Goal: Task Accomplishment & Management: Manage account settings

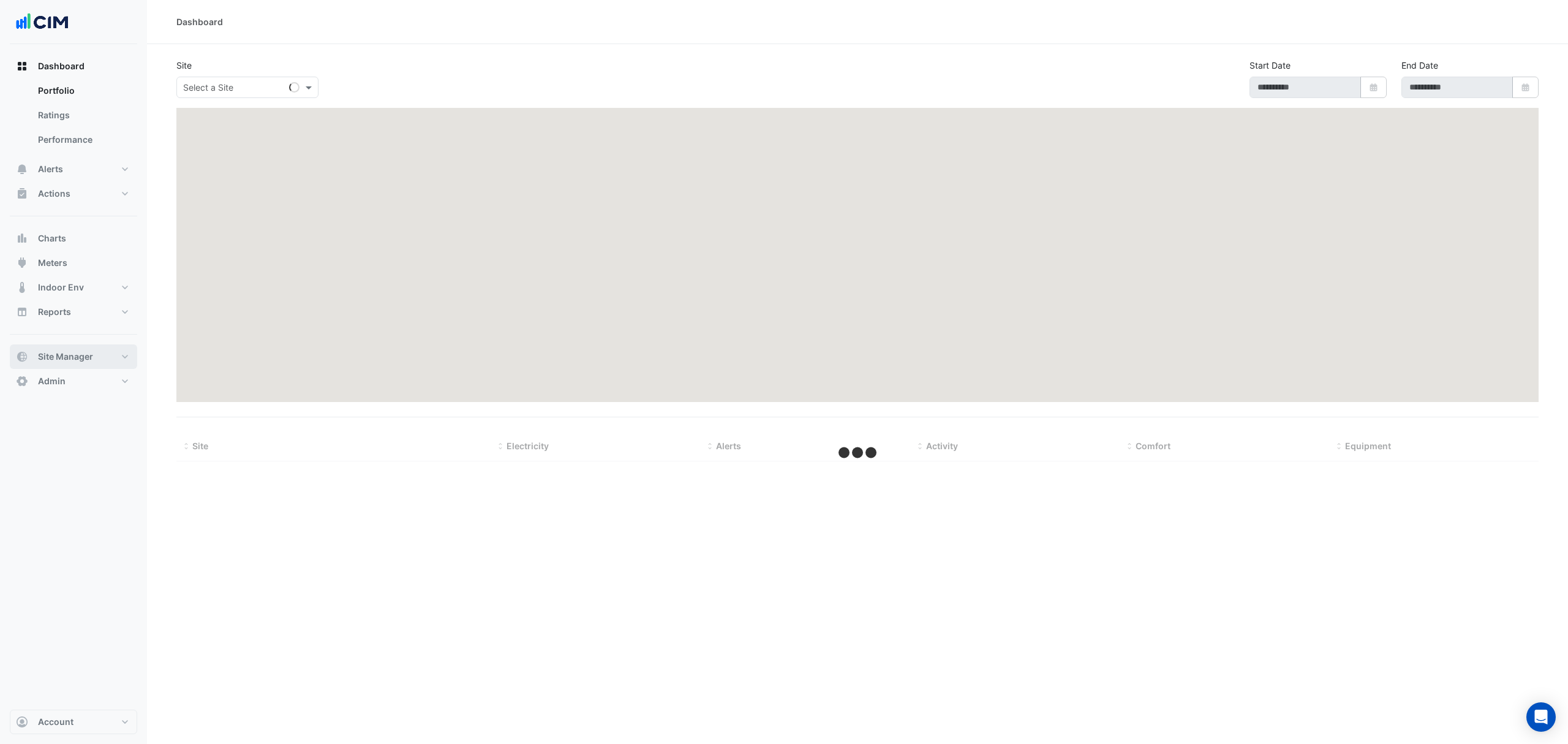
click at [75, 354] on span "Site Manager" at bounding box center [66, 356] width 55 height 12
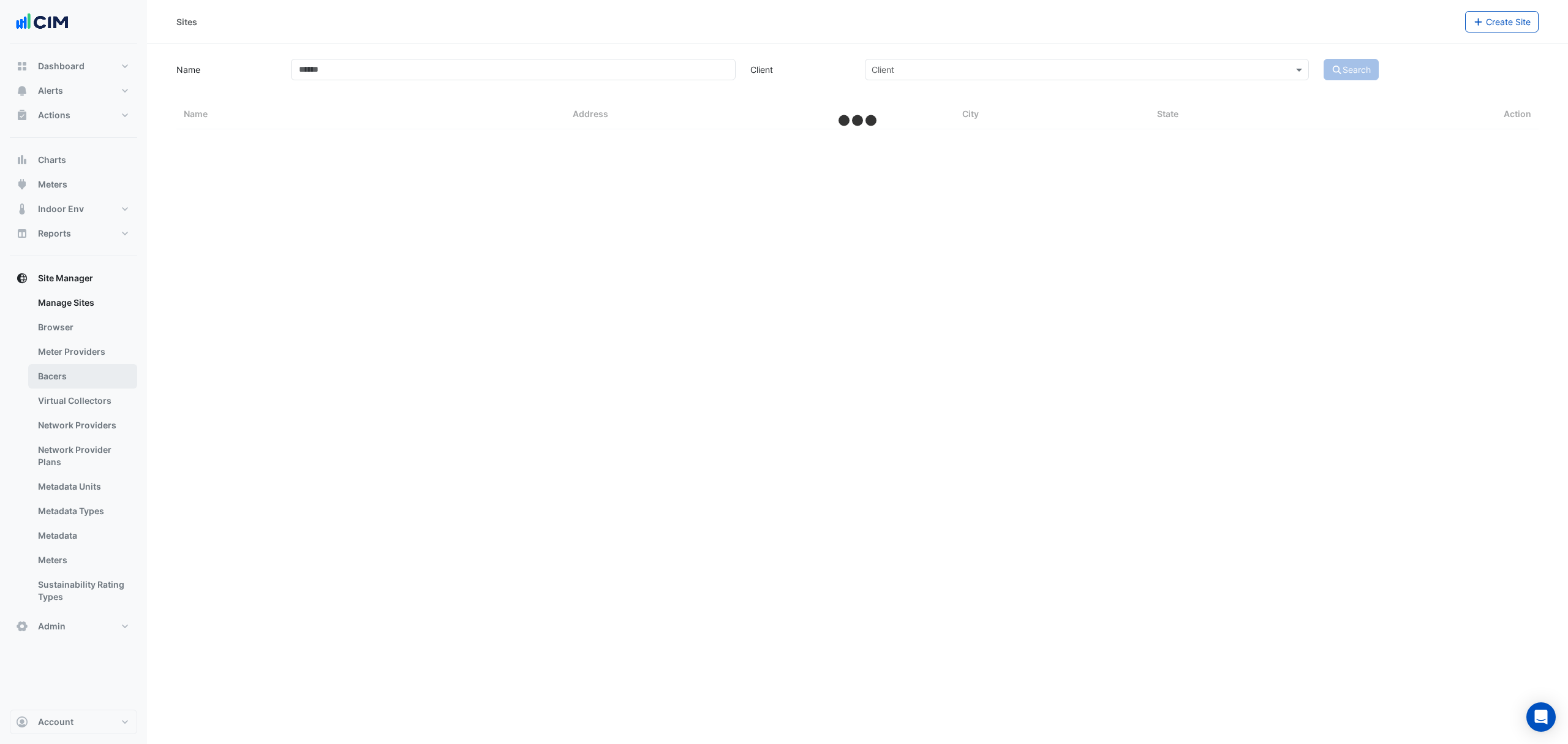
click at [75, 373] on link "Bacers" at bounding box center [83, 376] width 109 height 24
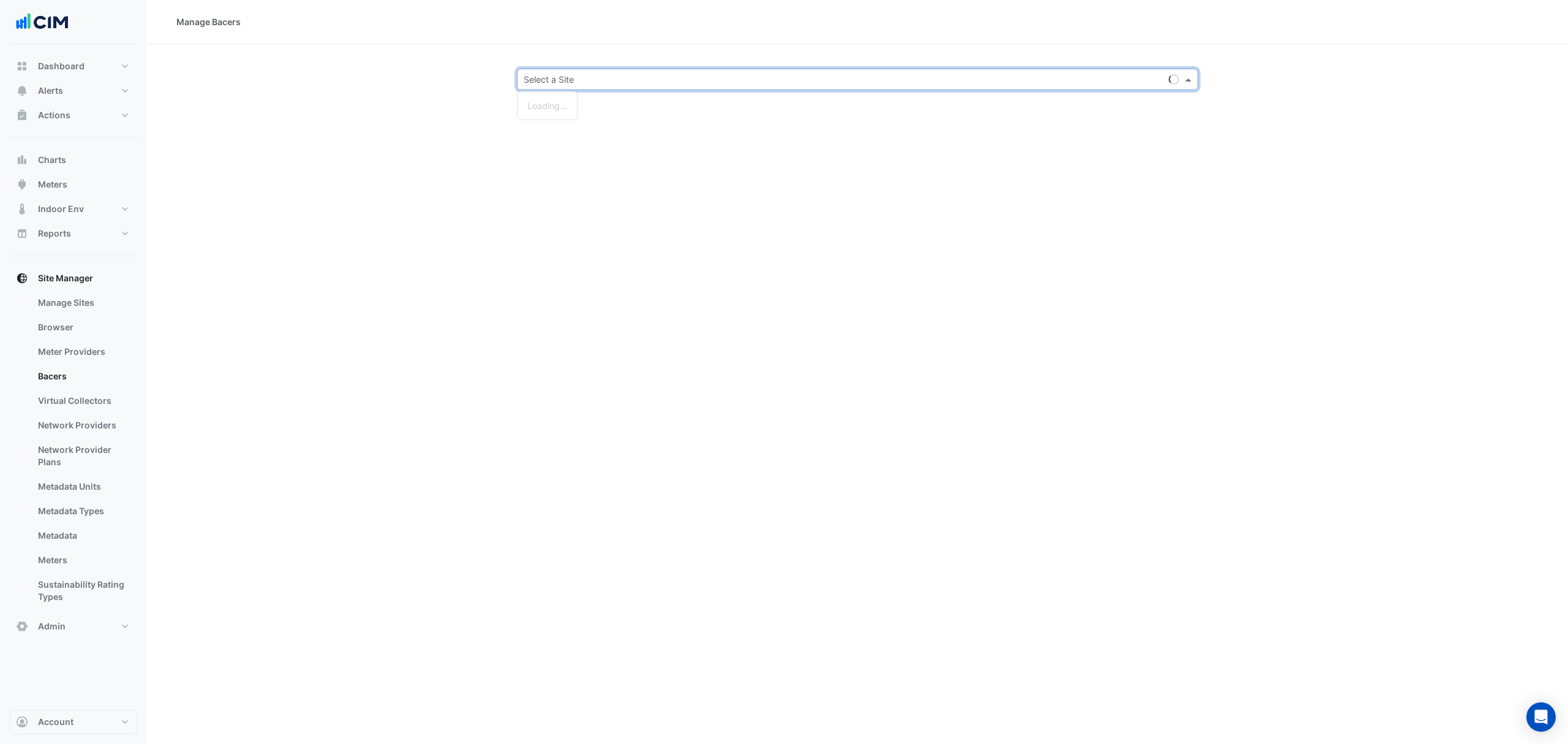
click at [563, 77] on input "text" at bounding box center [845, 80] width 643 height 13
type input "********"
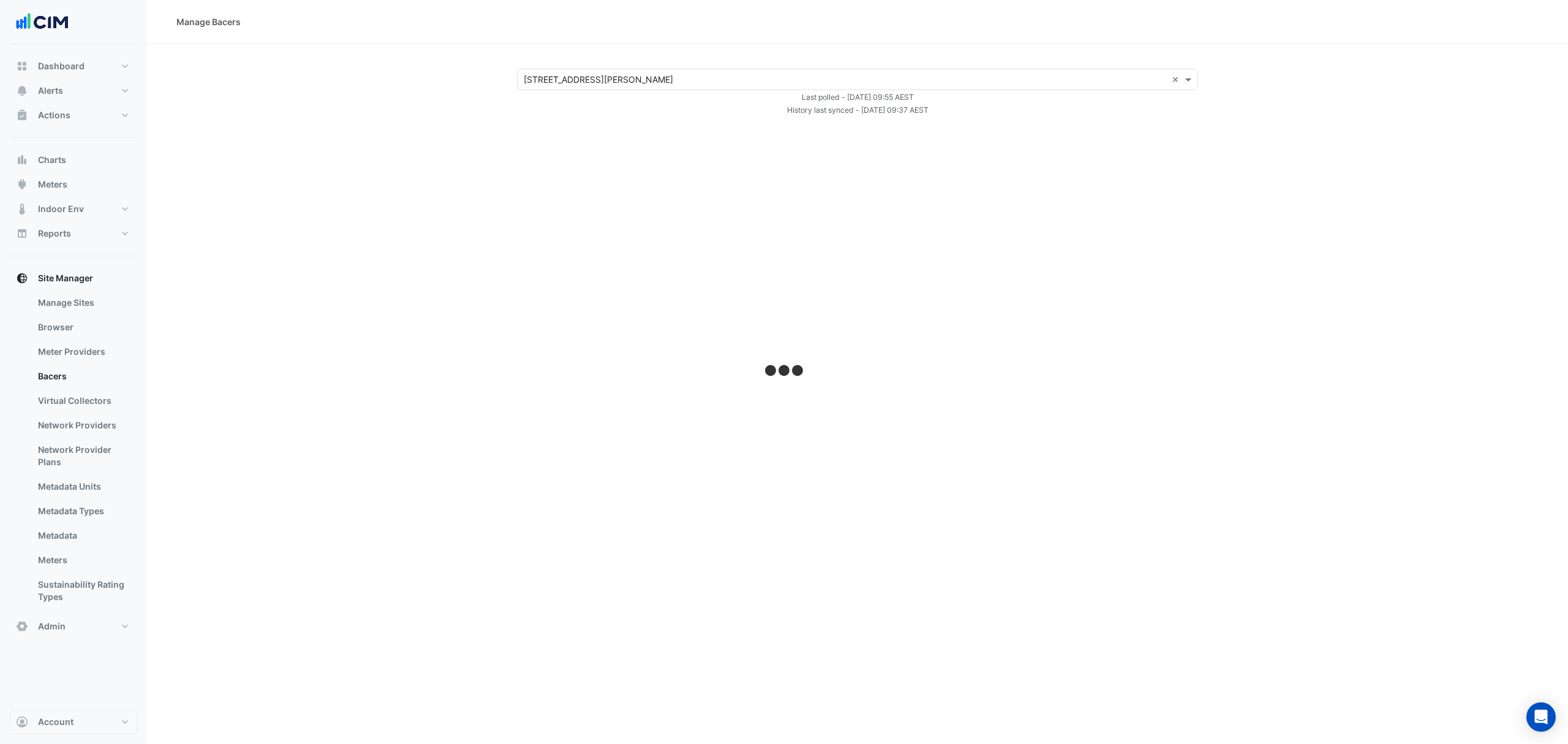
select select "***"
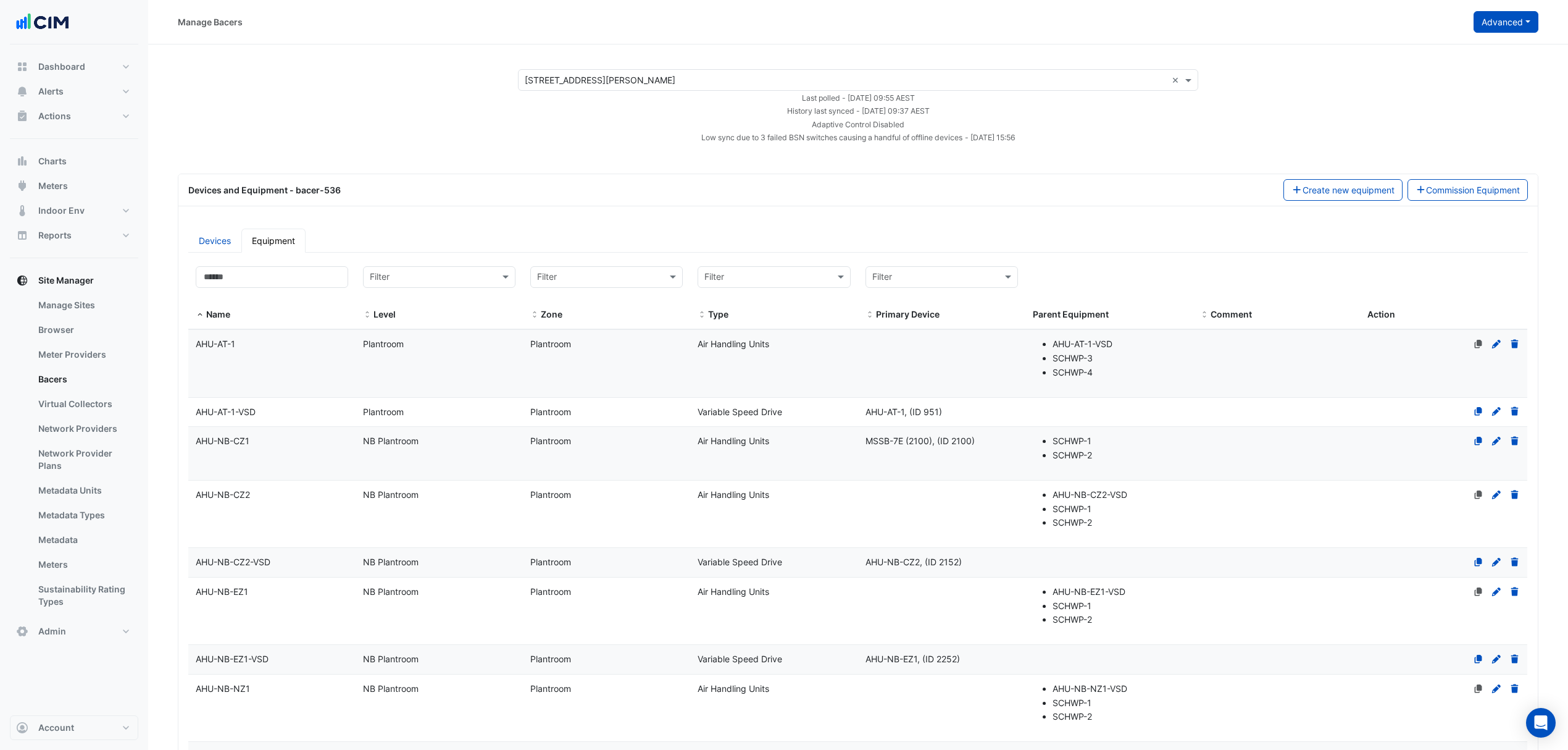
click at [1510, 23] on button "Advanced" at bounding box center [1506, 22] width 65 height 22
click at [1485, 62] on button "View scan history" at bounding box center [1459, 66] width 159 height 18
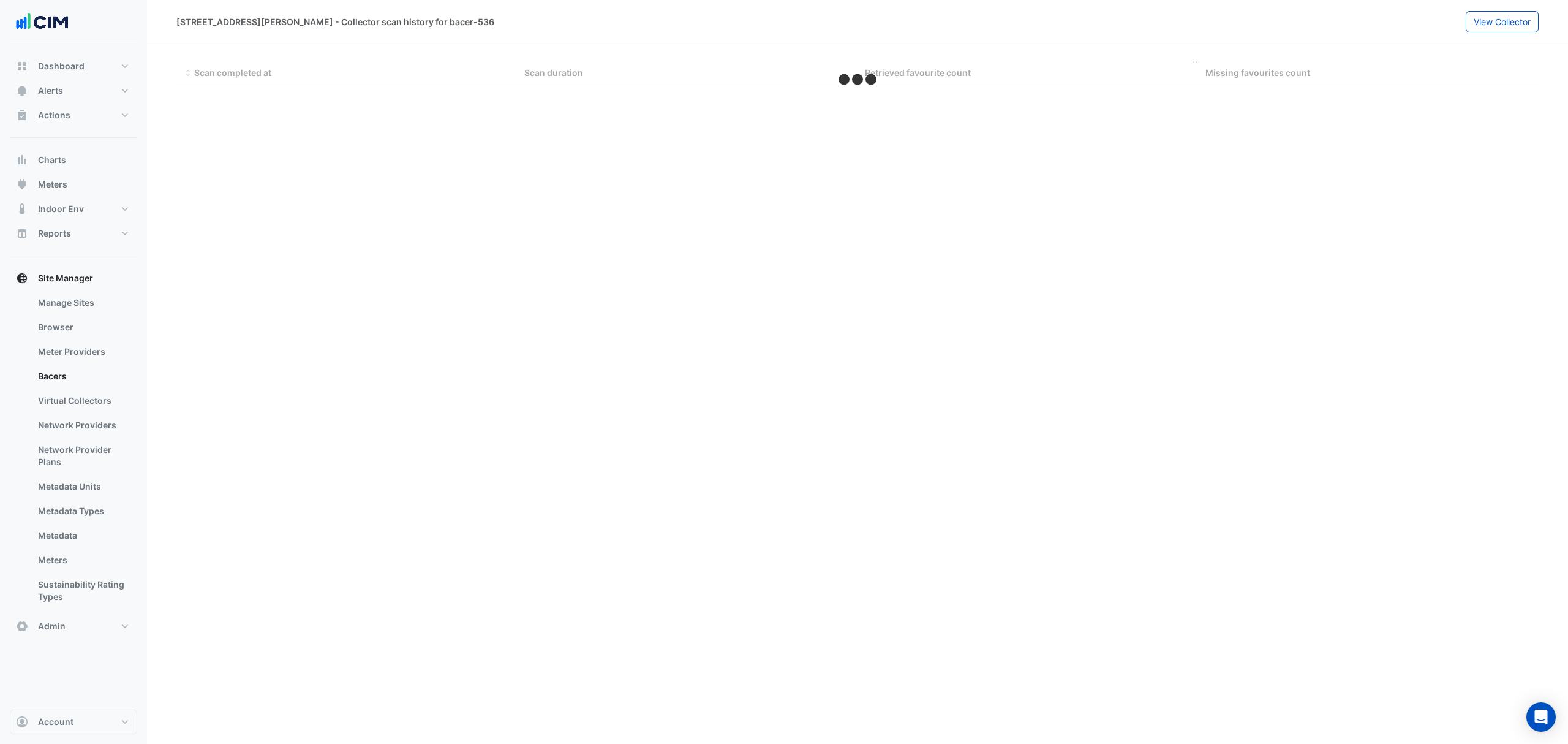
drag, startPoint x: 1473, startPoint y: 61, endPoint x: 920, endPoint y: 61, distance: 553.0
click at [922, 65] on datatable-header-cell "Retrieved favourite count" at bounding box center [1028, 73] width 340 height 30
select select "***"
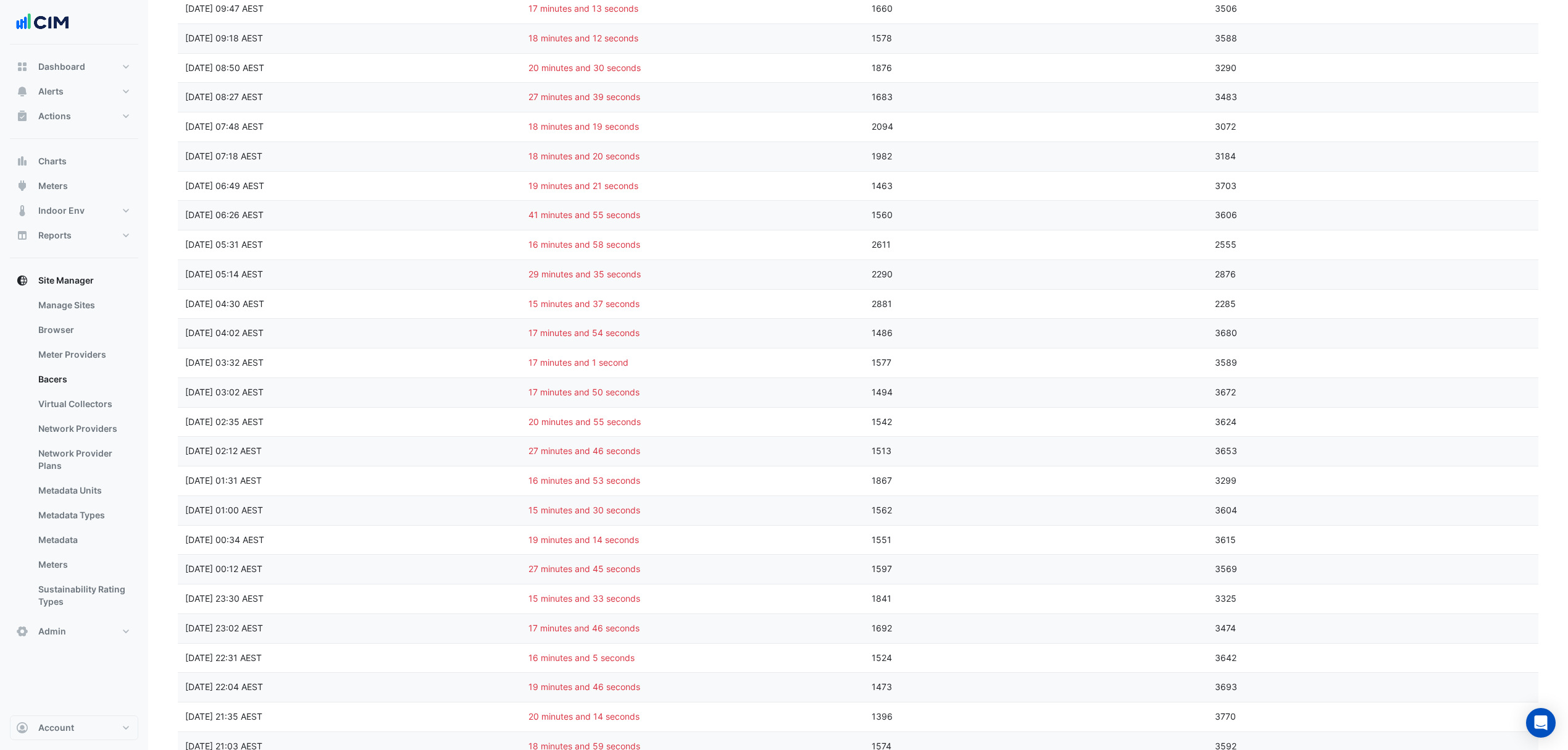
scroll to position [2342, 0]
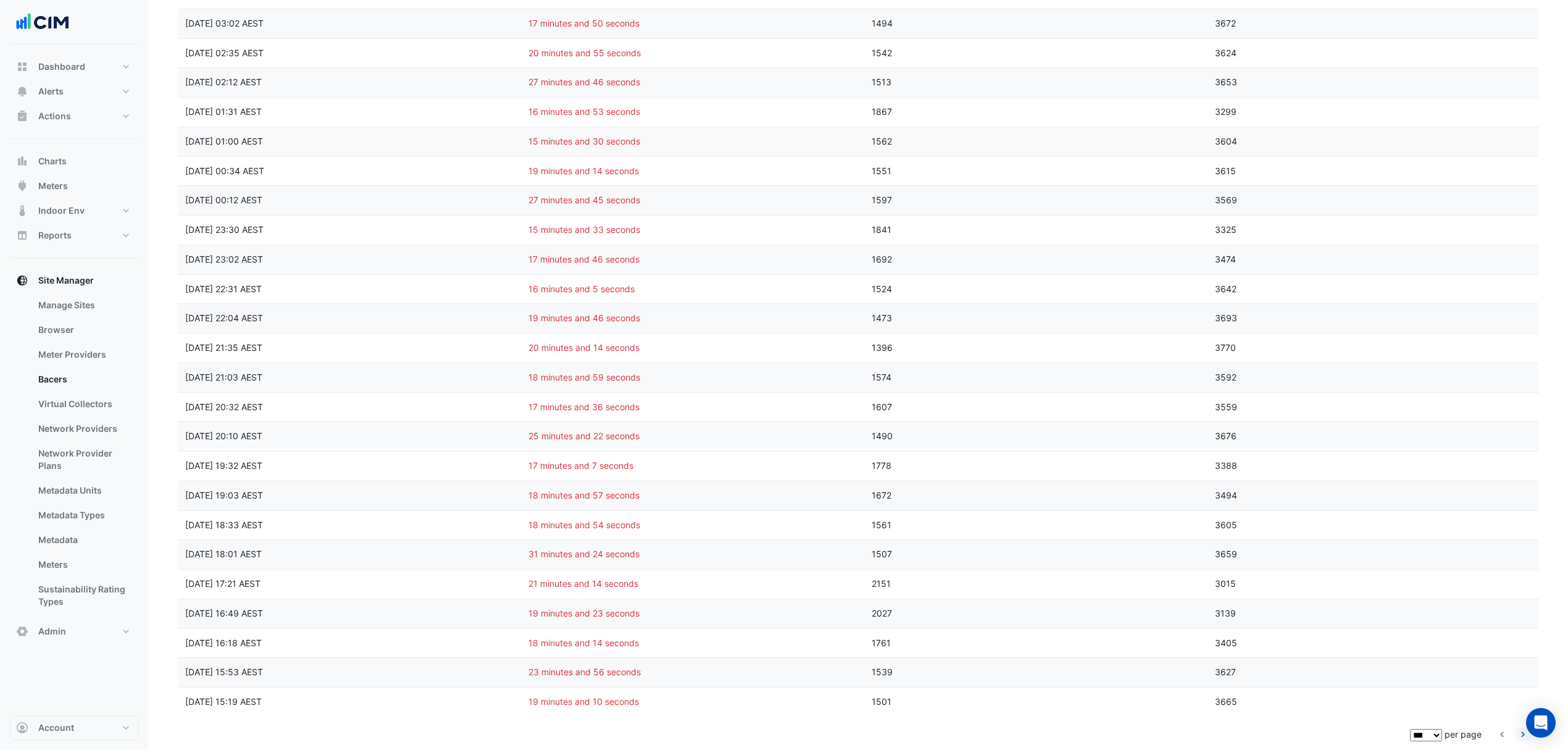
click at [1527, 739] on icon "go to next page" at bounding box center [1523, 736] width 15 height 13
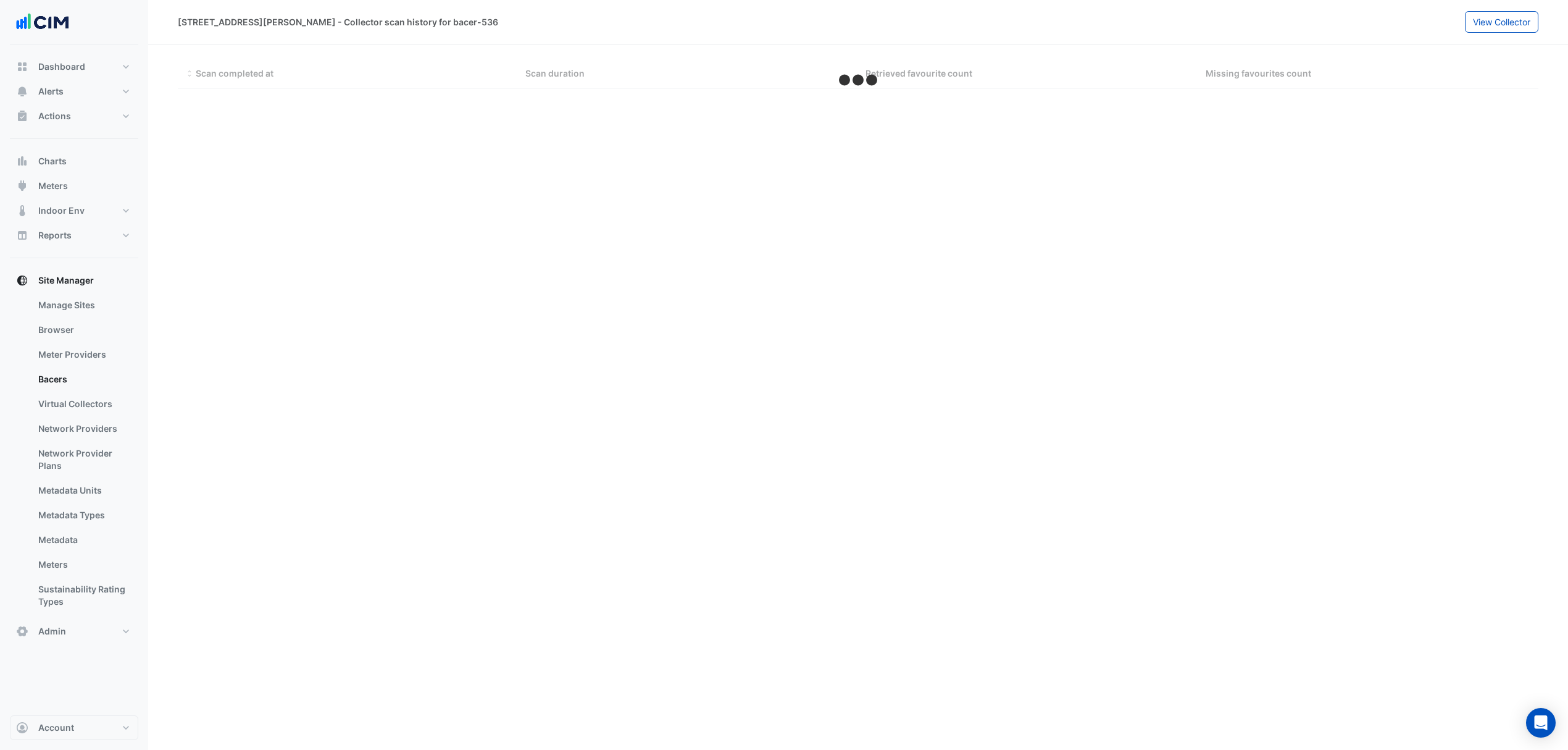
scroll to position [0, 0]
select select "***"
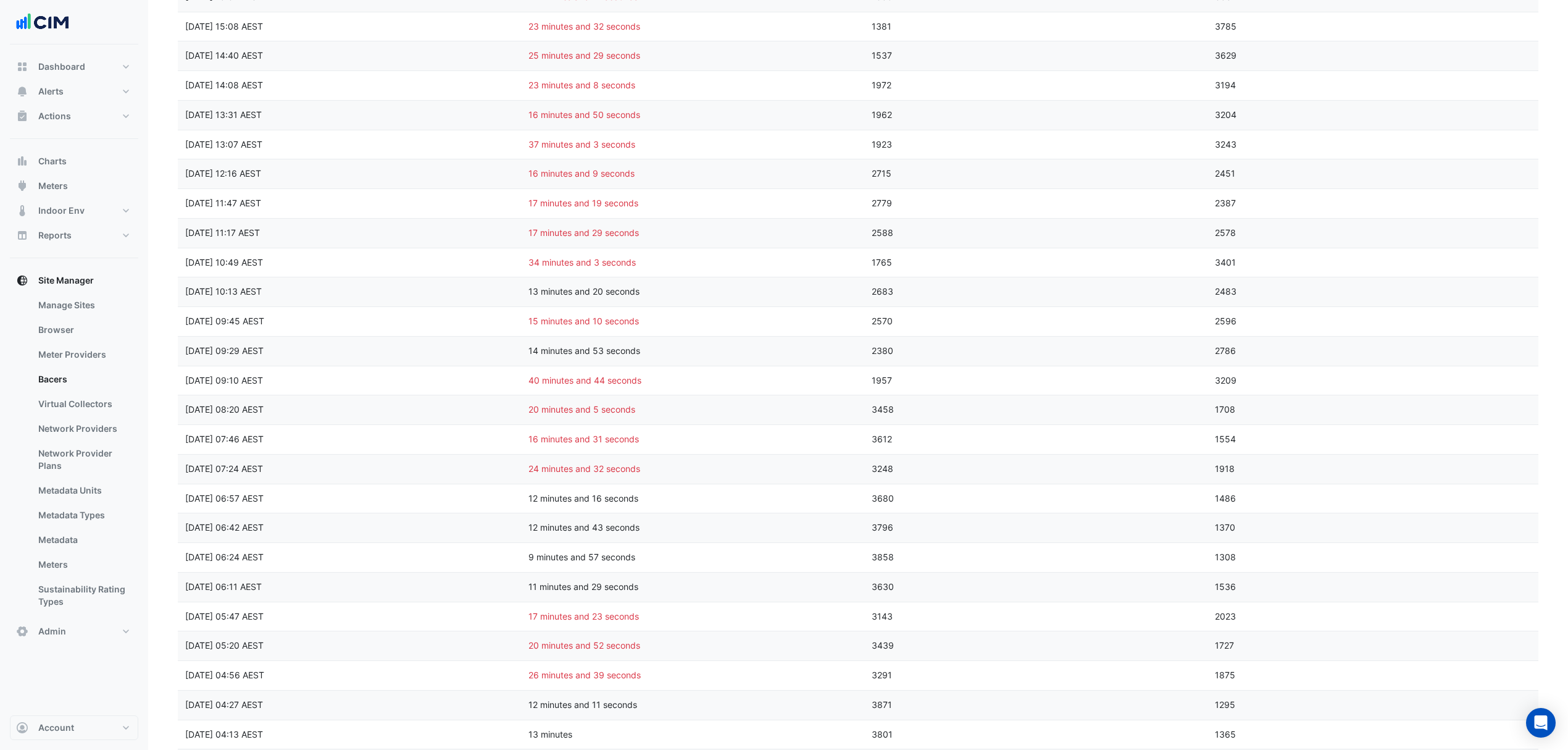
scroll to position [1684, 0]
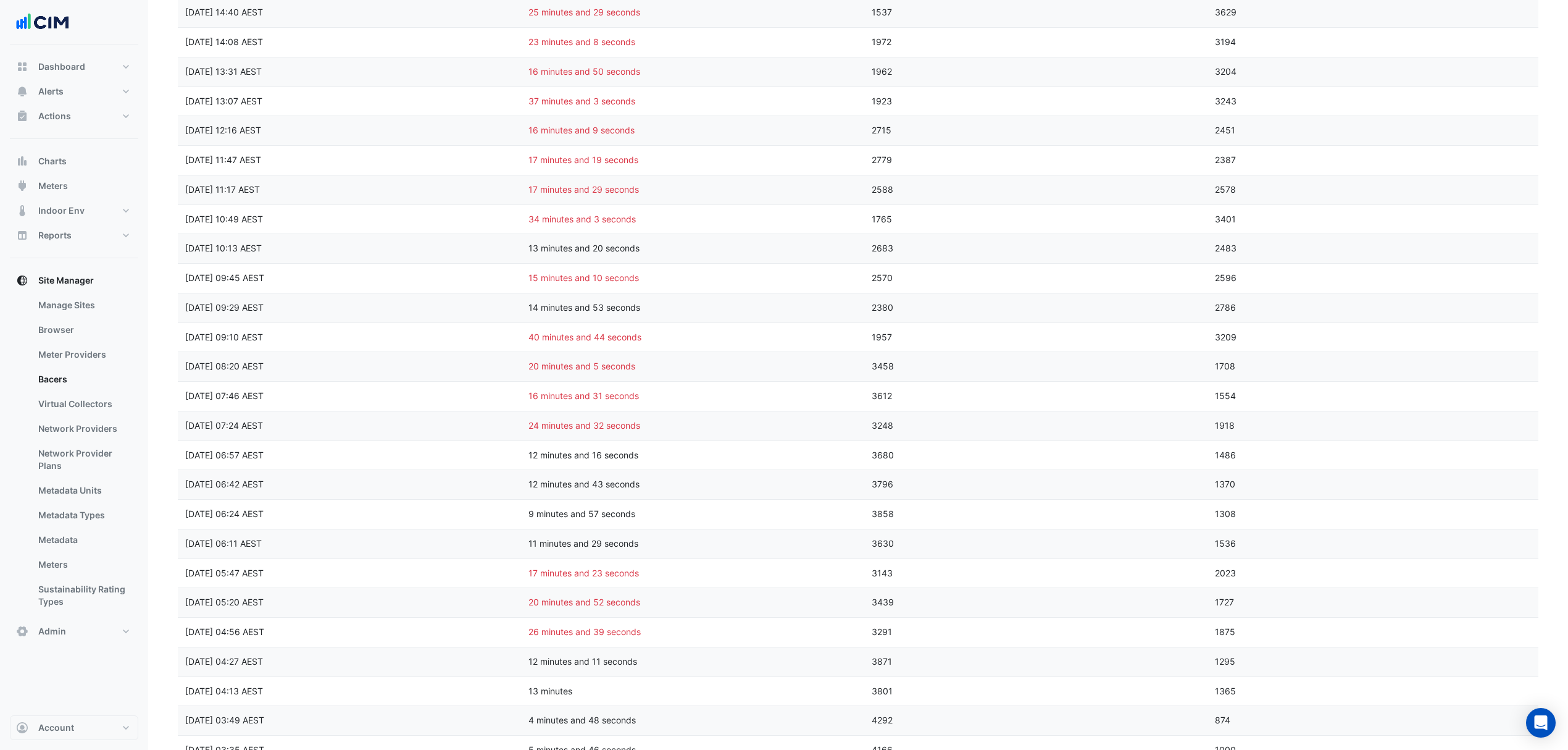
drag, startPoint x: 563, startPoint y: 382, endPoint x: 321, endPoint y: 377, distance: 242.1
click at [321, 377] on div "Scan completed at Mon 29-Sep-2025 08:20 AEST Scan duration 20 minutes and 5 sec…" at bounding box center [864, 366] width 1373 height 29
click at [321, 374] on div "Mon 29-Sep-2025 08:20 AEST" at bounding box center [349, 366] width 343 height 14
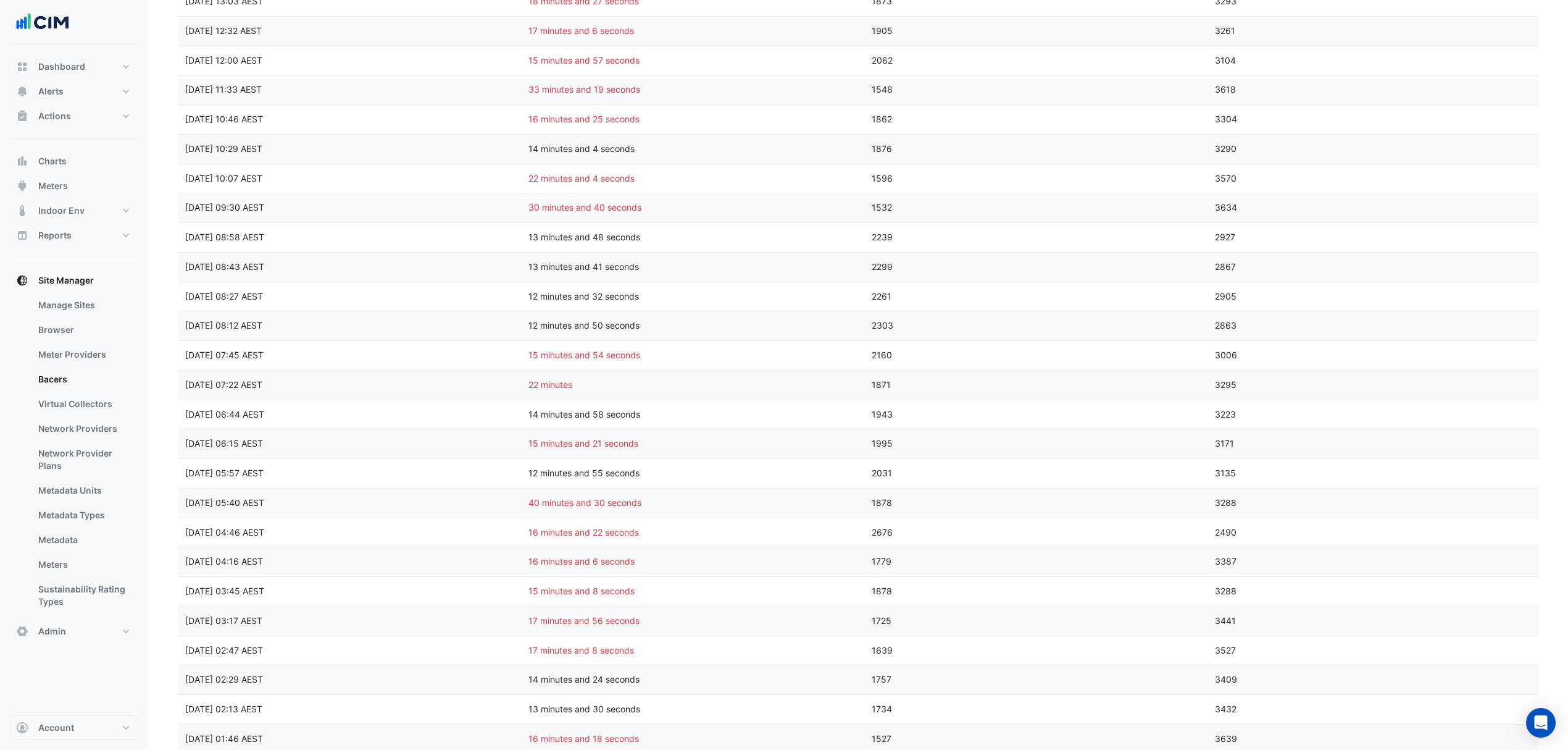
scroll to position [329, 0]
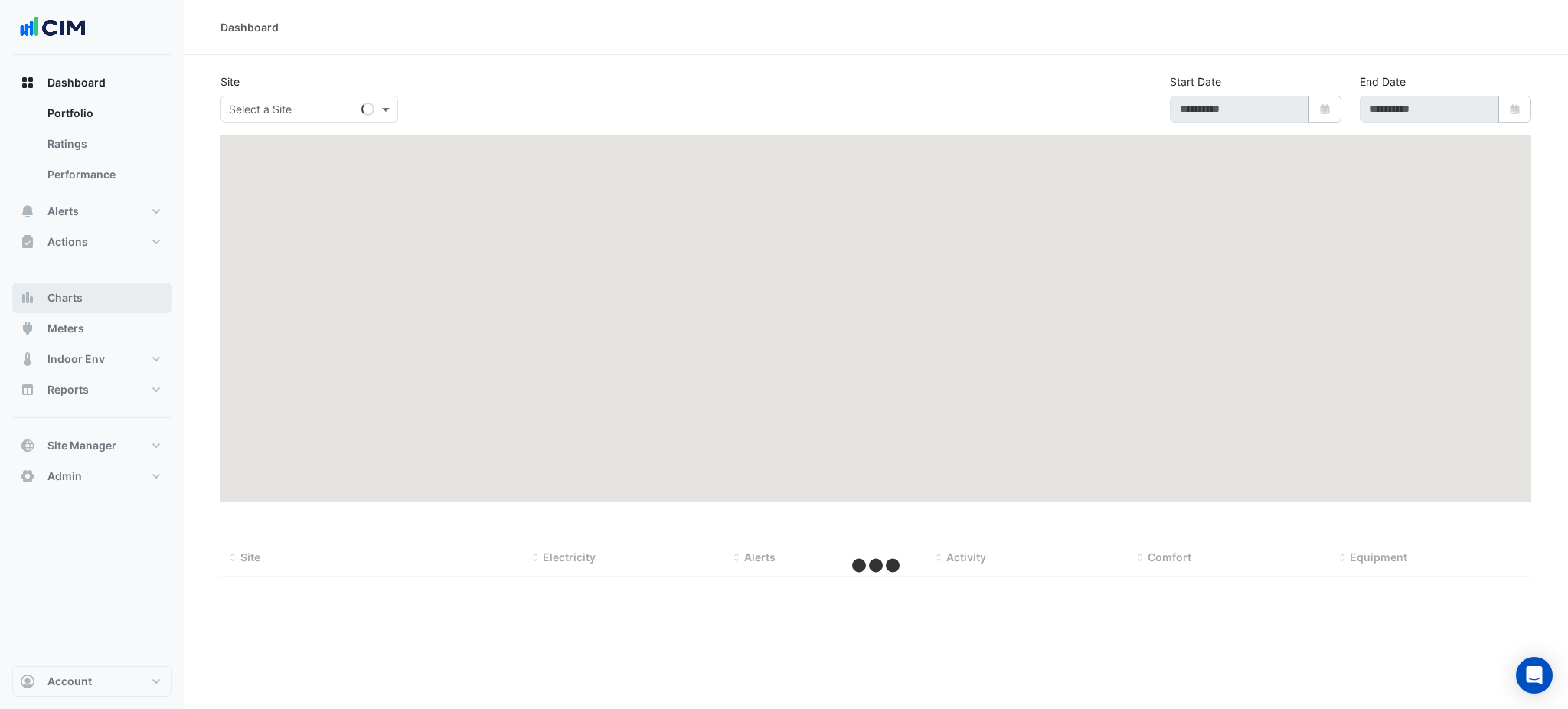
click at [72, 288] on button "Charts" at bounding box center [92, 297] width 159 height 30
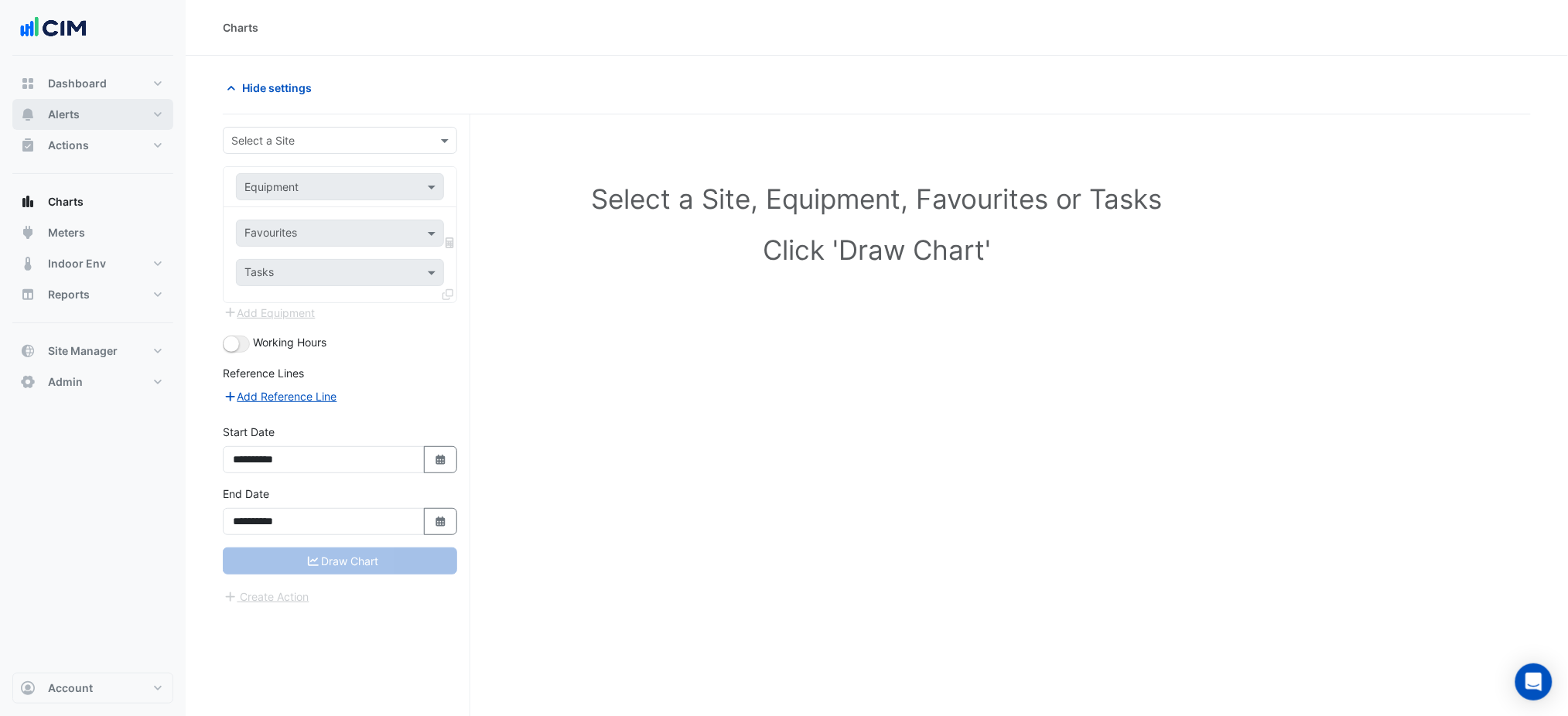
click at [97, 119] on button "Alerts" at bounding box center [93, 114] width 161 height 31
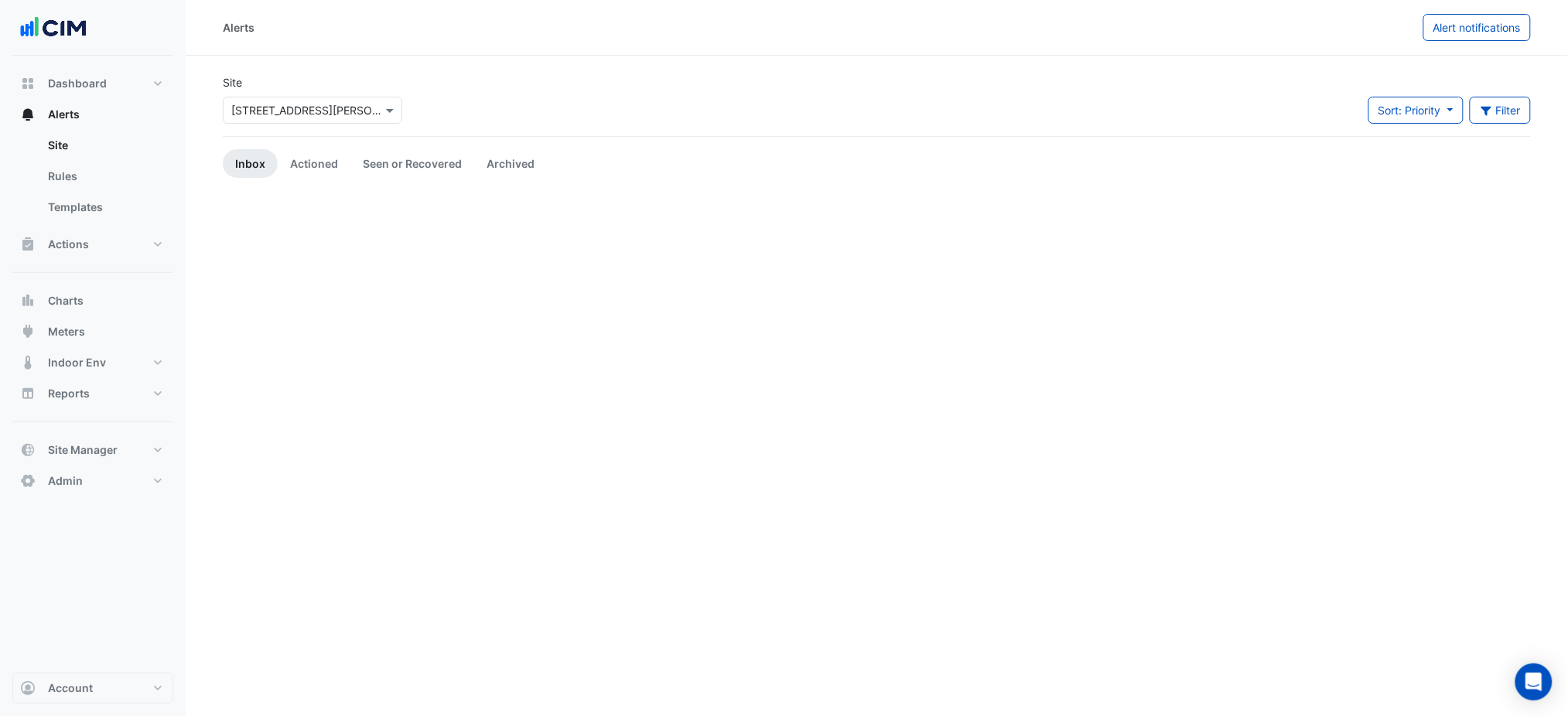
click at [276, 114] on input "text" at bounding box center [297, 111] width 131 height 17
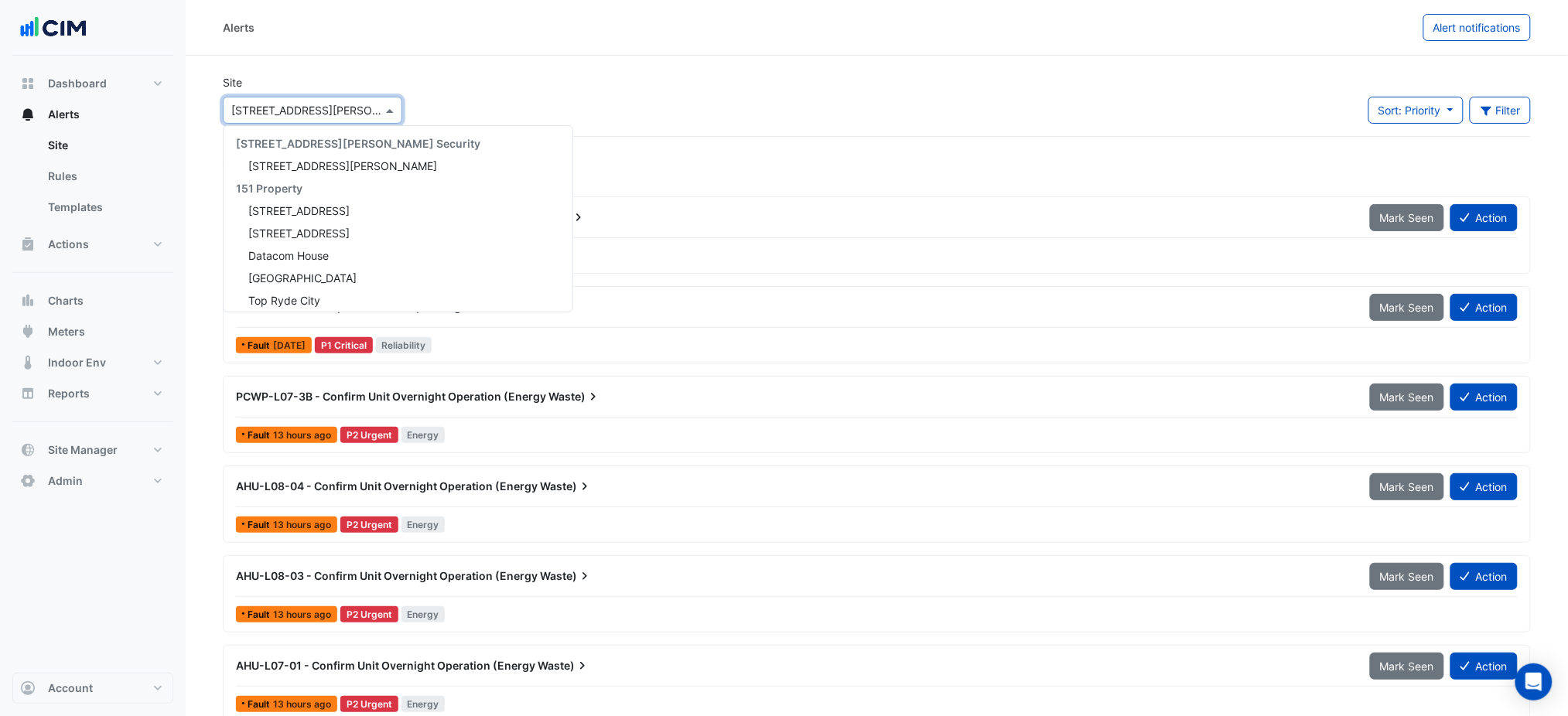
scroll to position [3436, 0]
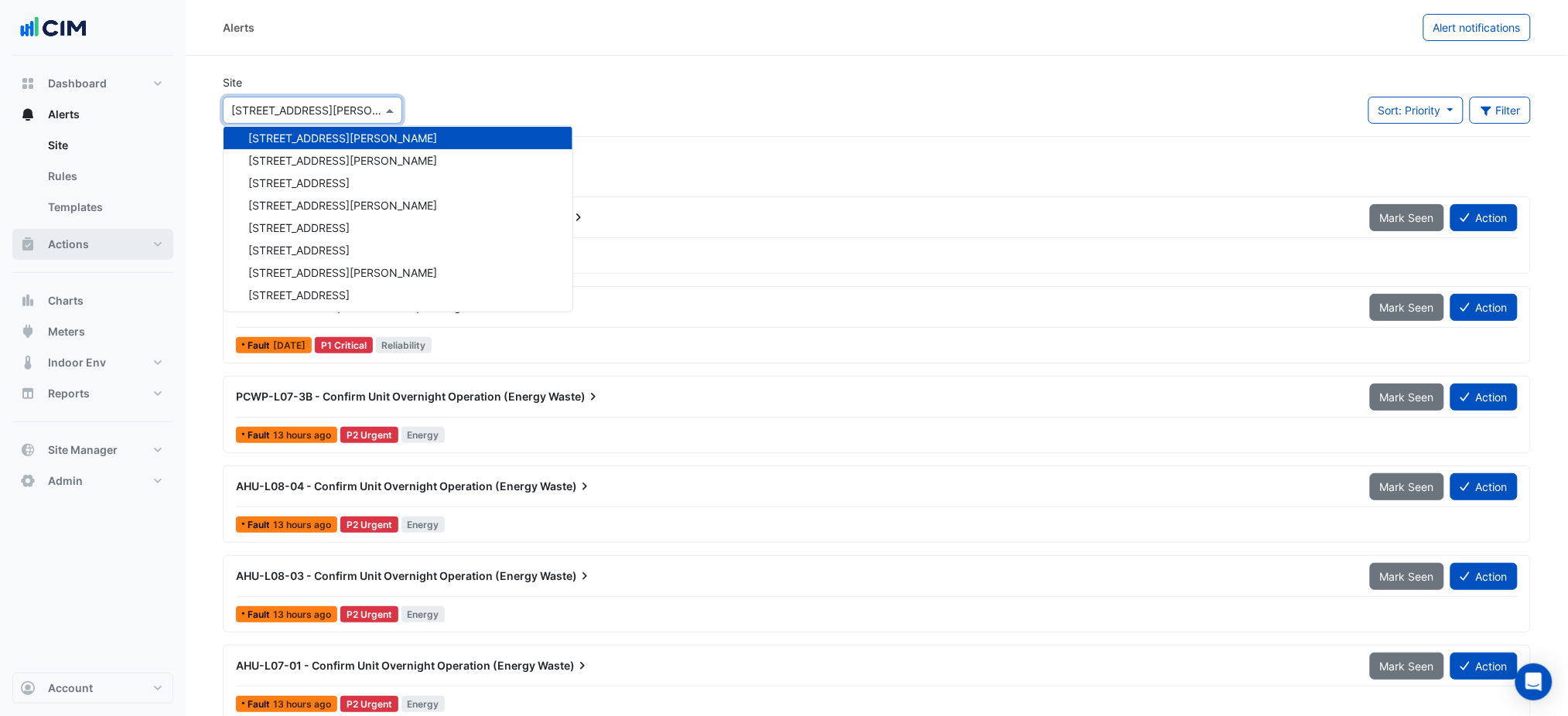
click at [92, 238] on button "Actions" at bounding box center [93, 244] width 161 height 31
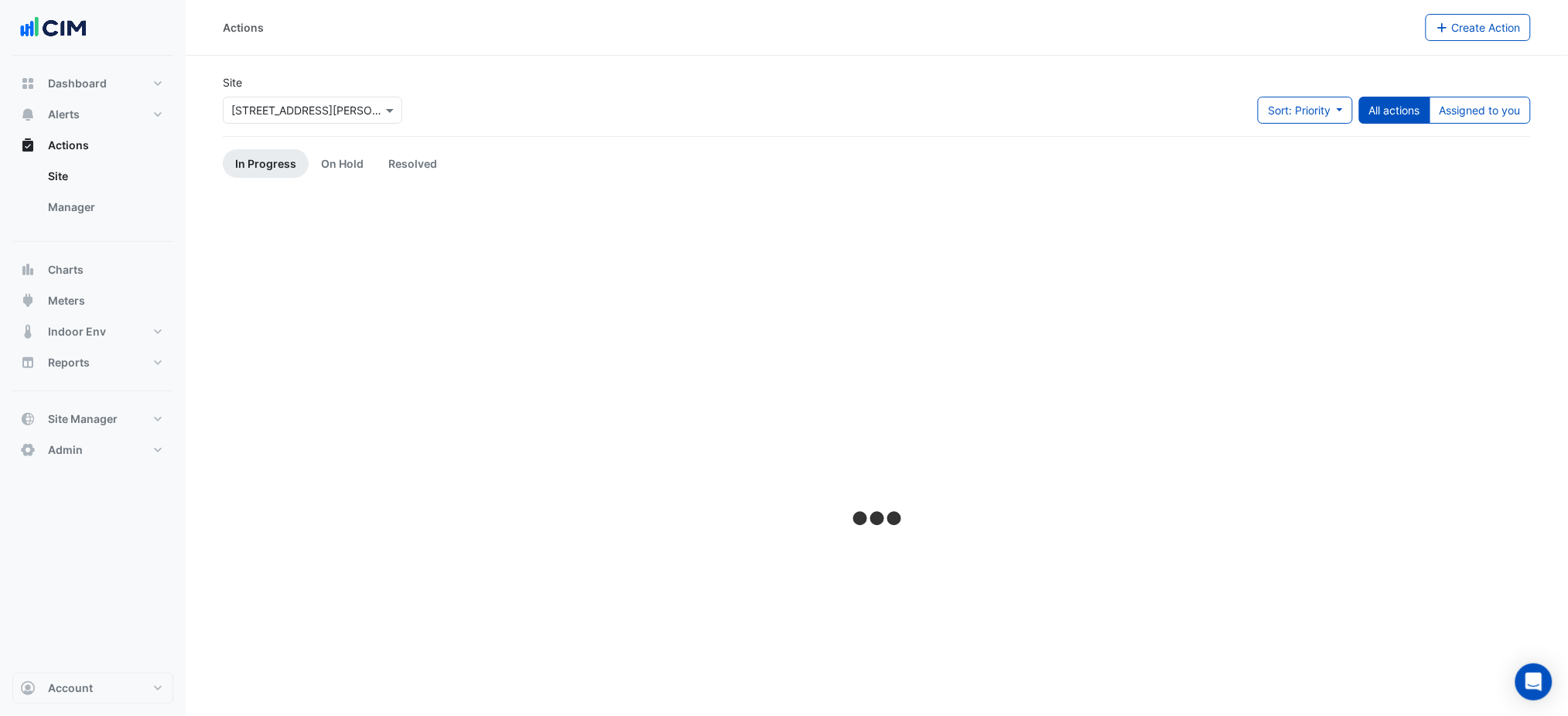
click at [291, 105] on input "text" at bounding box center [297, 111] width 131 height 17
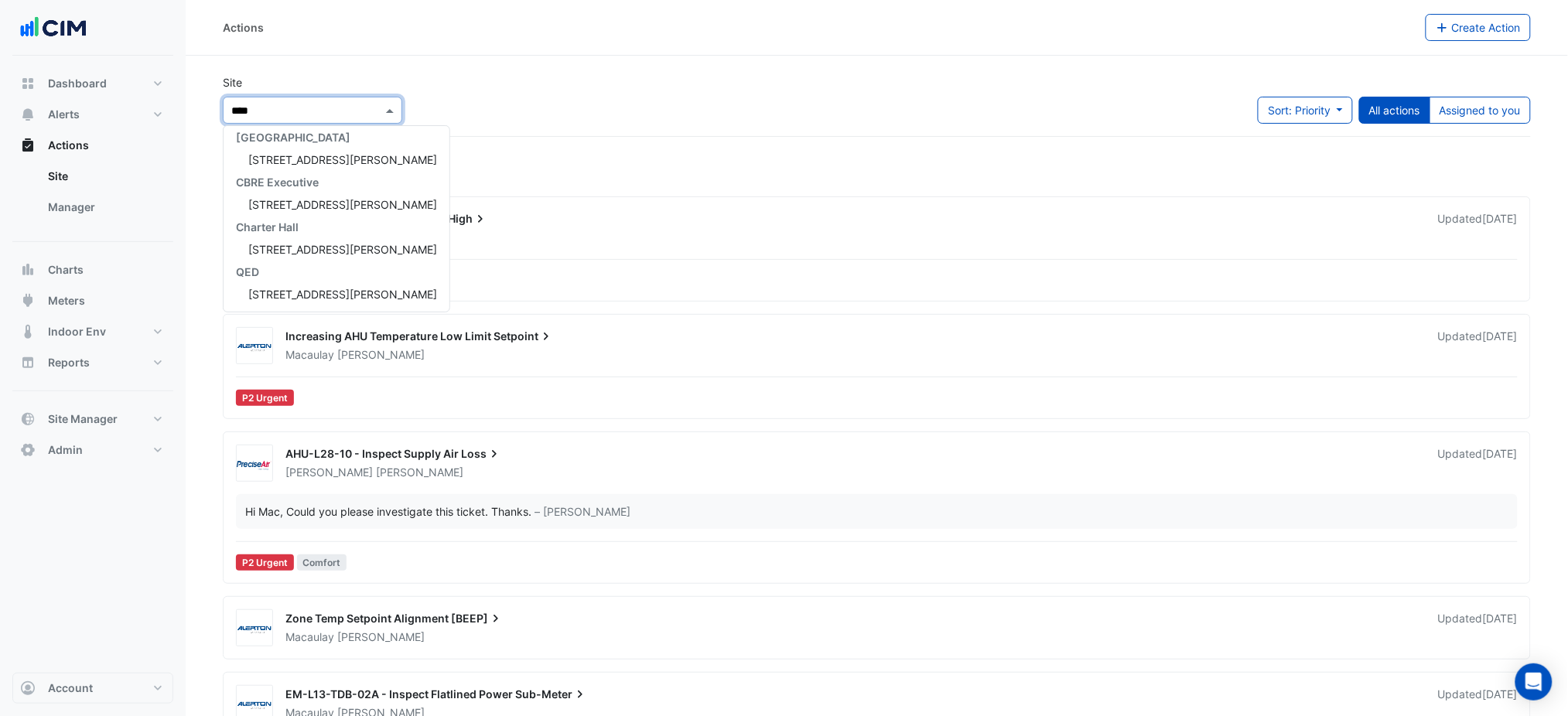
scroll to position [51, 0]
type input "*********"
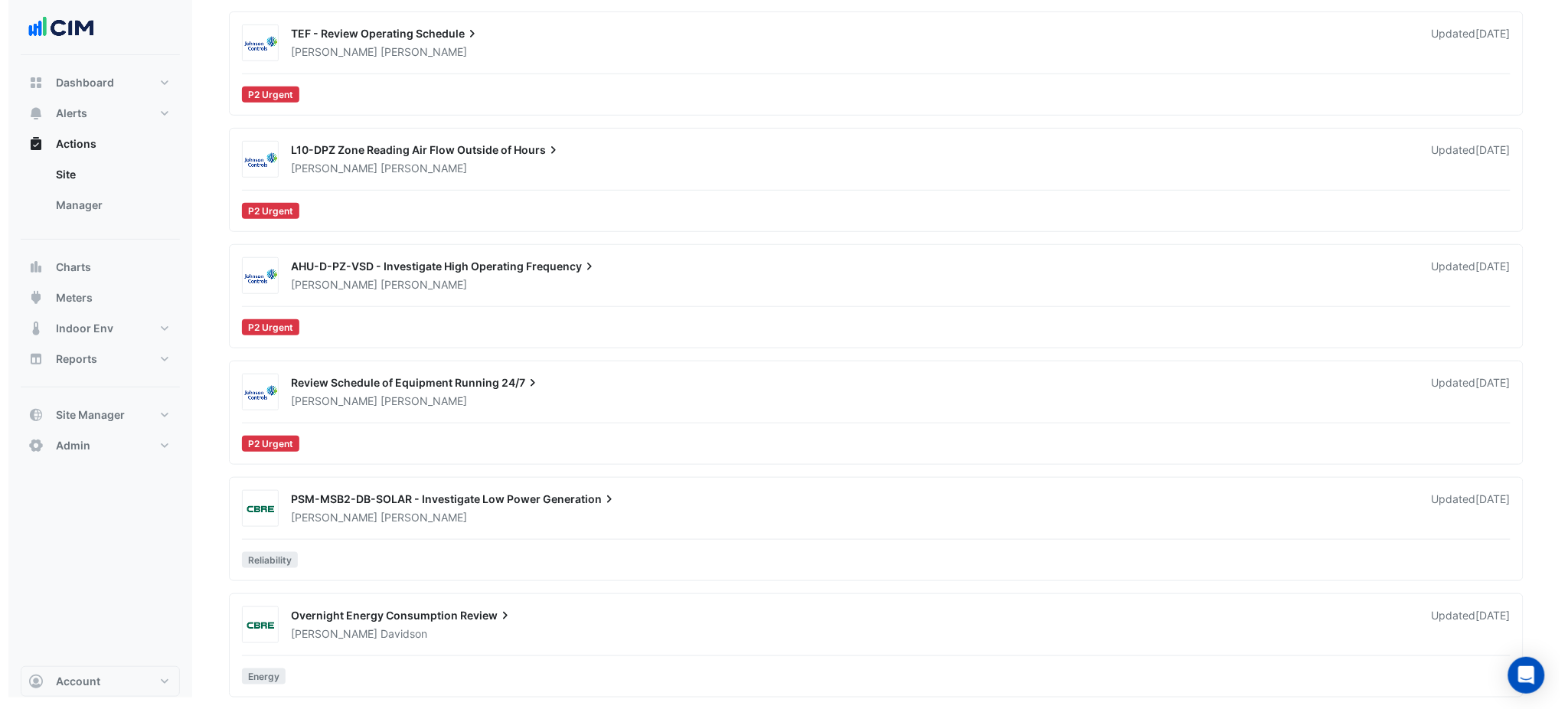
scroll to position [259, 0]
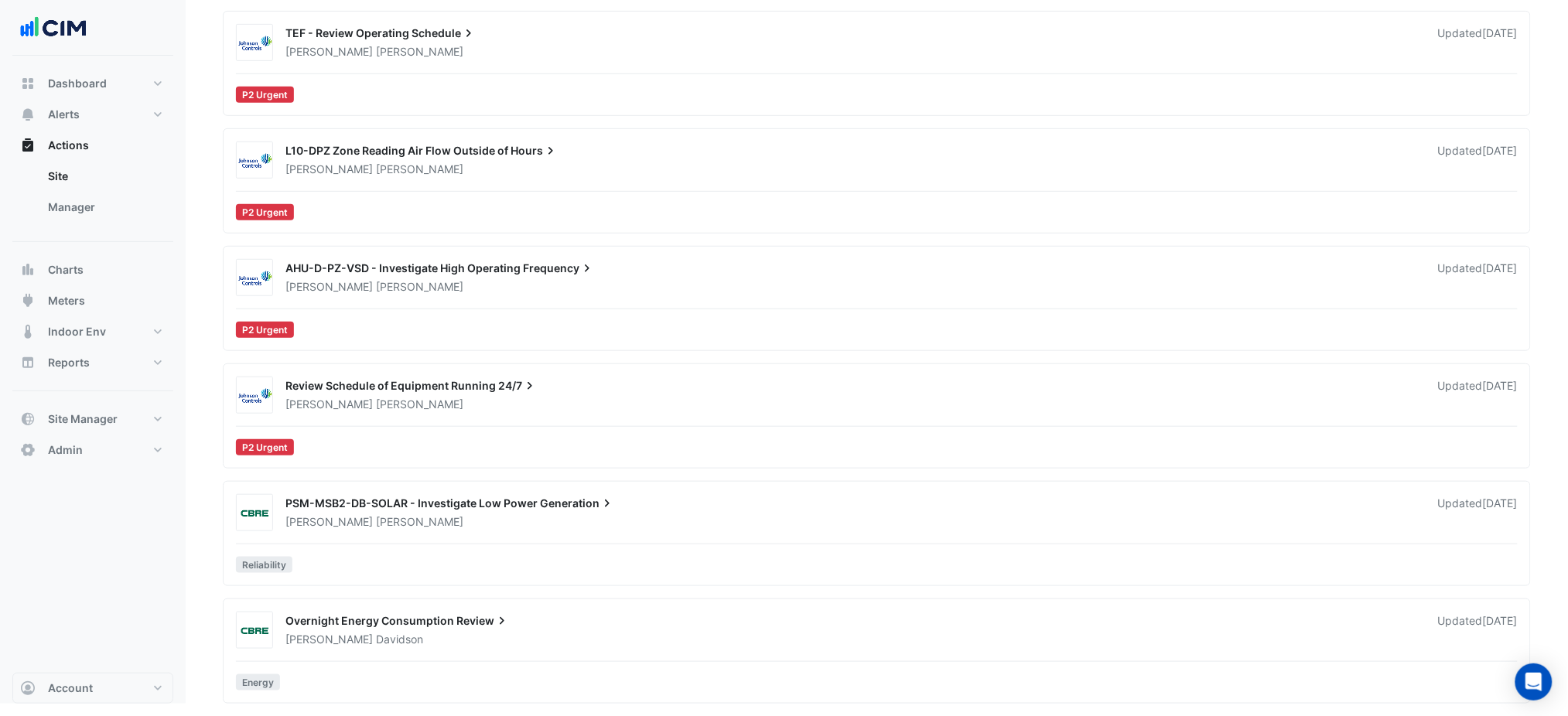
click at [540, 290] on div "David Tuero" at bounding box center [852, 286] width 1137 height 16
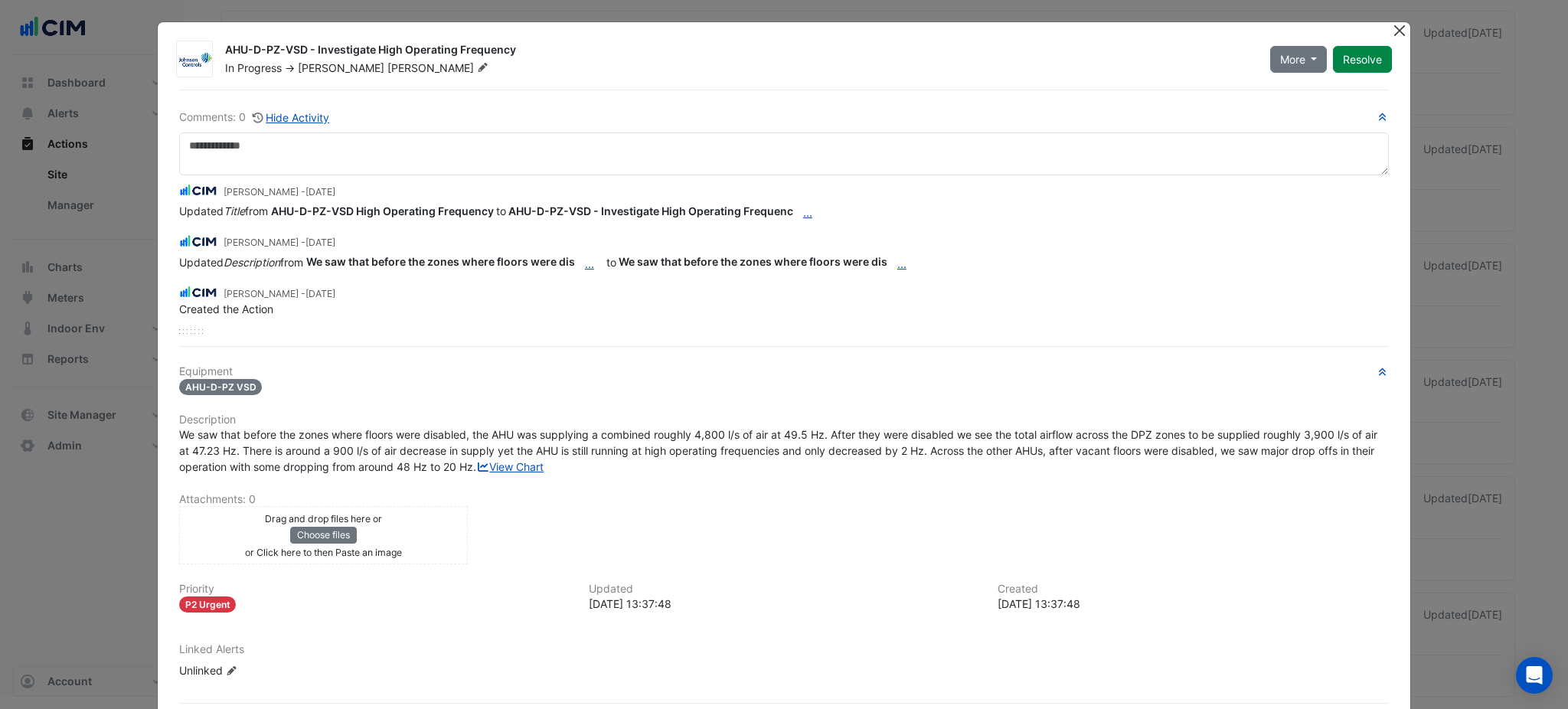
click at [1391, 28] on button "Close" at bounding box center [1400, 30] width 16 height 16
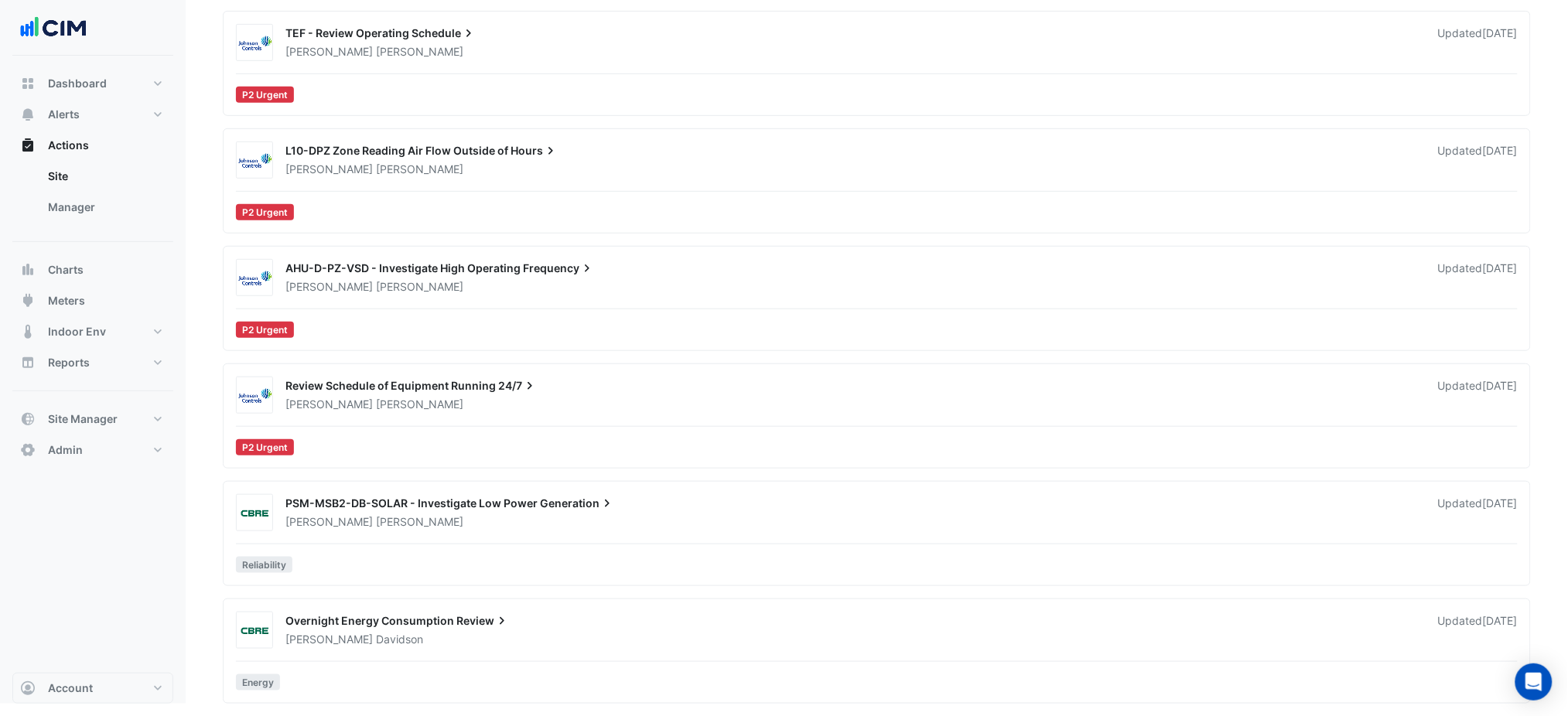
click at [595, 412] on div "David Tuero" at bounding box center [852, 404] width 1137 height 16
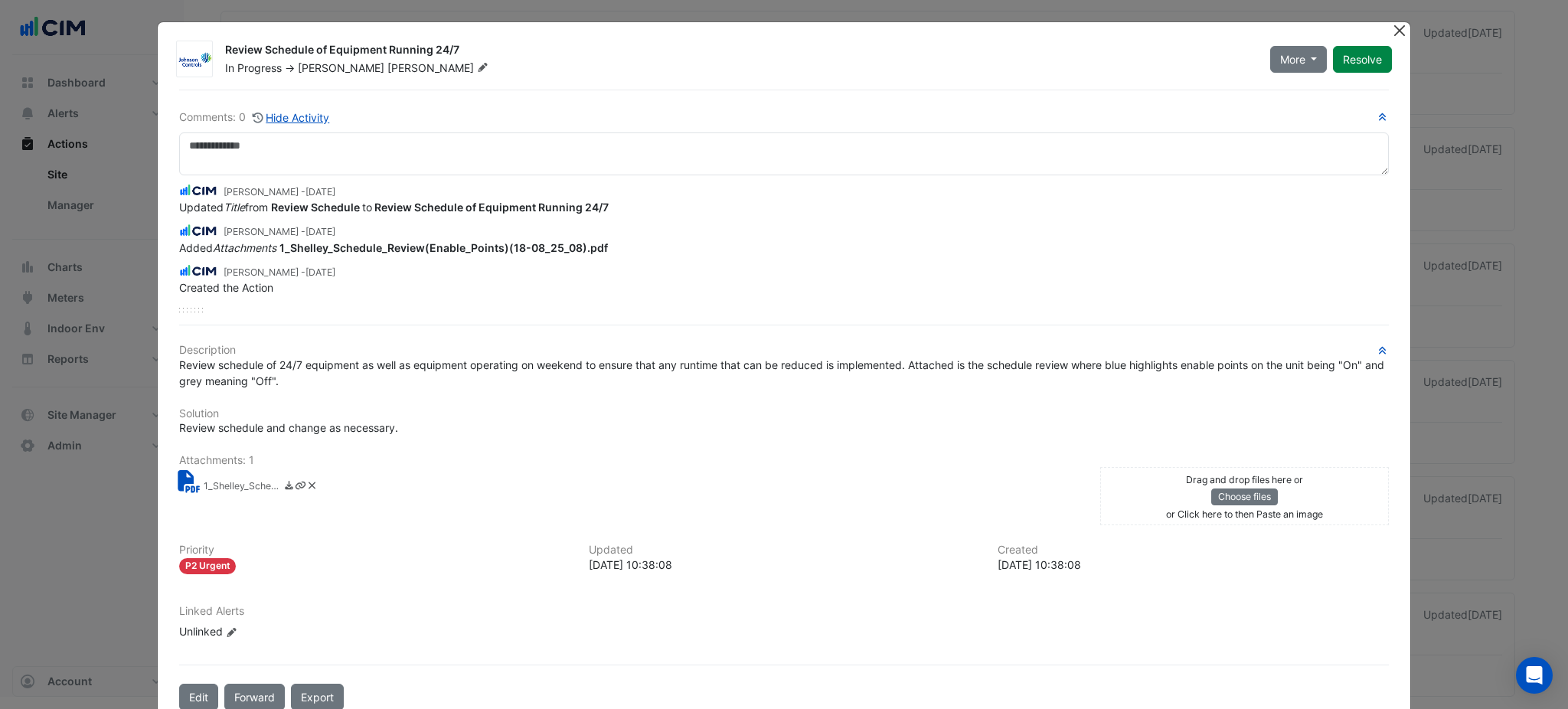
click at [1391, 23] on button "Close" at bounding box center [1400, 30] width 16 height 16
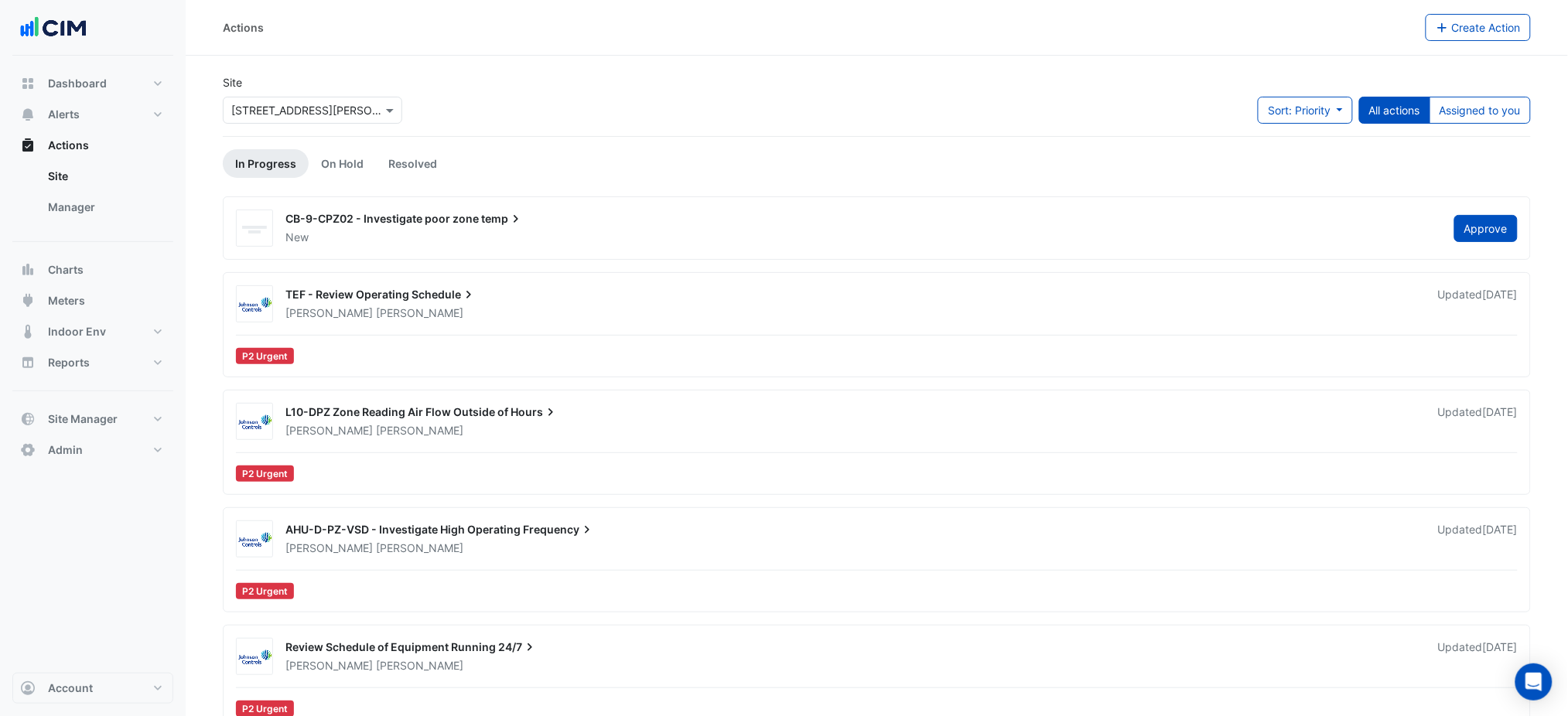
click at [555, 313] on div "David Tuero" at bounding box center [852, 313] width 1137 height 16
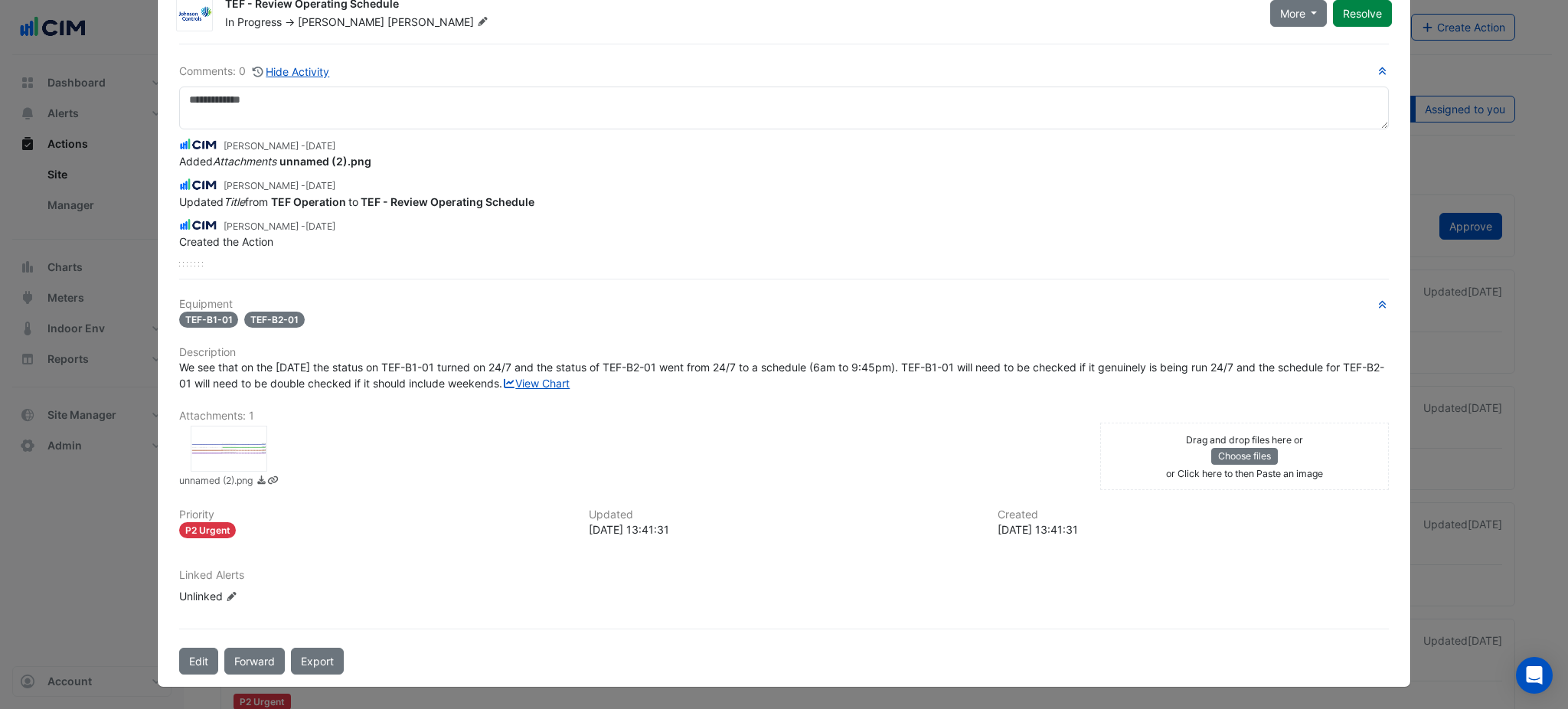
scroll to position [73, 0]
click at [207, 448] on div at bounding box center [228, 449] width 76 height 46
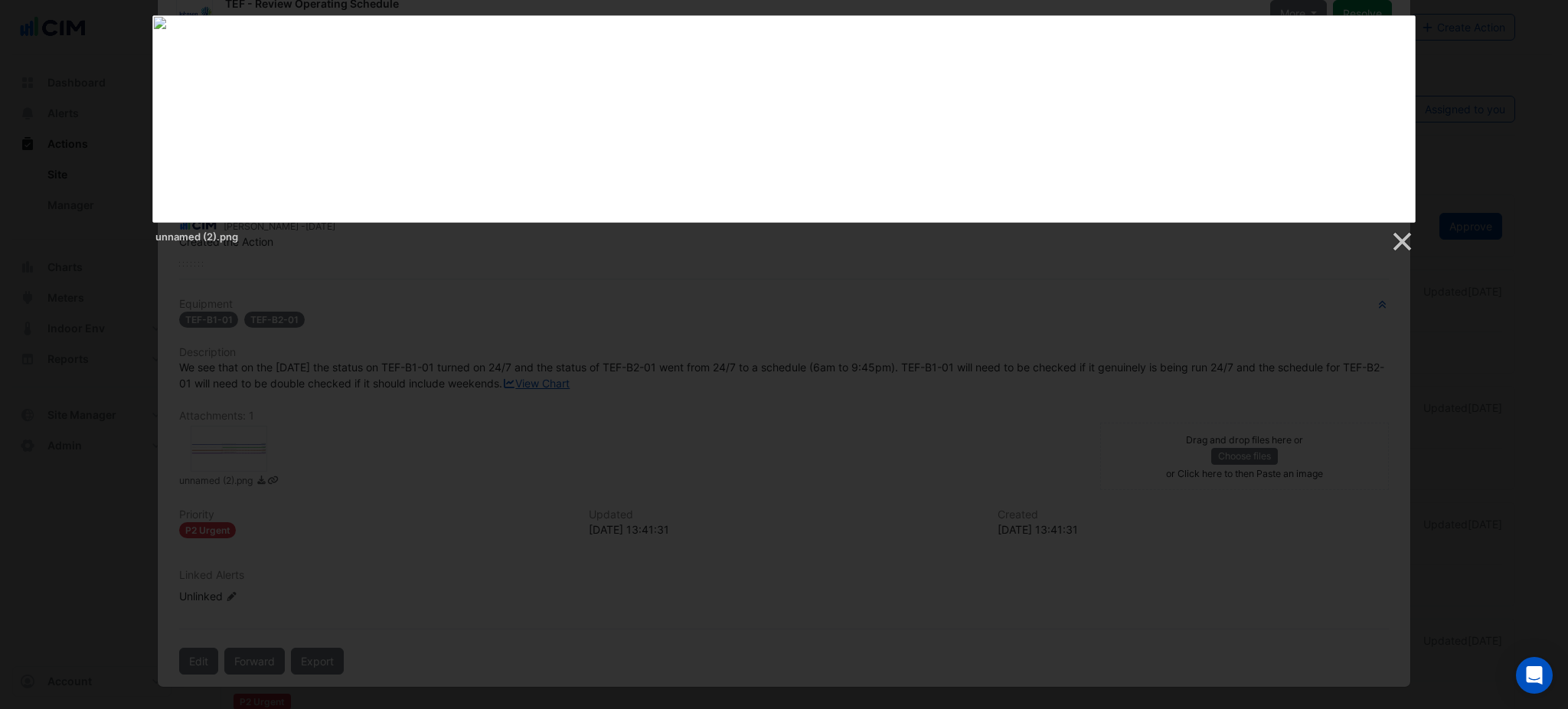
click at [779, 412] on div at bounding box center [784, 588] width 1568 height 1177
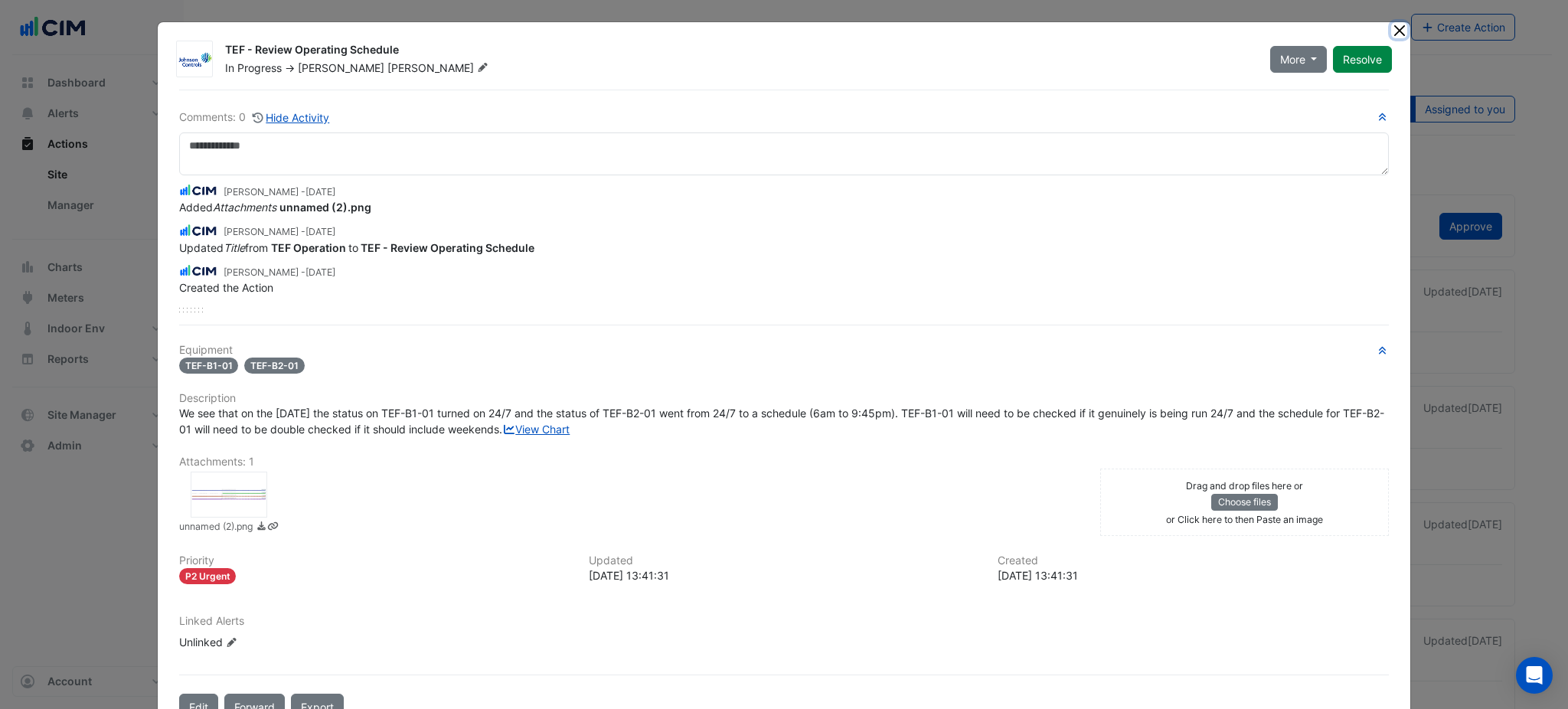
click at [1391, 25] on button "Close" at bounding box center [1400, 30] width 16 height 16
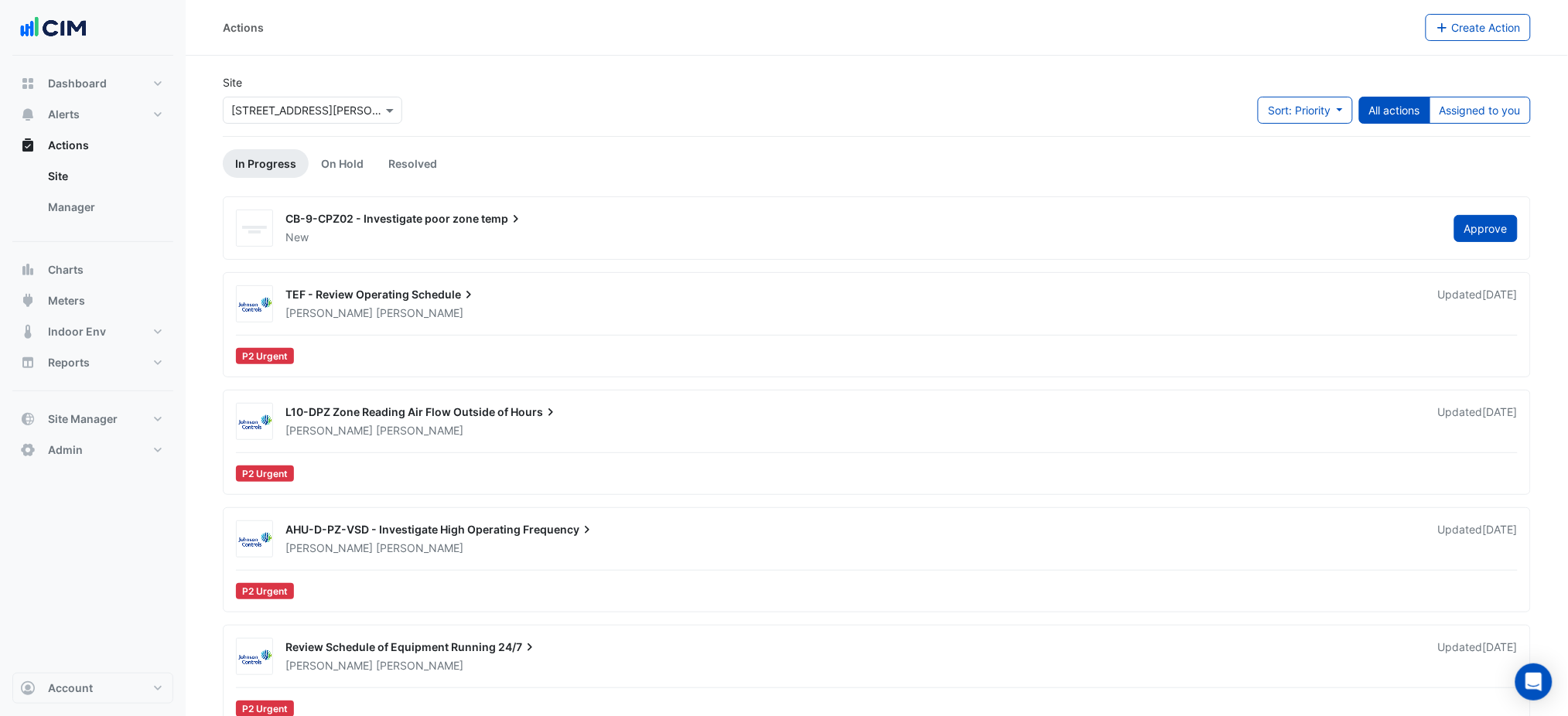
click at [875, 6] on div "Actions Create Action" at bounding box center [877, 27] width 1383 height 56
click at [554, 533] on span "Frequency" at bounding box center [559, 529] width 72 height 16
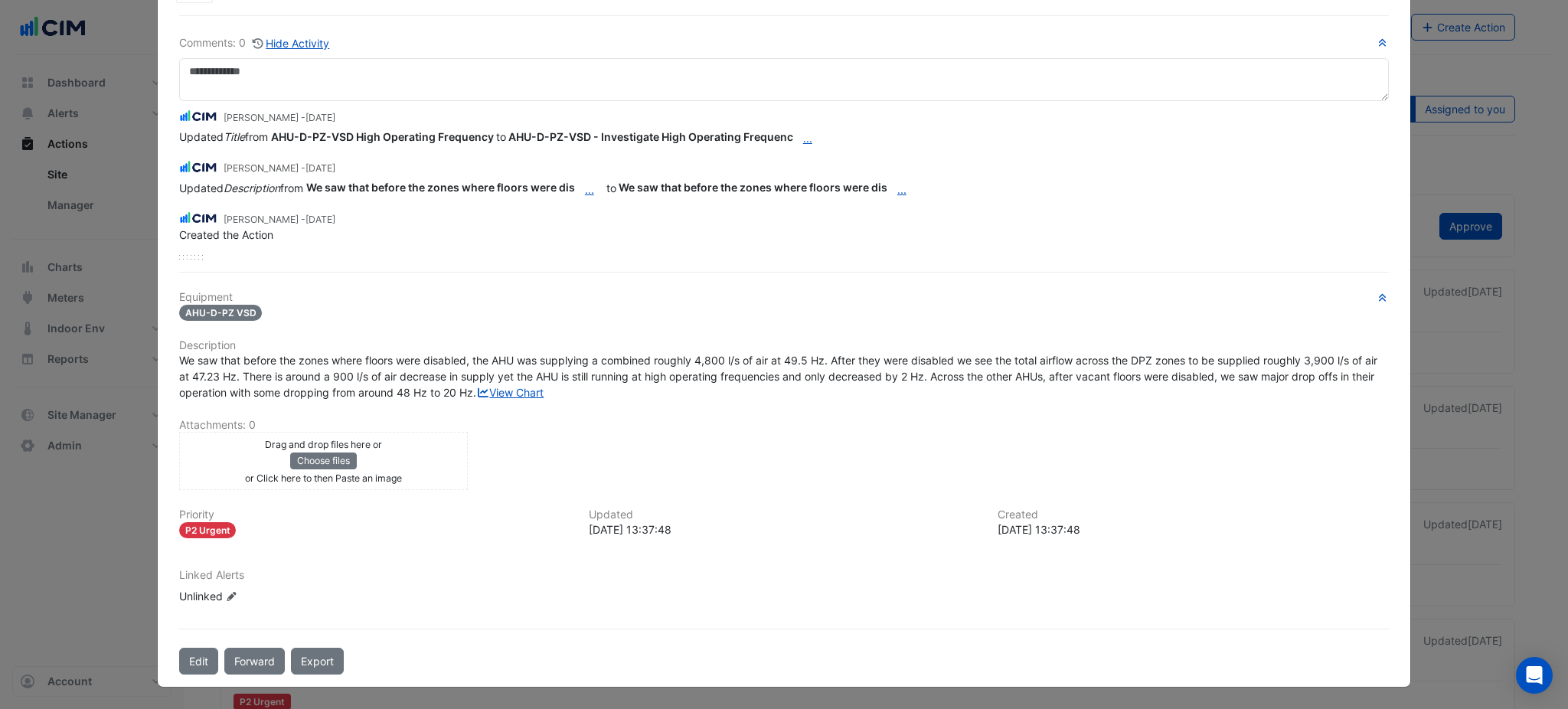
scroll to position [102, 0]
click at [476, 392] on link "View Chart" at bounding box center [510, 393] width 68 height 13
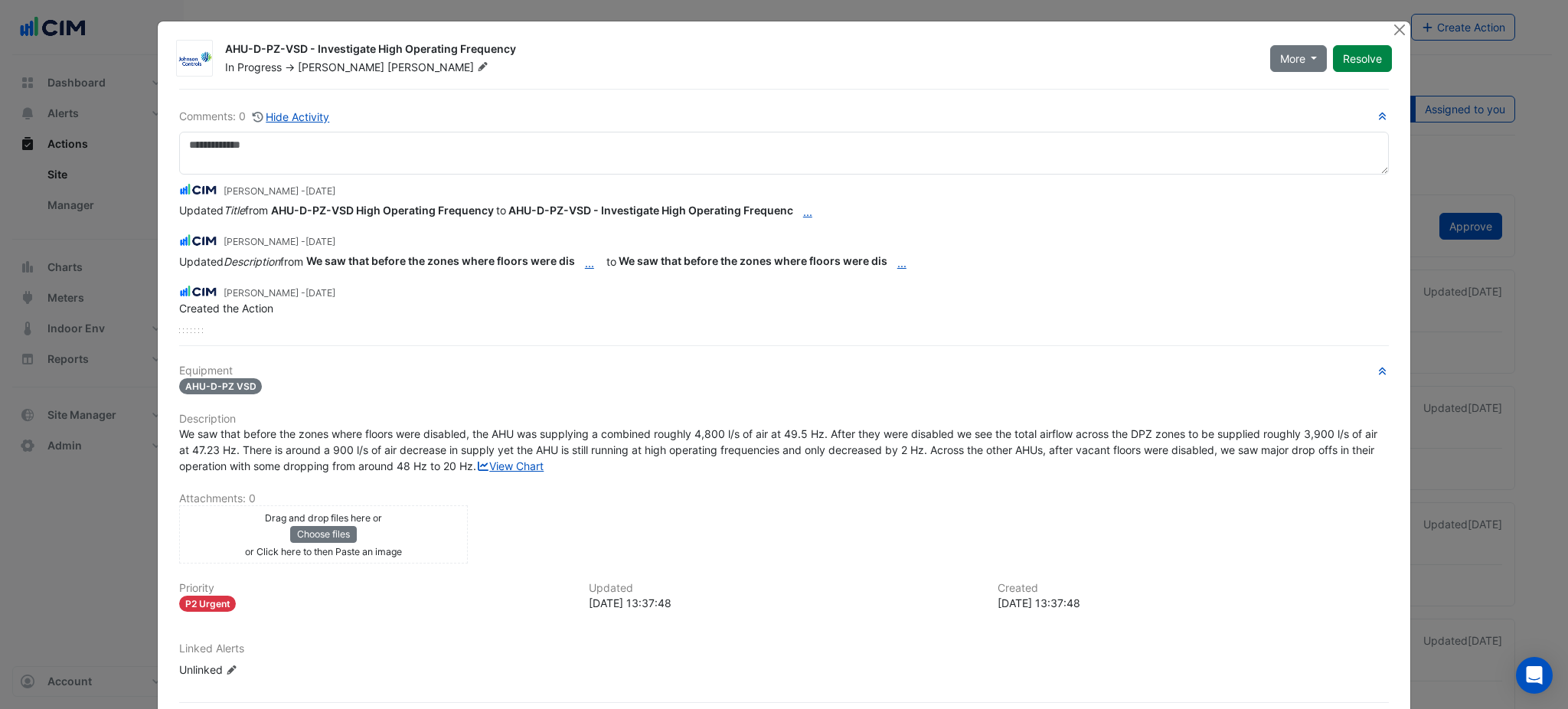
scroll to position [0, 0]
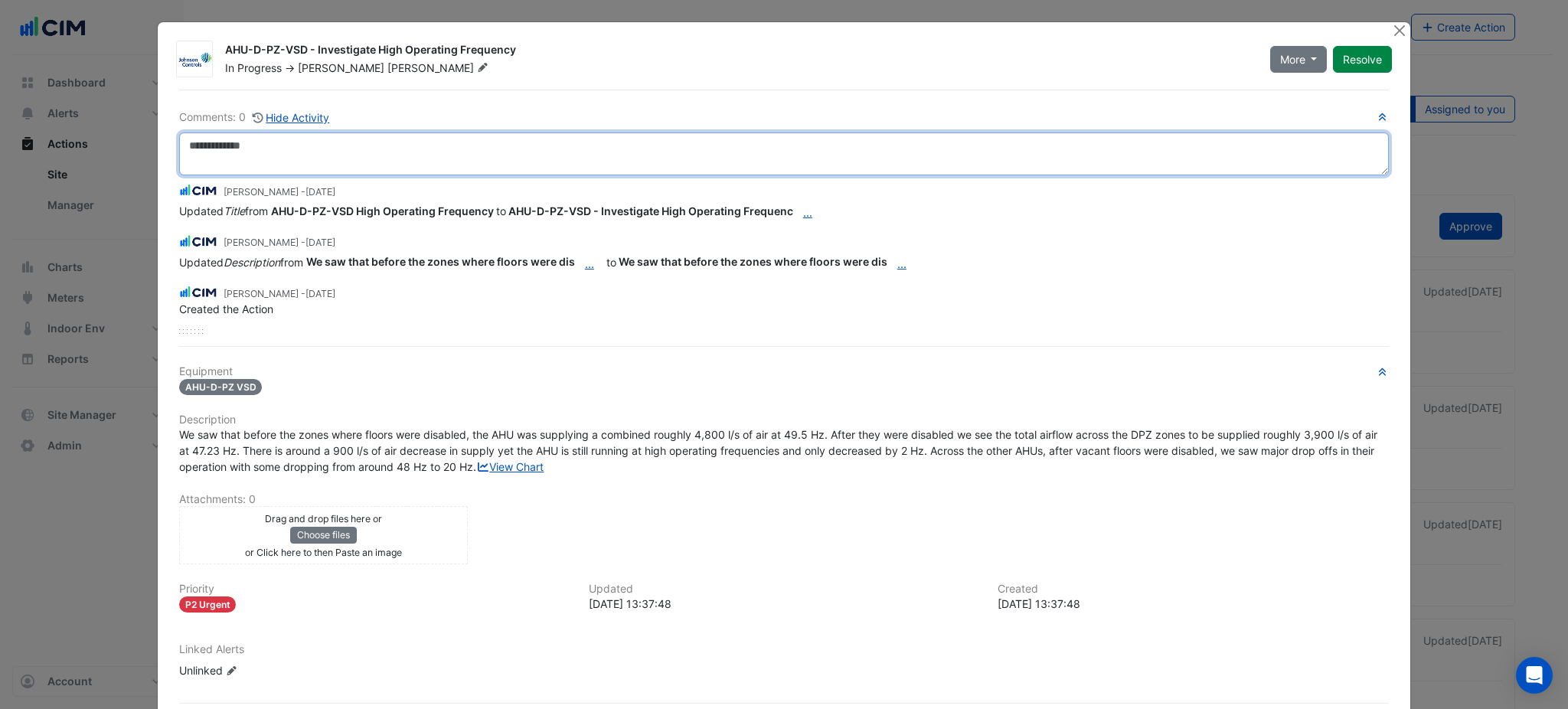
click at [366, 165] on textarea at bounding box center [784, 154] width 1210 height 43
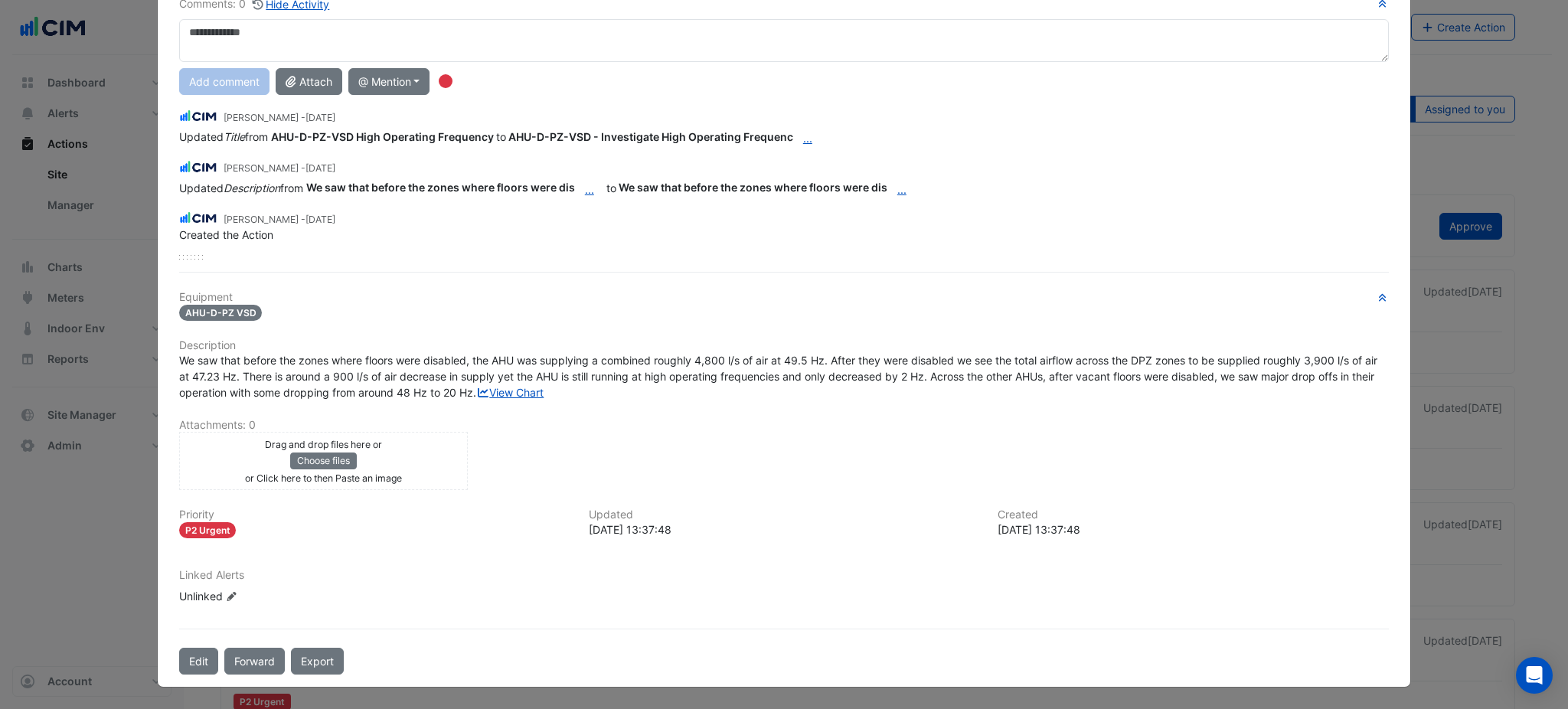
scroll to position [102, 0]
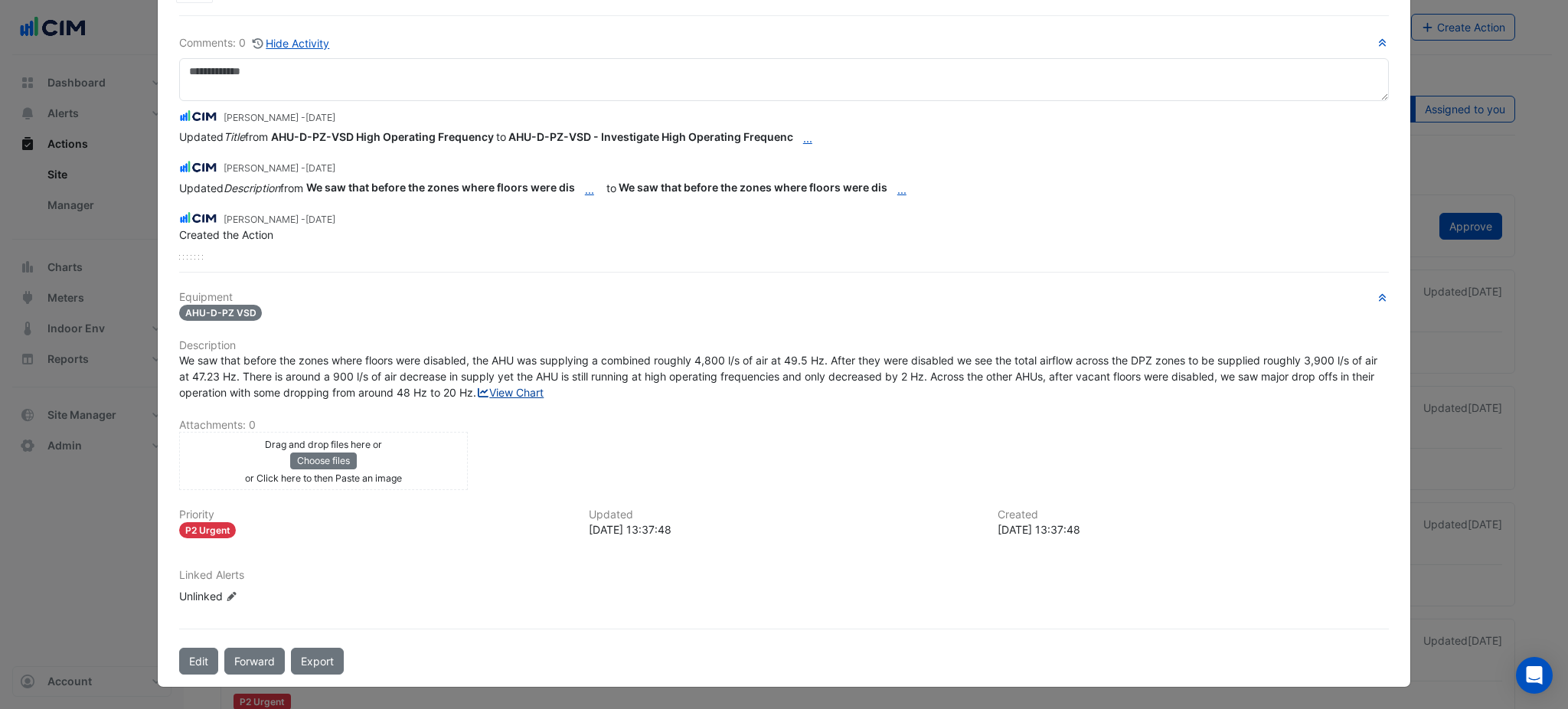
click at [476, 397] on link "View Chart" at bounding box center [510, 393] width 68 height 13
click at [205, 386] on div "We saw that before the zones where floors were disabled, the AHU was supplying …" at bounding box center [784, 376] width 1210 height 48
click at [476, 397] on link "View Chart" at bounding box center [510, 393] width 68 height 13
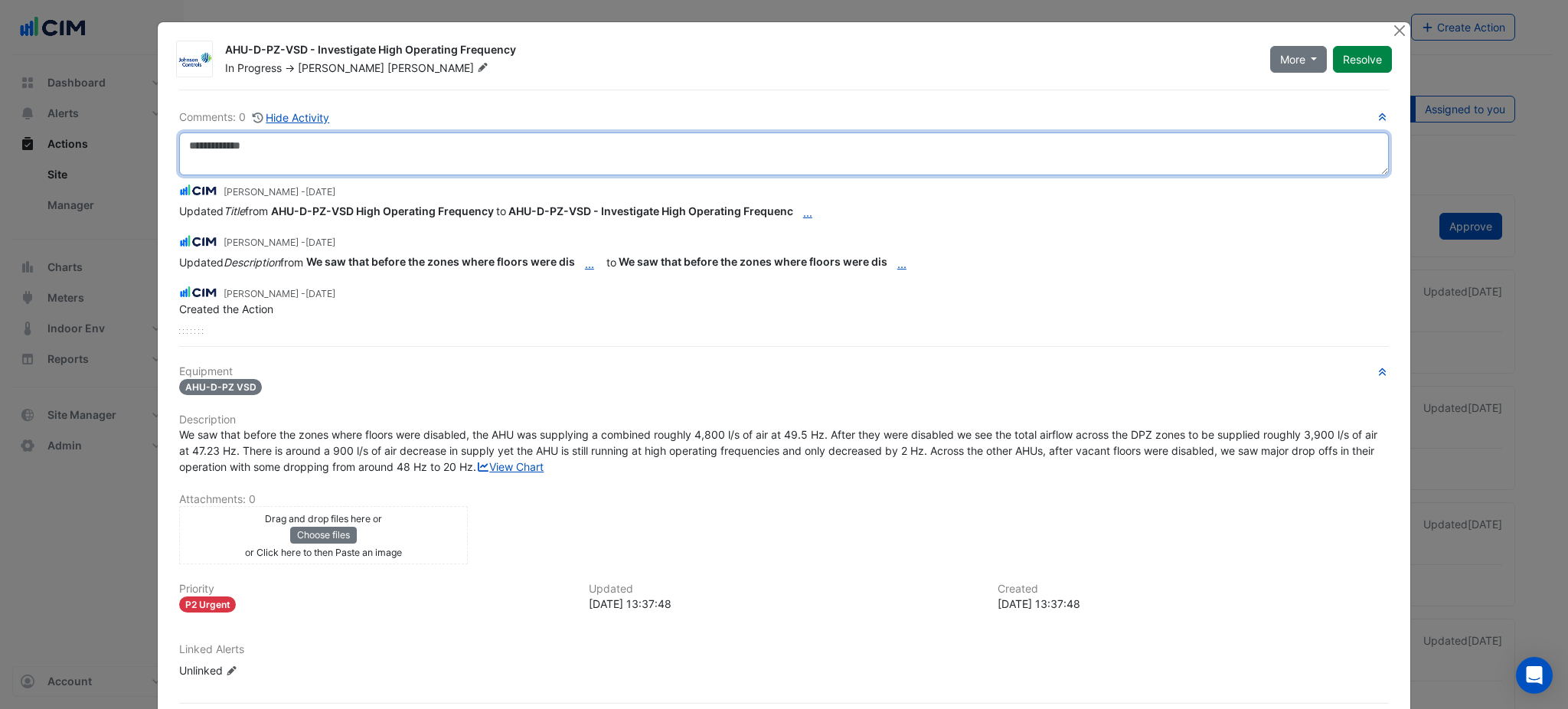
click at [616, 146] on textarea at bounding box center [784, 154] width 1210 height 43
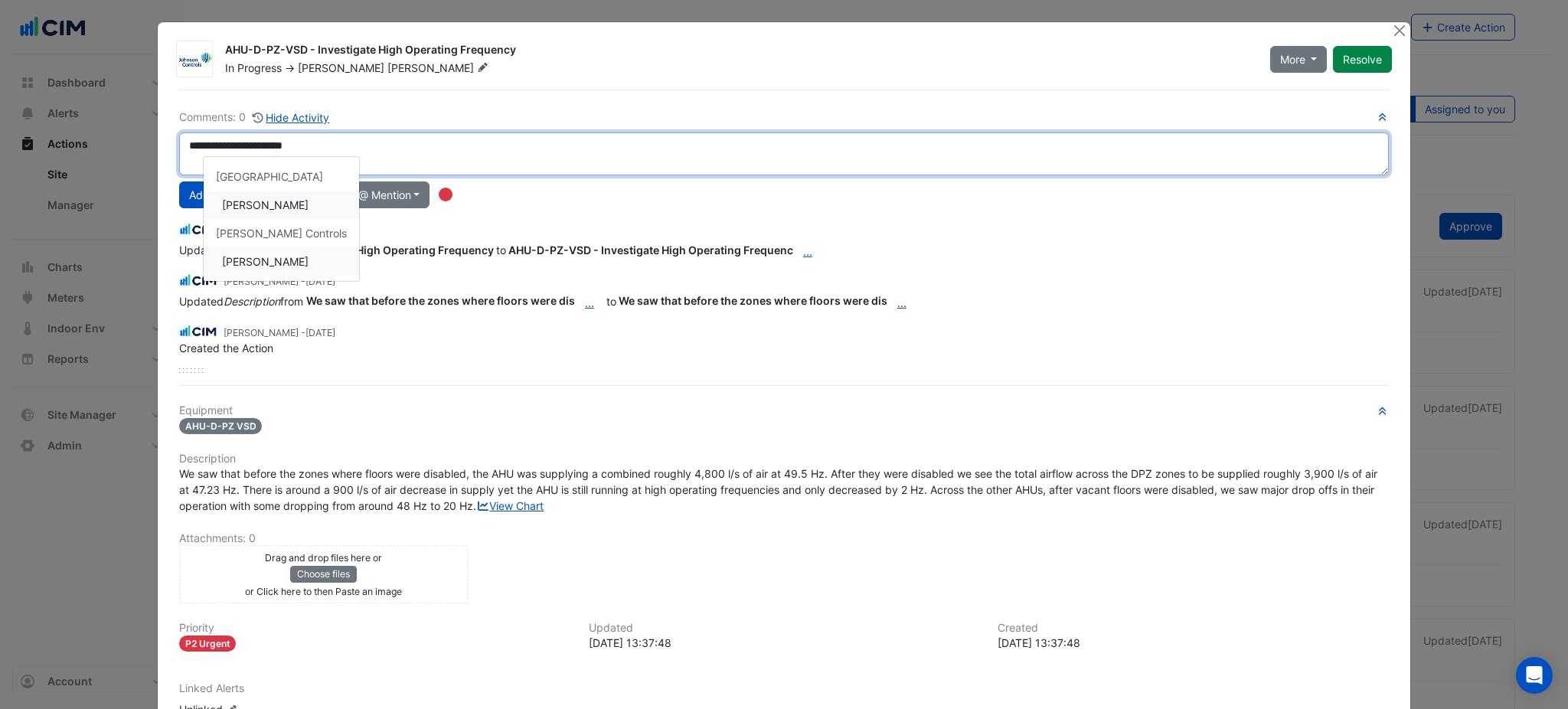
click at [251, 249] on div "**********" at bounding box center [784, 241] width 1210 height 265
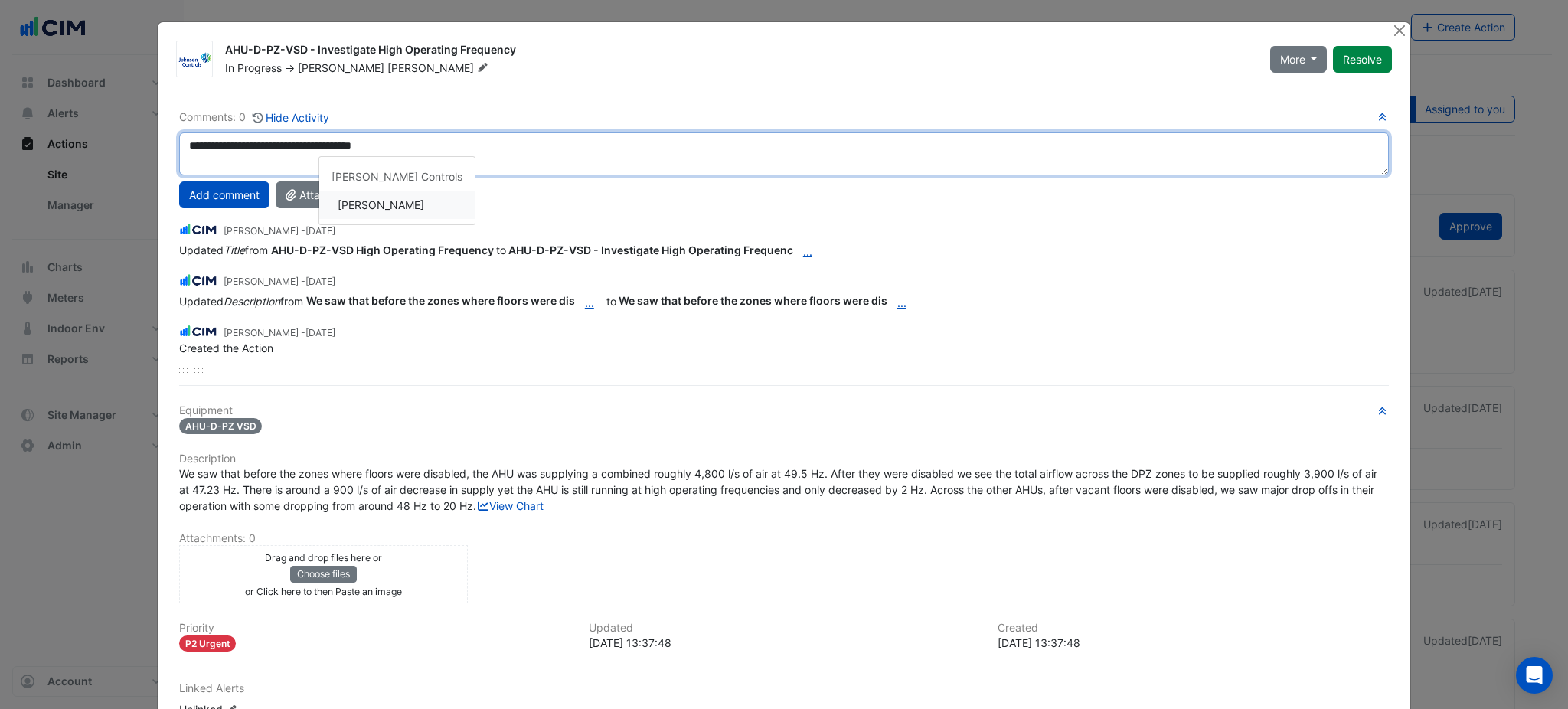
click at [387, 191] on div "**********" at bounding box center [784, 241] width 1210 height 265
click at [700, 158] on textarea "**********" at bounding box center [784, 154] width 1210 height 43
click at [706, 148] on textarea "**********" at bounding box center [784, 154] width 1210 height 43
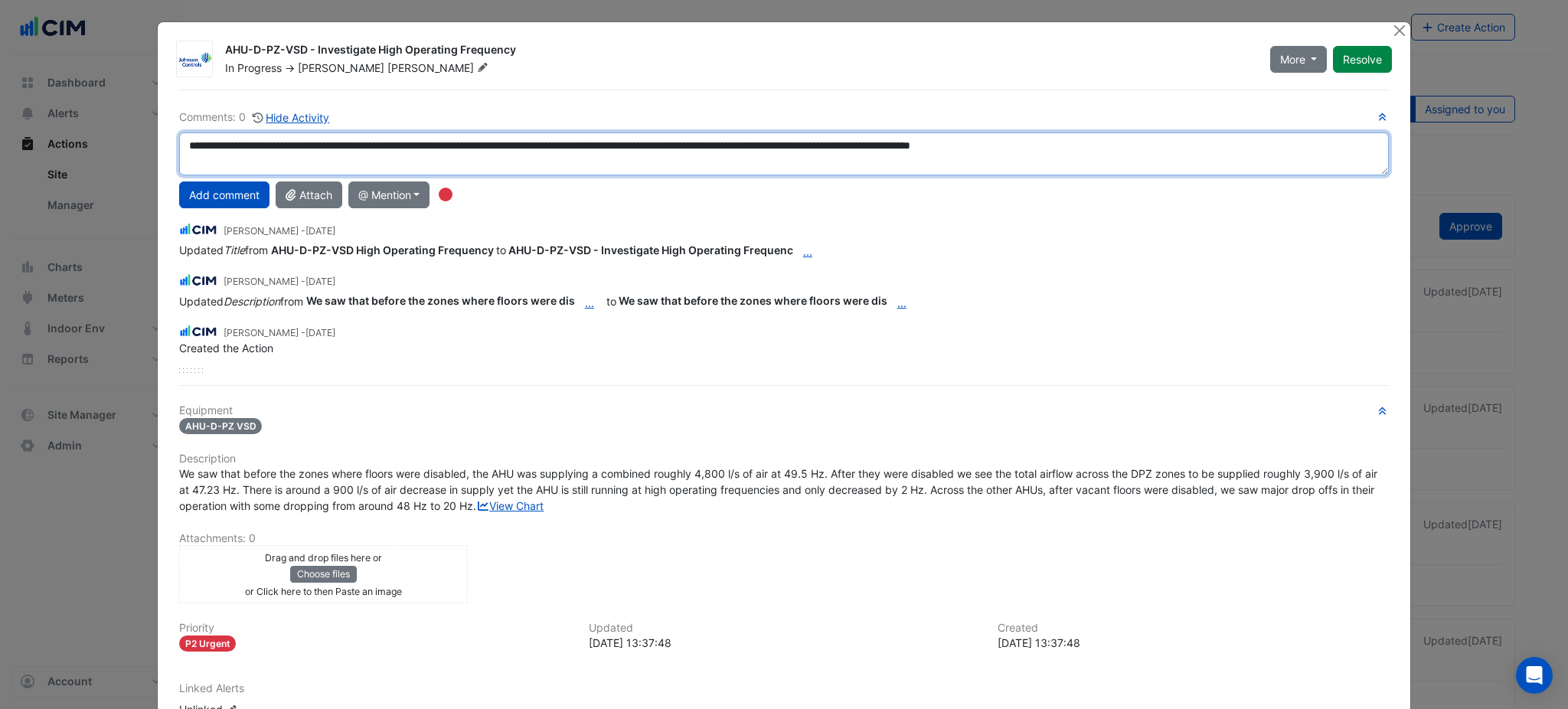
type textarea "**********"
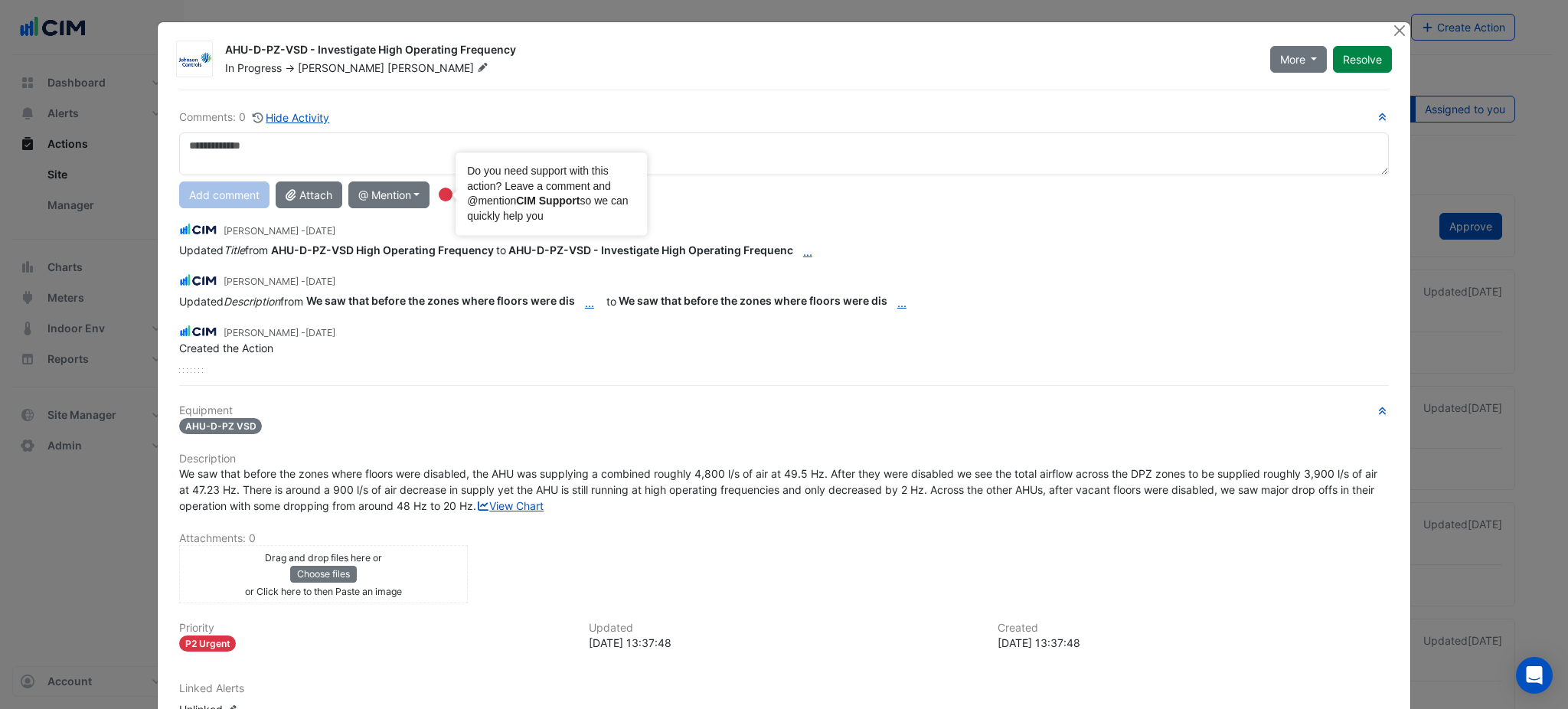
click at [807, 237] on div "Liam Dent - 2 days ago" at bounding box center [784, 228] width 1210 height 17
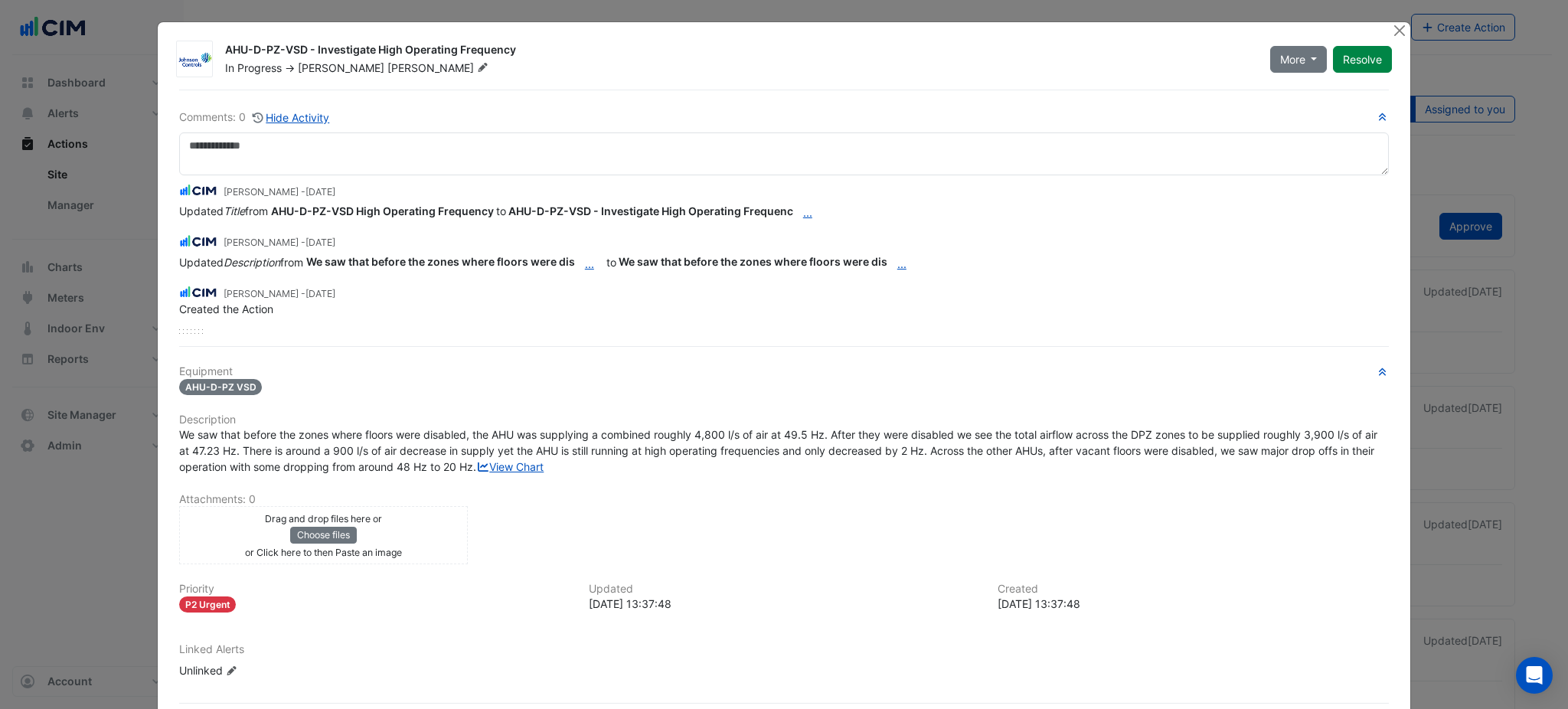
click at [1115, 62] on div "In Progress -> David Tuero" at bounding box center [738, 68] width 1030 height 16
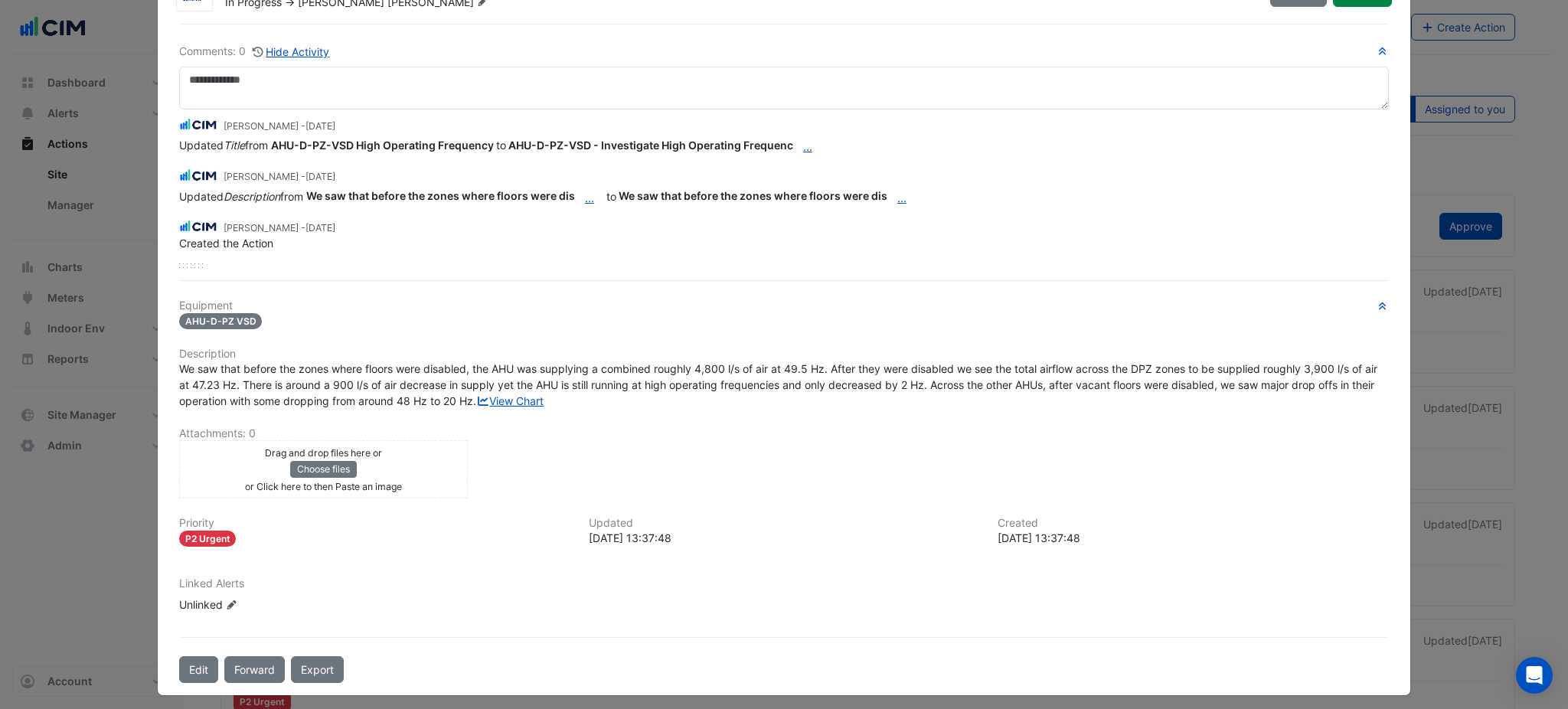
scroll to position [102, 0]
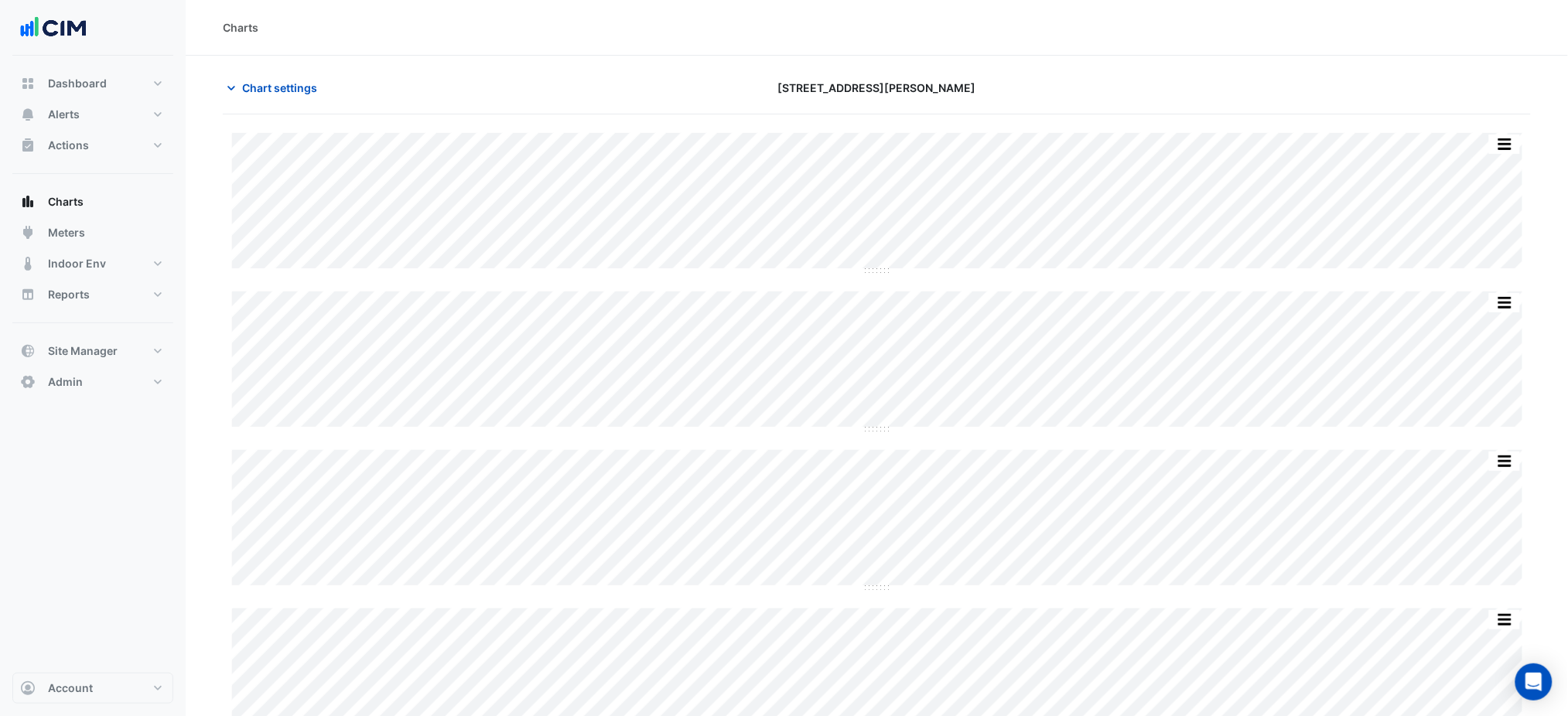
type input "**********"
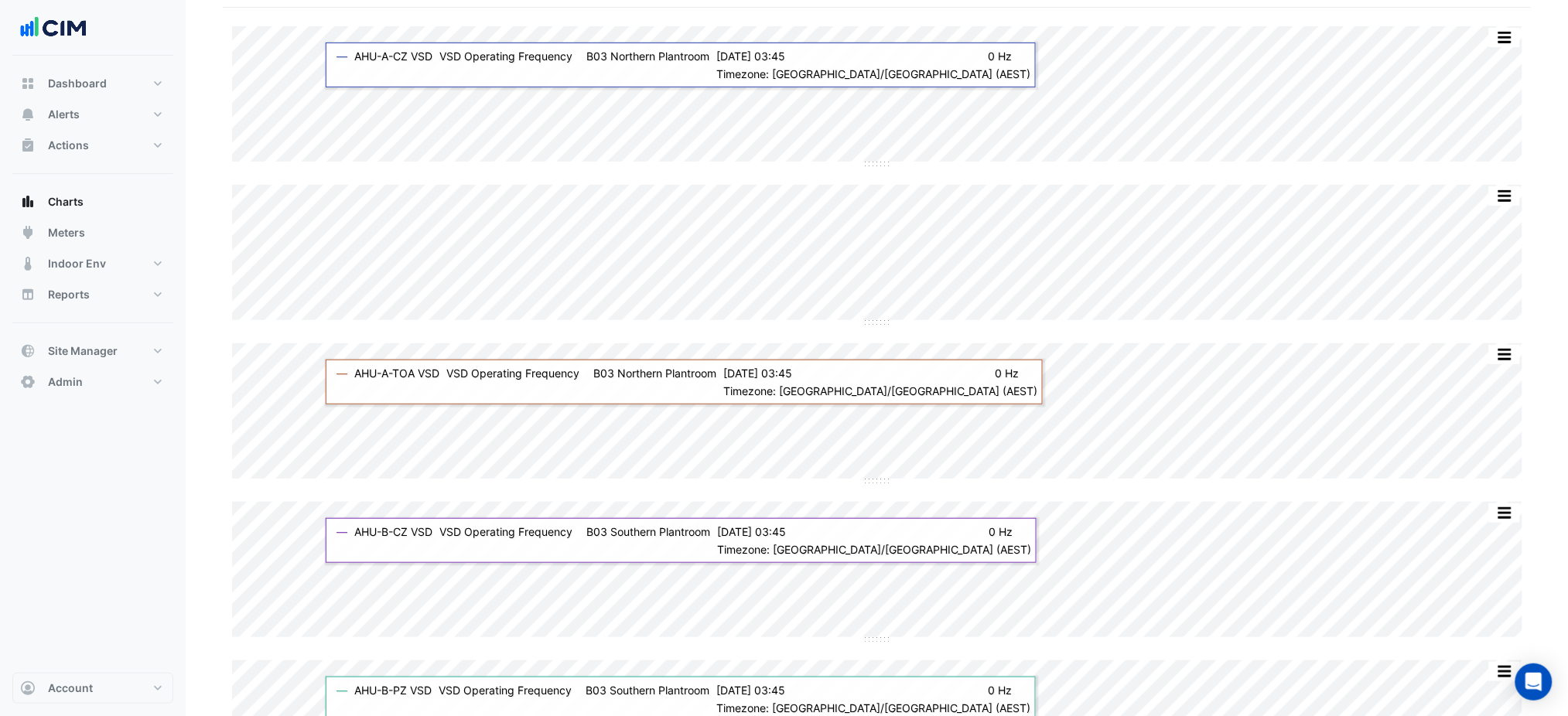
scroll to position [33, 0]
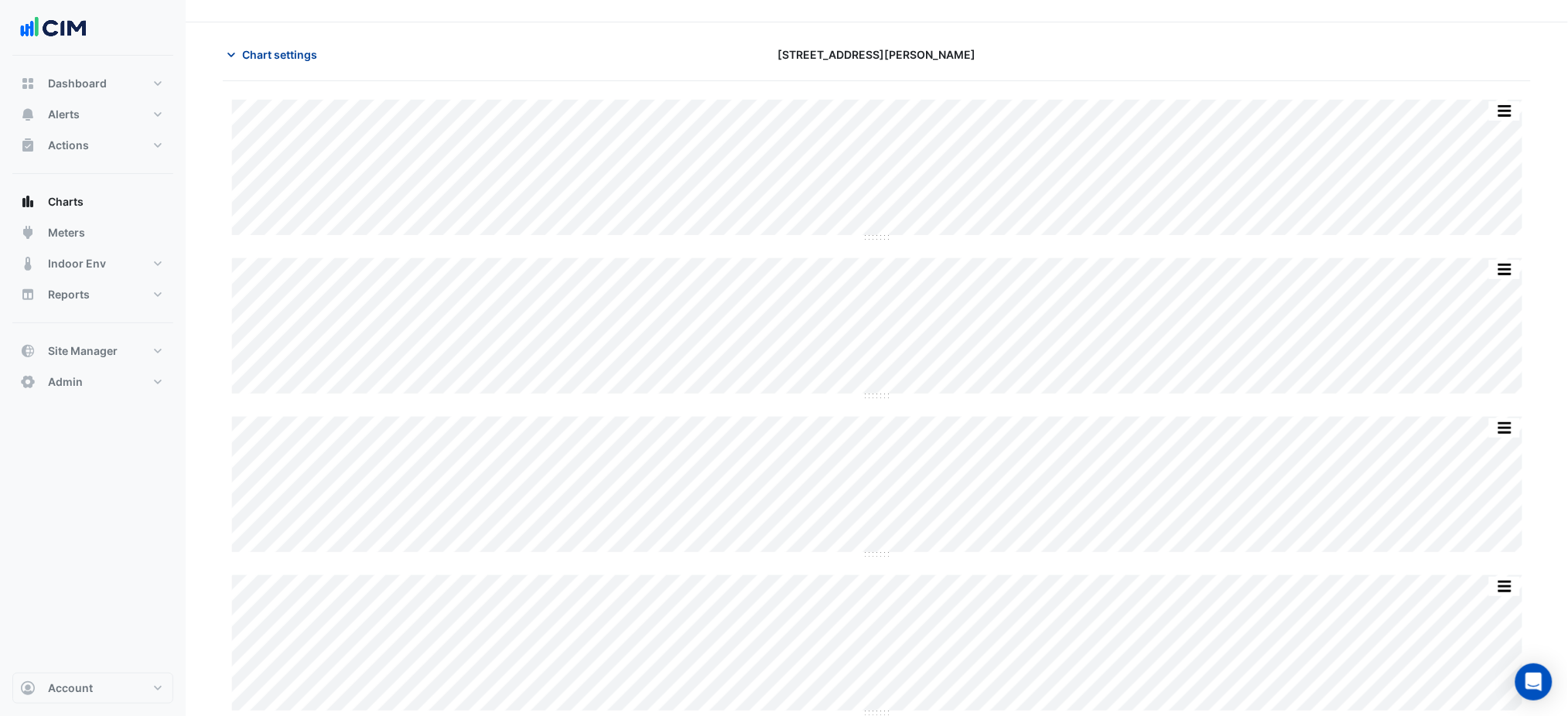
click at [294, 59] on span "Chart settings" at bounding box center [280, 55] width 75 height 17
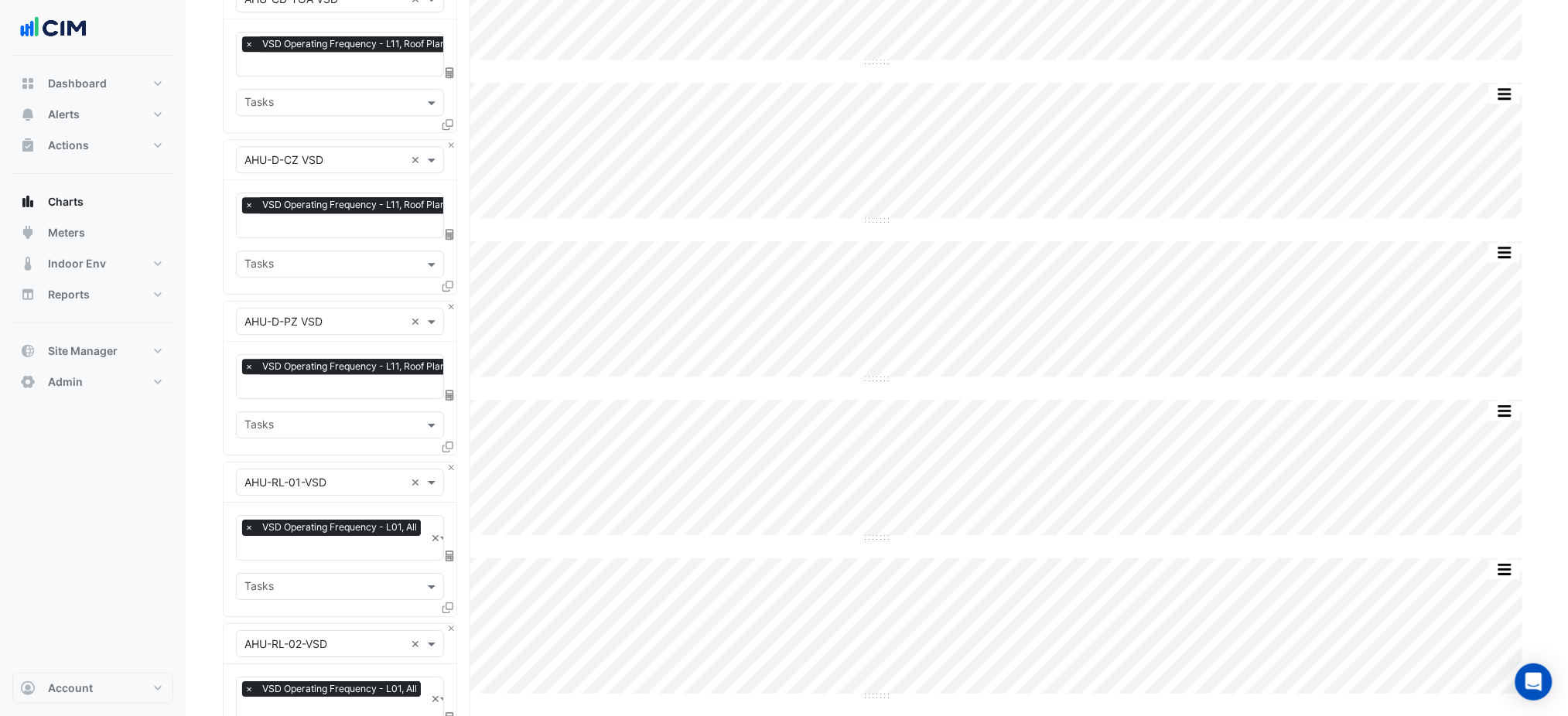
scroll to position [1907, 0]
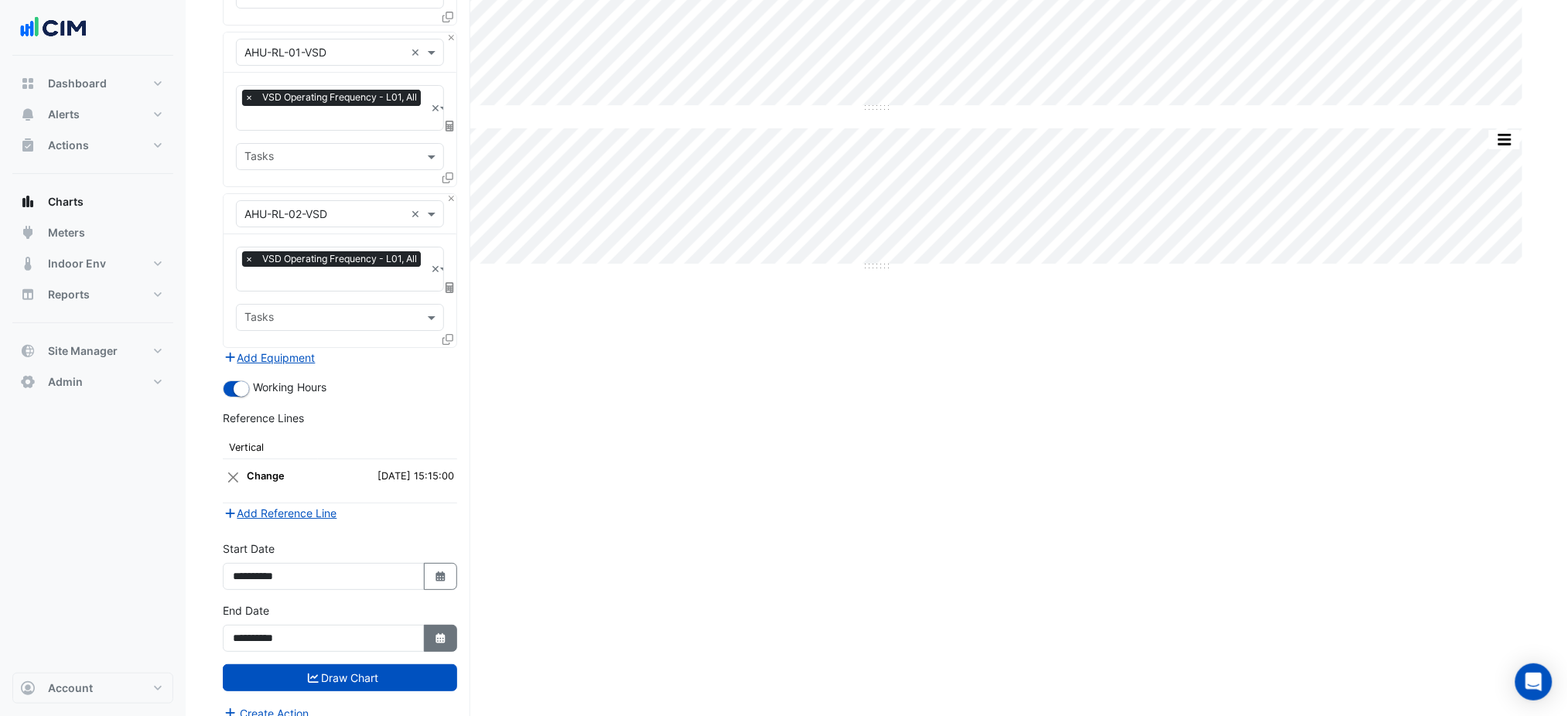
click at [449, 625] on button "Select Date" at bounding box center [441, 638] width 34 height 27
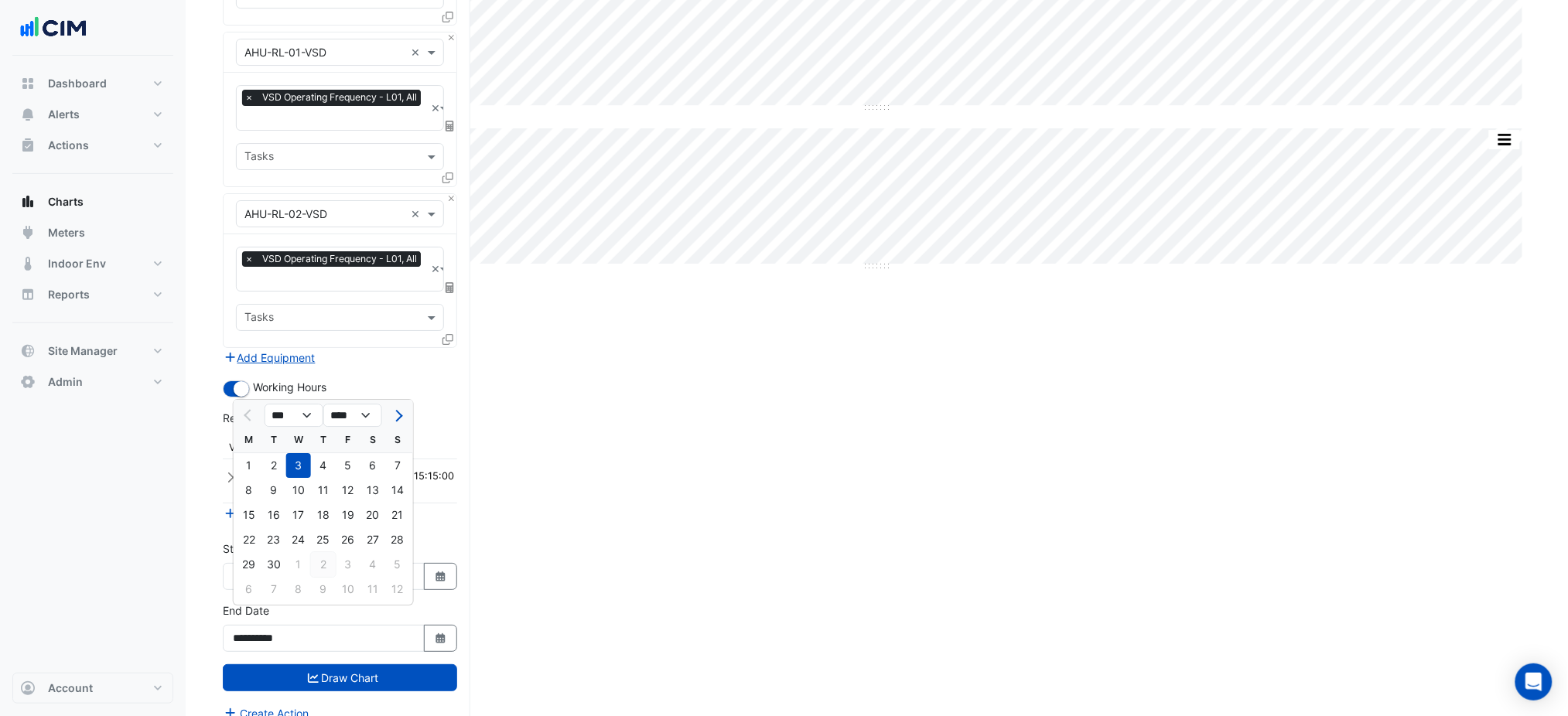
click at [328, 568] on div "2" at bounding box center [324, 564] width 25 height 25
type input "**********"
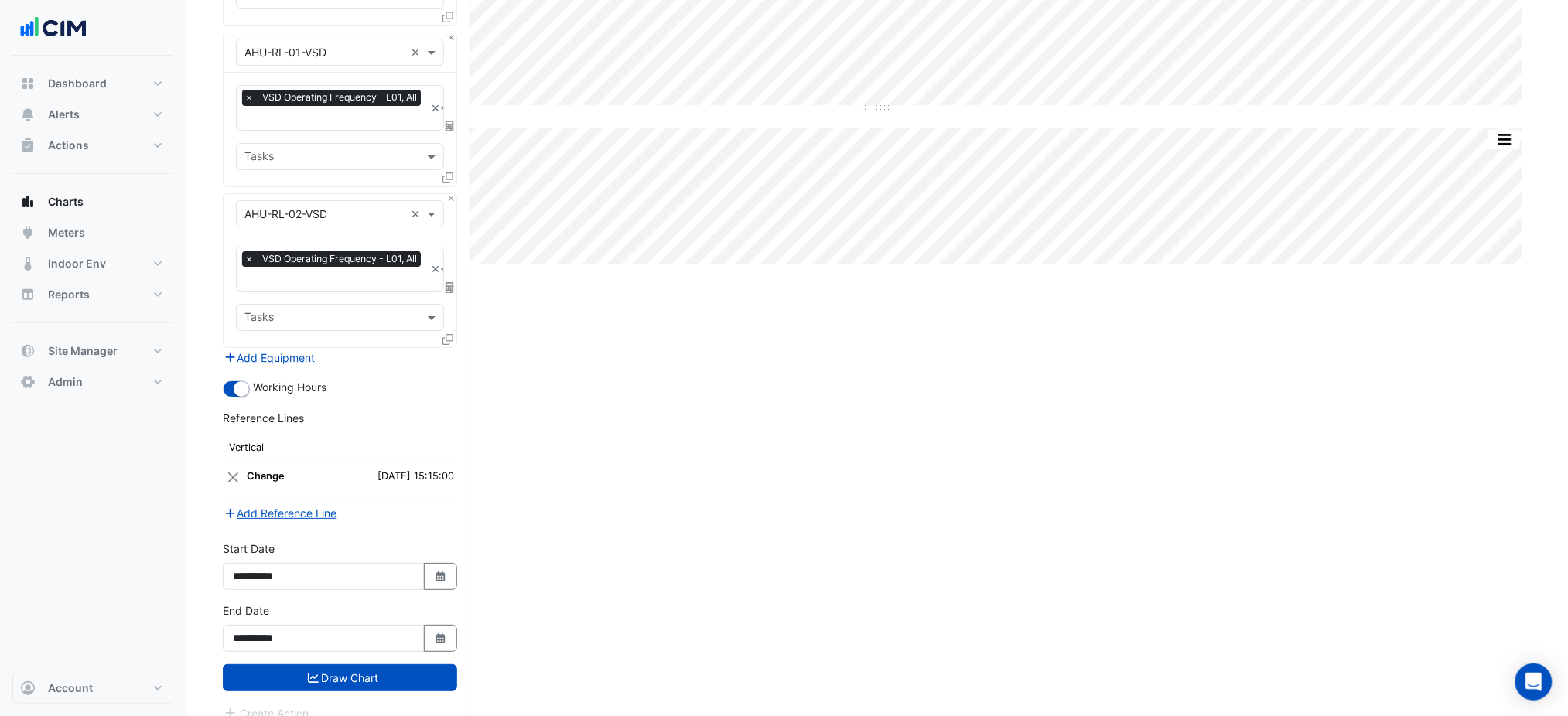
click at [379, 665] on button "Draw Chart" at bounding box center [339, 678] width 234 height 27
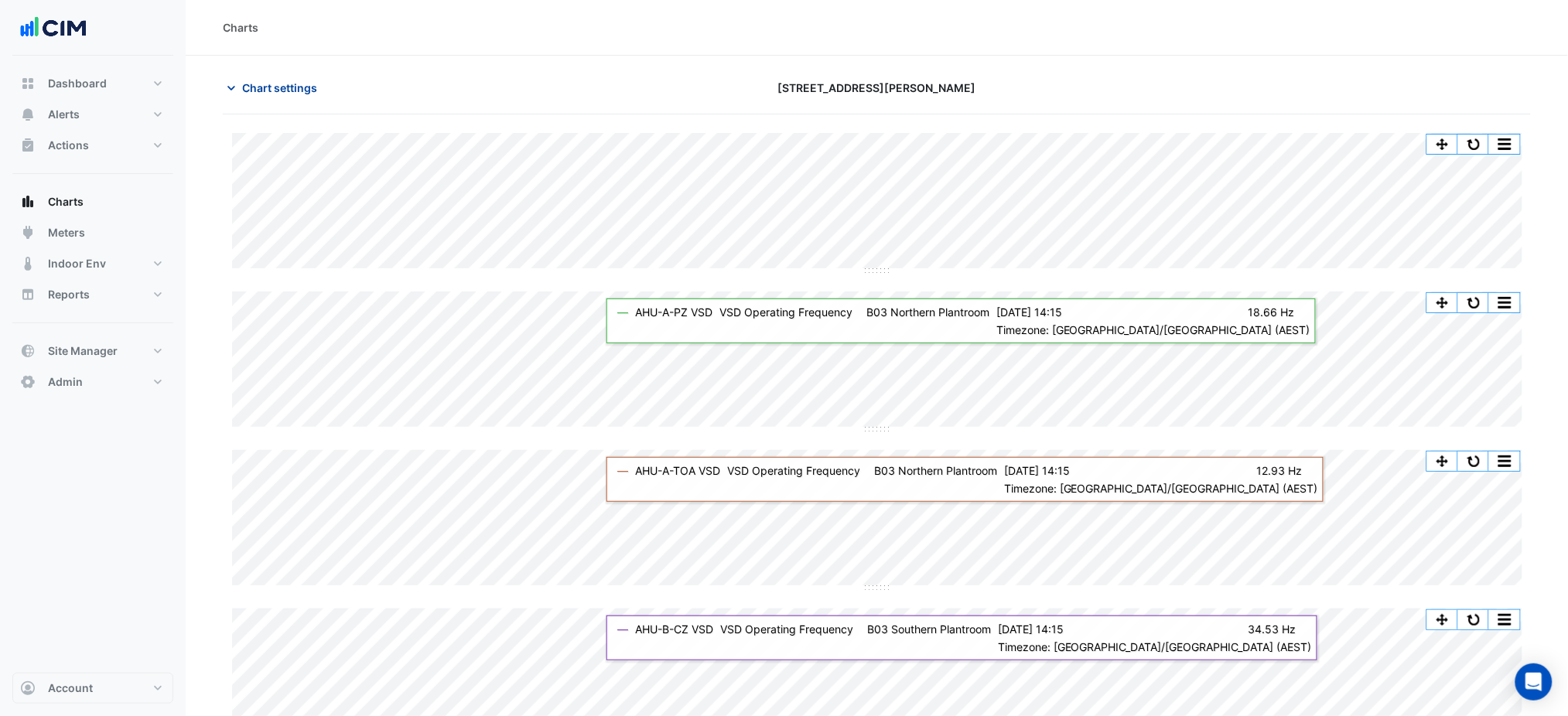
click at [301, 80] on span "Chart settings" at bounding box center [280, 88] width 75 height 17
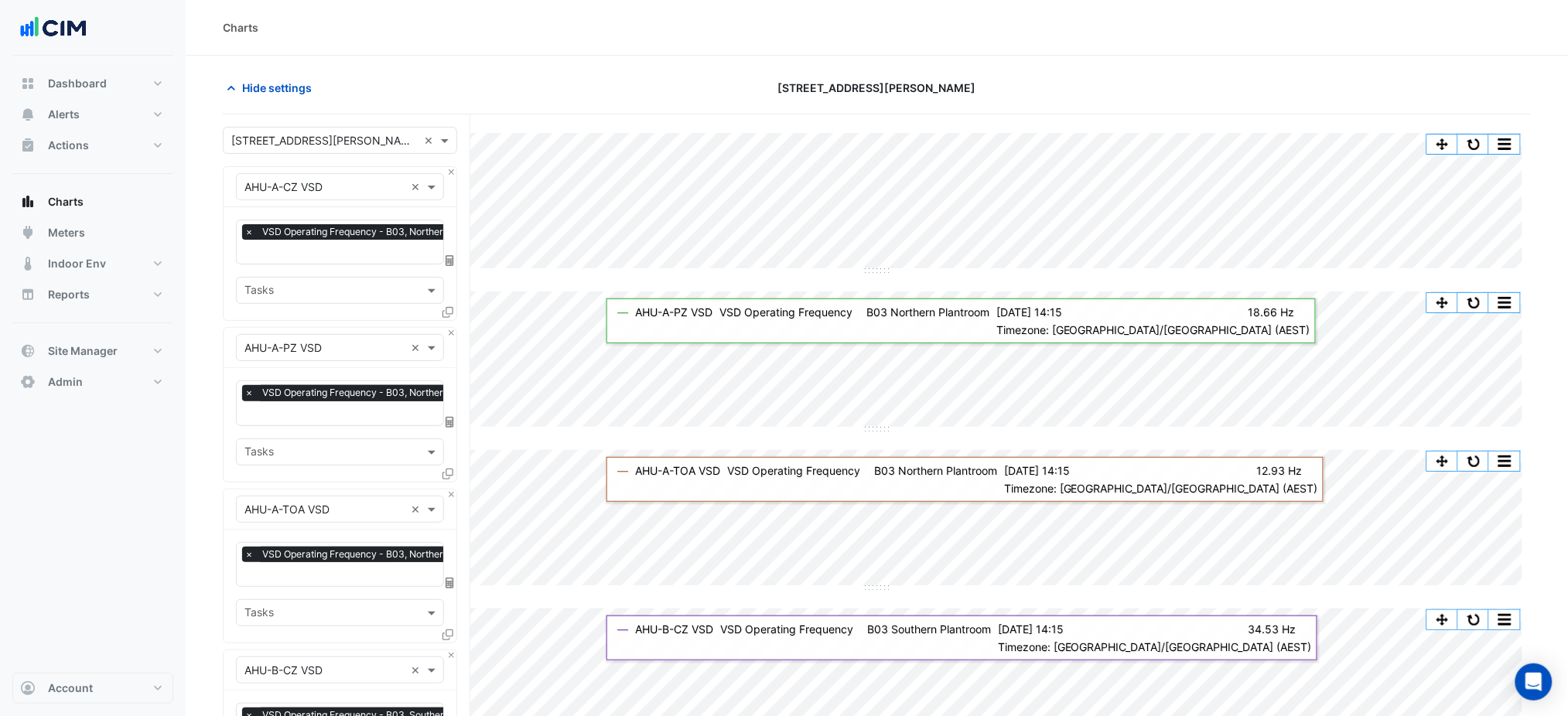
click at [456, 173] on div "× AHU-A-CZ VSD × × VSD Operating Frequency - B03, Northern Plantroom × Tasks" at bounding box center [339, 243] width 234 height 154
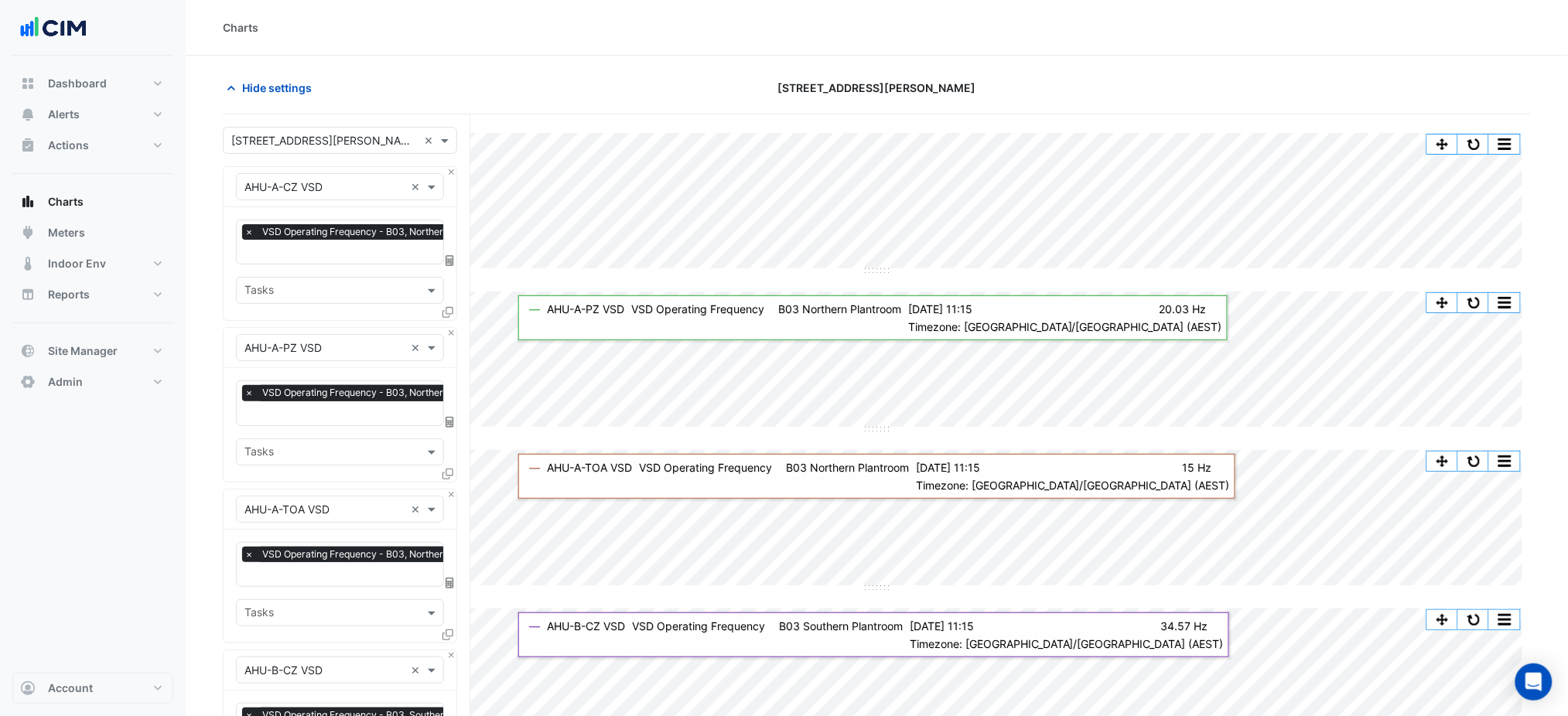
click at [305, 84] on span "Hide settings" at bounding box center [277, 88] width 70 height 17
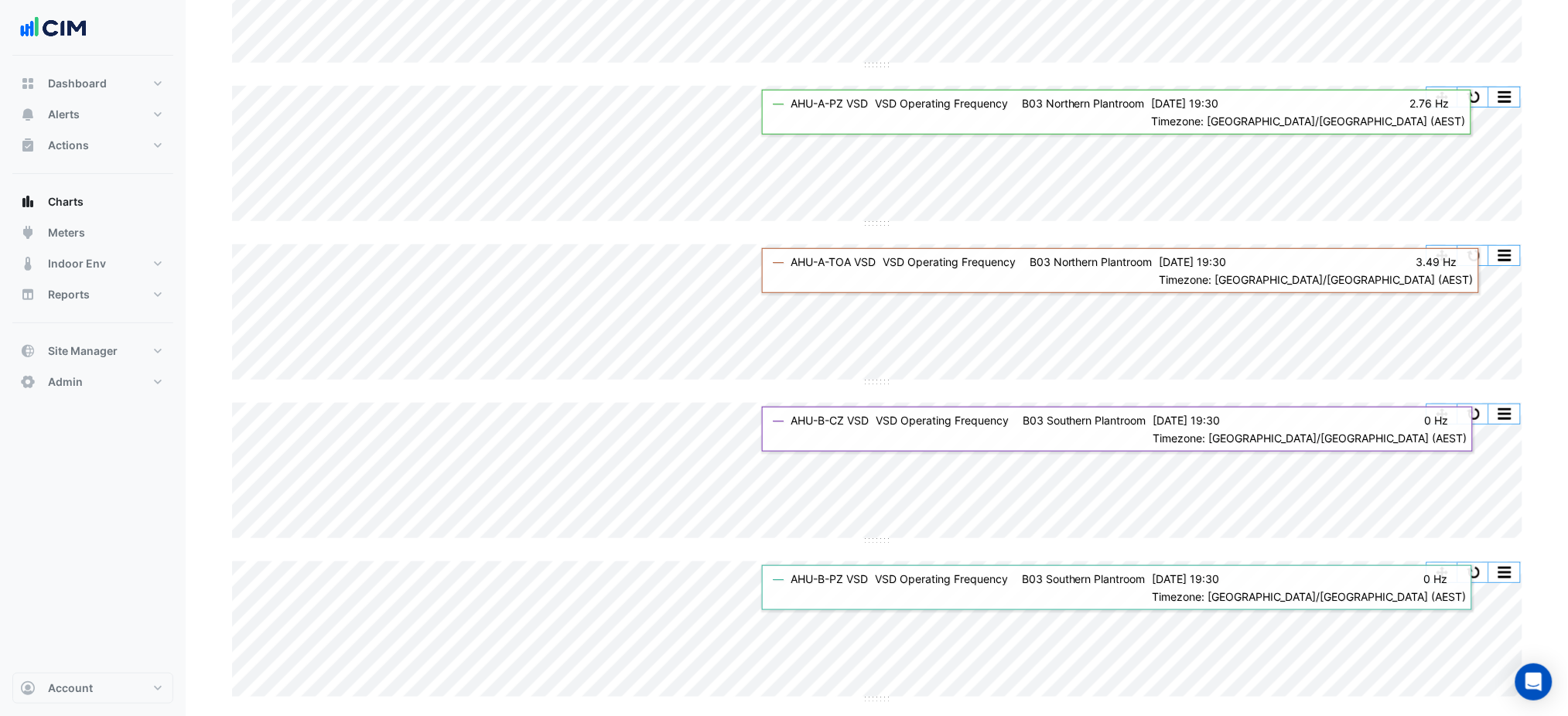
scroll to position [412, 0]
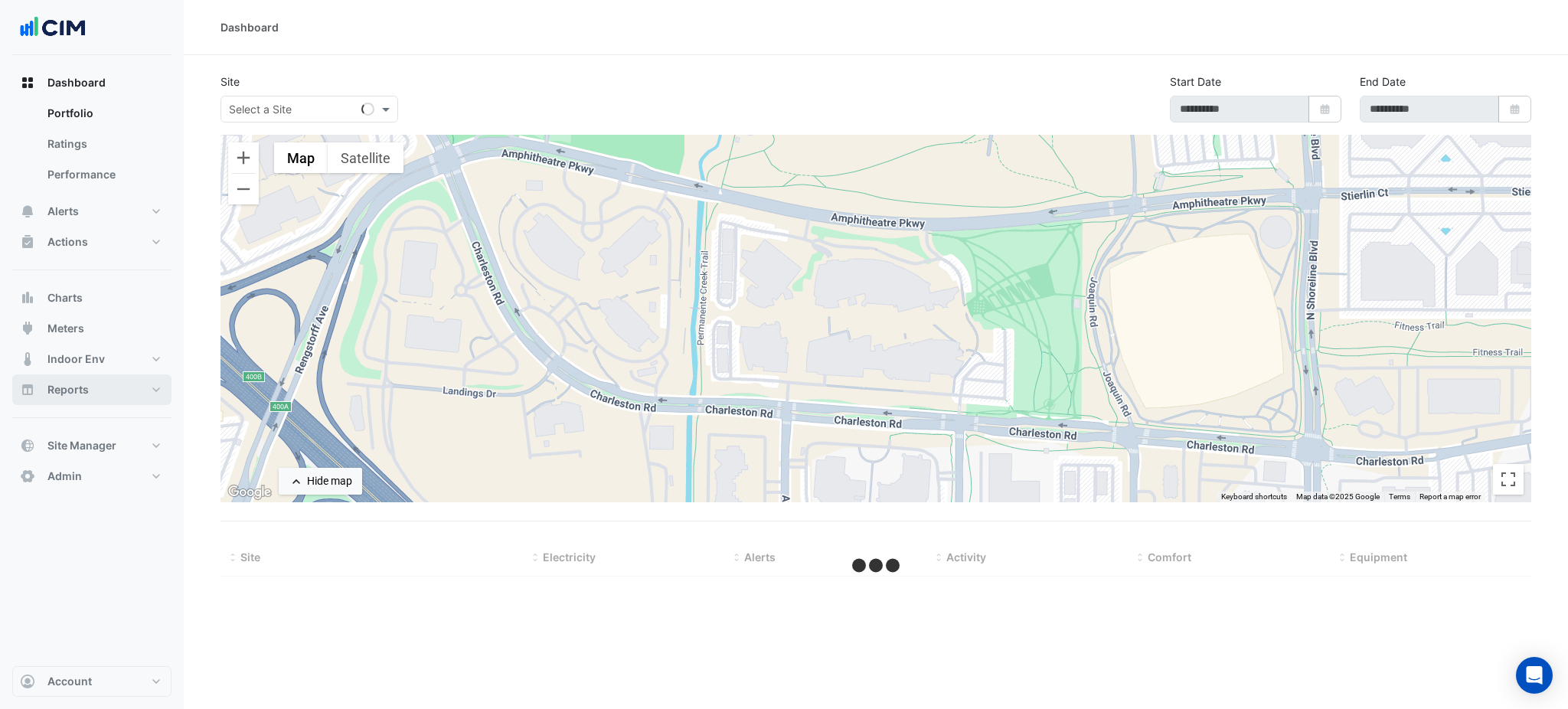
click at [114, 375] on button "Reports" at bounding box center [92, 389] width 159 height 30
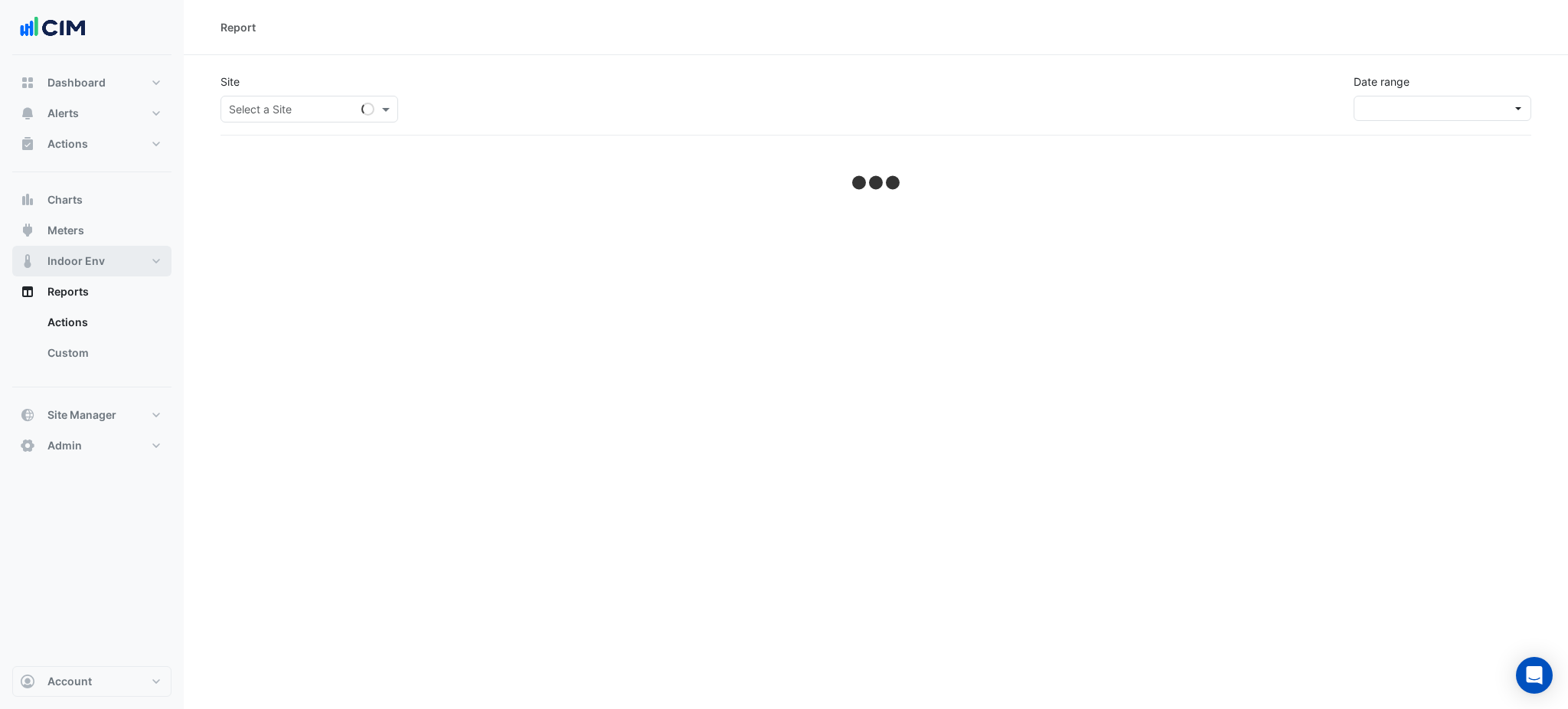
click at [137, 264] on button "Indoor Env" at bounding box center [92, 260] width 159 height 30
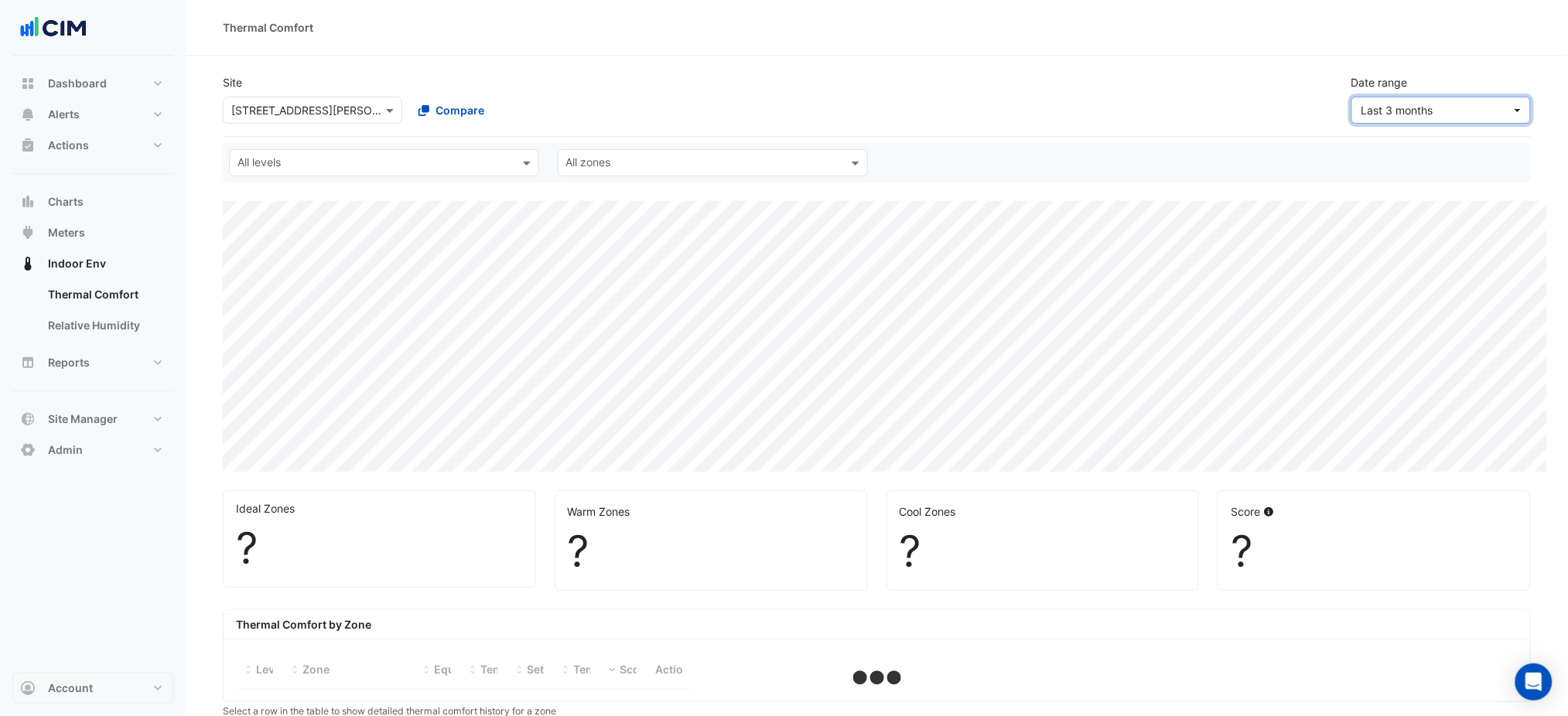
click at [1429, 97] on button "Last 3 months" at bounding box center [1441, 110] width 179 height 27
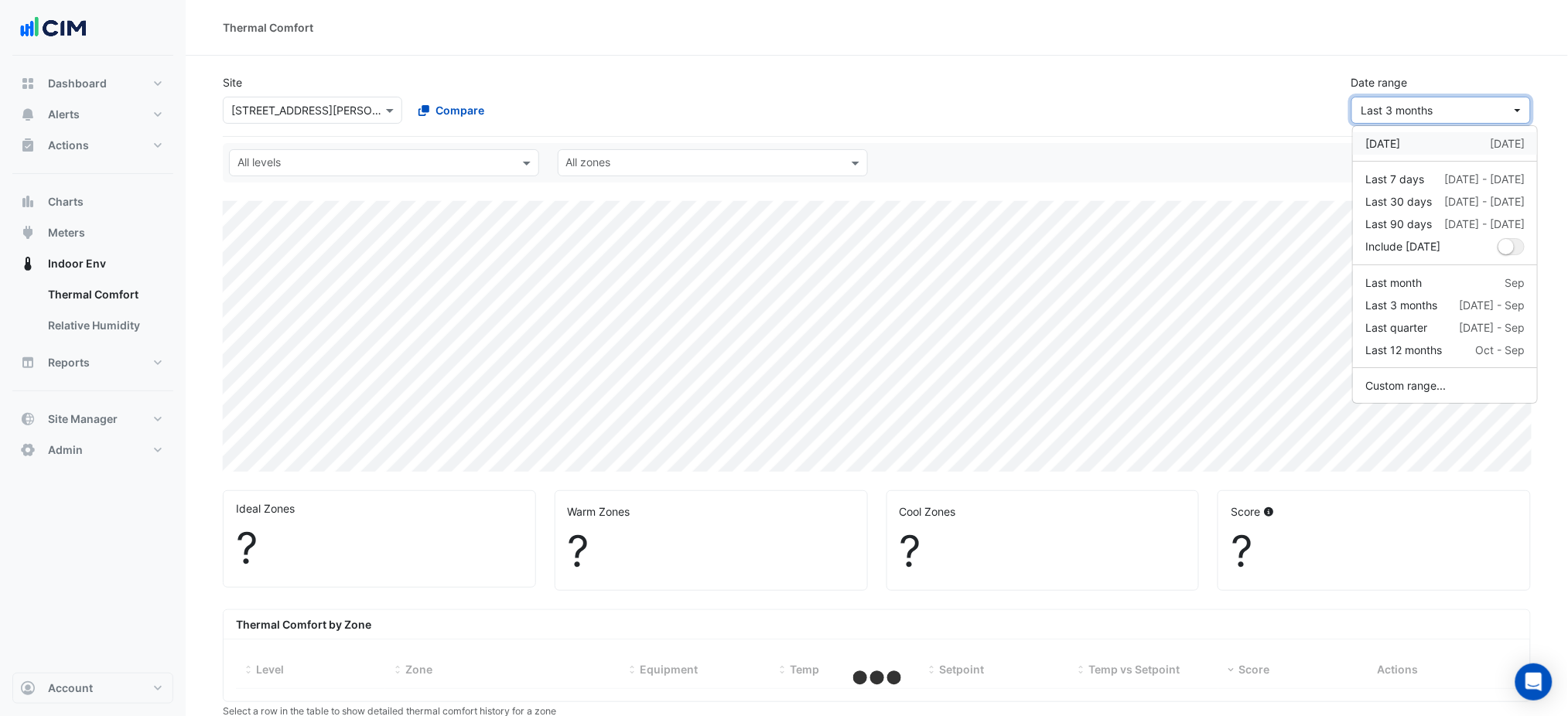
select select "***"
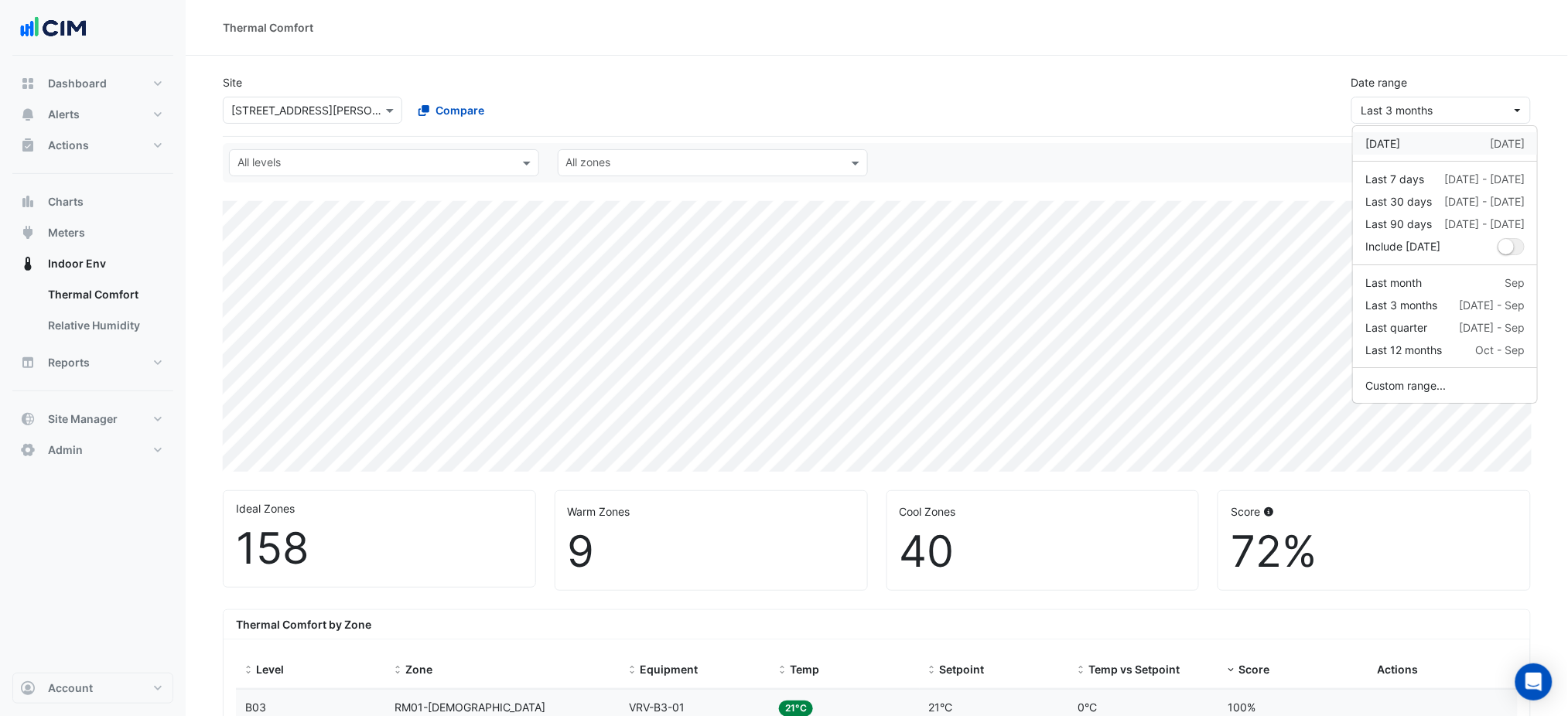
click at [1425, 138] on div "Yesterday 1 Oct" at bounding box center [1445, 144] width 159 height 17
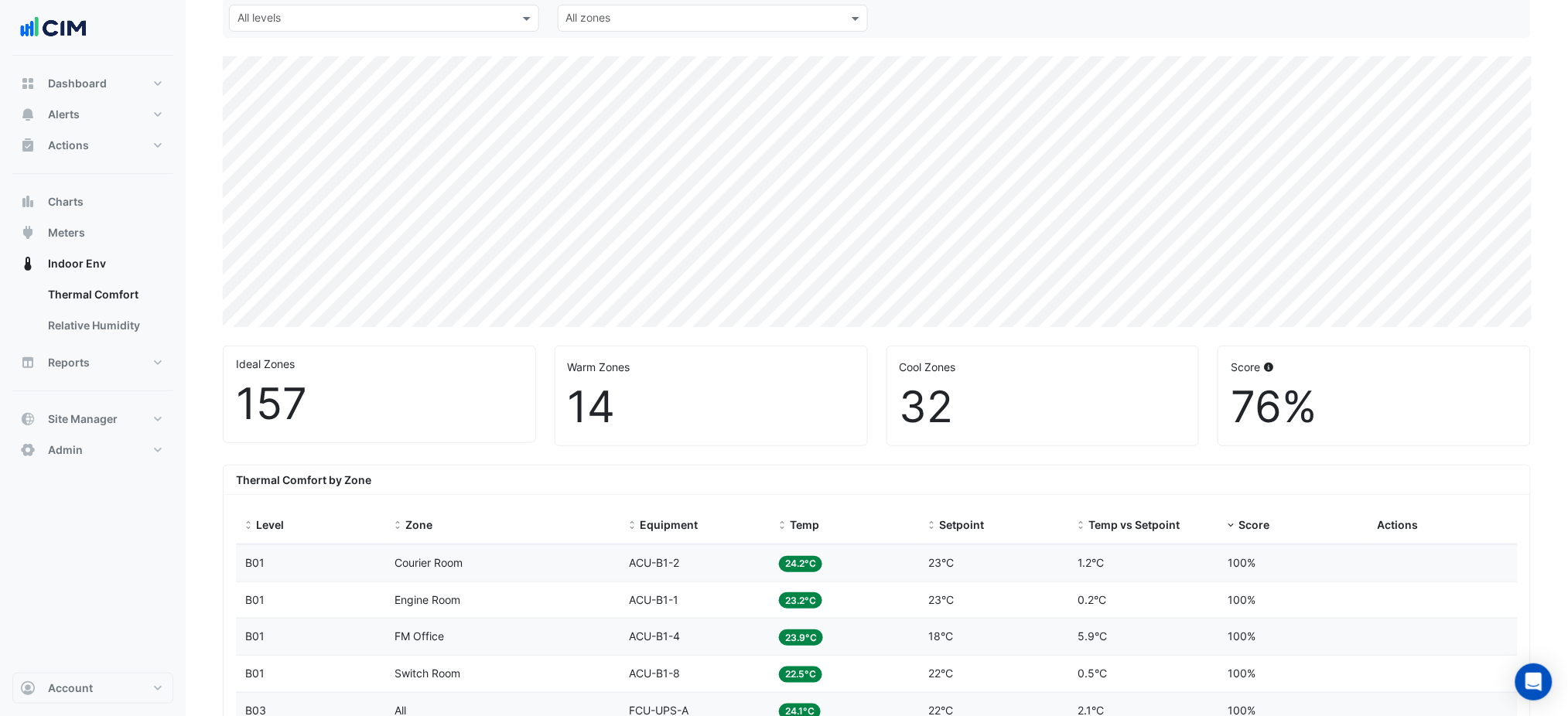
scroll to position [412, 0]
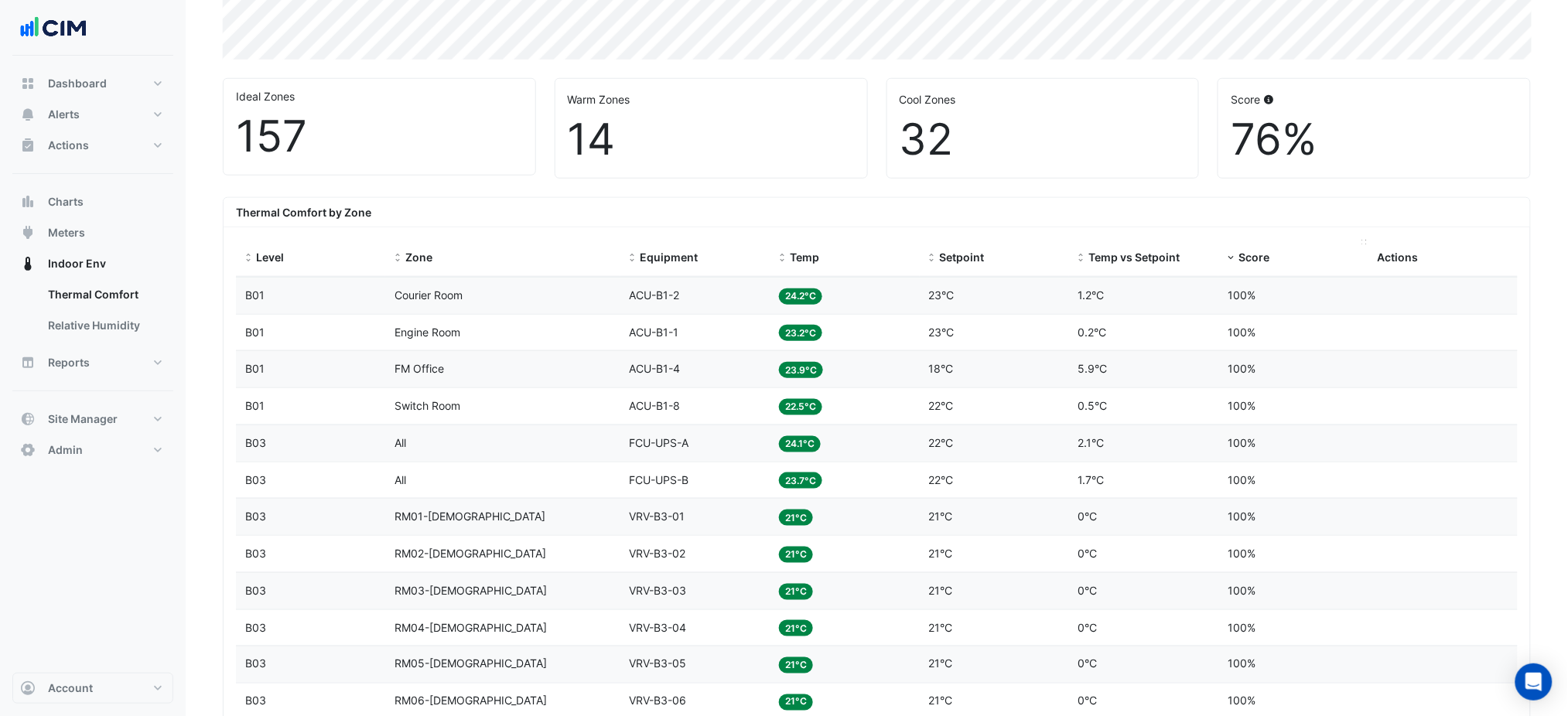
click at [1257, 256] on span "Score" at bounding box center [1253, 257] width 31 height 13
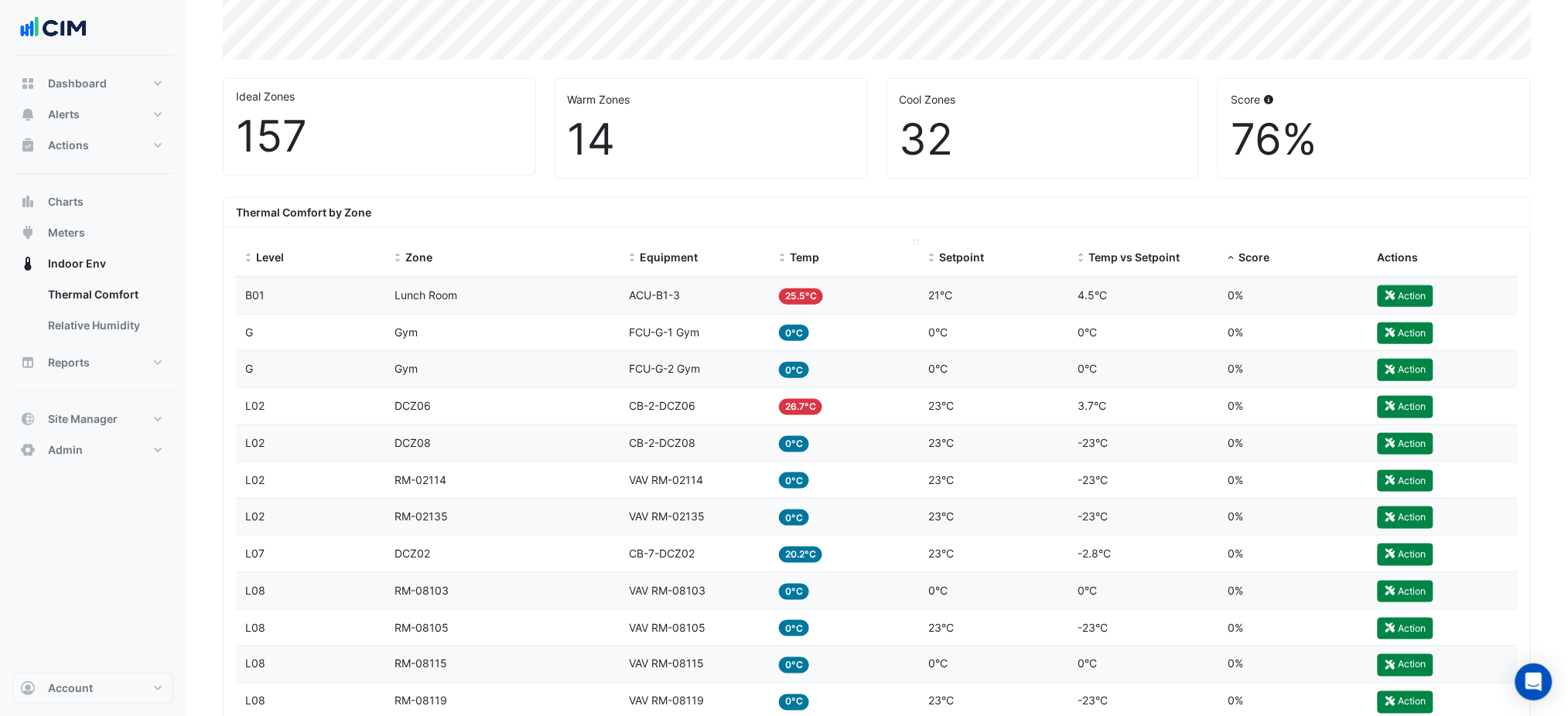
click at [799, 258] on span "Temp" at bounding box center [804, 257] width 29 height 13
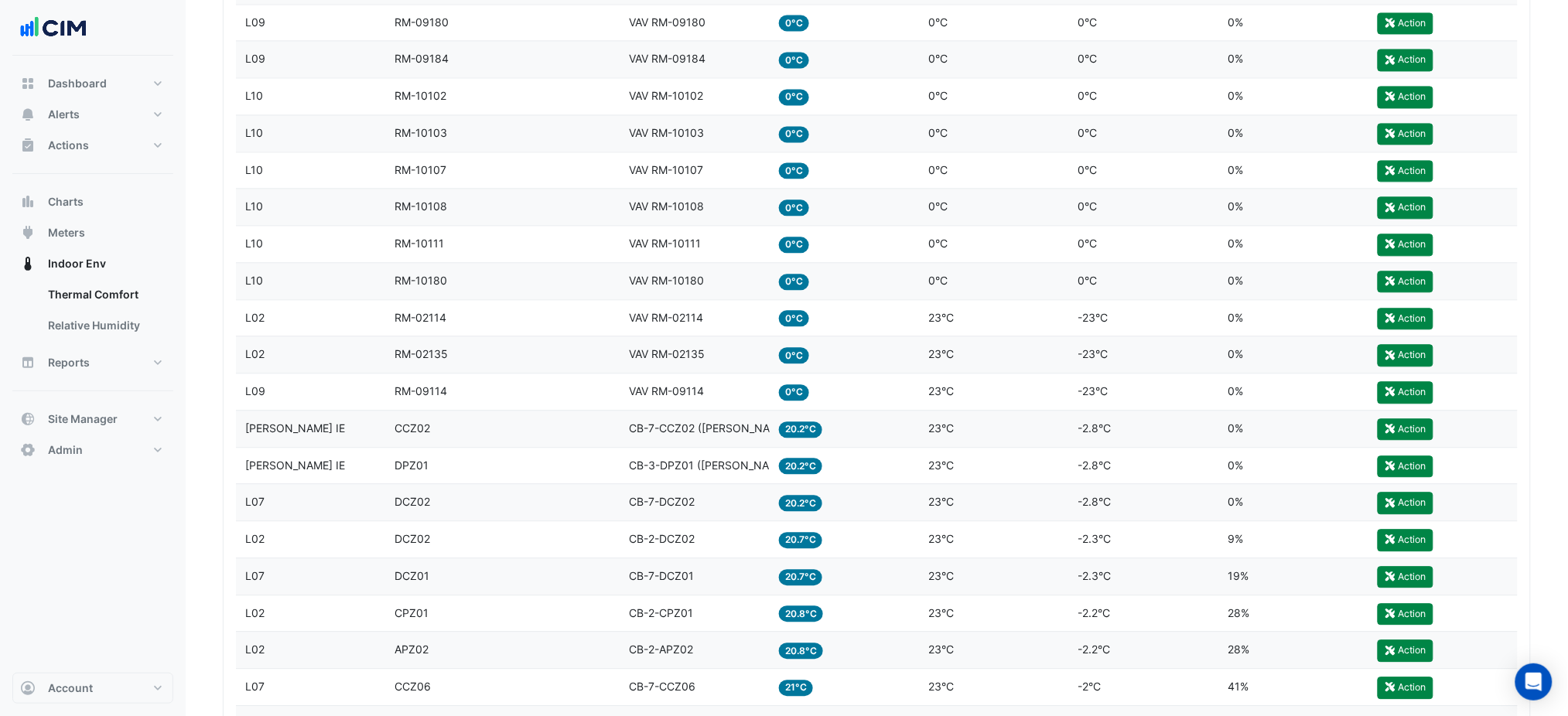
scroll to position [1133, 0]
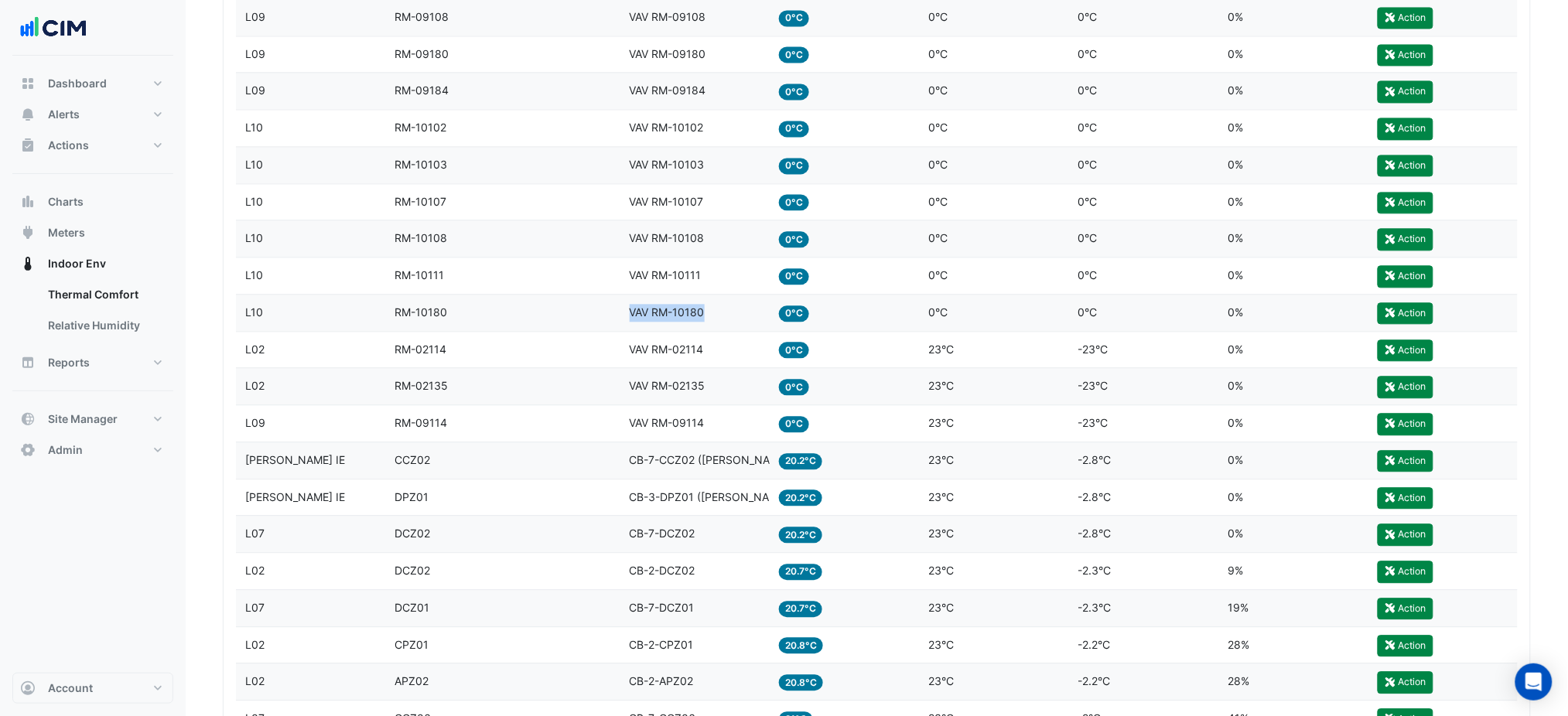
drag, startPoint x: 712, startPoint y: 308, endPoint x: 613, endPoint y: 315, distance: 99.2
click at [613, 315] on div "Level L10 Zone RM-10180 Equipment VAV RM-10180 Temp 0°C Setpoint 0°C Temp vs Se…" at bounding box center [877, 313] width 1282 height 37
copy div "Equipment VAV RM-10180"
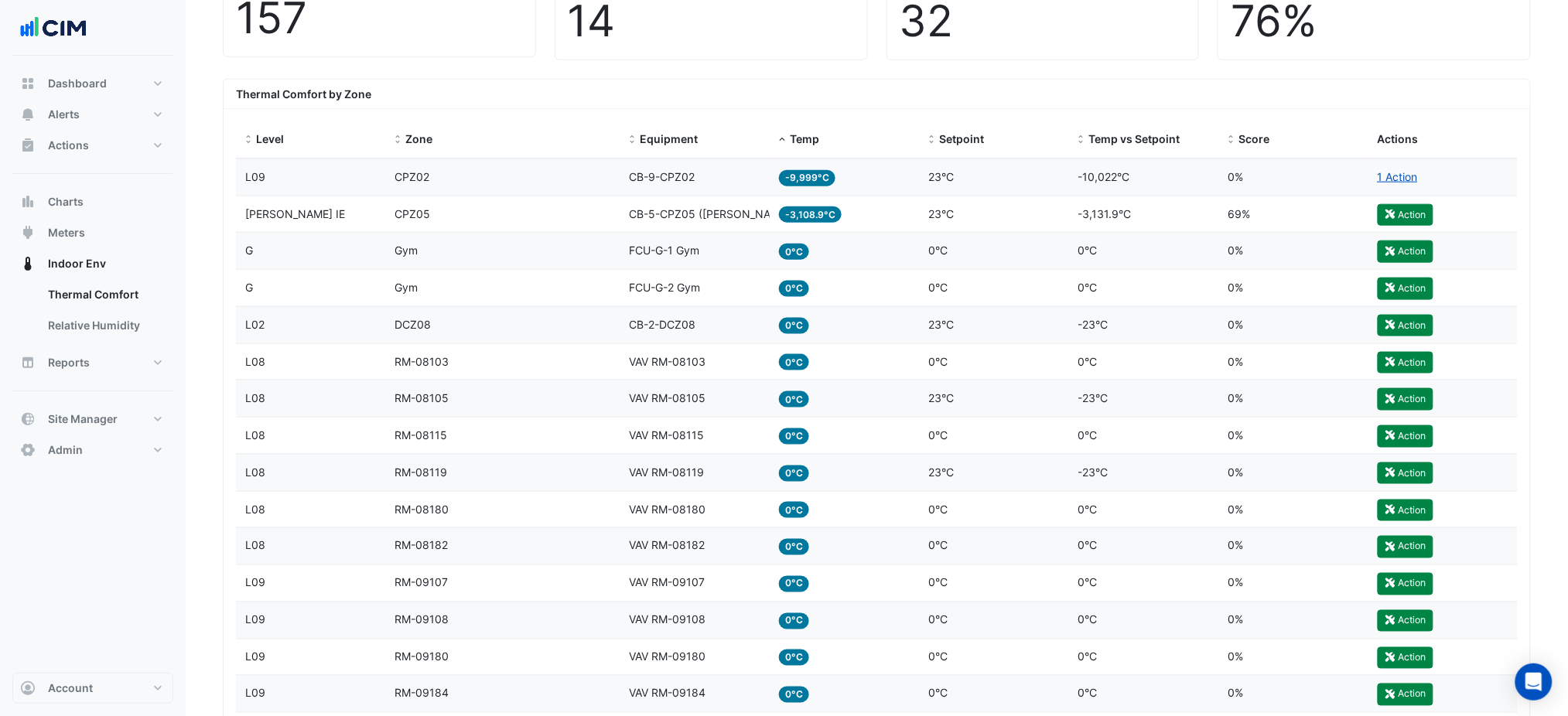
scroll to position [412, 0]
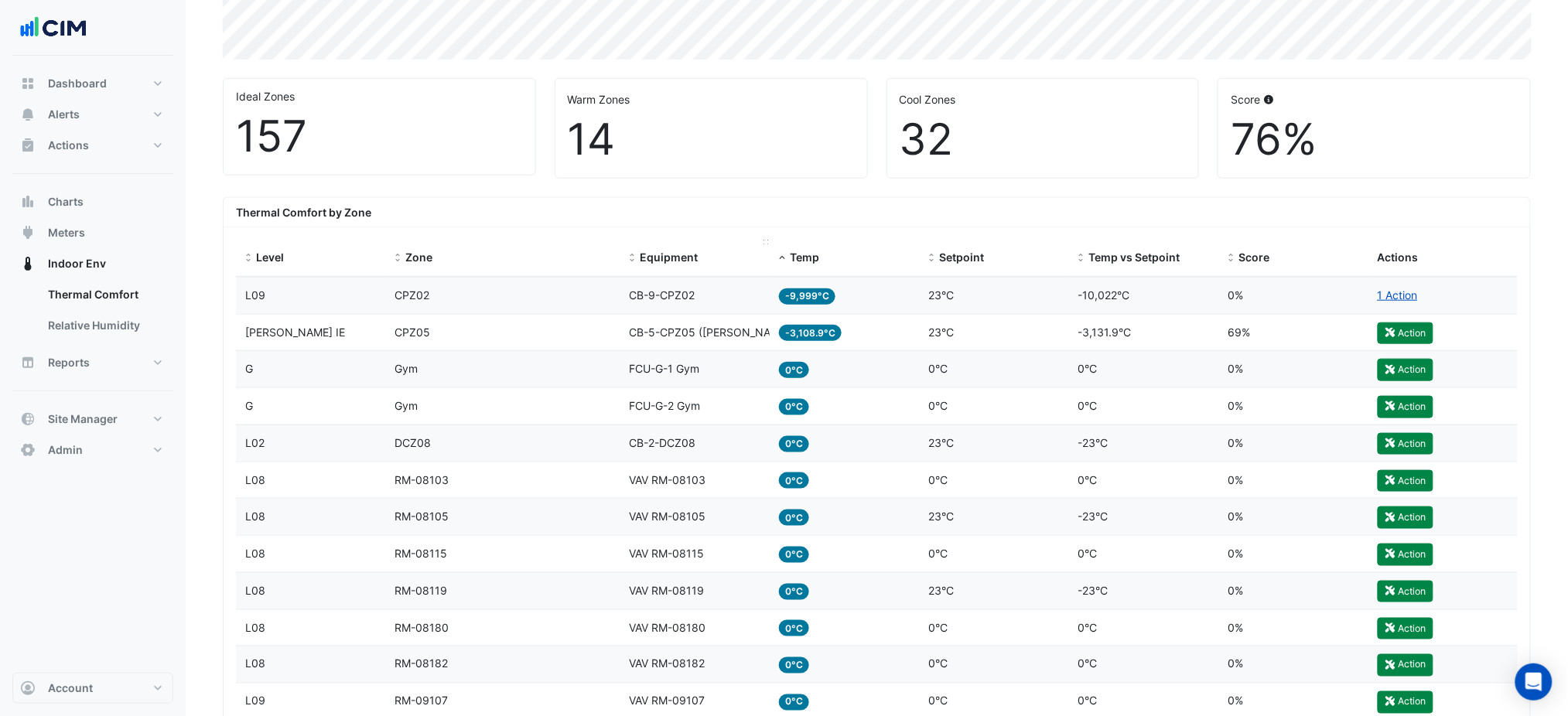
click at [637, 256] on div "Equipment" at bounding box center [696, 257] width 131 height 17
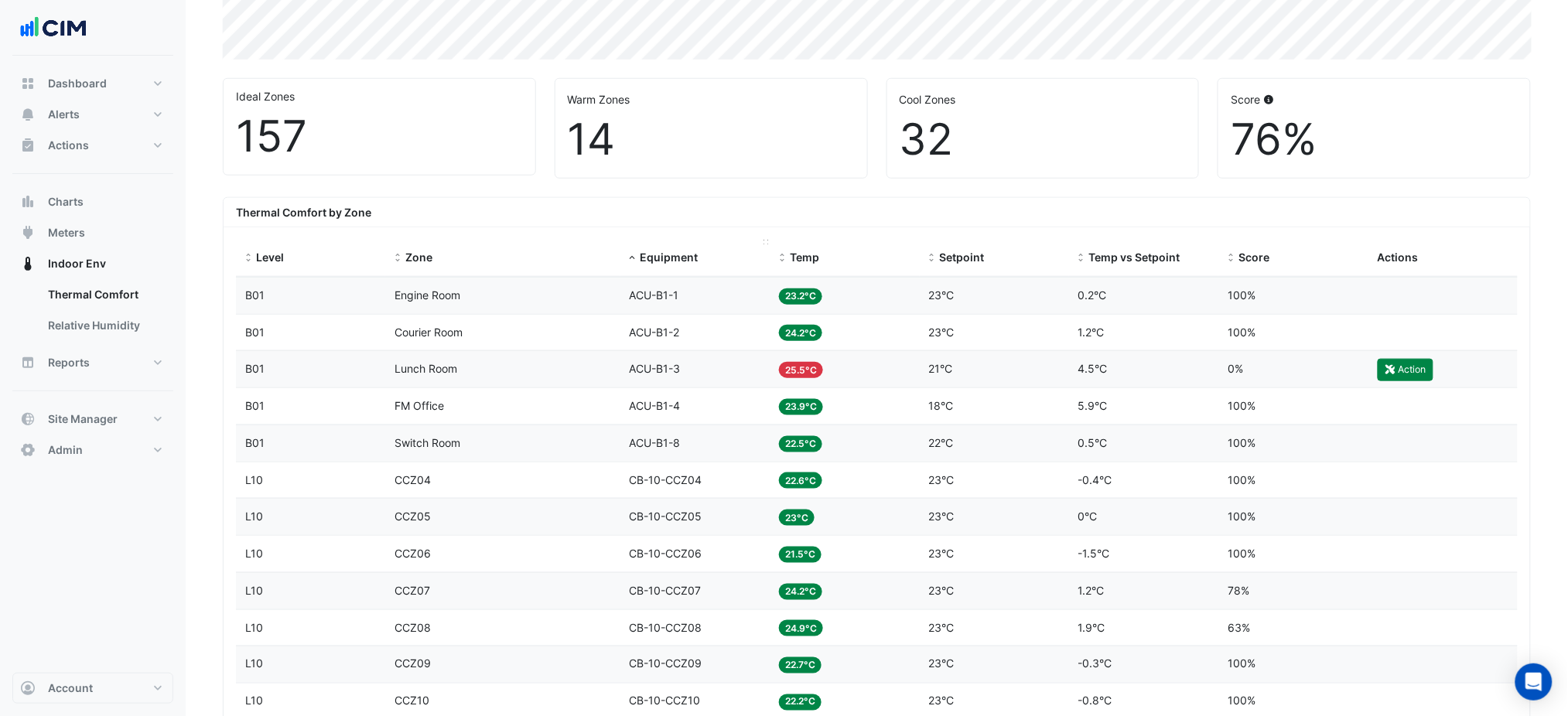
click at [637, 256] on div "Equipment" at bounding box center [696, 257] width 131 height 17
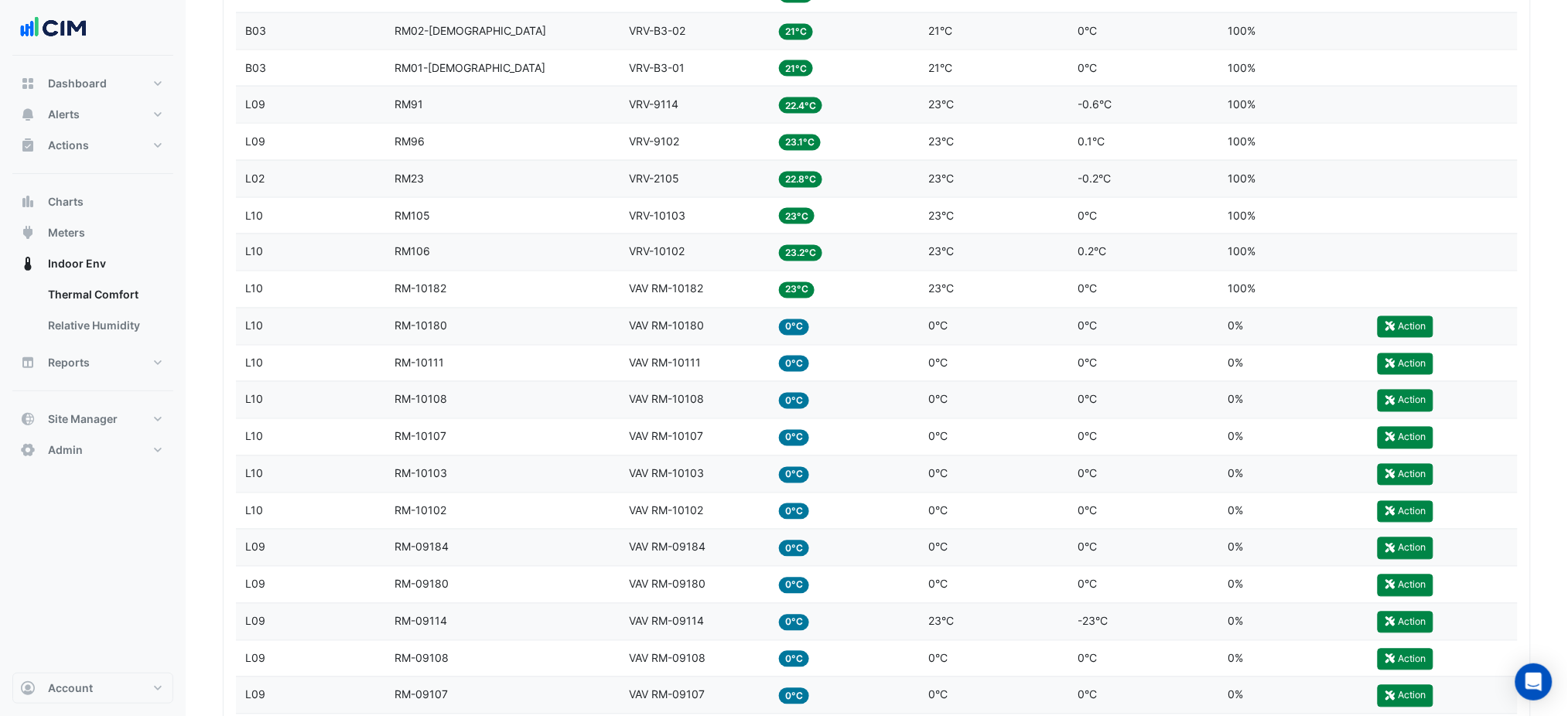
scroll to position [1133, 0]
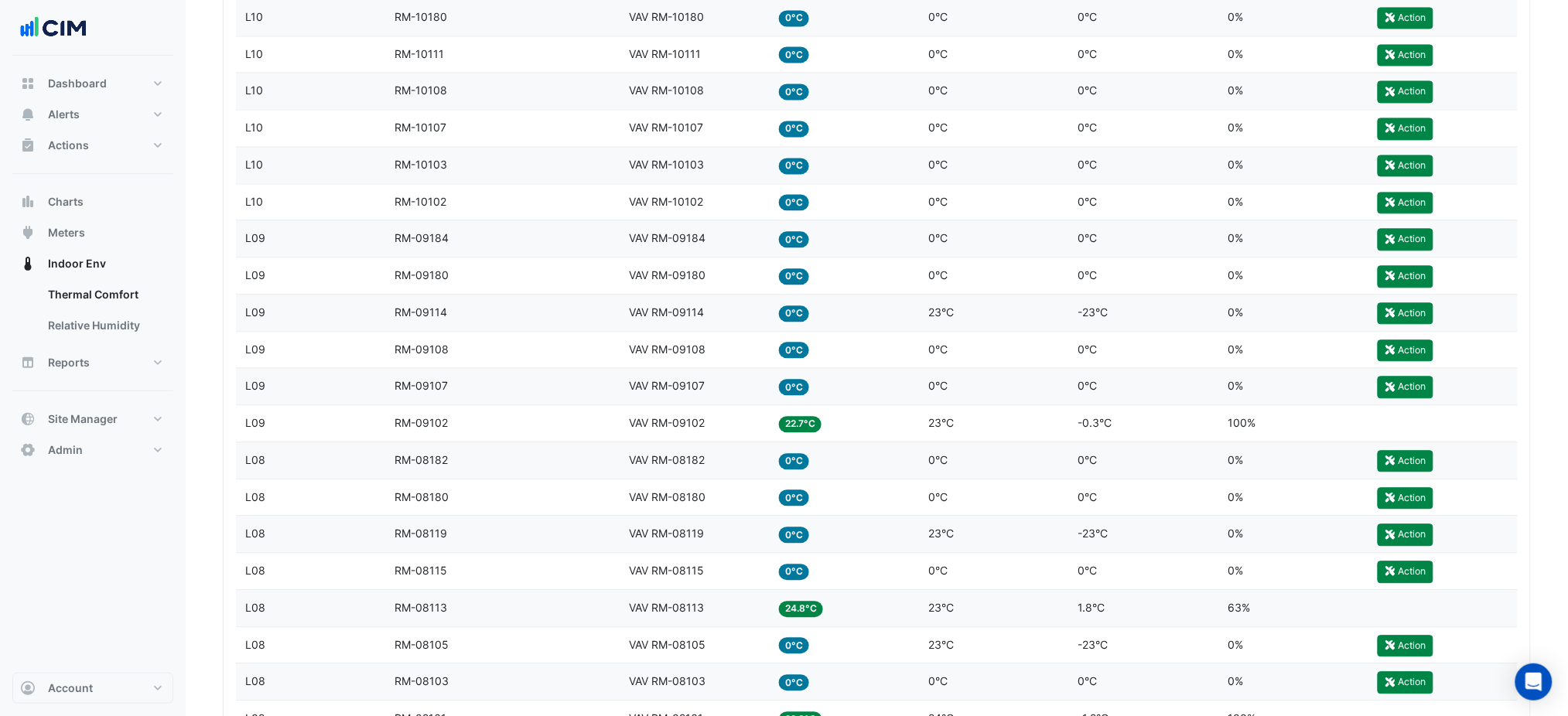
click at [966, 353] on div "Setpoint 0°C" at bounding box center [994, 349] width 131 height 17
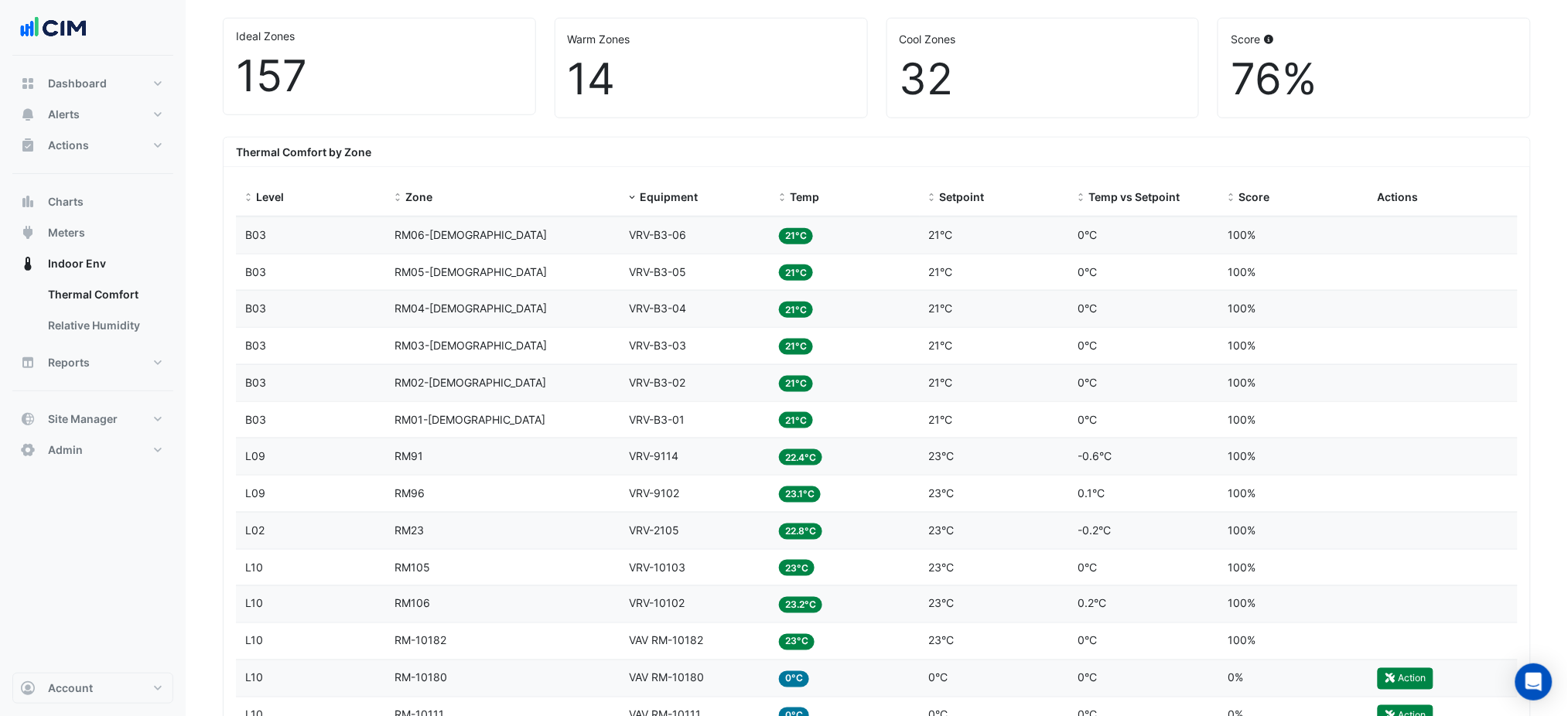
scroll to position [309, 0]
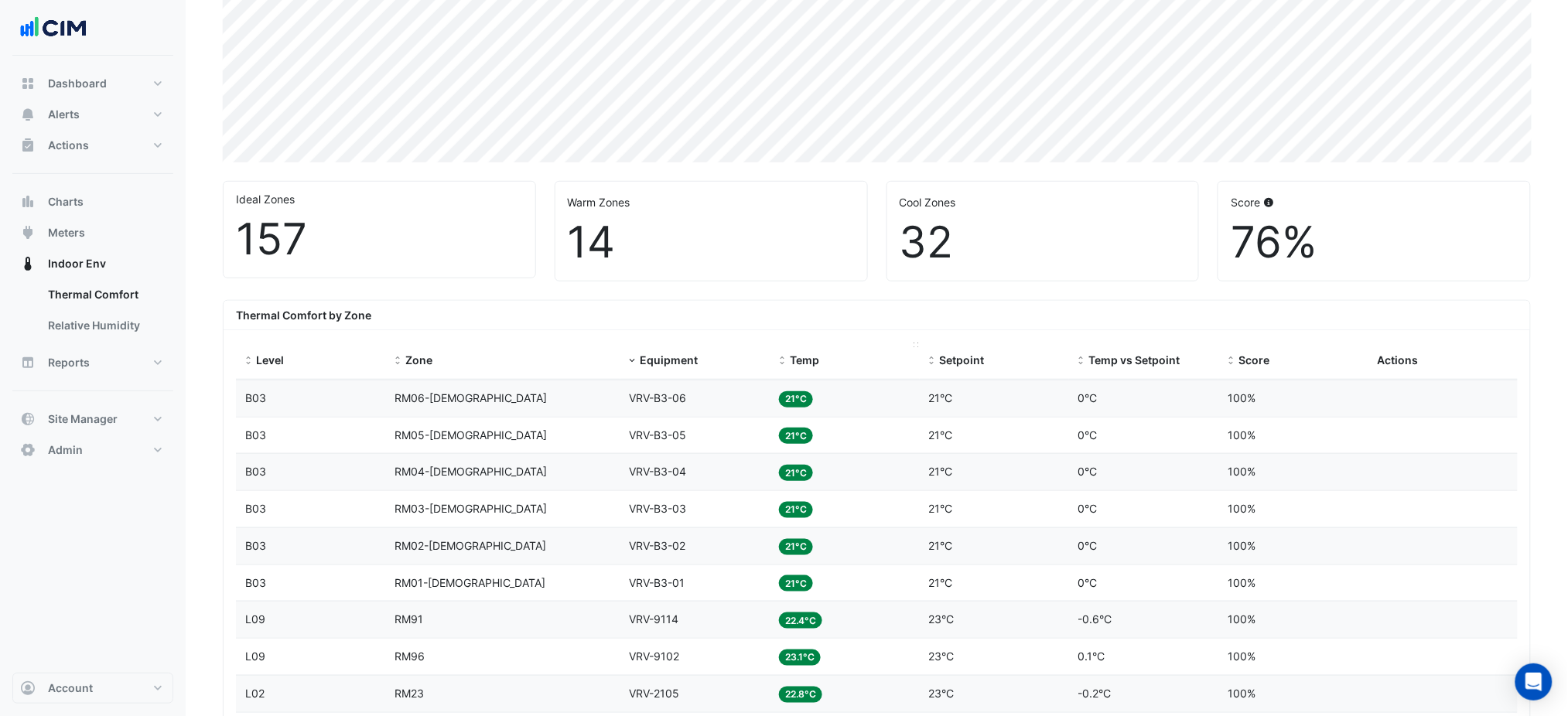
click at [781, 366] on span at bounding box center [782, 361] width 11 height 12
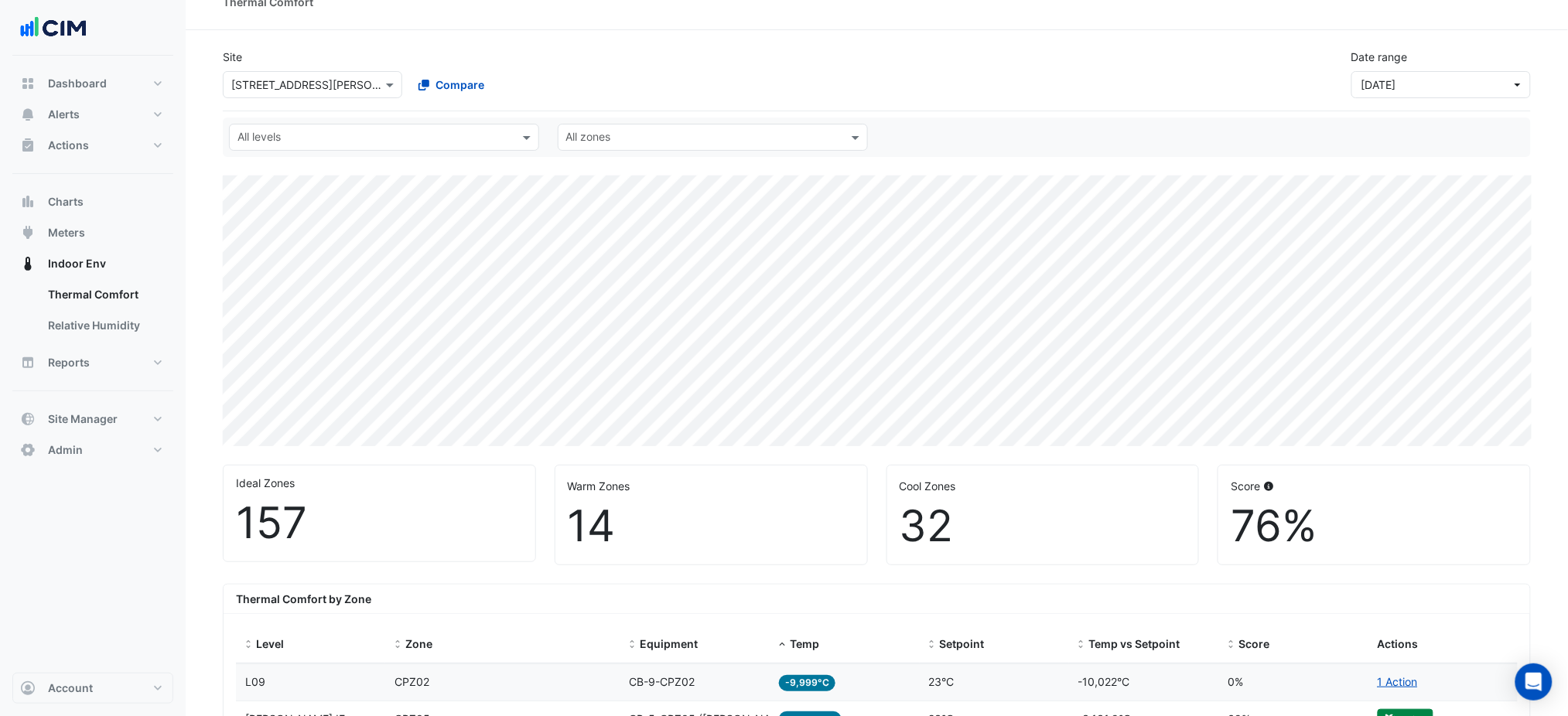
scroll to position [412, 0]
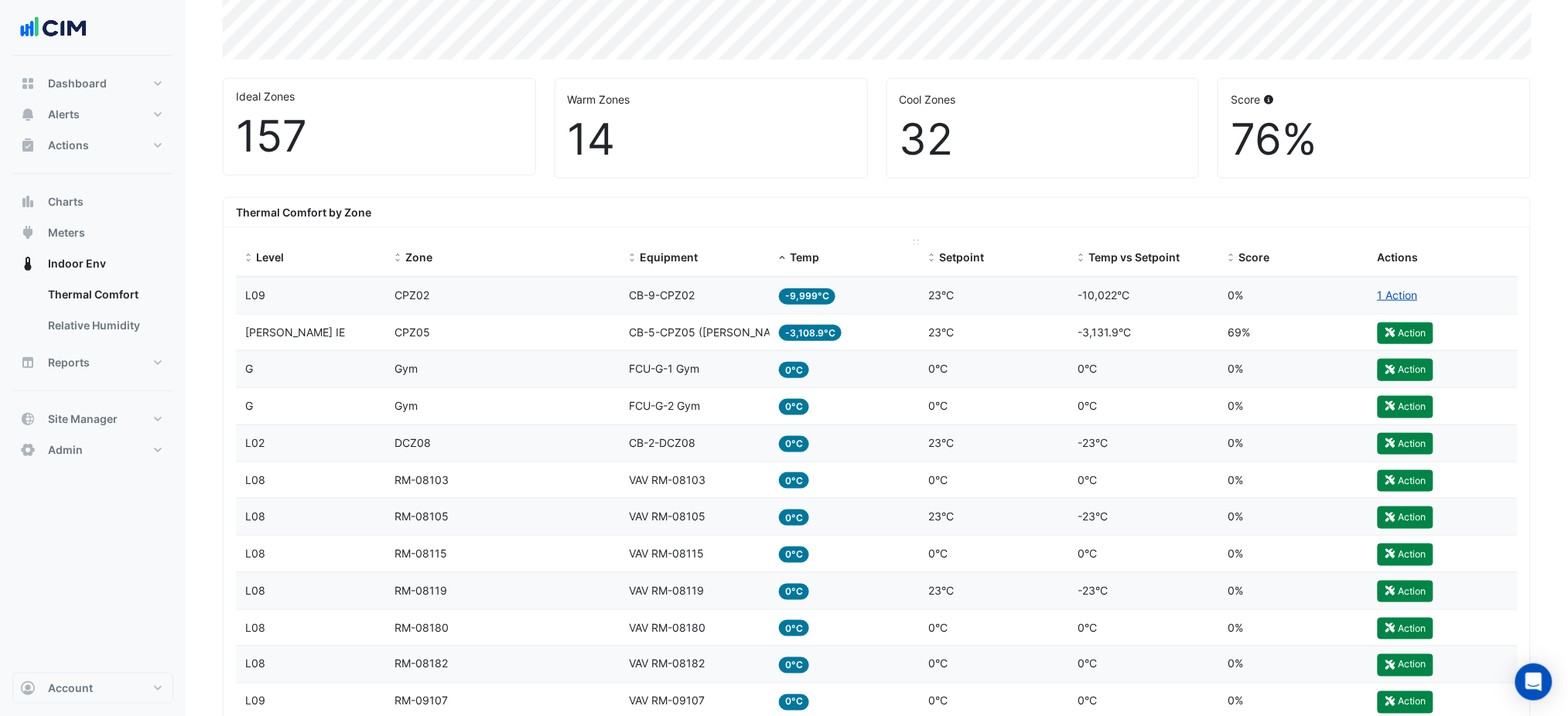
click at [786, 253] on span at bounding box center [782, 258] width 11 height 12
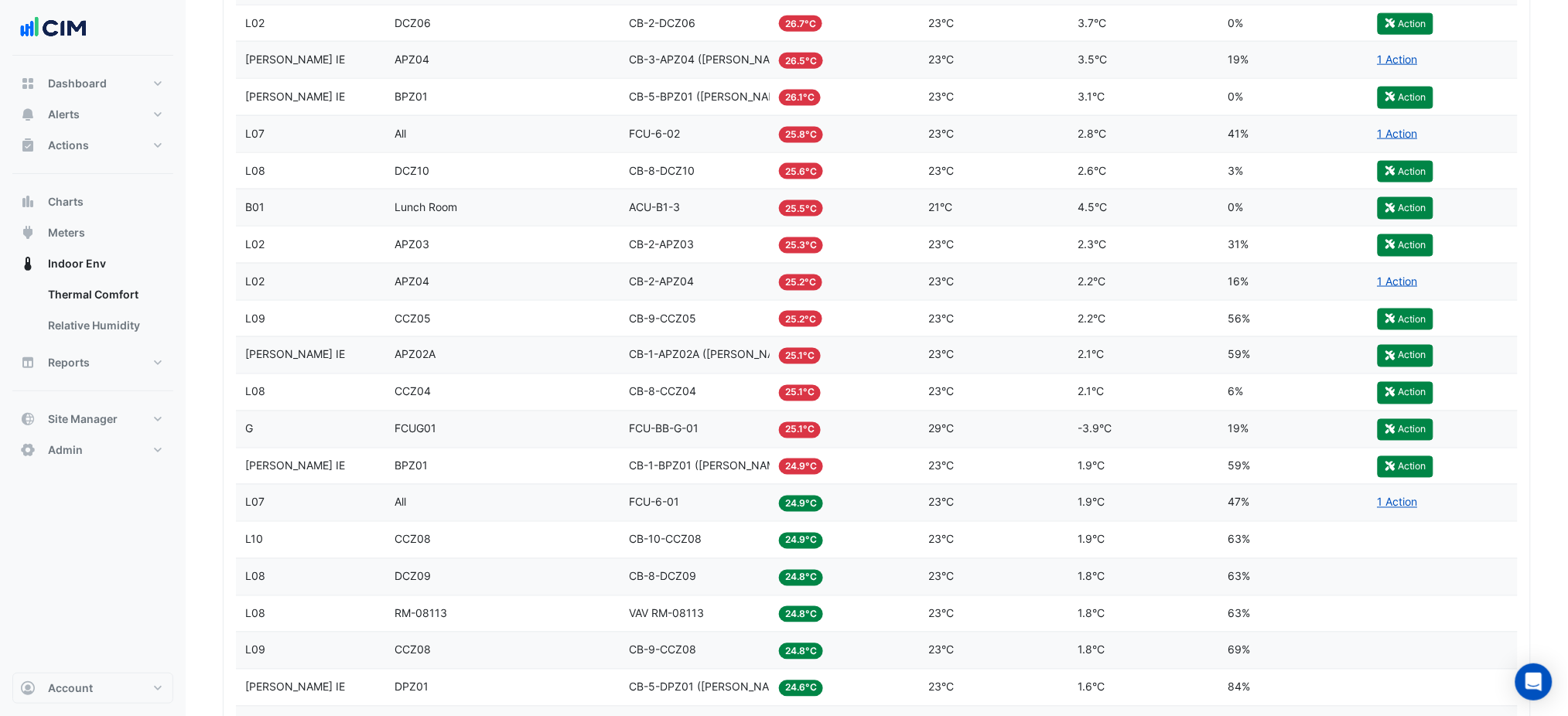
scroll to position [619, 0]
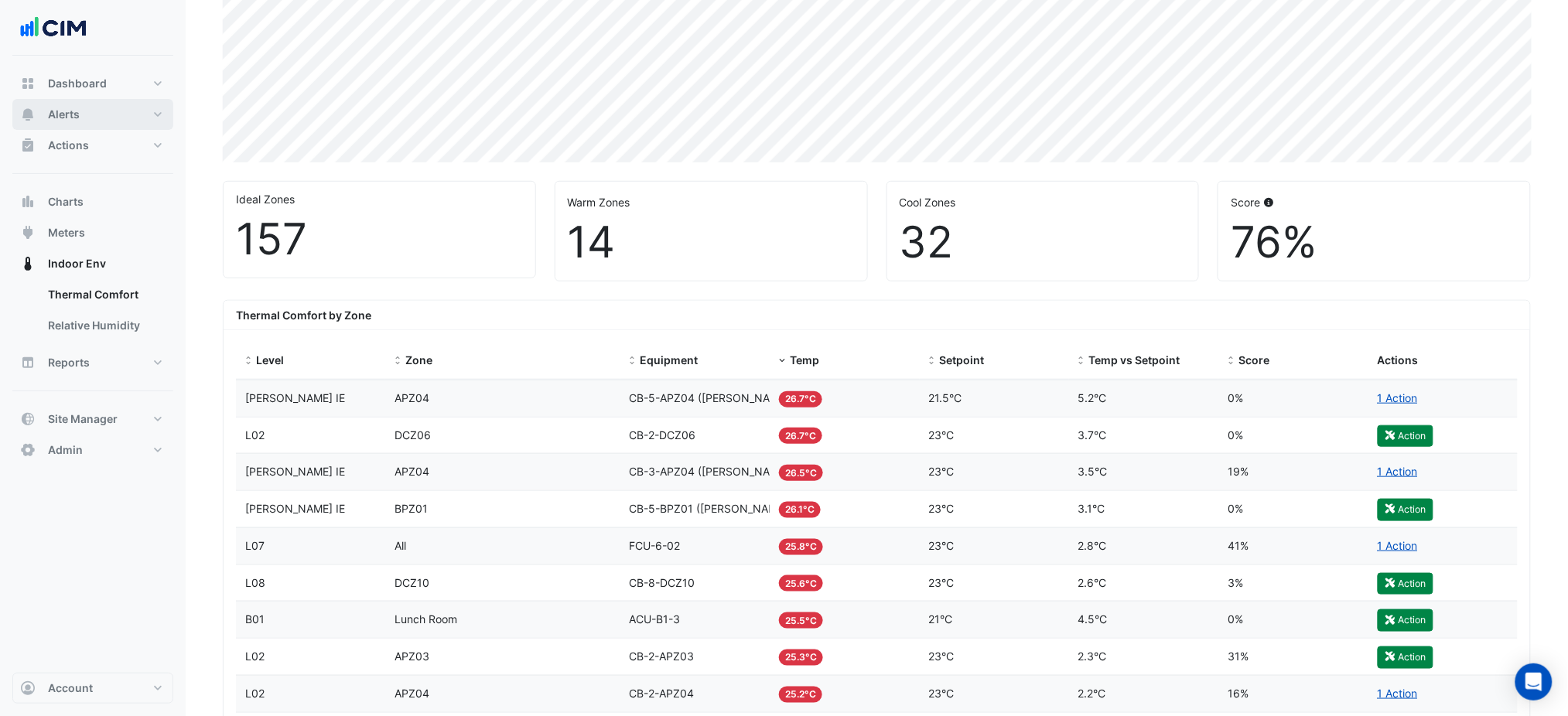
click at [101, 119] on button "Alerts" at bounding box center [93, 114] width 161 height 31
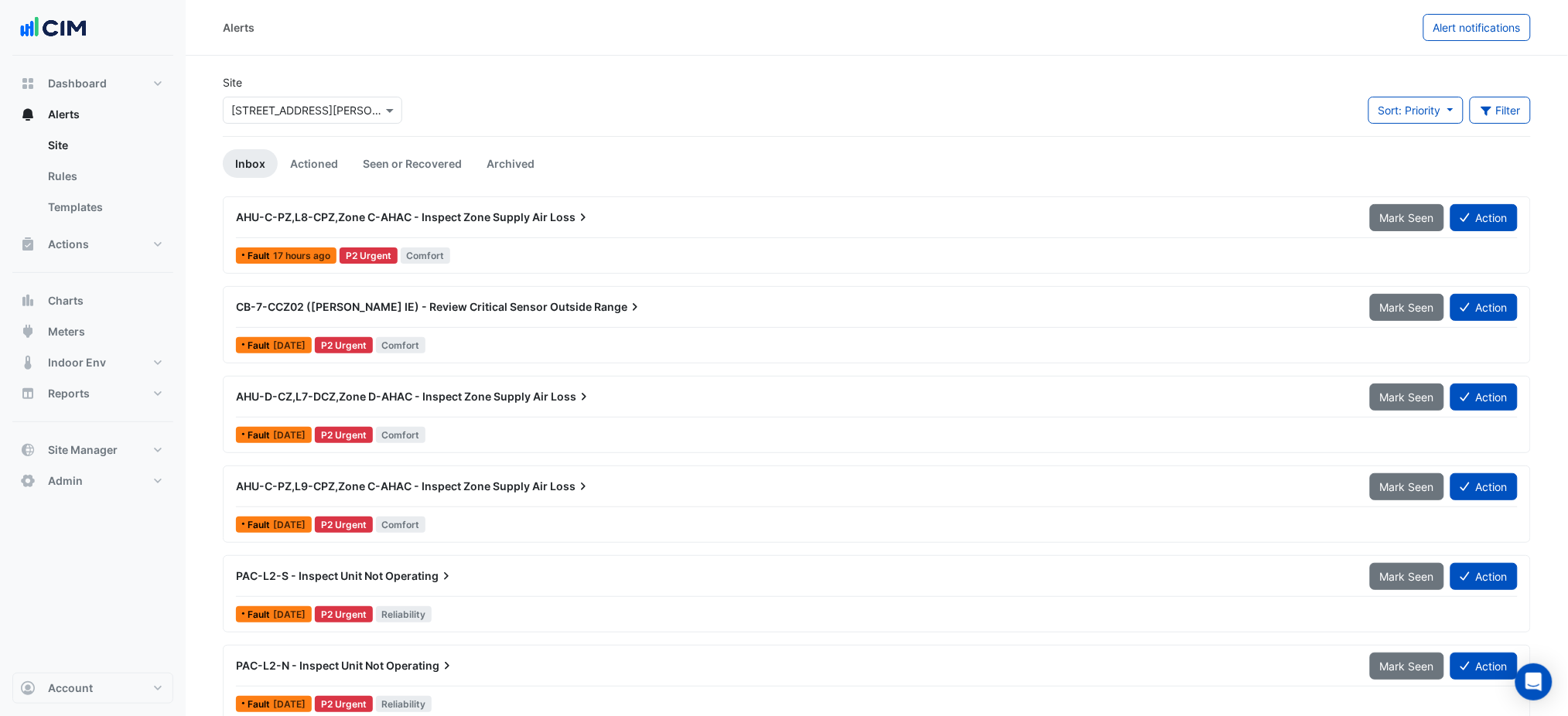
click at [303, 105] on input "text" at bounding box center [297, 111] width 131 height 17
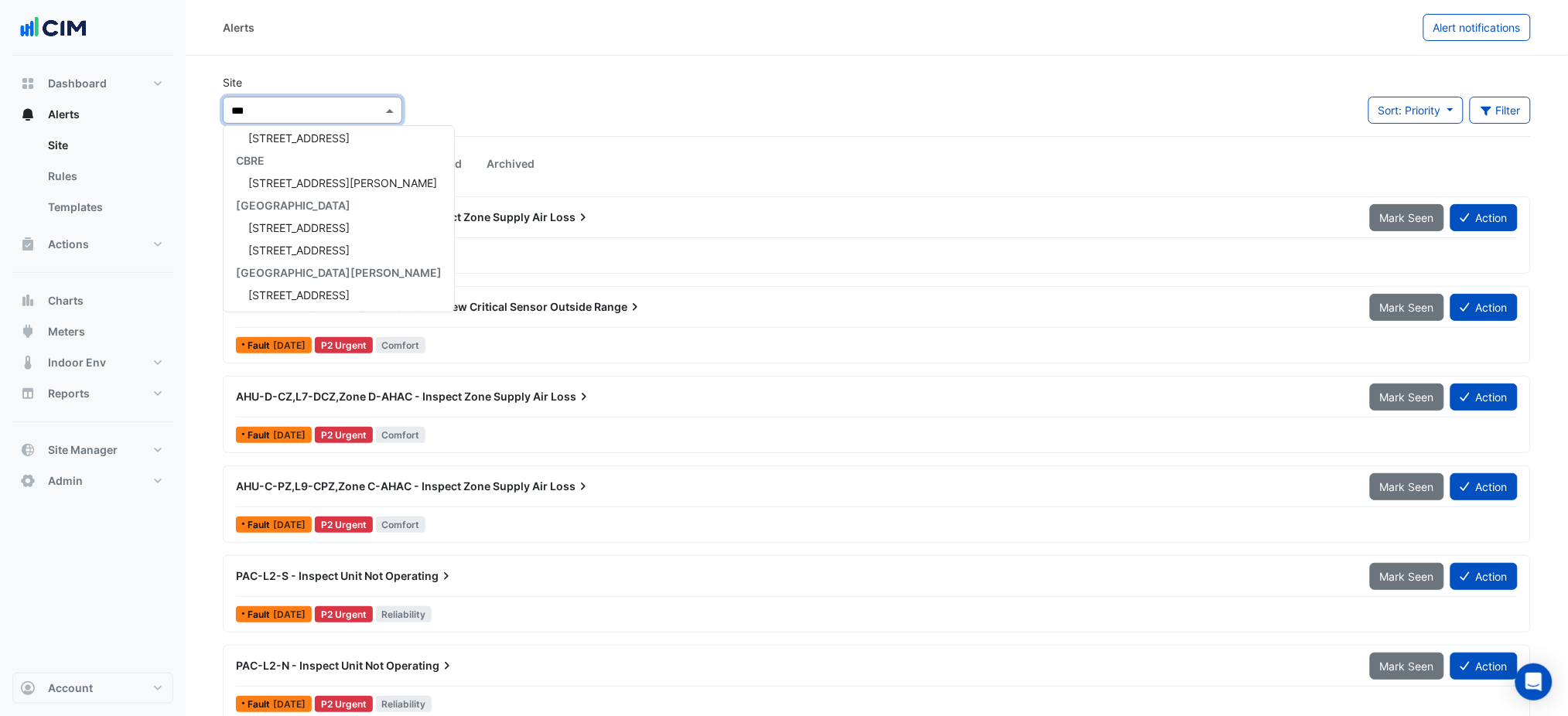
type input "***"
click at [320, 134] on span "[STREET_ADDRESS][PERSON_NAME]" at bounding box center [342, 138] width 188 height 13
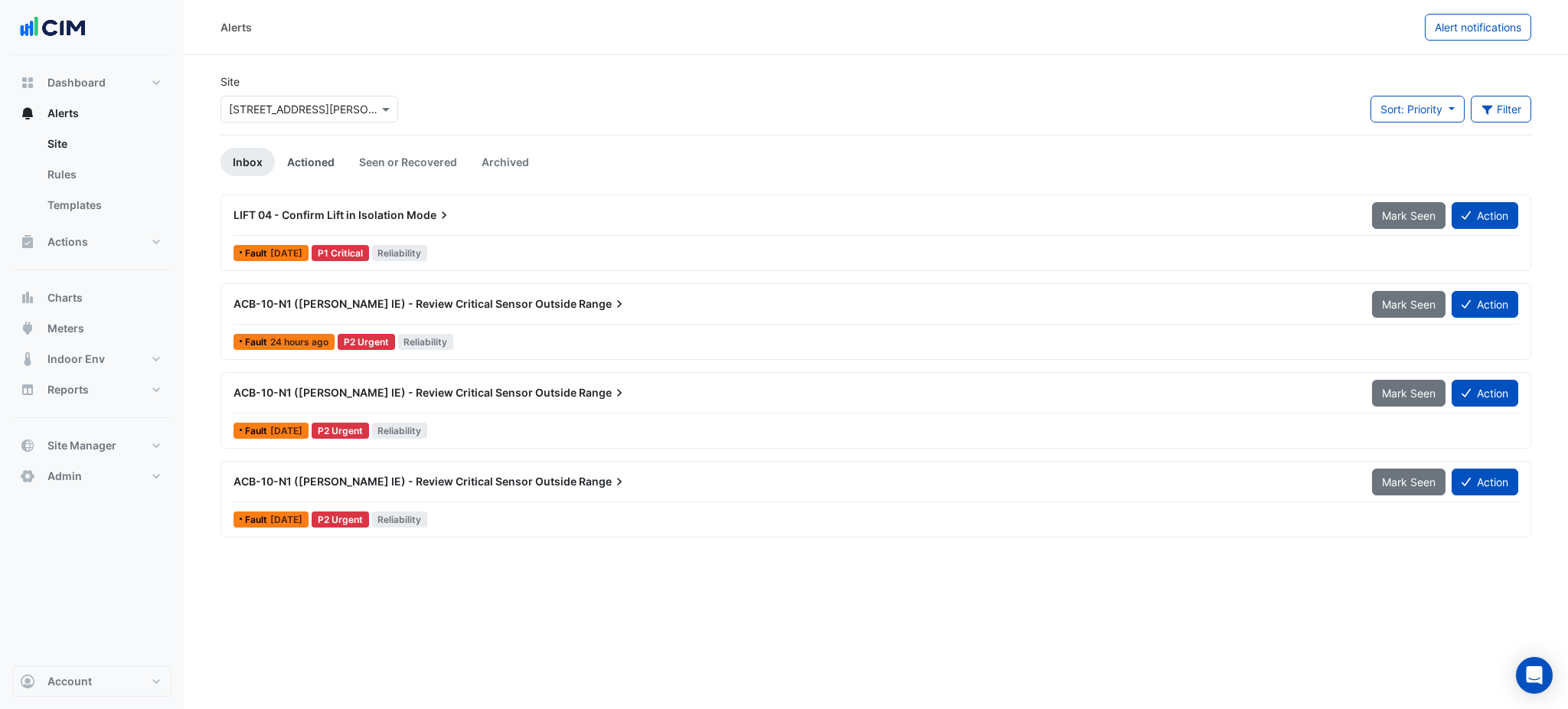
click at [313, 161] on link "Actioned" at bounding box center [311, 162] width 72 height 28
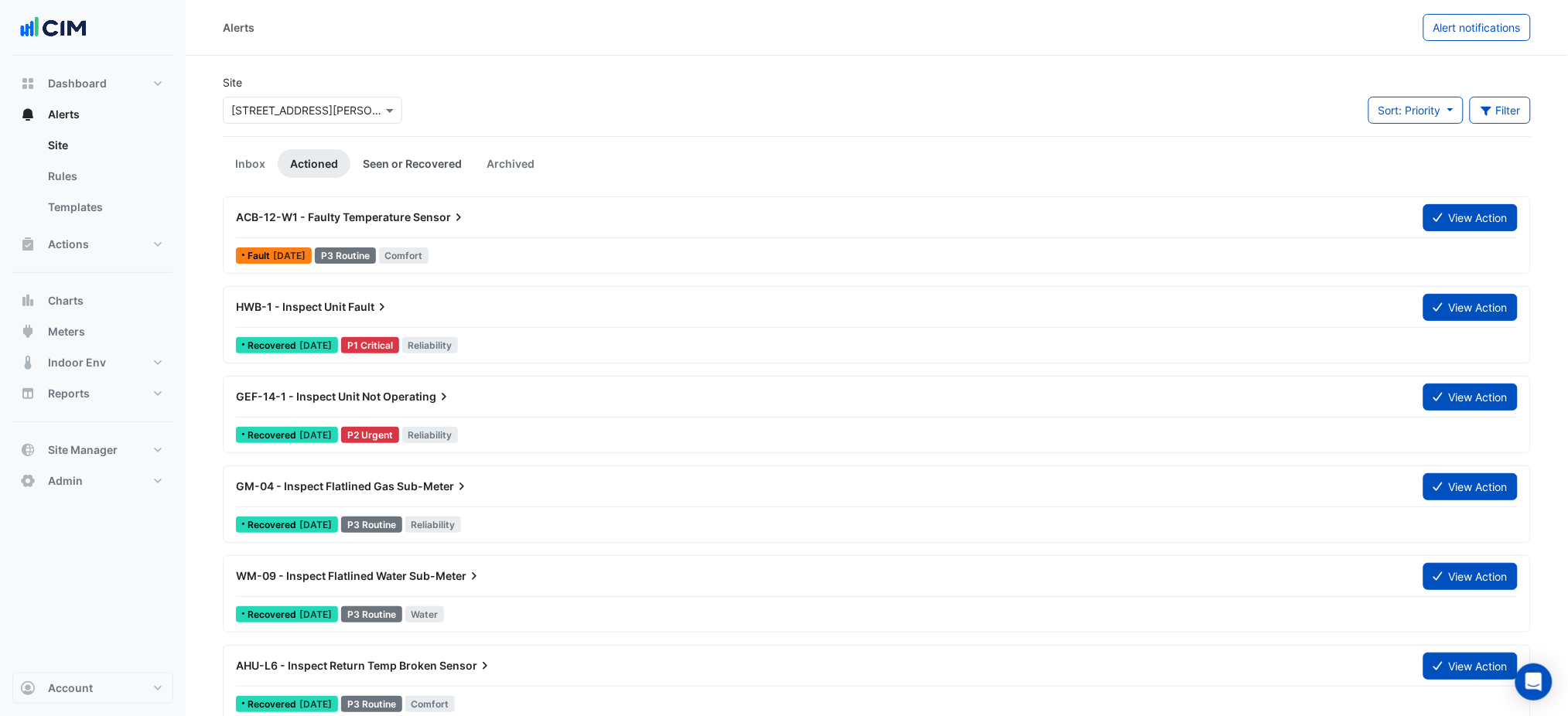
click at [373, 160] on link "Seen or Recovered" at bounding box center [412, 163] width 124 height 28
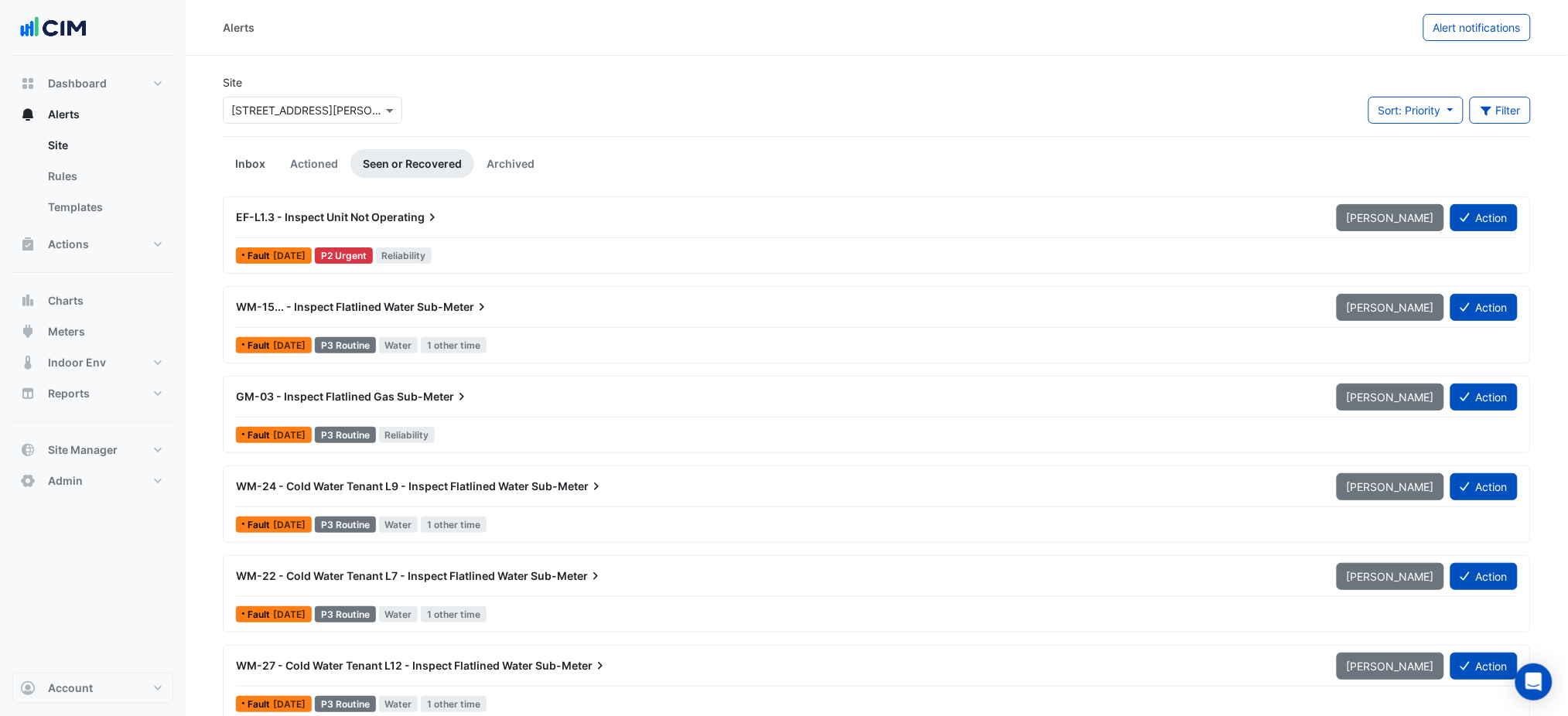
click at [244, 162] on link "Inbox" at bounding box center [250, 163] width 55 height 28
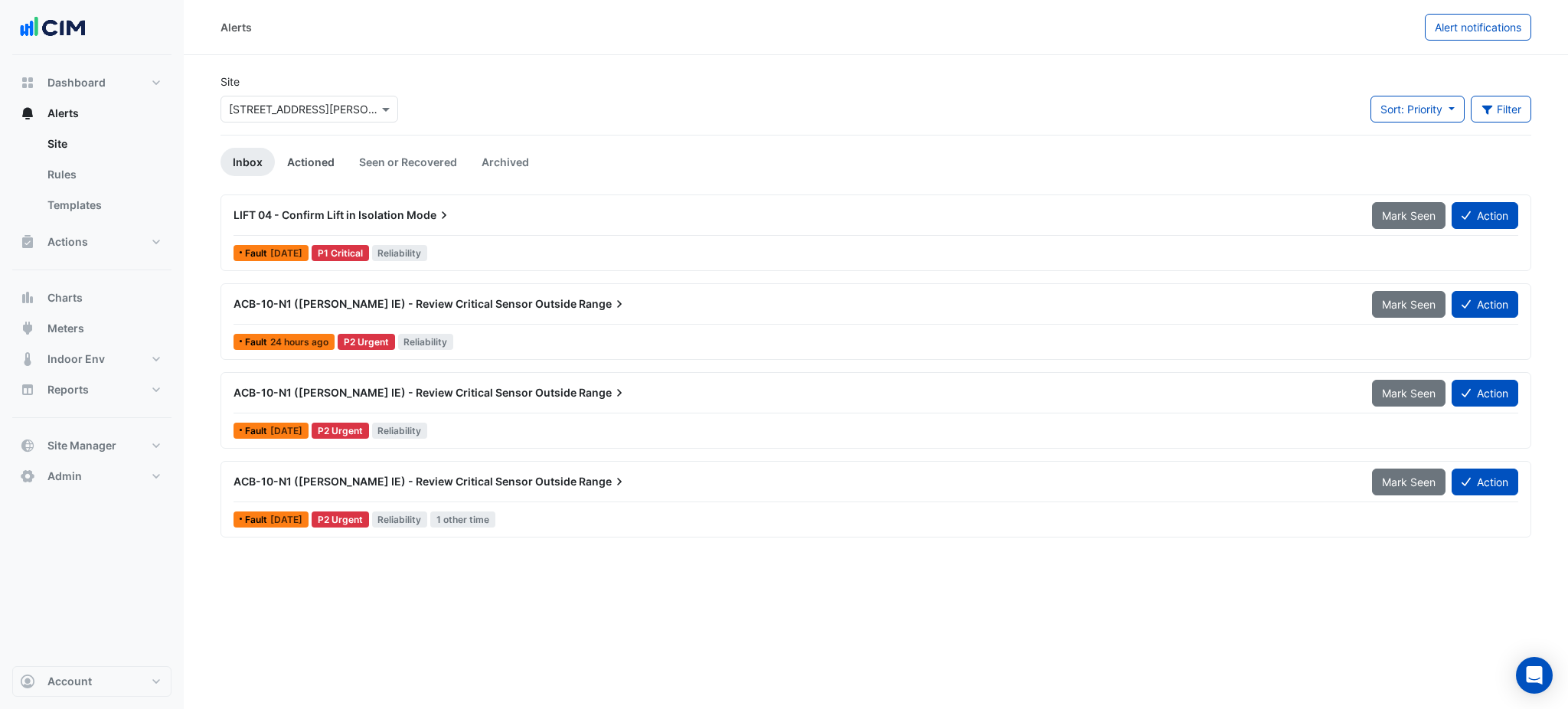
click at [297, 158] on link "Actioned" at bounding box center [311, 162] width 72 height 28
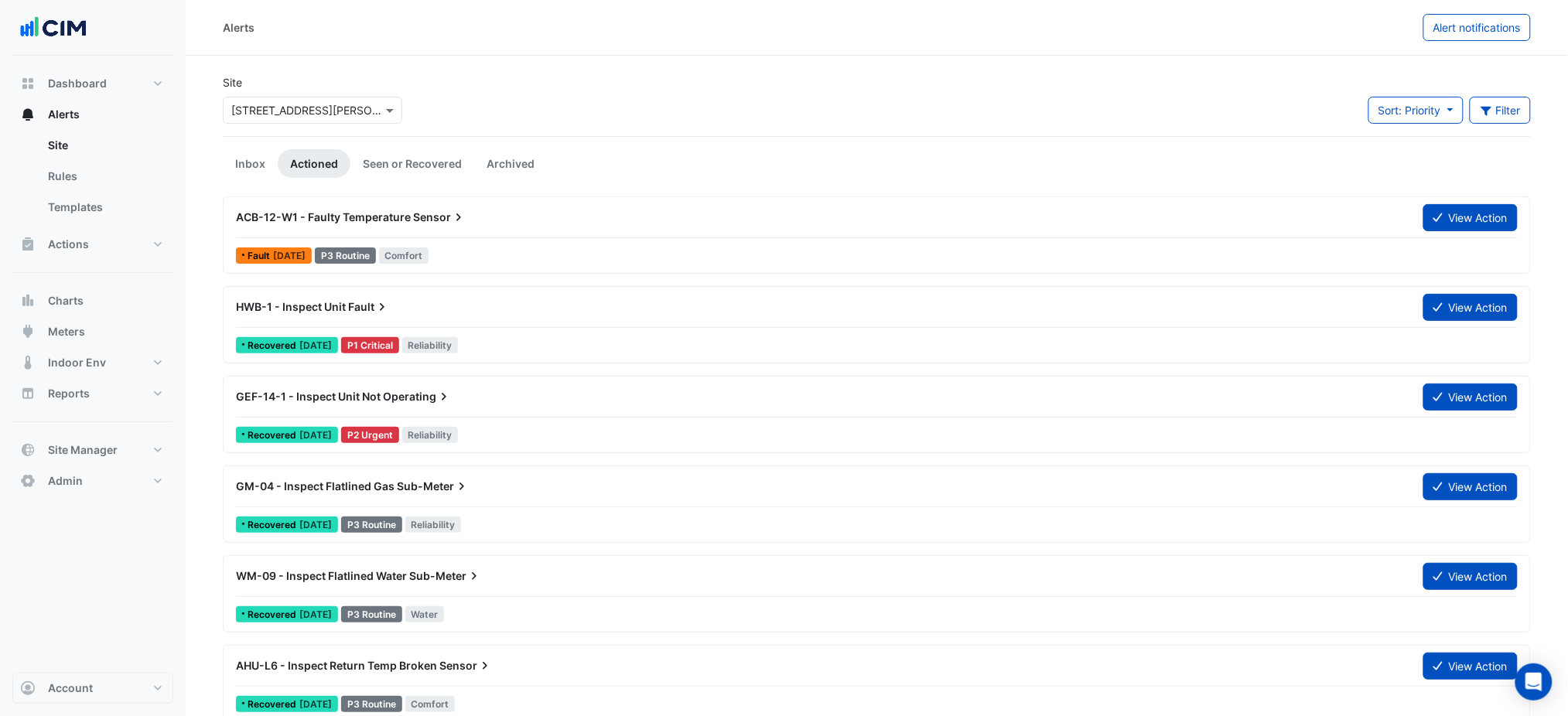
click at [339, 213] on span "ACB-12-W1 - Faulty Temperature" at bounding box center [323, 217] width 175 height 13
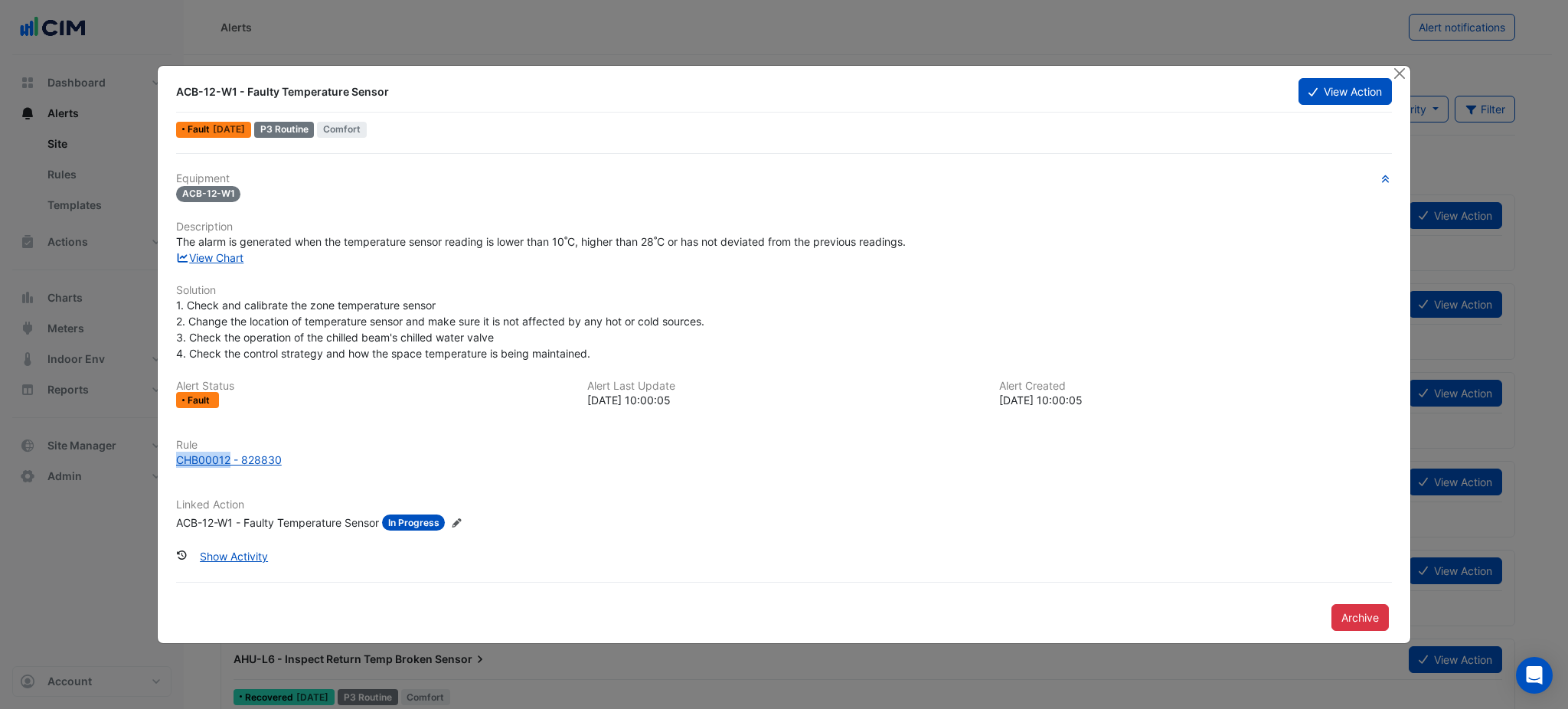
drag, startPoint x: 181, startPoint y: 464, endPoint x: 228, endPoint y: 472, distance: 47.7
click at [228, 472] on div "ACB-12-W1 - Faulty Temperature Sensor View Action Fault 10 months ago P3 Routin…" at bounding box center [784, 355] width 1253 height 578
copy div "CHB00012"
click at [1400, 71] on button "Close" at bounding box center [1400, 74] width 16 height 16
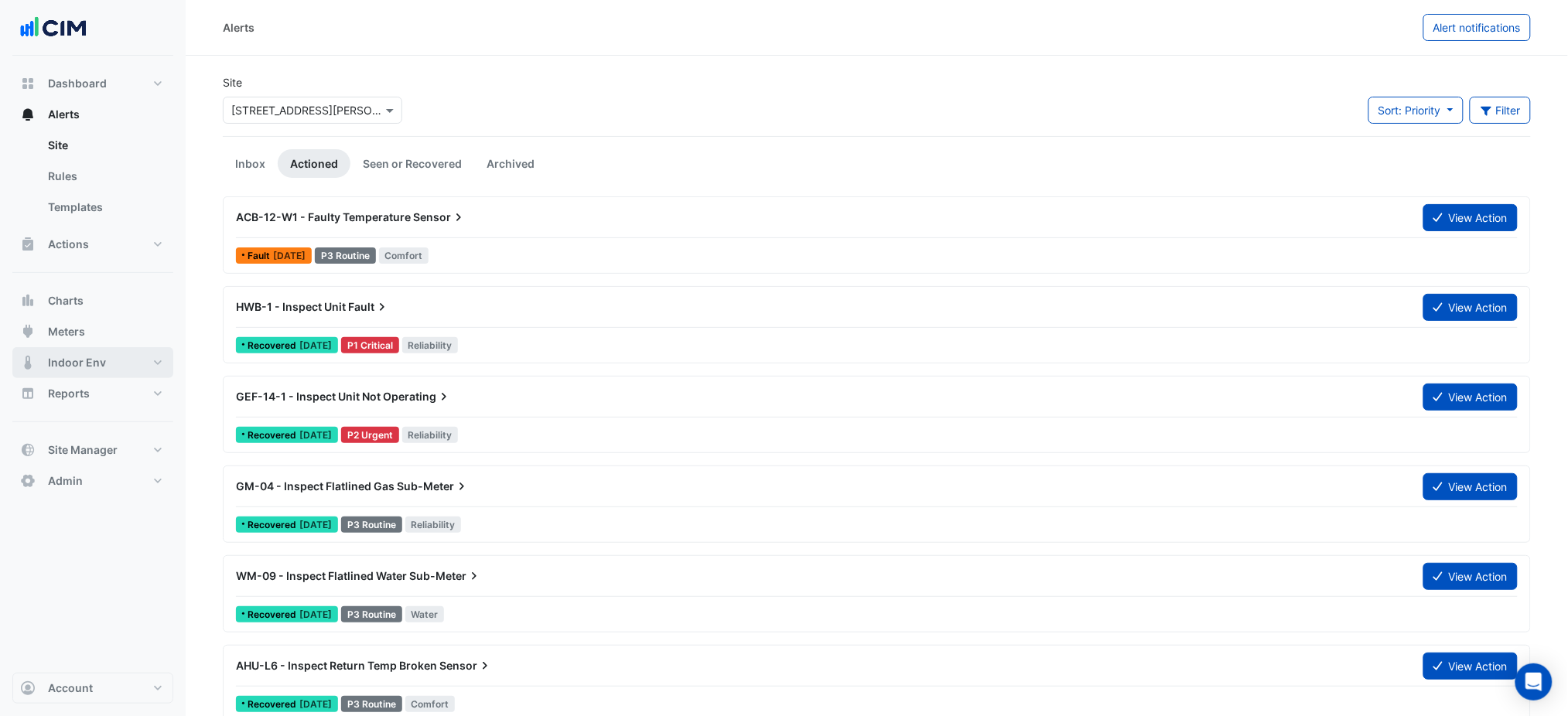
click at [118, 355] on button "Indoor Env" at bounding box center [93, 362] width 161 height 31
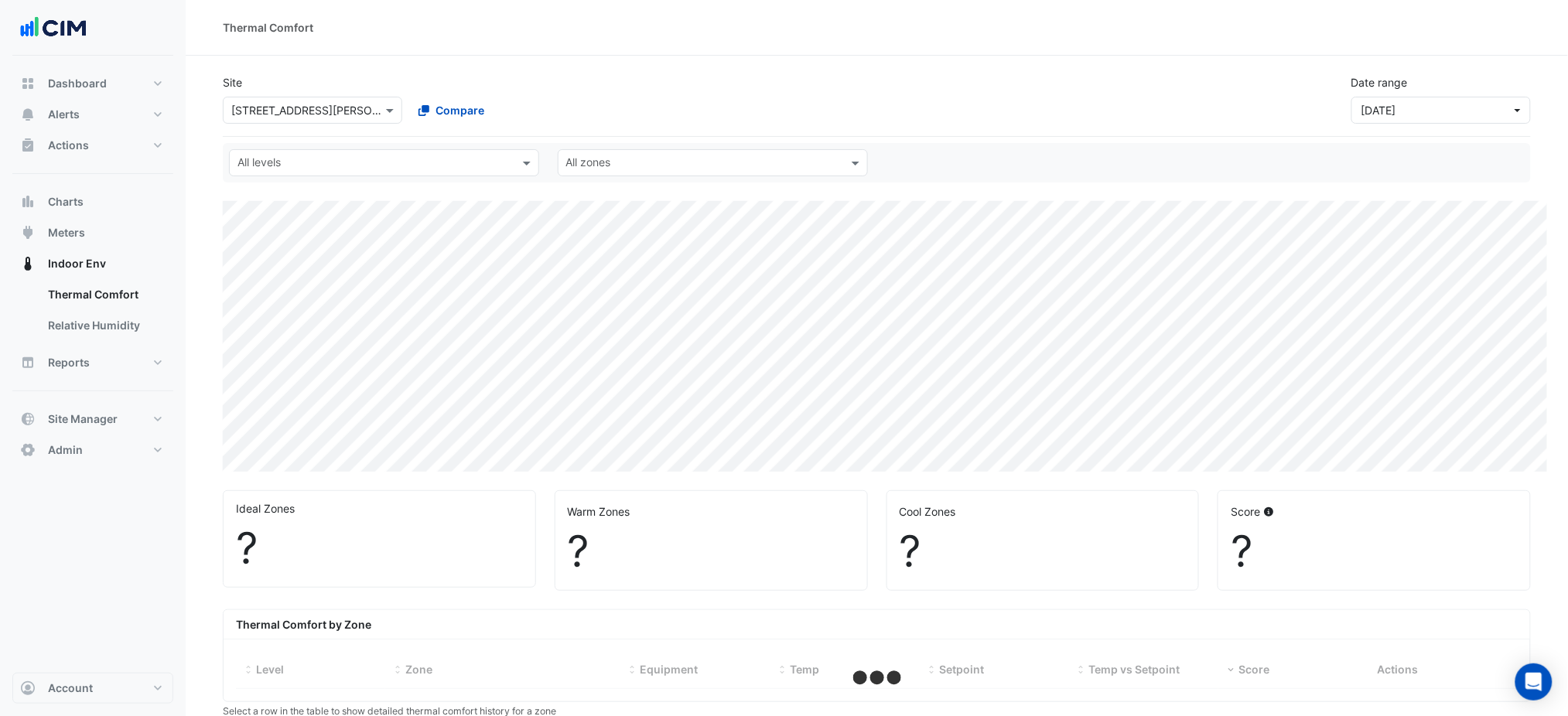
select select "***"
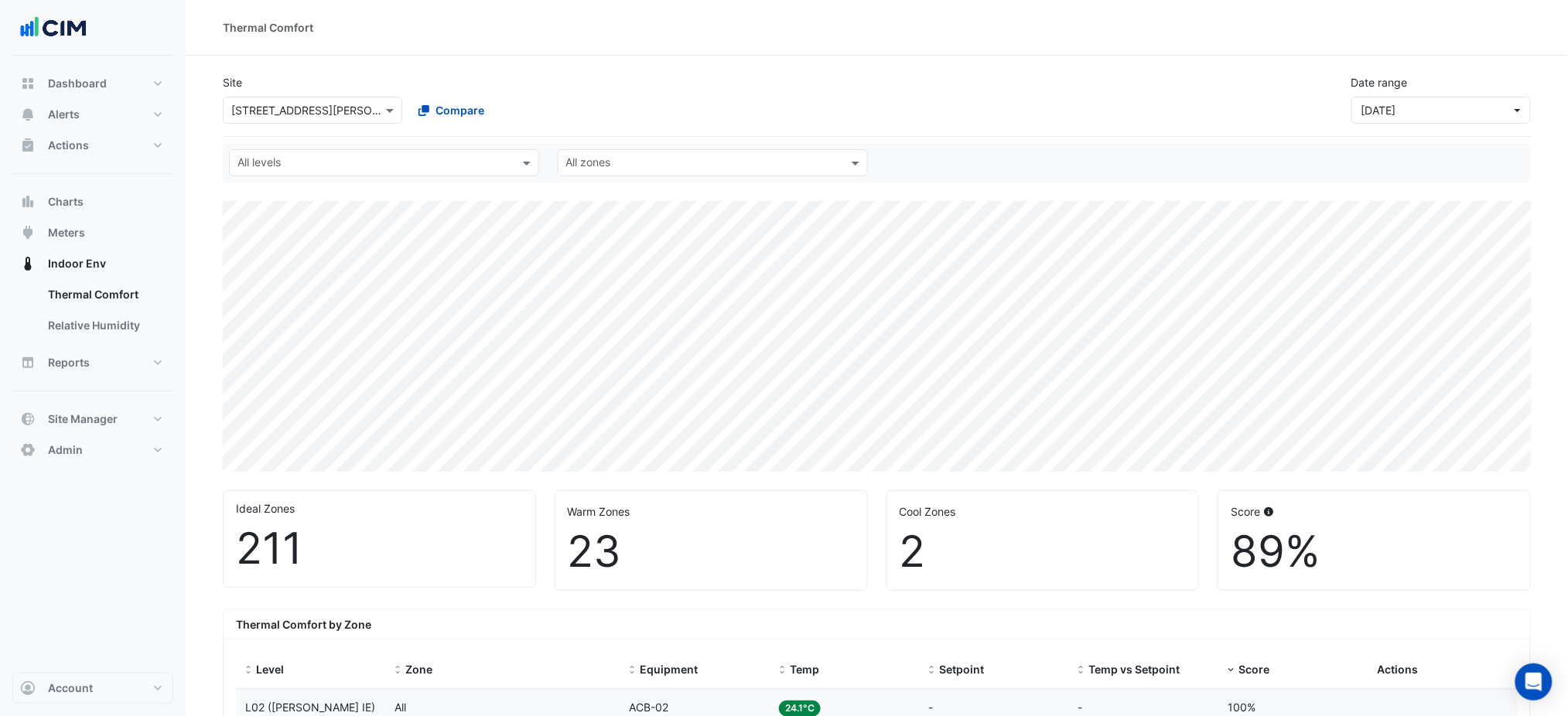
scroll to position [310, 0]
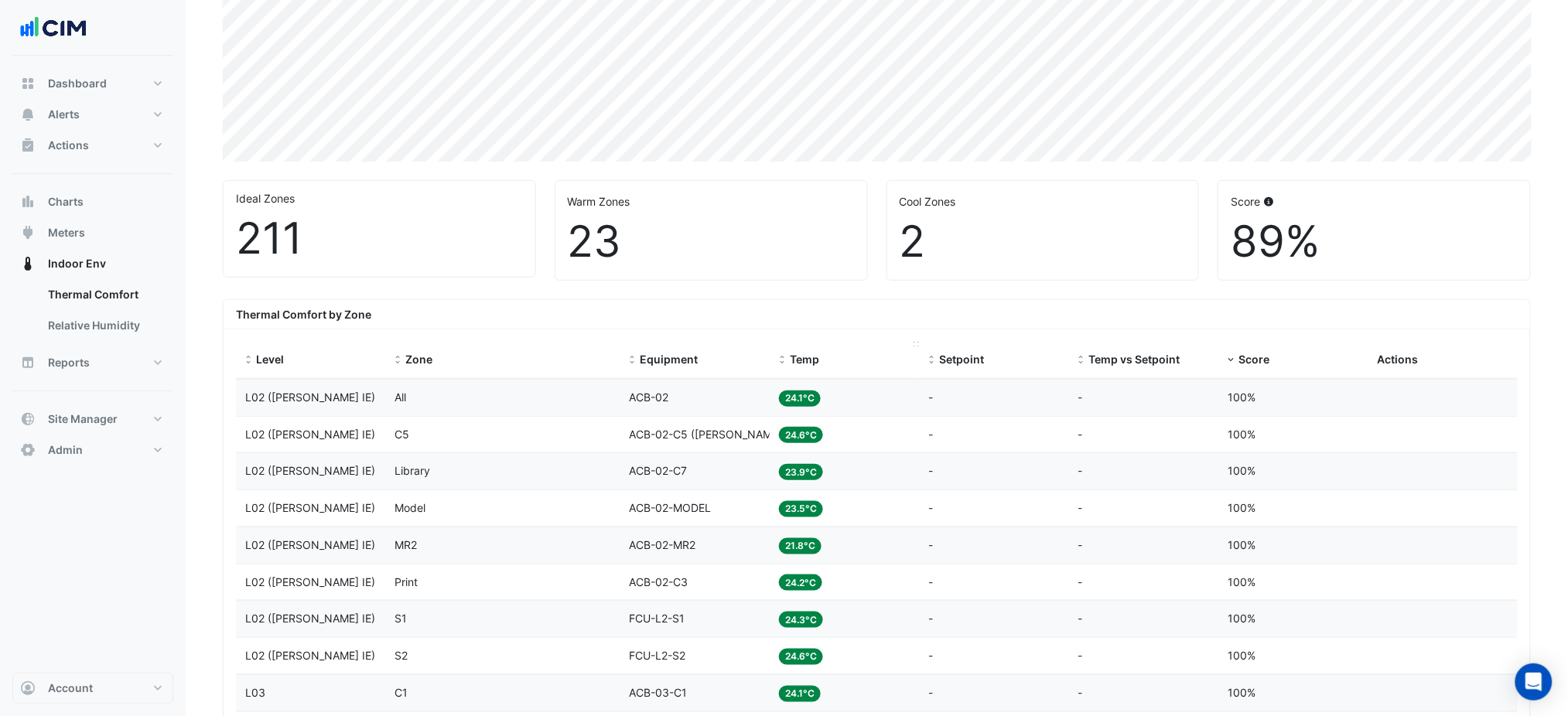
click at [788, 354] on div "Temp" at bounding box center [845, 359] width 131 height 17
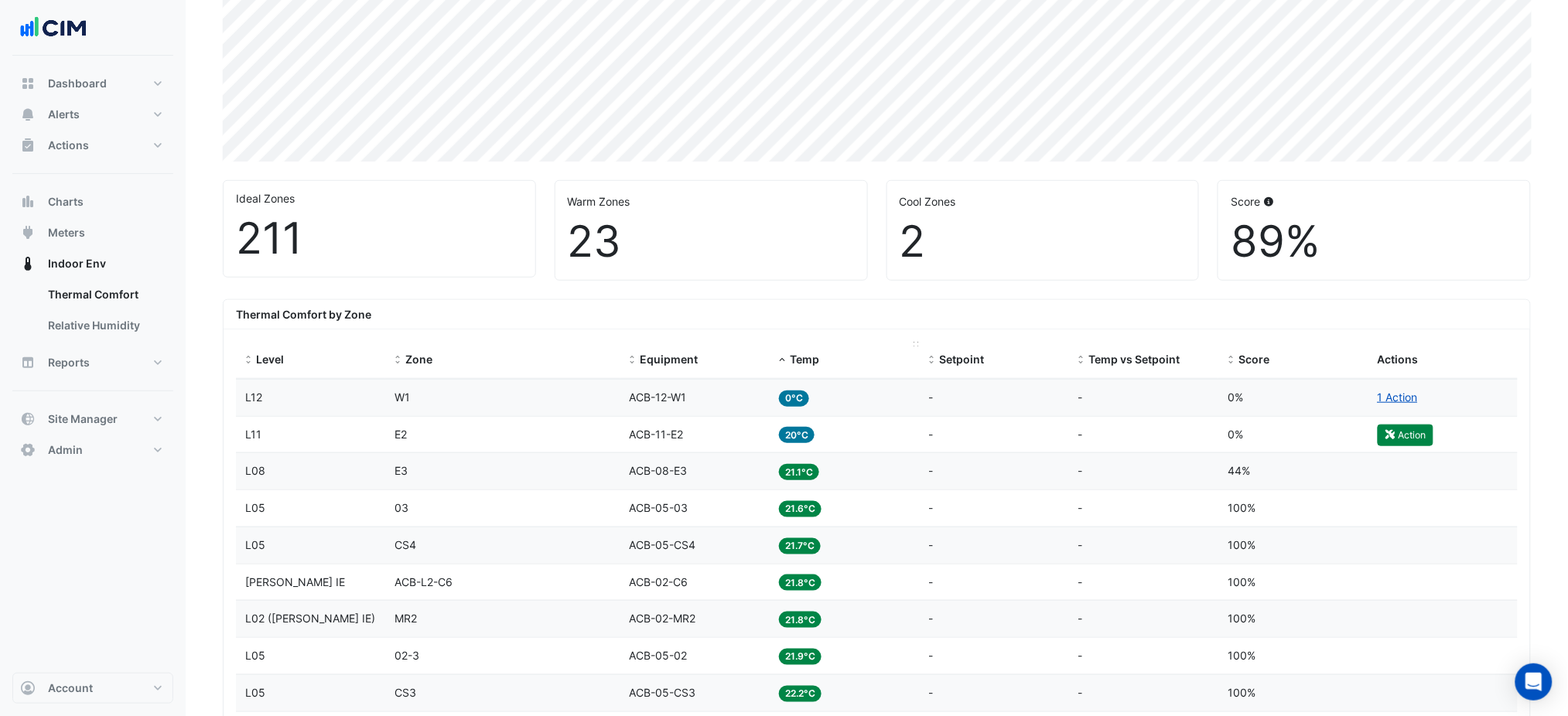
click at [788, 354] on div "Temp" at bounding box center [845, 359] width 131 height 17
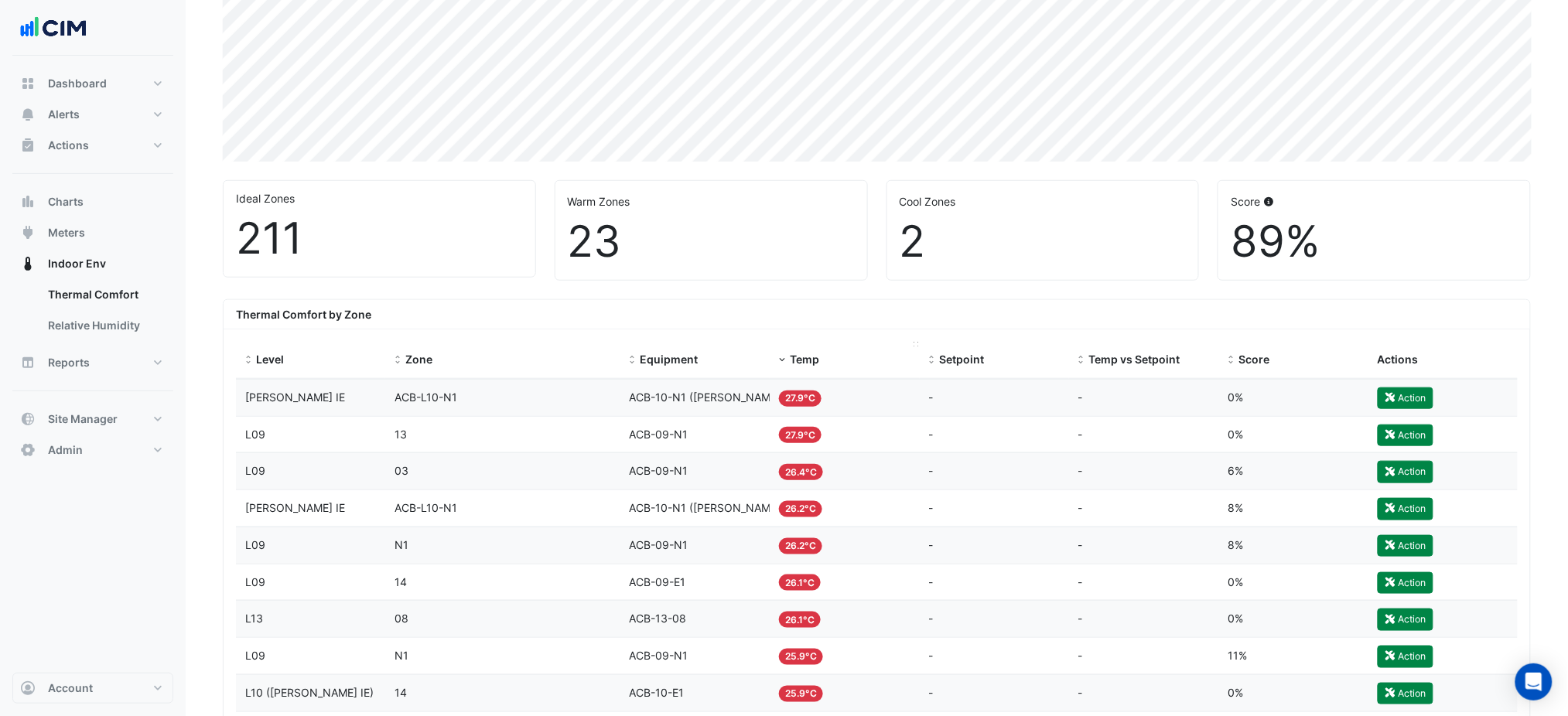
click at [788, 354] on div "Temp" at bounding box center [845, 359] width 131 height 17
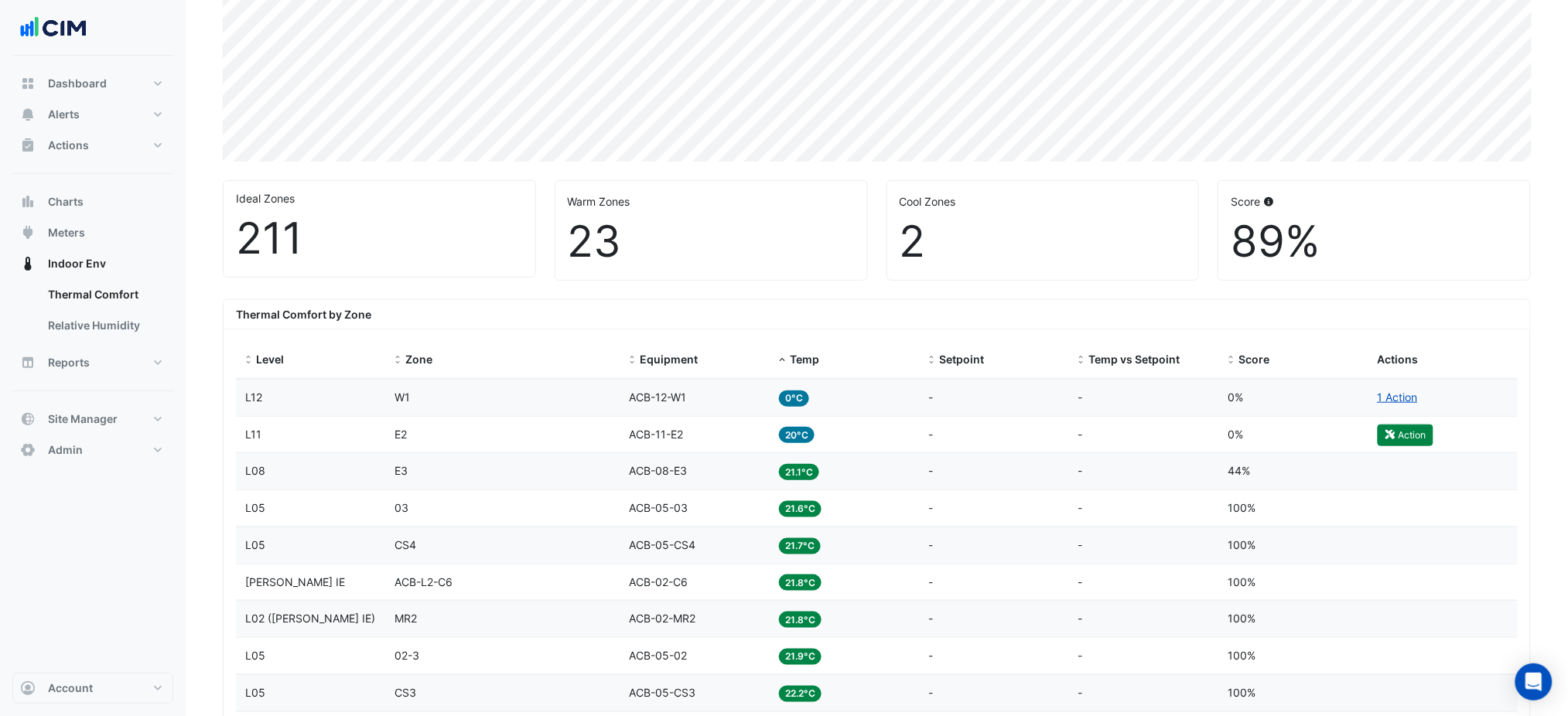
click at [813, 426] on datatable-body-cell "Temp 20°C" at bounding box center [844, 435] width 149 height 37
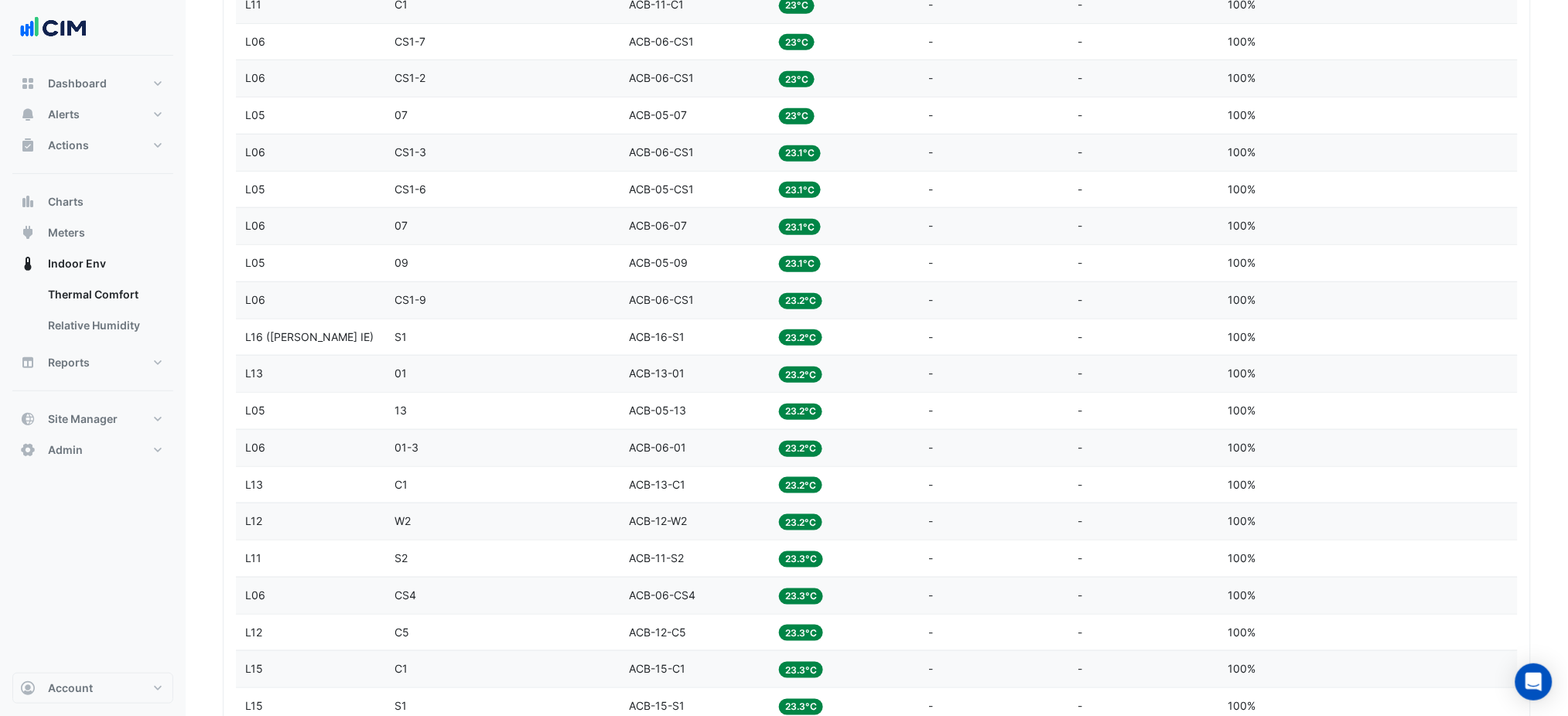
scroll to position [3197, 0]
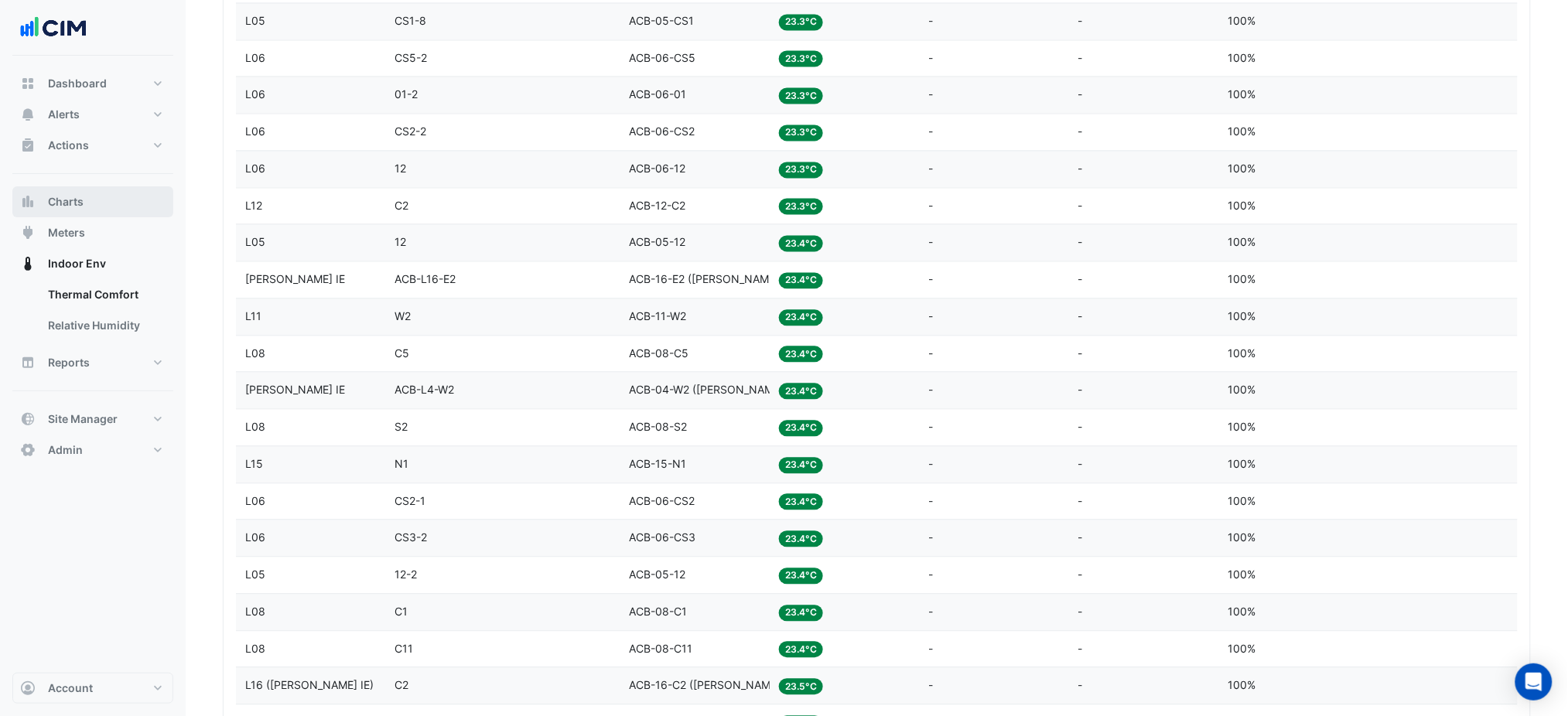
click at [126, 205] on button "Charts" at bounding box center [93, 202] width 161 height 31
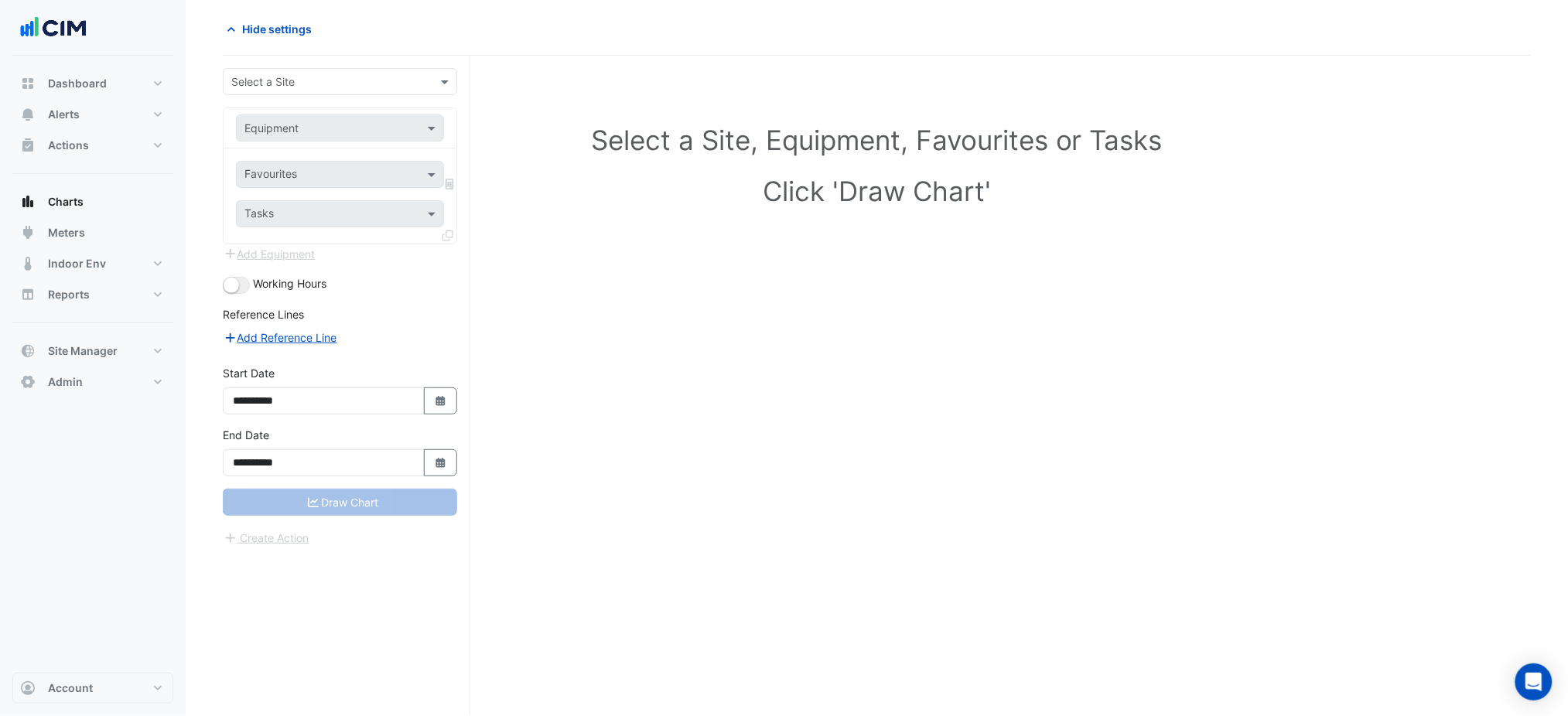
scroll to position [58, 0]
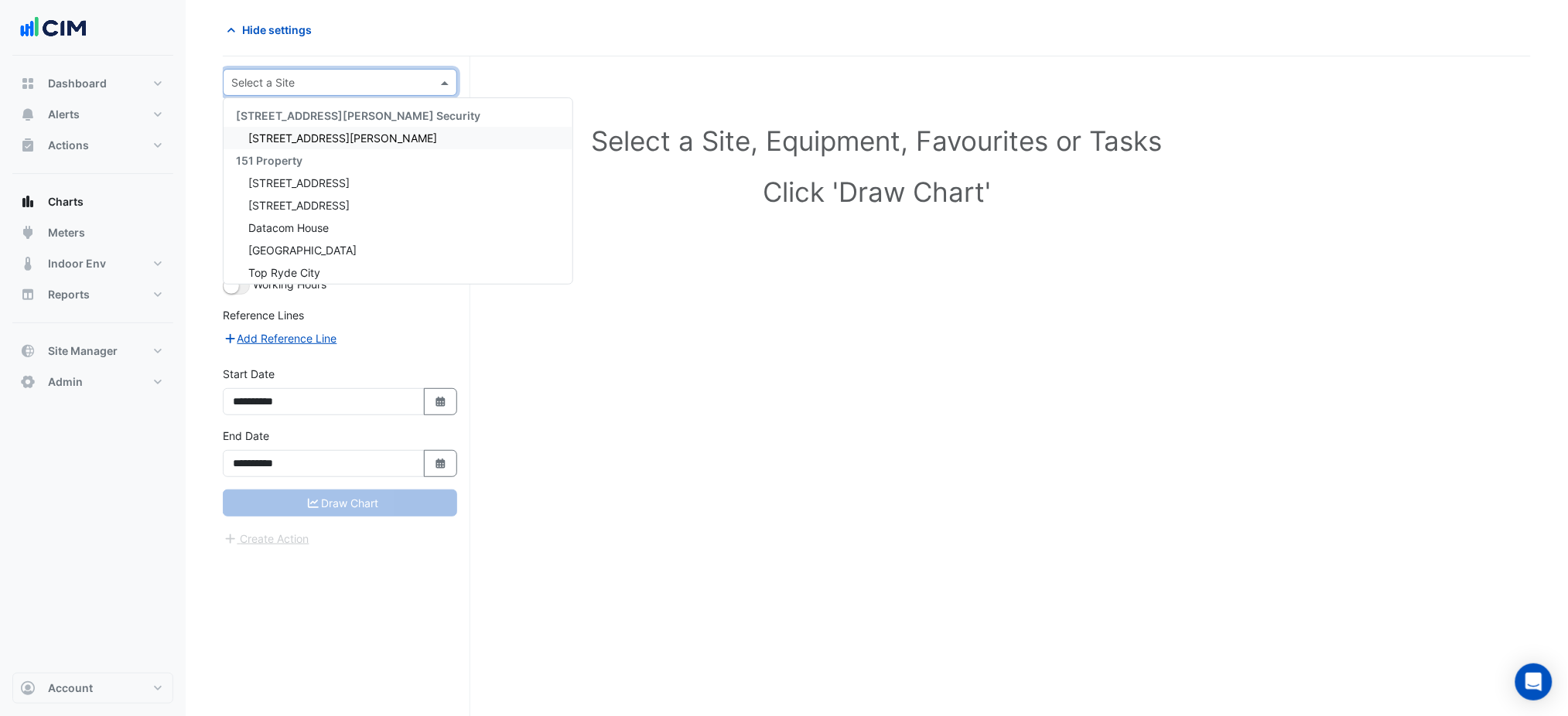
click at [344, 69] on div "Select a Site" at bounding box center [339, 82] width 234 height 27
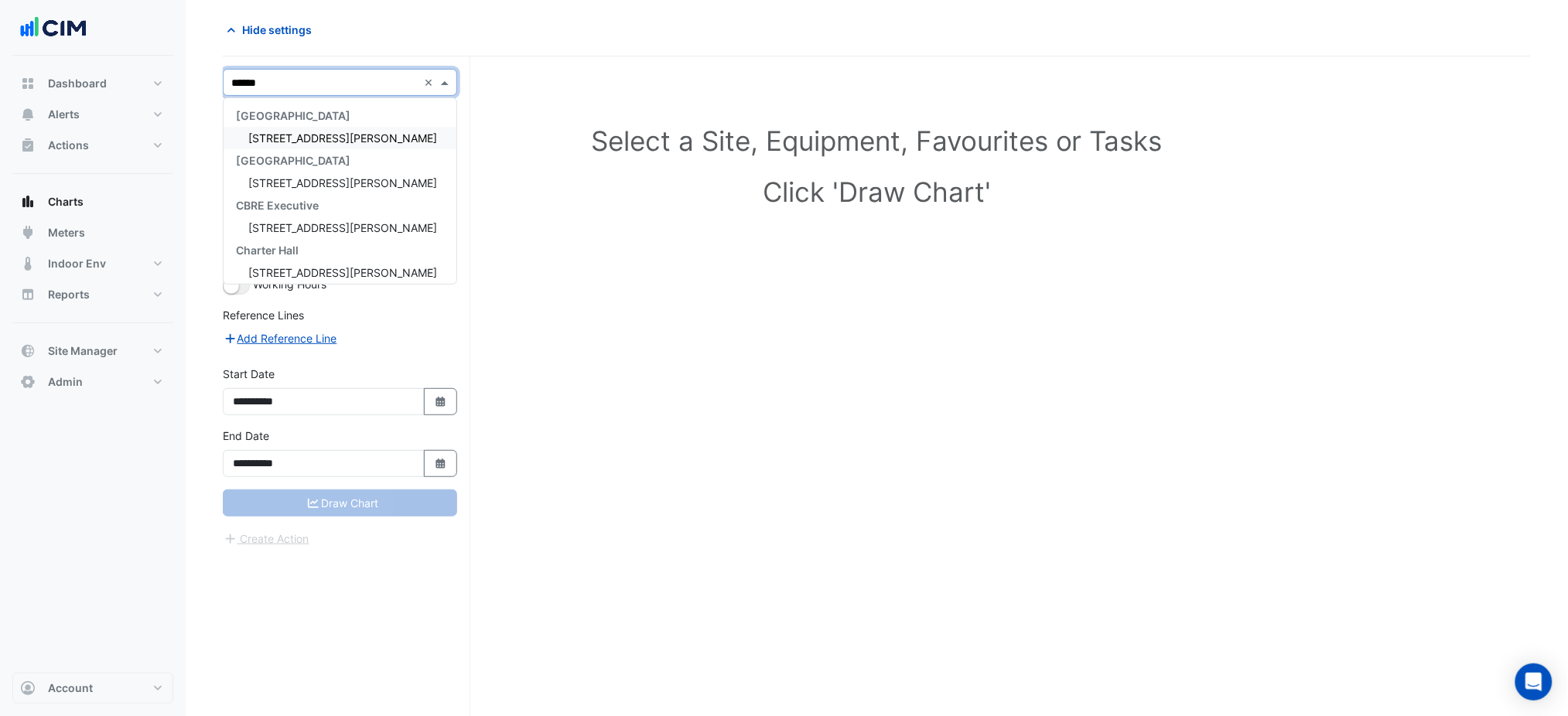
type input "*******"
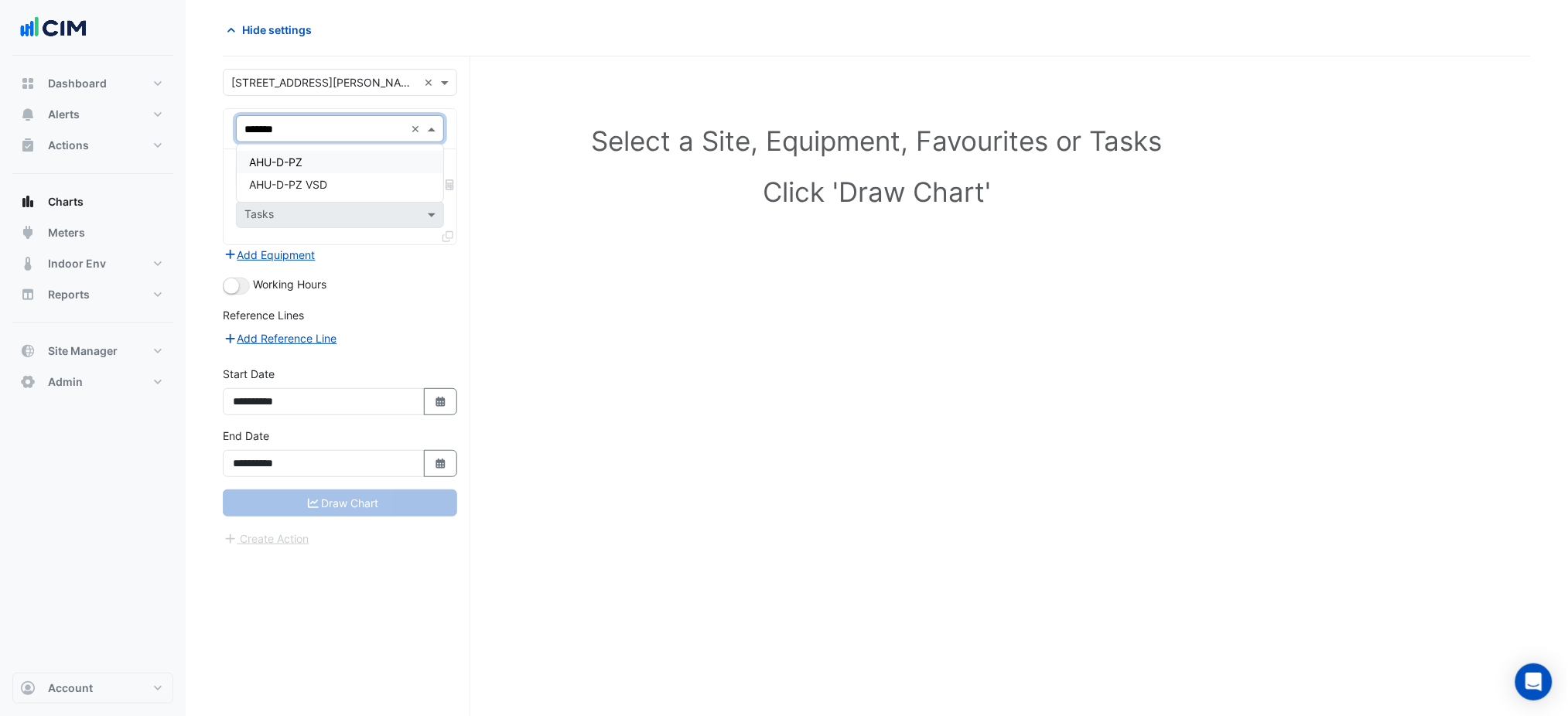
type input "********"
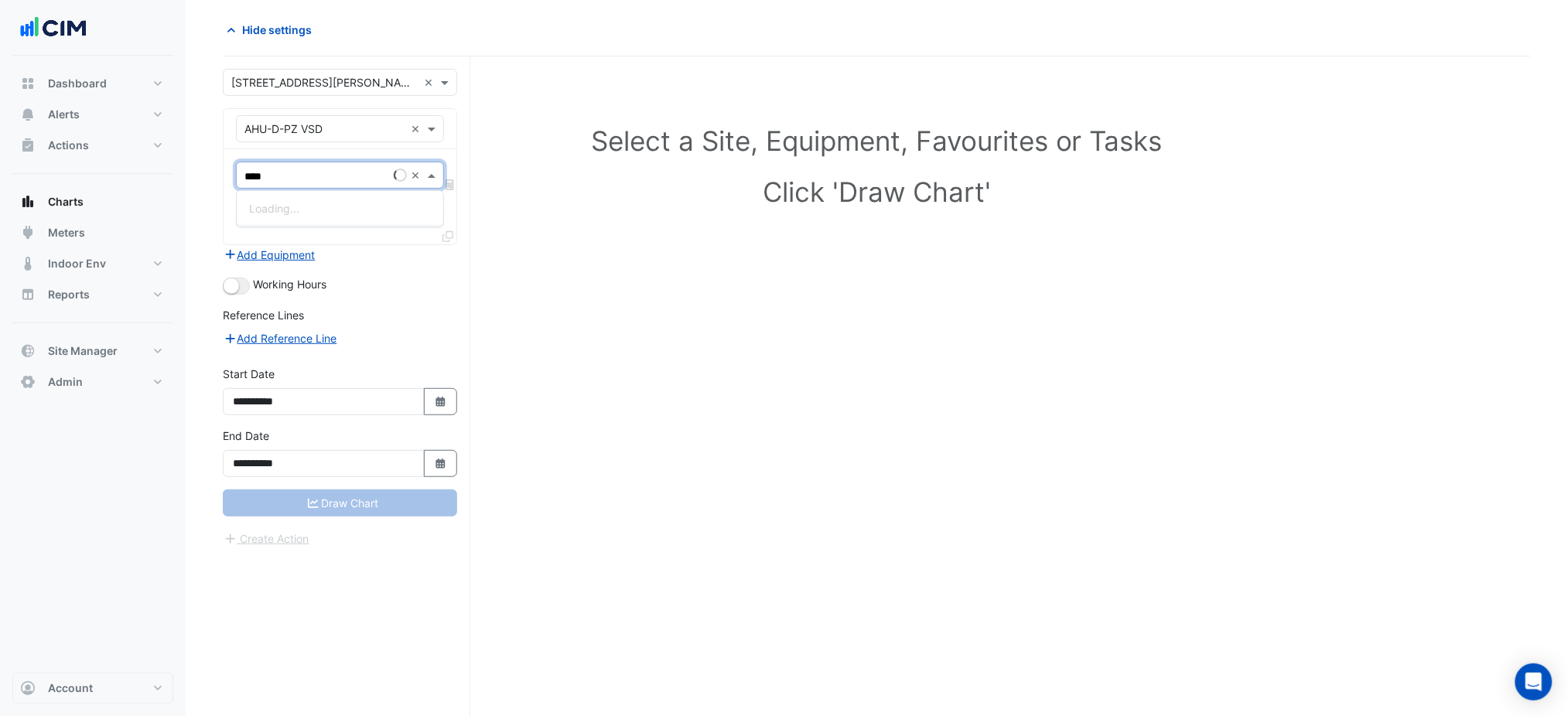
type input "*****"
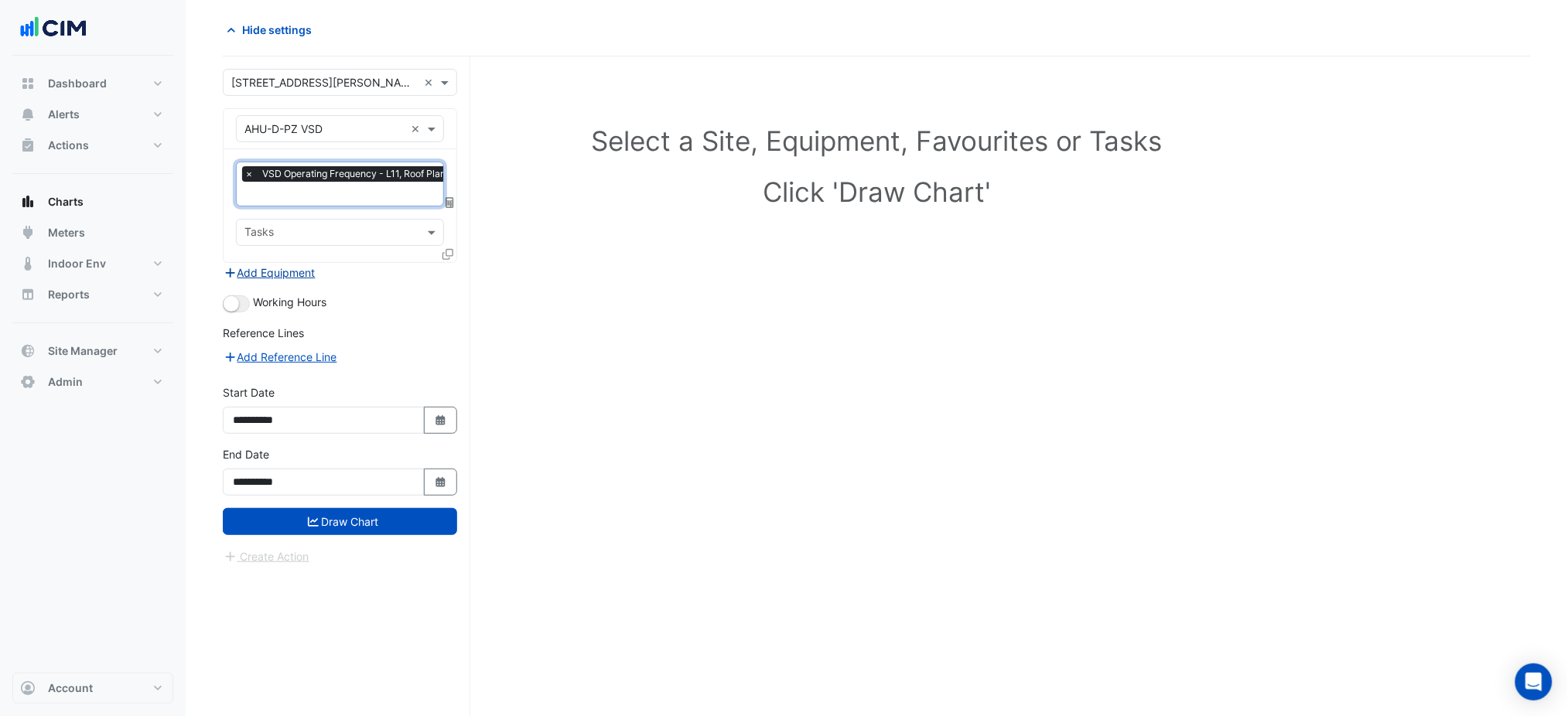
click at [281, 266] on button "Add Equipment" at bounding box center [269, 272] width 94 height 17
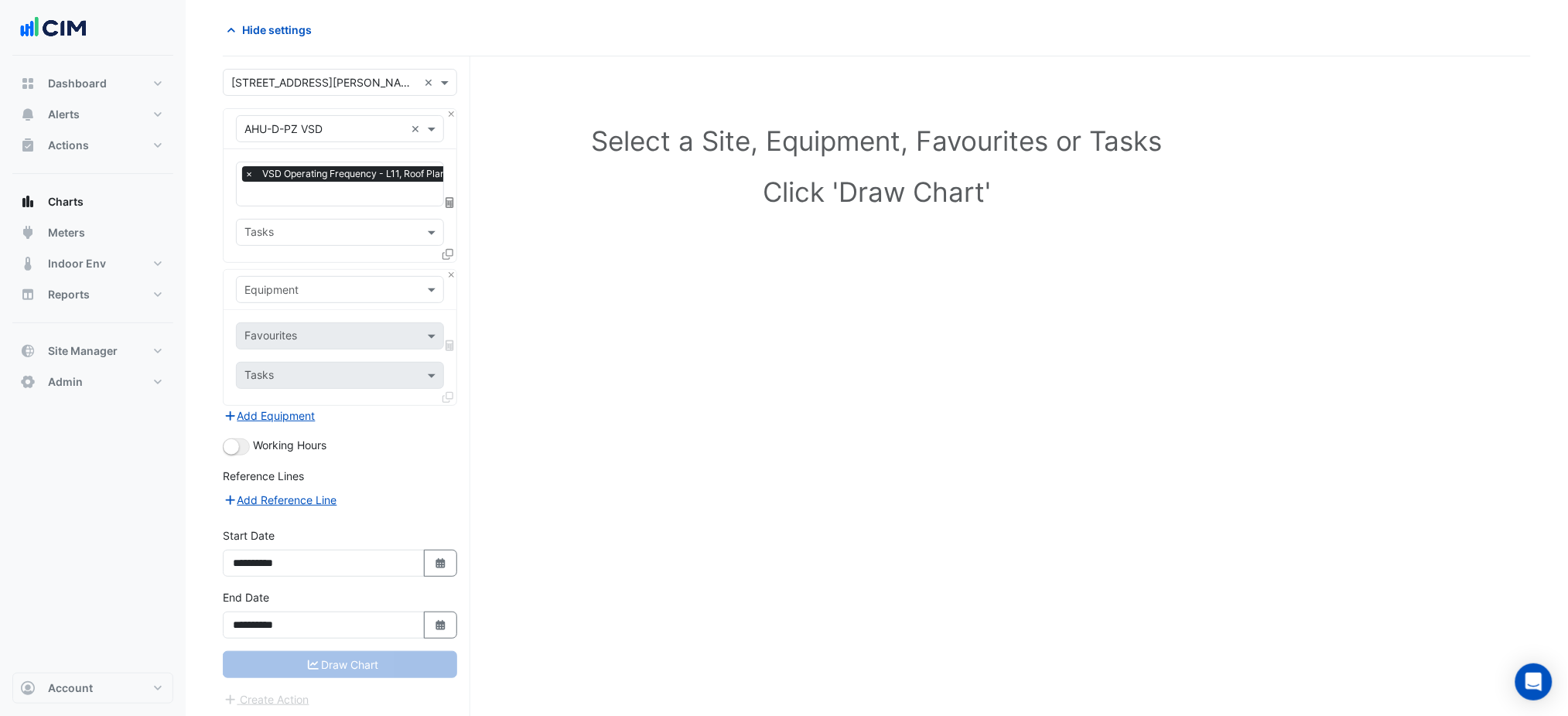
click at [306, 282] on input "text" at bounding box center [325, 290] width 160 height 17
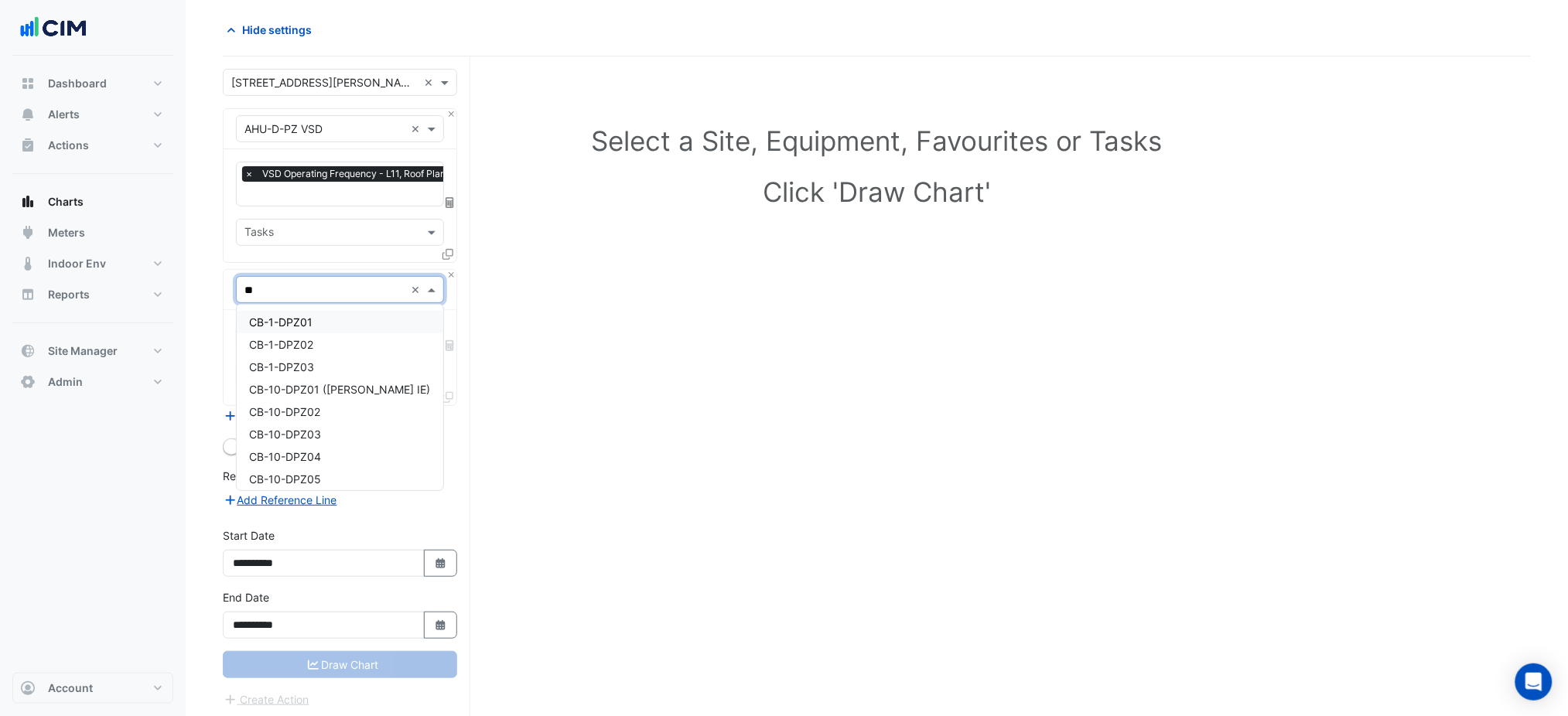
type input "***"
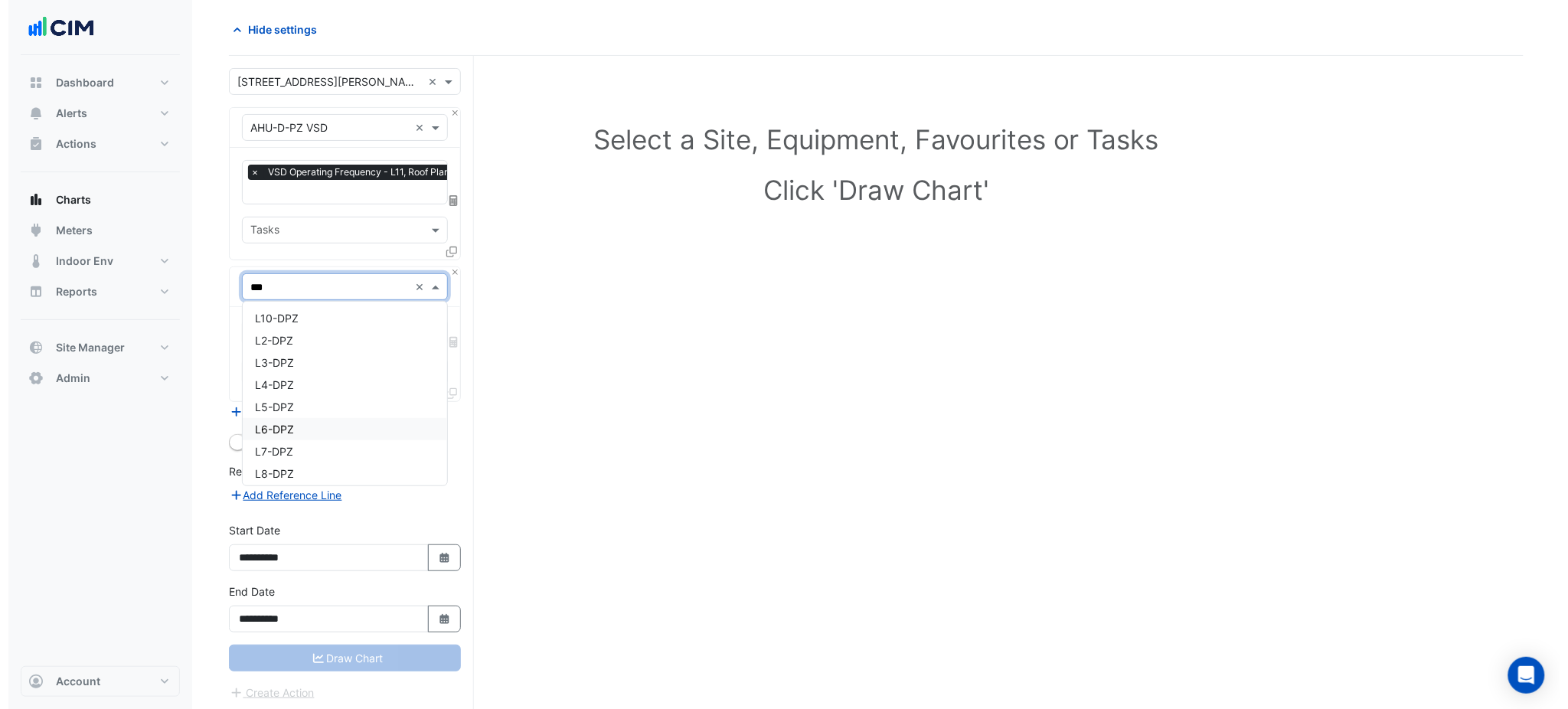
scroll to position [1014, 0]
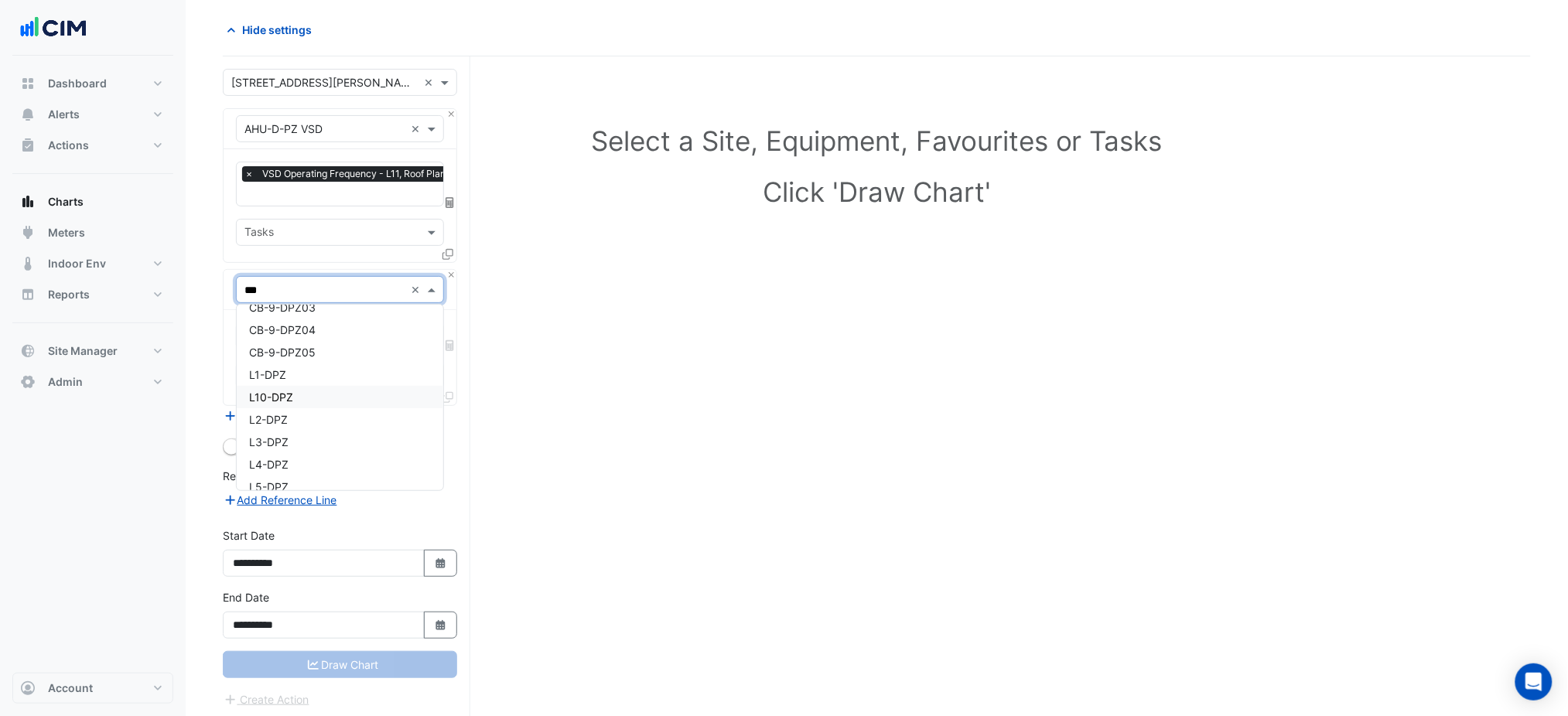
click at [289, 386] on div "L10-DPZ" at bounding box center [339, 397] width 207 height 22
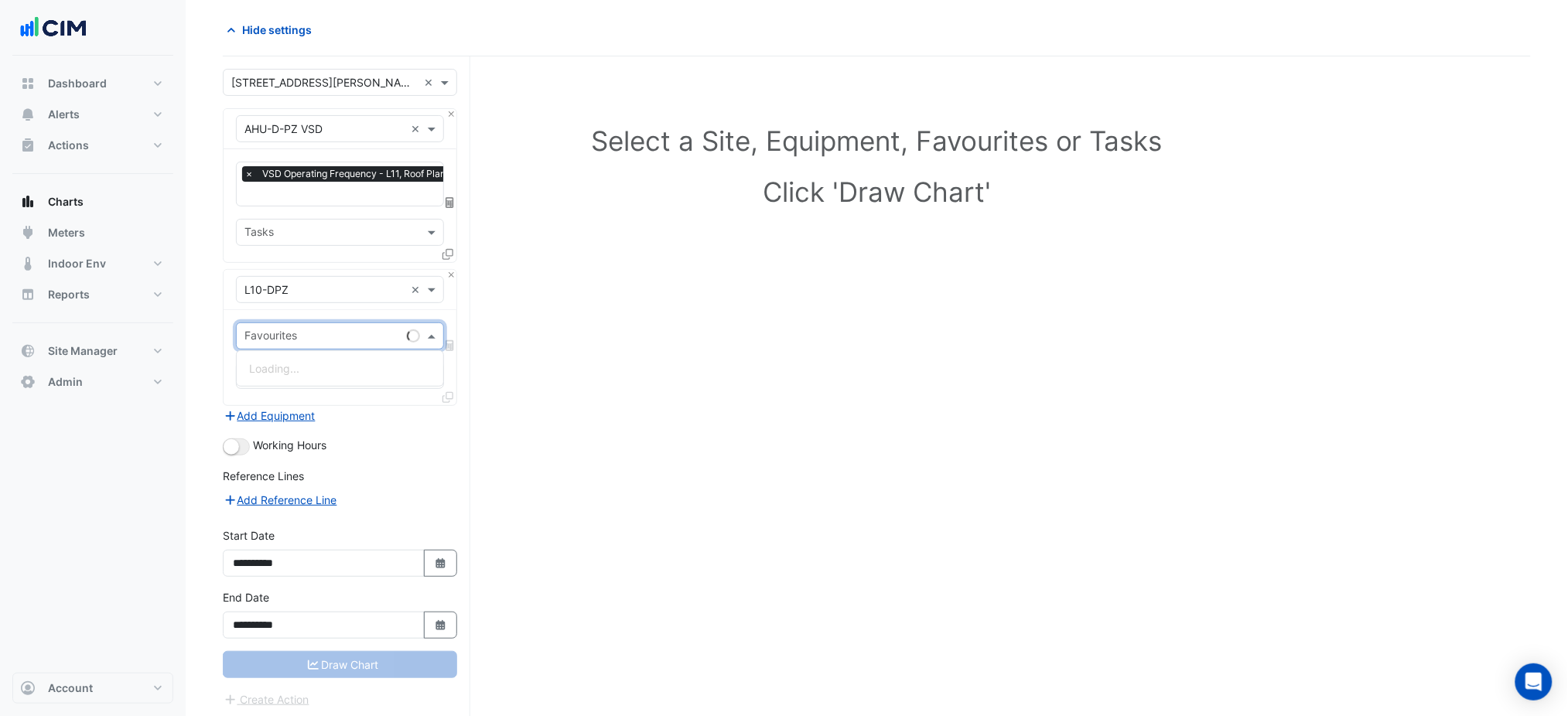
click at [303, 339] on input "text" at bounding box center [323, 338] width 156 height 17
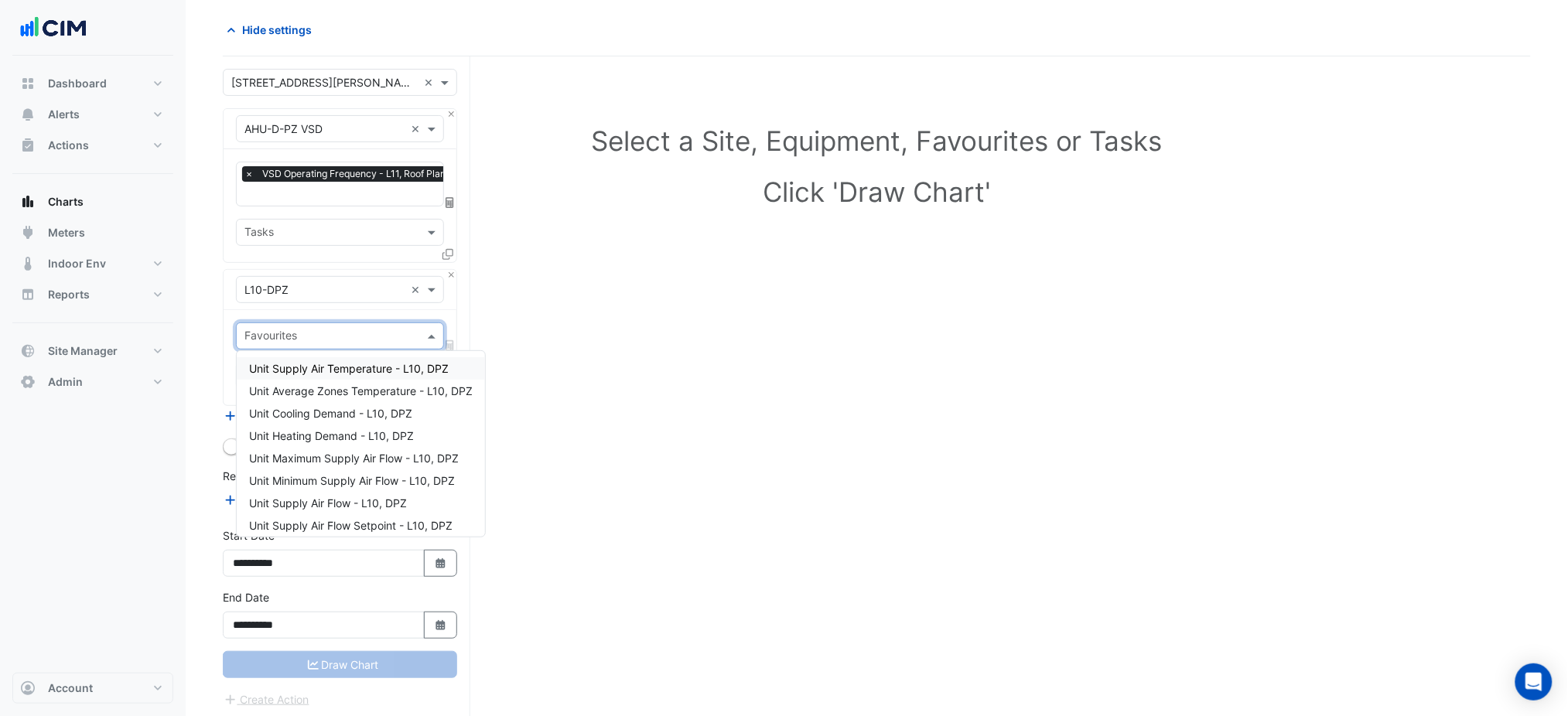
type input "*"
click at [371, 454] on span "Unit Supply Air Flow - L10, DPZ" at bounding box center [328, 458] width 158 height 13
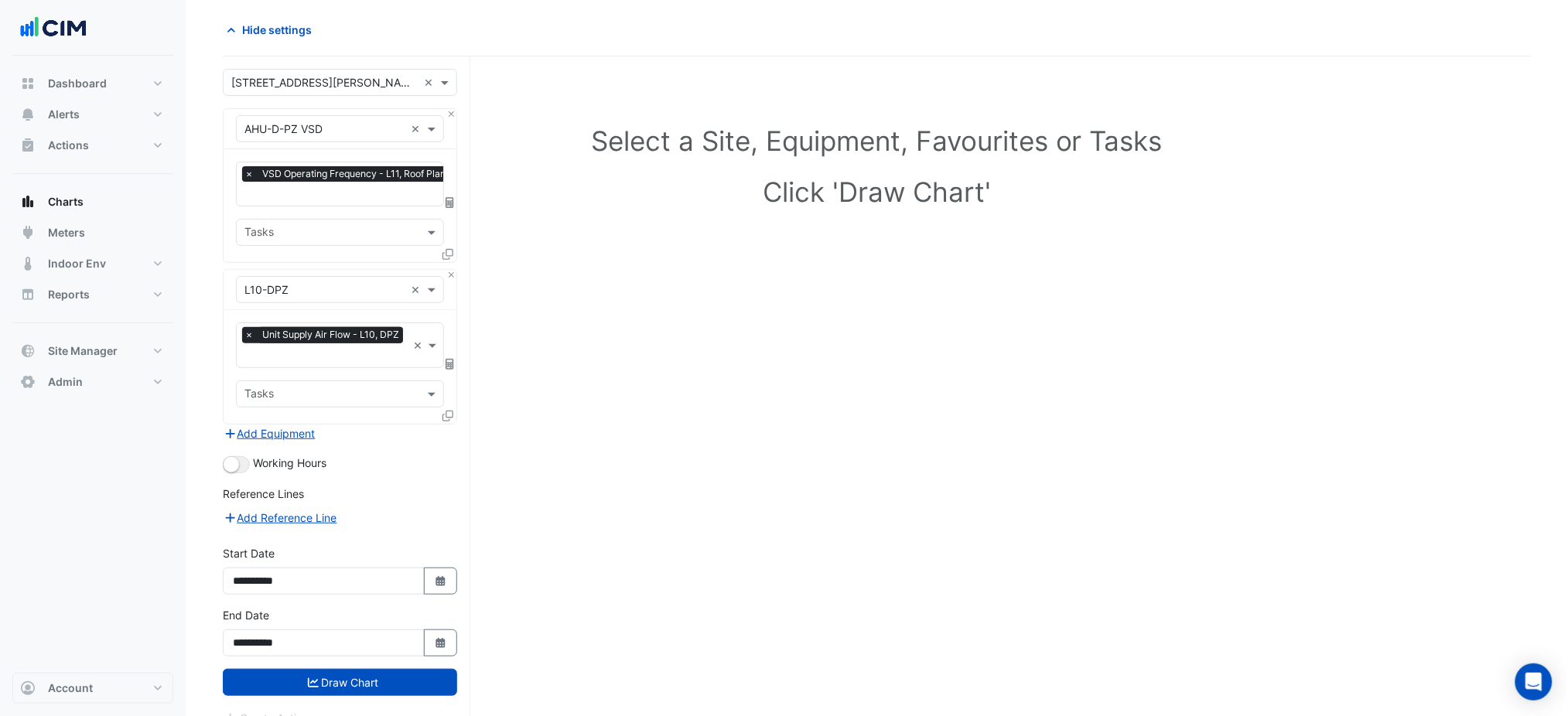
click at [441, 409] on div "× Unit Supply Air Flow - L10, DPZ × Tasks" at bounding box center [339, 367] width 233 height 113
click at [447, 411] on icon at bounding box center [447, 416] width 11 height 11
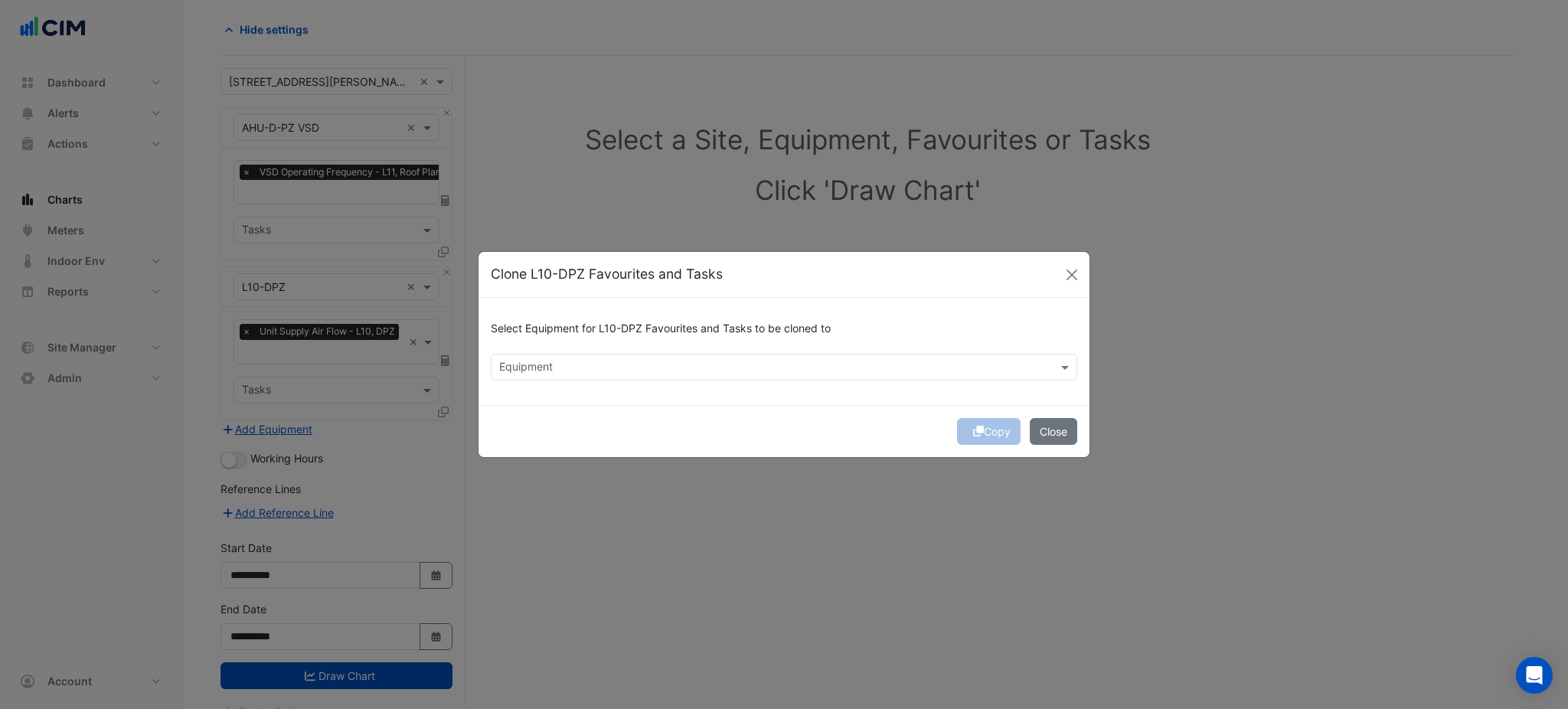
click at [570, 361] on input "text" at bounding box center [775, 369] width 552 height 16
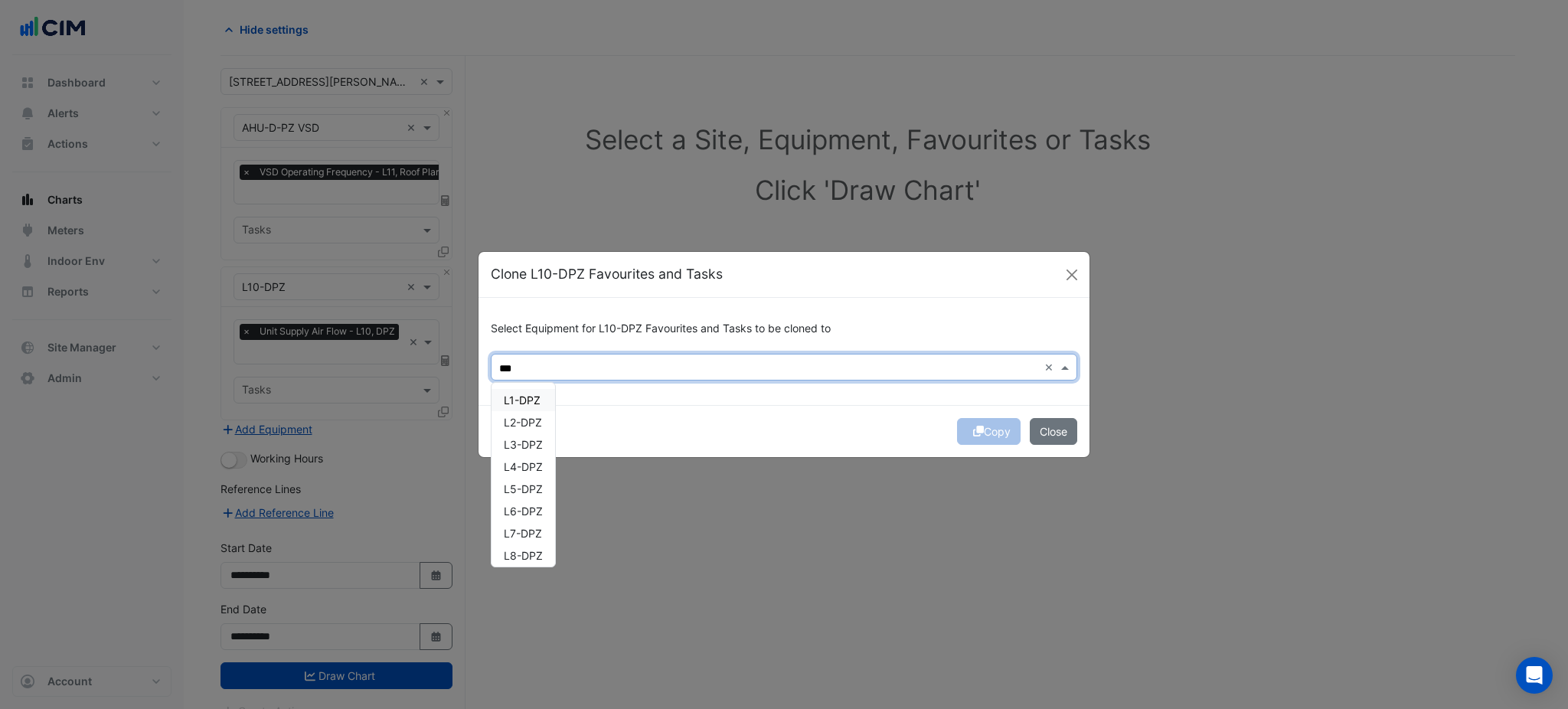
click at [531, 403] on span "L1-DPZ" at bounding box center [522, 400] width 37 height 13
click at [532, 421] on span "L2-DPZ" at bounding box center [522, 422] width 39 height 13
click at [530, 448] on span "L3-DPZ" at bounding box center [523, 444] width 39 height 13
drag, startPoint x: 531, startPoint y: 470, endPoint x: 531, endPoint y: 490, distance: 20.0
click at [531, 471] on span "L4-DPZ" at bounding box center [523, 467] width 39 height 13
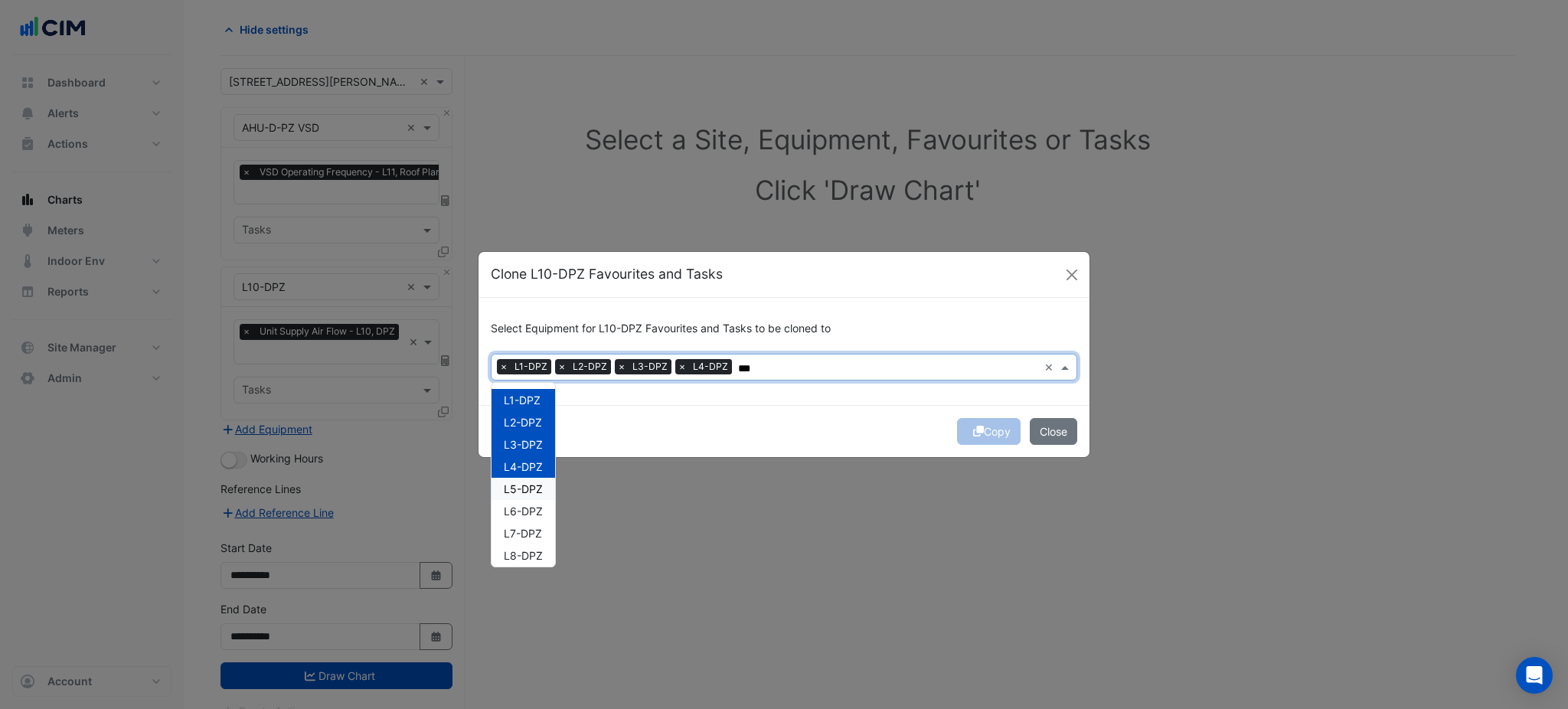
drag, startPoint x: 531, startPoint y: 490, endPoint x: 527, endPoint y: 513, distance: 23.3
click at [531, 490] on span "L5-DPZ" at bounding box center [523, 489] width 39 height 13
drag, startPoint x: 527, startPoint y: 513, endPoint x: 528, endPoint y: 530, distance: 17.0
click at [527, 515] on span "L6-DPZ" at bounding box center [523, 511] width 39 height 13
drag, startPoint x: 528, startPoint y: 530, endPoint x: 528, endPoint y: 546, distance: 16.0
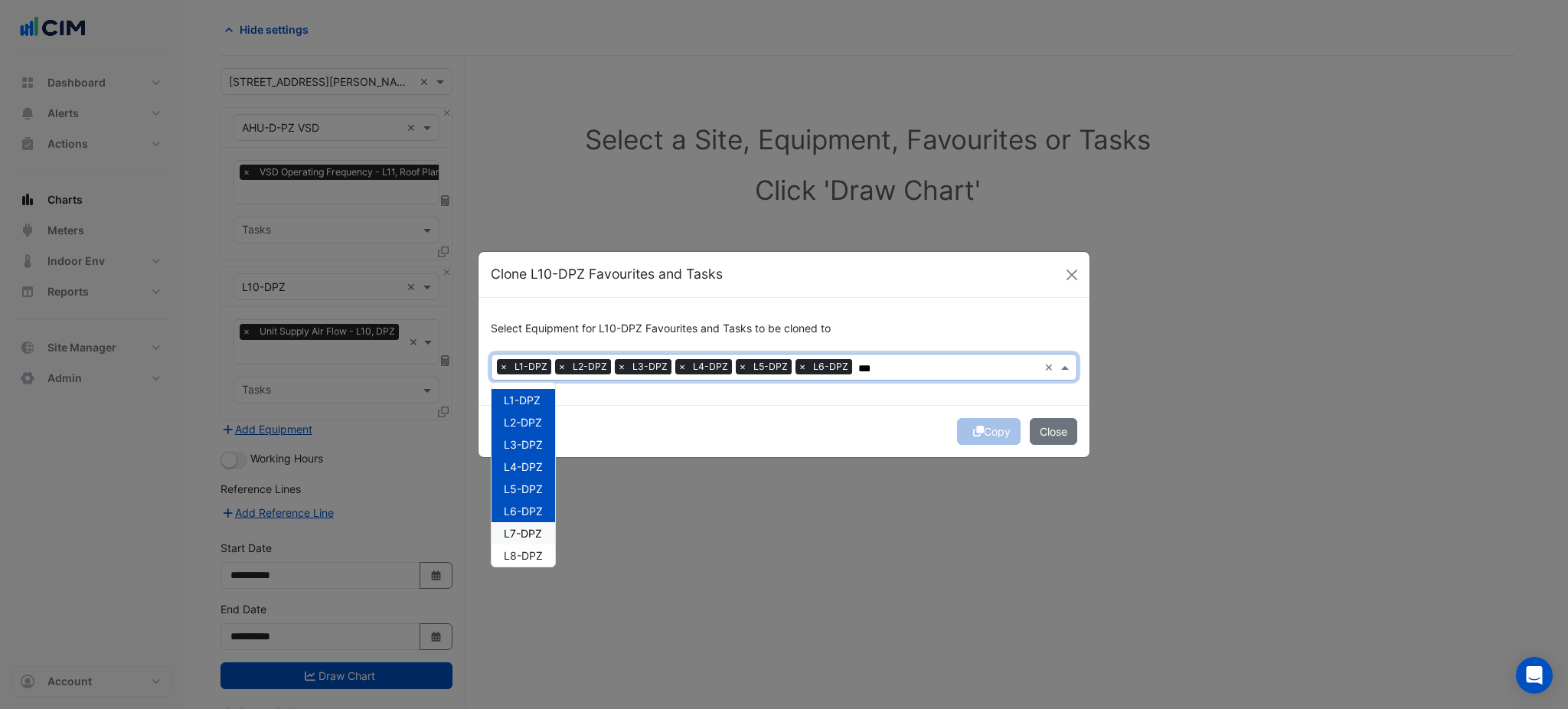
click at [528, 537] on span "L7-DPZ" at bounding box center [522, 533] width 39 height 13
drag, startPoint x: 531, startPoint y: 550, endPoint x: 545, endPoint y: 521, distance: 32.2
click at [531, 551] on span "L8-DPZ" at bounding box center [523, 555] width 39 height 13
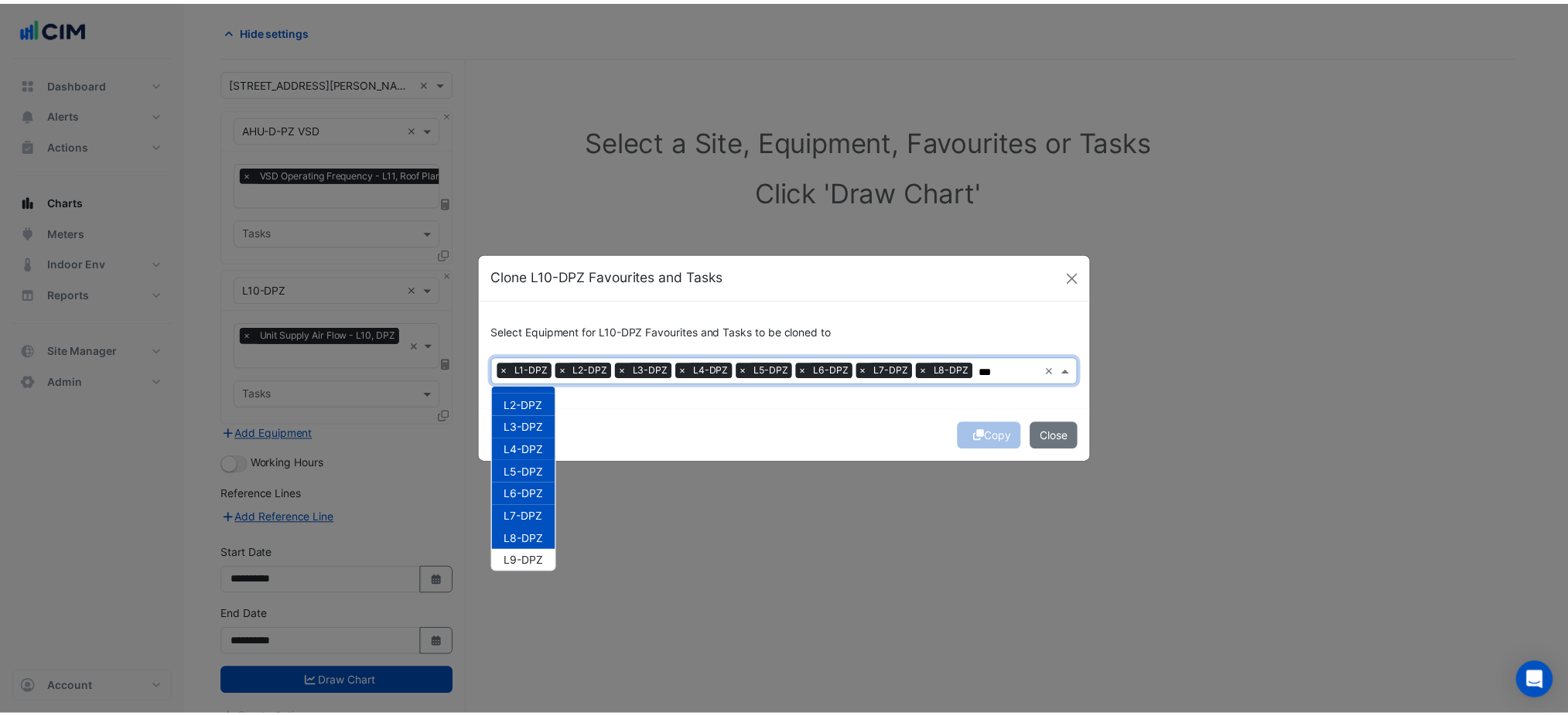
scroll to position [28, 0]
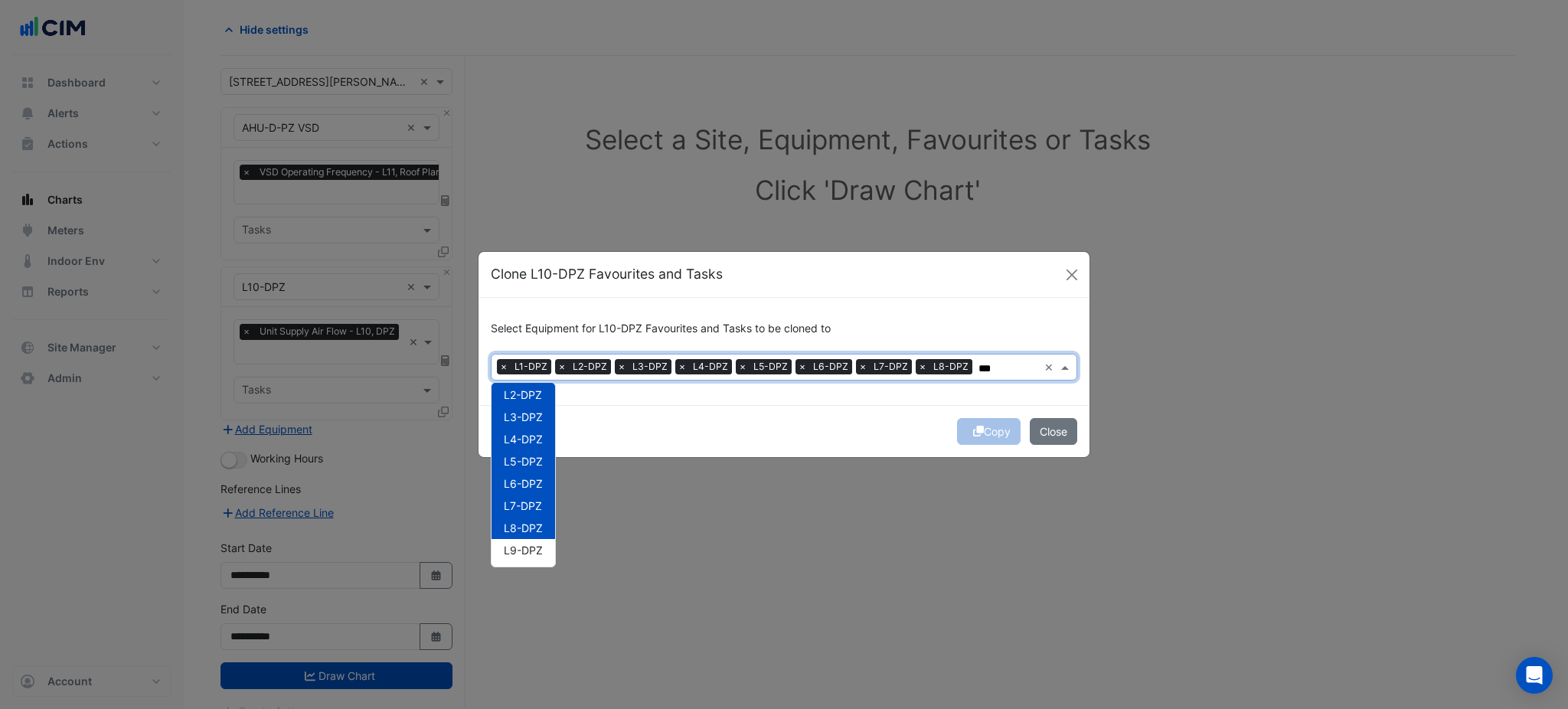
click at [531, 541] on div "L9-DPZ" at bounding box center [522, 550] width 63 height 22
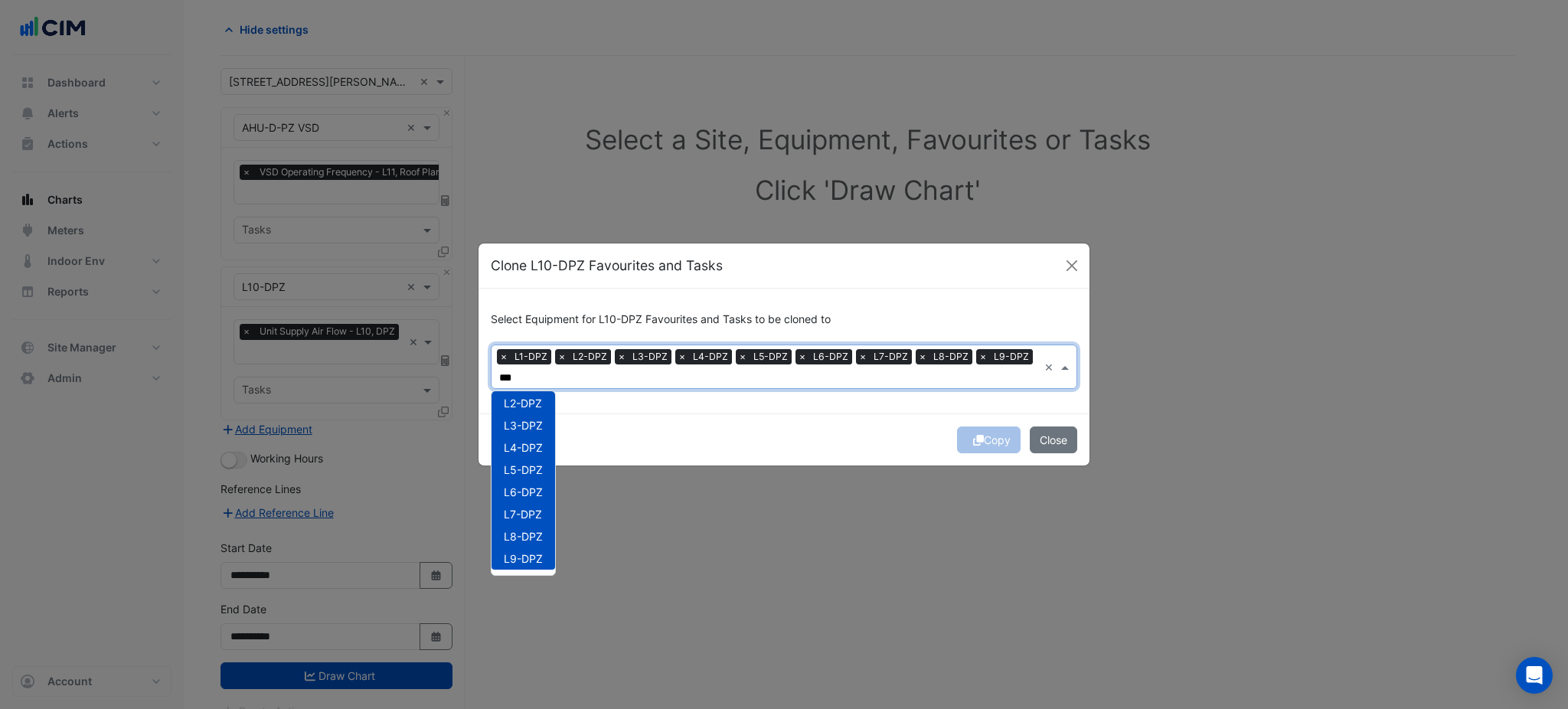
type input "***"
click at [731, 434] on div "Copy Close" at bounding box center [784, 439] width 611 height 52
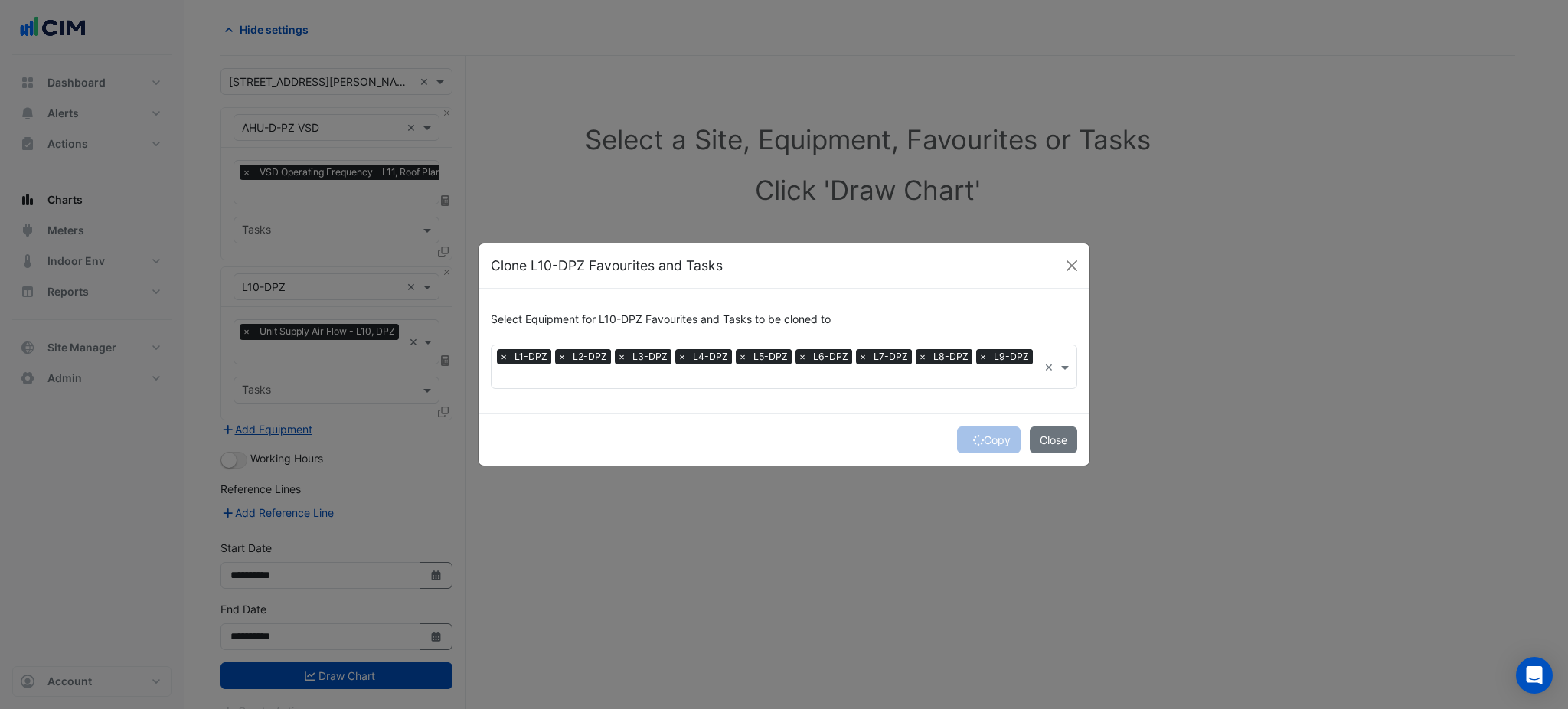
click at [985, 428] on div "Copy Close" at bounding box center [784, 439] width 611 height 52
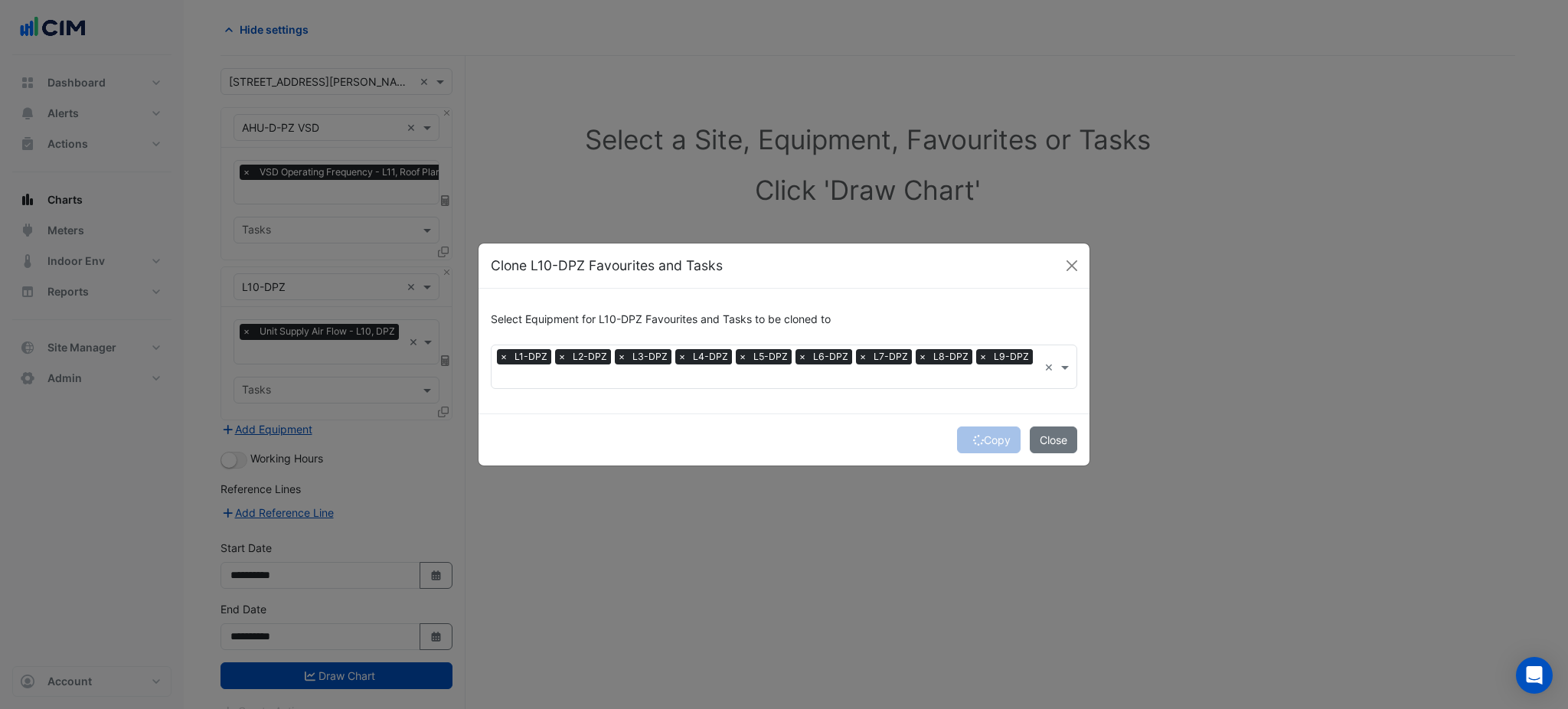
click at [985, 428] on form "Select Equipment for L10-DPZ Favourites and Tasks to be cloned to × L1-DPZ × L2…" at bounding box center [784, 376] width 611 height 177
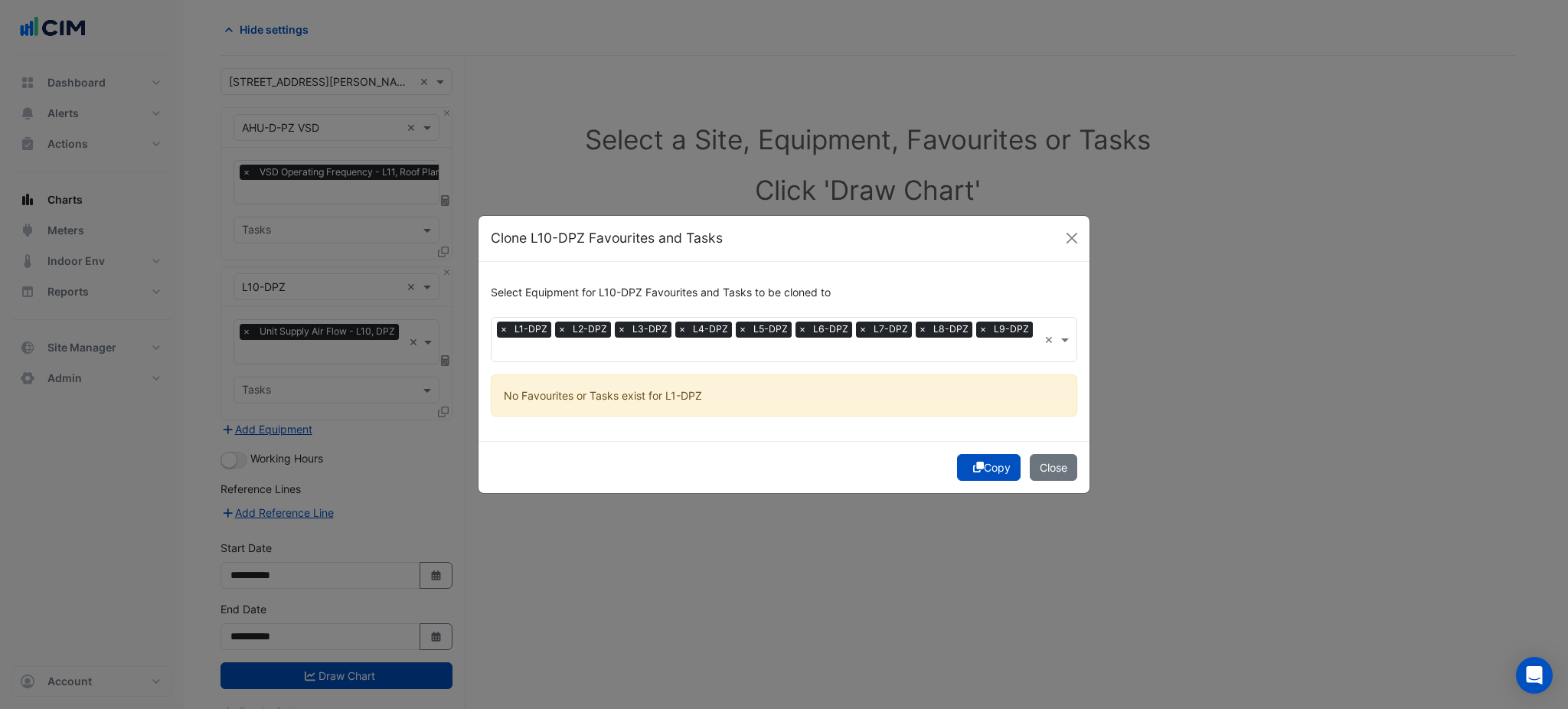
drag, startPoint x: 984, startPoint y: 427, endPoint x: 982, endPoint y: 443, distance: 16.1
click at [986, 428] on div "Select Equipment for L10-DPZ Favourites and Tasks to be cloned to × L1-DPZ × L2…" at bounding box center [784, 352] width 611 height 179
click at [978, 464] on fa-icon "submit" at bounding box center [978, 467] width 11 height 13
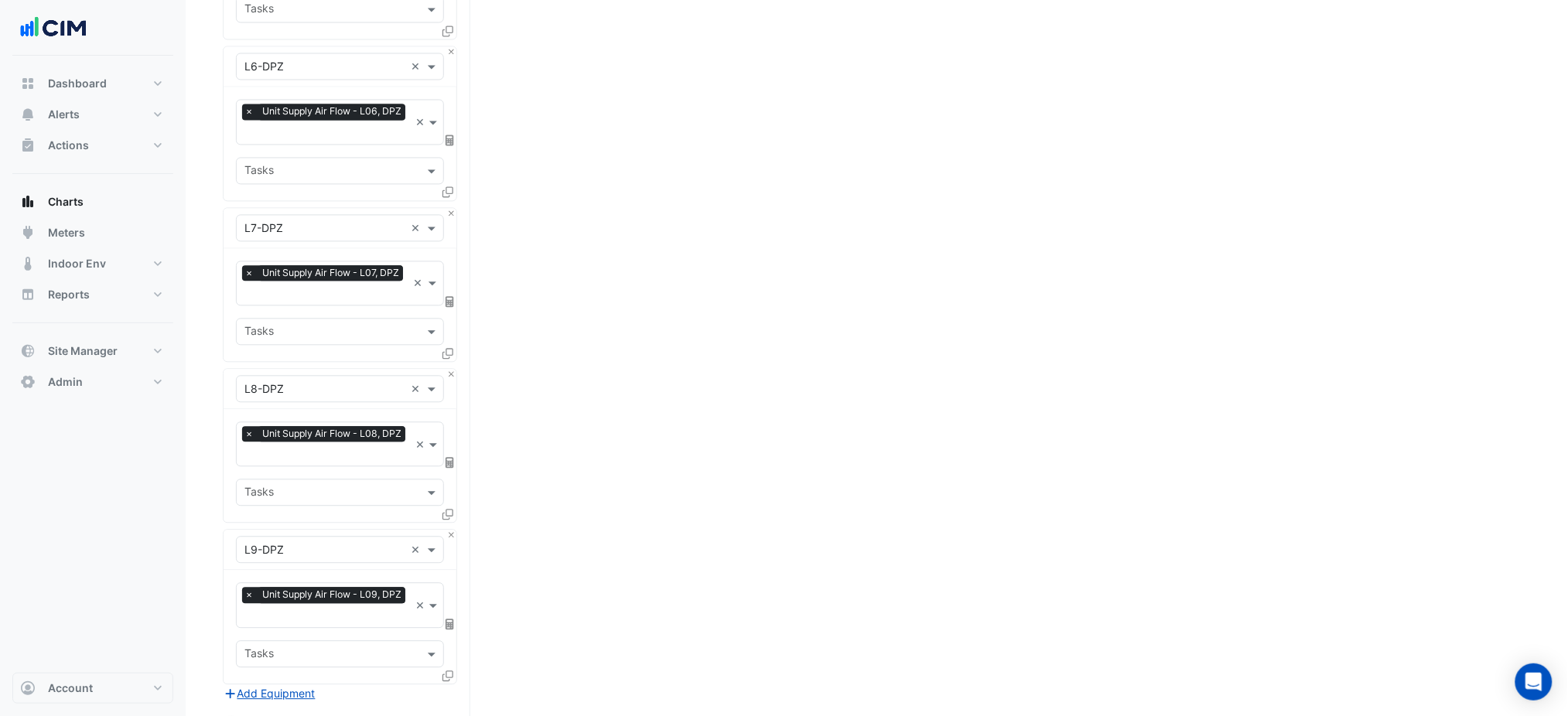
scroll to position [1355, 0]
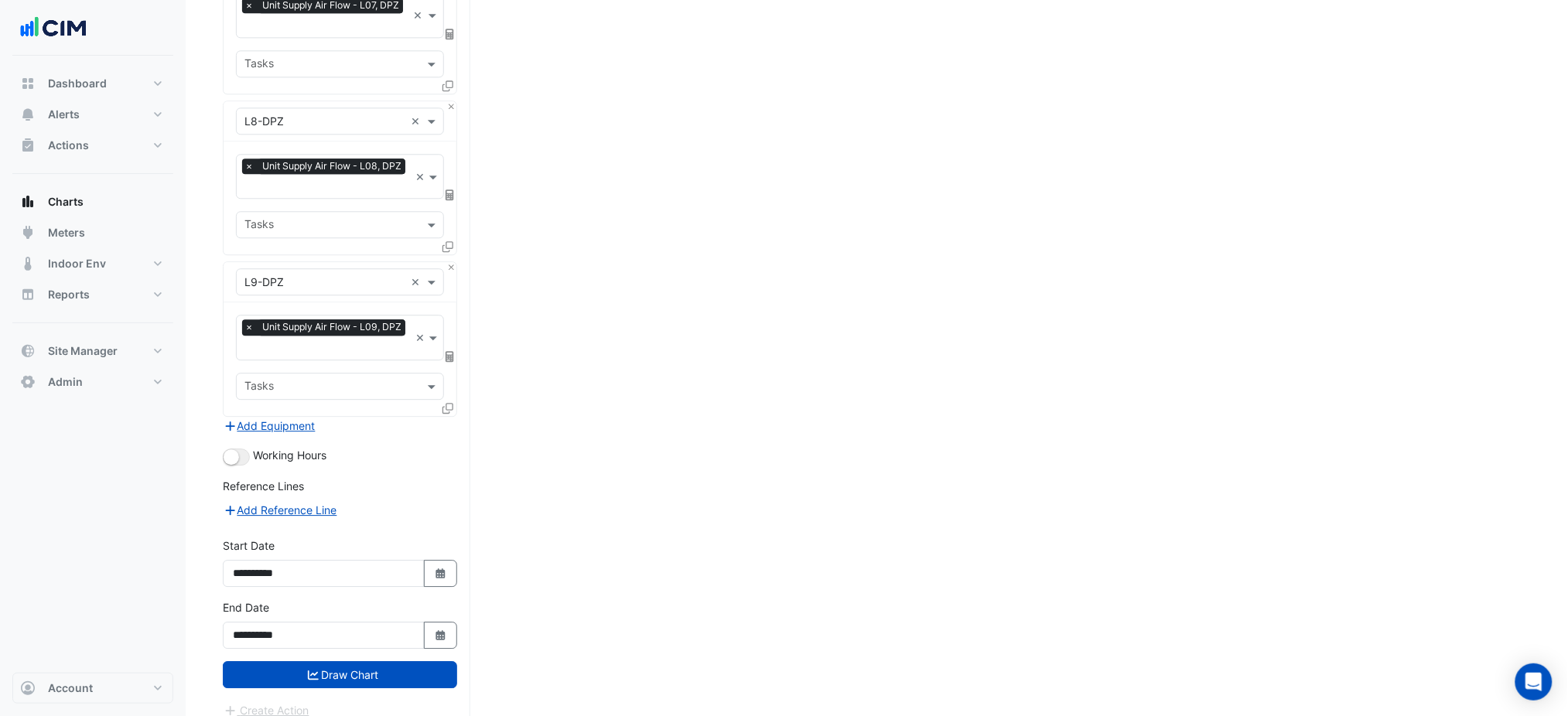
click at [242, 449] on button "button" at bounding box center [236, 457] width 27 height 17
click at [378, 667] on button "Draw Chart" at bounding box center [339, 675] width 234 height 27
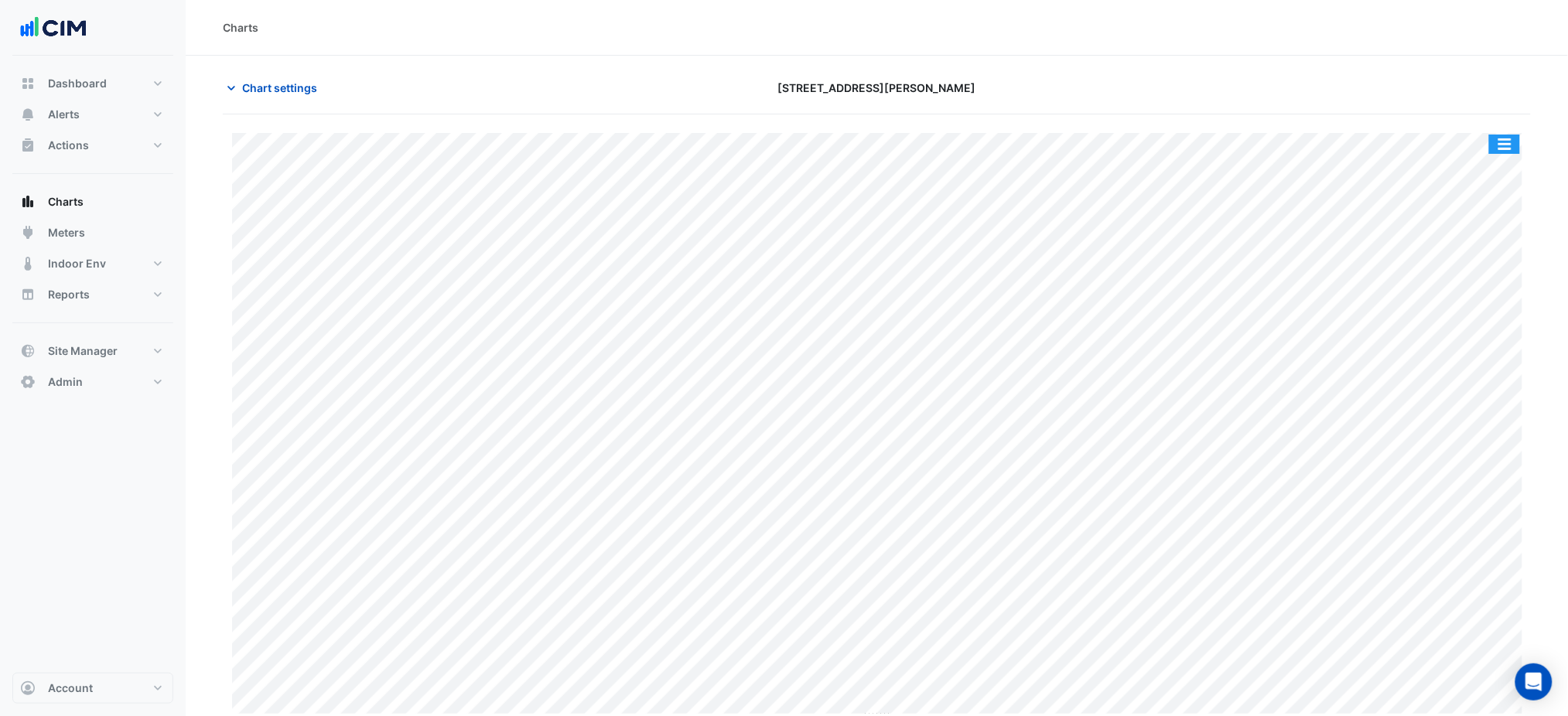
click at [1511, 139] on button "button" at bounding box center [1504, 144] width 31 height 19
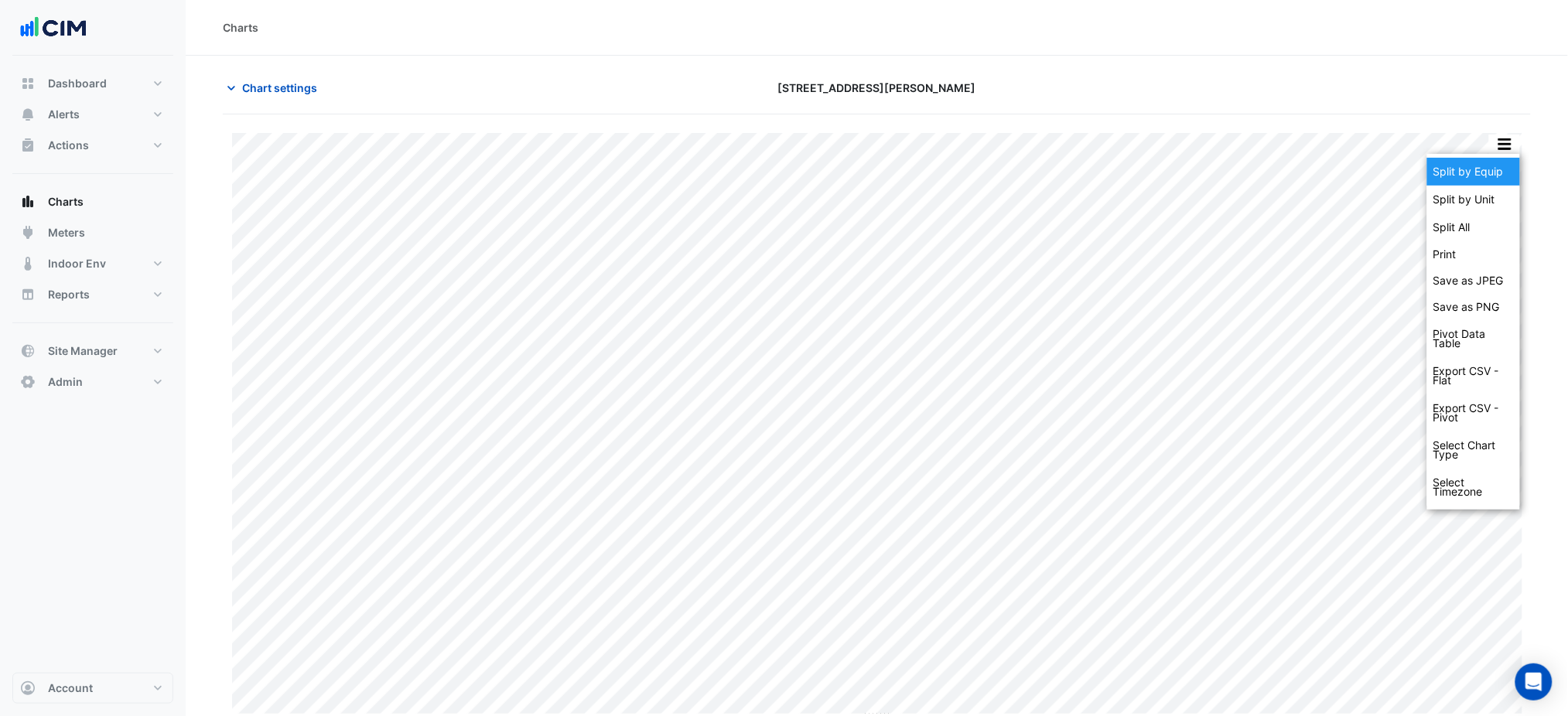
click at [1495, 167] on div "Split by Equip" at bounding box center [1474, 172] width 93 height 28
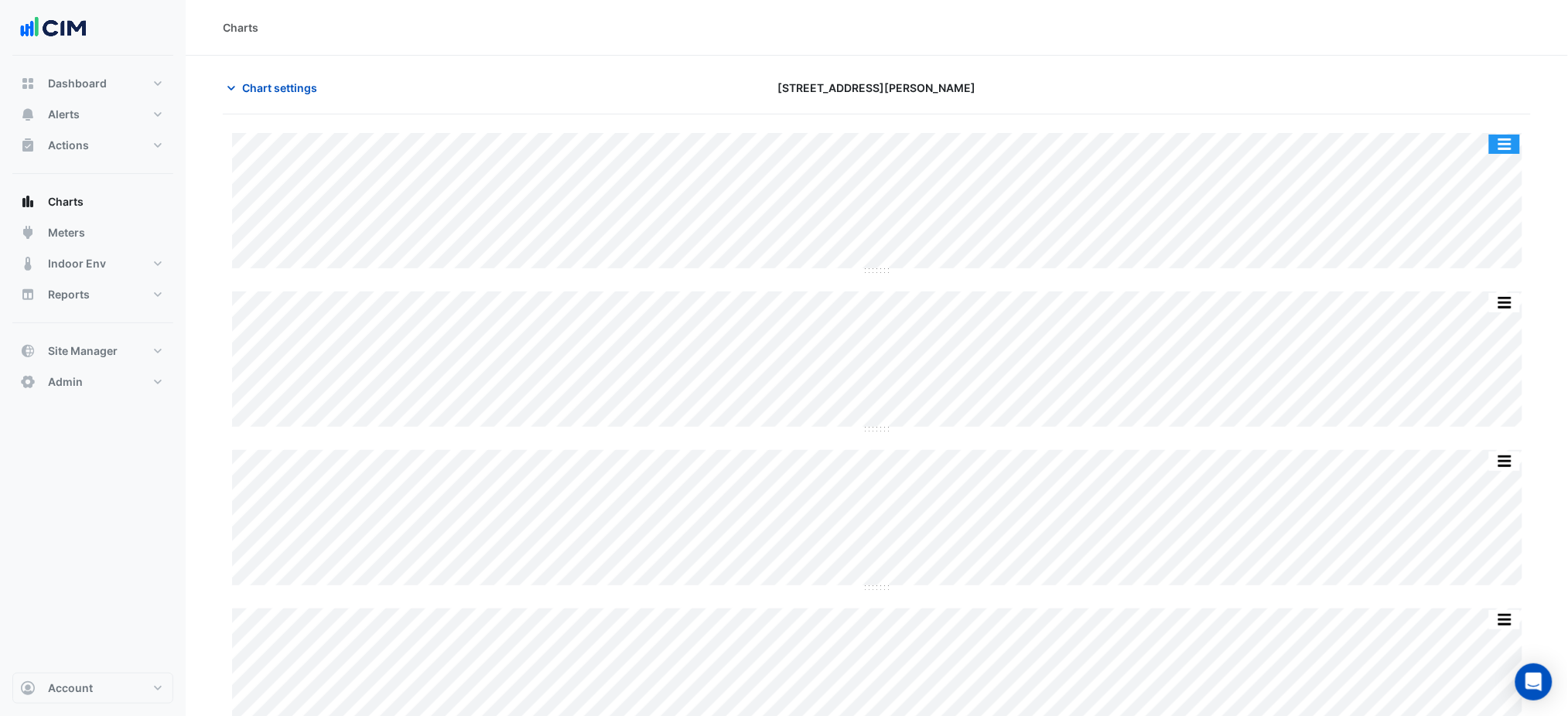
click at [1501, 144] on button "button" at bounding box center [1504, 144] width 31 height 19
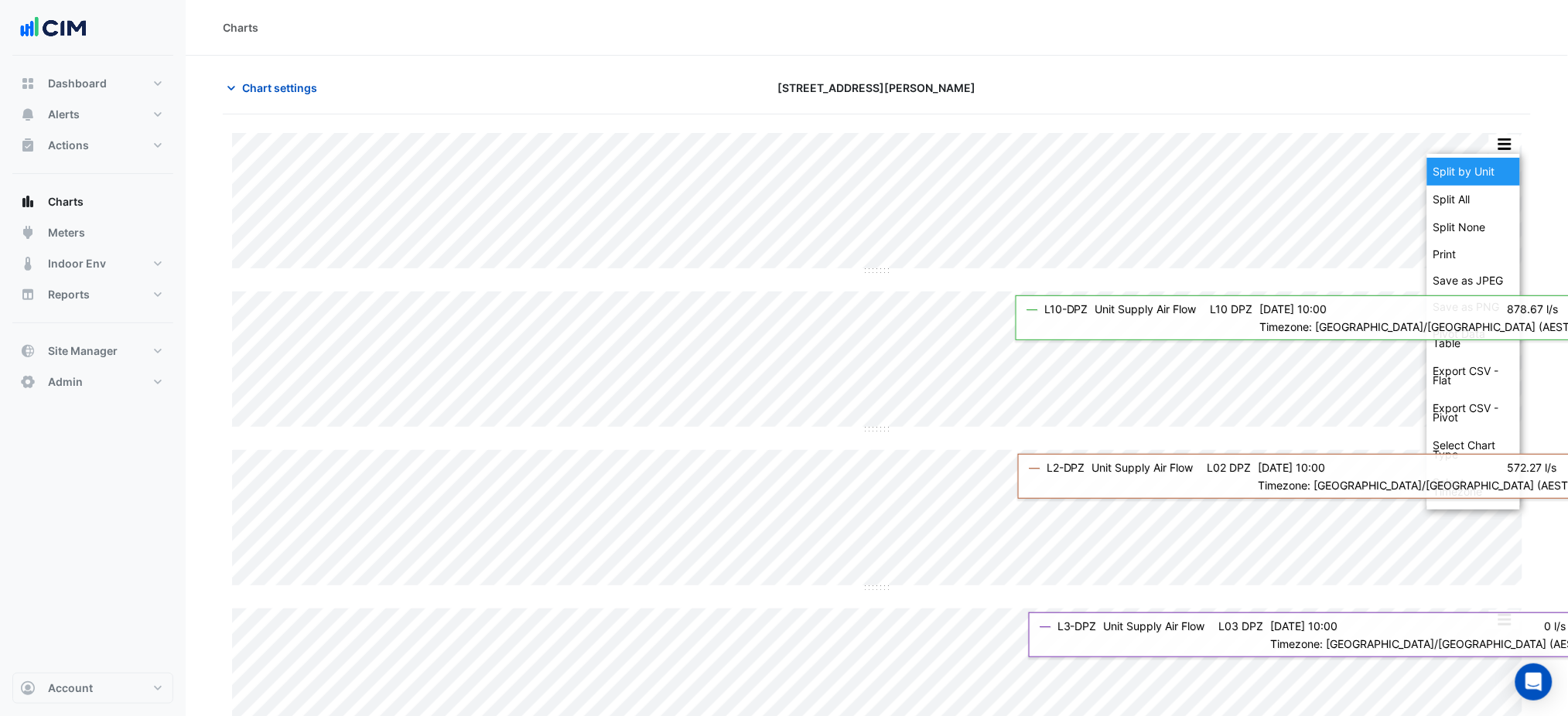
click at [1495, 158] on div "Split by Unit" at bounding box center [1474, 172] width 93 height 28
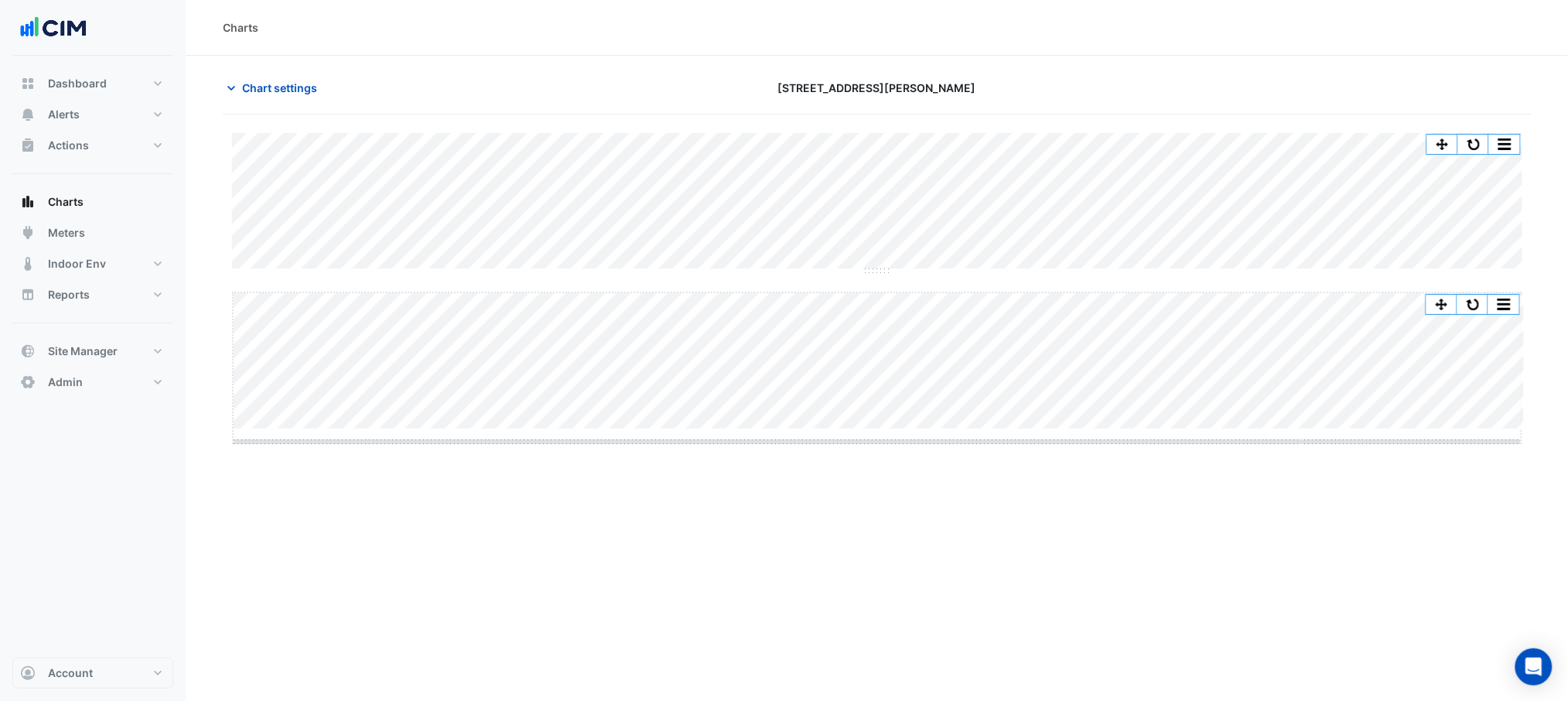
drag, startPoint x: 882, startPoint y: 429, endPoint x: 848, endPoint y: 683, distance: 256.3
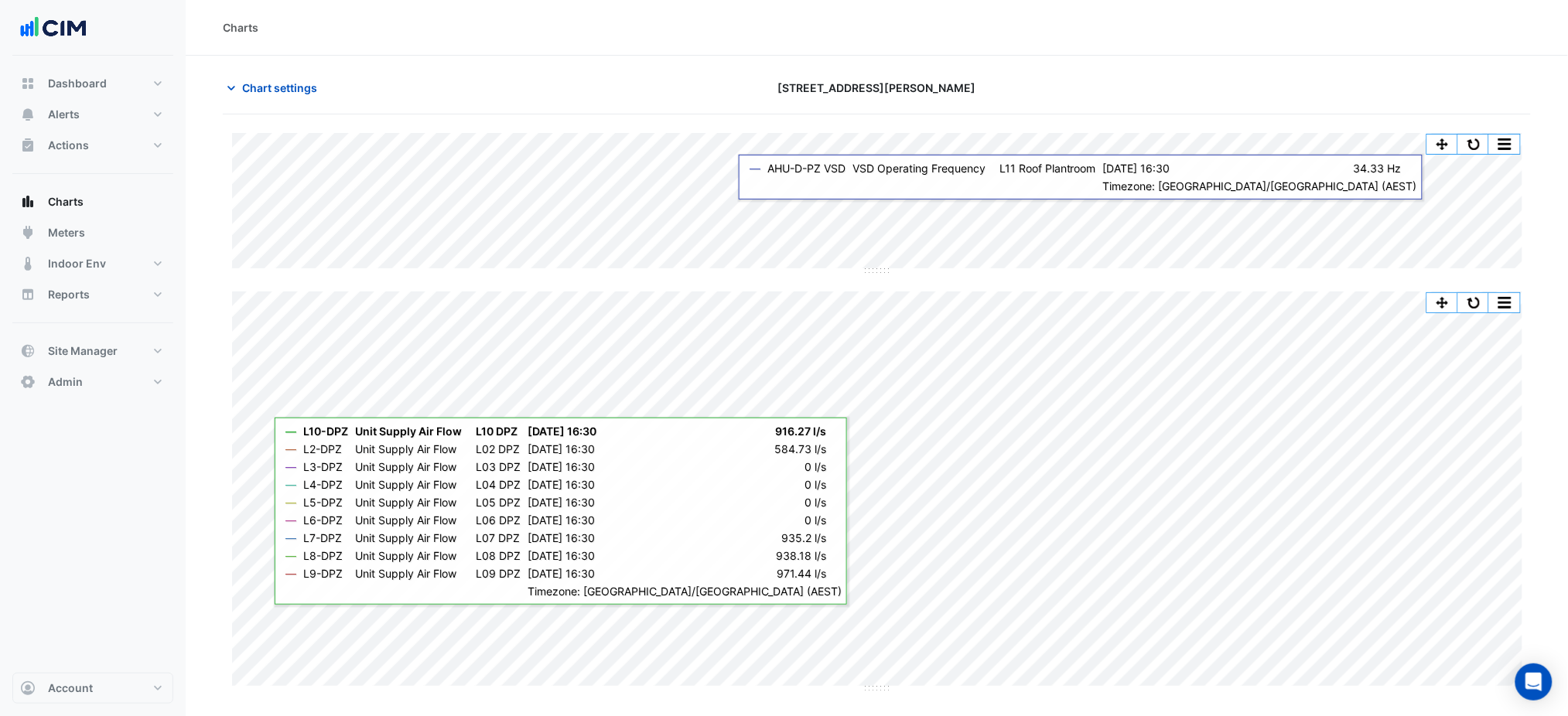
scroll to position [103, 0]
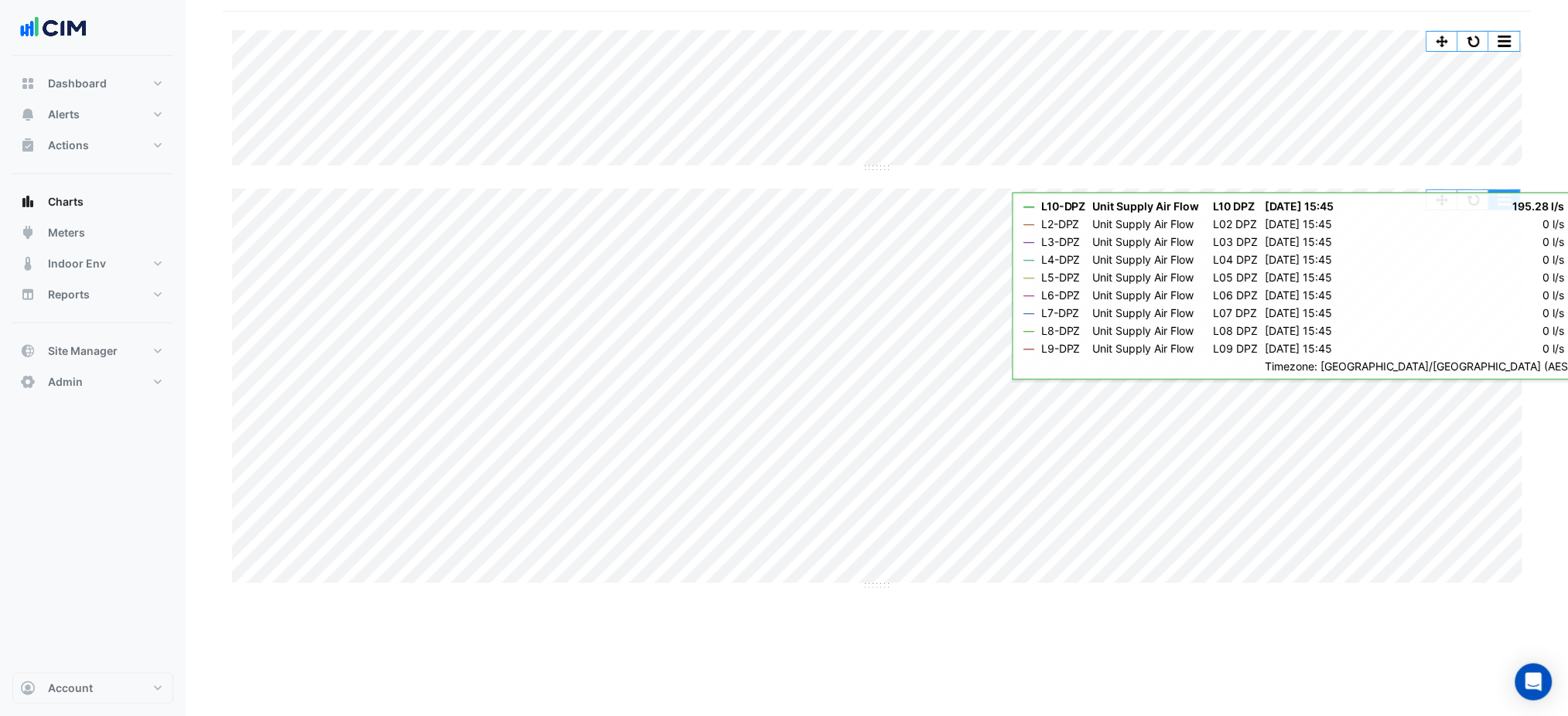
click at [1490, 202] on button "button" at bounding box center [1504, 199] width 31 height 19
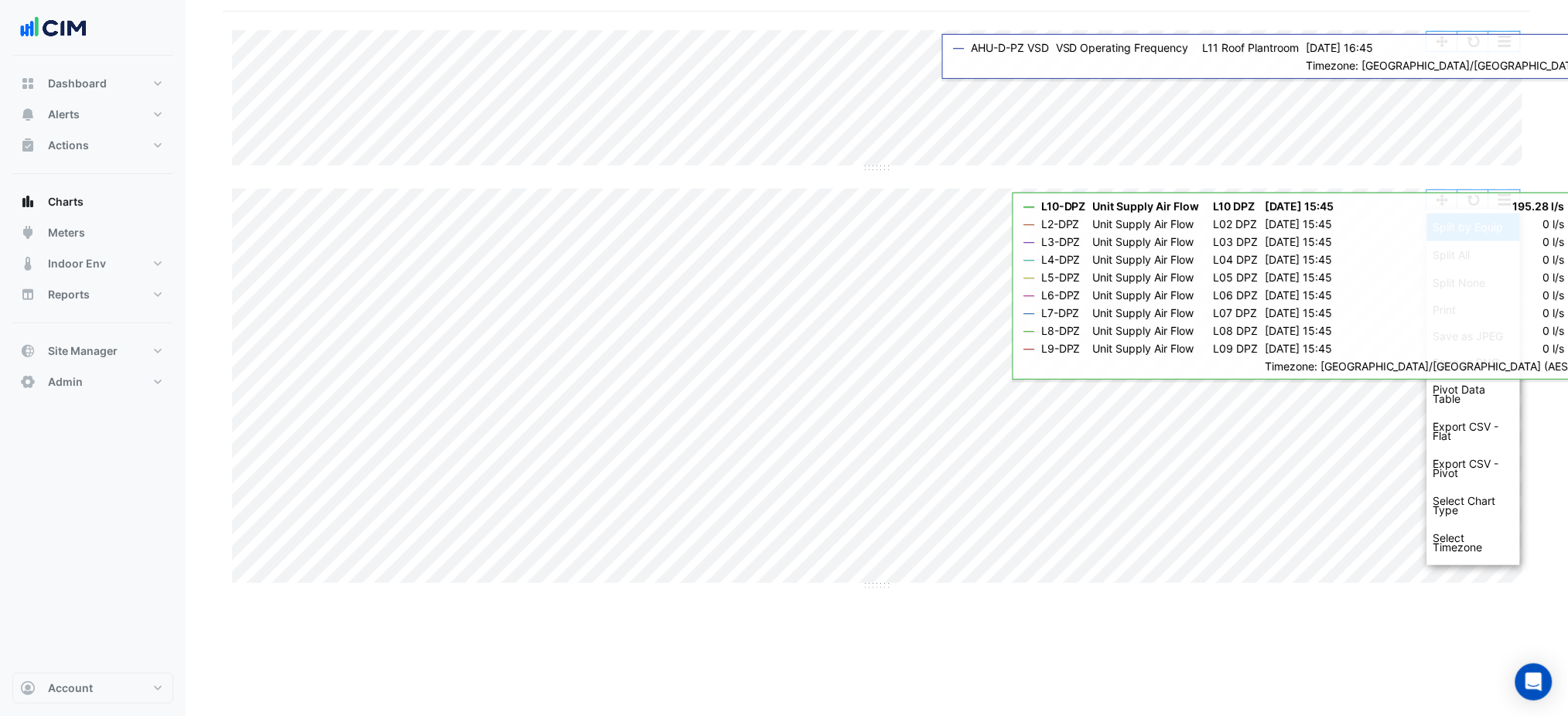
click at [1505, 223] on div "Split by Equip" at bounding box center [1474, 227] width 93 height 28
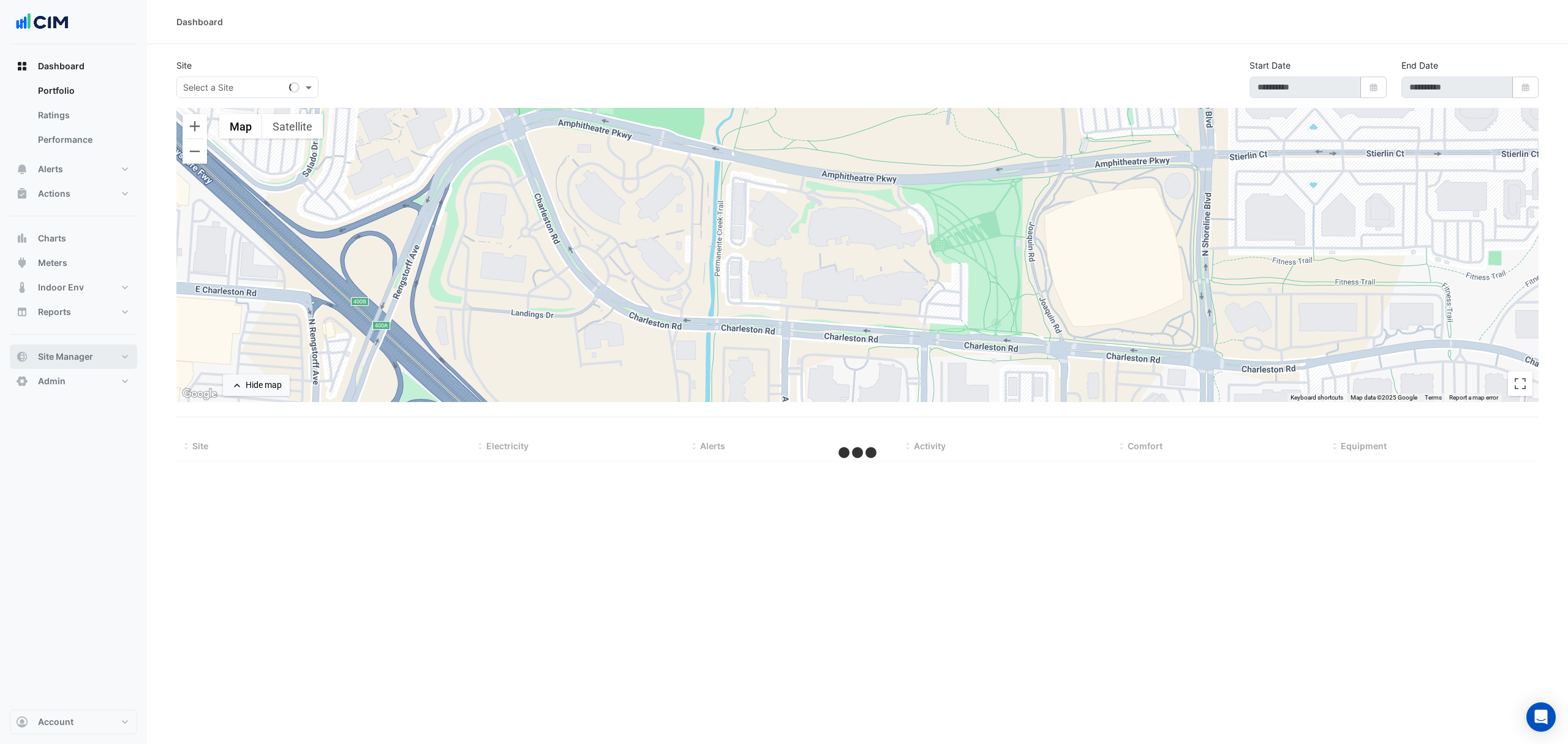
click at [72, 353] on span "Site Manager" at bounding box center [66, 356] width 55 height 12
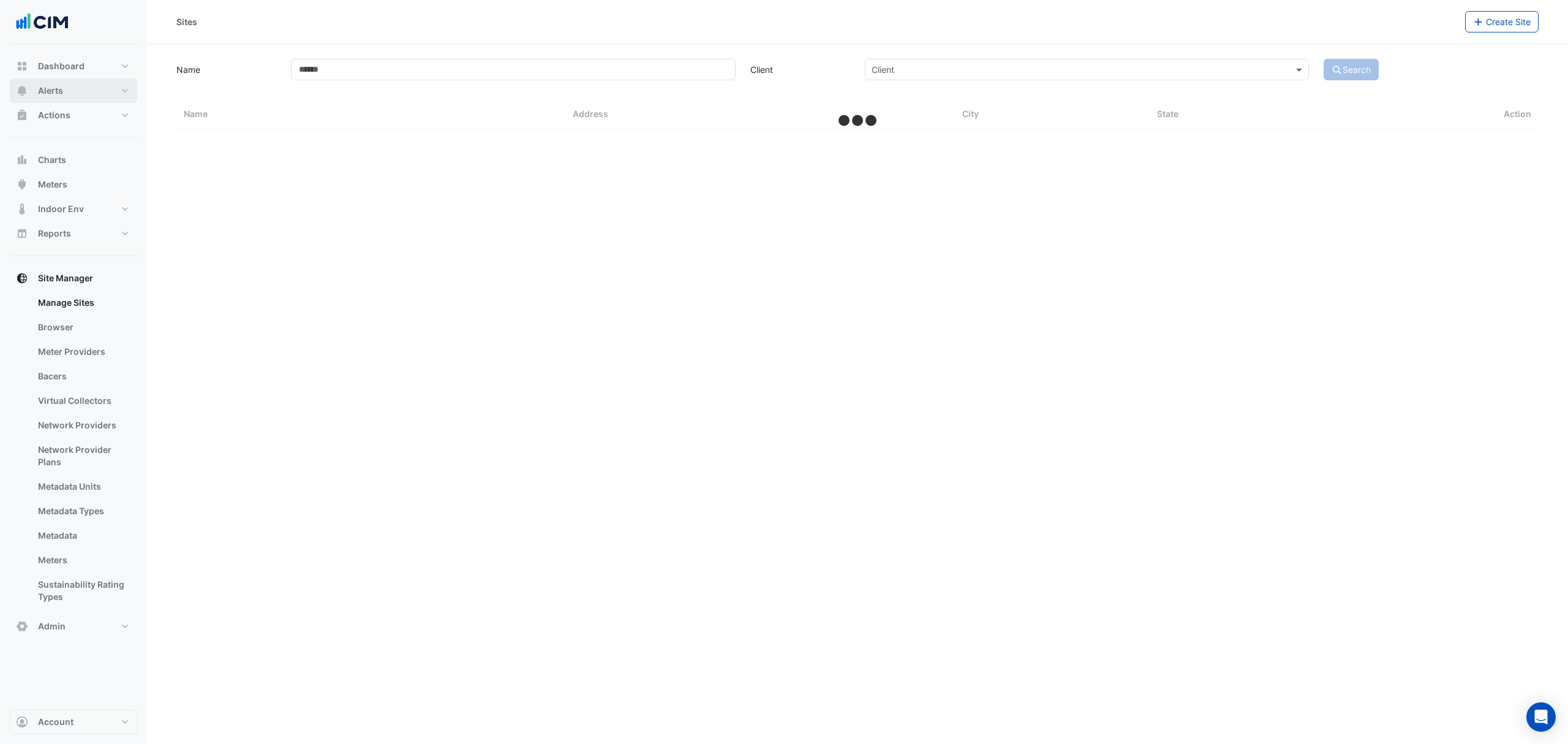
click at [53, 89] on span "Alerts" at bounding box center [51, 91] width 25 height 12
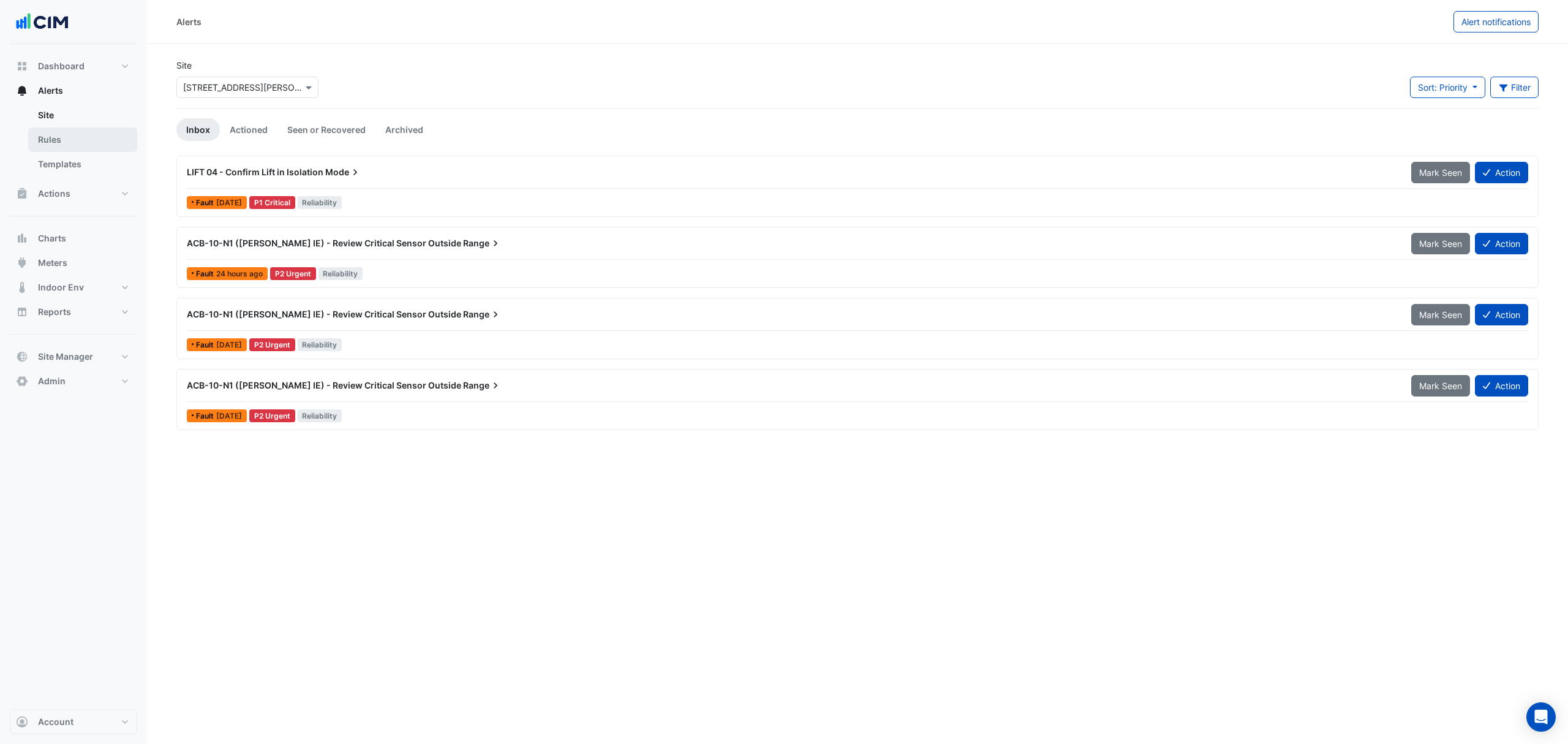
click at [60, 133] on link "Rules" at bounding box center [83, 139] width 109 height 24
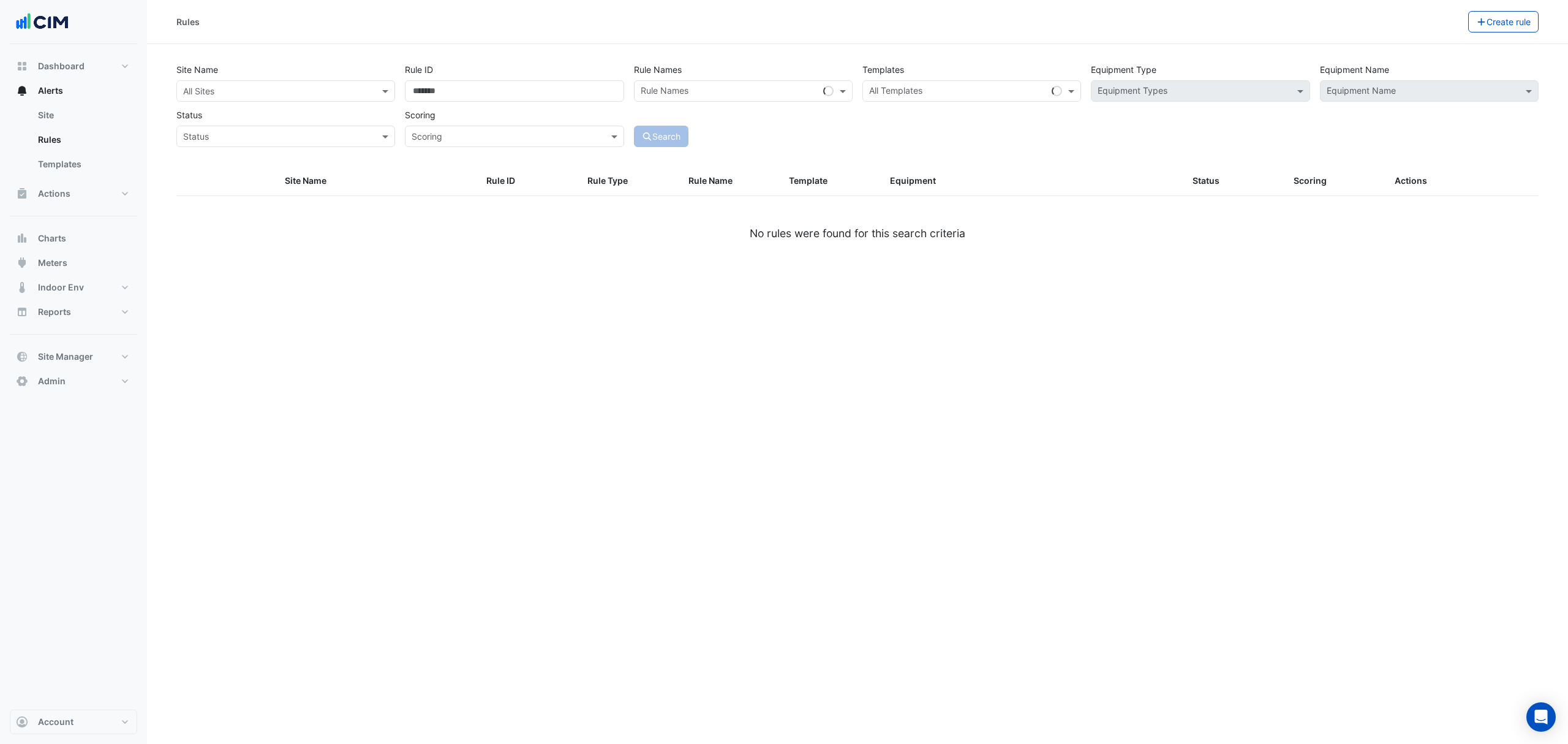
click at [214, 88] on input "text" at bounding box center [273, 92] width 181 height 13
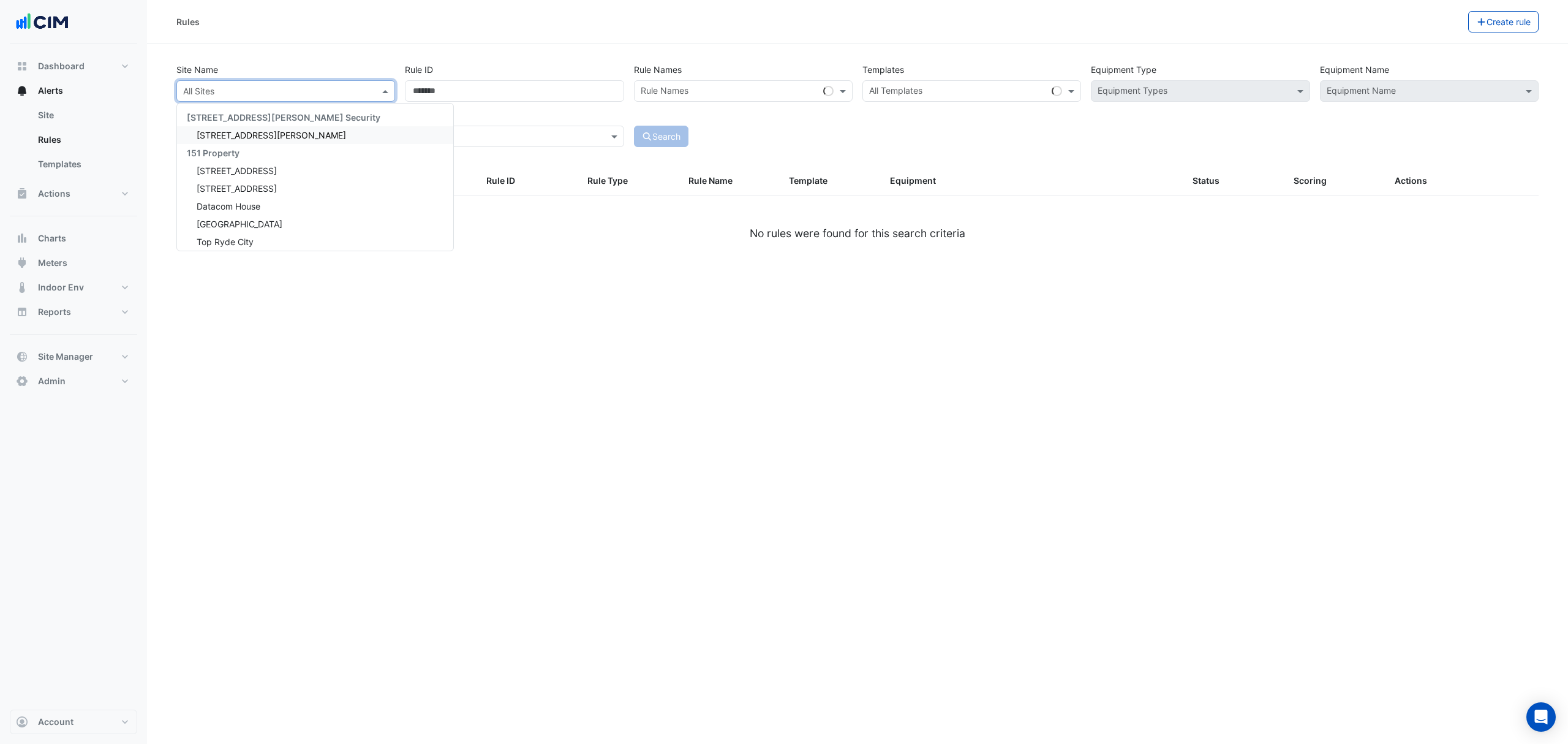
paste input "********"
click at [253, 92] on input "********" at bounding box center [273, 92] width 181 height 13
type input "***"
click at [245, 130] on span "[STREET_ADDRESS][PERSON_NAME]" at bounding box center [271, 135] width 149 height 11
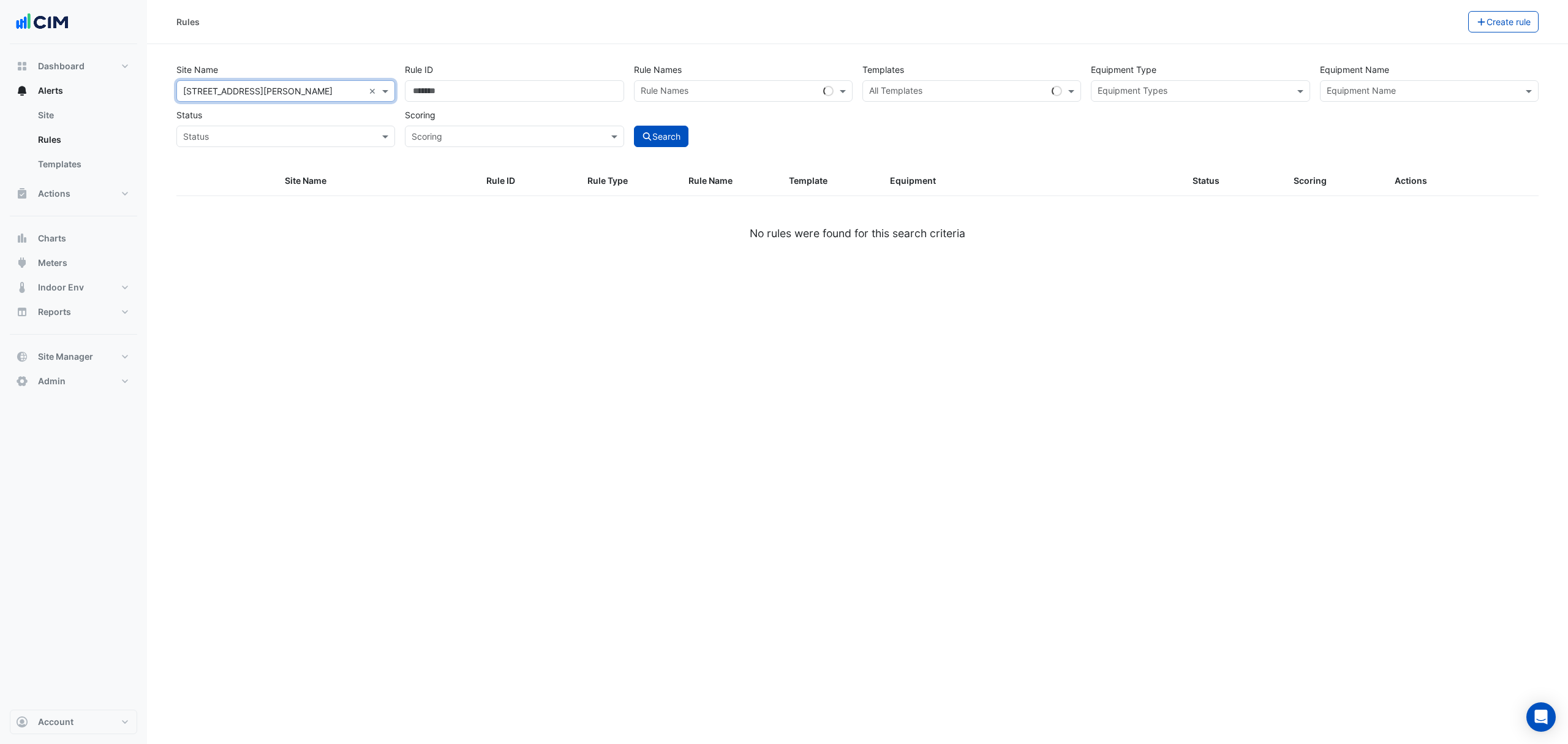
click at [949, 89] on input "text" at bounding box center [958, 92] width 177 height 13
paste input "********"
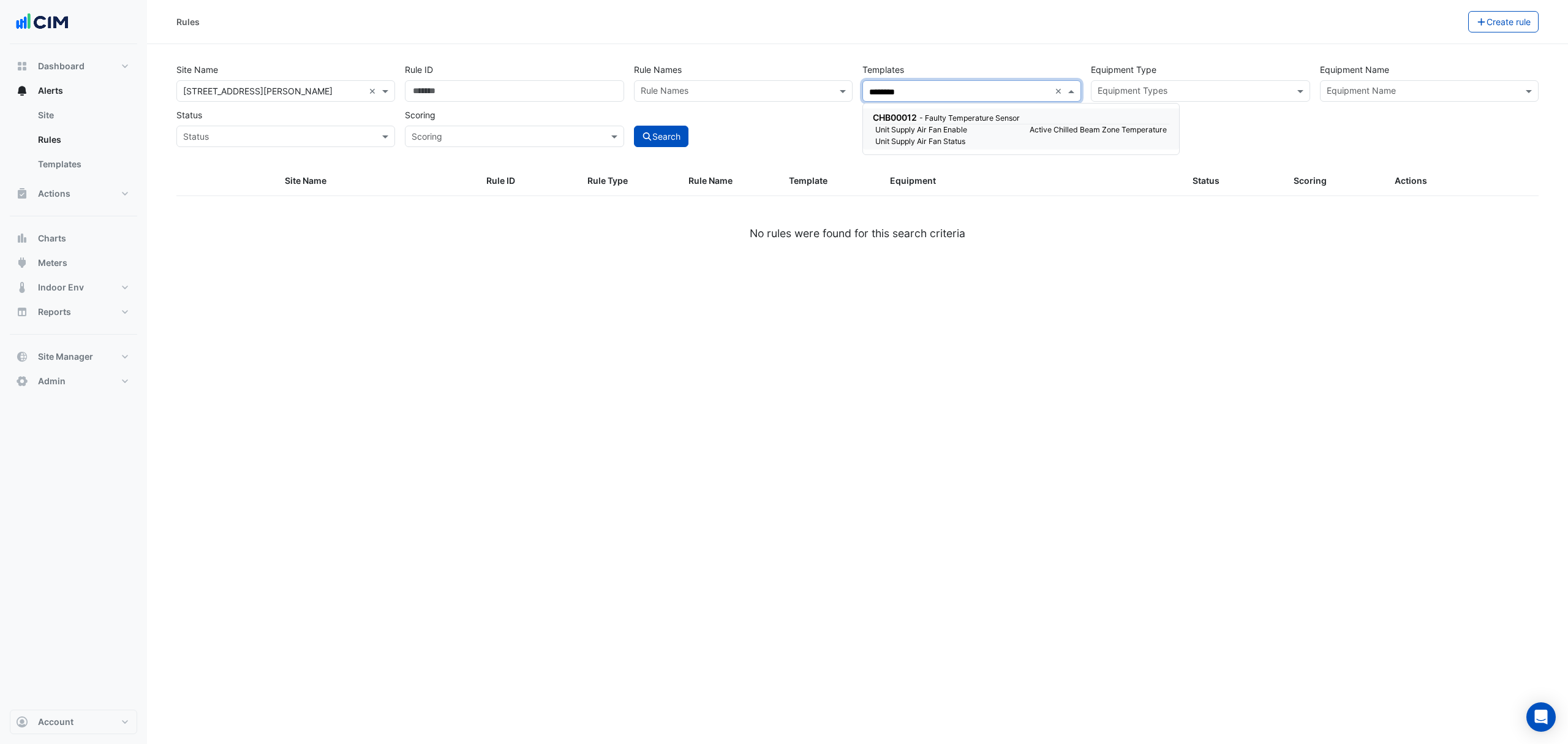
click at [926, 114] on small "- Faulty Temperature Sensor" at bounding box center [969, 118] width 101 height 9
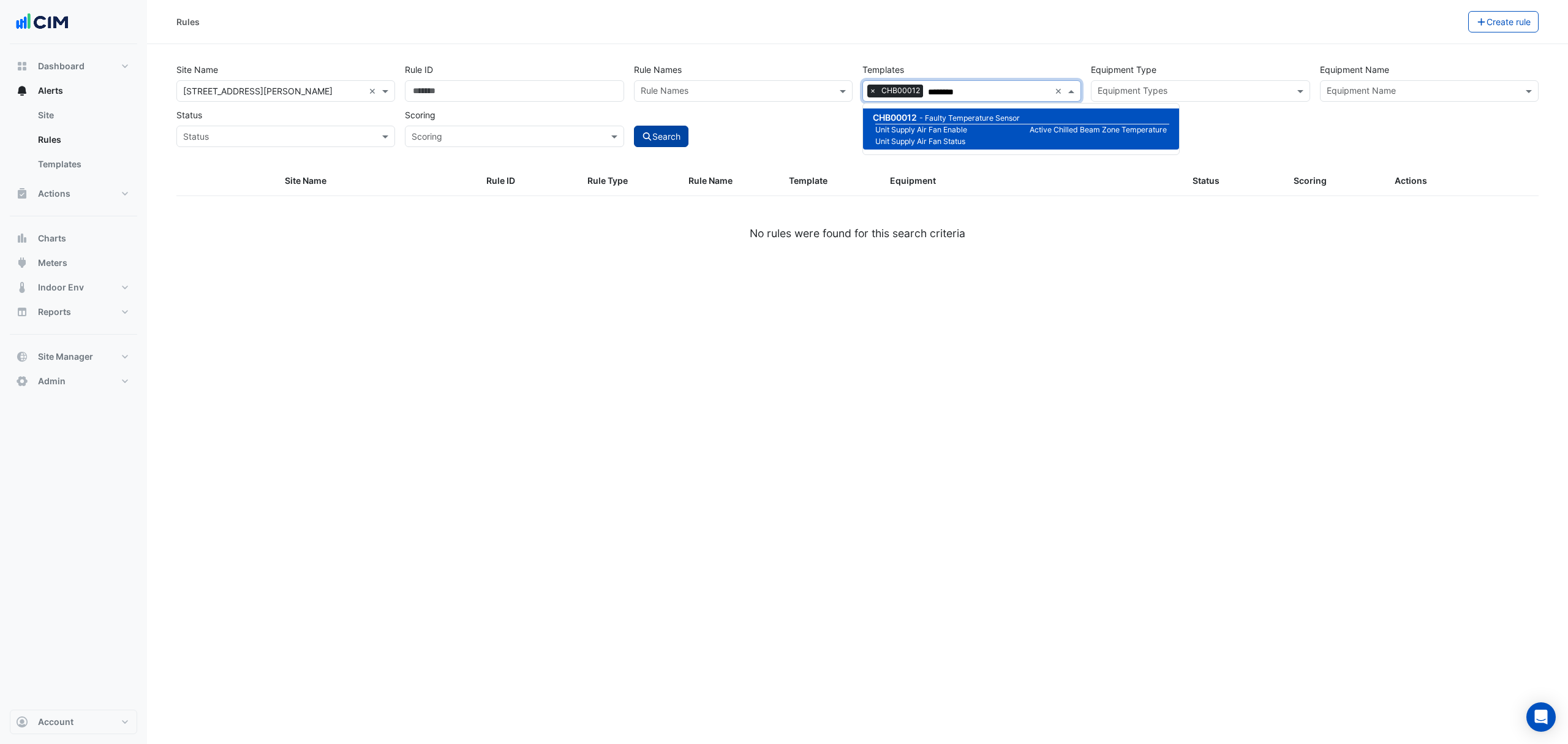
type input "********"
click at [686, 128] on button "Search" at bounding box center [662, 136] width 55 height 22
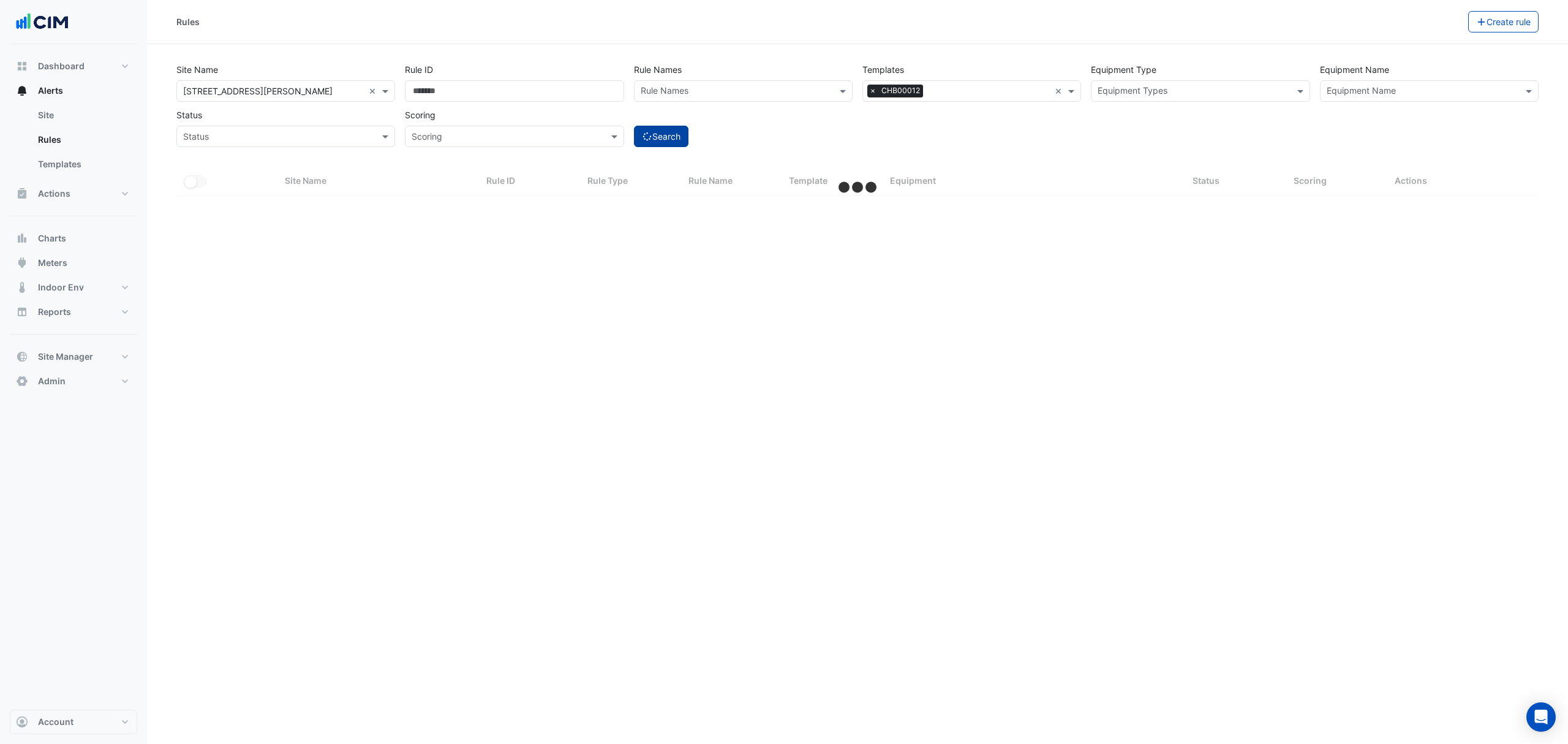
select select "***"
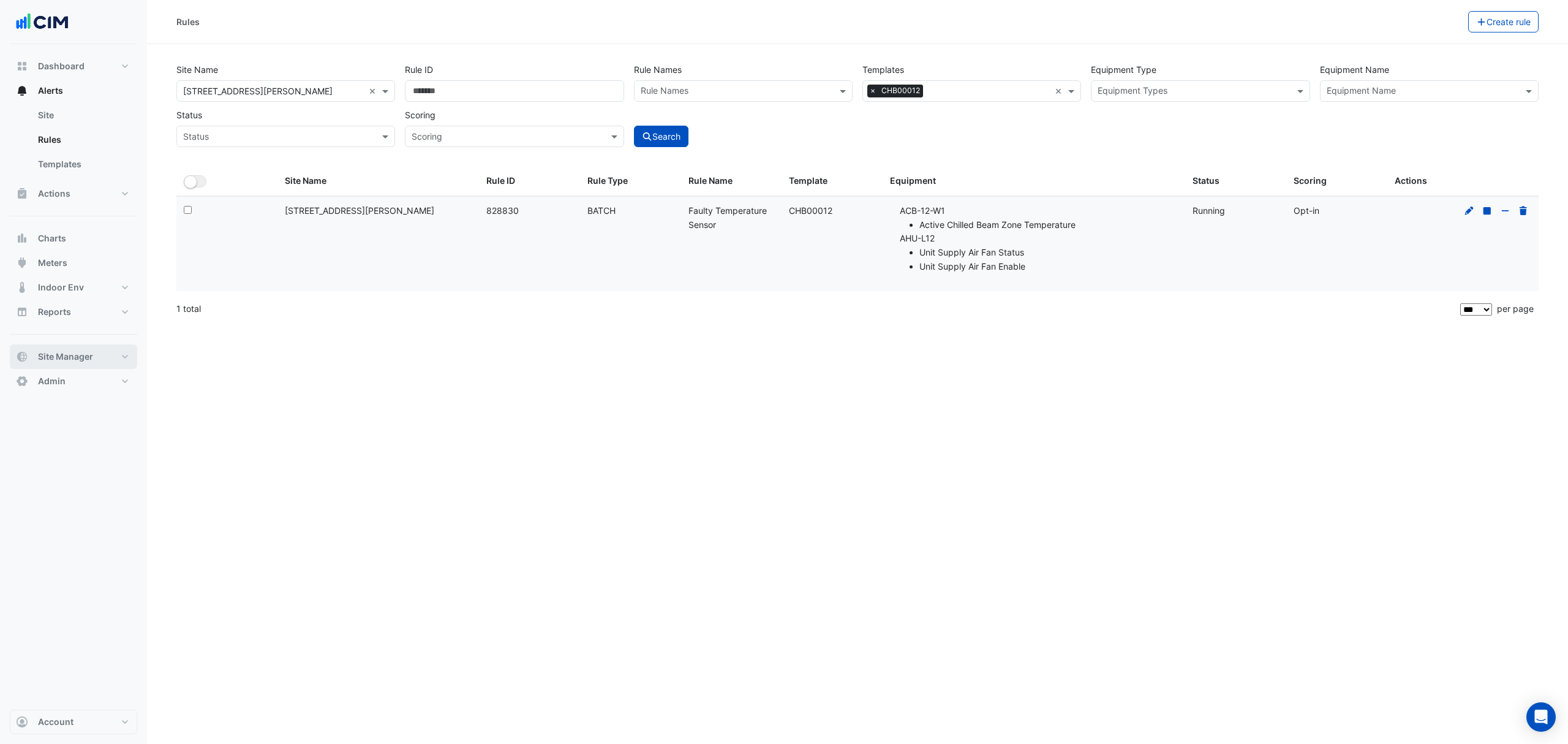
click at [62, 358] on span "Site Manager" at bounding box center [66, 356] width 55 height 12
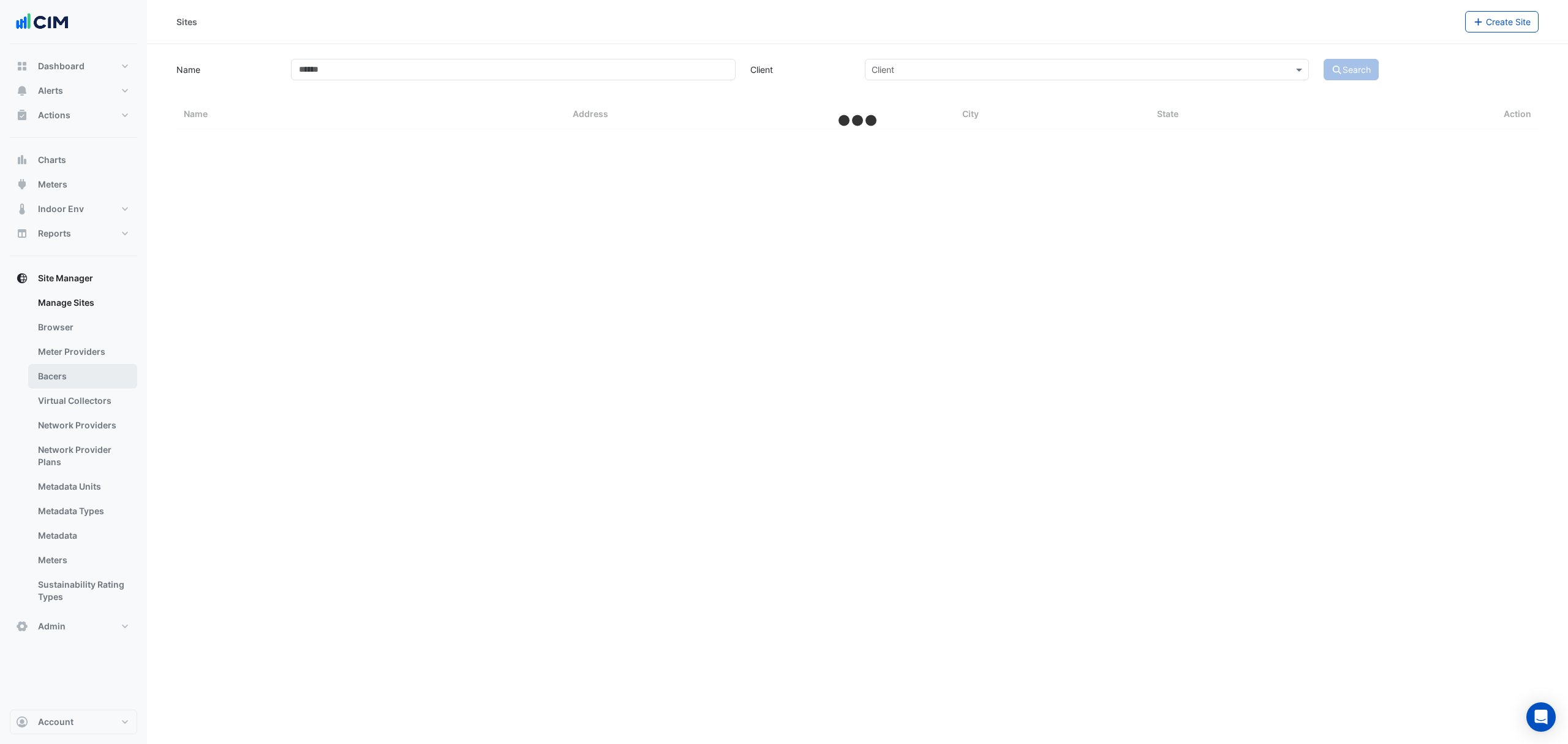
click at [89, 381] on link "Bacers" at bounding box center [83, 376] width 109 height 24
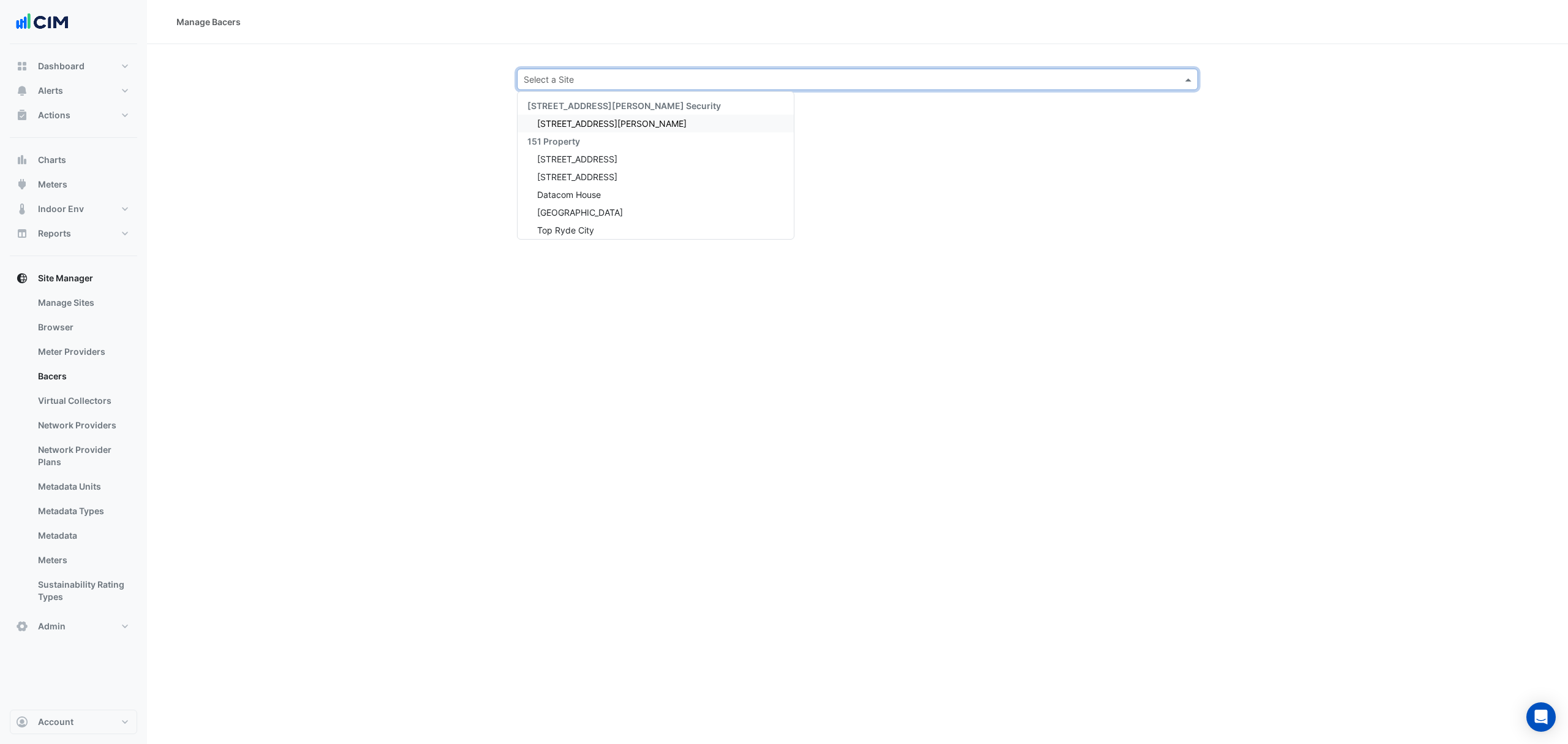
click at [538, 77] on input "text" at bounding box center [845, 80] width 643 height 13
type input "***"
click at [567, 123] on span "[STREET_ADDRESS][PERSON_NAME]" at bounding box center [611, 124] width 149 height 11
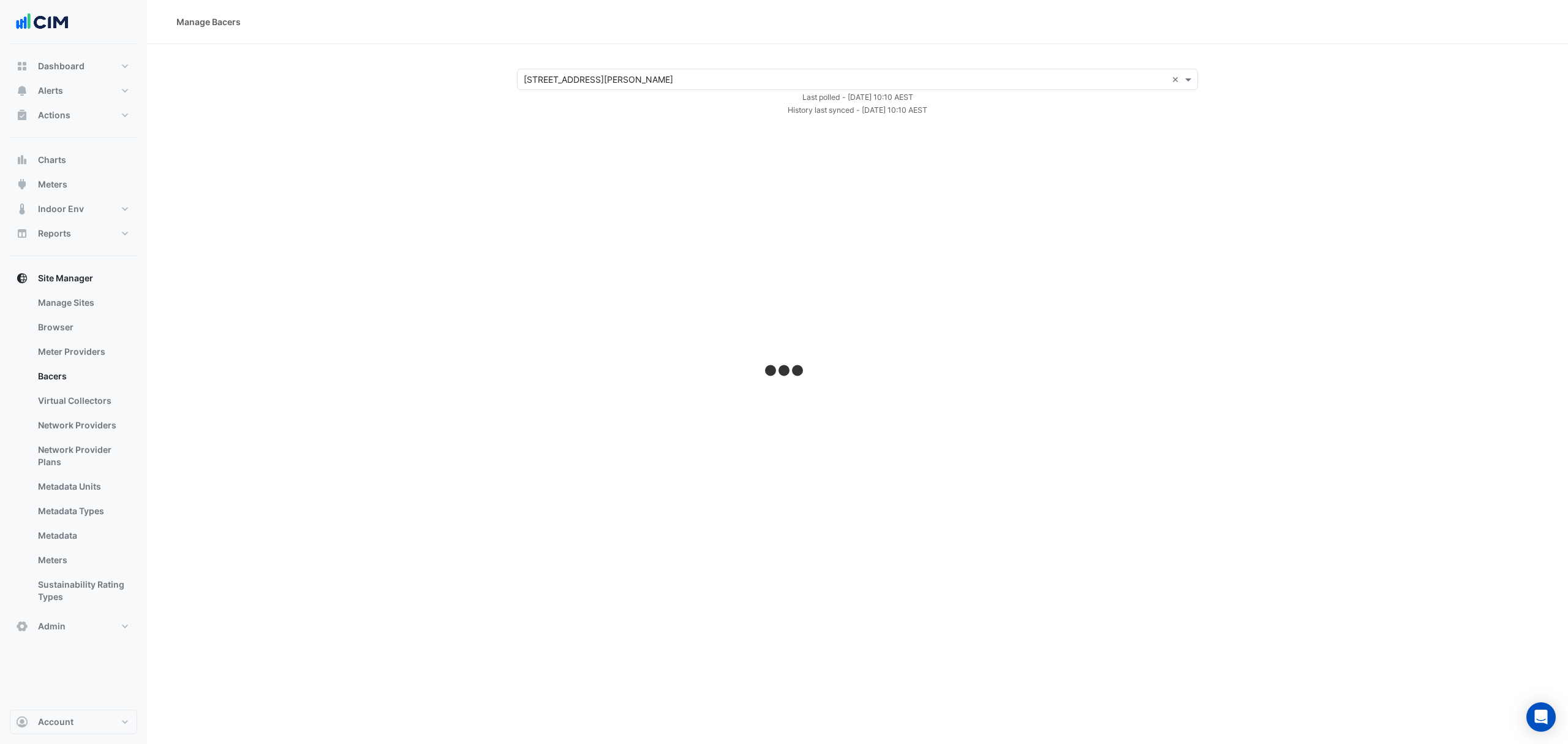
select select "***"
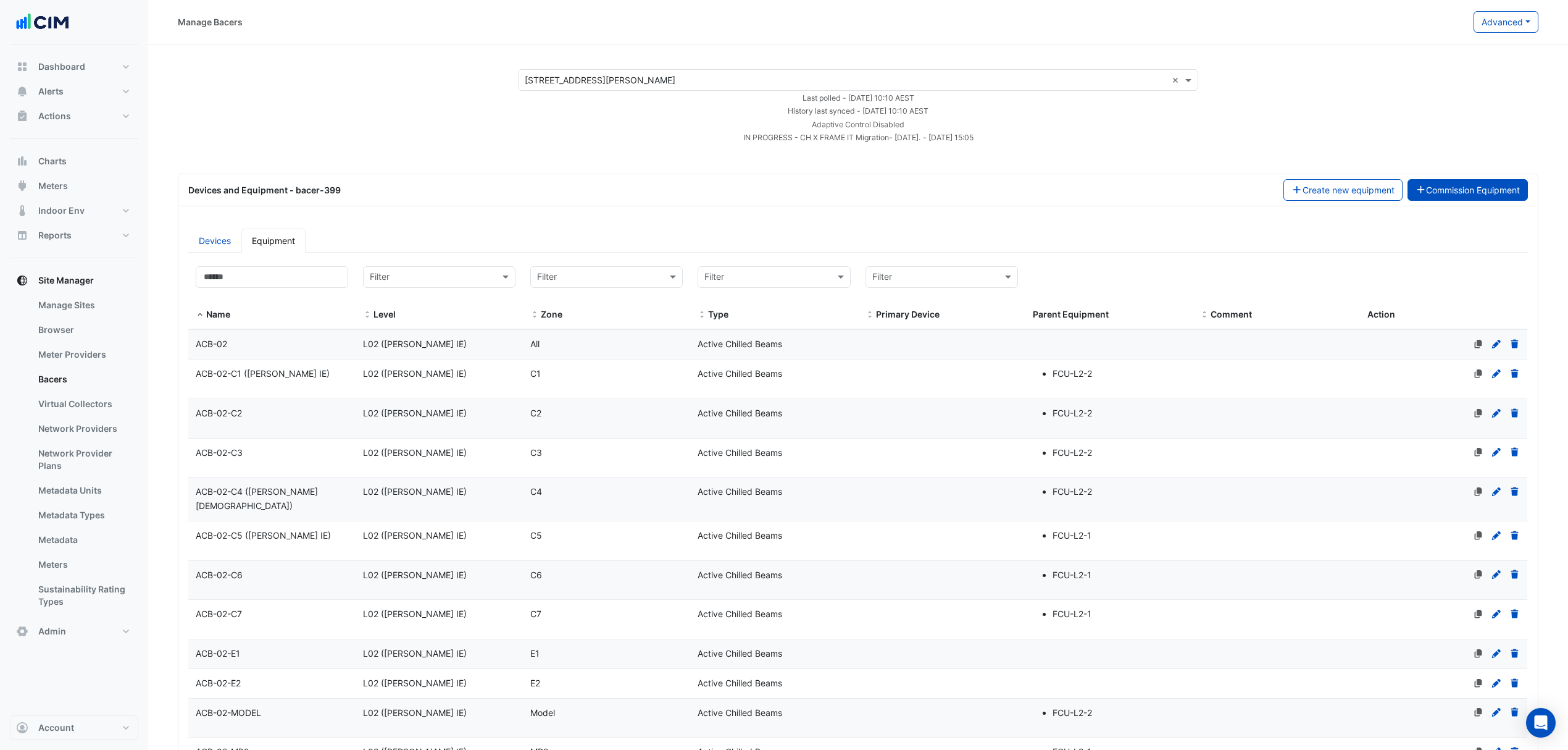
click at [1264, 186] on icon "button" at bounding box center [1421, 189] width 11 height 9
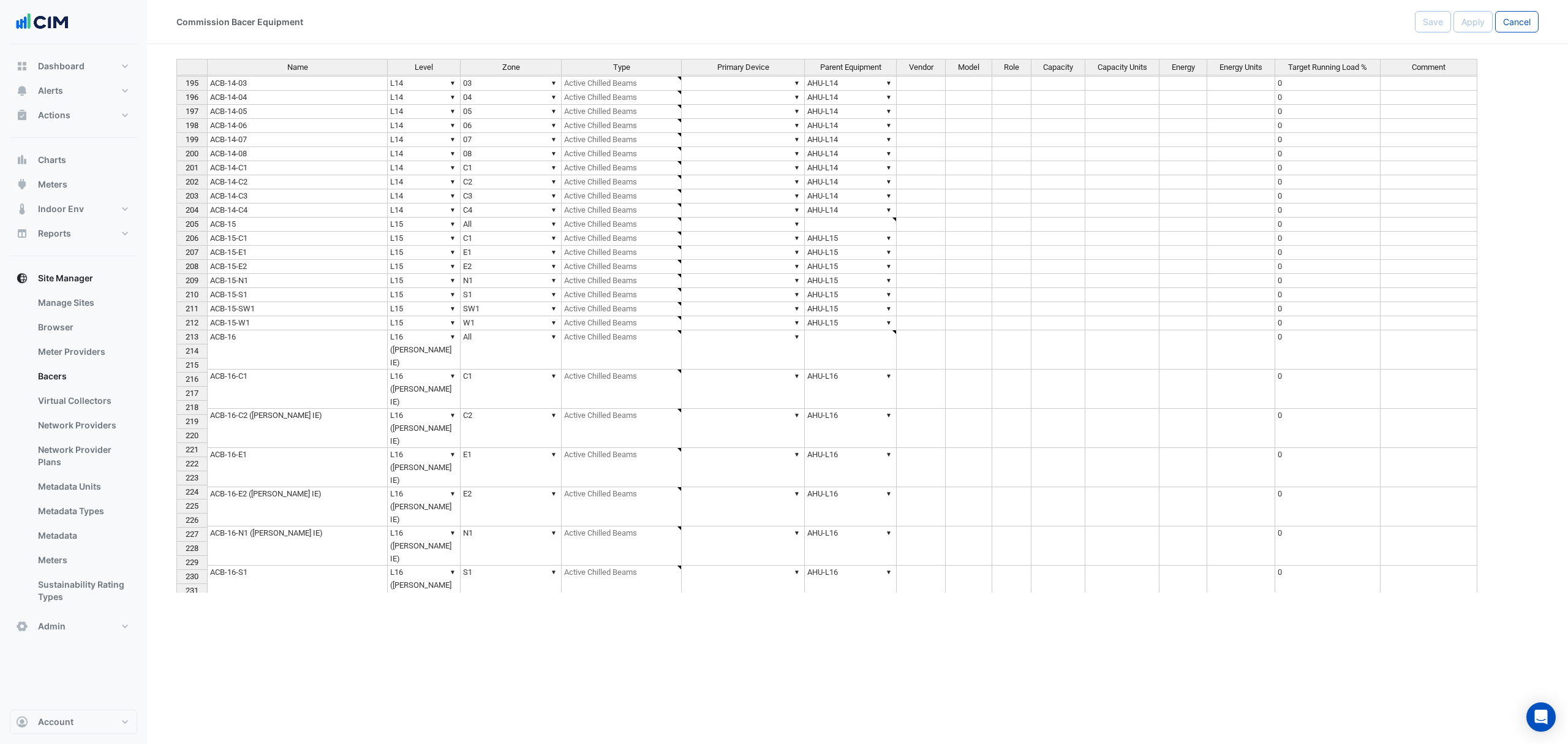
scroll to position [2695, 0]
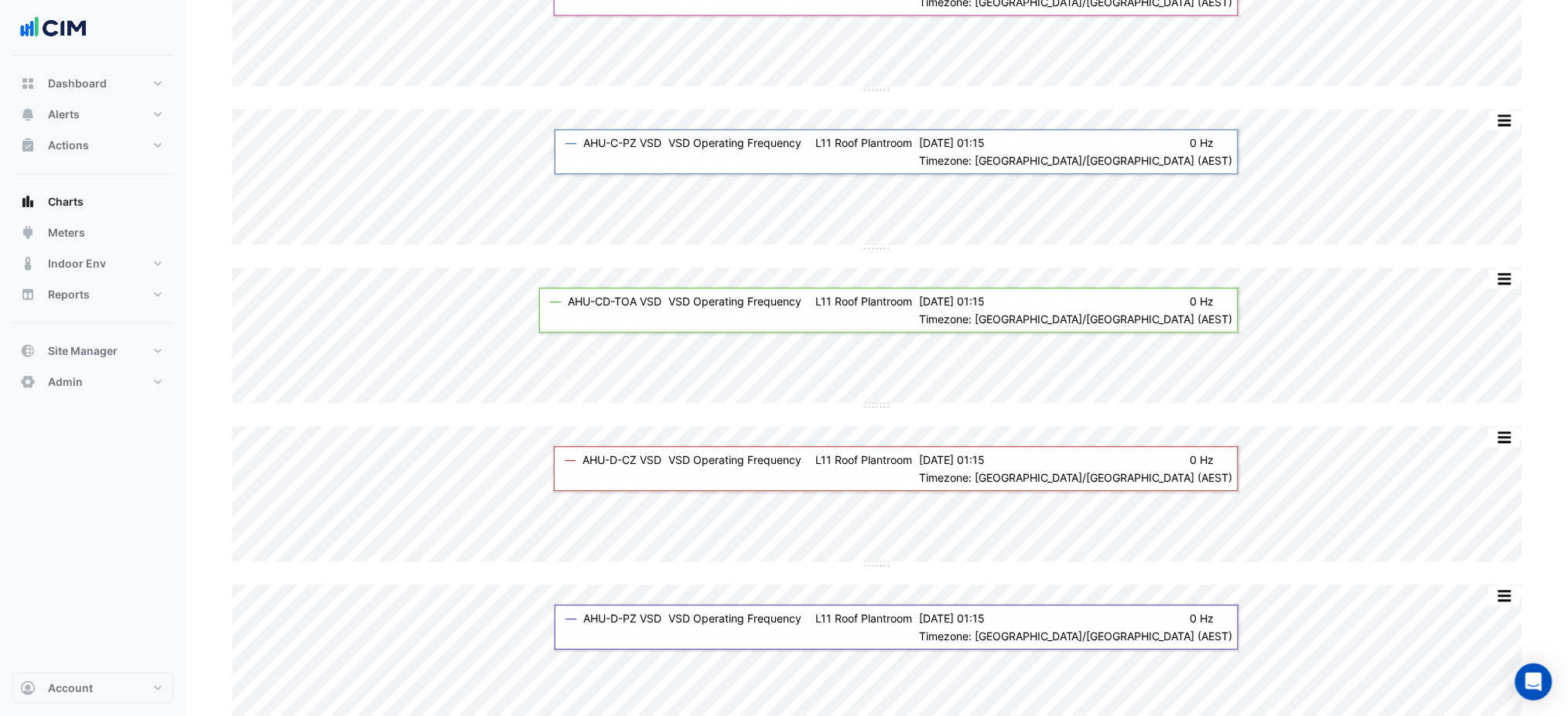
scroll to position [1477, 0]
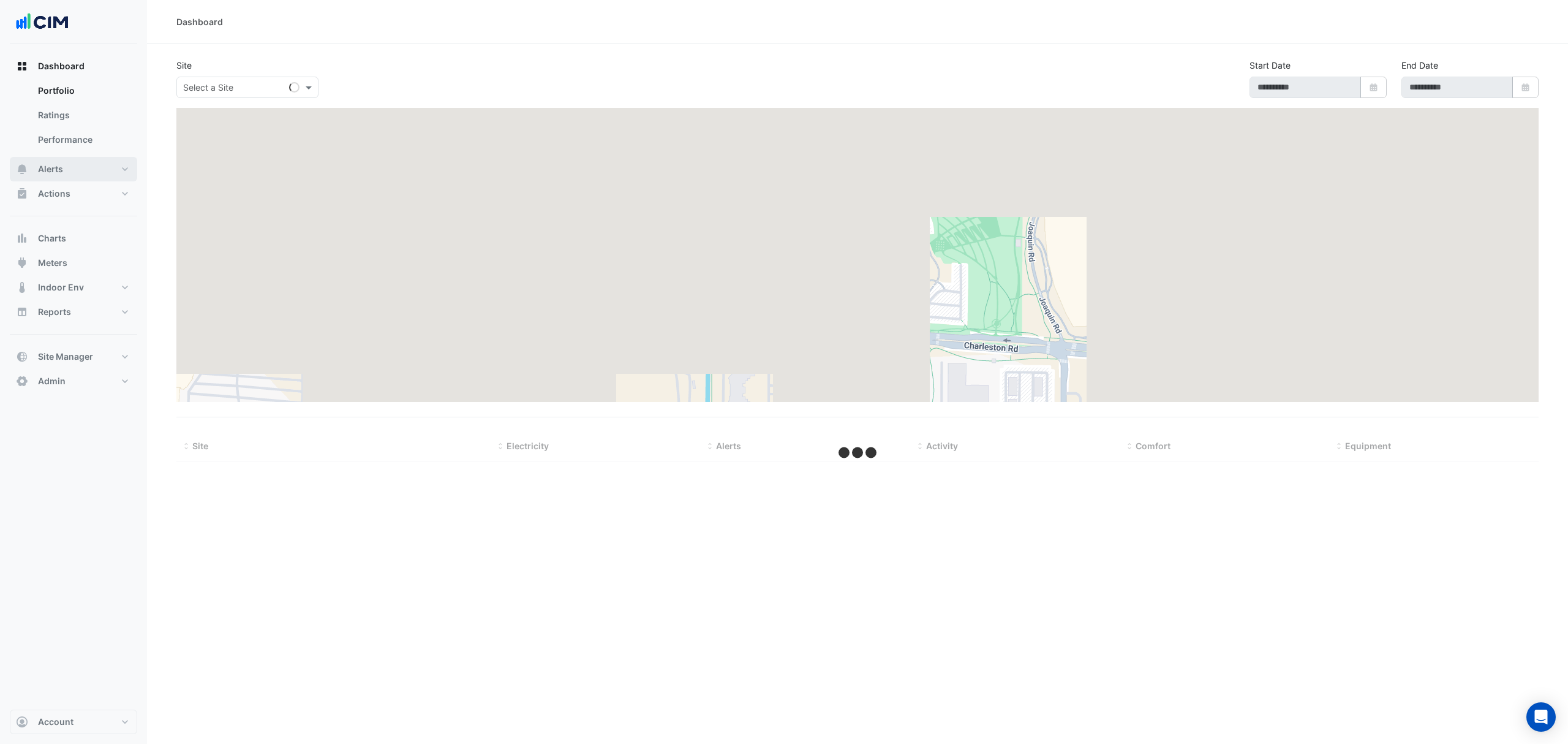
click at [81, 166] on button "Alerts" at bounding box center [74, 169] width 127 height 24
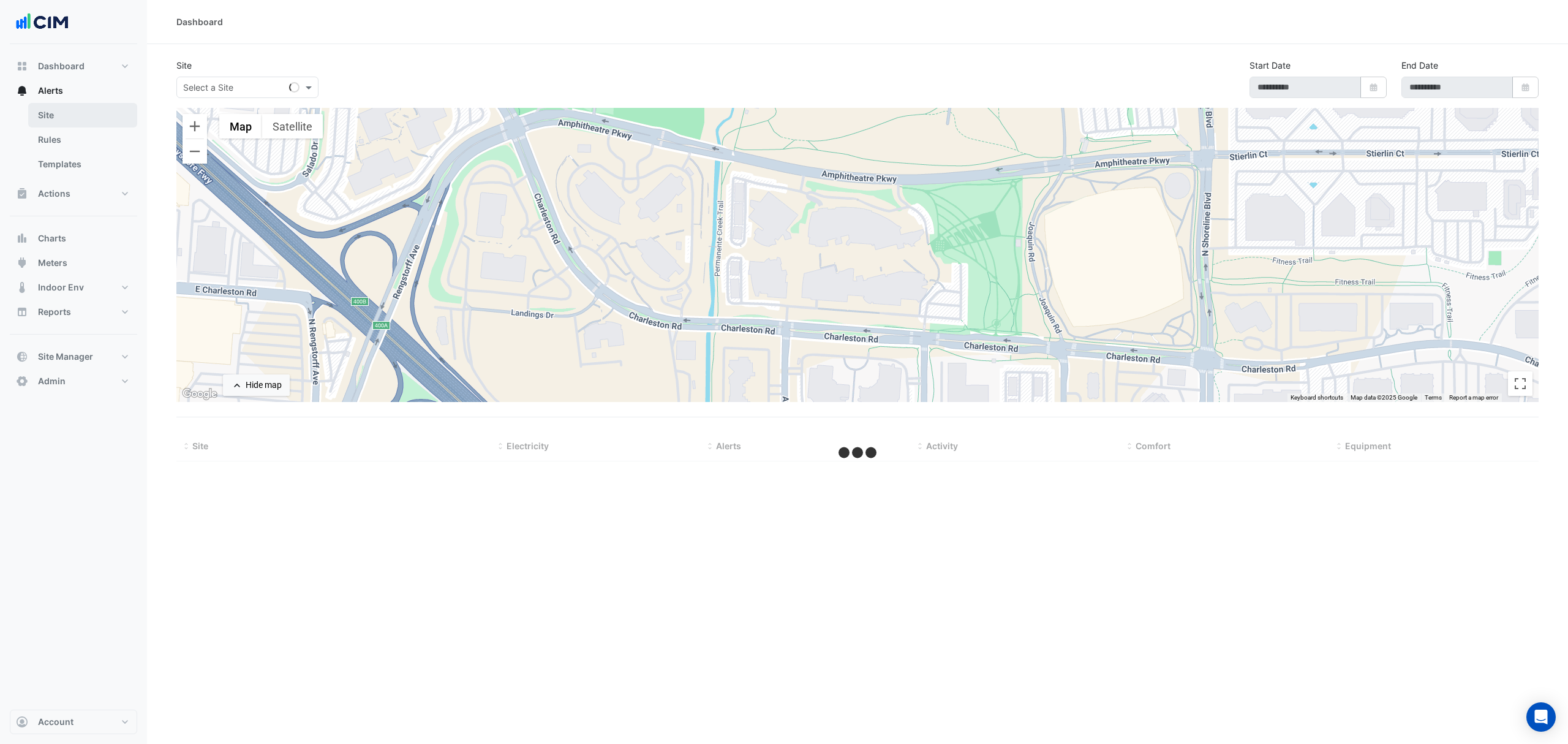
click at [101, 116] on link "Site" at bounding box center [83, 115] width 109 height 24
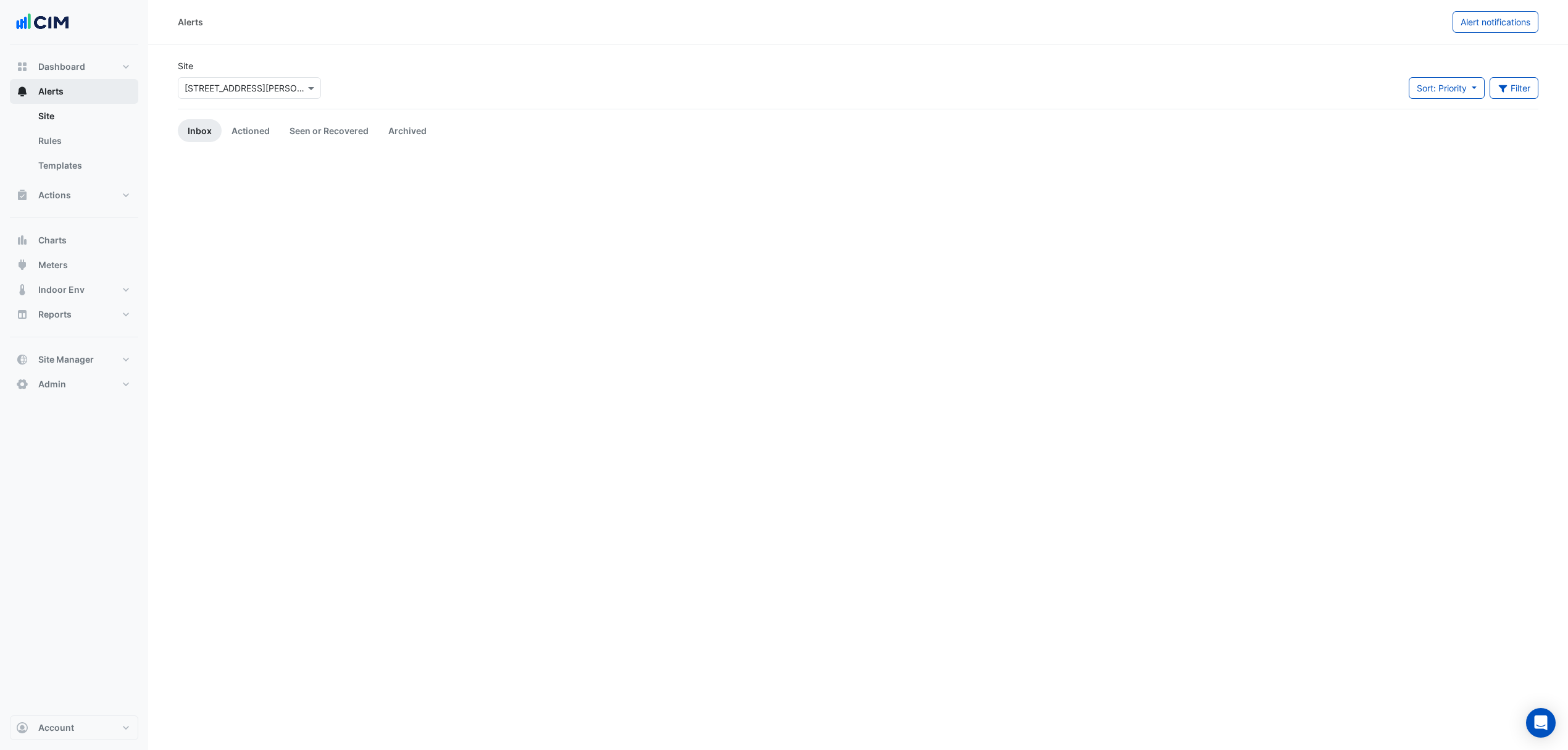
click at [110, 92] on button "Alerts" at bounding box center [74, 91] width 129 height 25
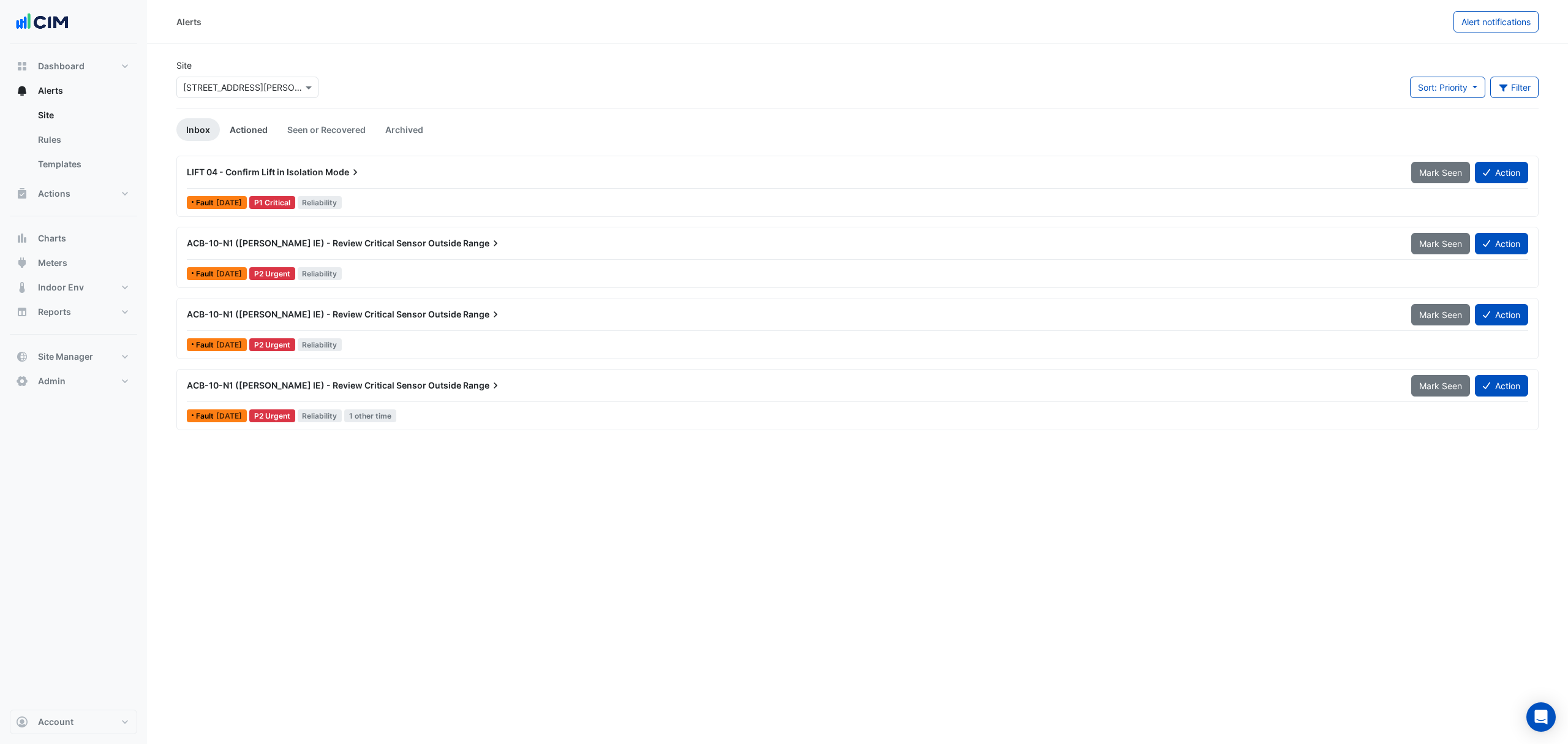
click at [258, 132] on link "Actioned" at bounding box center [249, 129] width 58 height 22
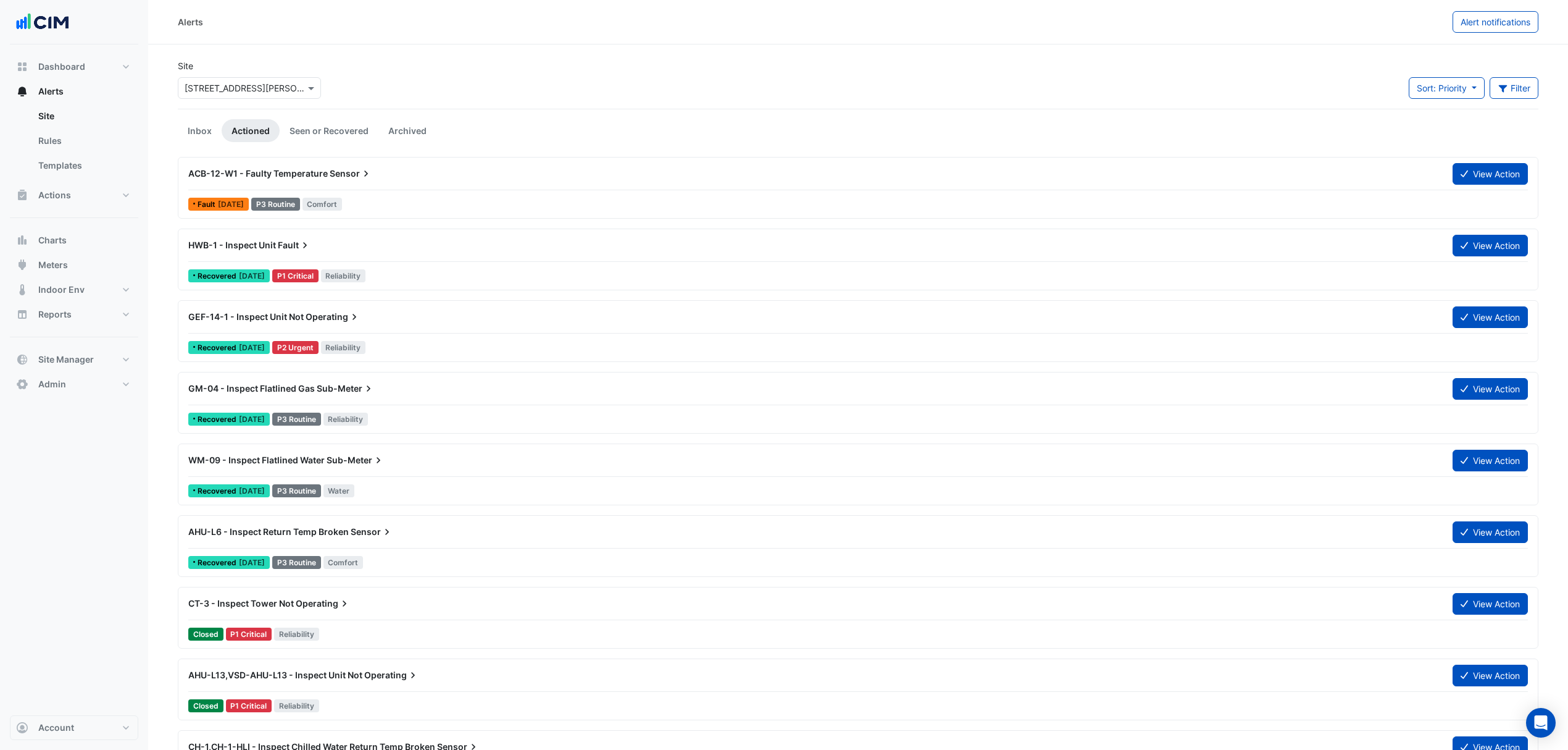
click at [240, 188] on div "ACB-12-W1 - Faulty Temperature Sensor View Action" at bounding box center [858, 176] width 1340 height 28
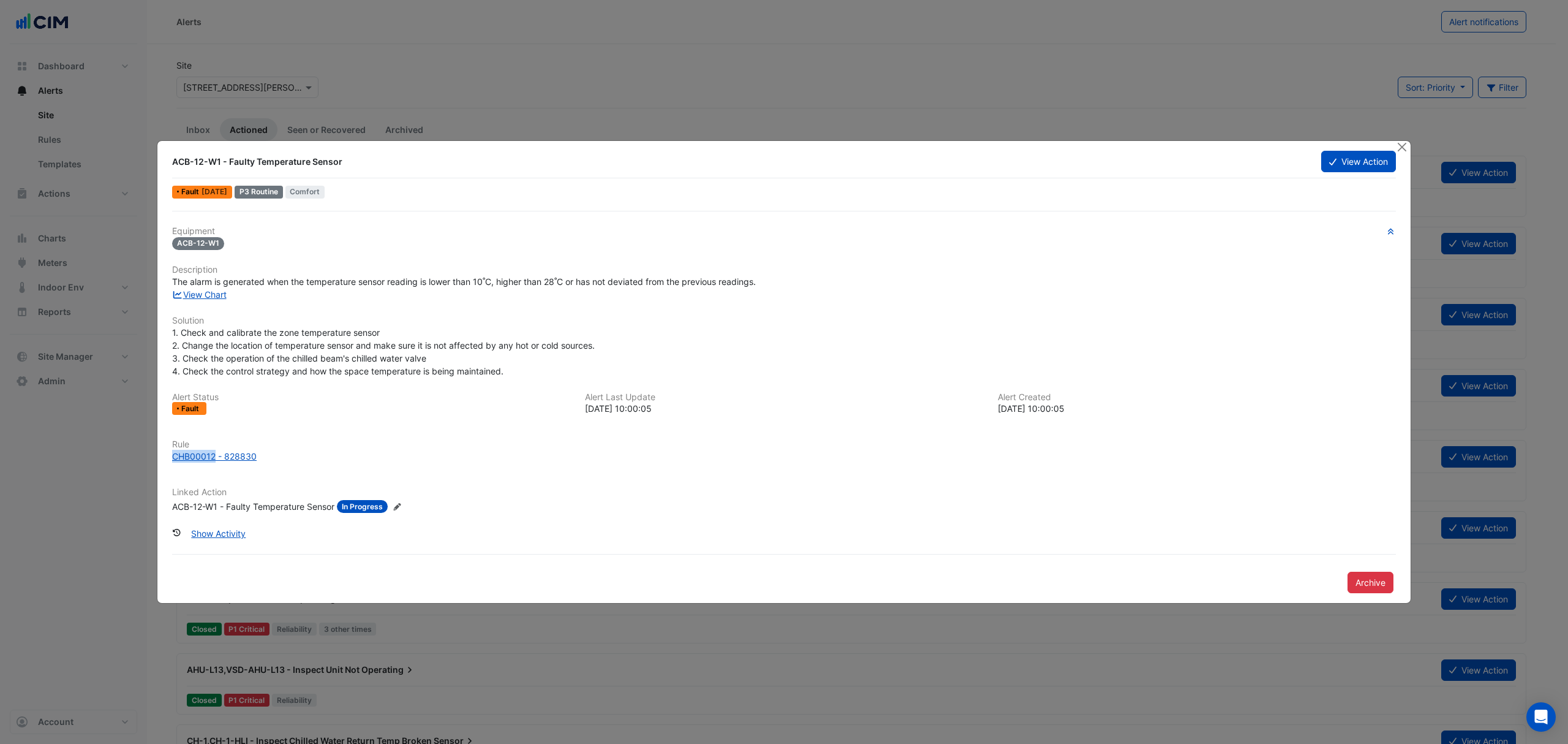
drag, startPoint x: 169, startPoint y: 452, endPoint x: 214, endPoint y: 464, distance: 46.6
click at [214, 464] on div "Rule CHB00012 - 828830" at bounding box center [784, 455] width 1239 height 33
copy div "CHB00012"
click at [1399, 141] on button "Close" at bounding box center [1402, 147] width 13 height 13
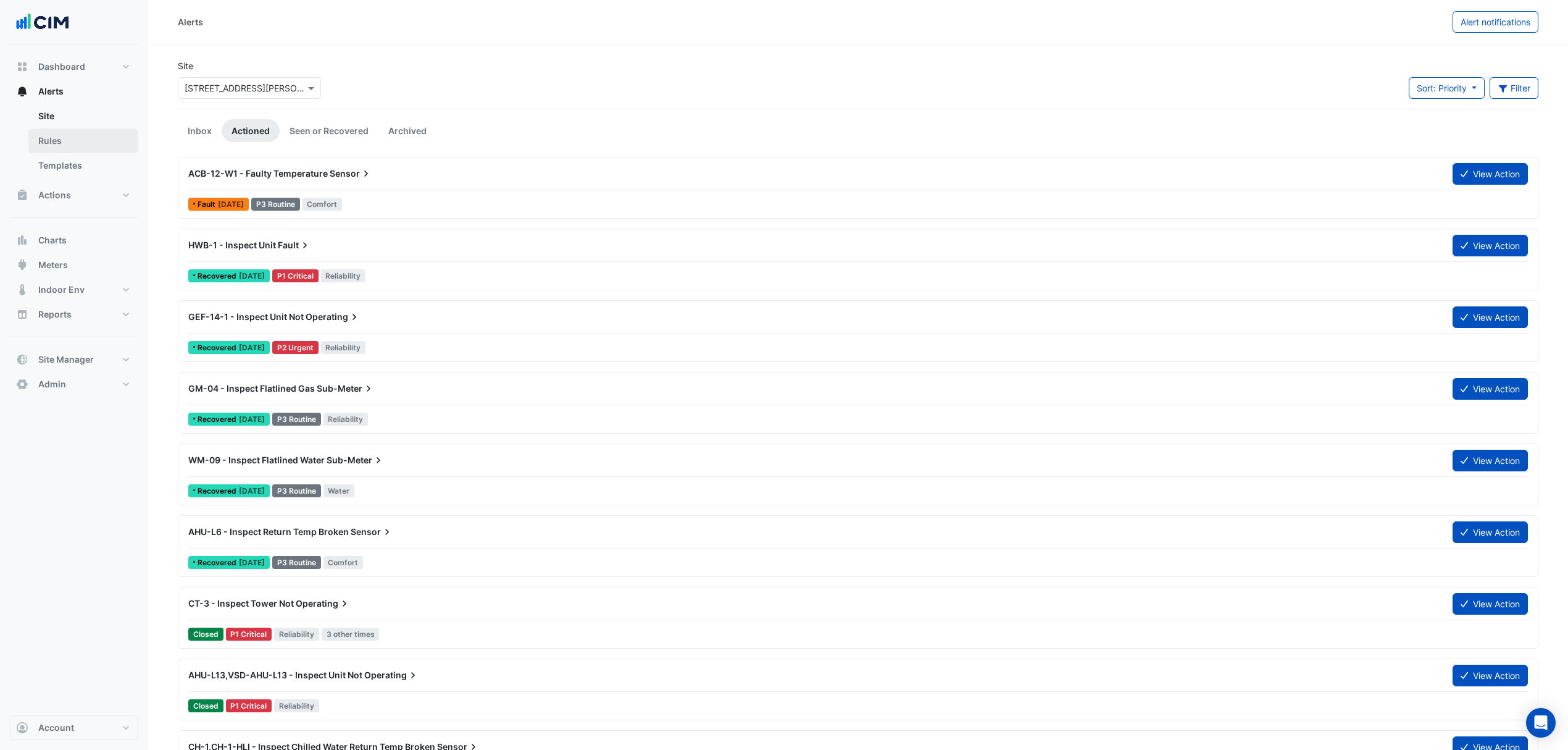
click at [56, 132] on link "Rules" at bounding box center [83, 140] width 110 height 25
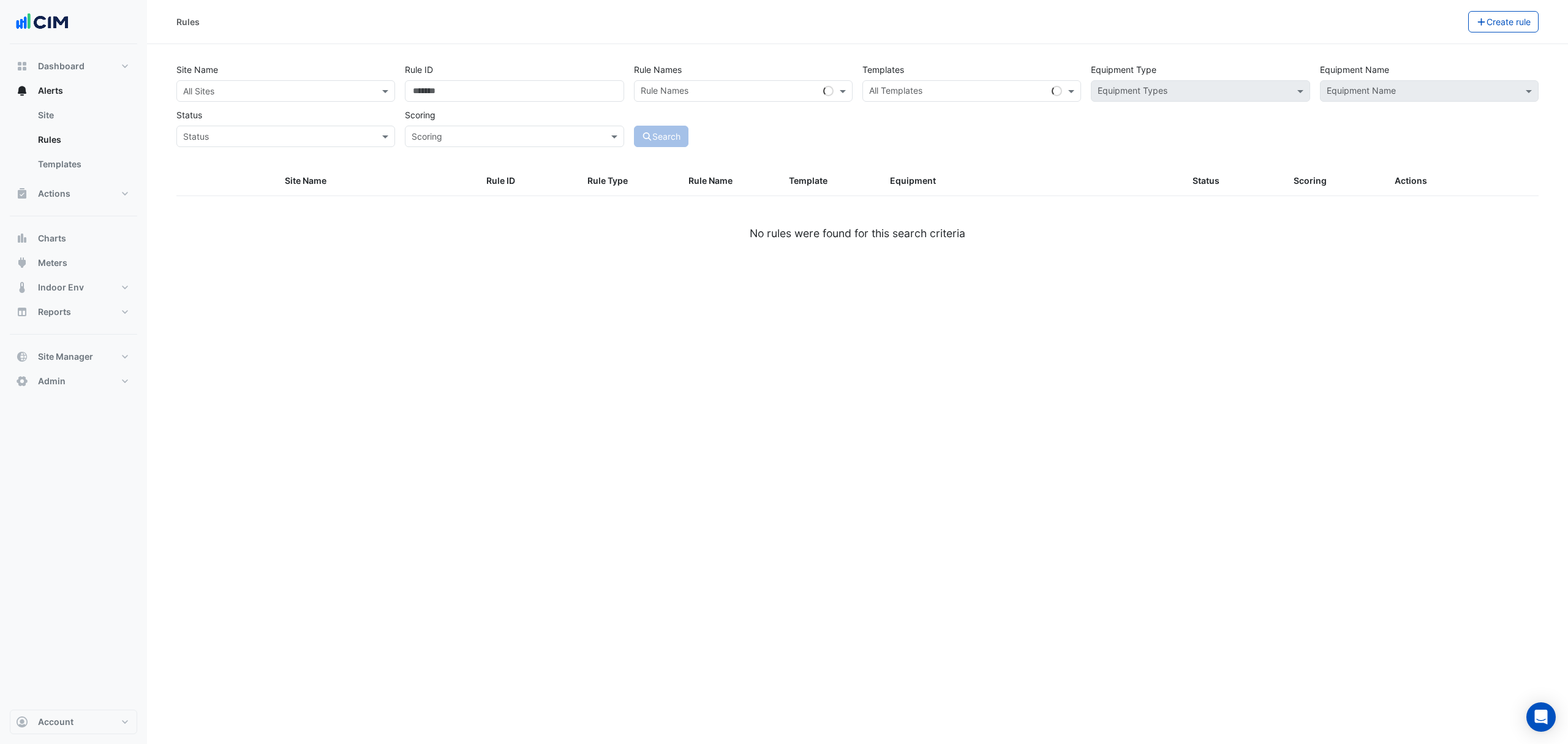
click at [264, 103] on div "Site Name All Sites Rule ID Rule Names Rule Names Templates All Templates Equip…" at bounding box center [858, 102] width 1372 height 91
click at [266, 91] on input "text" at bounding box center [273, 92] width 181 height 13
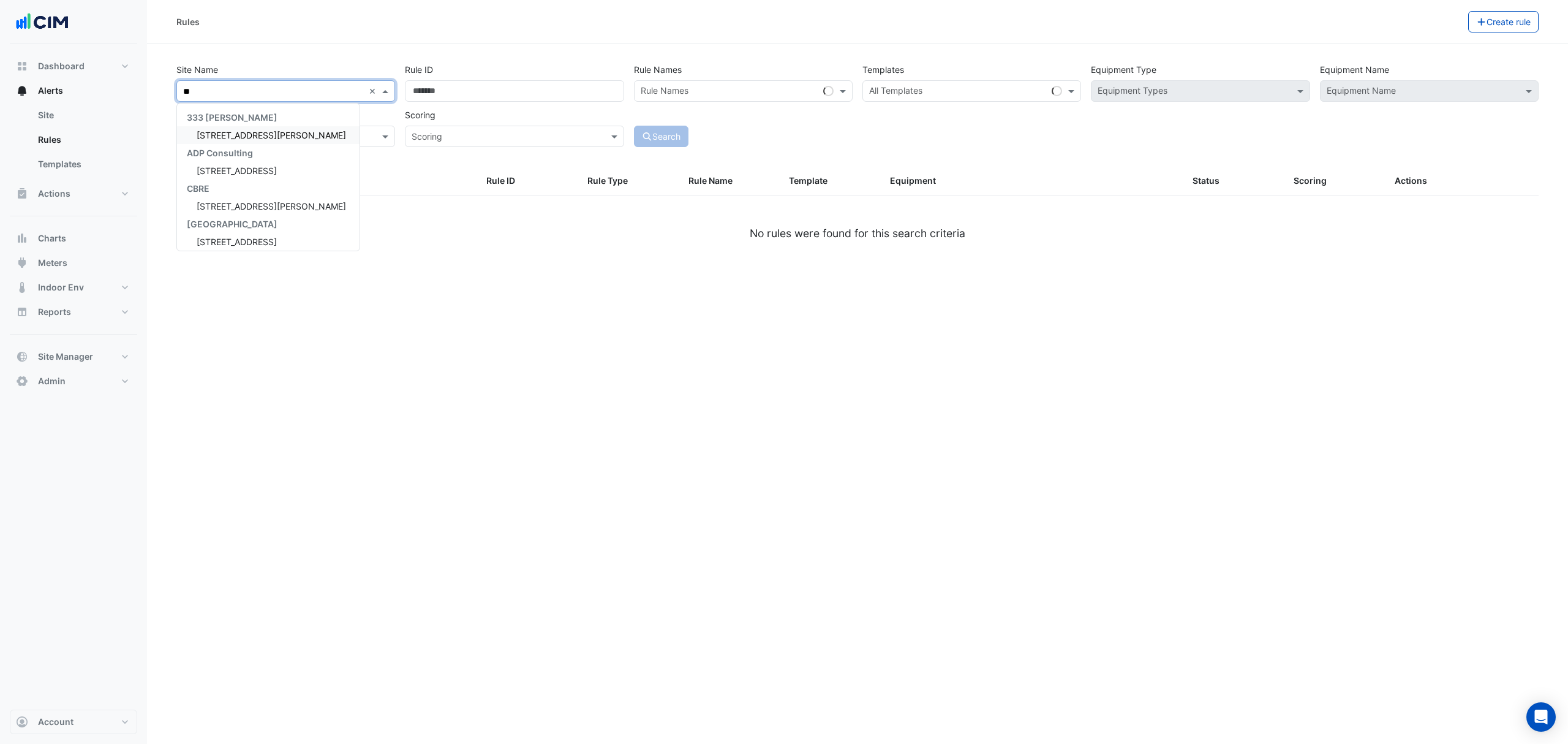
type input "***"
click at [251, 133] on span "[STREET_ADDRESS][PERSON_NAME]" at bounding box center [271, 135] width 149 height 11
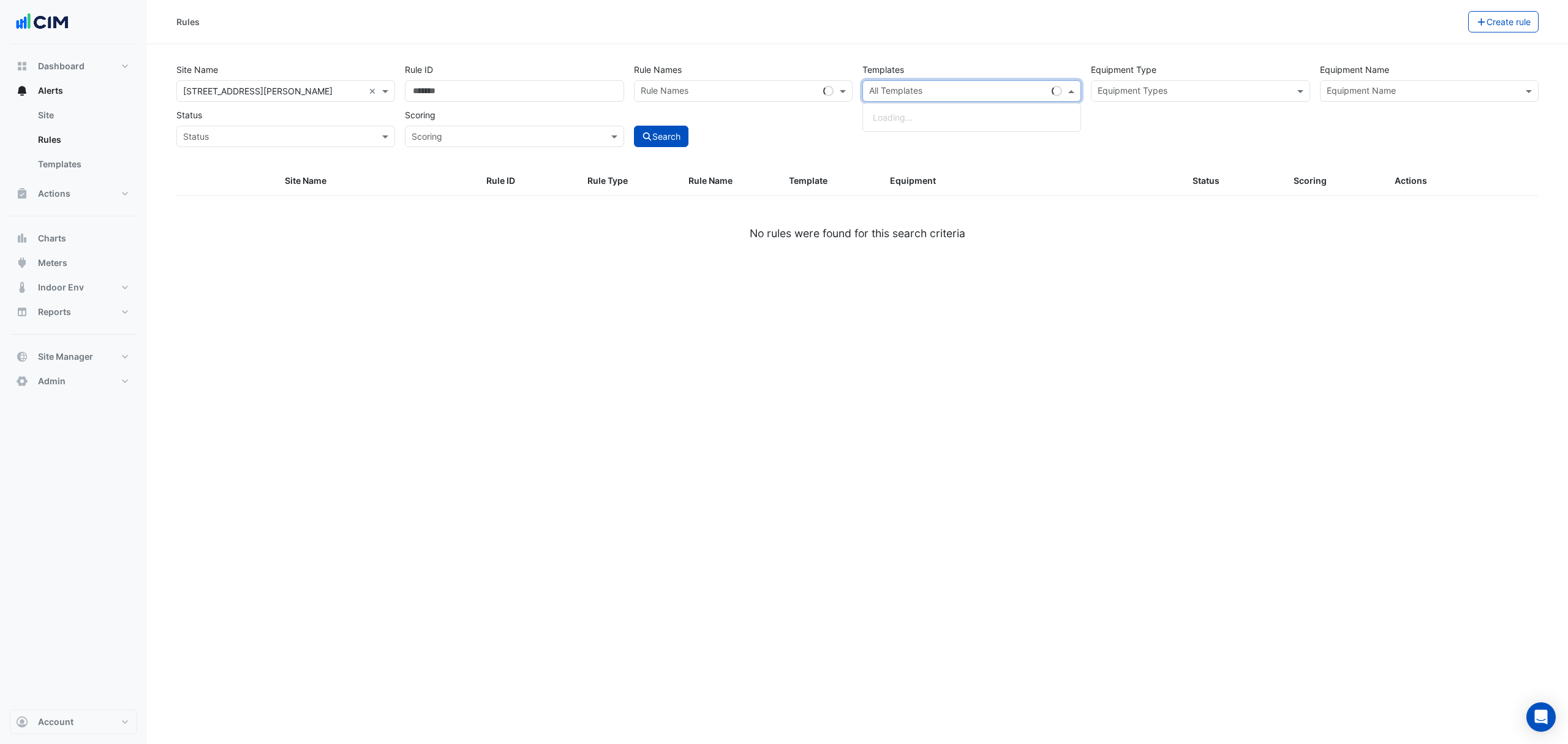
click at [986, 96] on input "text" at bounding box center [958, 92] width 177 height 13
paste input "********"
click at [944, 120] on small "- Faulty Temperature Sensor" at bounding box center [969, 118] width 101 height 9
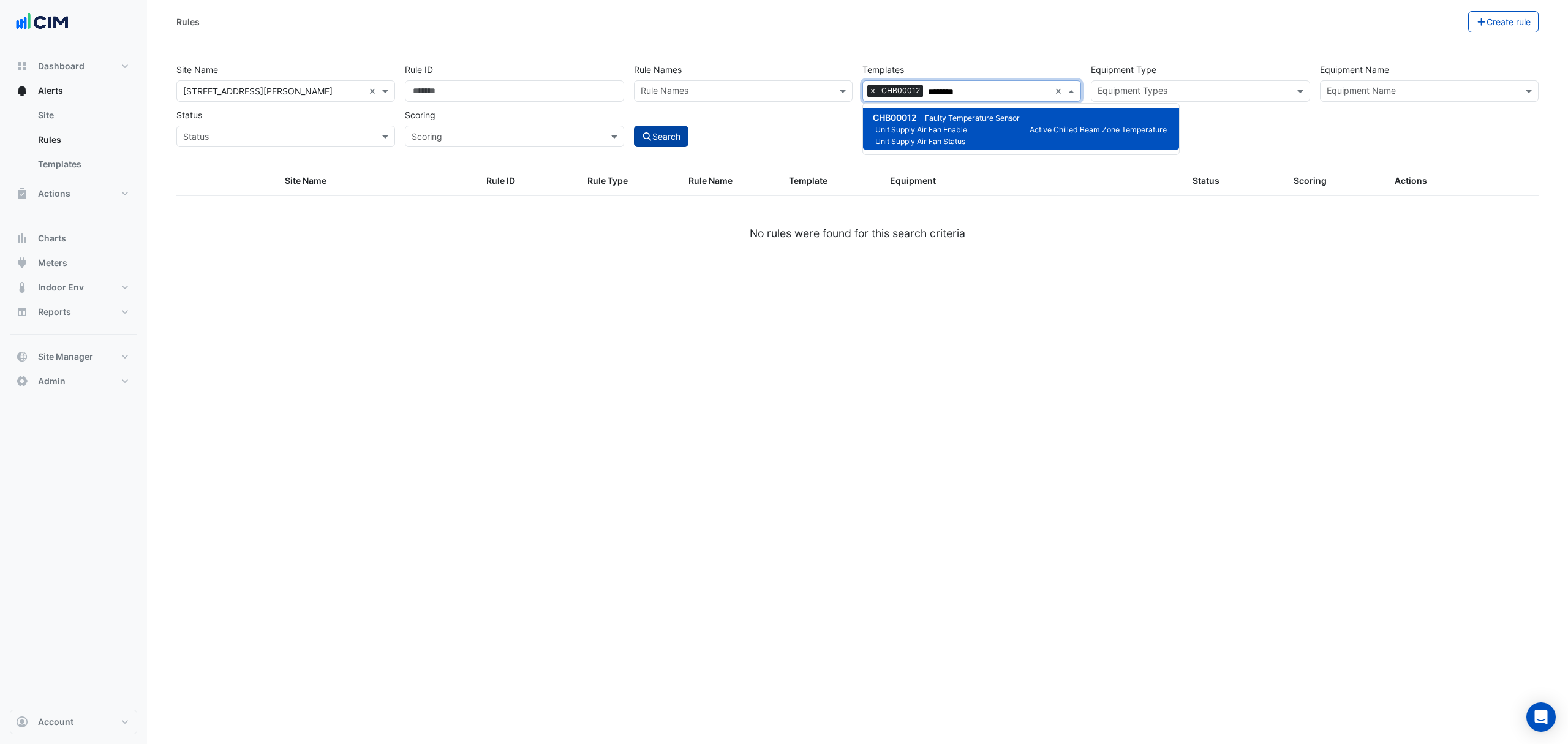
type input "********"
click at [653, 133] on button "Search" at bounding box center [662, 136] width 55 height 22
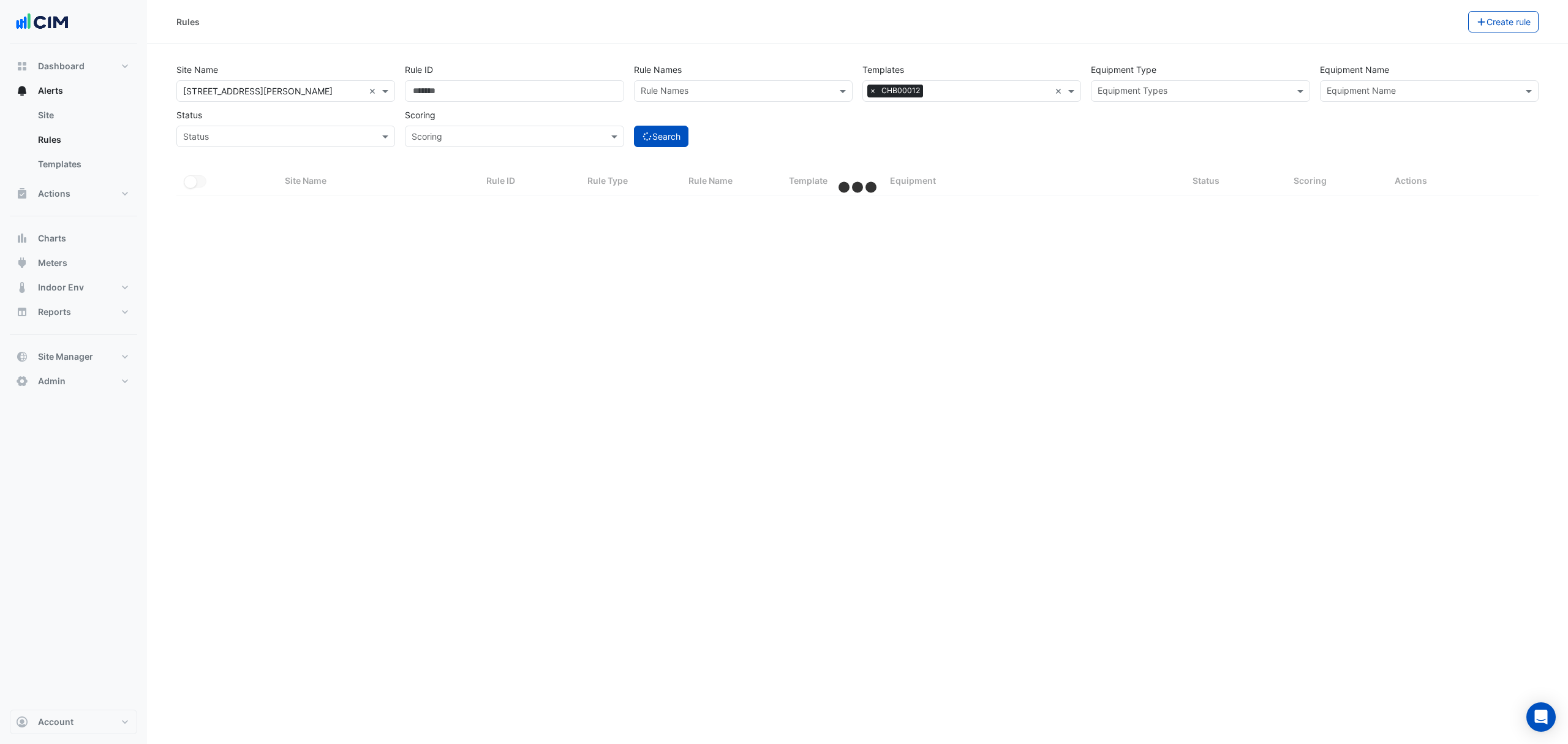
select select "***"
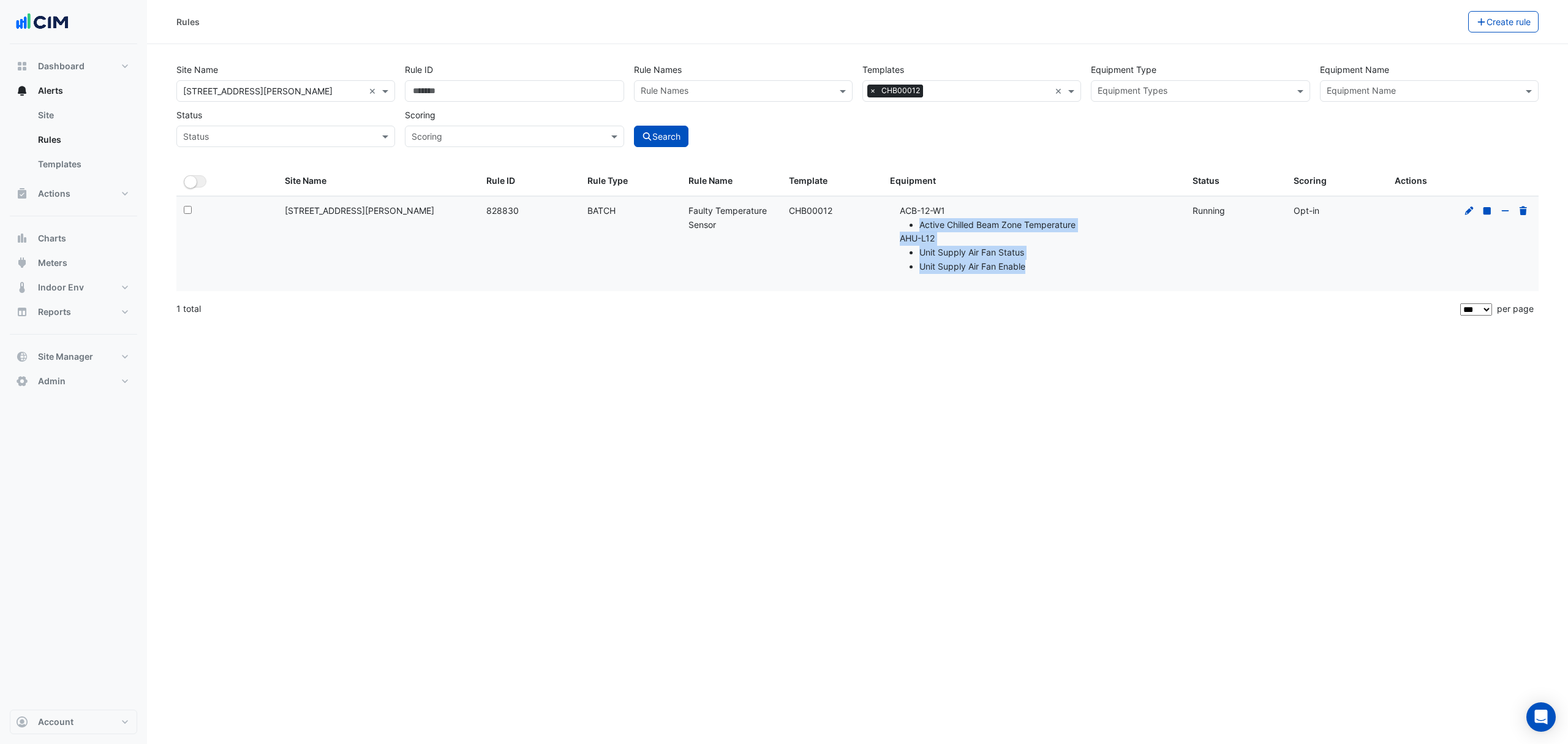
drag, startPoint x: 1045, startPoint y: 266, endPoint x: 864, endPoint y: 207, distance: 190.4
click at [870, 210] on div "Select: Site Name: [STREET_ADDRESS][PERSON_NAME] Rule ID: 828830 Rule Type: BAT…" at bounding box center [857, 244] width 1362 height 95
click at [861, 211] on div "Template: CHB00012" at bounding box center [831, 210] width 86 height 14
drag, startPoint x: 861, startPoint y: 212, endPoint x: 774, endPoint y: 218, distance: 87.2
click at [774, 218] on div "Select: Site Name: [STREET_ADDRESS][PERSON_NAME] Rule ID: 828830 Rule Type: BAT…" at bounding box center [857, 244] width 1362 height 95
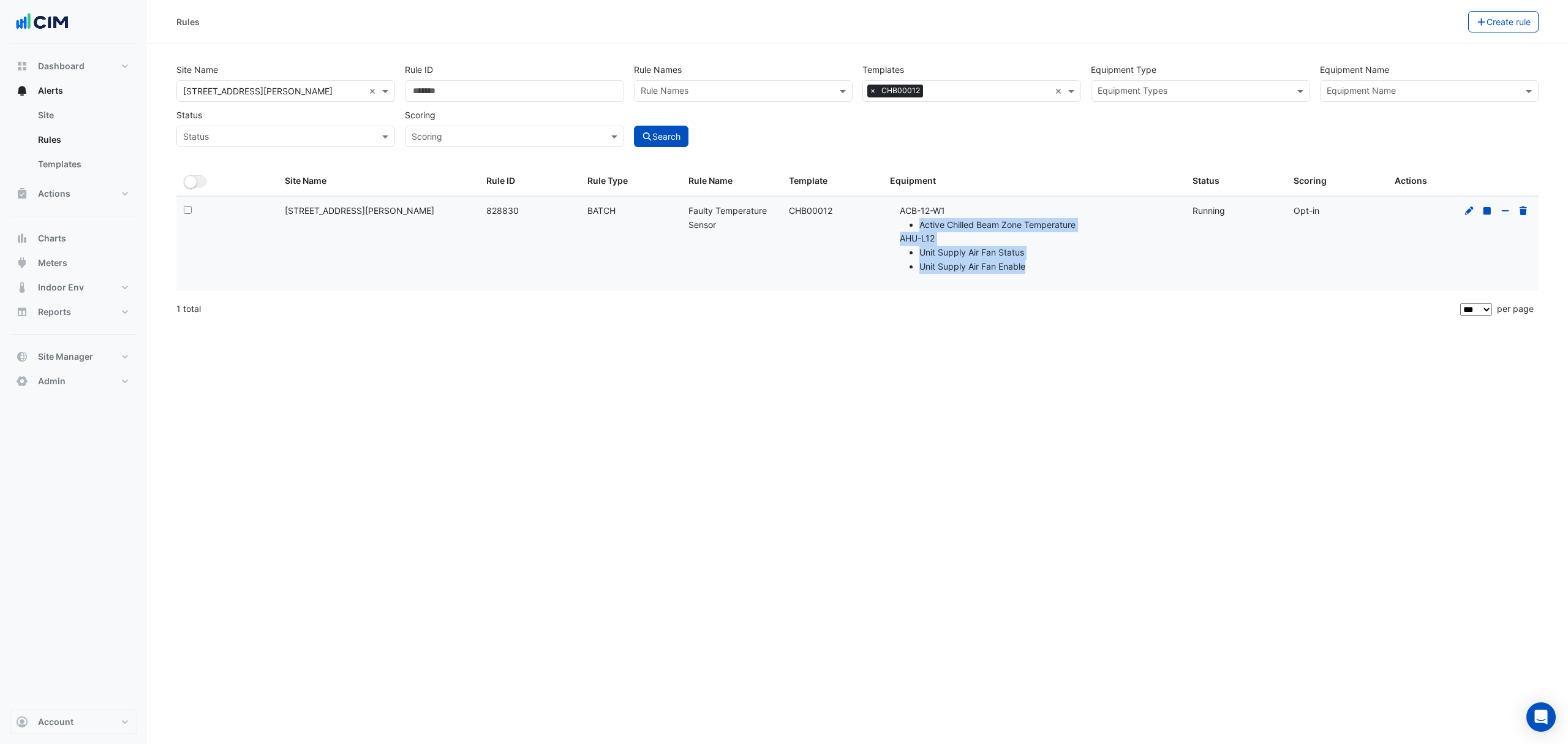
click at [791, 219] on datatable-body-cell "Template: CHB00012" at bounding box center [832, 244] width 101 height 95
drag, startPoint x: 915, startPoint y: 212, endPoint x: 899, endPoint y: 210, distance: 16.1
click at [900, 210] on li "ACB-12-W1 Active Chilled Beam Zone Temperature" at bounding box center [1038, 218] width 278 height 28
copy li "ACB"
click at [74, 160] on link "Templates" at bounding box center [83, 164] width 109 height 24
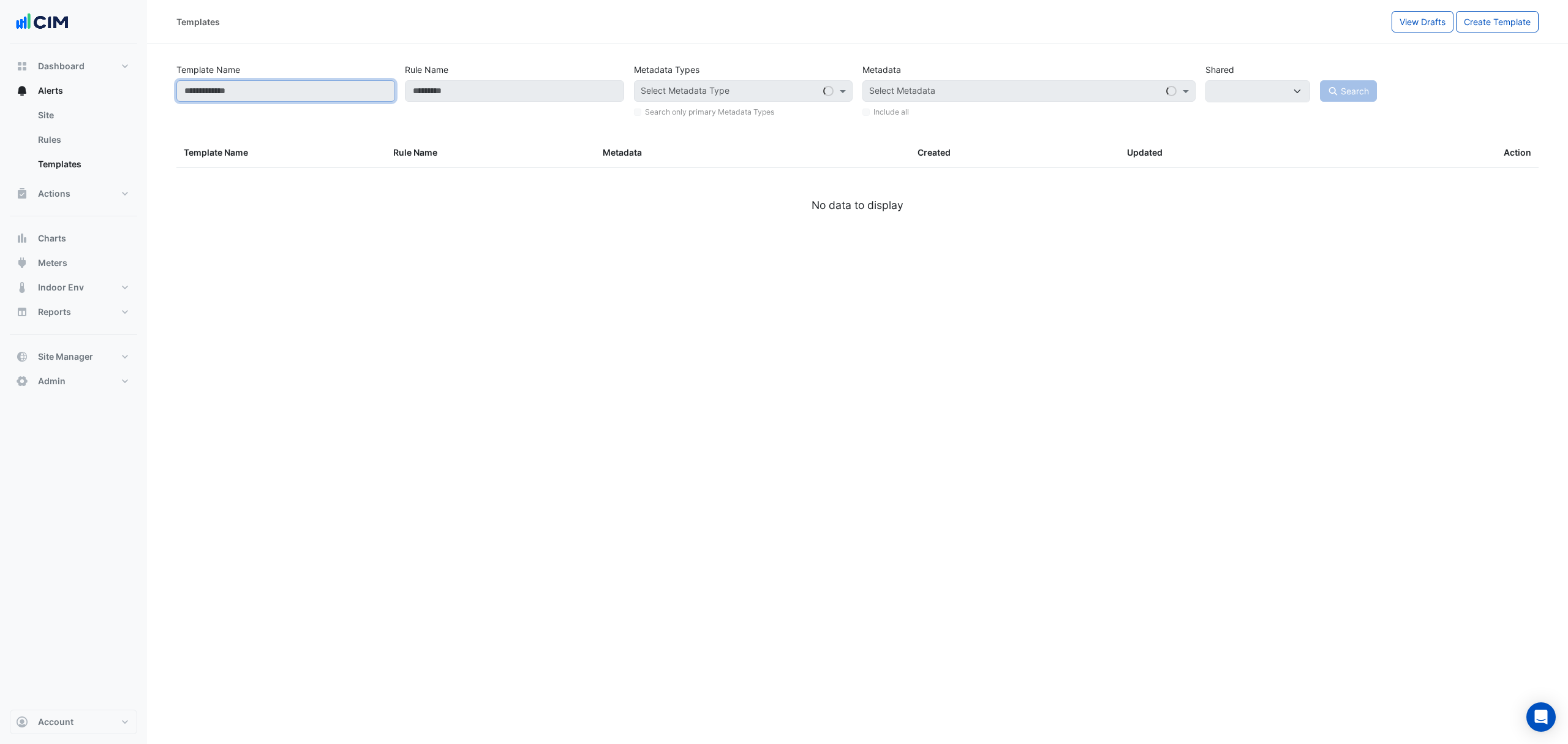
select select
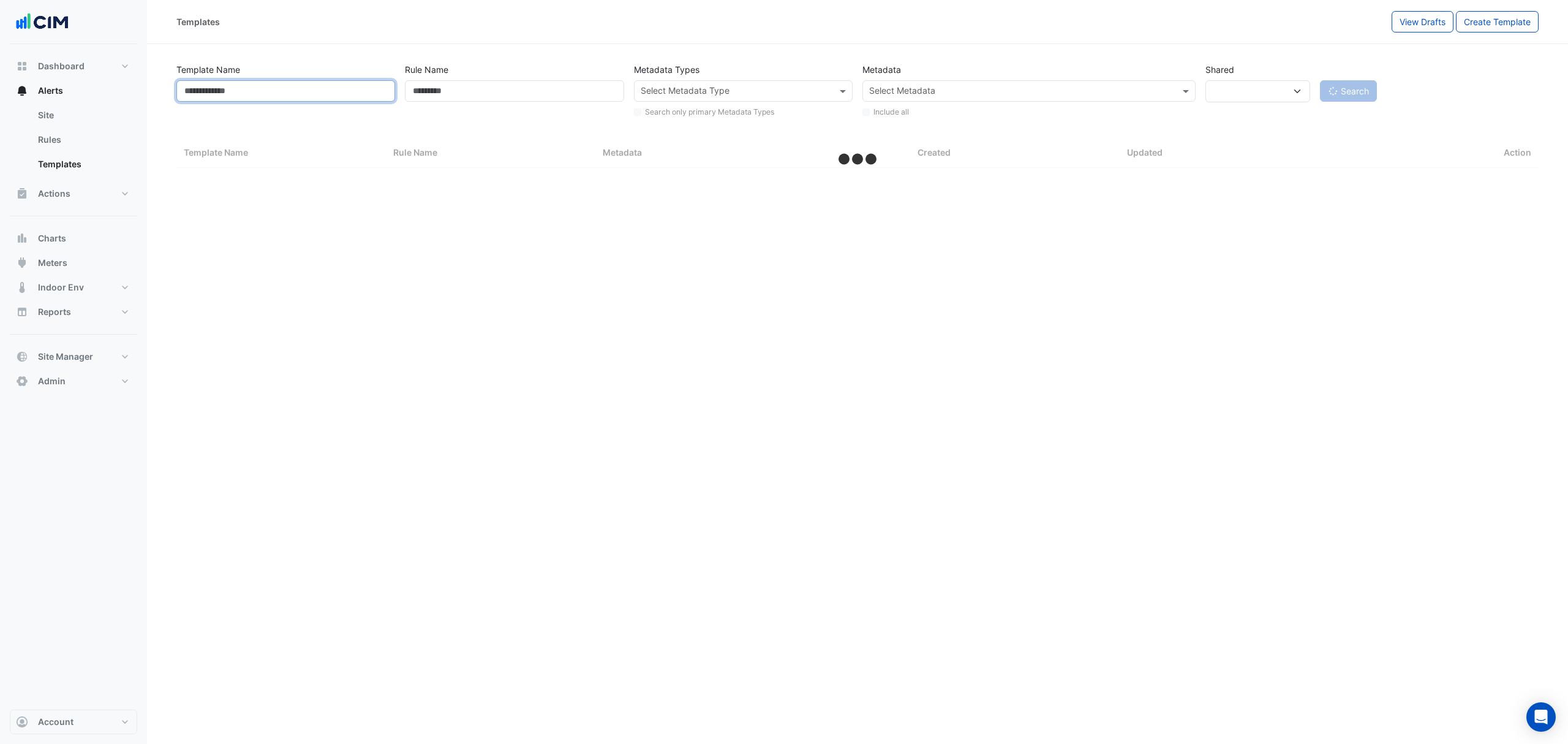
click at [267, 92] on input "Template Name" at bounding box center [285, 91] width 219 height 22
click at [270, 93] on input "Template Name" at bounding box center [285, 91] width 219 height 22
paste input "***"
type input "***"
select select "***"
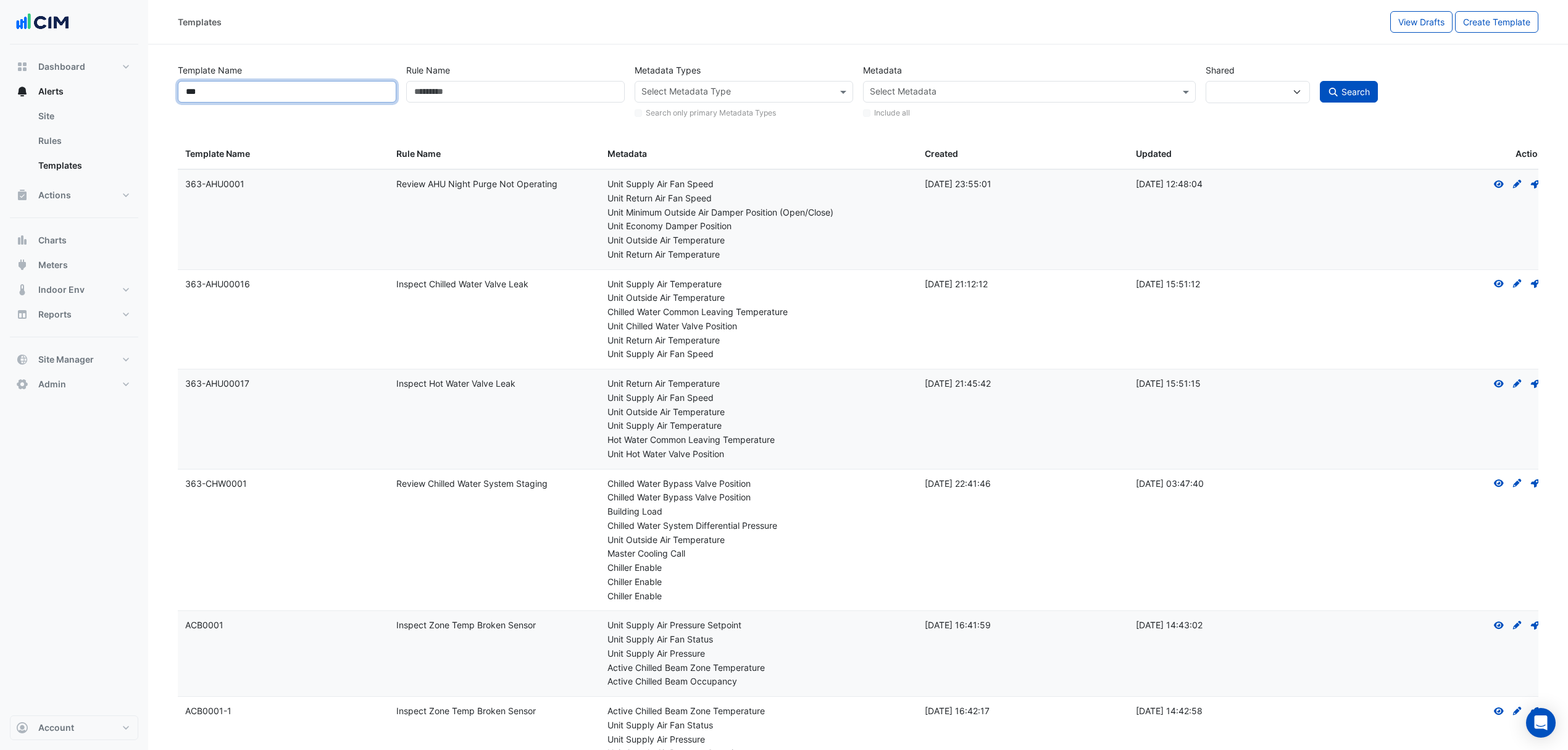
type input "***"
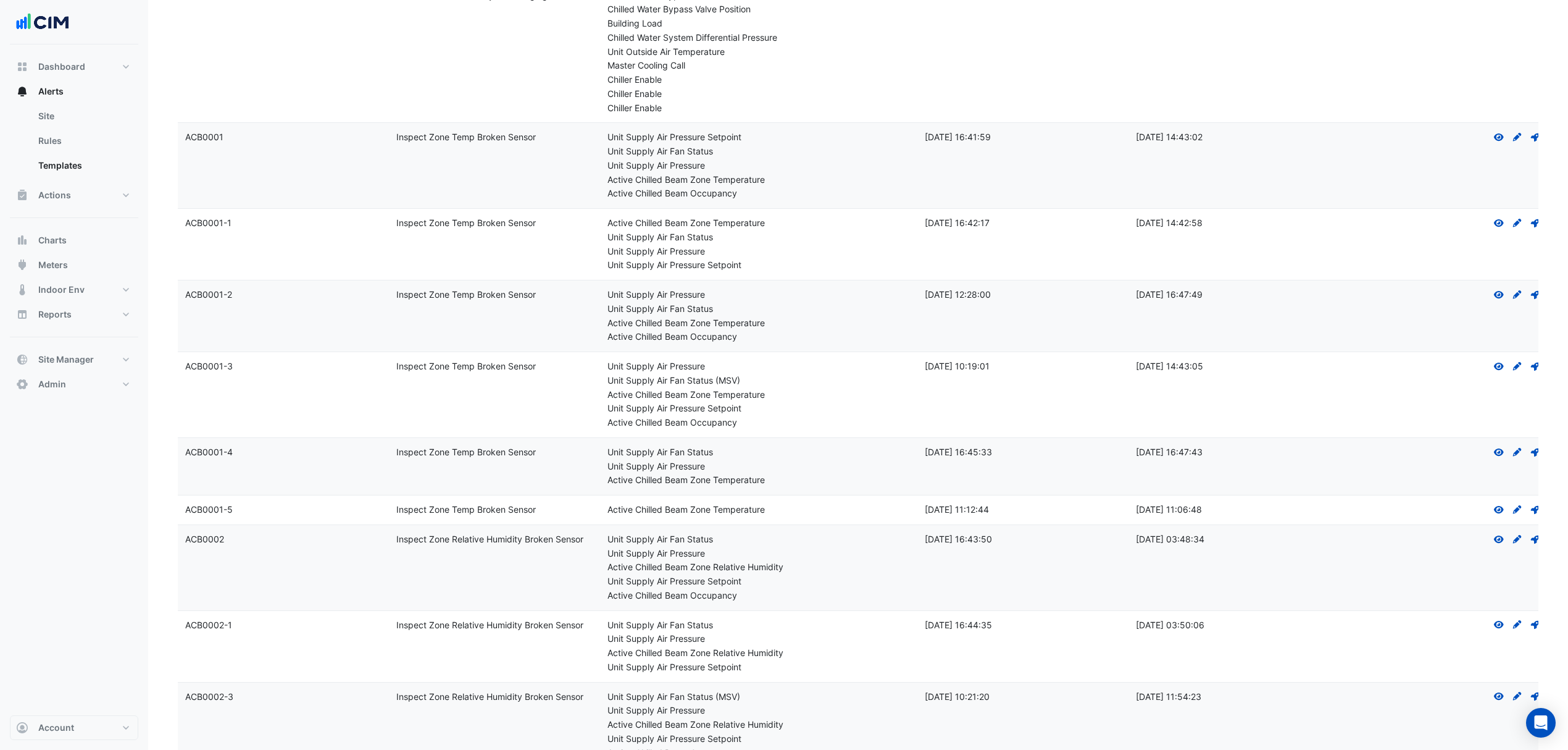
scroll to position [494, 0]
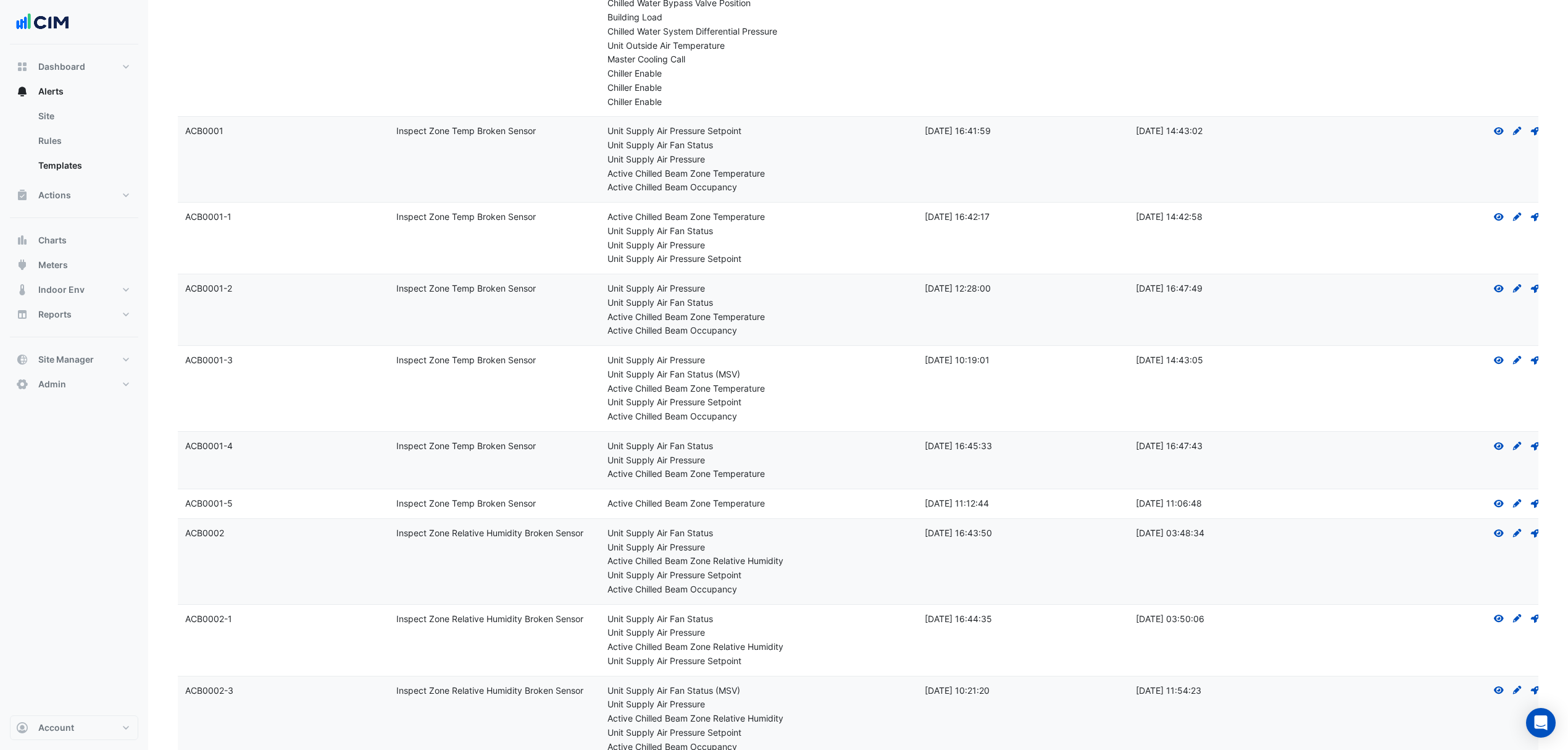
drag, startPoint x: 773, startPoint y: 502, endPoint x: 579, endPoint y: 504, distance: 194.0
click at [579, 504] on div "Template Name: ACB0001-5 Rule Name: Inspect Zone Temp Broken Sensor Metadata: A…" at bounding box center [864, 504] width 1373 height 29
click at [839, 506] on div "Active Chilled Beam Zone Temperature" at bounding box center [758, 503] width 302 height 14
click at [1497, 507] on icon at bounding box center [1499, 503] width 10 height 7
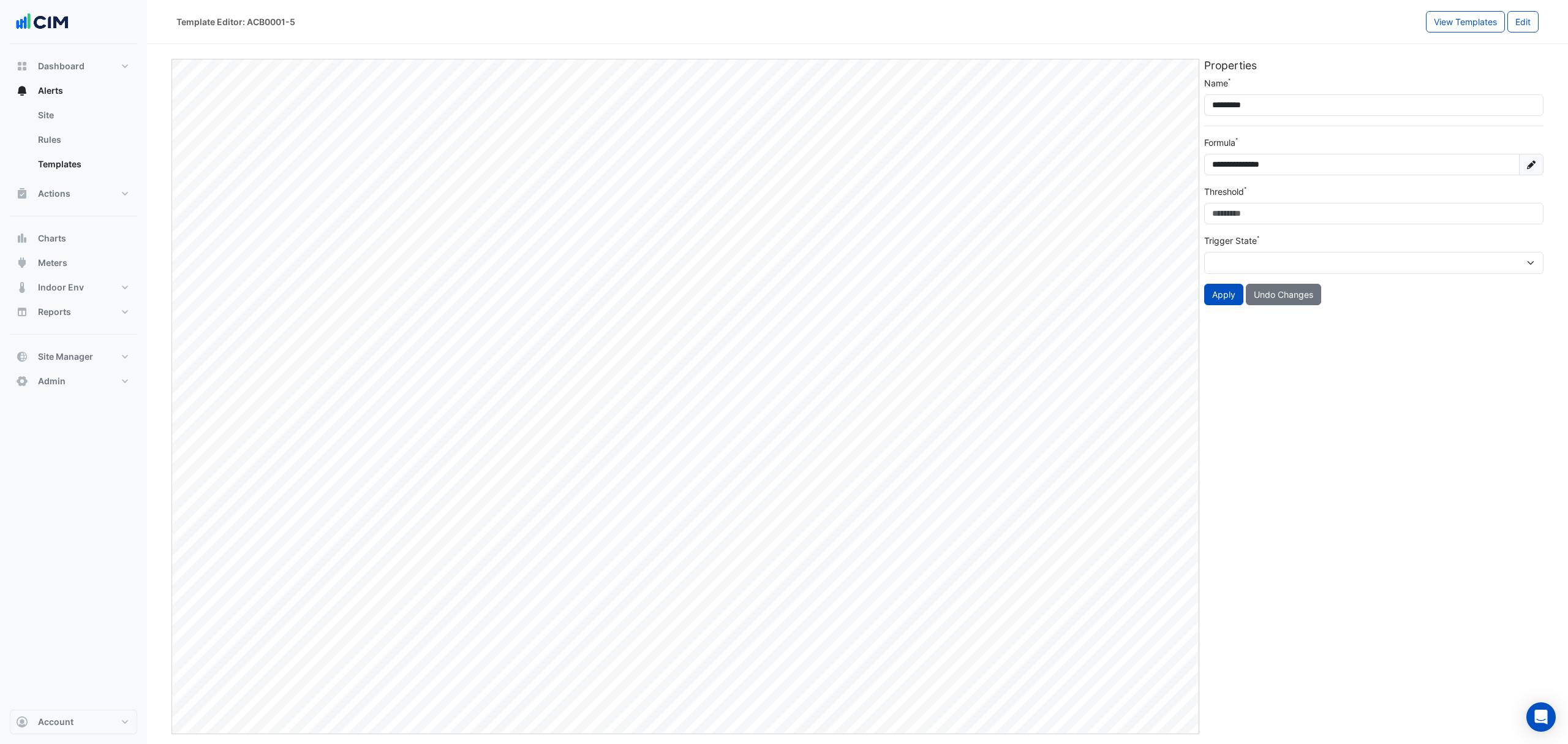
select select "*****"
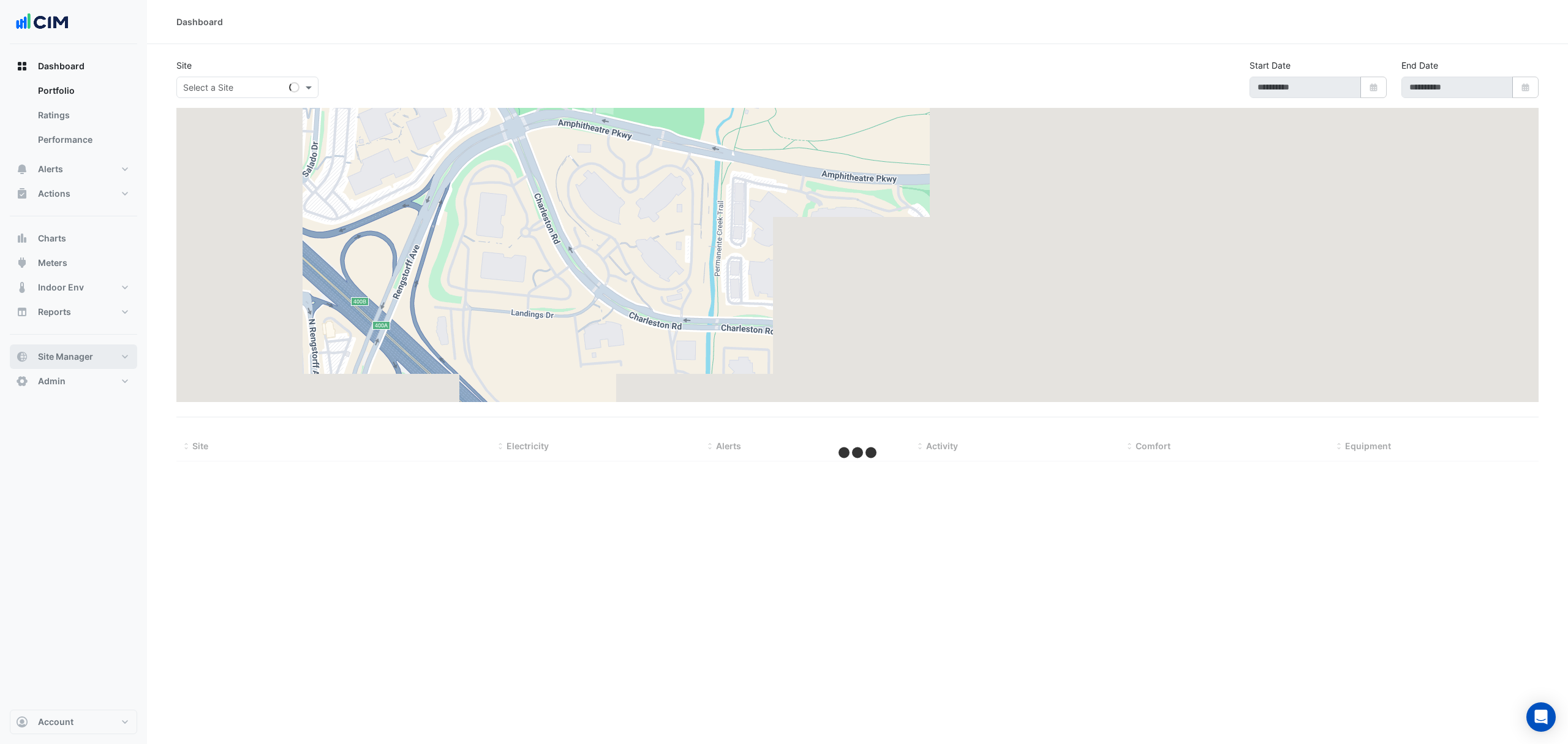
click at [95, 346] on button "Site Manager" at bounding box center [74, 356] width 127 height 24
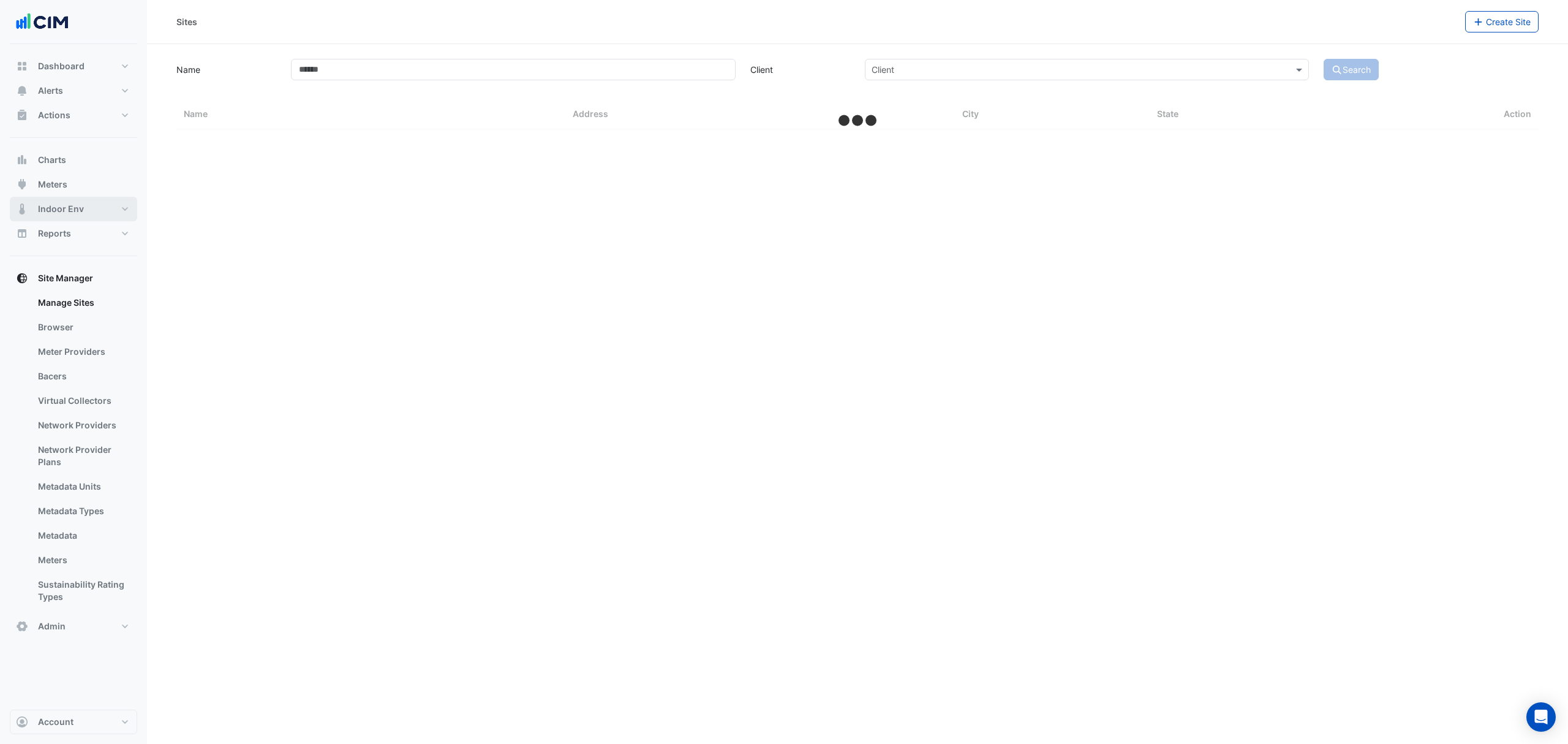
click at [93, 211] on button "Indoor Env" at bounding box center [74, 208] width 127 height 24
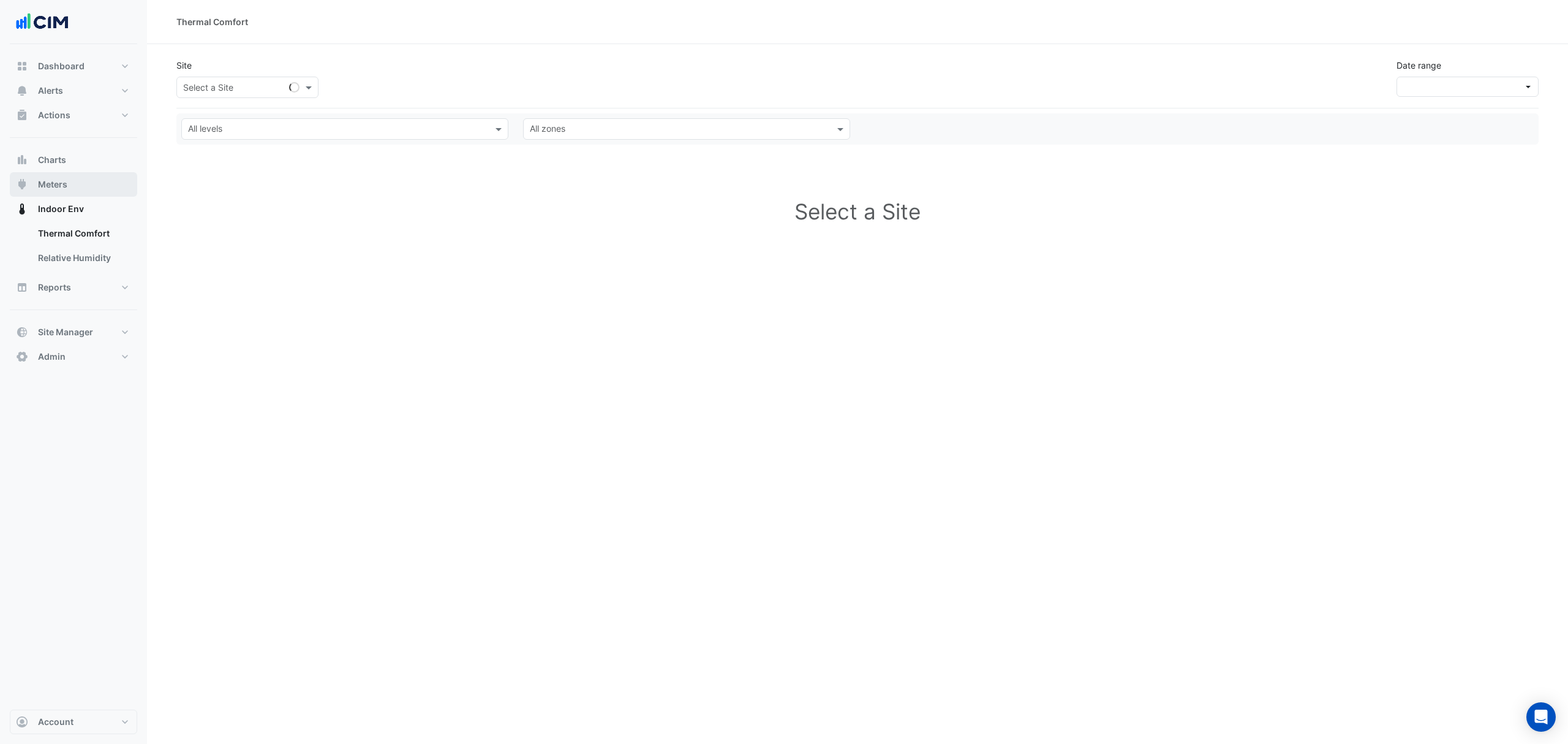
click at [86, 179] on button "Meters" at bounding box center [74, 184] width 127 height 24
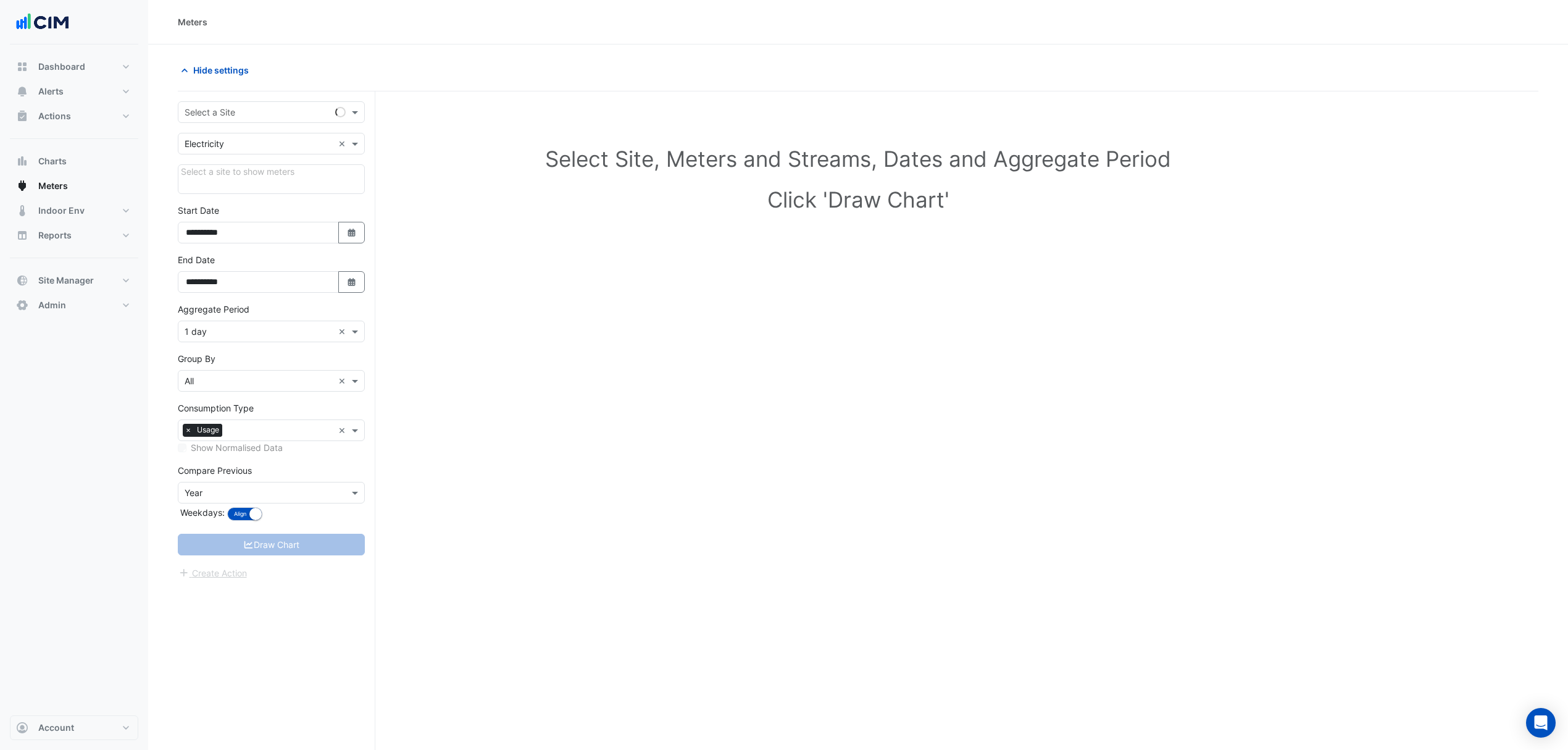
click at [221, 100] on div "**********" at bounding box center [276, 444] width 197 height 705
click at [225, 117] on input "text" at bounding box center [259, 113] width 149 height 13
type input "***"
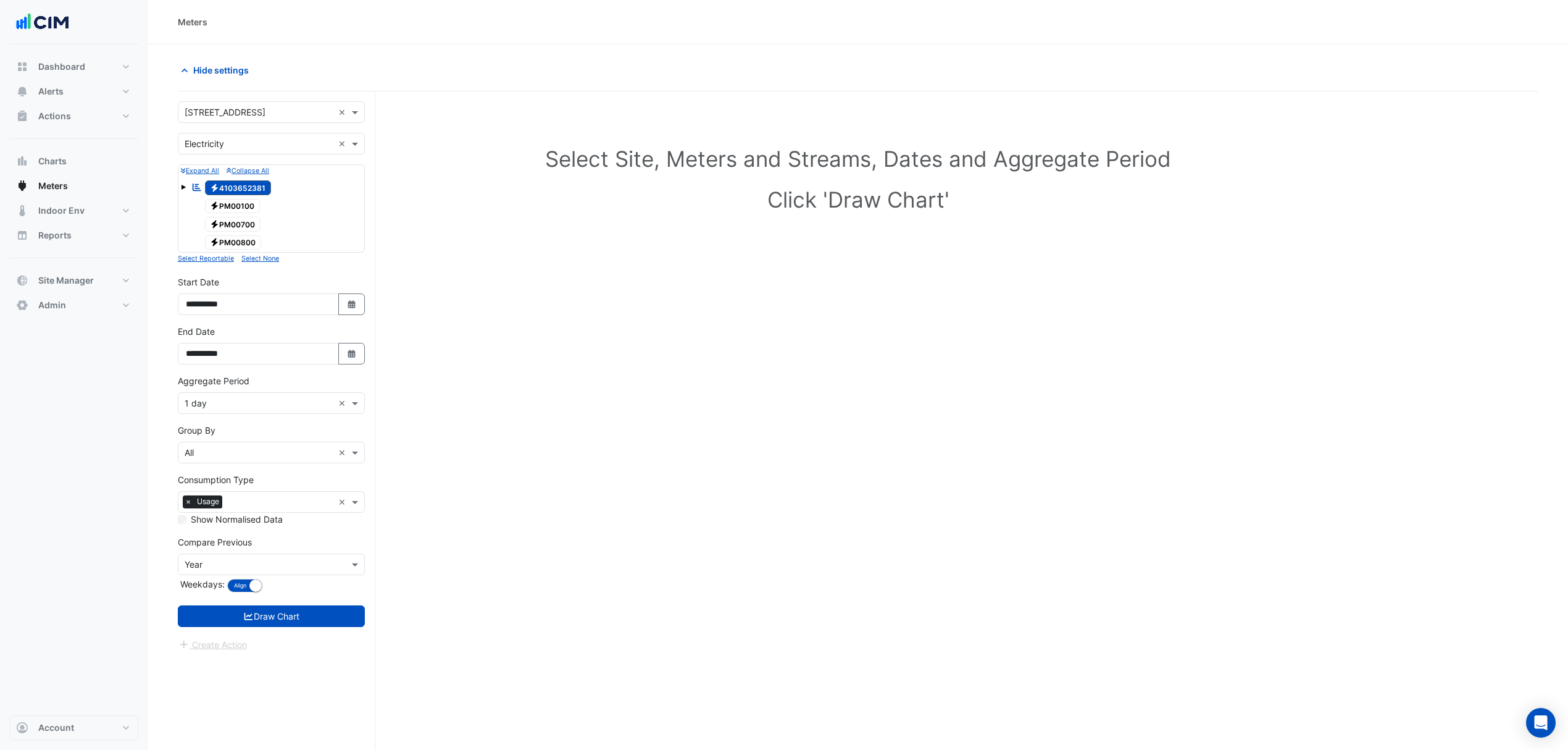
drag, startPoint x: 225, startPoint y: 131, endPoint x: 223, endPoint y: 139, distance: 8.2
click at [225, 132] on form "× 167 Macquarie St × × Electricity × Expand All Collapse All Reportable Electri…" at bounding box center [271, 376] width 187 height 550
click at [223, 140] on input "text" at bounding box center [259, 144] width 149 height 13
click at [220, 203] on div "Water" at bounding box center [271, 206] width 186 height 18
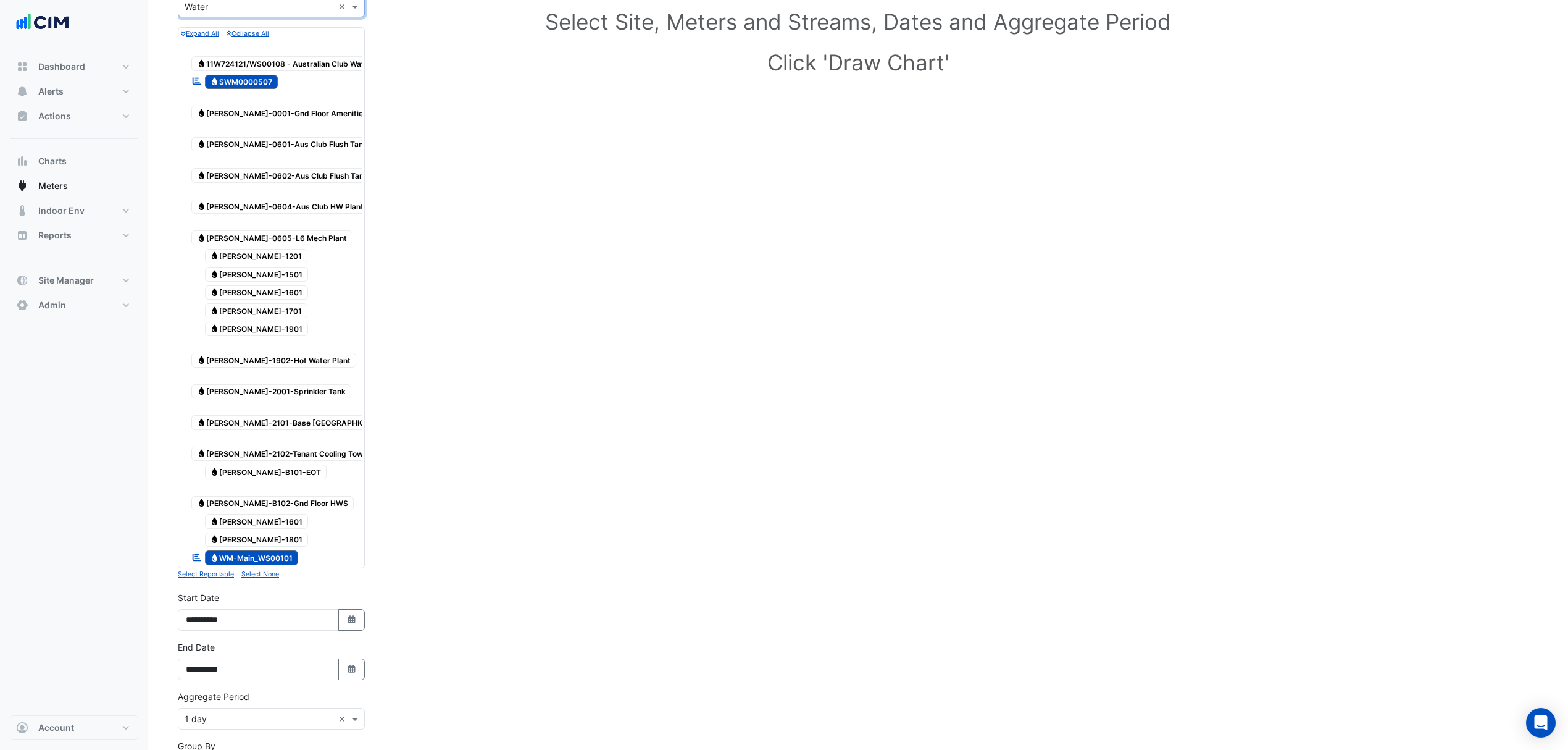
scroll to position [164, 0]
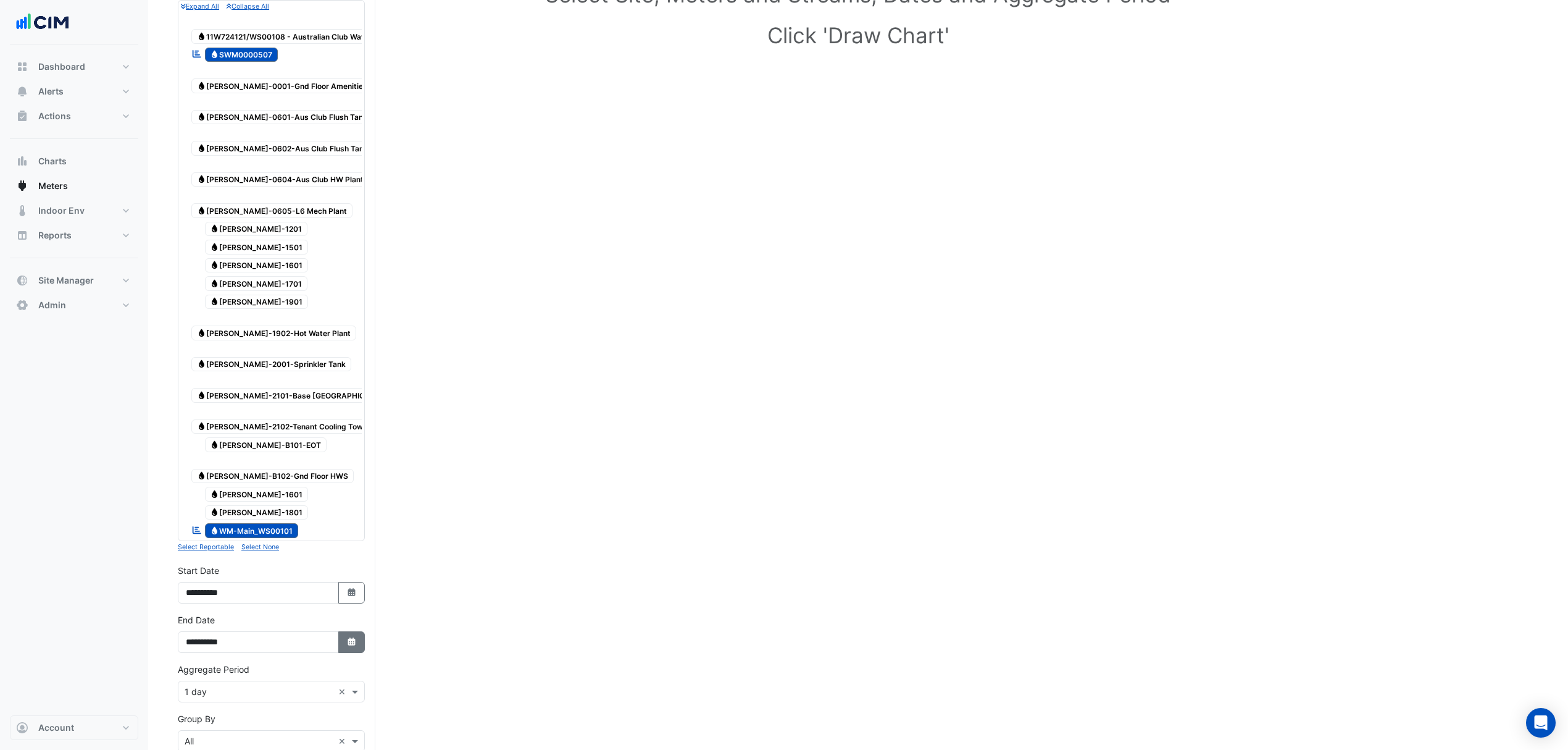
click at [348, 637] on fa-icon "Select Date" at bounding box center [352, 642] width 11 height 11
click at [354, 480] on div "Expand All Collapse All Water 11W724121/WS00108 - Australian Club Water Reporta…" at bounding box center [271, 277] width 187 height 554
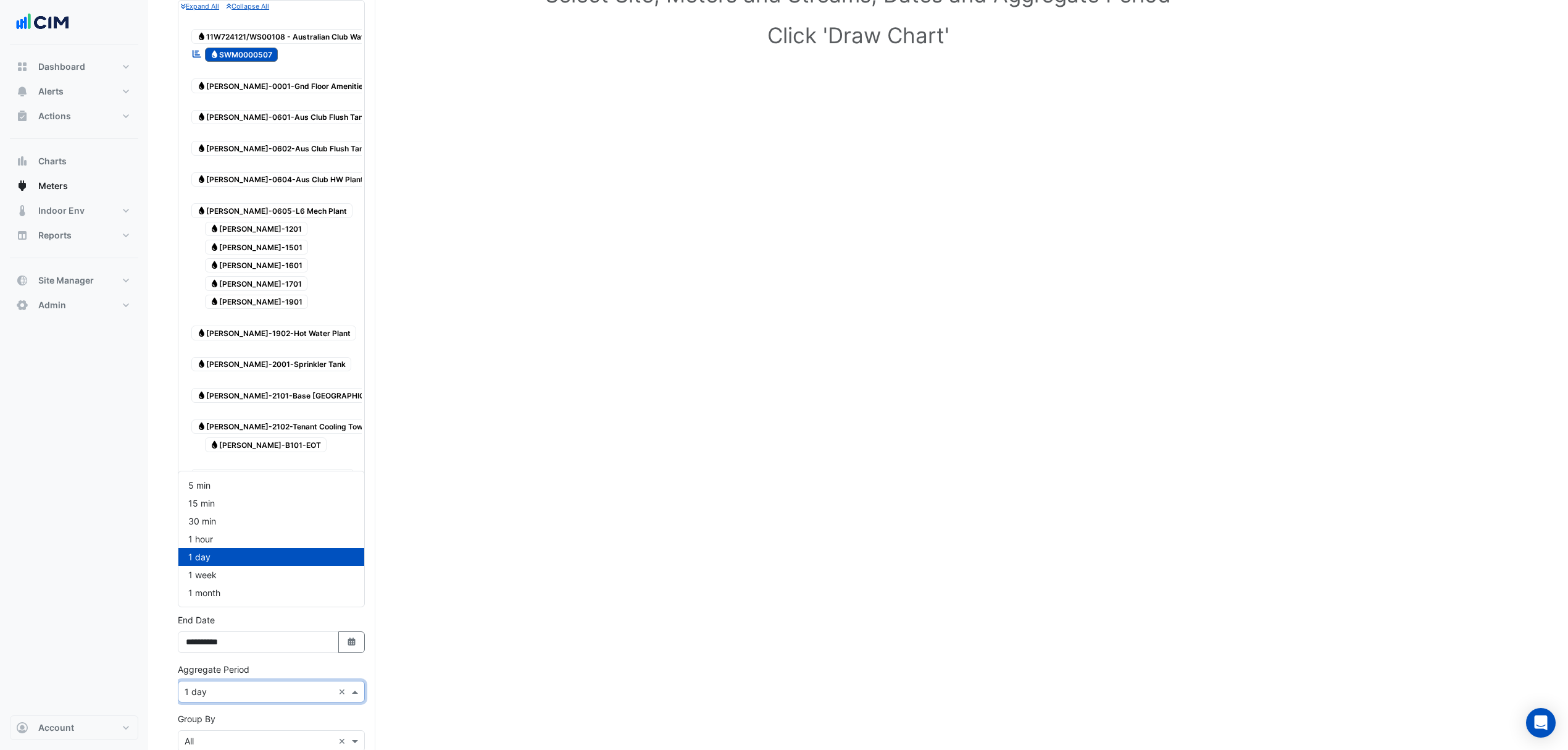
click at [257, 686] on input "text" at bounding box center [259, 692] width 149 height 13
click at [213, 532] on div "1 hour" at bounding box center [271, 539] width 186 height 18
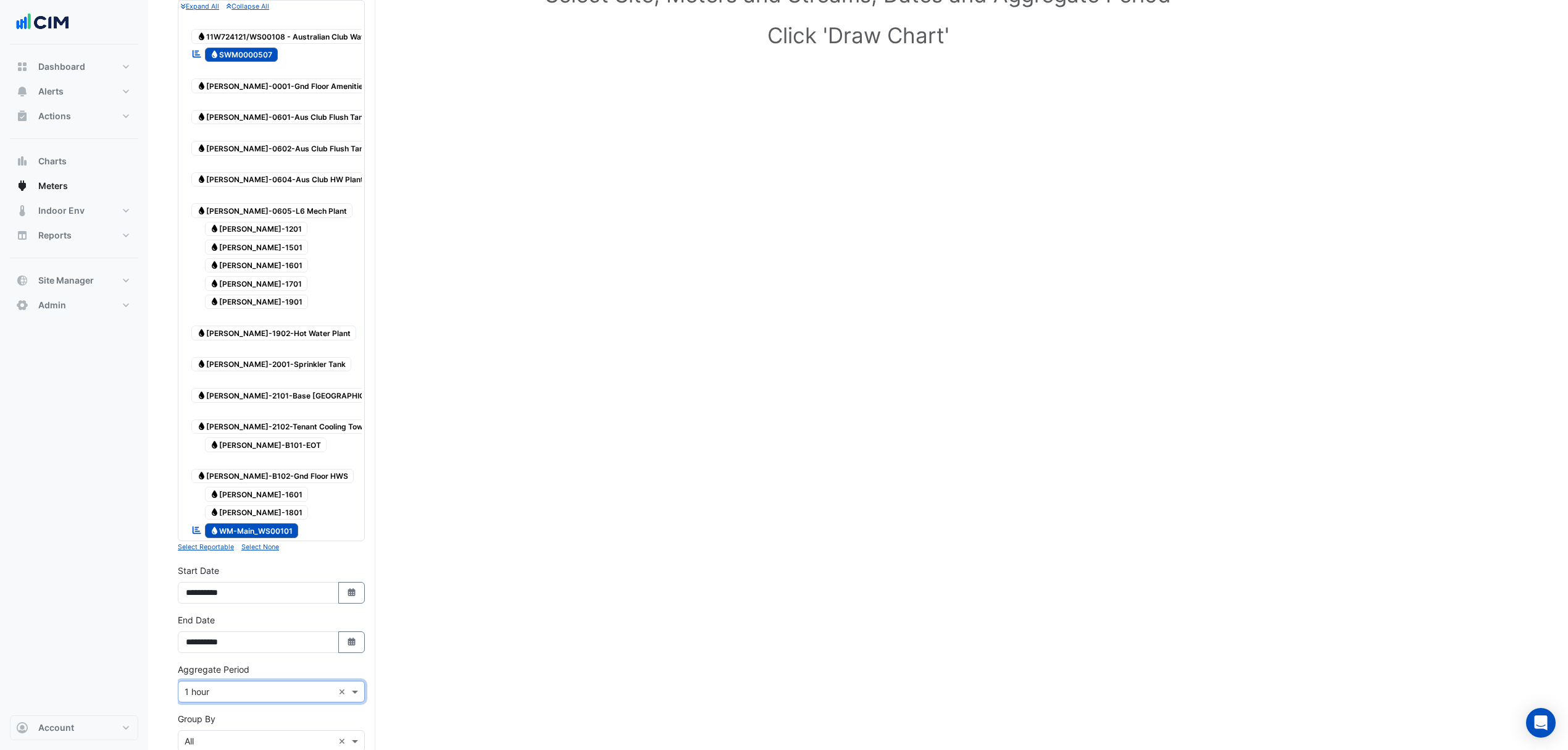
click at [240, 686] on input "text" at bounding box center [259, 692] width 149 height 13
click at [237, 552] on div "1 day" at bounding box center [271, 557] width 186 height 18
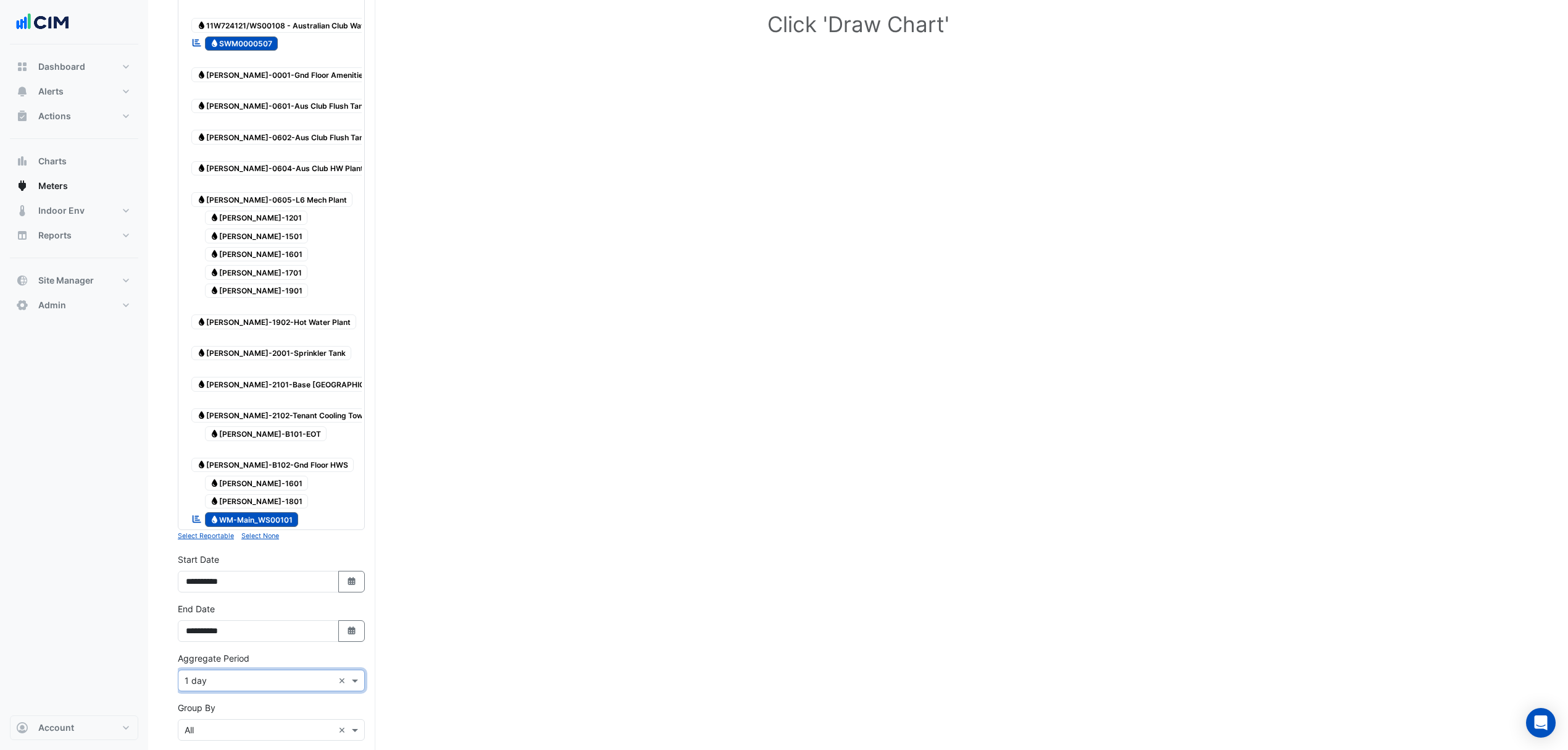
scroll to position [247, 0]
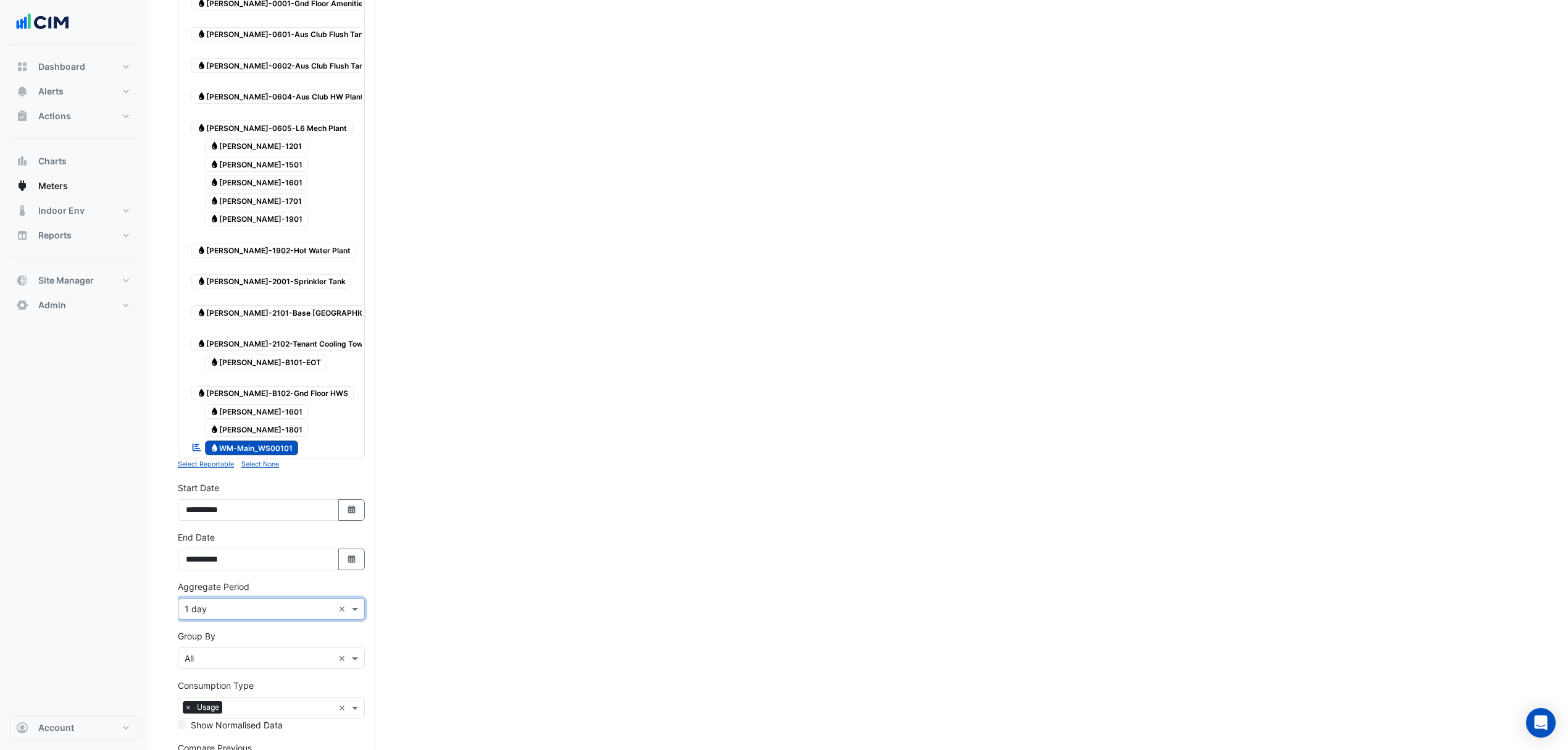
click at [240, 652] on input "text" at bounding box center [259, 659] width 149 height 13
click at [225, 620] on div "Stream" at bounding box center [271, 612] width 186 height 18
click at [231, 647] on div "× Stream ×" at bounding box center [271, 658] width 187 height 22
click at [226, 625] on div "Meter" at bounding box center [271, 630] width 186 height 18
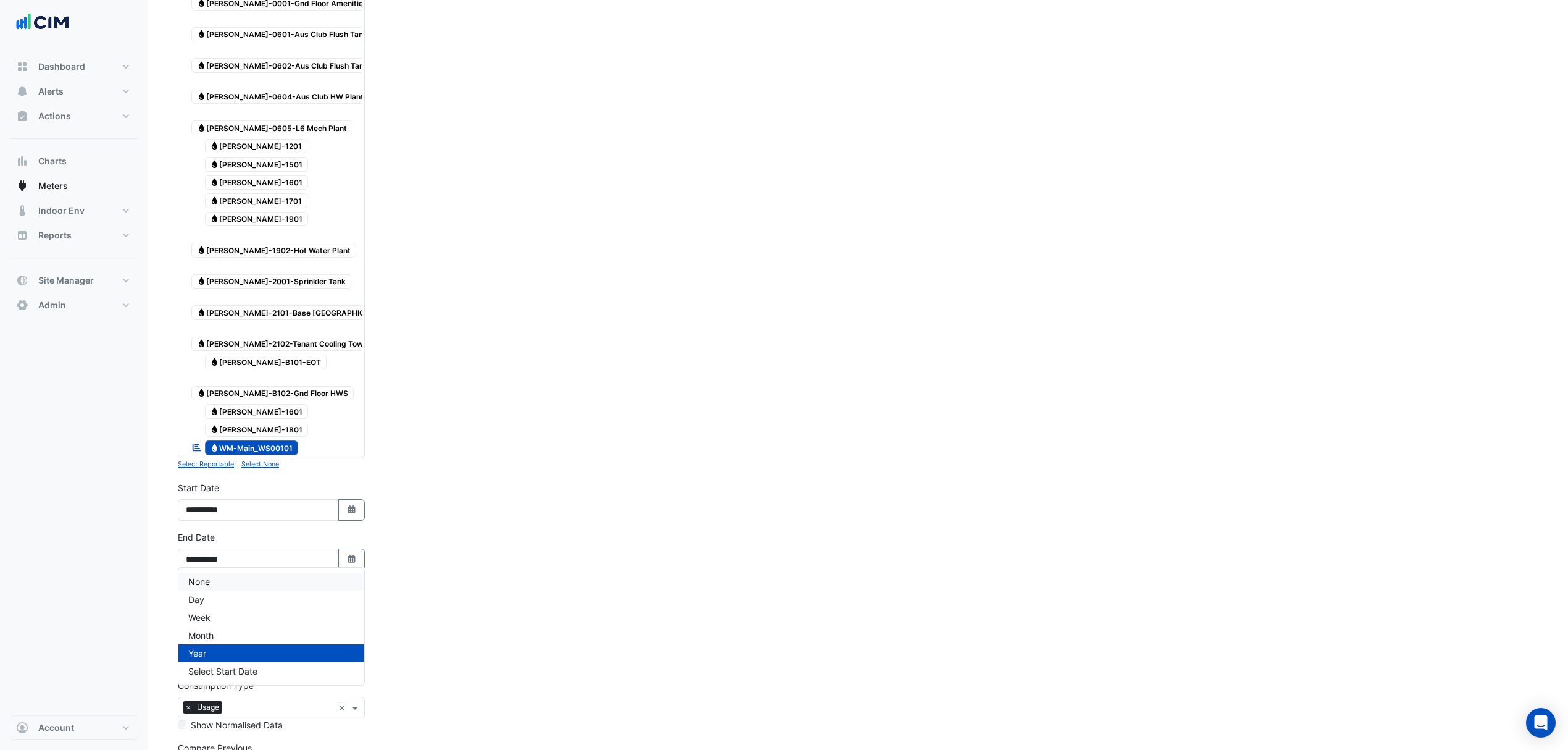
click at [242, 574] on div "None" at bounding box center [271, 581] width 186 height 18
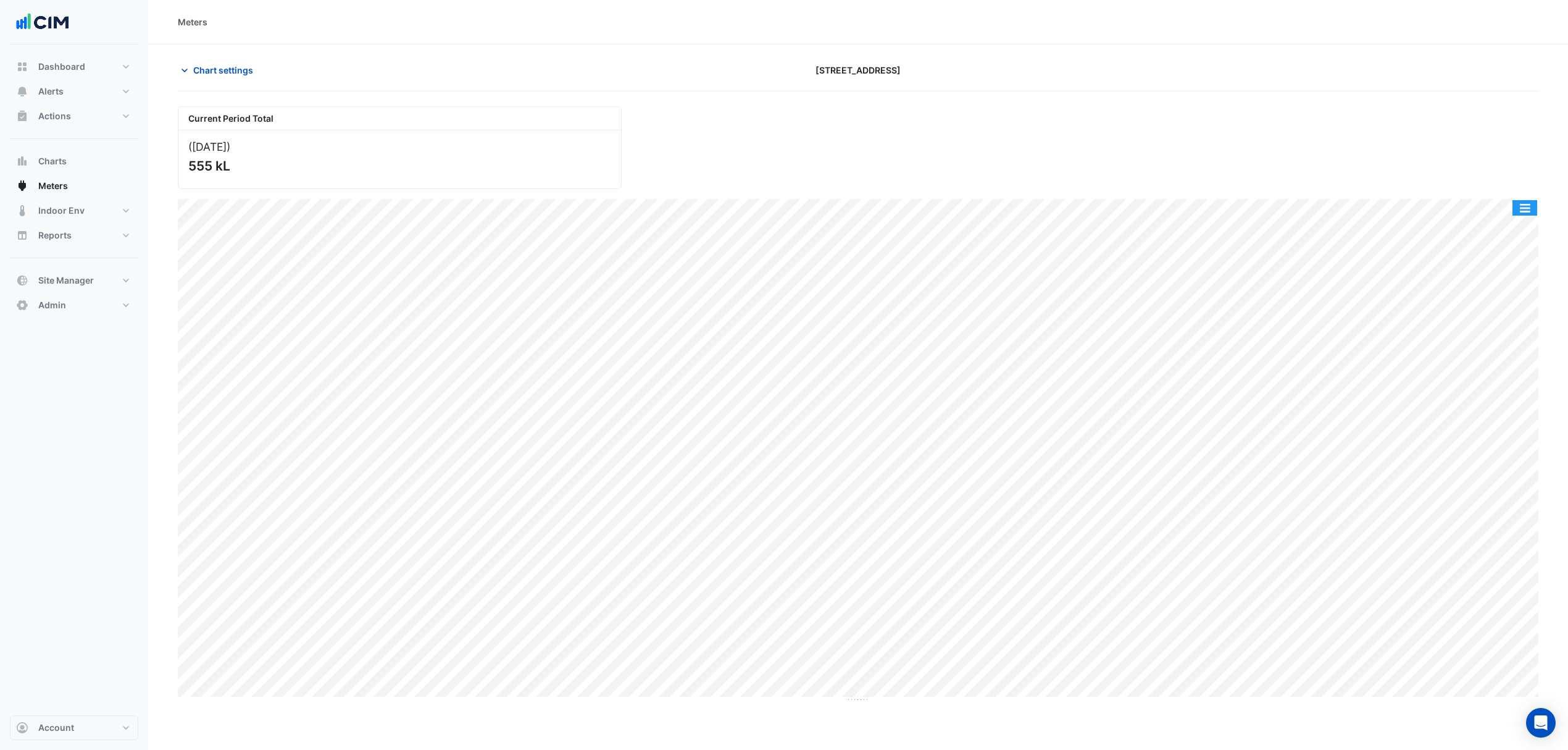
click at [1534, 205] on button "button" at bounding box center [1525, 207] width 25 height 15
click at [1515, 229] on div "Split by Meter" at bounding box center [1500, 230] width 74 height 23
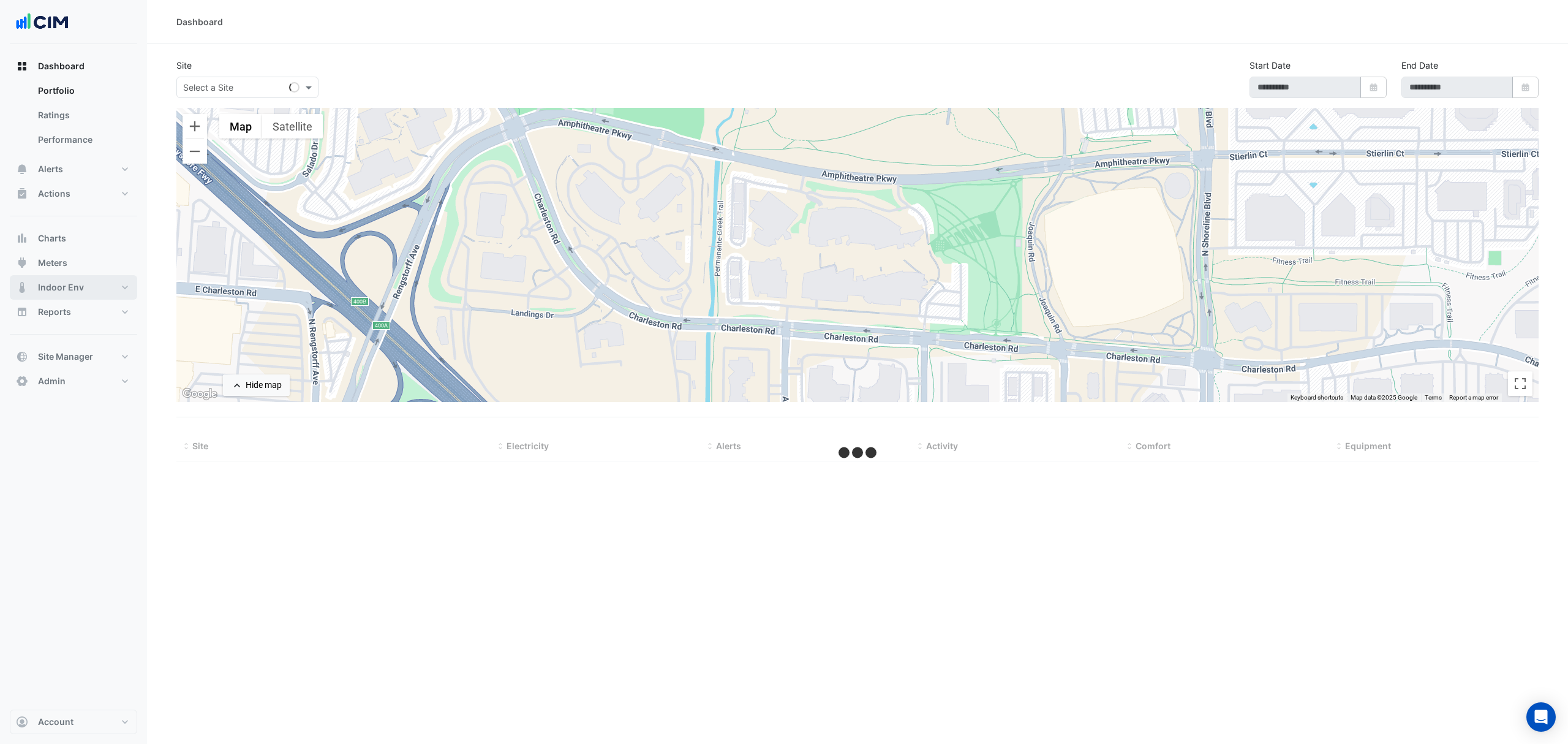
click at [70, 287] on span "Indoor Env" at bounding box center [61, 287] width 46 height 12
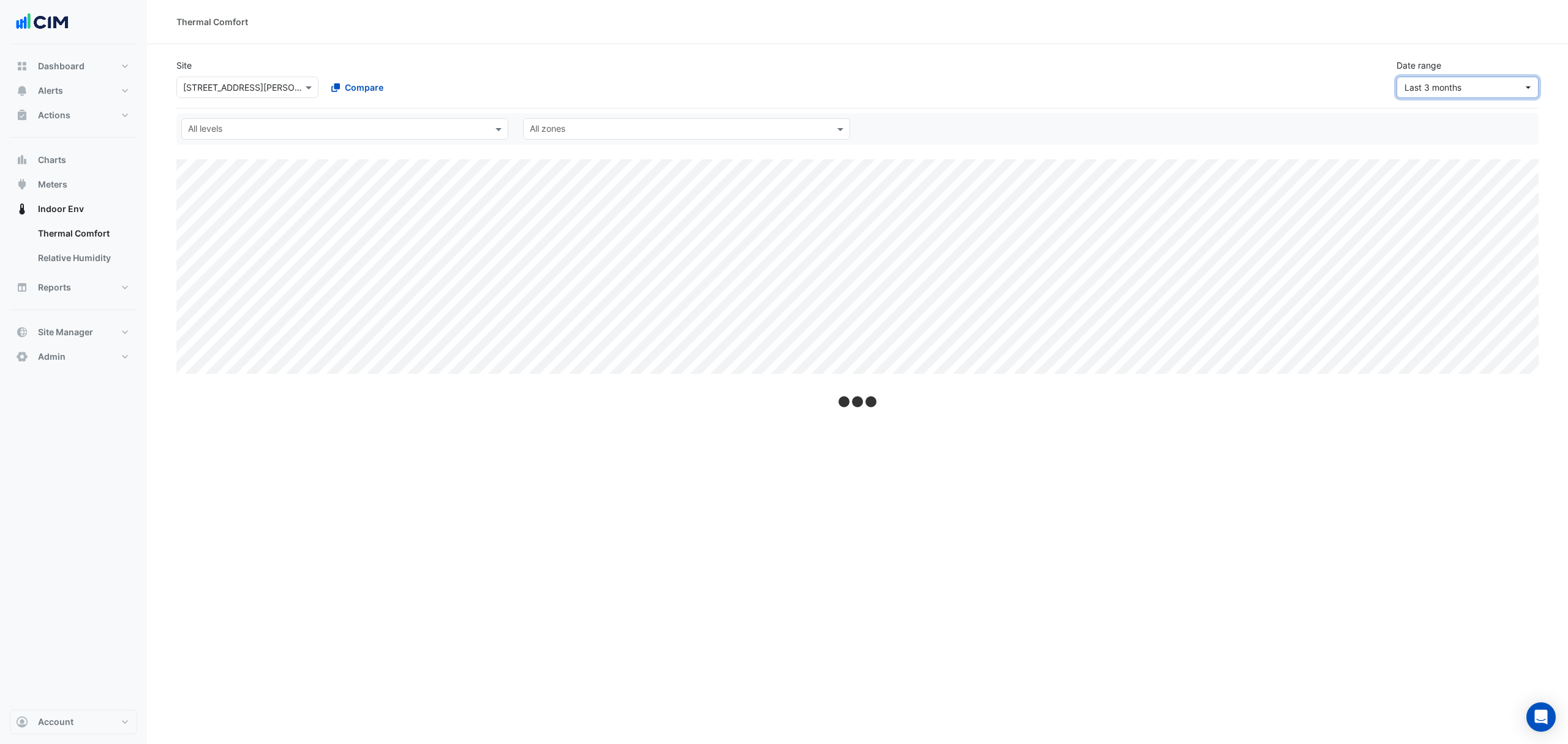
click at [1424, 77] on button "Last 3 months" at bounding box center [1467, 87] width 142 height 22
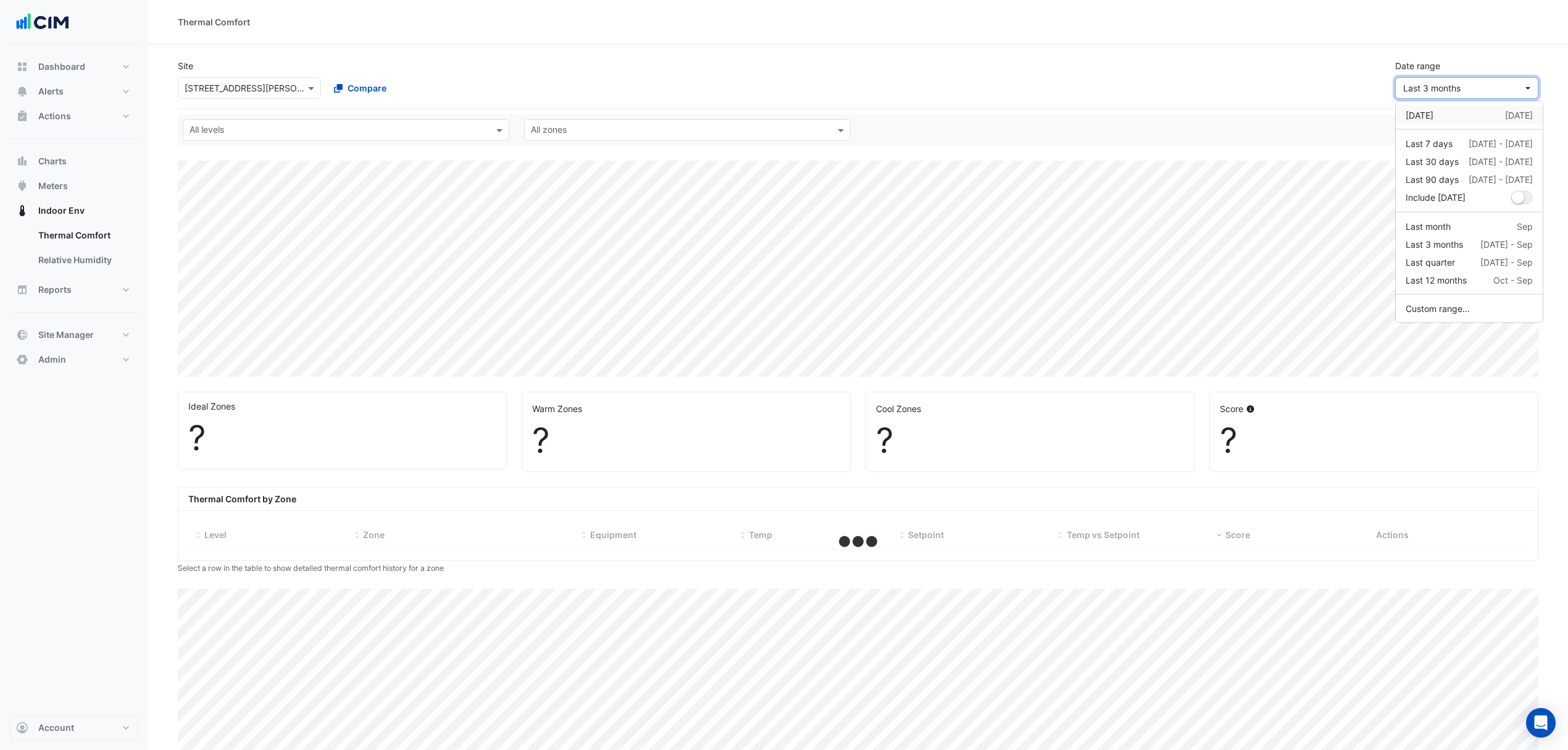
select select "***"
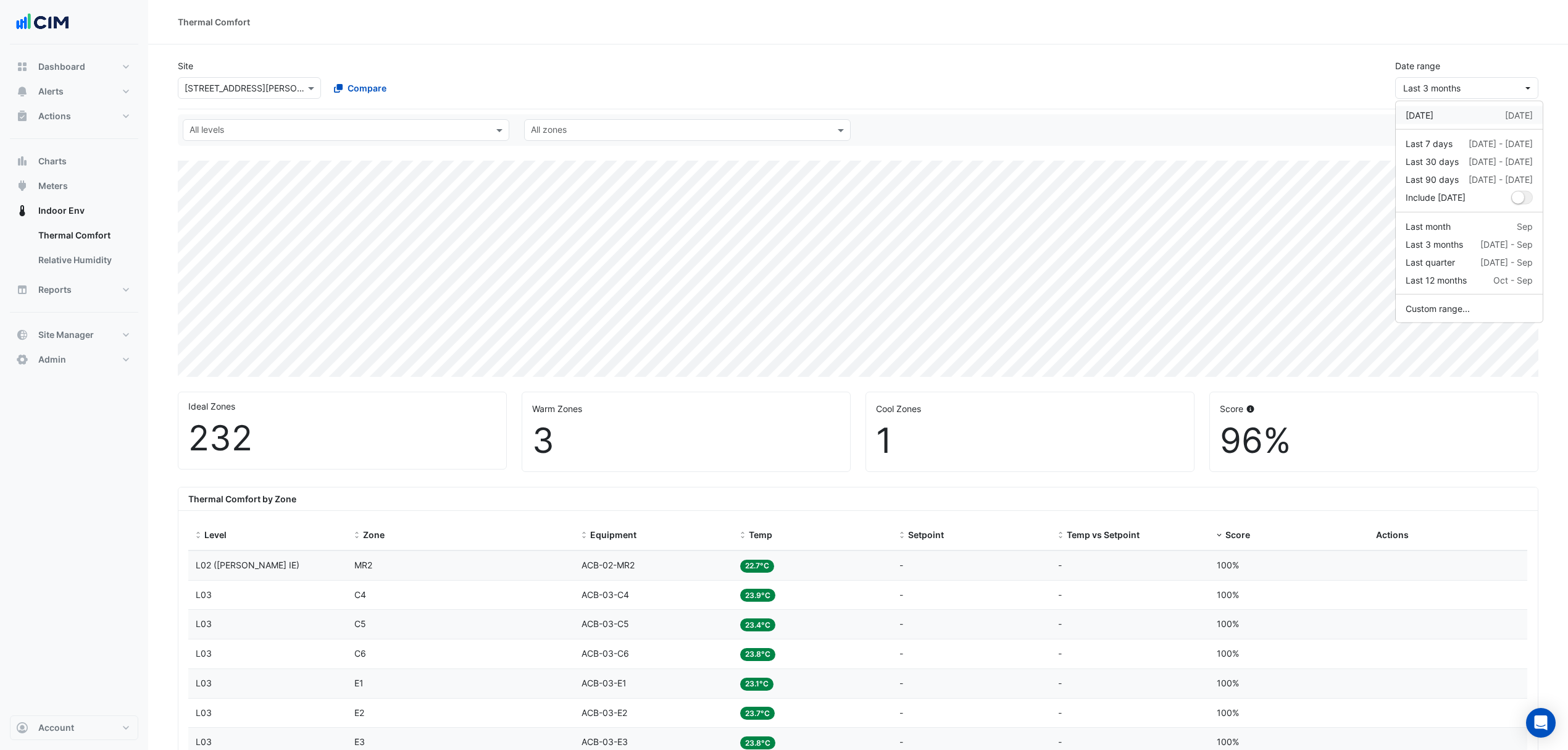
click at [1452, 116] on div "[DATE] [DATE]" at bounding box center [1469, 115] width 127 height 13
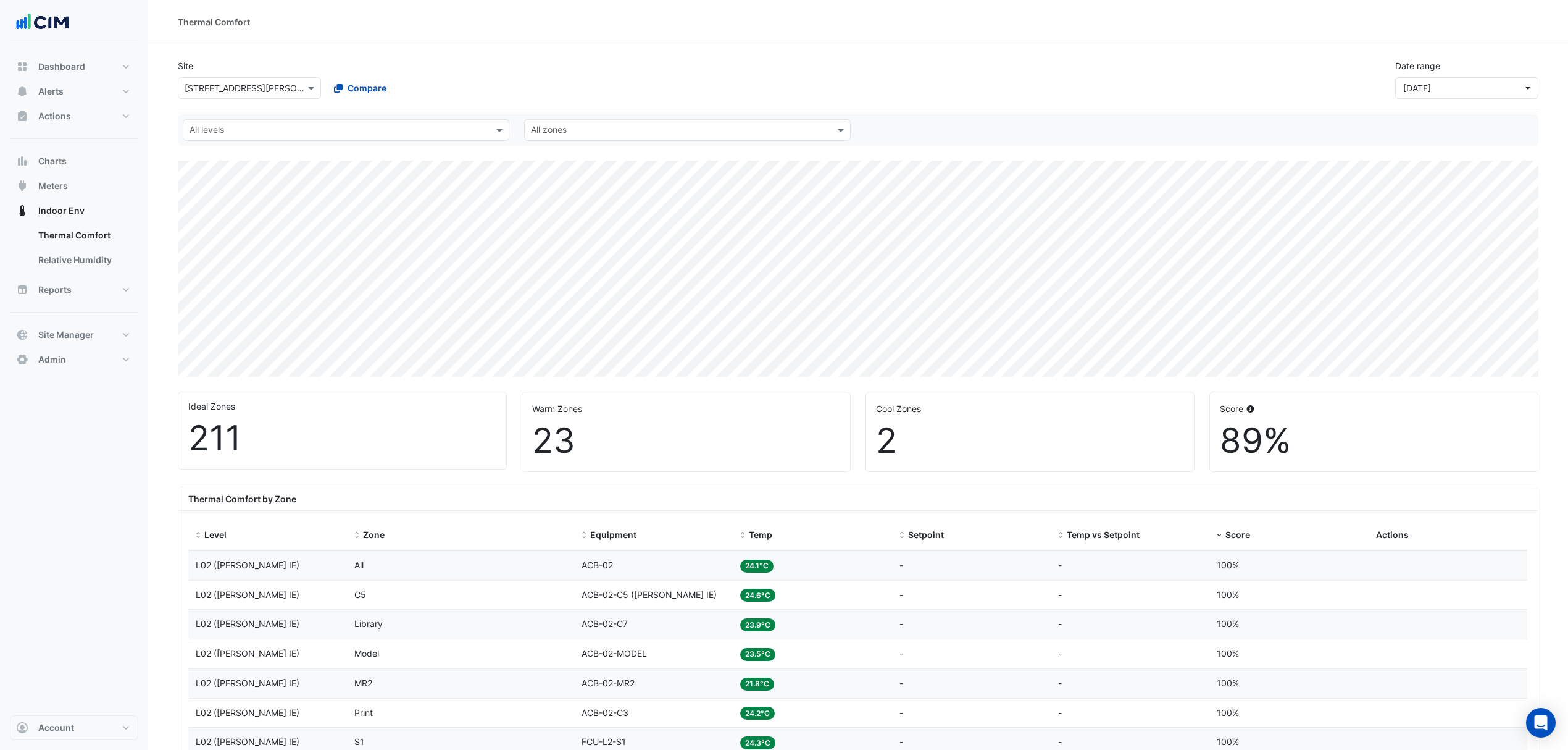
scroll to position [164, 0]
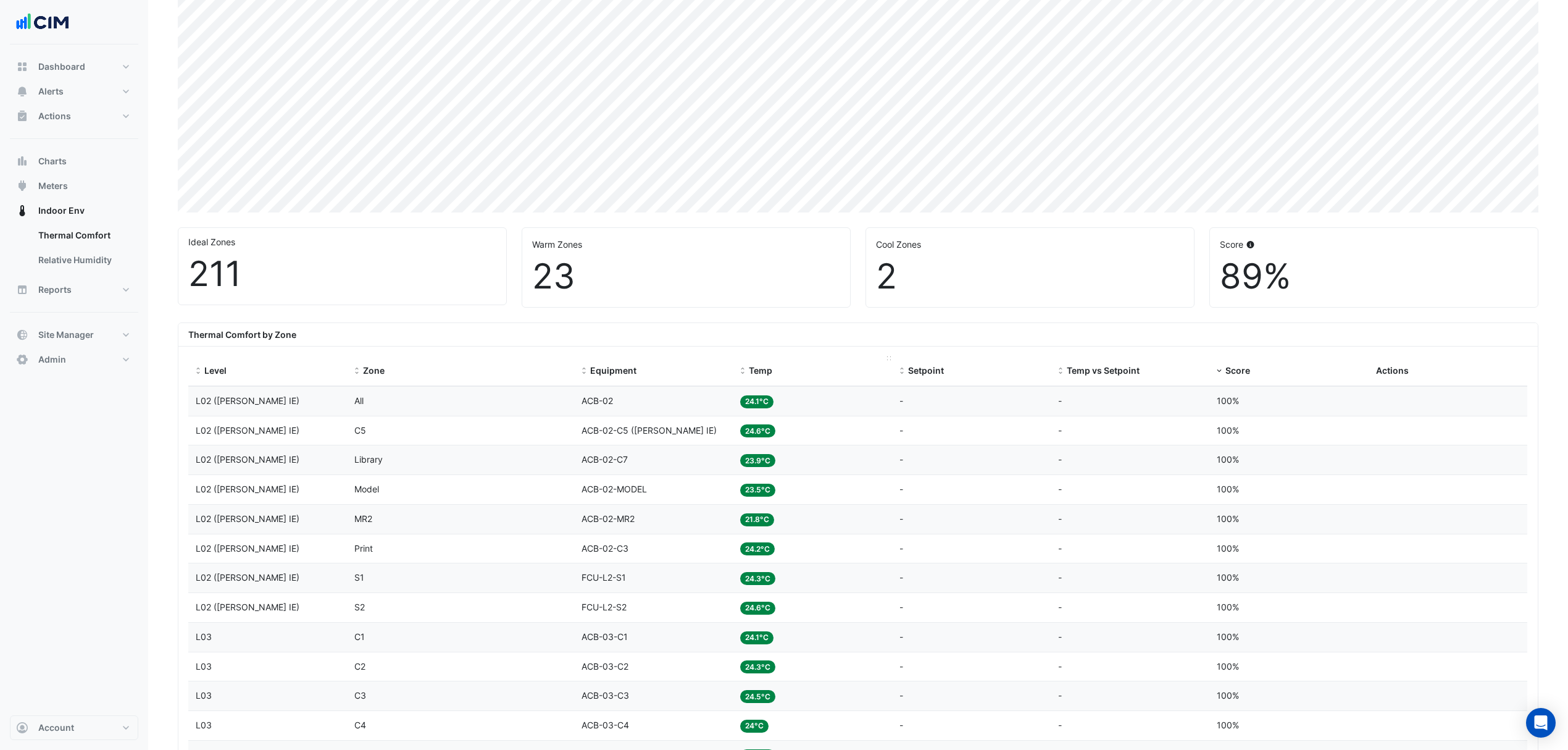
click at [777, 368] on div "Temp" at bounding box center [812, 370] width 144 height 14
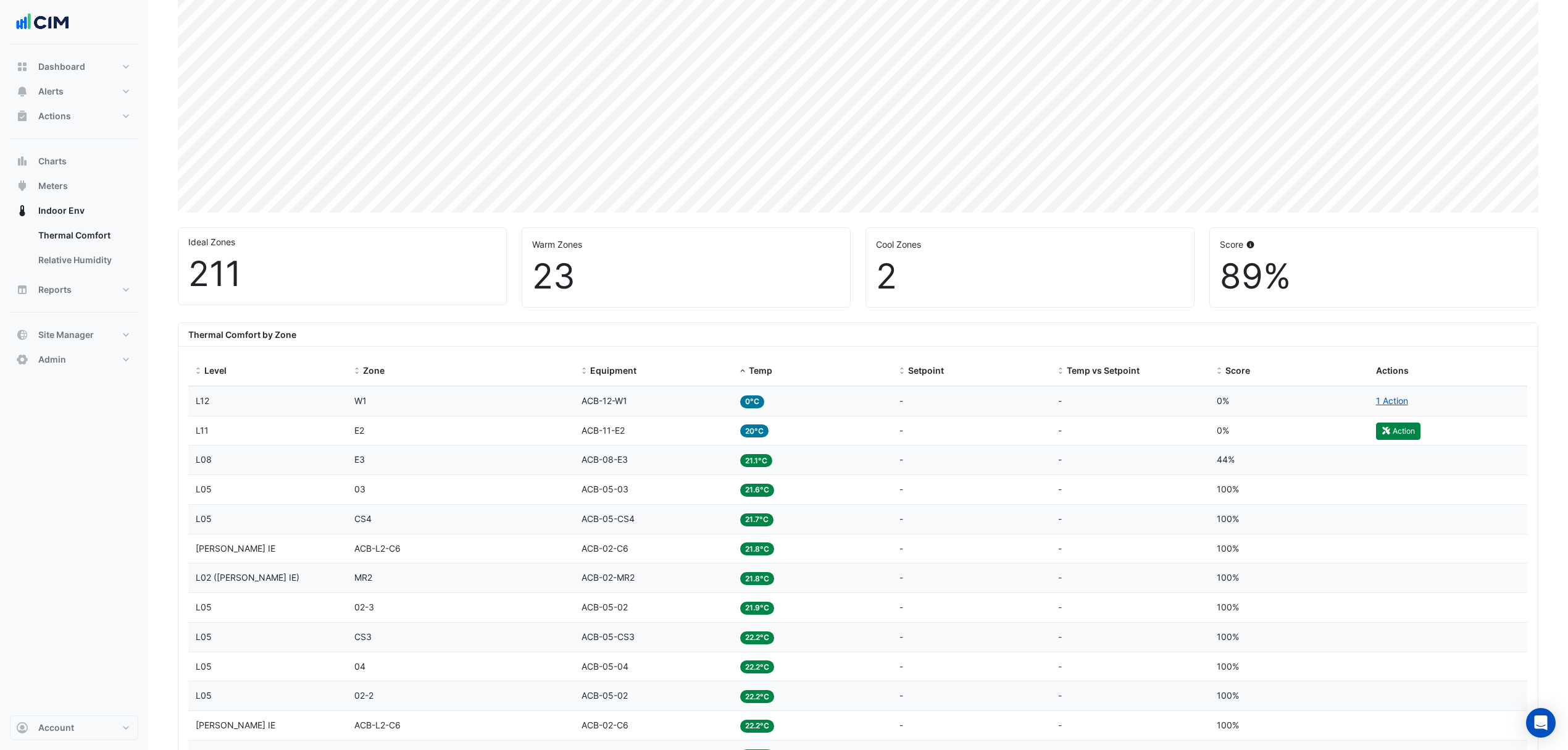
click at [766, 405] on div "Temp 0°C" at bounding box center [812, 401] width 144 height 14
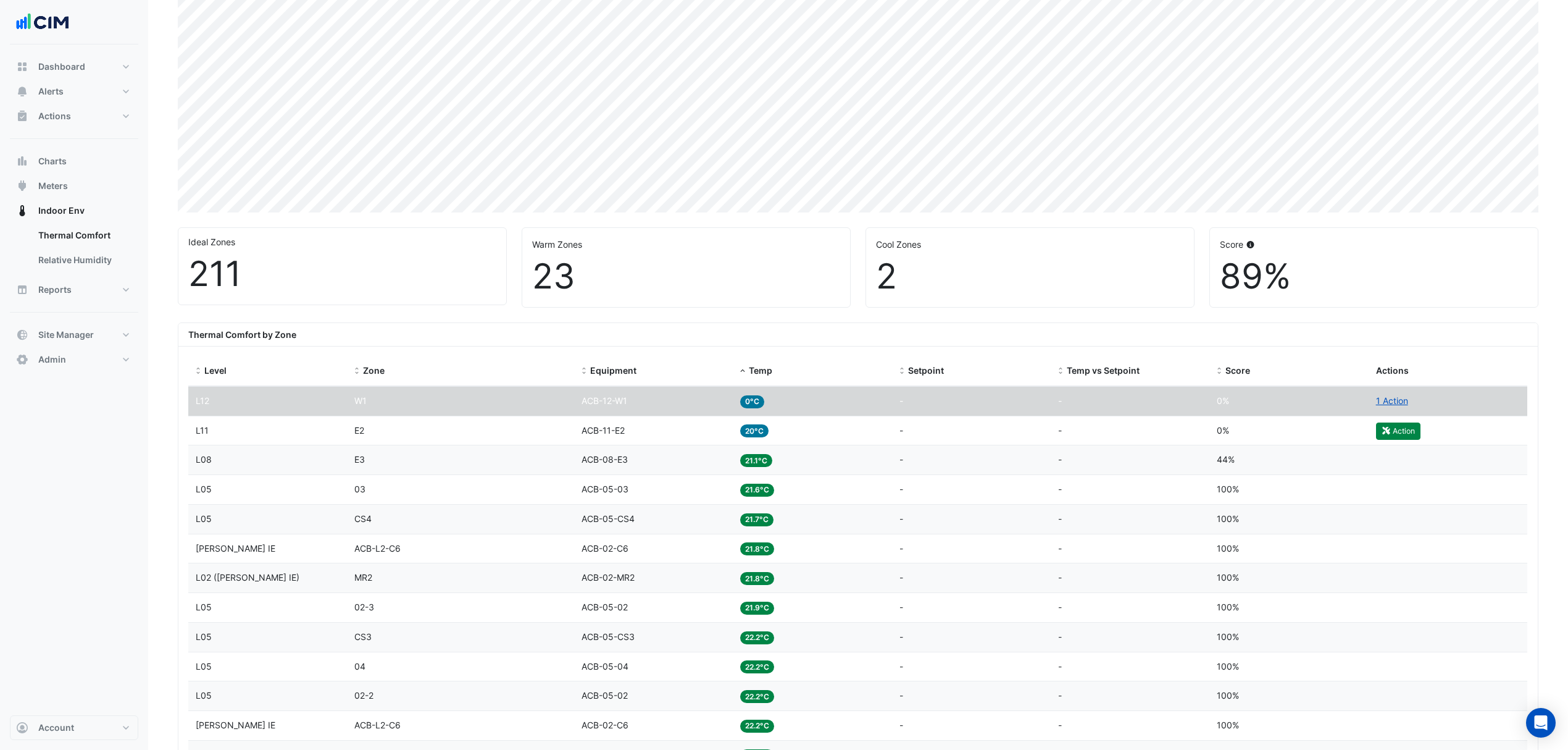
click at [800, 437] on div "Temp 20°C" at bounding box center [812, 430] width 144 height 14
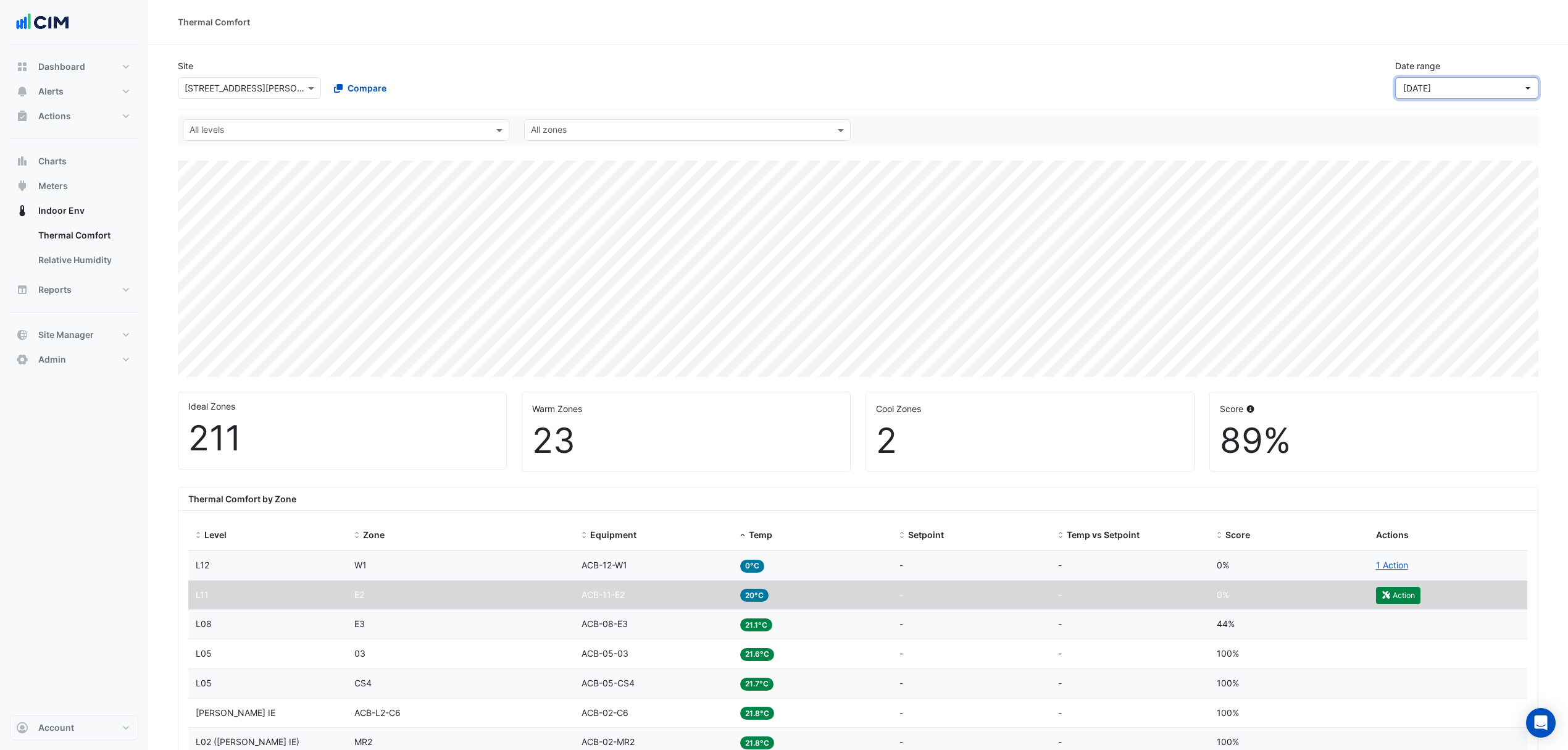
click at [1422, 87] on span "[DATE]" at bounding box center [1418, 88] width 28 height 11
drag, startPoint x: 1431, startPoint y: 158, endPoint x: 1440, endPoint y: 144, distance: 16.6
click at [1440, 144] on div "[DATE] [DATE] Last 7 days [DATE] - [DATE] Last 30 days [DATE] - [DATE] Last 90 …" at bounding box center [1469, 212] width 148 height 223
click at [1440, 144] on div "Last 7 days" at bounding box center [1429, 144] width 47 height 13
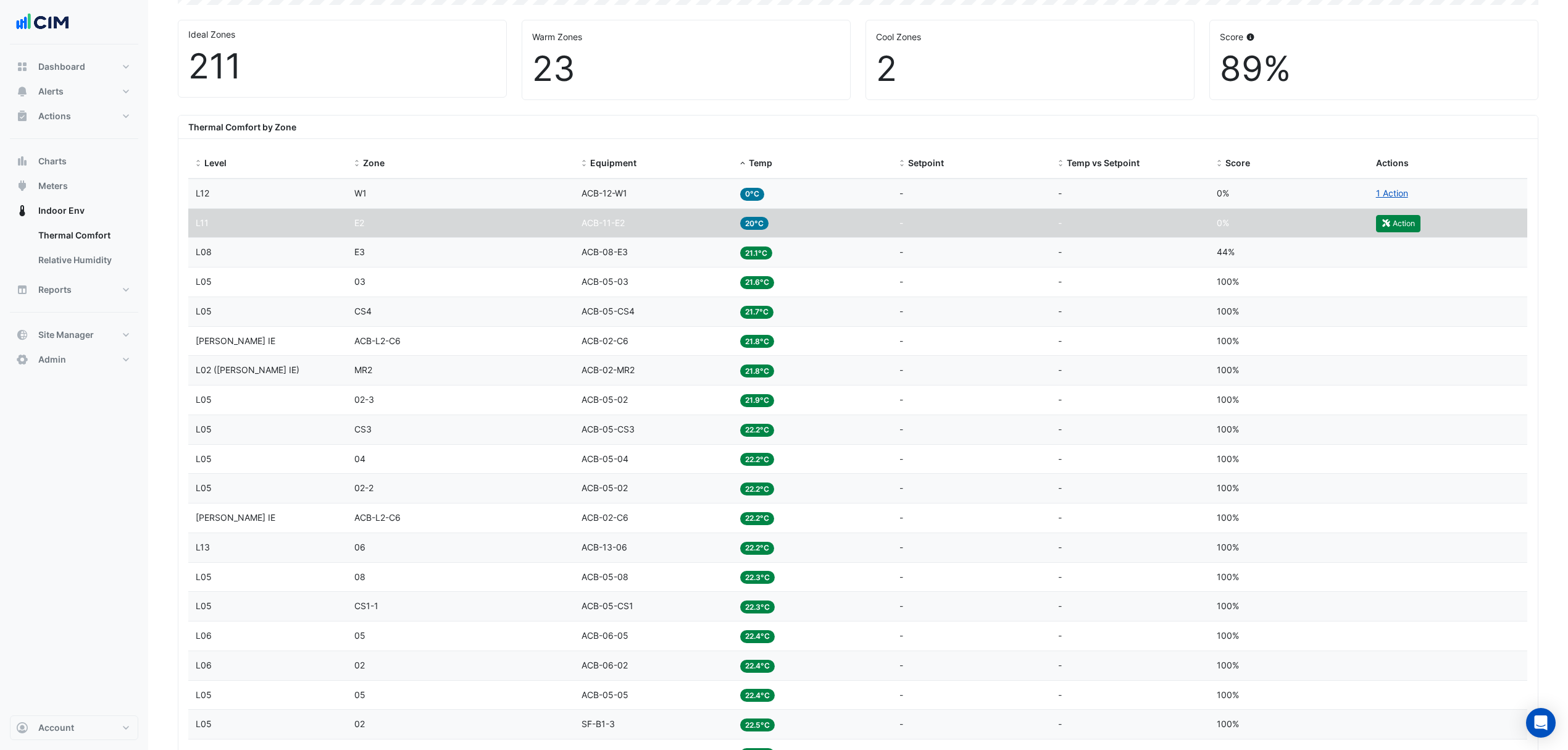
scroll to position [140, 0]
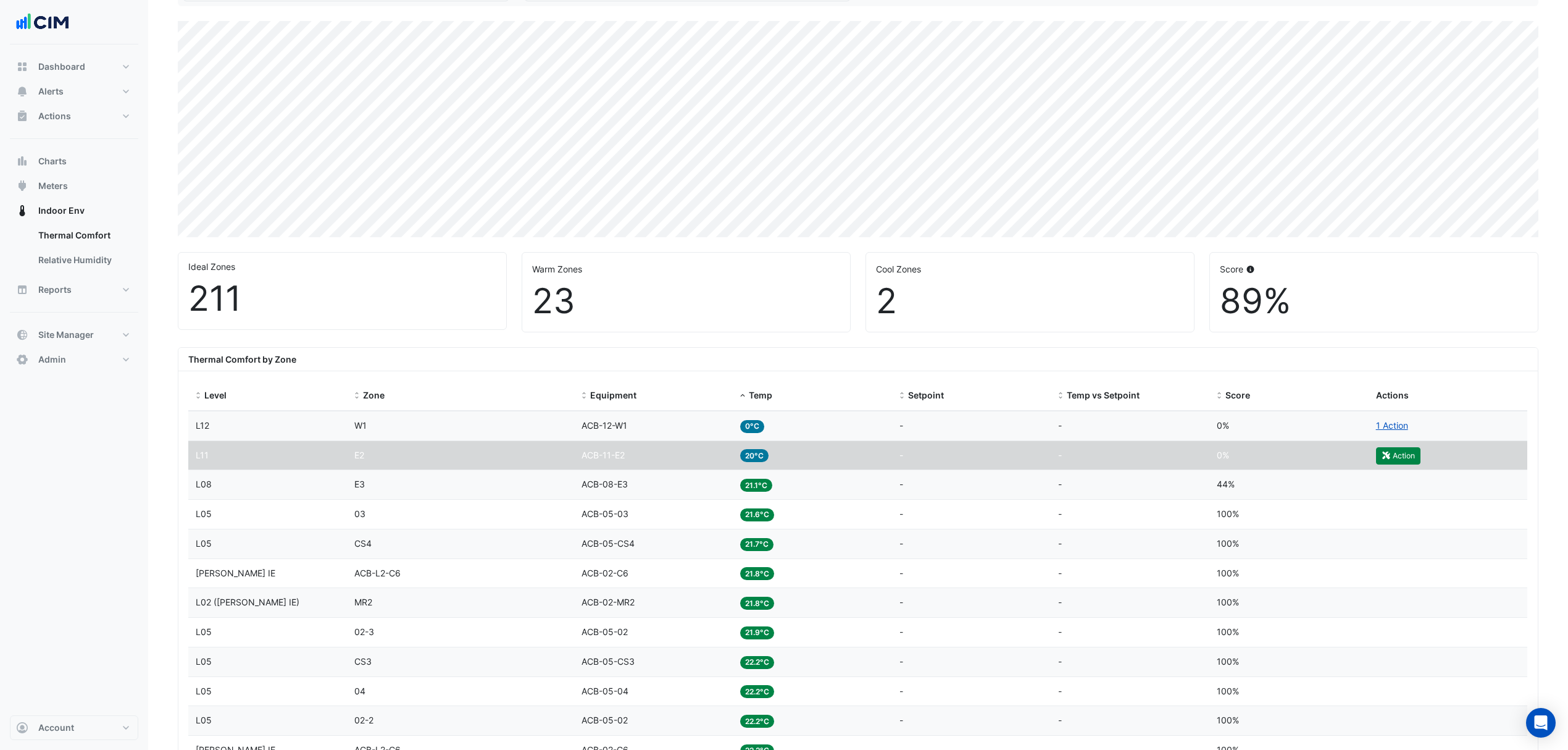
click at [754, 441] on datatable-body-cell "Temp 0°C" at bounding box center [812, 426] width 159 height 29
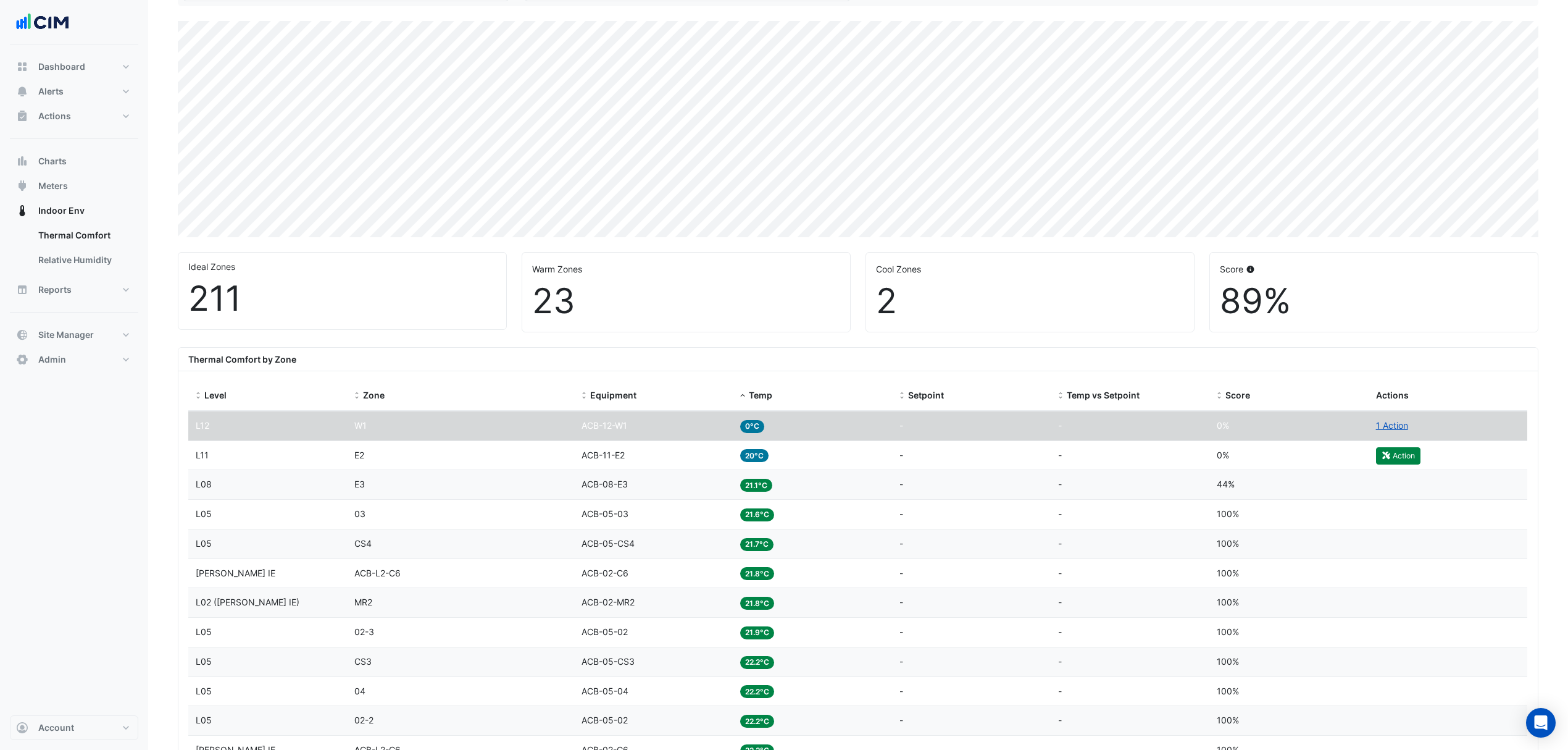
click at [754, 462] on span "20°C" at bounding box center [755, 456] width 28 height 13
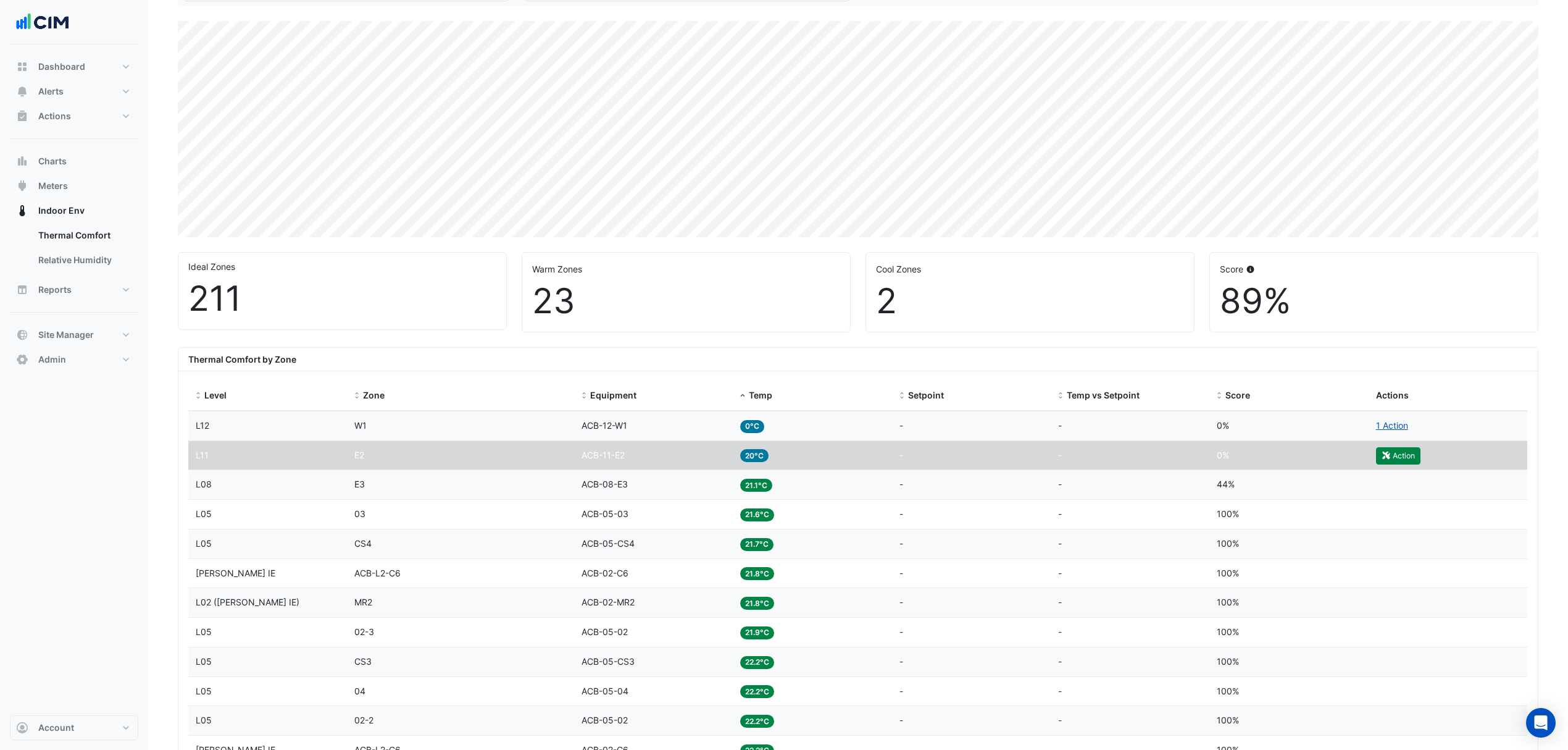
click at [763, 496] on datatable-body-cell "Temp 21.1°C" at bounding box center [812, 484] width 159 height 29
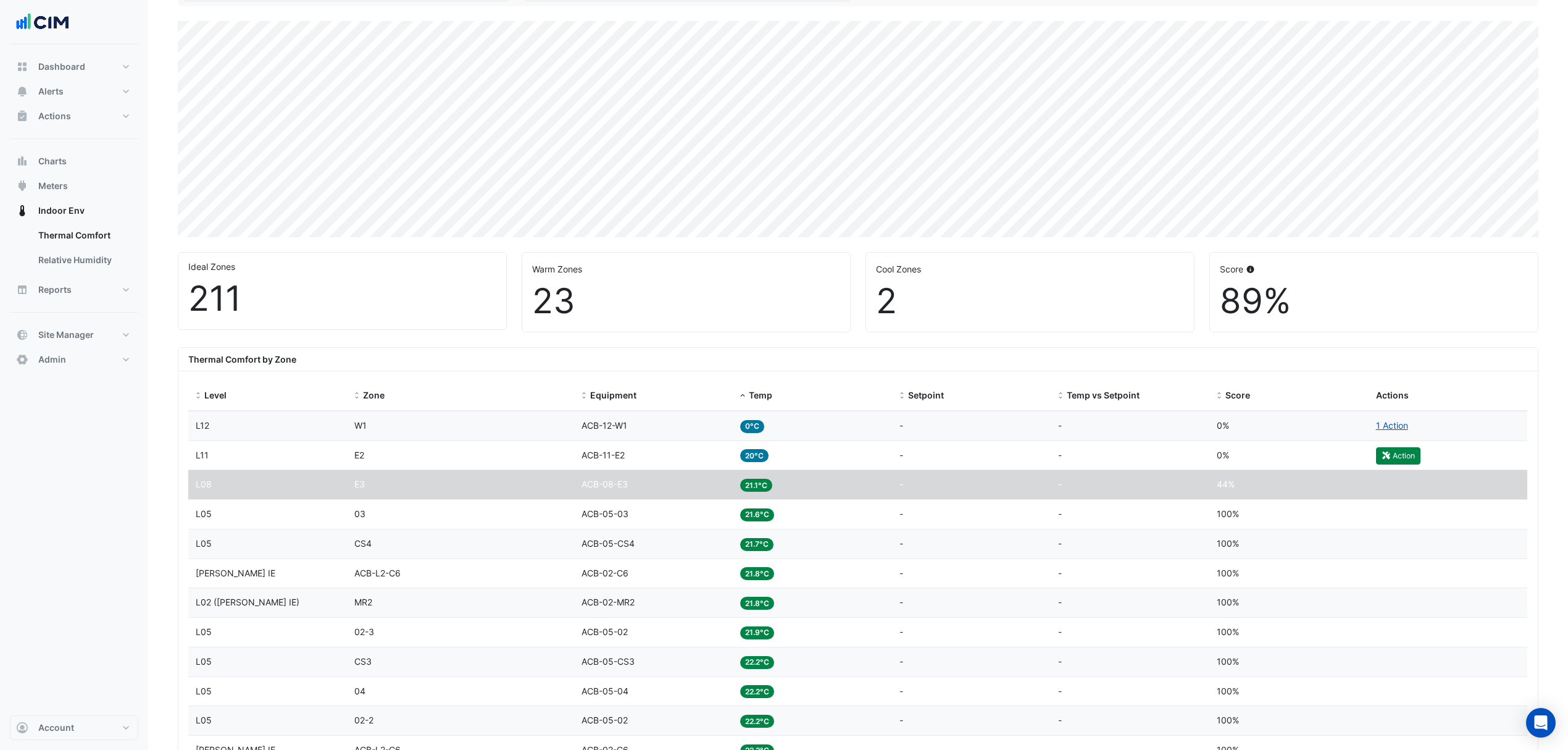
click at [776, 457] on div "Temp 20°C" at bounding box center [812, 455] width 144 height 14
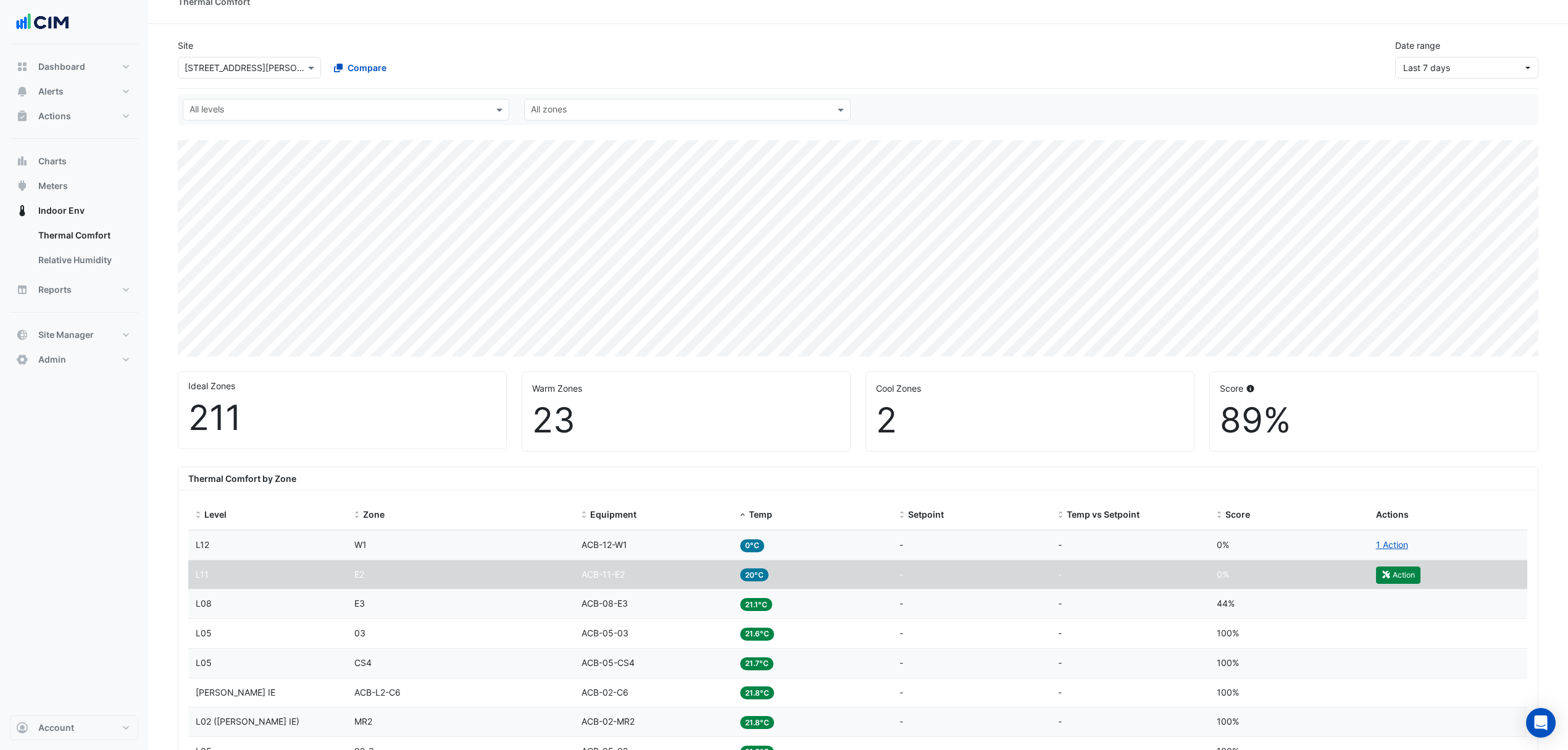
scroll to position [0, 0]
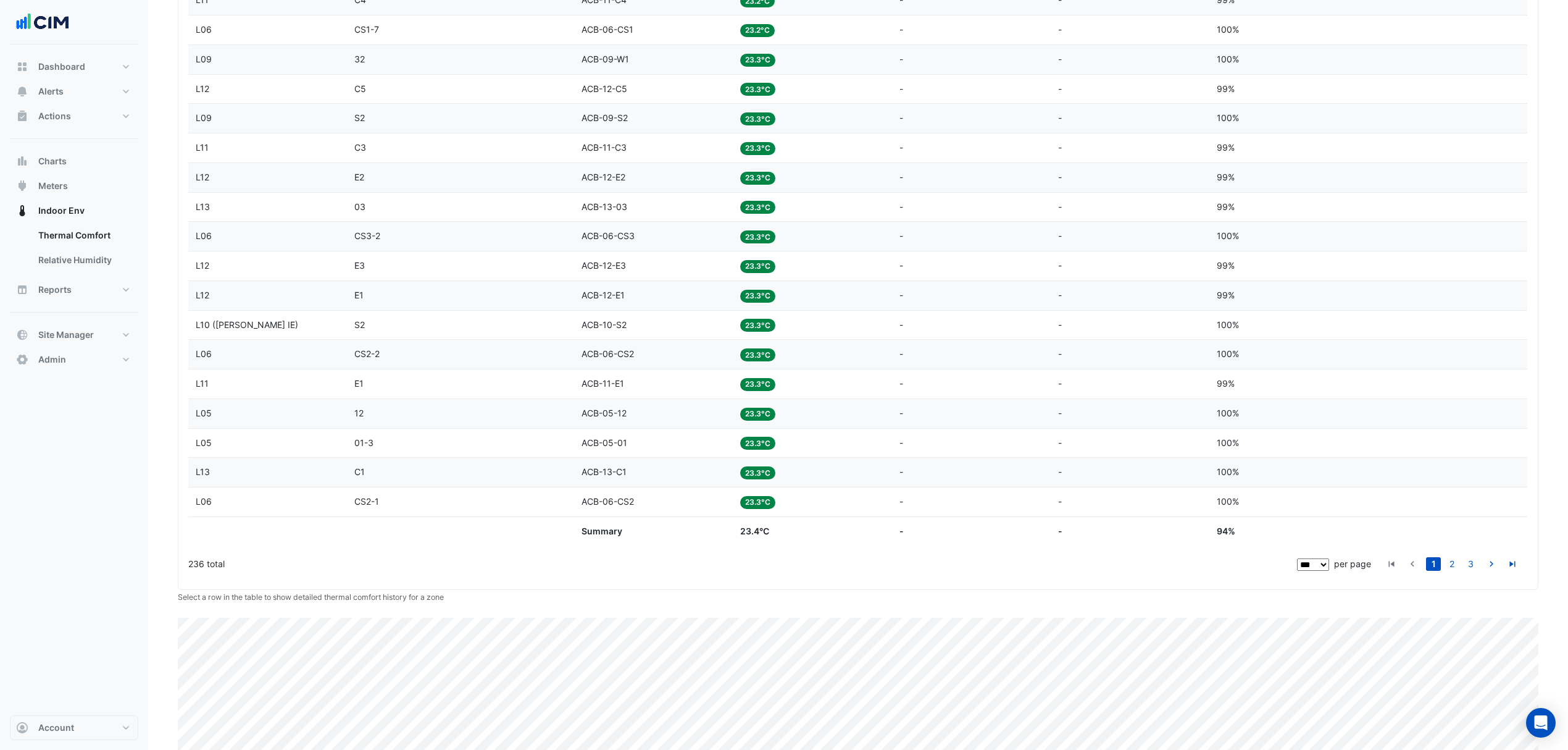
scroll to position [3103, 0]
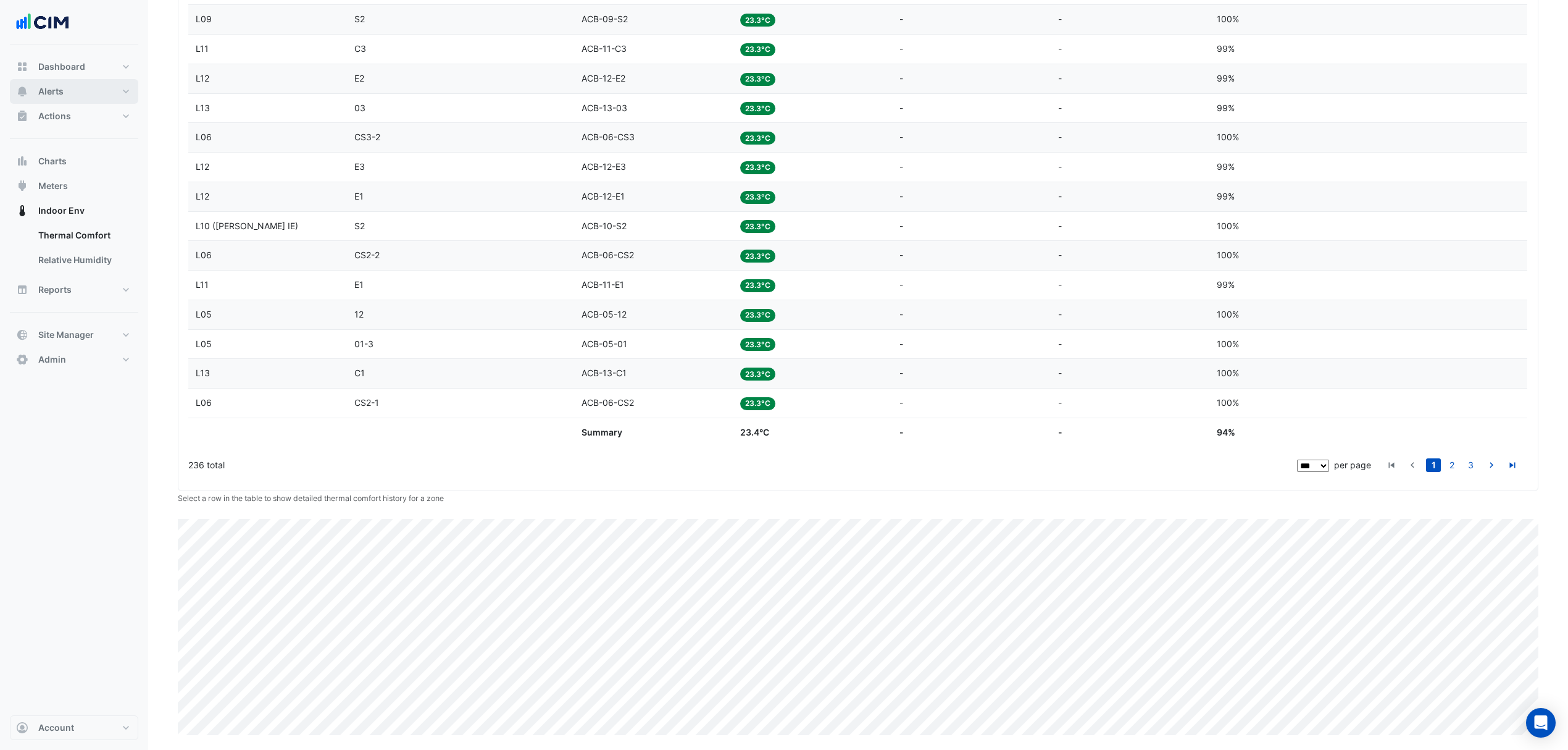
click at [67, 86] on button "Alerts" at bounding box center [74, 91] width 129 height 25
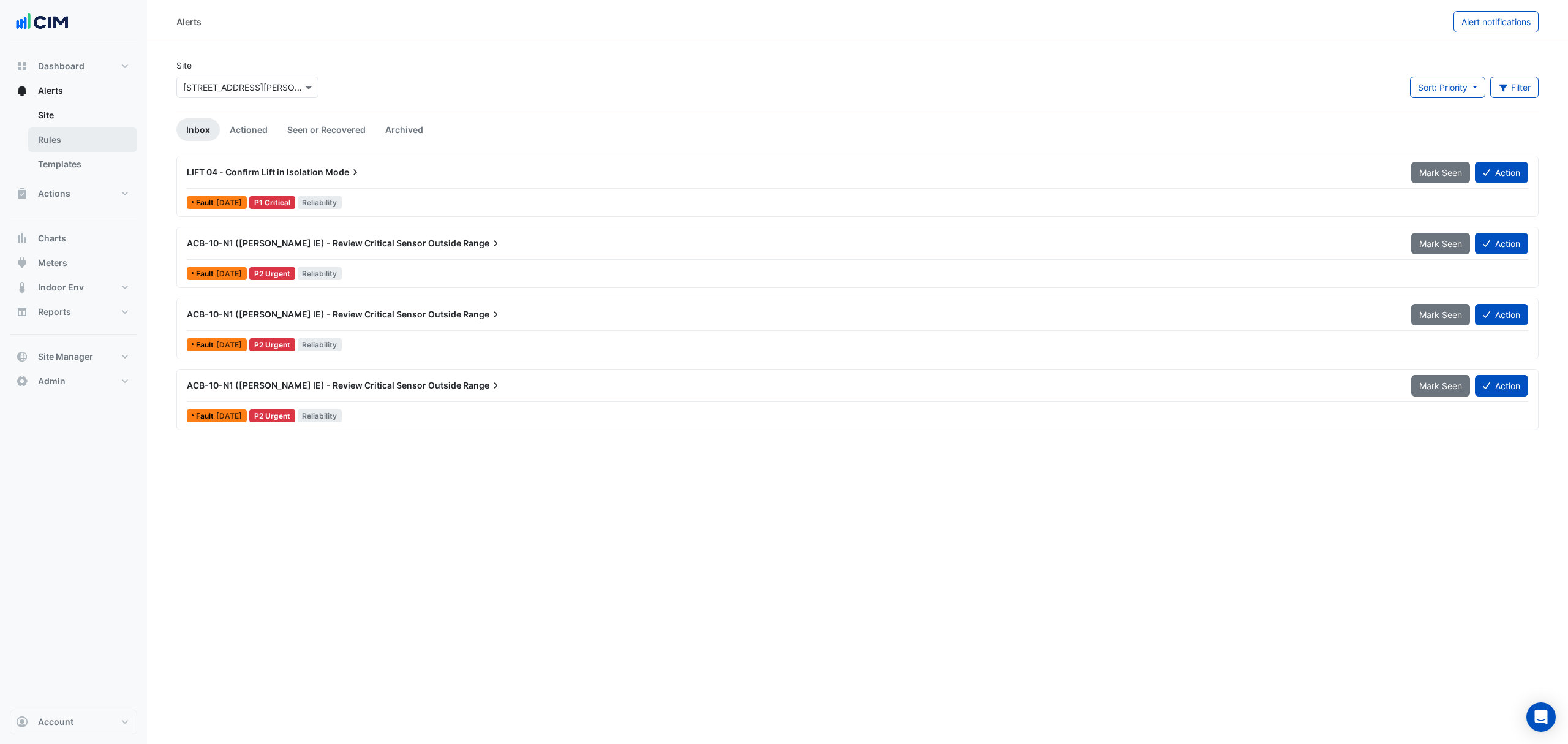
click at [96, 148] on link "Rules" at bounding box center [83, 139] width 109 height 24
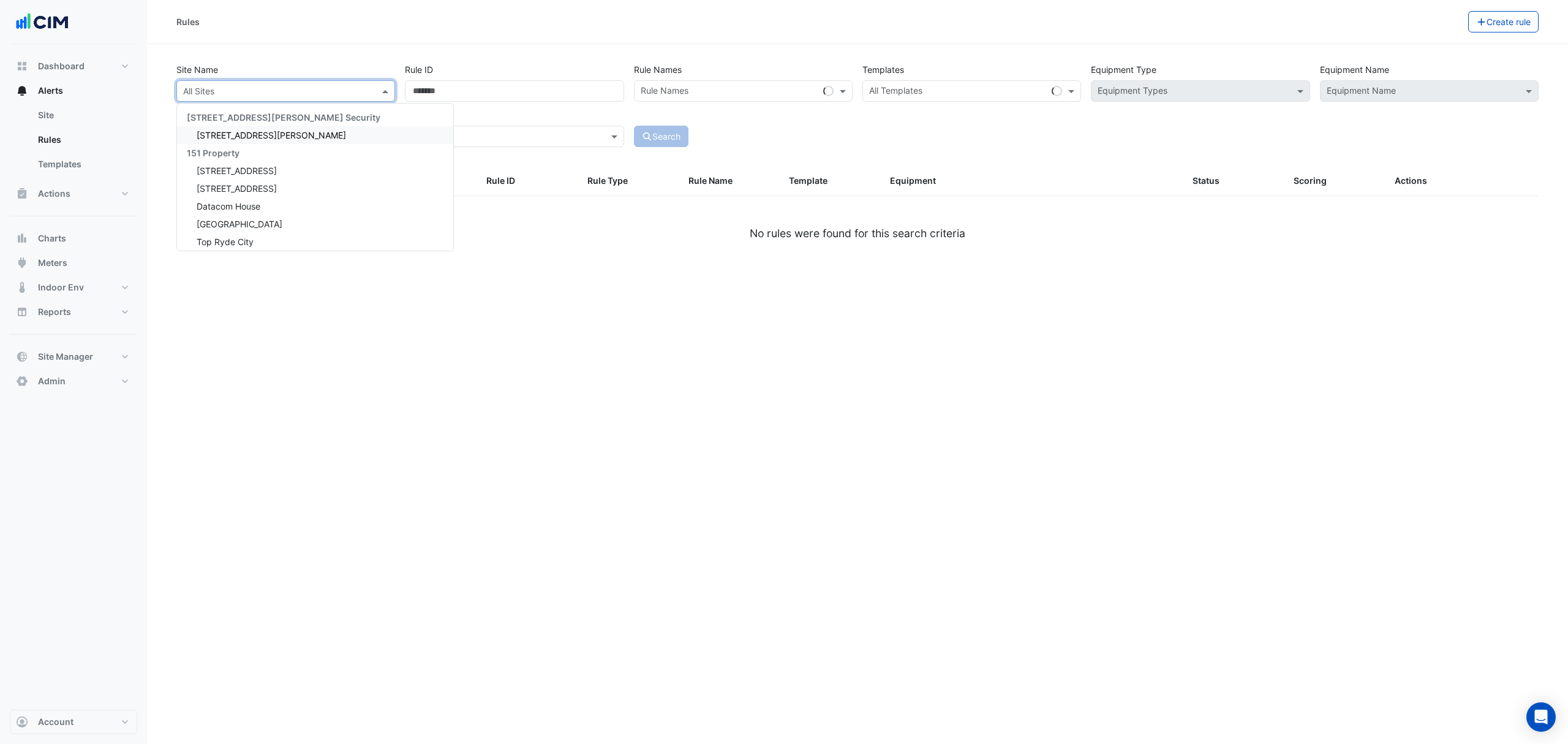
click at [216, 87] on input "text" at bounding box center [273, 92] width 181 height 13
type input "***"
click at [238, 130] on span "[STREET_ADDRESS][PERSON_NAME]" at bounding box center [271, 135] width 149 height 11
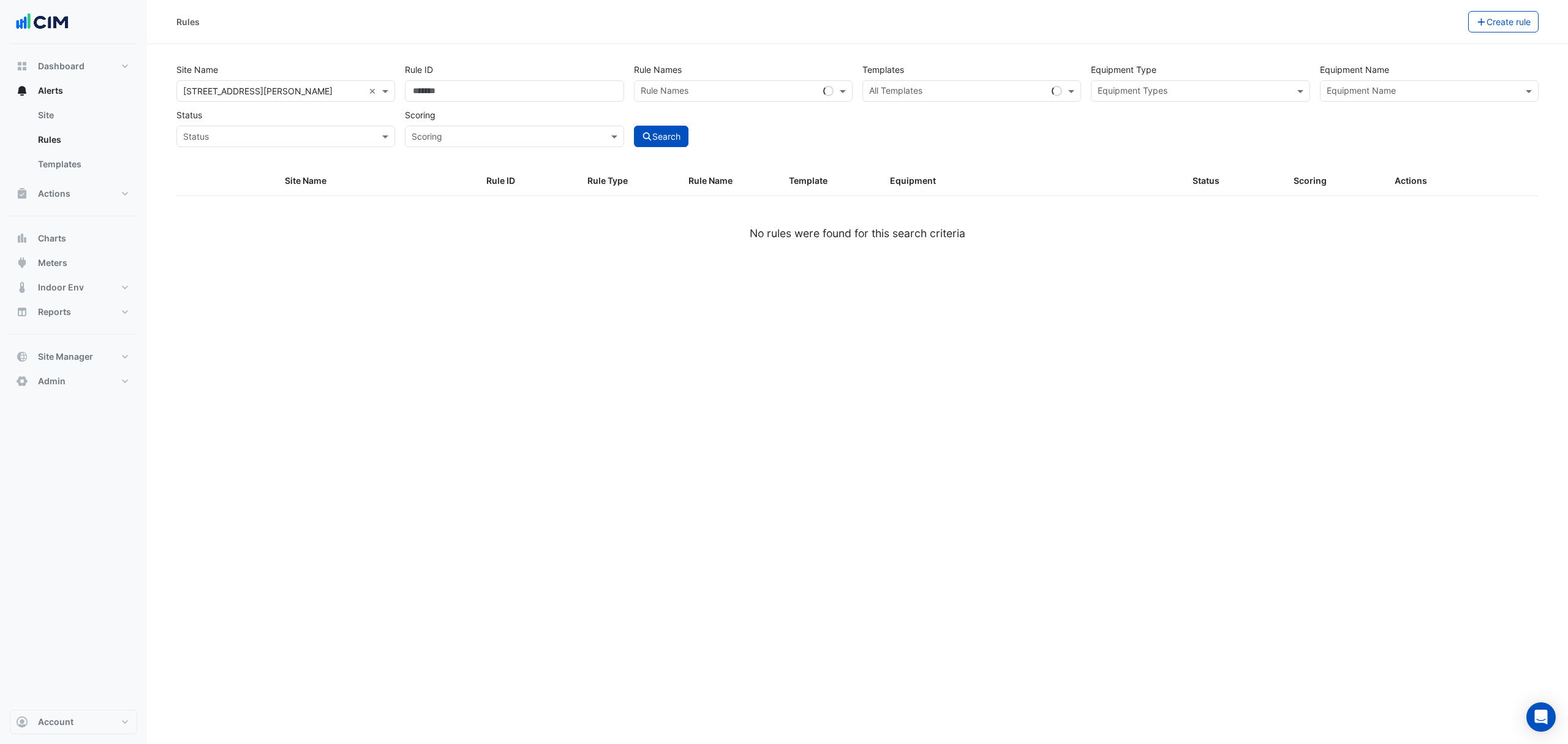
click at [1023, 91] on input "text" at bounding box center [958, 92] width 177 height 13
paste input "*********"
type input "*********"
click at [1023, 123] on div "ACB0001-5 - Inspect Zone Temp Broken Sensor" at bounding box center [1019, 118] width 294 height 13
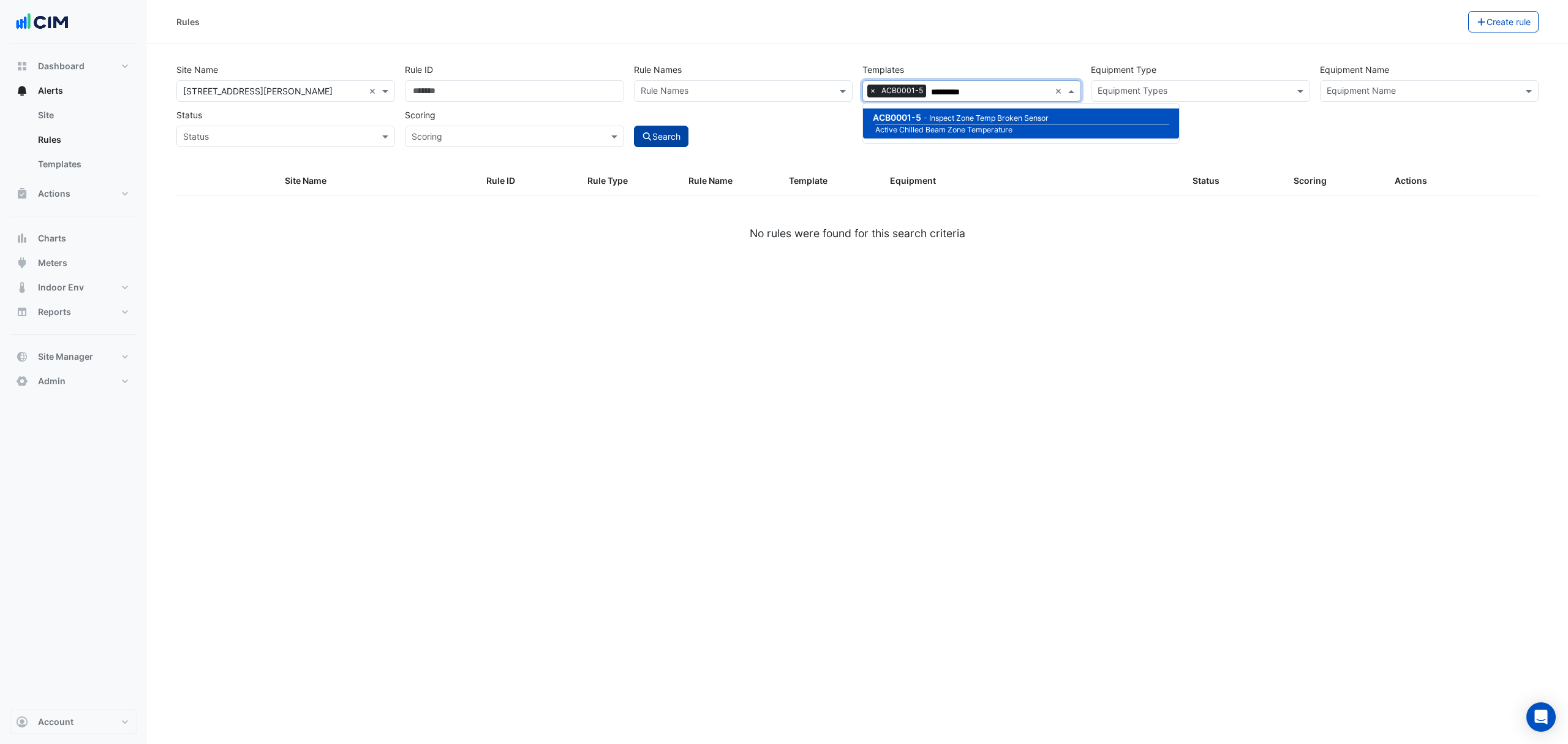
click at [677, 140] on button "Search" at bounding box center [662, 136] width 55 height 22
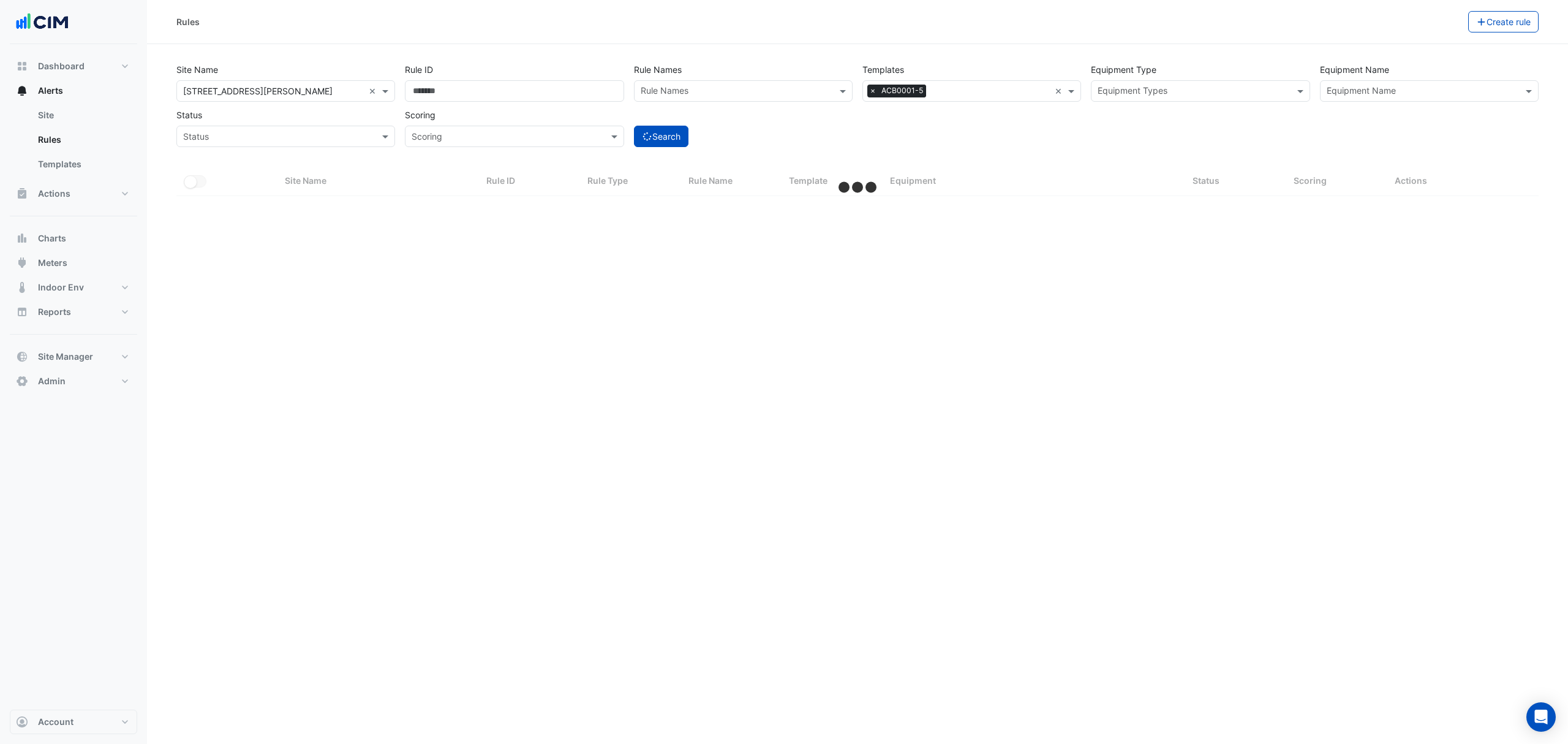
select select "***"
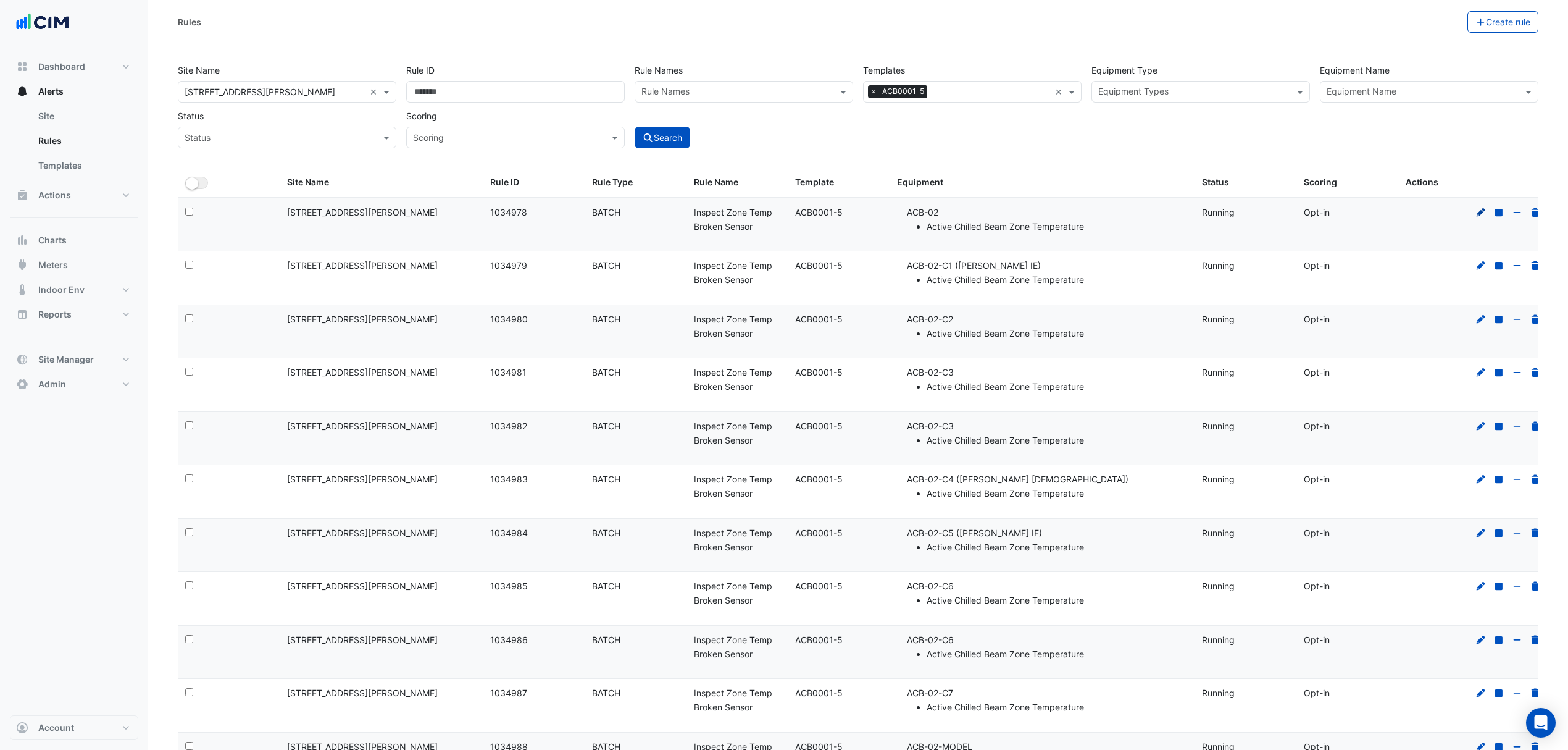
click at [1477, 211] on icon at bounding box center [1481, 212] width 11 height 9
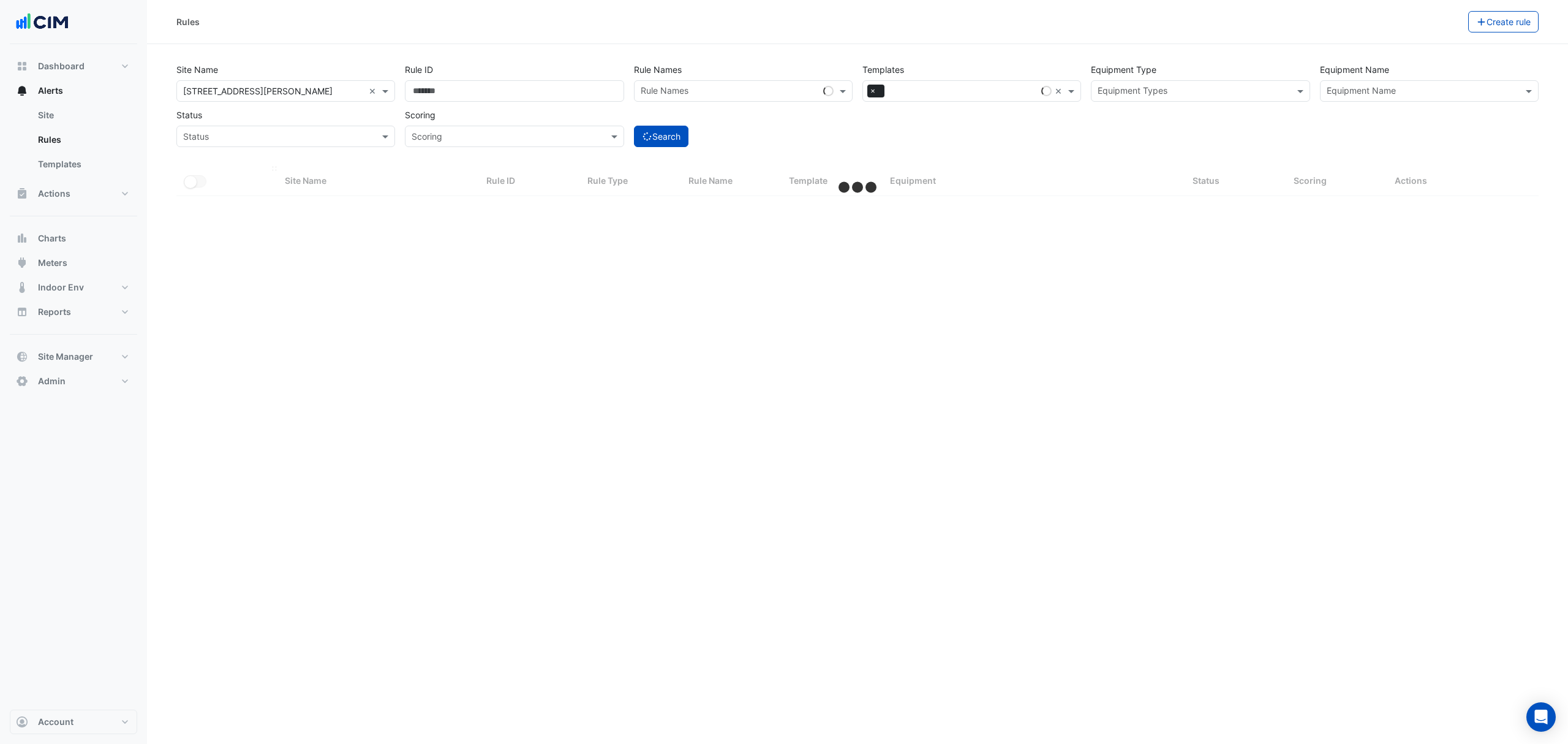
select select "***"
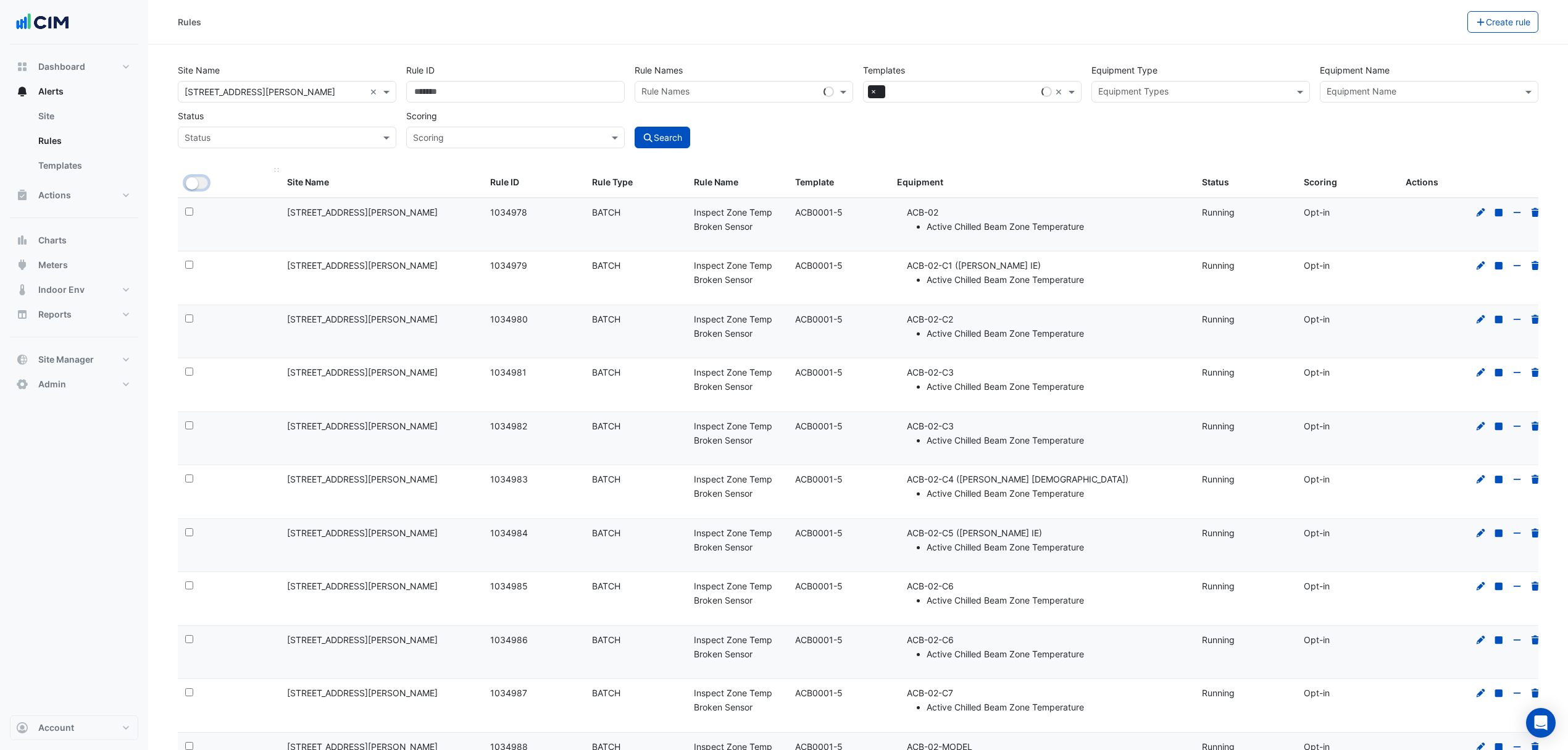
click at [191, 184] on small "button" at bounding box center [192, 183] width 13 height 13
click at [1422, 23] on button "Bulk Actions" at bounding box center [1429, 22] width 73 height 22
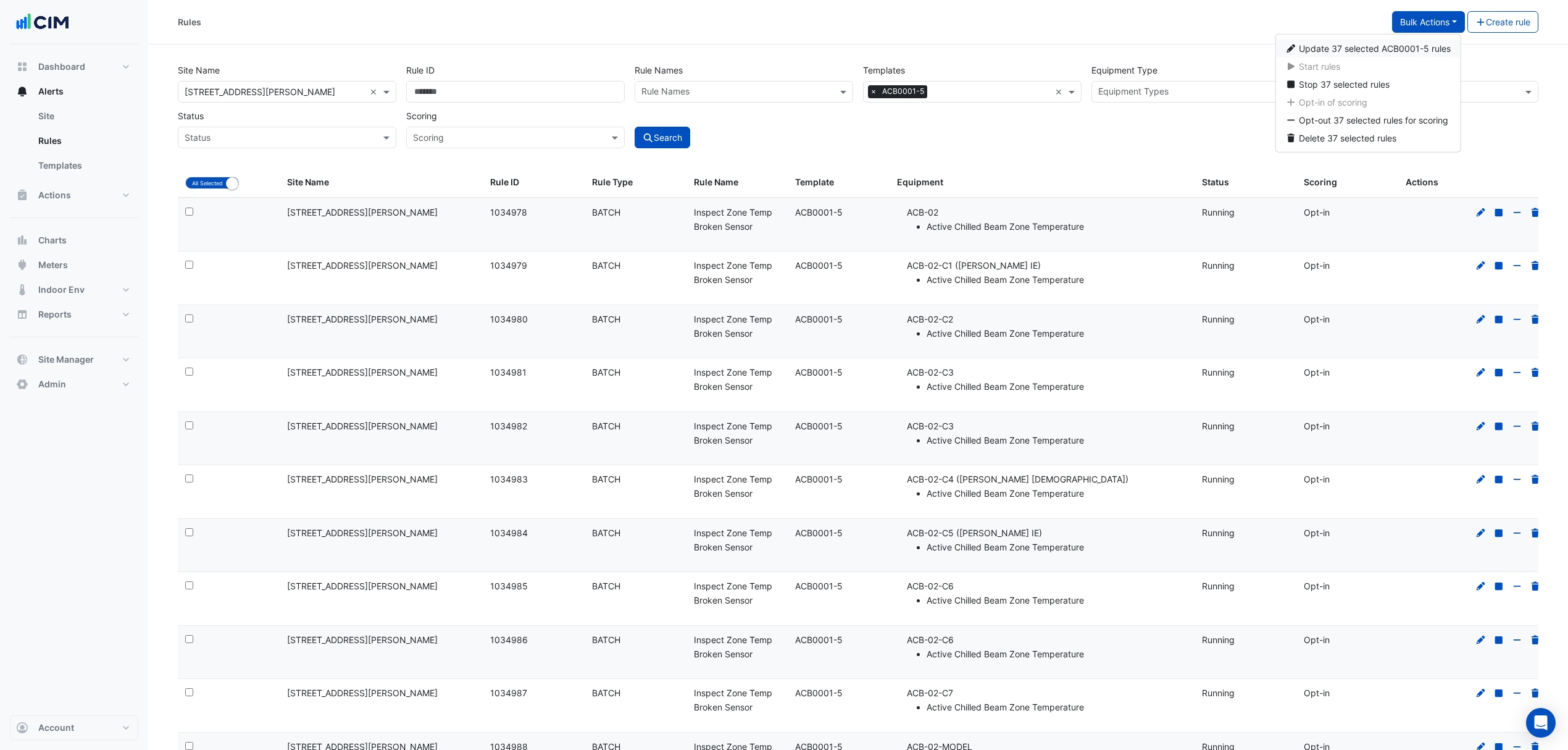
click at [1403, 48] on span "Update 37 selected ACB0001-5 rules" at bounding box center [1375, 48] width 152 height 11
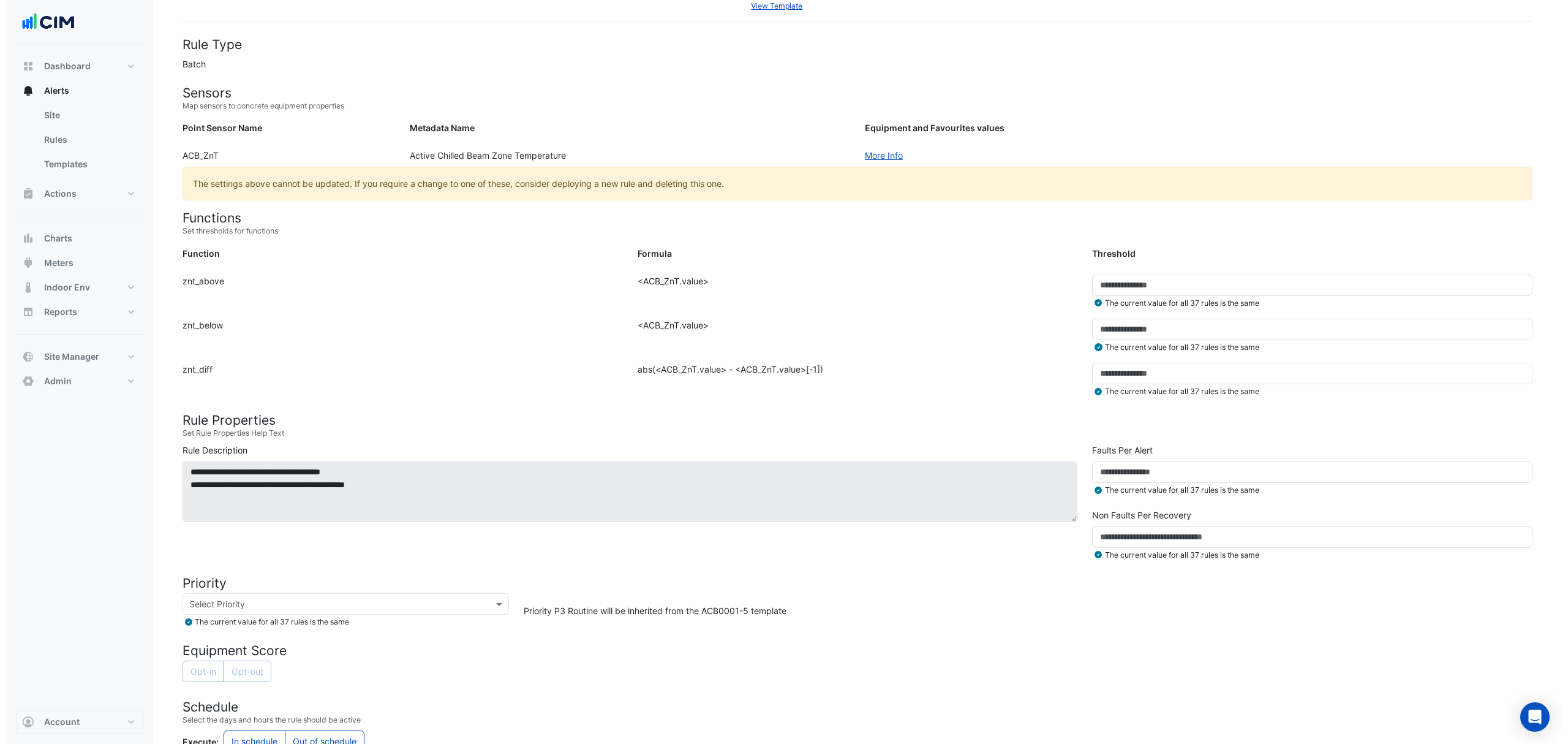
scroll to position [302, 0]
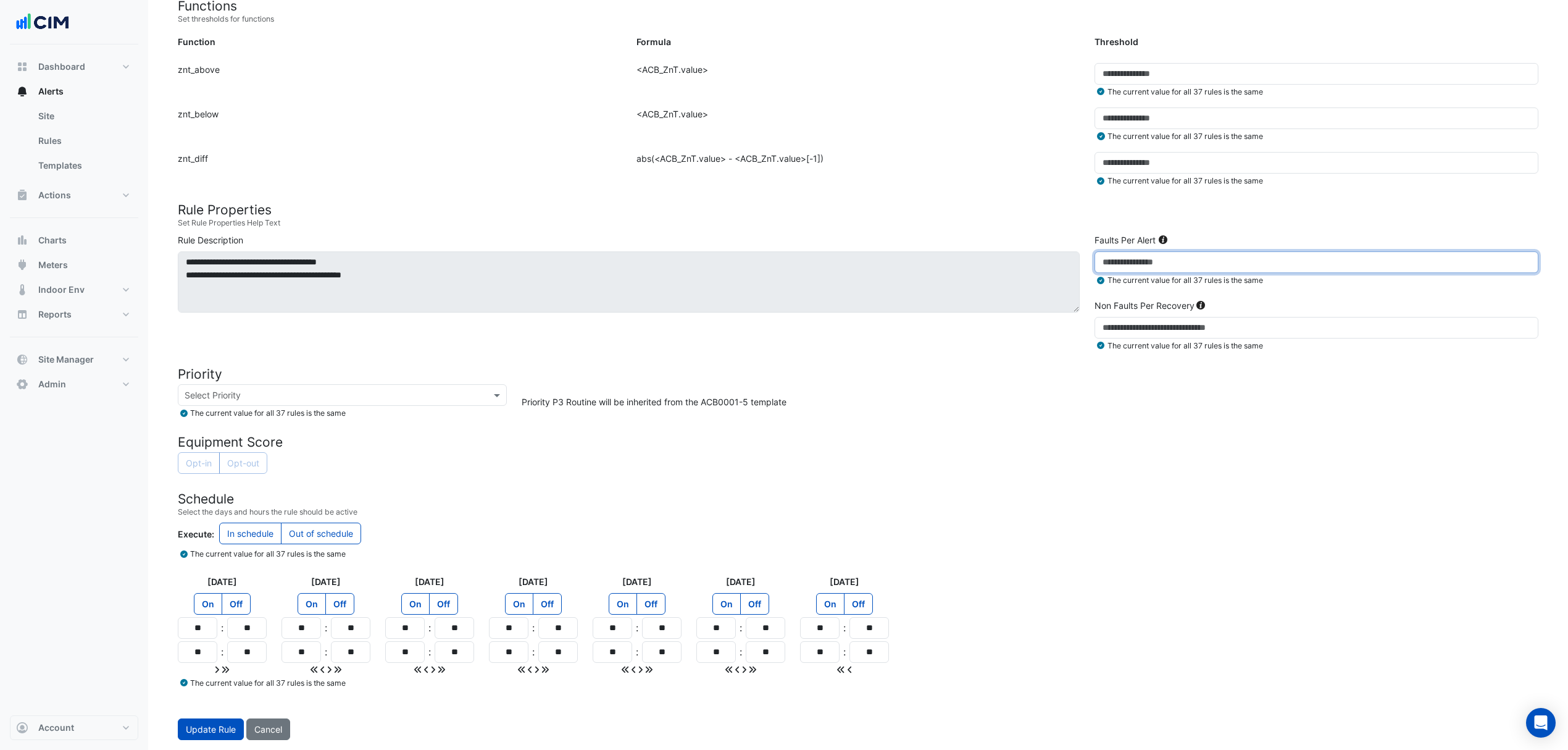
drag, startPoint x: 1147, startPoint y: 267, endPoint x: 1065, endPoint y: 267, distance: 82.0
click at [1065, 267] on div "**********" at bounding box center [858, 294] width 1376 height 123
drag, startPoint x: 1139, startPoint y: 254, endPoint x: 1068, endPoint y: 257, distance: 71.1
click at [1068, 257] on div "**********" at bounding box center [858, 294] width 1376 height 123
type input "**"
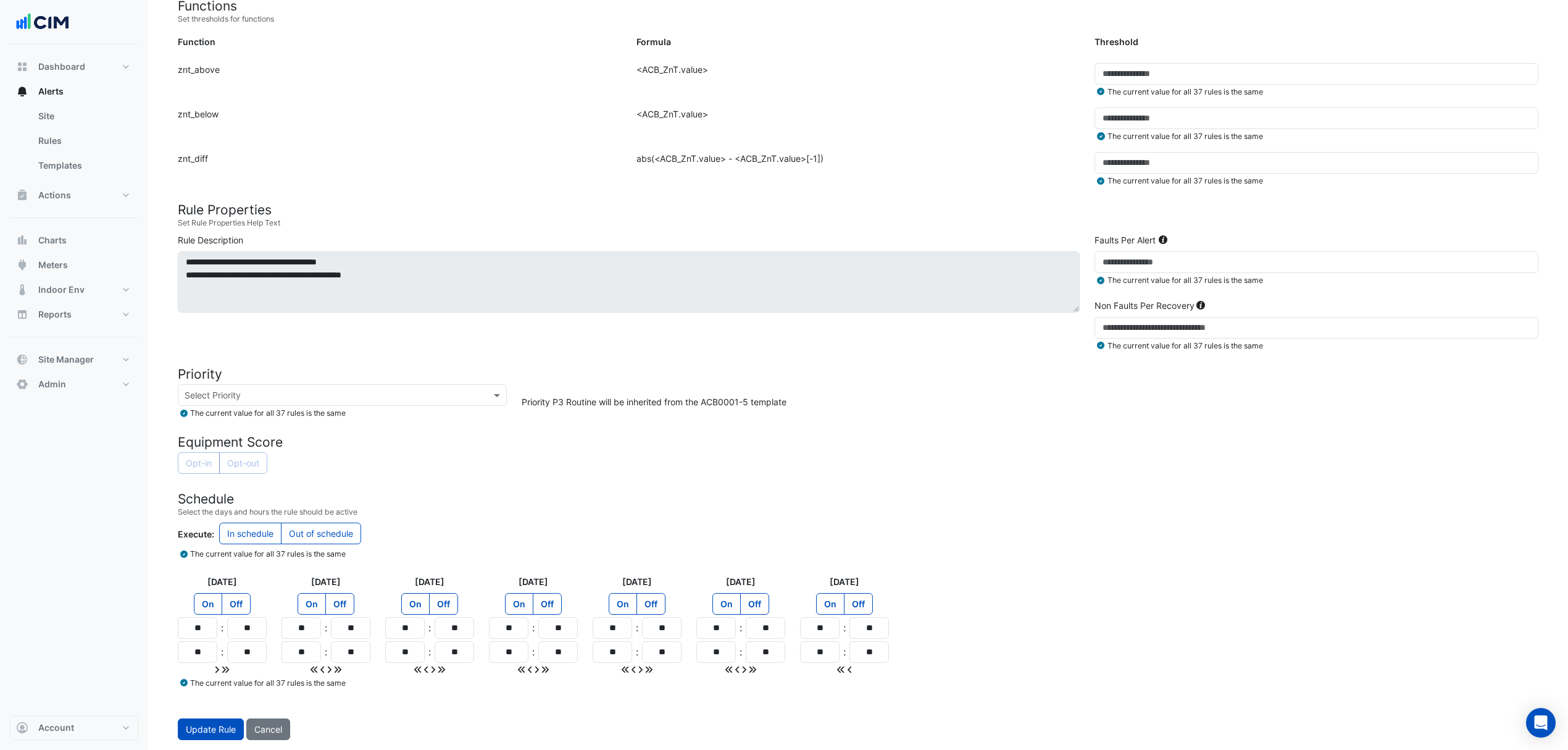
click at [986, 221] on small "Set Rule Properties Help Text" at bounding box center [858, 223] width 1361 height 11
click at [1021, 403] on div "Priority P3 Routine will be inherited from the ACB0001-5 template" at bounding box center [1029, 402] width 1031 height 34
click at [201, 718] on button "Update Rule" at bounding box center [211, 729] width 66 height 22
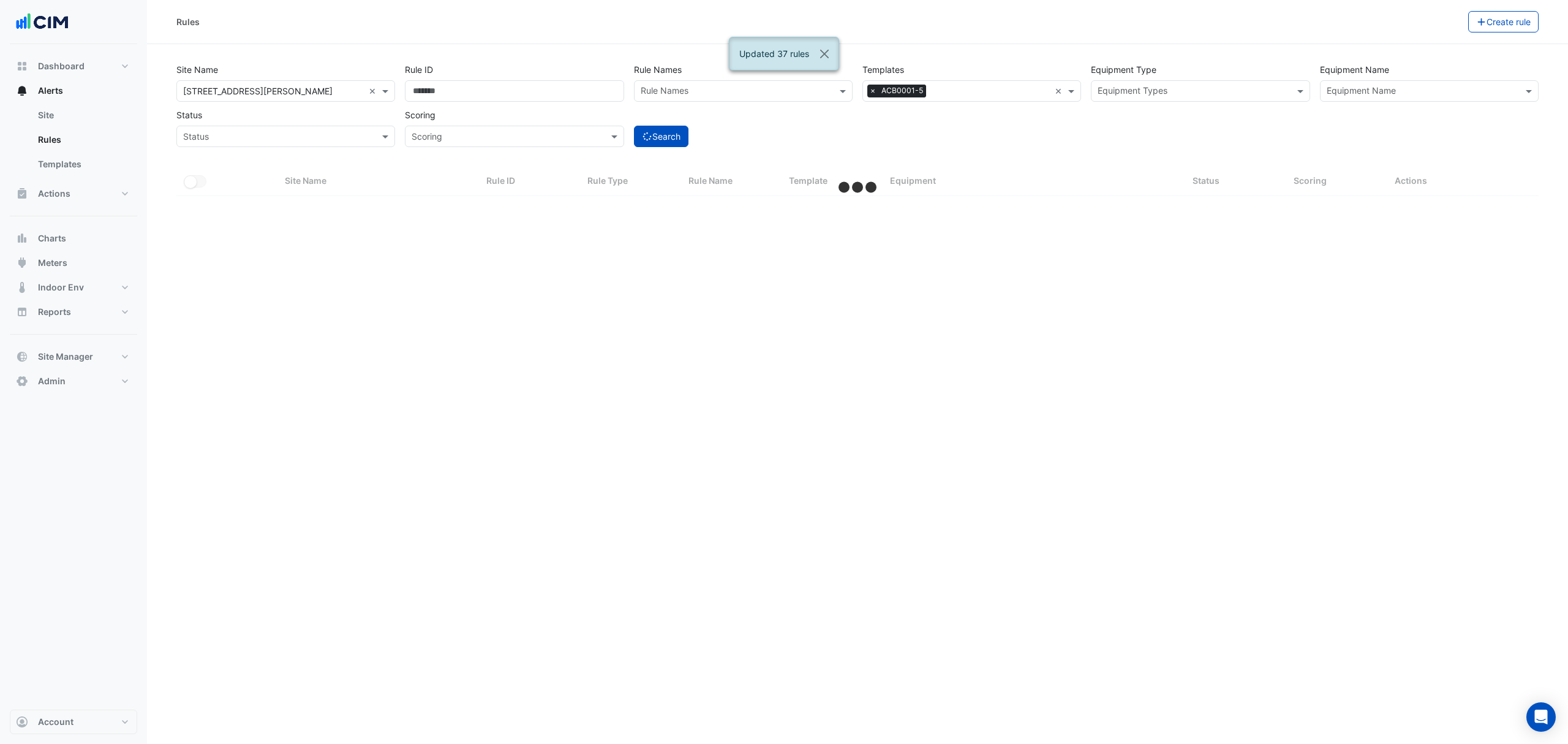
select select "***"
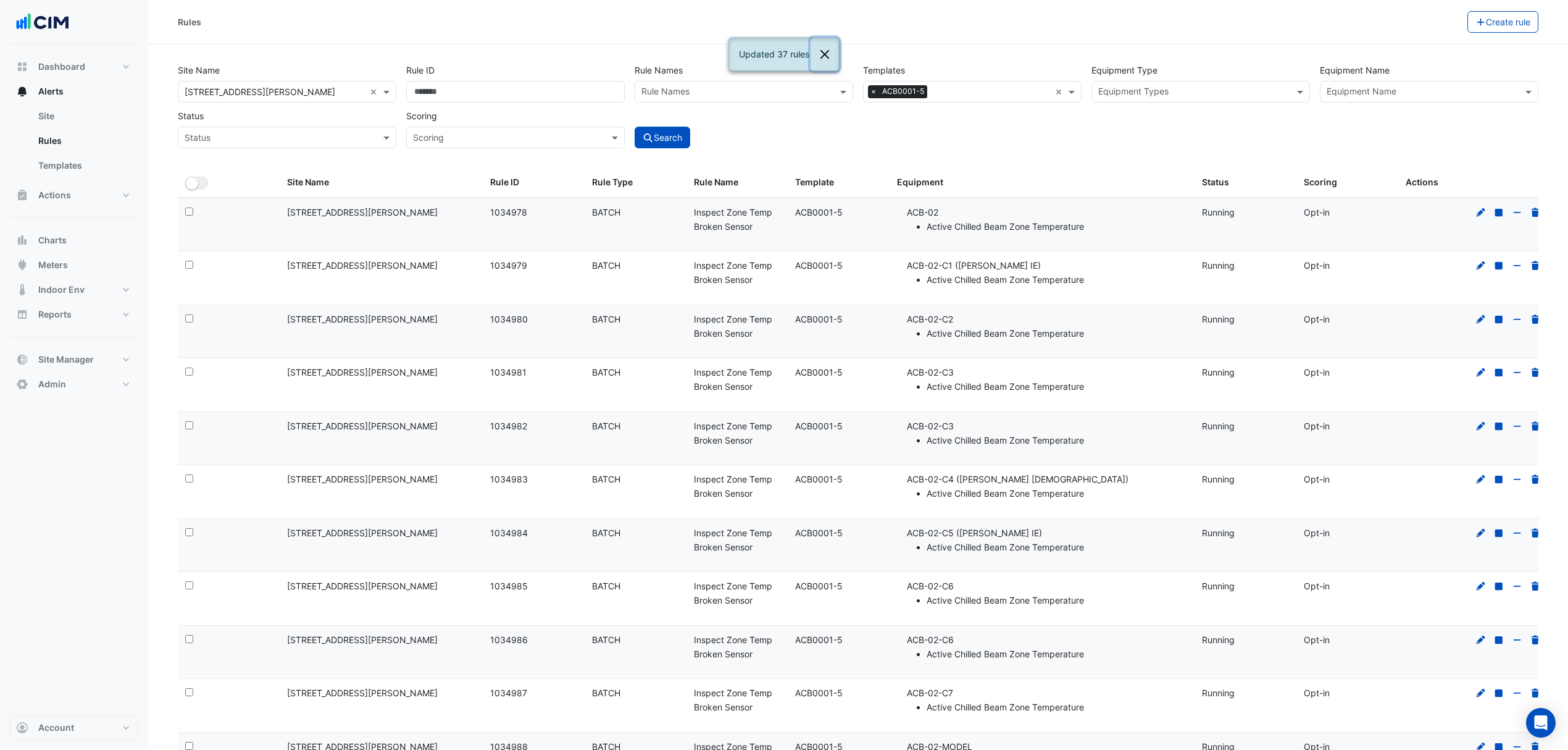
drag, startPoint x: 830, startPoint y: 55, endPoint x: 846, endPoint y: 48, distance: 17.5
click at [830, 55] on button "Close" at bounding box center [825, 54] width 28 height 33
paste input "*********"
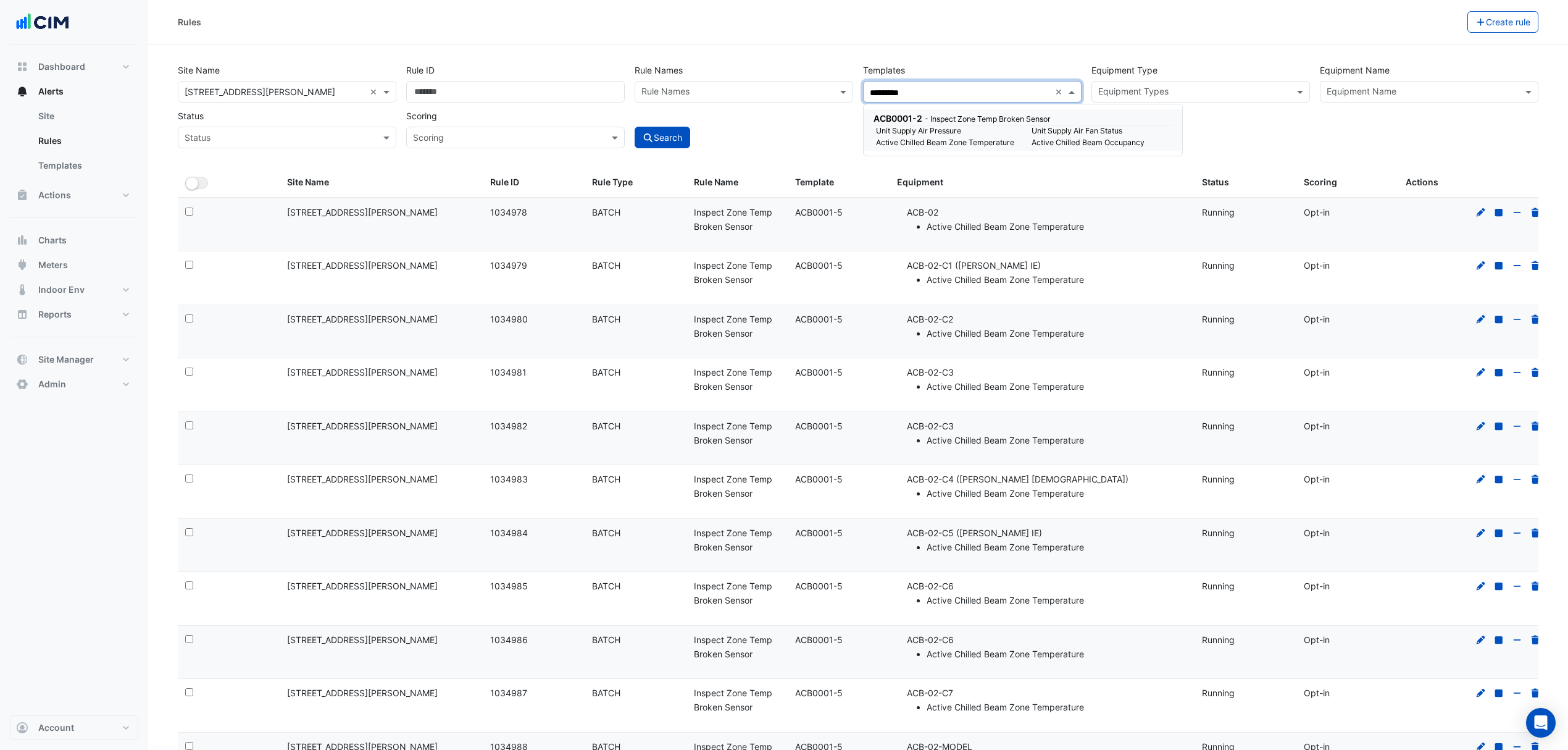
click at [951, 119] on small "- Inspect Zone Temp Broken Sensor" at bounding box center [988, 119] width 126 height 9
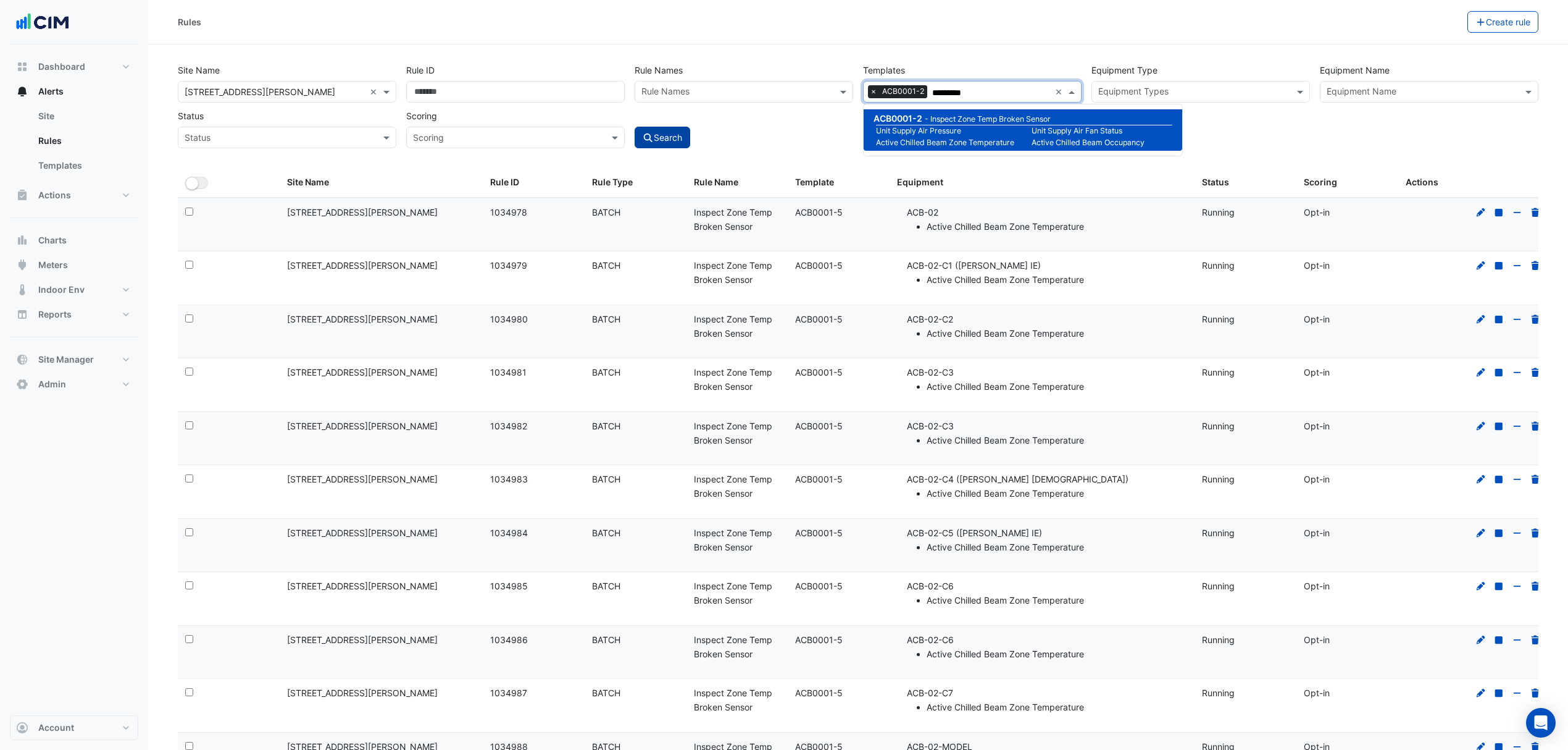
type input "*********"
click at [663, 134] on button "Search" at bounding box center [662, 137] width 56 height 22
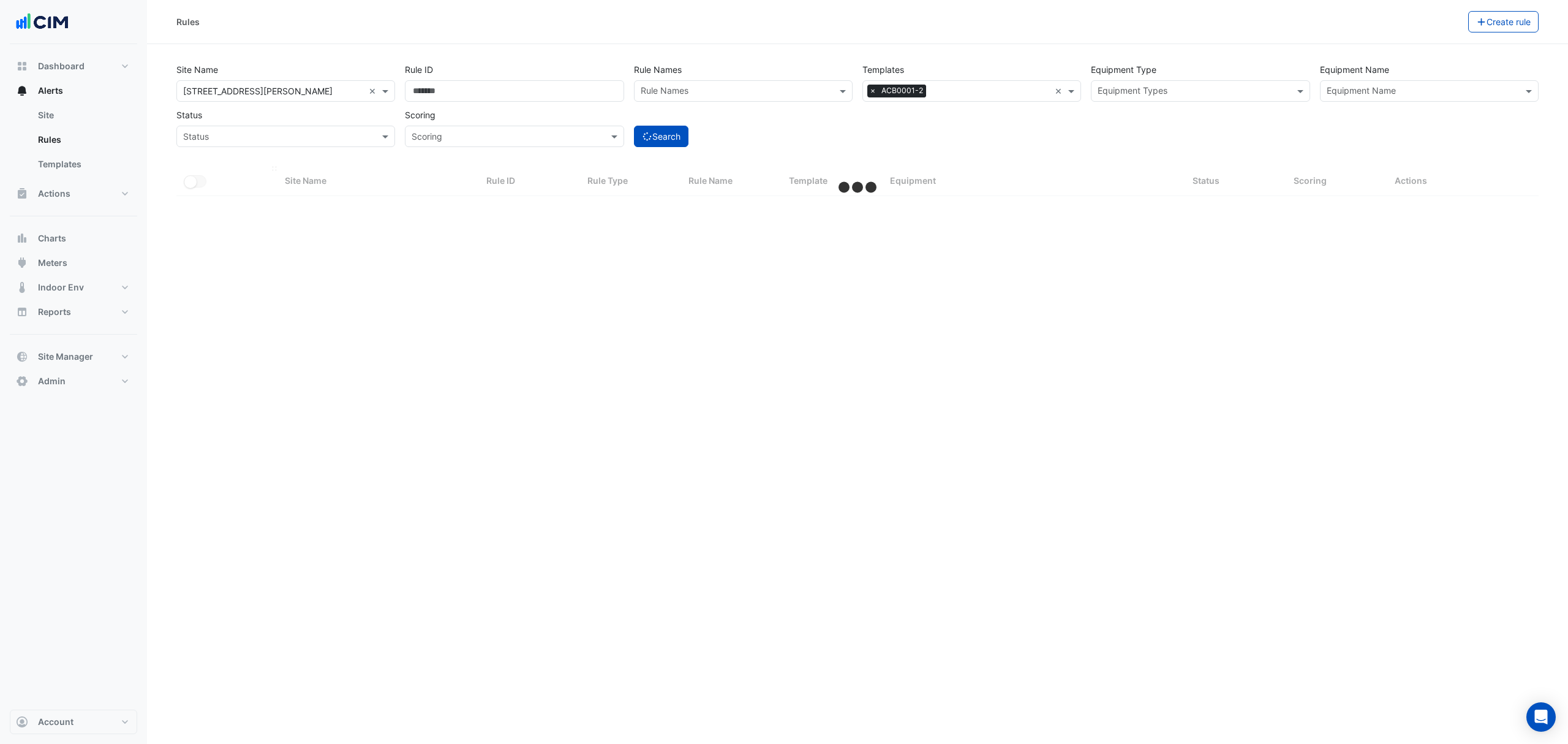
select select "***"
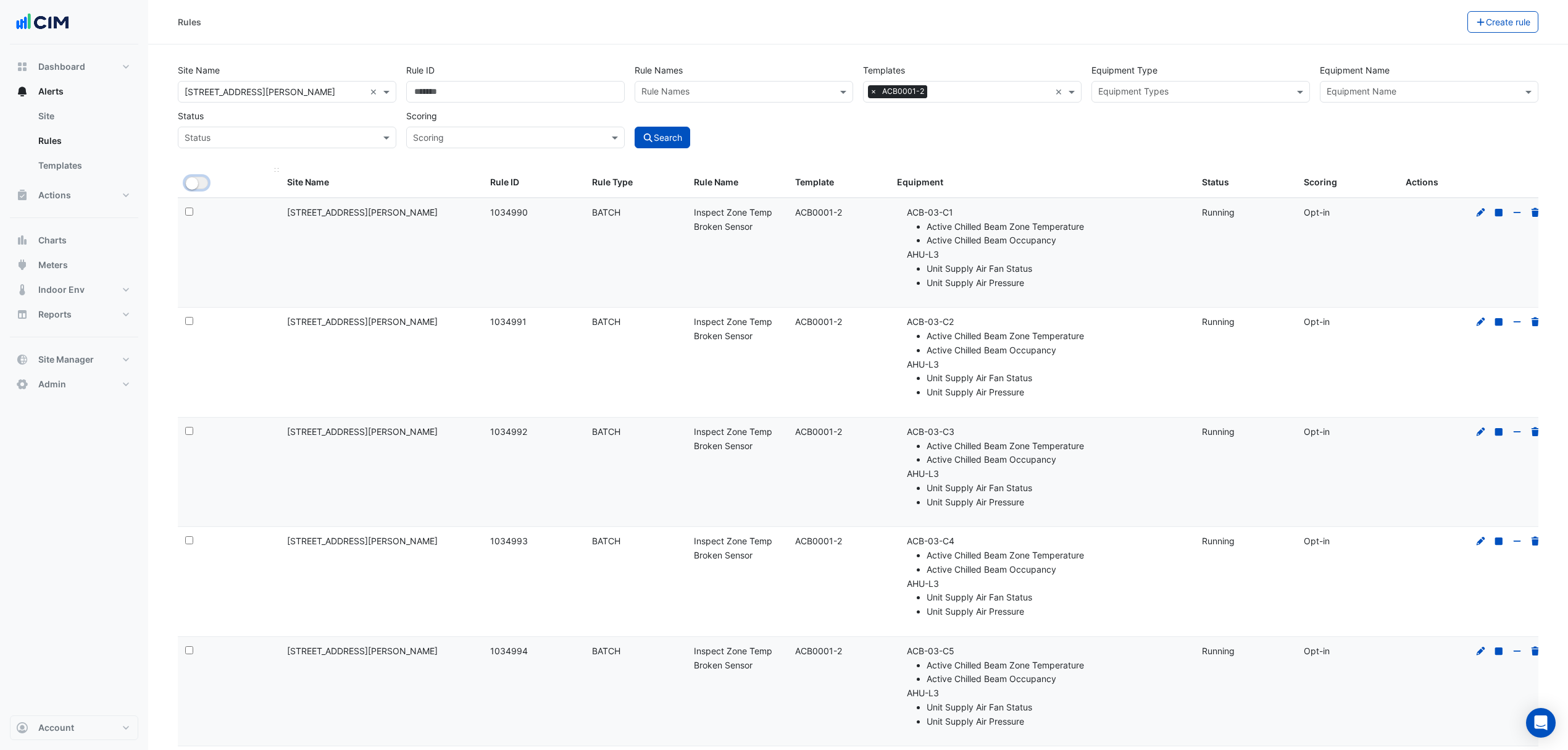
click at [196, 179] on small "button" at bounding box center [192, 183] width 13 height 13
click at [833, 58] on button "Close" at bounding box center [827, 54] width 28 height 33
click at [1395, 28] on button "Bulk Actions" at bounding box center [1429, 22] width 73 height 22
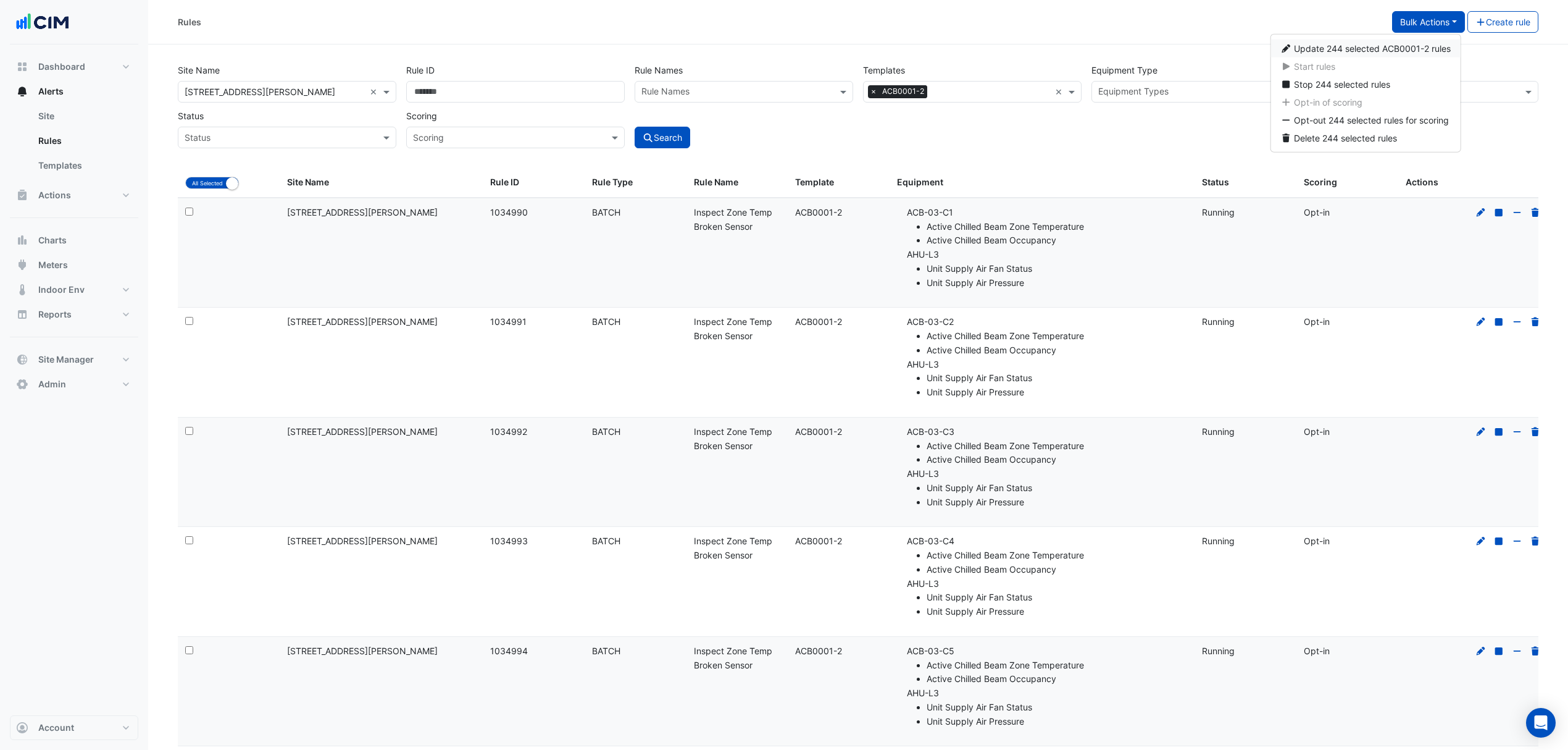
click at [1392, 44] on span "Update 244 selected ACB0001-2 rules" at bounding box center [1373, 48] width 157 height 11
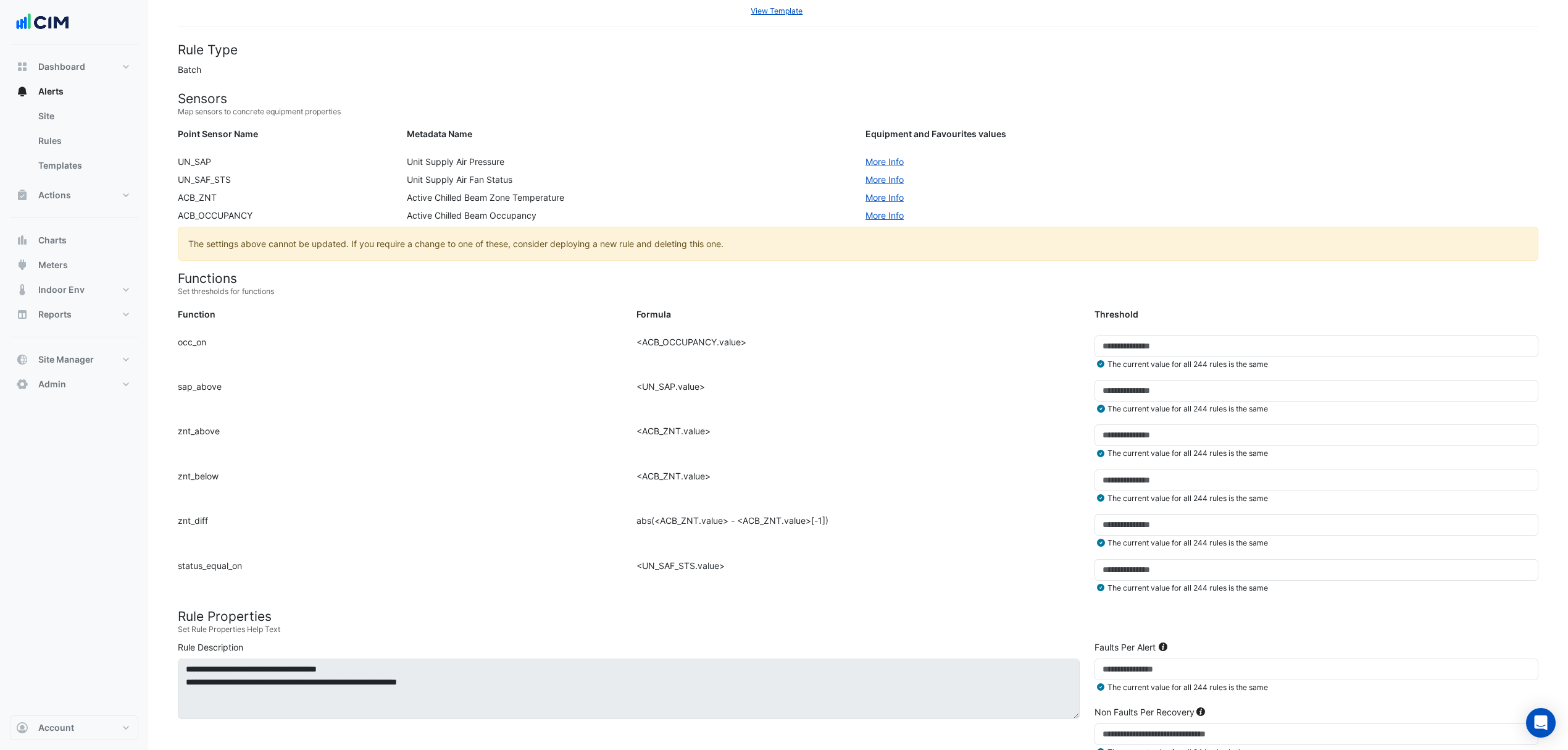
scroll to position [411, 0]
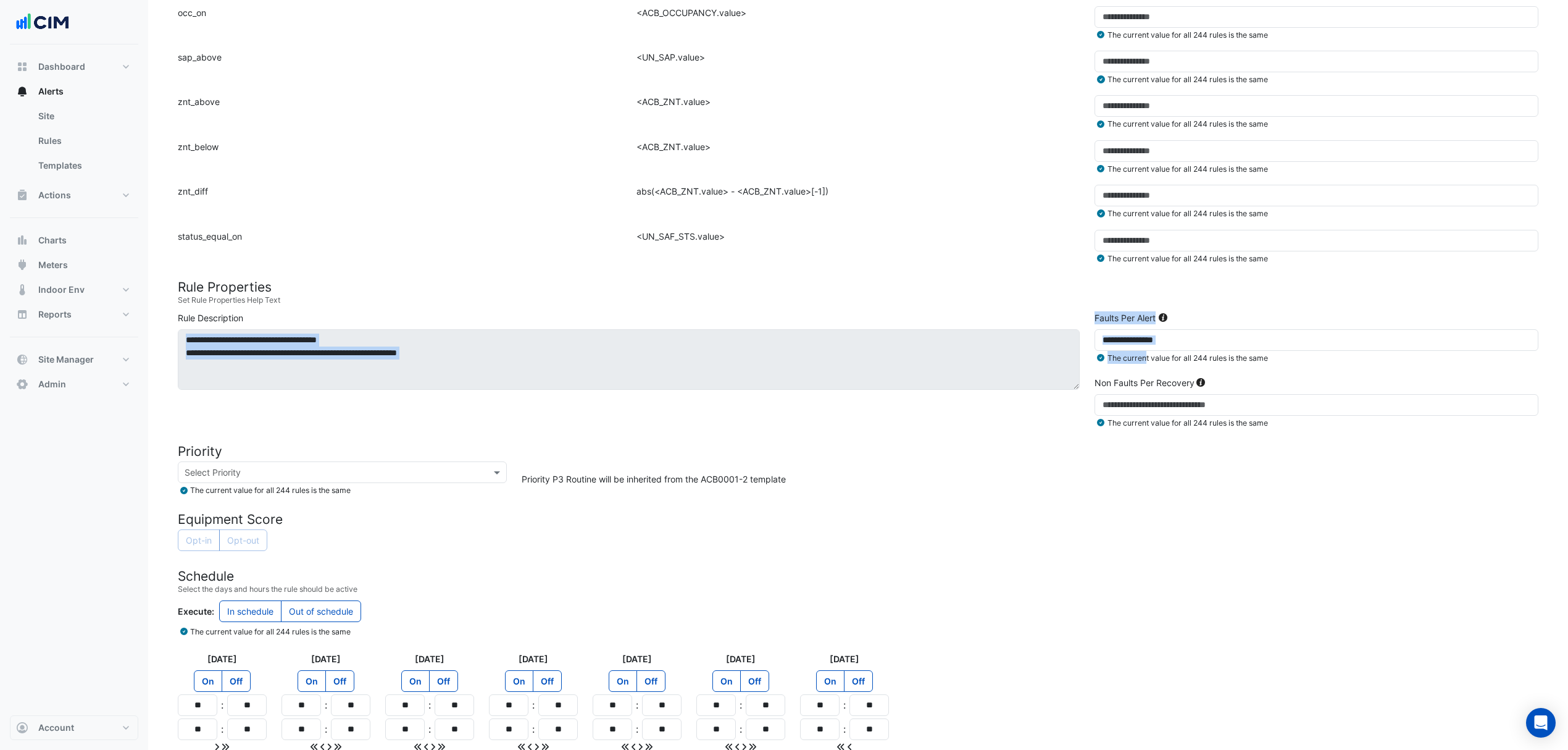
drag, startPoint x: 1143, startPoint y: 354, endPoint x: 1078, endPoint y: 349, distance: 65.2
click at [1078, 349] on div "**********" at bounding box center [858, 372] width 1376 height 123
click at [1135, 327] on div "Faults Per Alert ** The current value for all 244 rules is the same" at bounding box center [1316, 343] width 459 height 62
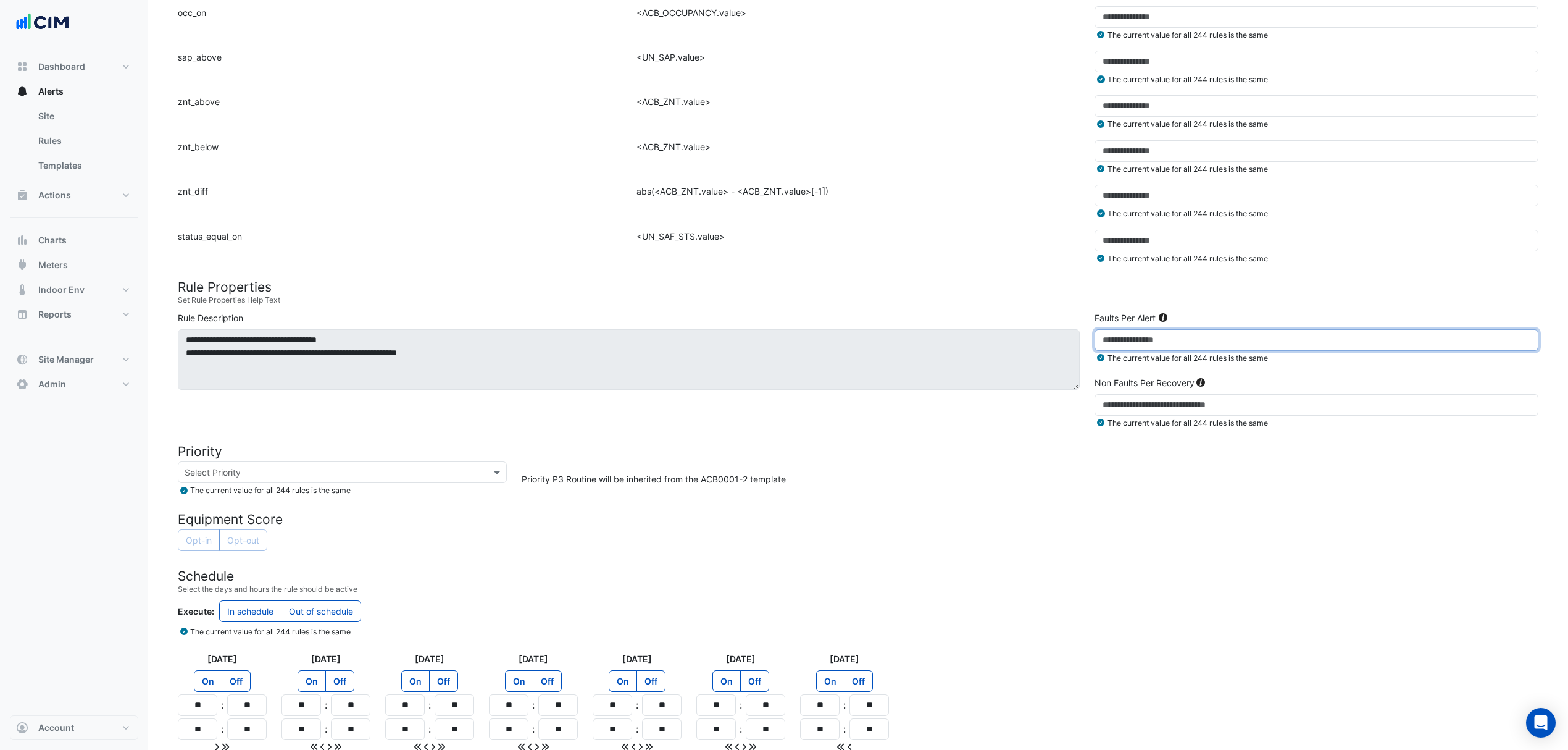
click at [1135, 330] on input "**" at bounding box center [1317, 340] width 444 height 22
click at [1136, 332] on input "**" at bounding box center [1317, 340] width 444 height 22
type input "**"
click at [951, 323] on div "**********" at bounding box center [629, 370] width 917 height 118
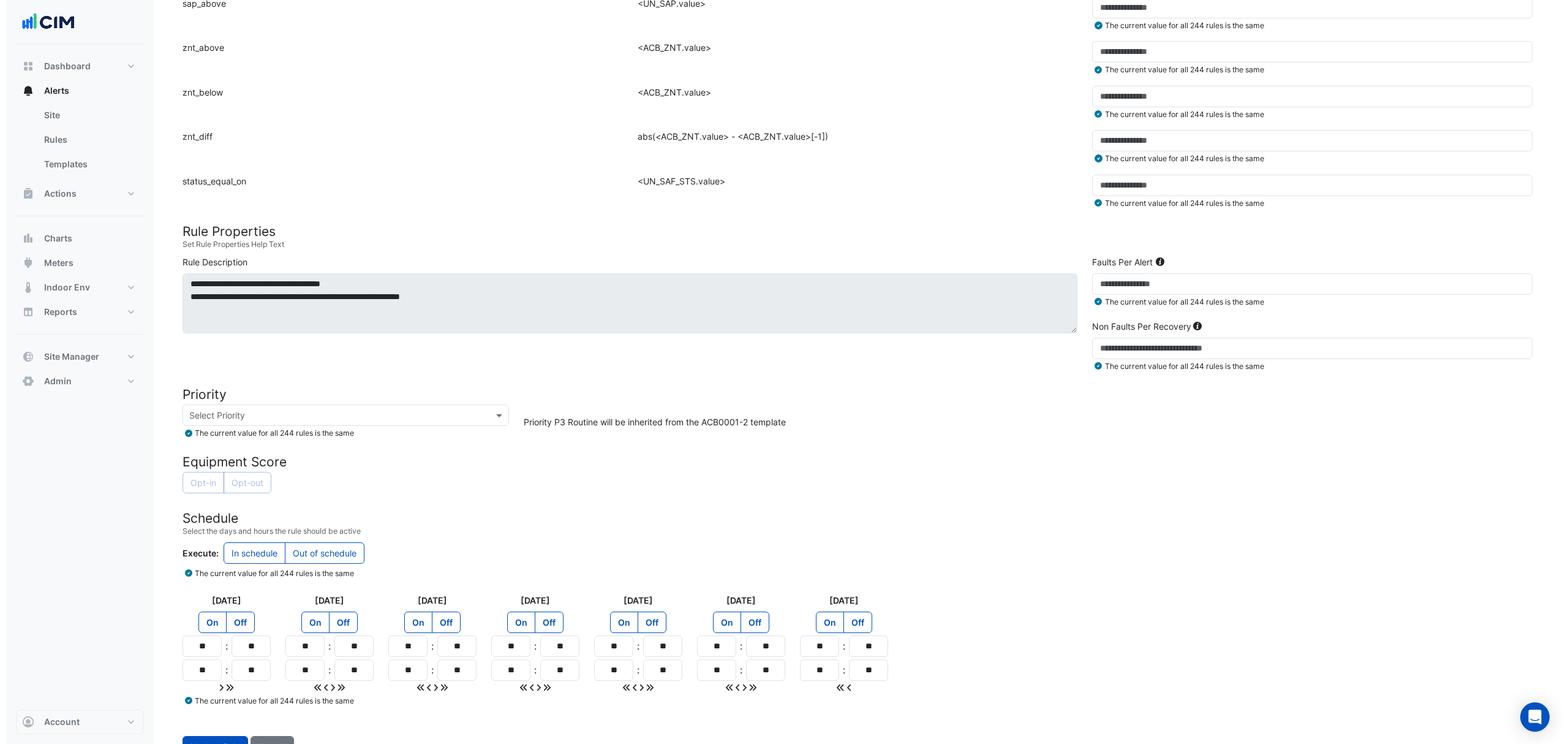
scroll to position [488, 0]
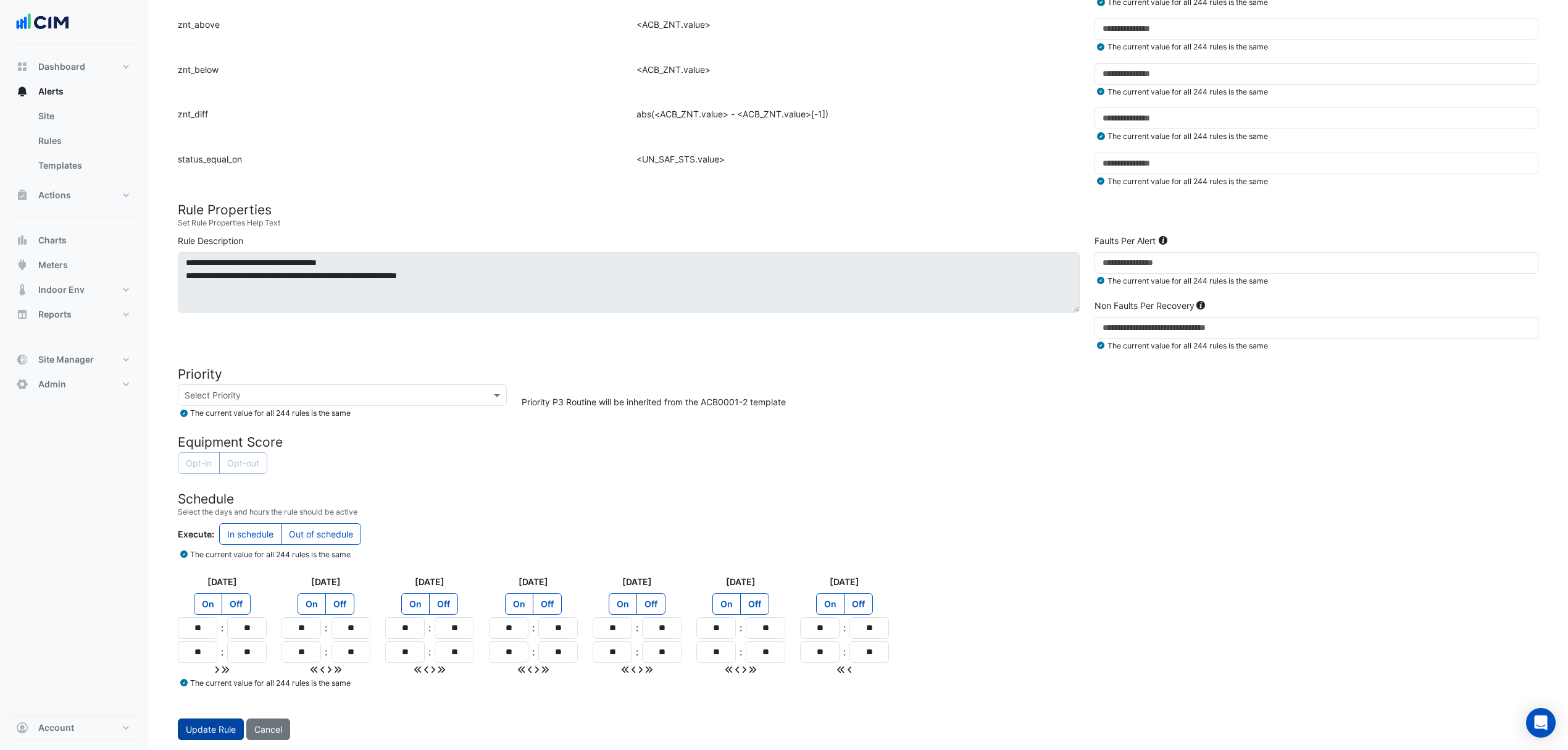
click at [197, 723] on span "Update Rule" at bounding box center [211, 729] width 50 height 11
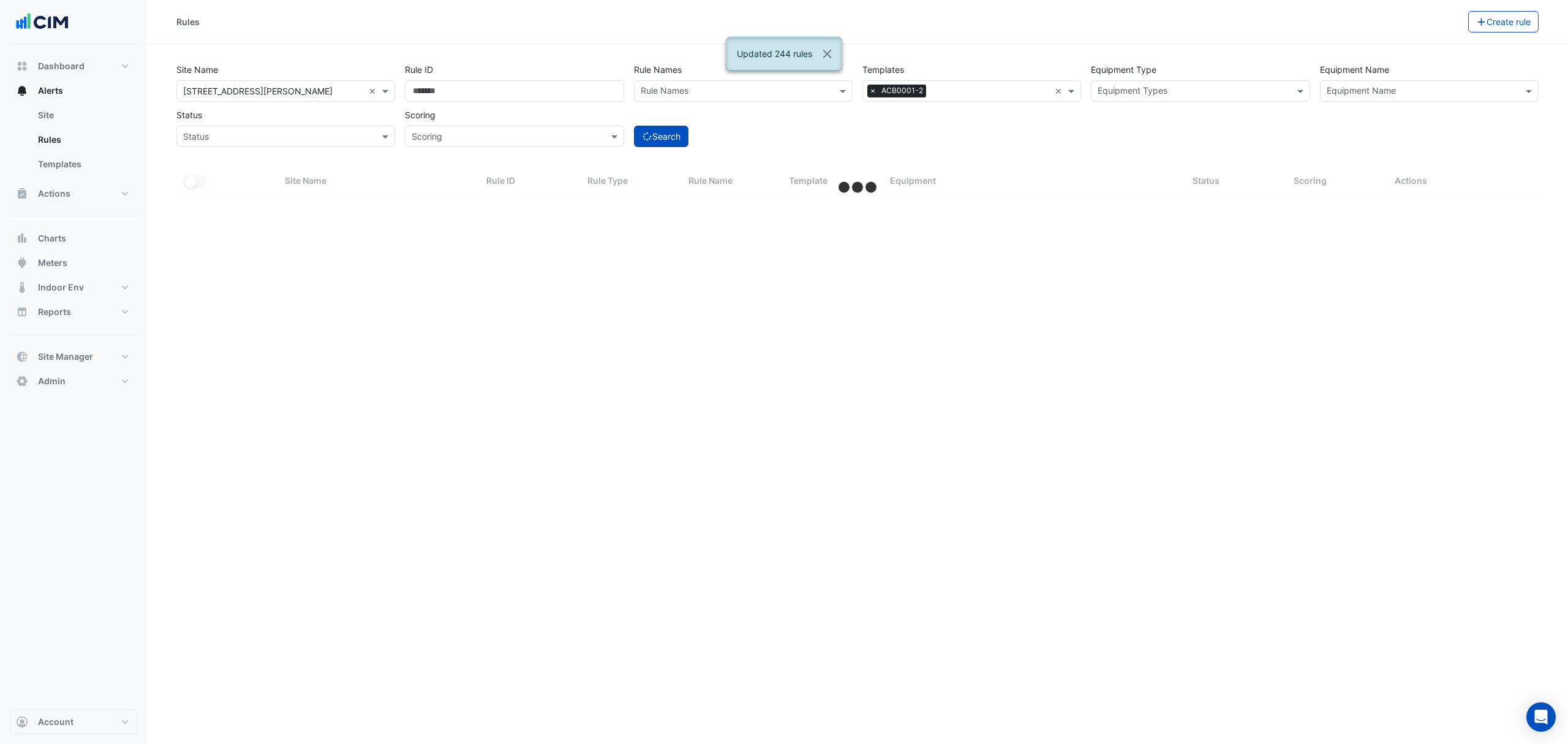
select select "***"
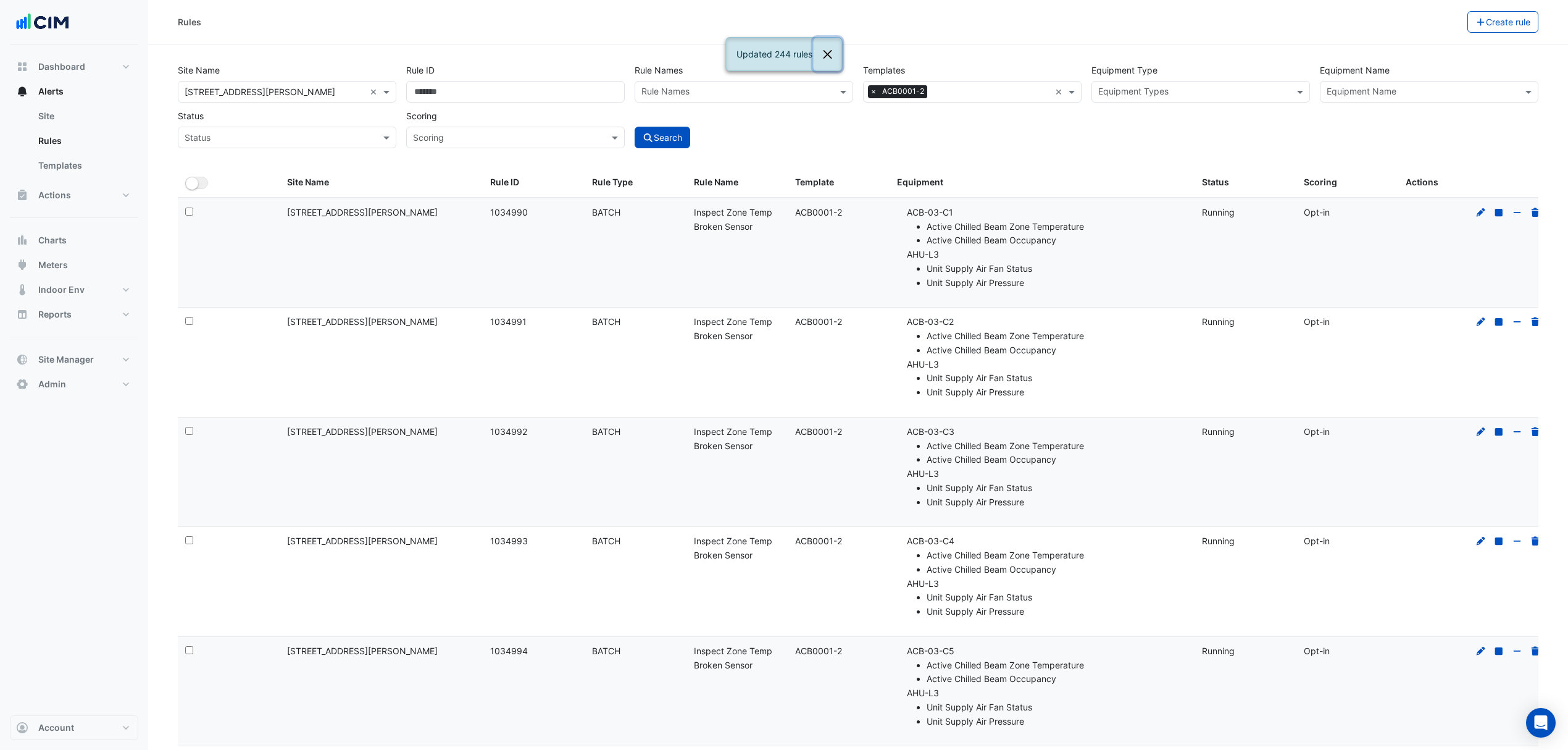
click at [823, 40] on button "Close" at bounding box center [827, 54] width 28 height 33
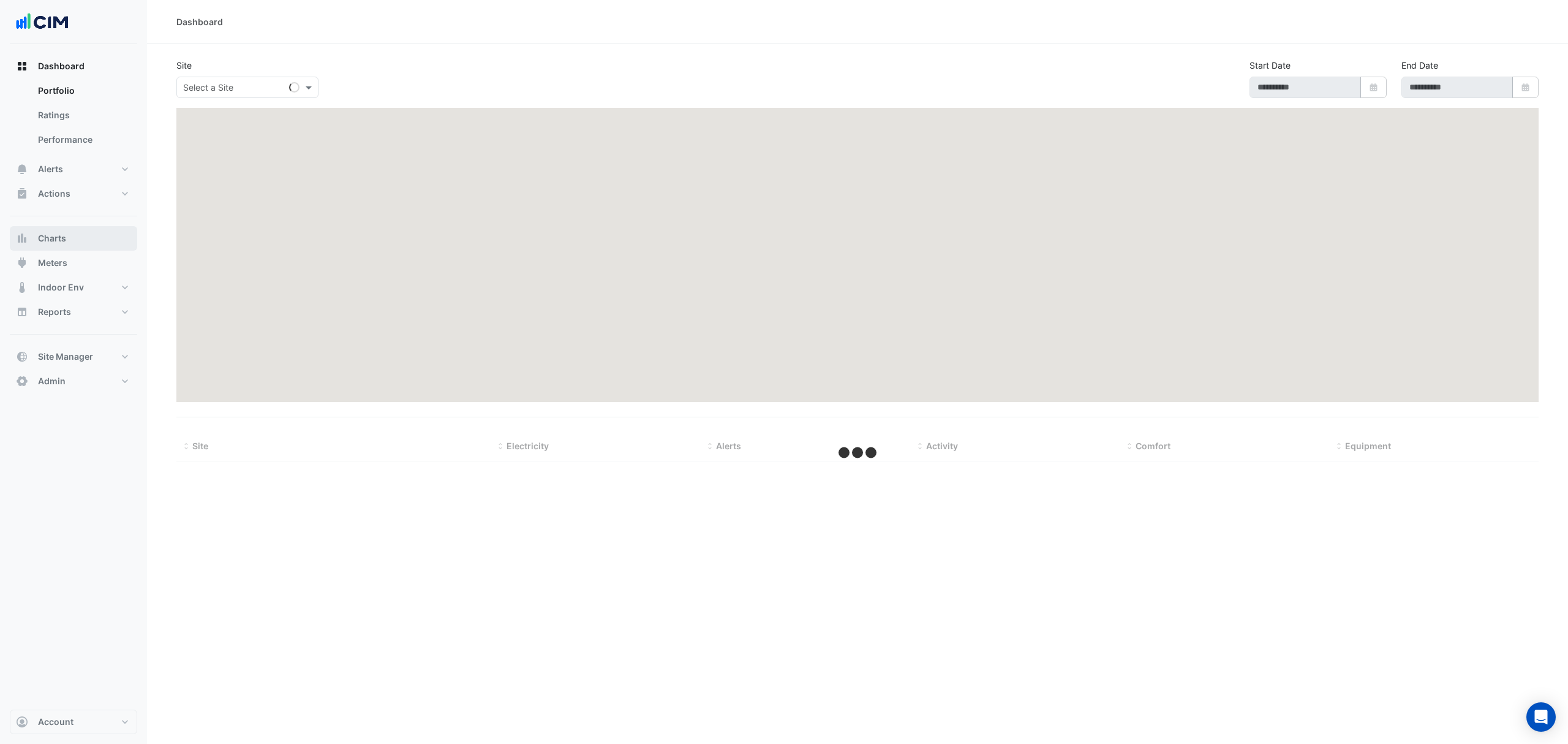
click at [81, 244] on button "Charts" at bounding box center [74, 238] width 127 height 24
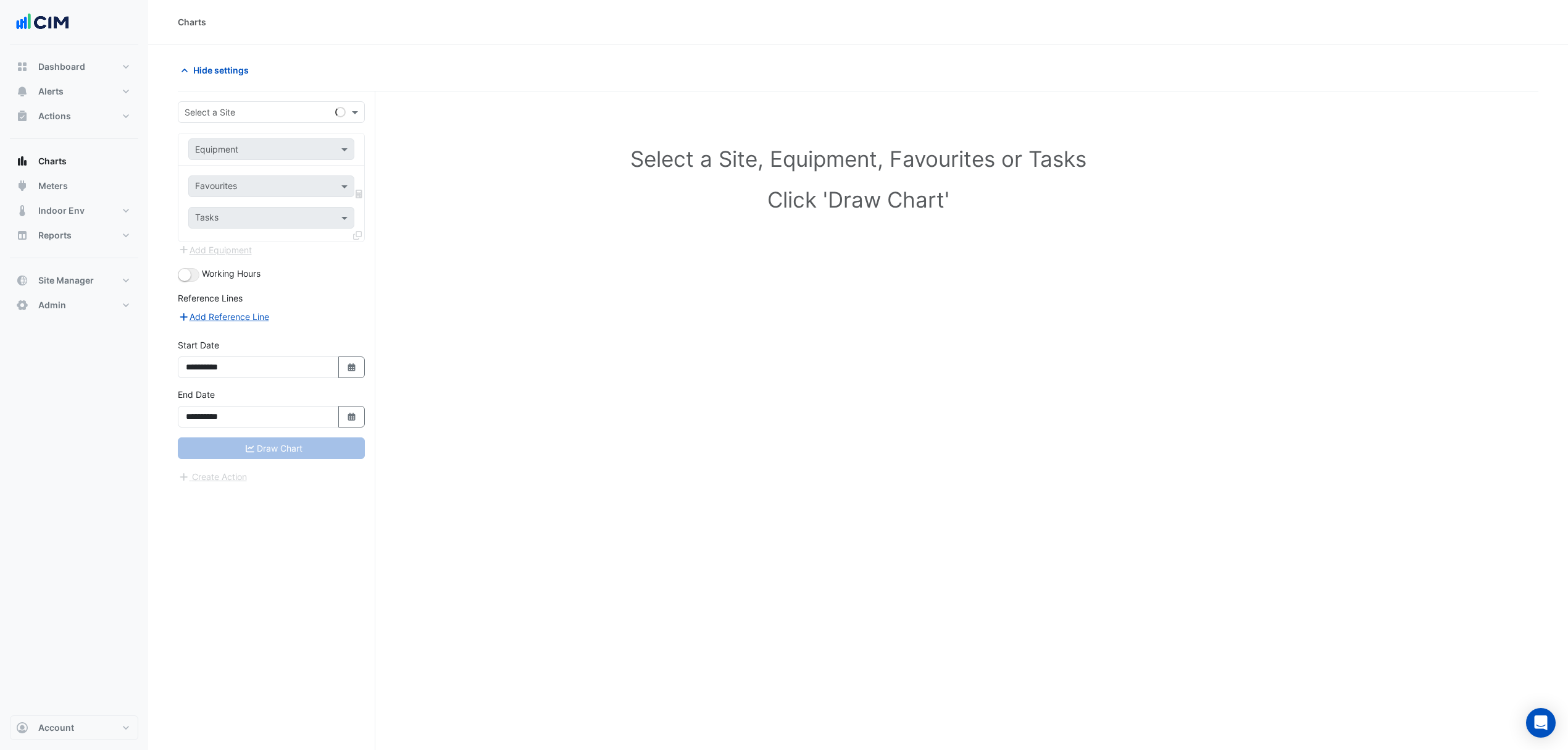
click at [223, 113] on input "text" at bounding box center [259, 113] width 149 height 13
type input "*"
type input "********"
type input "*******"
type input "*****"
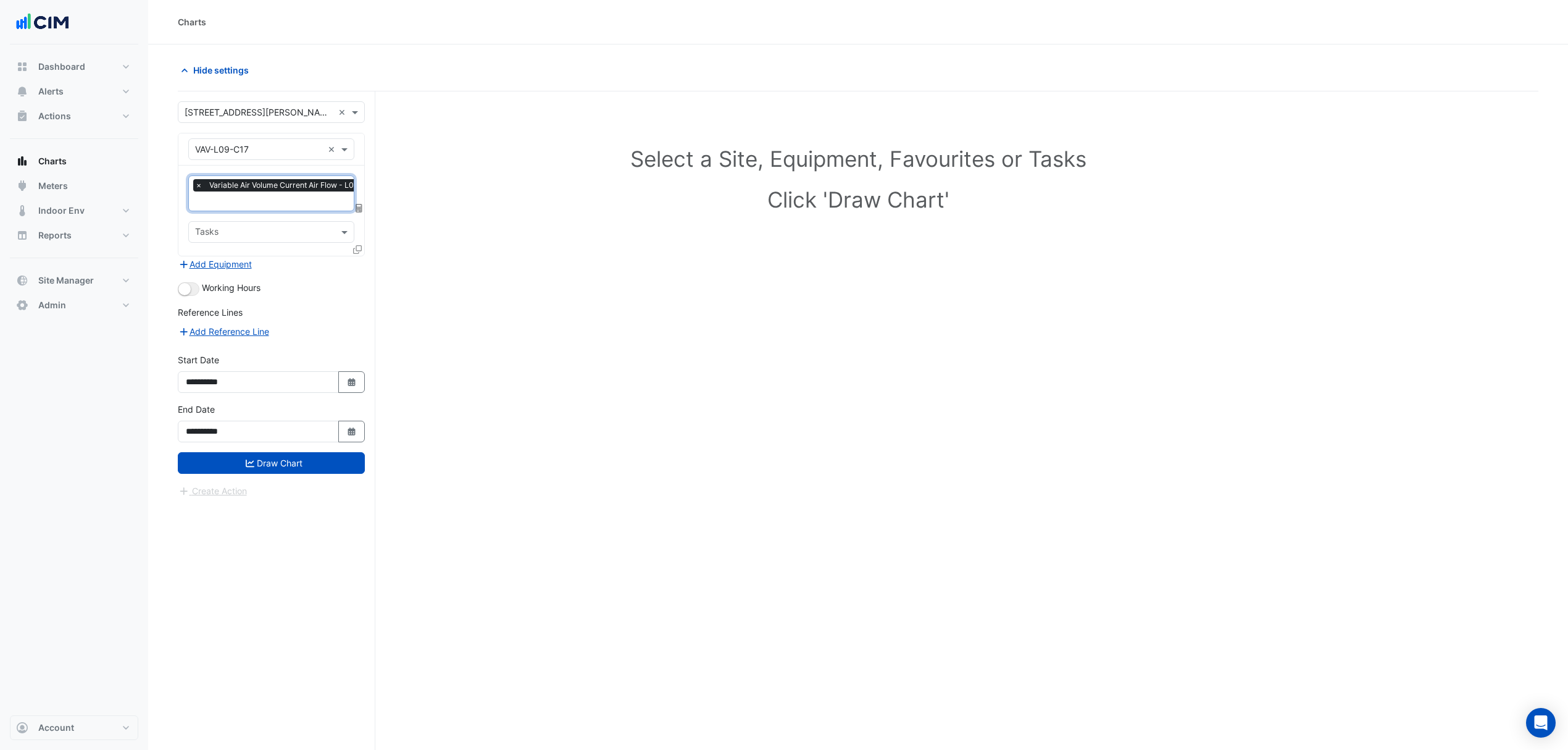
click at [174, 293] on section "Hide settings Select a Site, Equipment, Favourites or Tasks Click 'Draw Chart' …" at bounding box center [859, 420] width 1420 height 752
click at [183, 290] on small "button" at bounding box center [184, 289] width 13 height 13
click at [350, 250] on div "× Variable Air Volume Current Air Flow - L09, Centre Zone × Tasks" at bounding box center [271, 211] width 186 height 90
click at [356, 250] on icon at bounding box center [357, 249] width 9 height 9
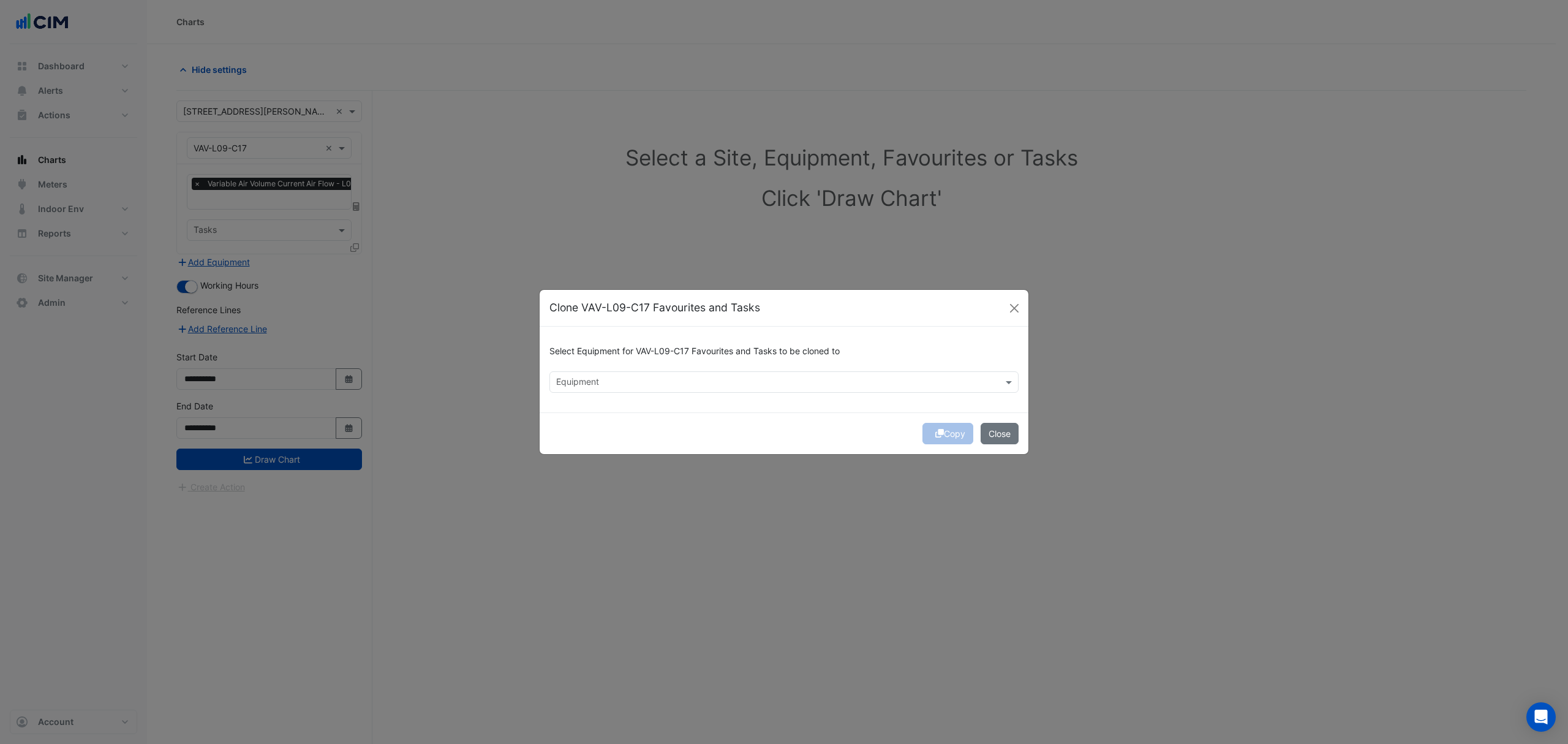
click at [625, 402] on div "Select Equipment for VAV-L09-C17 Favourites and Tasks to be cloned to Equipment" at bounding box center [784, 369] width 489 height 85
click at [626, 385] on input "text" at bounding box center [777, 383] width 442 height 13
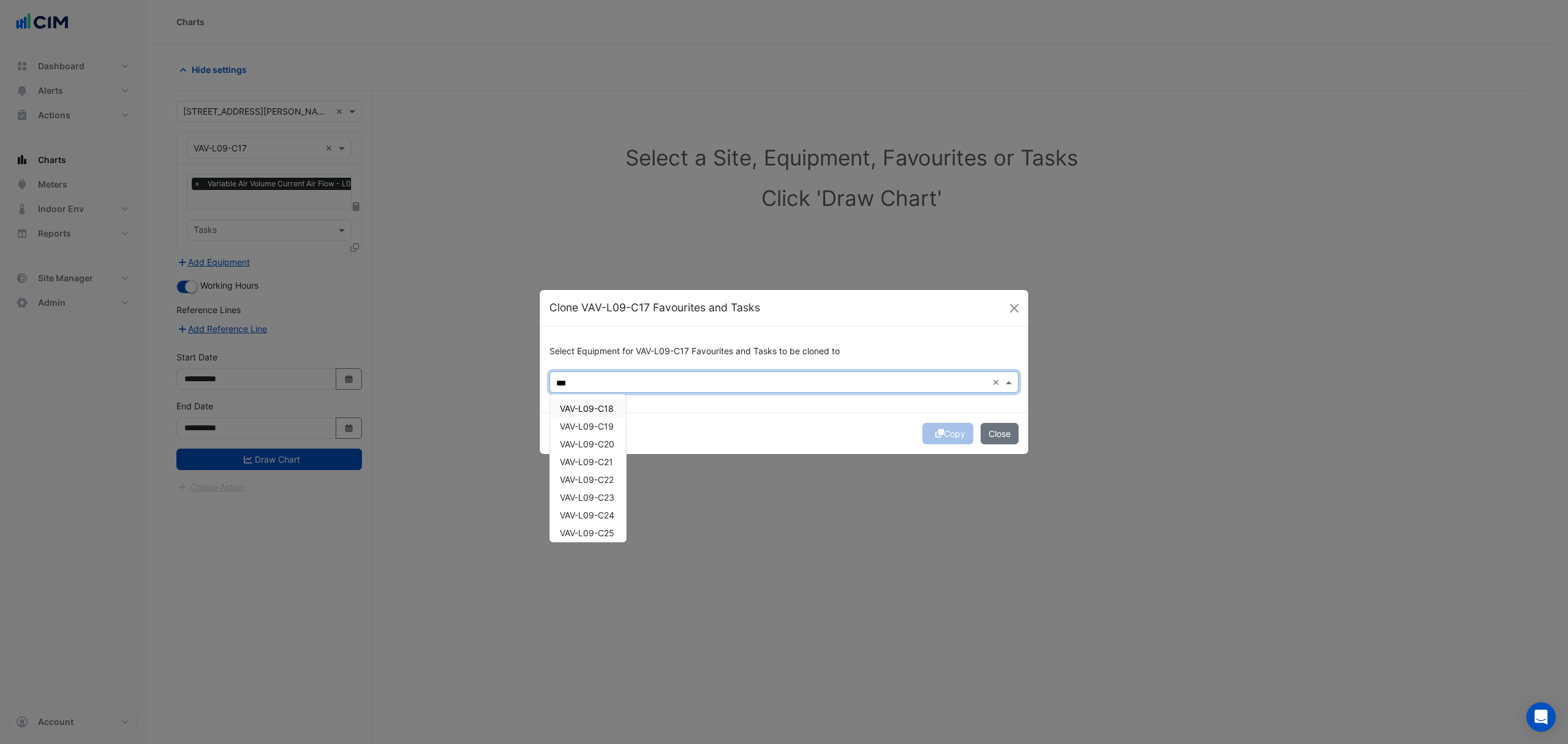
drag, startPoint x: 622, startPoint y: 401, endPoint x: 618, endPoint y: 408, distance: 8.1
click at [622, 402] on div "VAV-L09-C18" at bounding box center [588, 408] width 76 height 18
drag, startPoint x: 612, startPoint y: 424, endPoint x: 610, endPoint y: 441, distance: 17.1
click at [612, 425] on span "VAV-L09-C19" at bounding box center [587, 426] width 54 height 11
click at [610, 441] on span "VAV-L09-C20" at bounding box center [587, 444] width 55 height 11
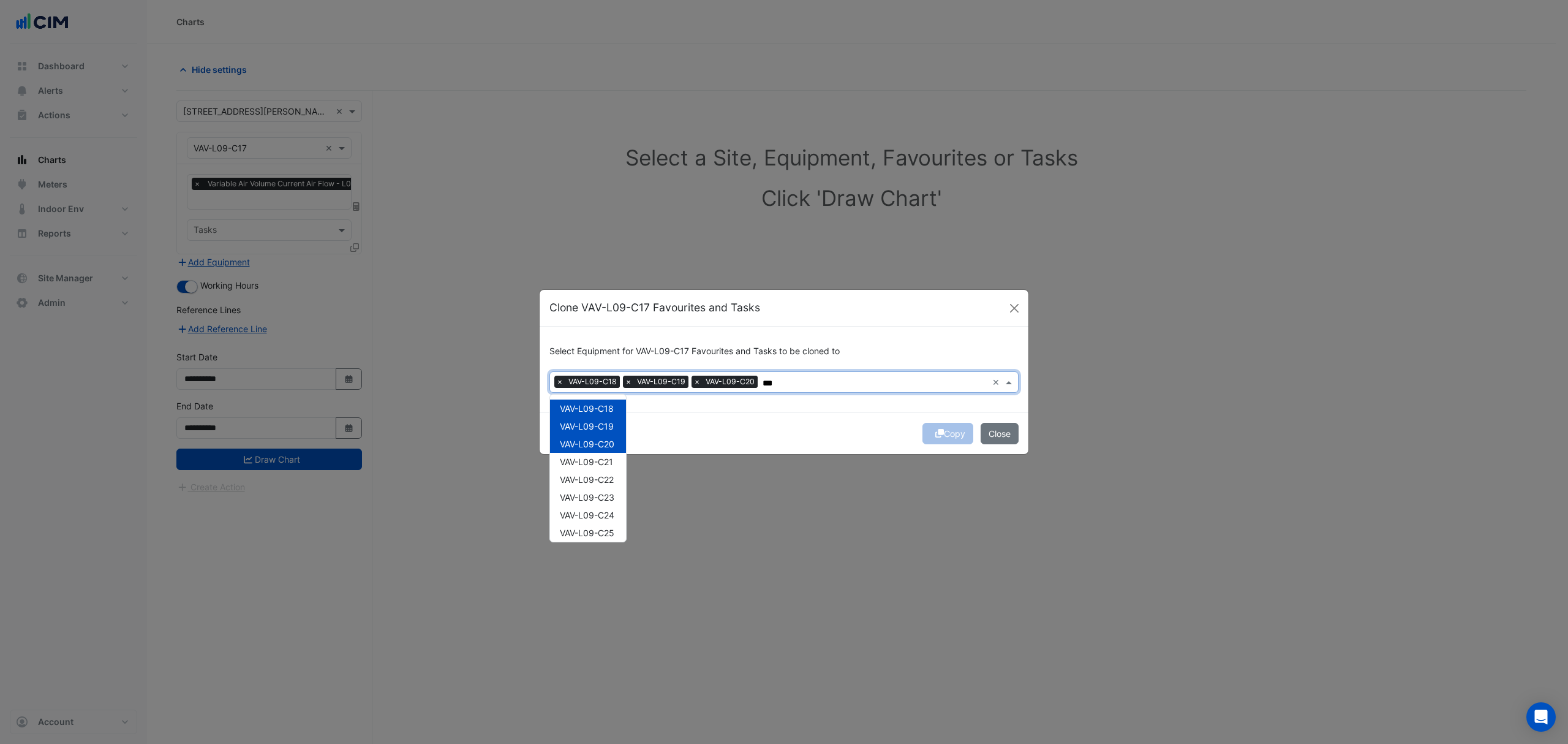
click at [608, 459] on span "VAV-L09-C21" at bounding box center [586, 461] width 53 height 11
click at [605, 478] on span "VAV-L09-C22" at bounding box center [587, 479] width 54 height 11
click at [605, 503] on div "VAV-L09-C23" at bounding box center [588, 497] width 76 height 18
click at [604, 522] on div "VAV-L09-C24" at bounding box center [588, 515] width 76 height 18
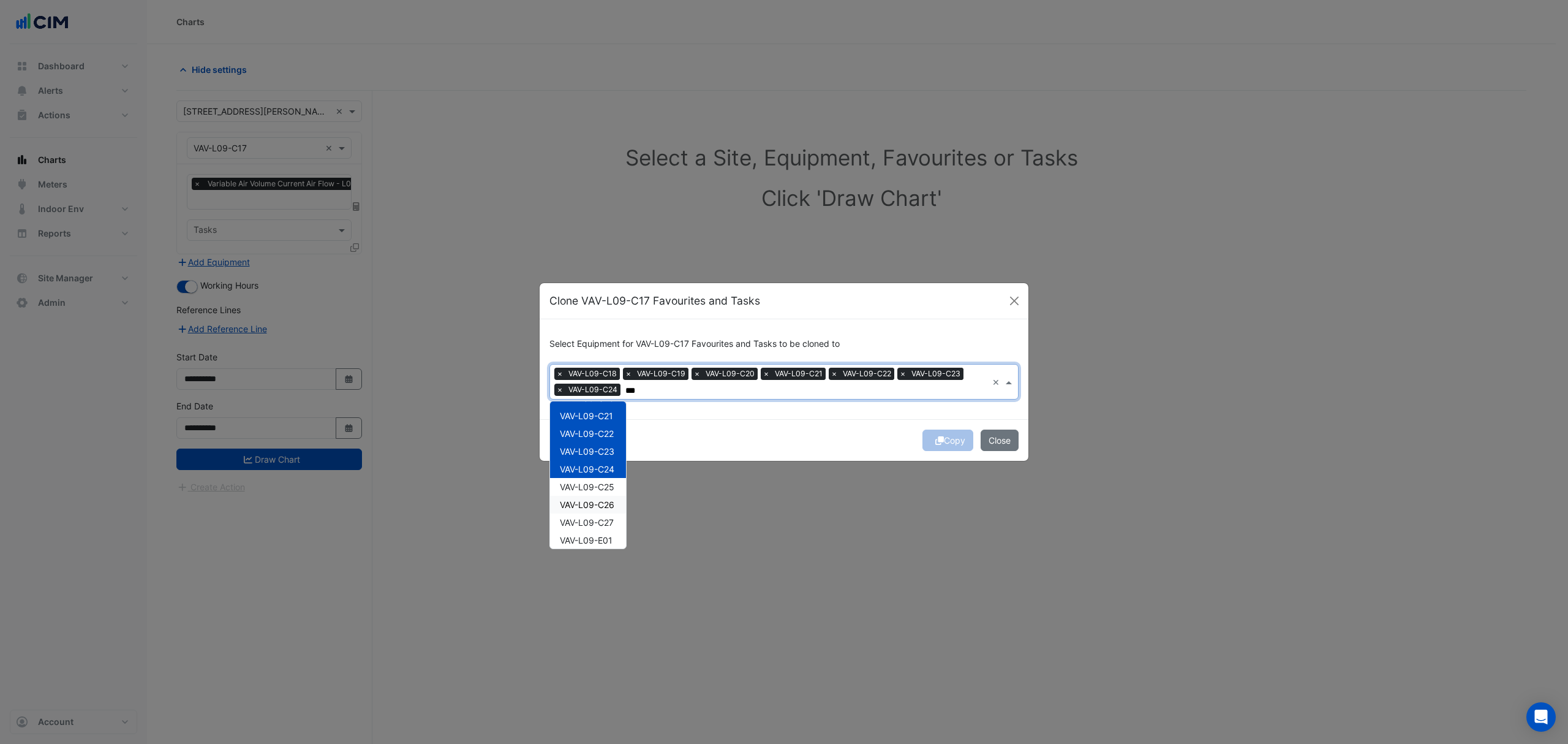
scroll to position [81, 0]
click at [612, 459] on span "VAV-L09-C25" at bounding box center [587, 458] width 55 height 11
click at [611, 477] on span "VAV-L09-C26" at bounding box center [587, 476] width 55 height 11
click at [607, 499] on div "VAV-L09-C27" at bounding box center [588, 493] width 76 height 18
click at [601, 513] on span "VAV-L09-E01" at bounding box center [586, 511] width 53 height 11
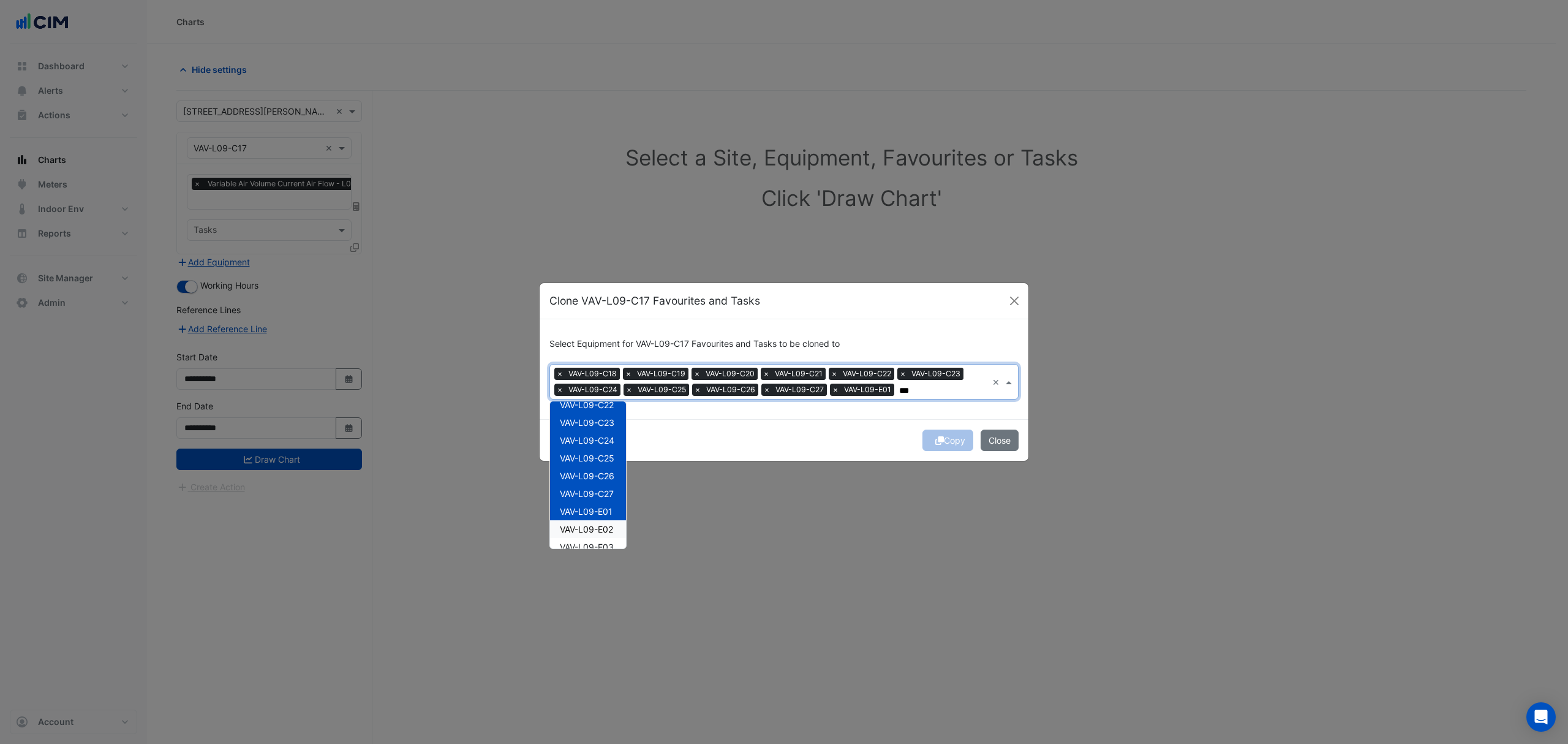
click at [603, 528] on span "VAV-L09-E02" at bounding box center [586, 529] width 53 height 11
click at [610, 469] on span "VAV-L09-E03" at bounding box center [587, 465] width 54 height 11
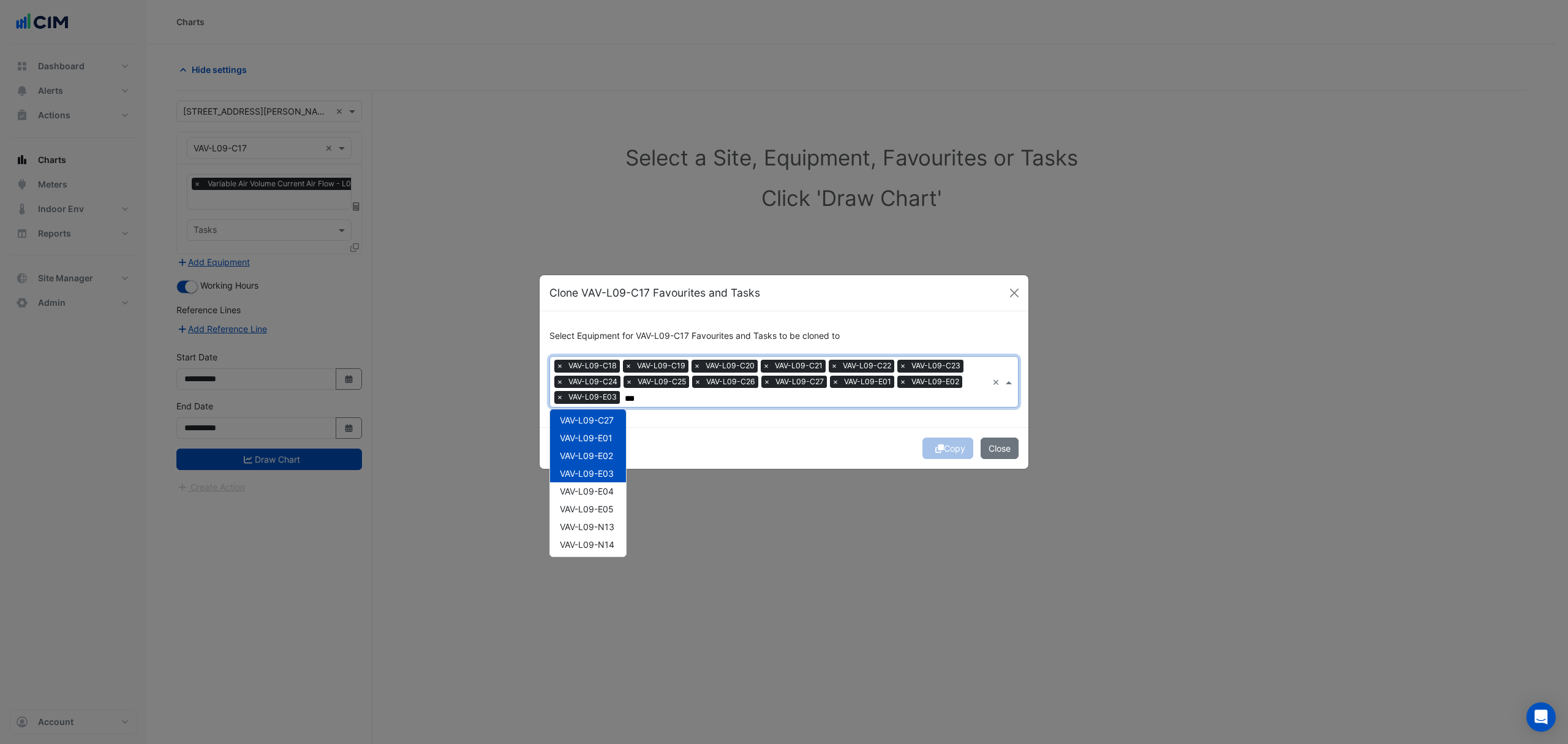
click at [610, 483] on div "VAV-L09-E04" at bounding box center [588, 491] width 76 height 18
click at [609, 503] on span "VAV-L09-E05" at bounding box center [587, 509] width 54 height 11
click at [606, 528] on span "VAV-L09-N13" at bounding box center [587, 526] width 55 height 11
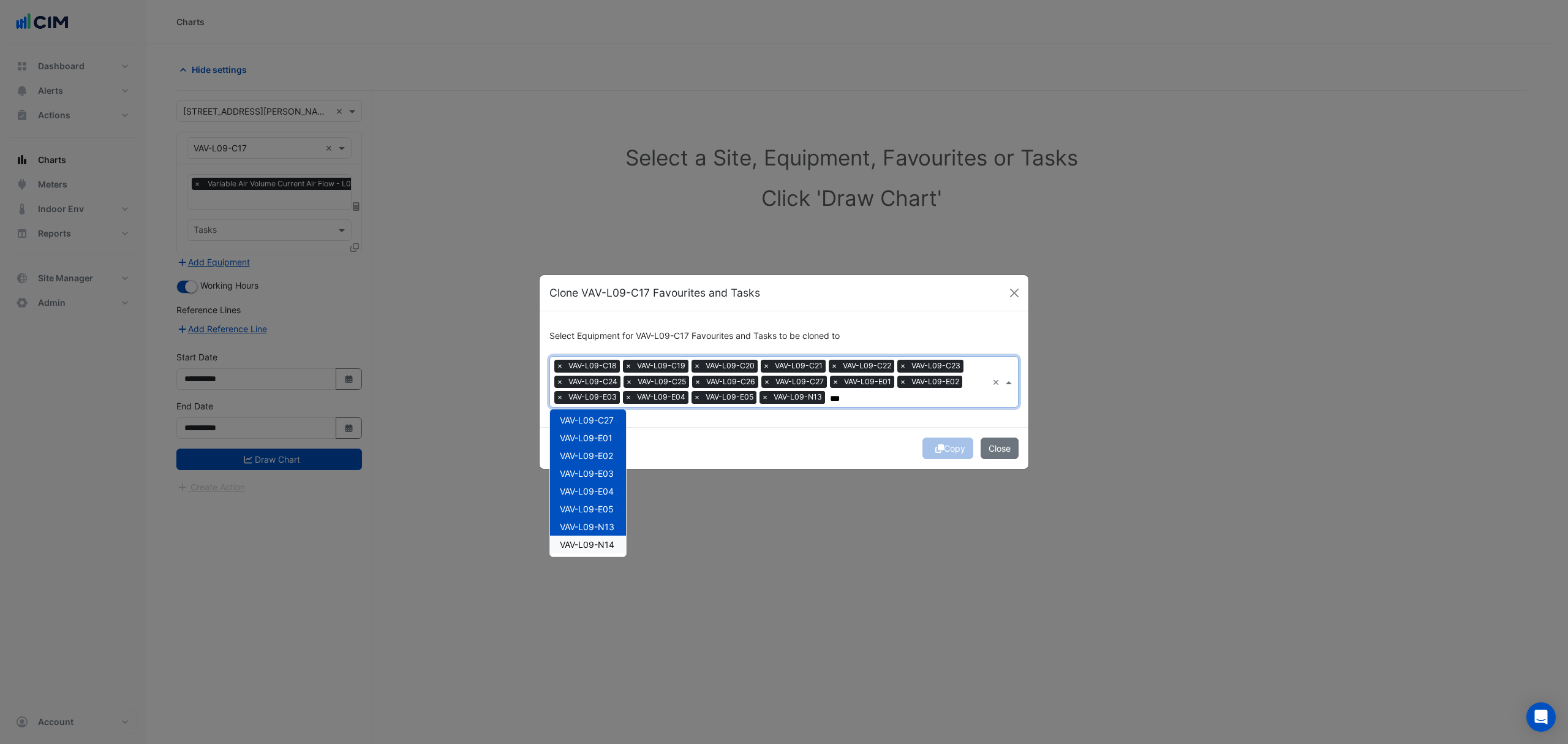
click at [604, 542] on span "VAV-L09-N14" at bounding box center [587, 544] width 55 height 11
click at [609, 478] on span "VAV-L09-N15" at bounding box center [587, 480] width 55 height 11
click at [609, 503] on div "VAV-L09-N16" at bounding box center [588, 498] width 76 height 18
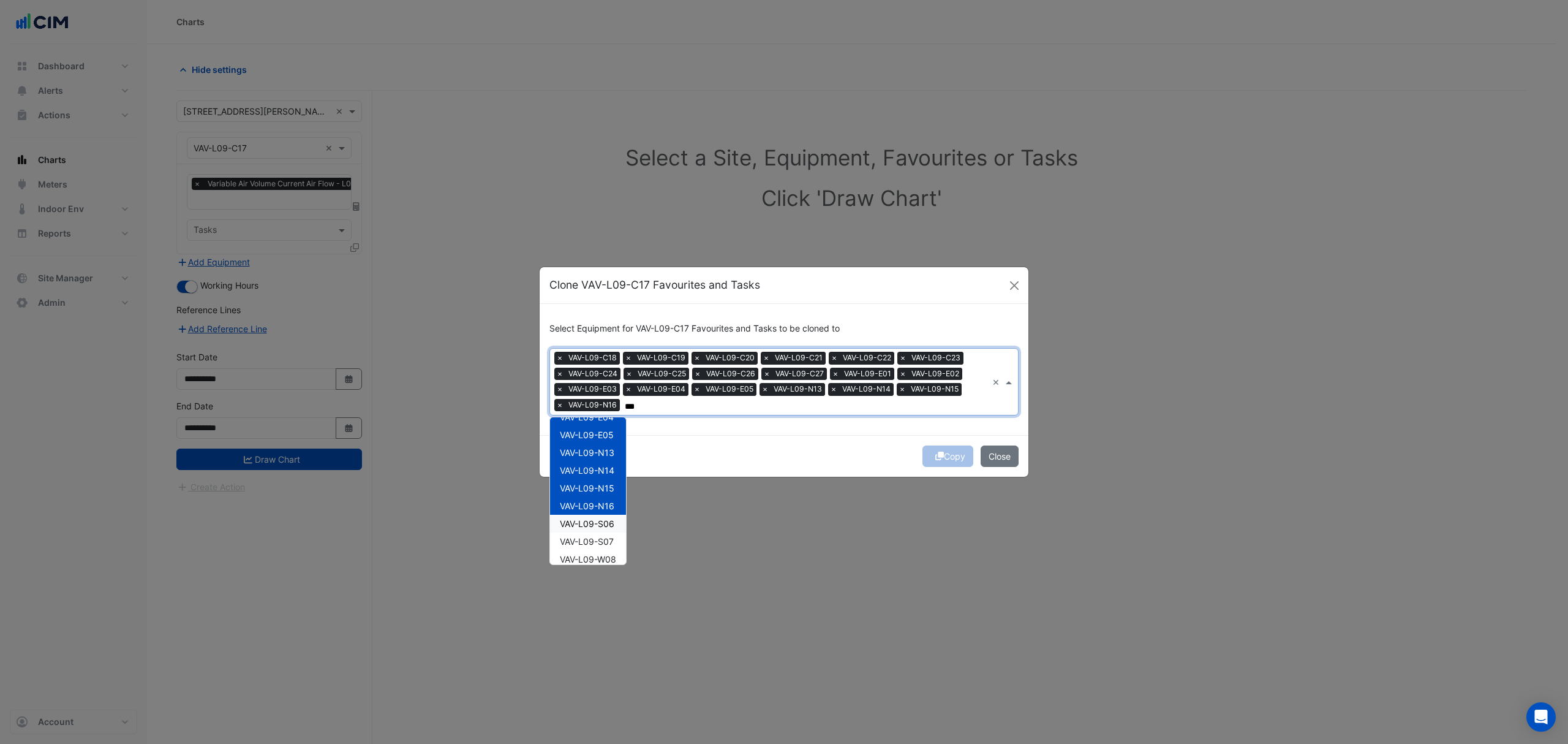
click at [607, 522] on span "VAV-L09-S06" at bounding box center [587, 524] width 55 height 11
click at [601, 543] on span "VAV-L09-S07" at bounding box center [587, 542] width 54 height 11
drag, startPoint x: 601, startPoint y: 557, endPoint x: 604, endPoint y: 547, distance: 10.4
click at [601, 559] on span "VAV-L09-W08" at bounding box center [588, 559] width 57 height 11
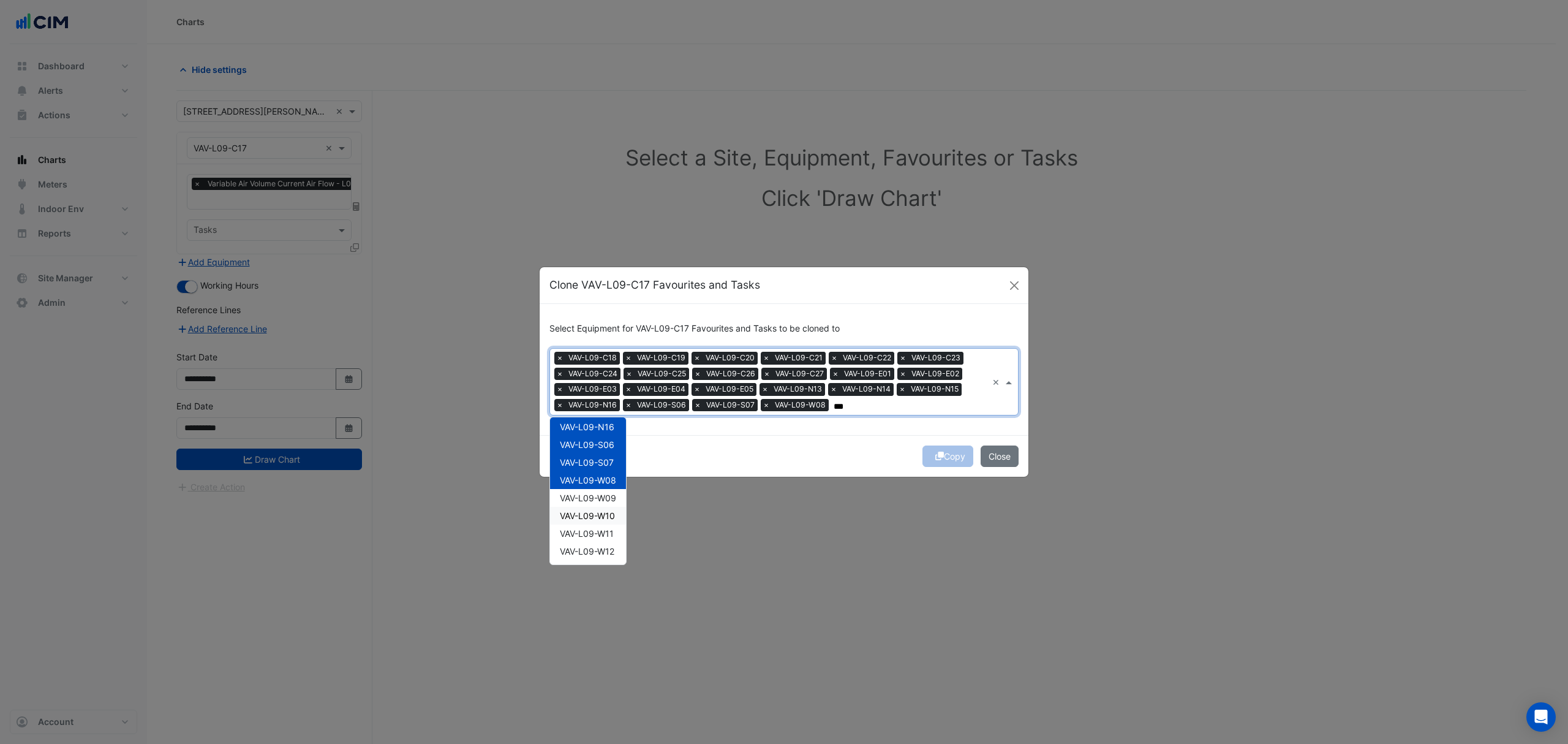
click at [607, 494] on span "VAV-L09-W09" at bounding box center [588, 498] width 57 height 11
click at [611, 516] on span "VAV-L09-W10" at bounding box center [588, 515] width 55 height 11
click at [603, 538] on div "VAV-L09-W11" at bounding box center [588, 533] width 76 height 18
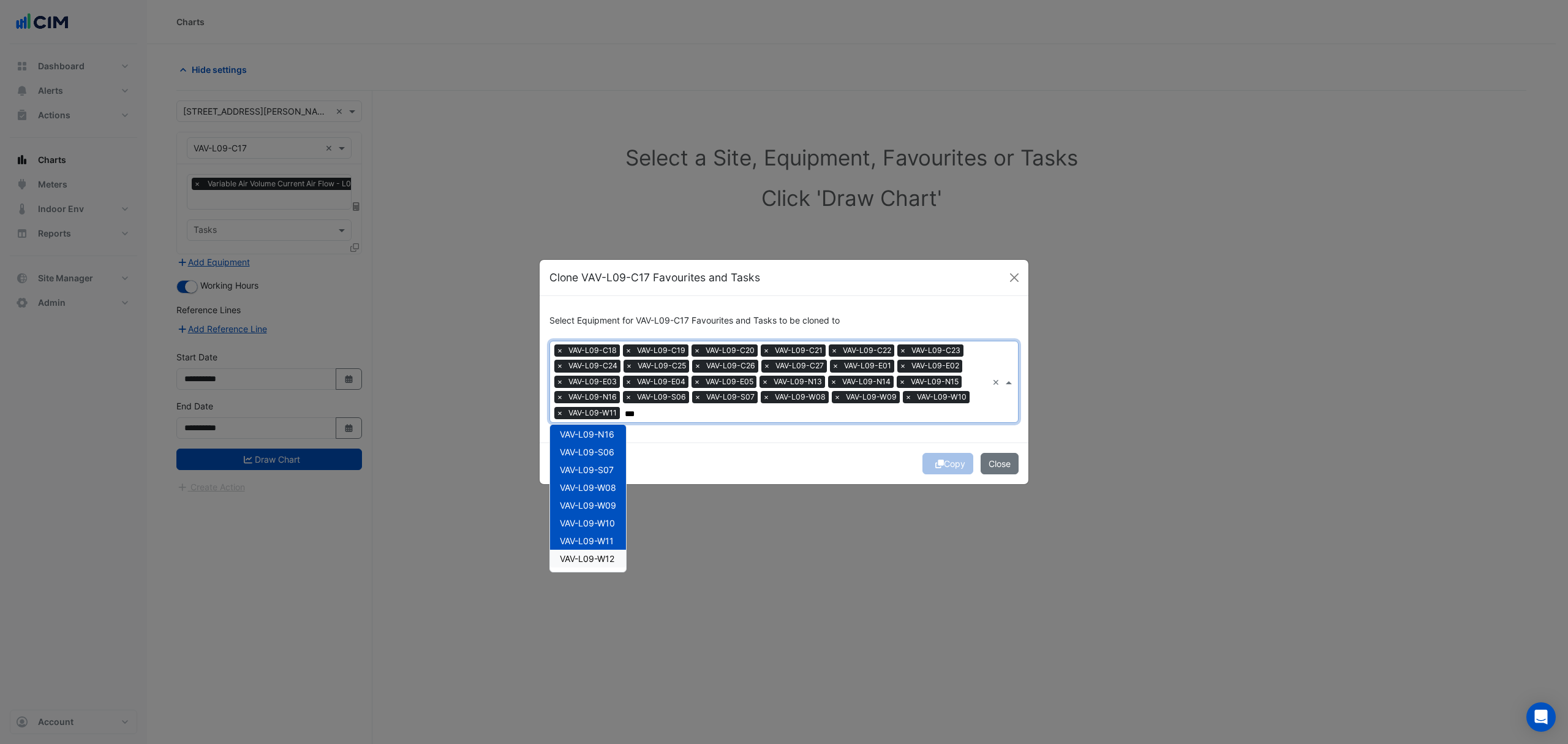
click at [597, 557] on span "VAV-L09-W12" at bounding box center [587, 559] width 55 height 11
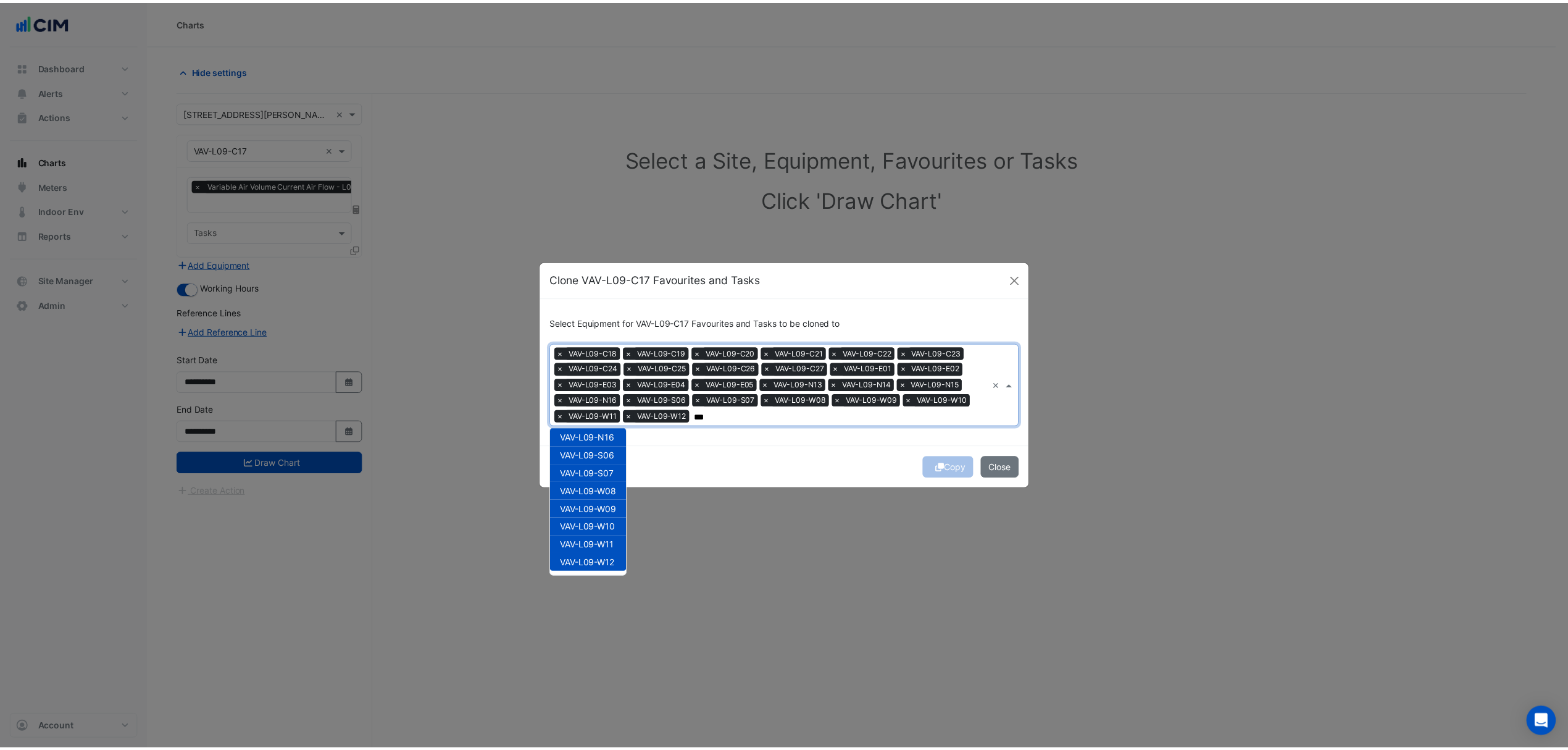
scroll to position [327, 0]
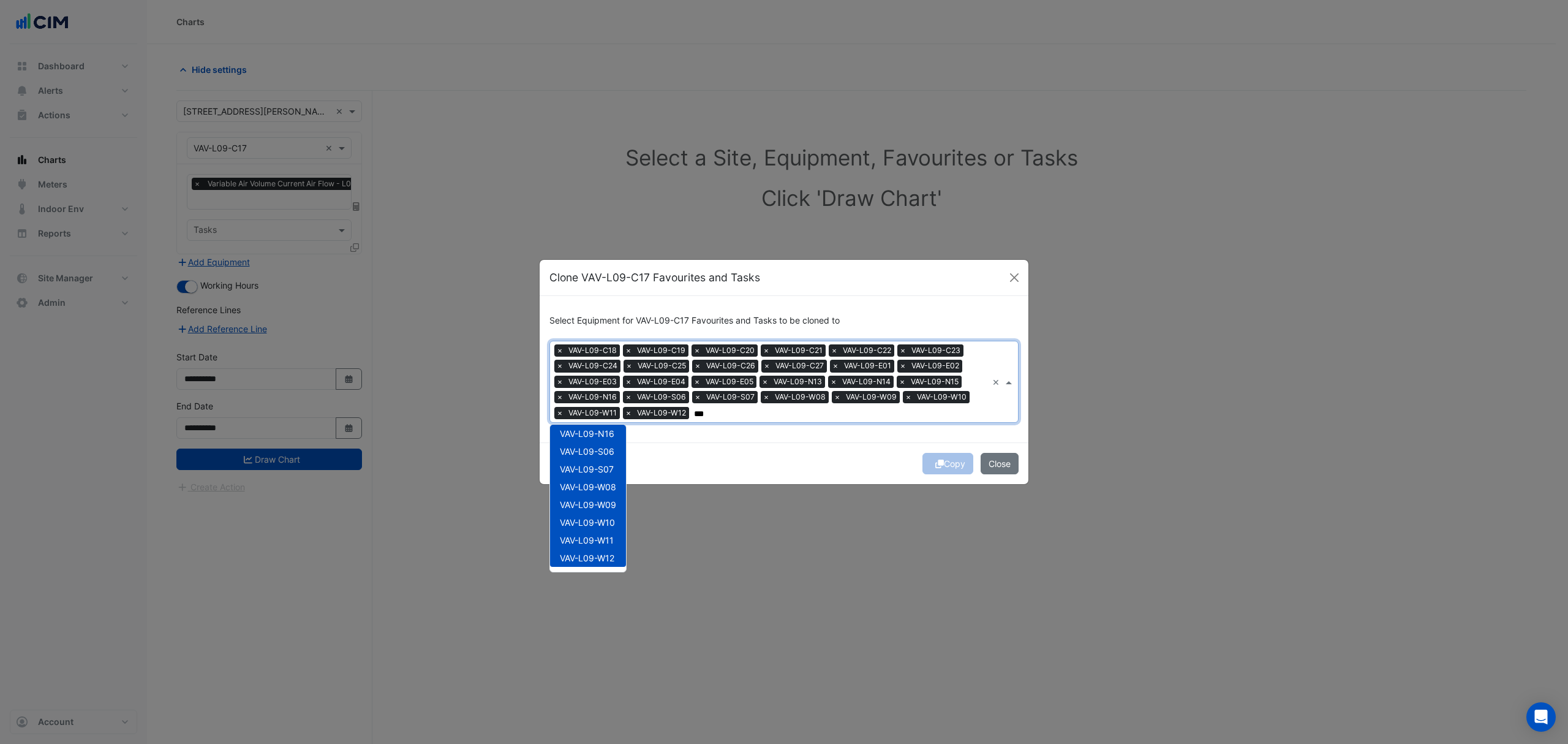
type input "***"
click at [716, 464] on div "Copy Close" at bounding box center [784, 463] width 489 height 41
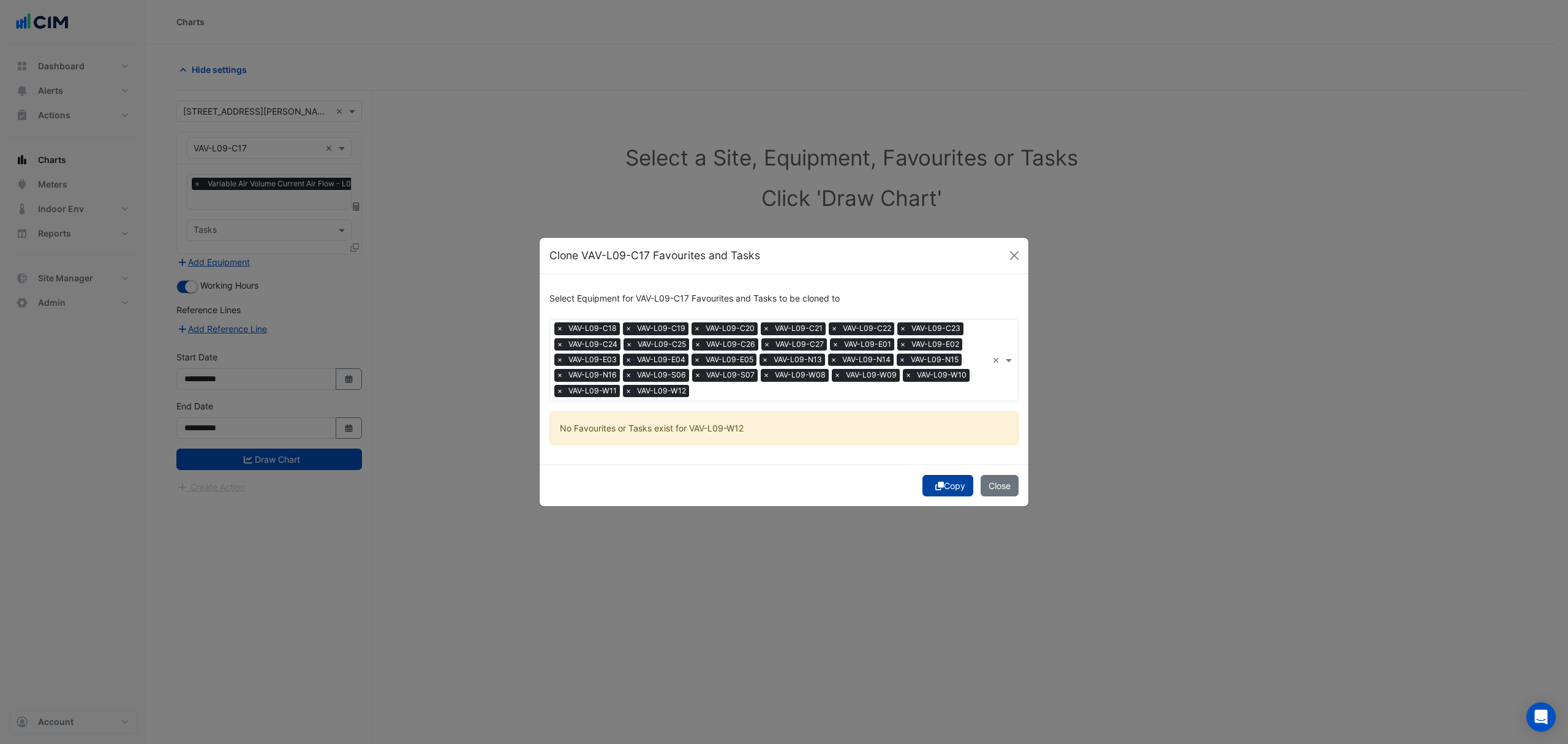
drag, startPoint x: 943, startPoint y: 473, endPoint x: 933, endPoint y: 476, distance: 10.4
click at [943, 471] on div "Copy Close" at bounding box center [784, 484] width 489 height 41
drag, startPoint x: 936, startPoint y: 477, endPoint x: 917, endPoint y: 478, distance: 19.0
click at [936, 477] on button "Copy" at bounding box center [948, 485] width 51 height 22
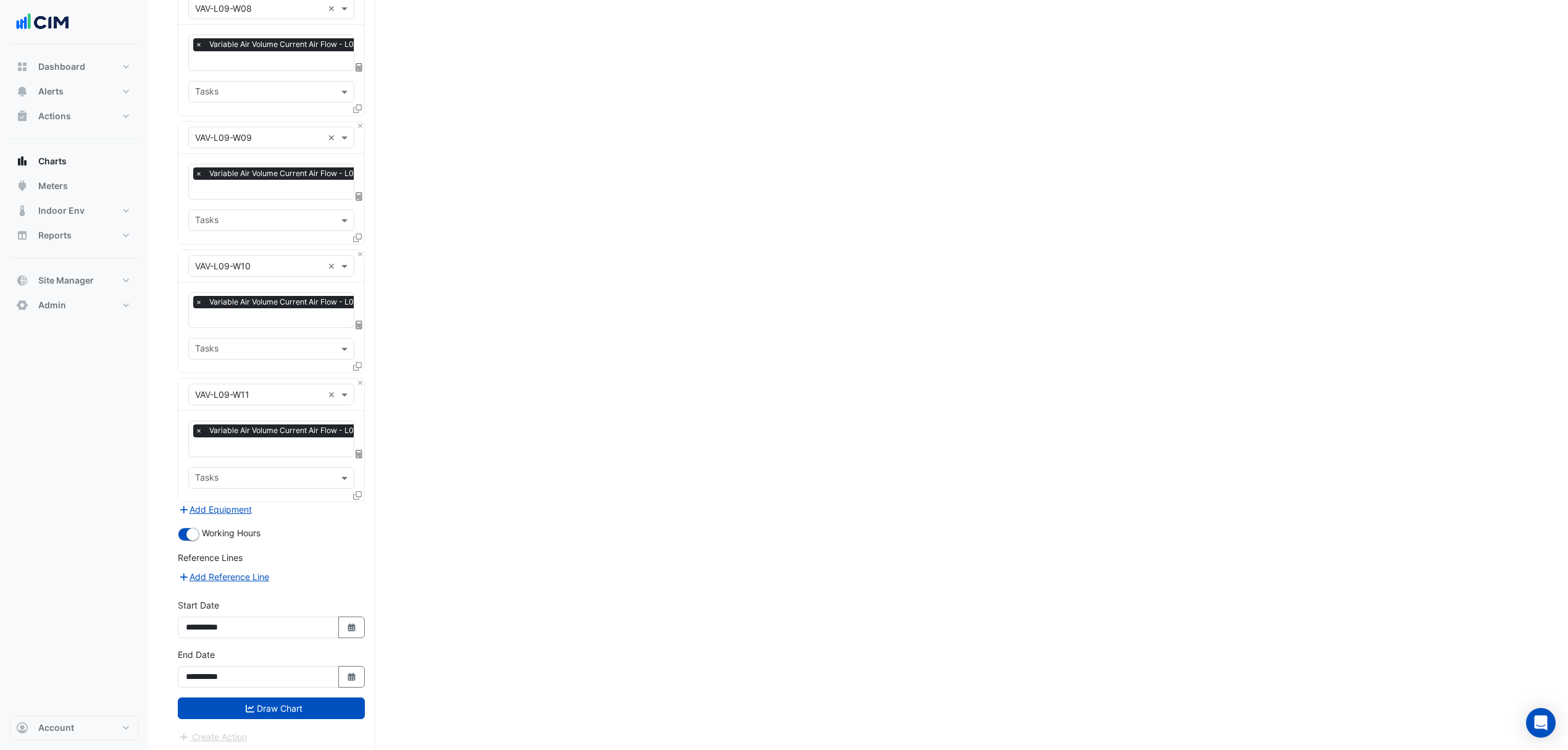
drag, startPoint x: 529, startPoint y: 413, endPoint x: 456, endPoint y: 764, distance: 358.5
click at [323, 707] on button "Draw Chart" at bounding box center [271, 708] width 187 height 22
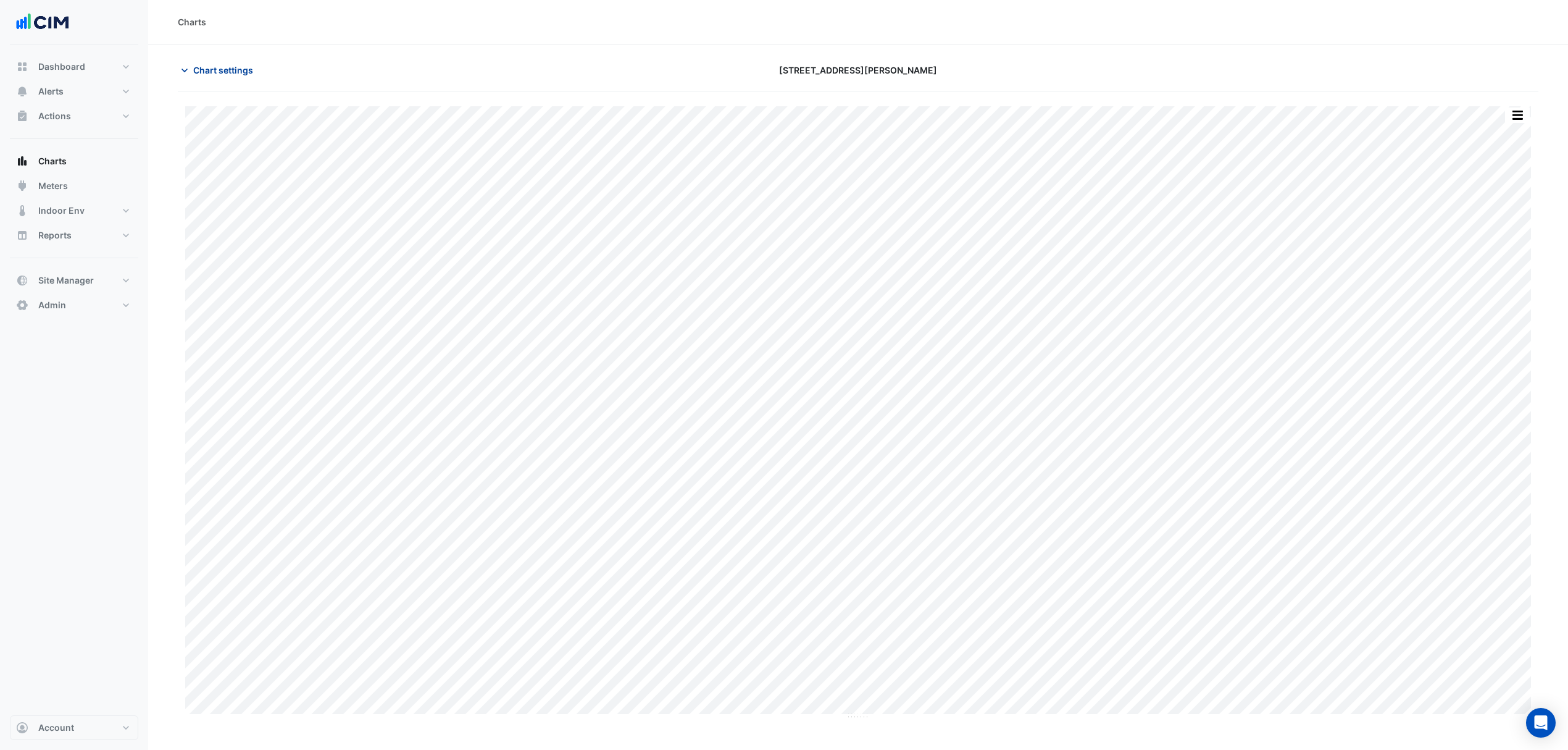
click at [238, 74] on span "Chart settings" at bounding box center [223, 70] width 60 height 13
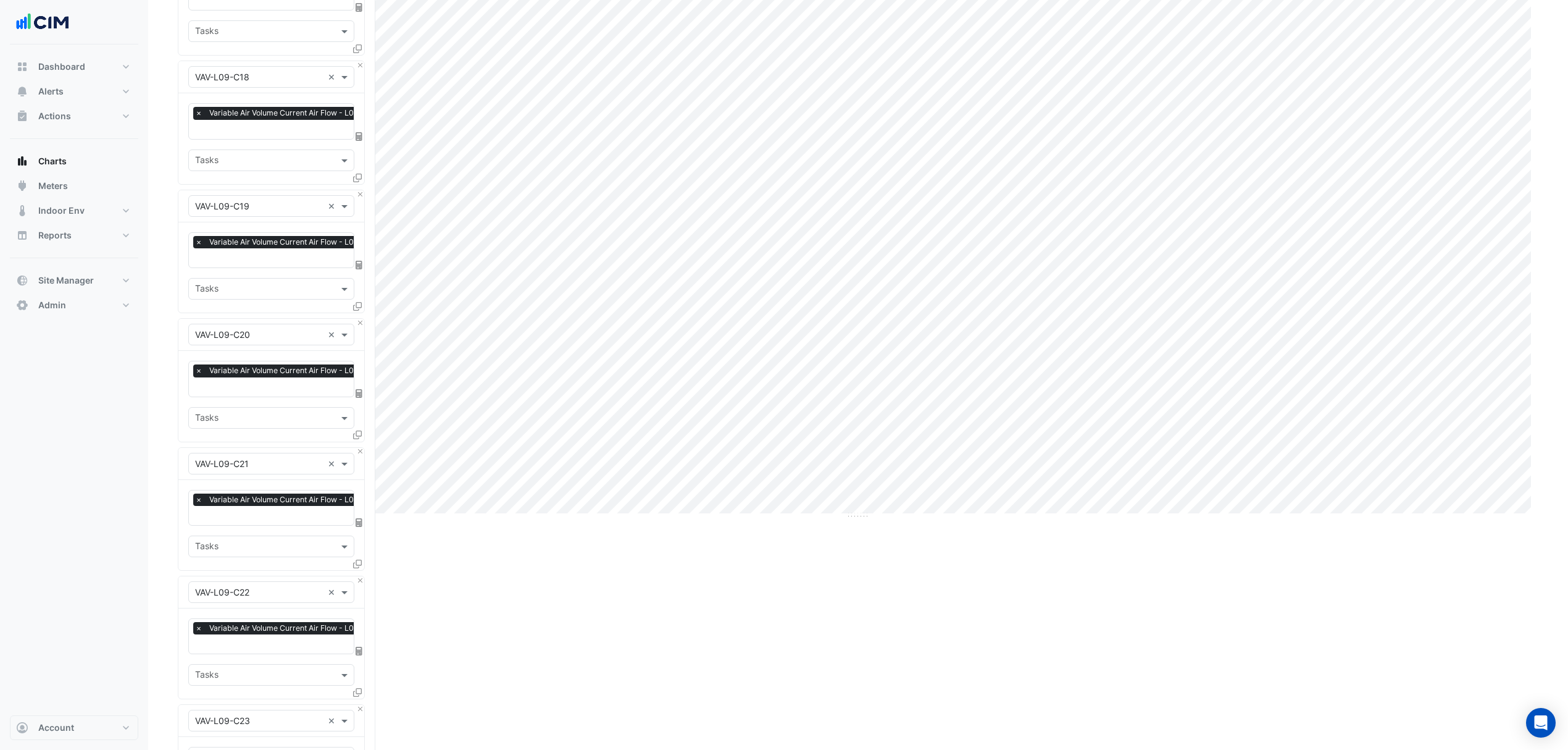
scroll to position [82, 0]
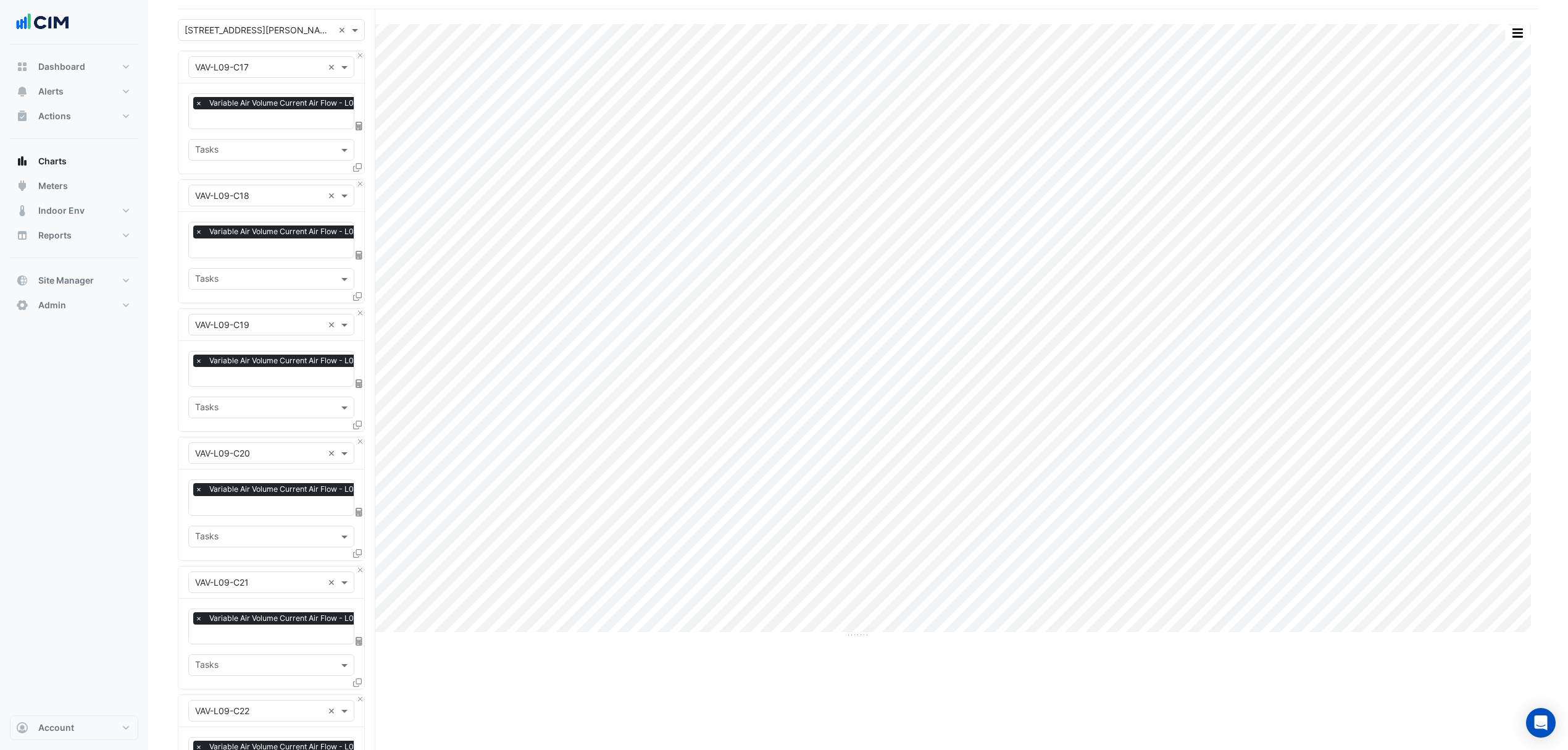
click at [359, 190] on div "× VAV-L09-C18 ×" at bounding box center [271, 195] width 186 height 32
click at [359, 188] on div "× VAV-L09-C18 ×" at bounding box center [271, 195] width 186 height 32
click at [359, 188] on button "Close" at bounding box center [360, 184] width 8 height 8
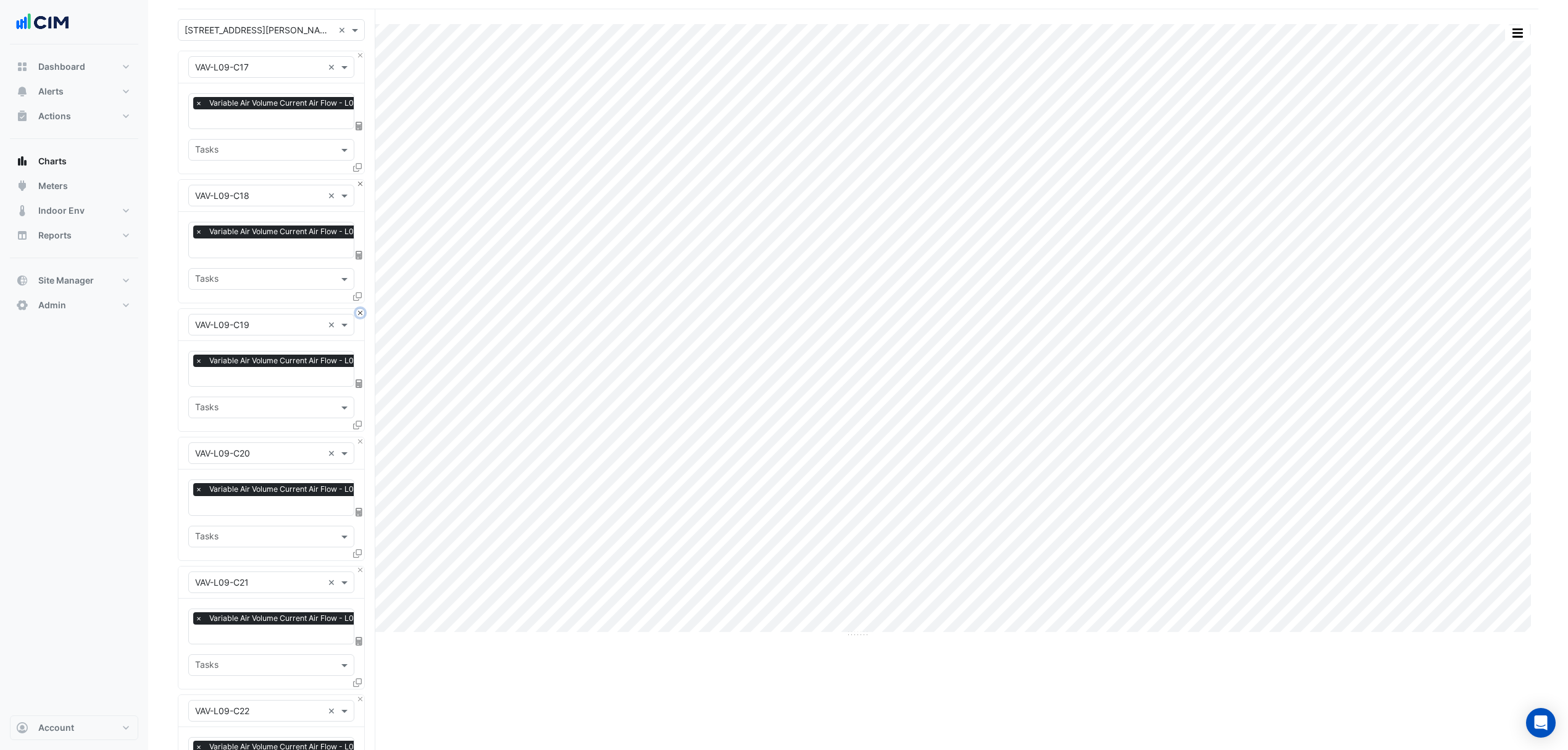
click at [359, 309] on button "Close" at bounding box center [360, 313] width 8 height 8
click at [359, 188] on button "Close" at bounding box center [360, 184] width 8 height 8
click at [359, 309] on button "Close" at bounding box center [360, 313] width 8 height 8
click at [359, 188] on button "Close" at bounding box center [360, 184] width 8 height 8
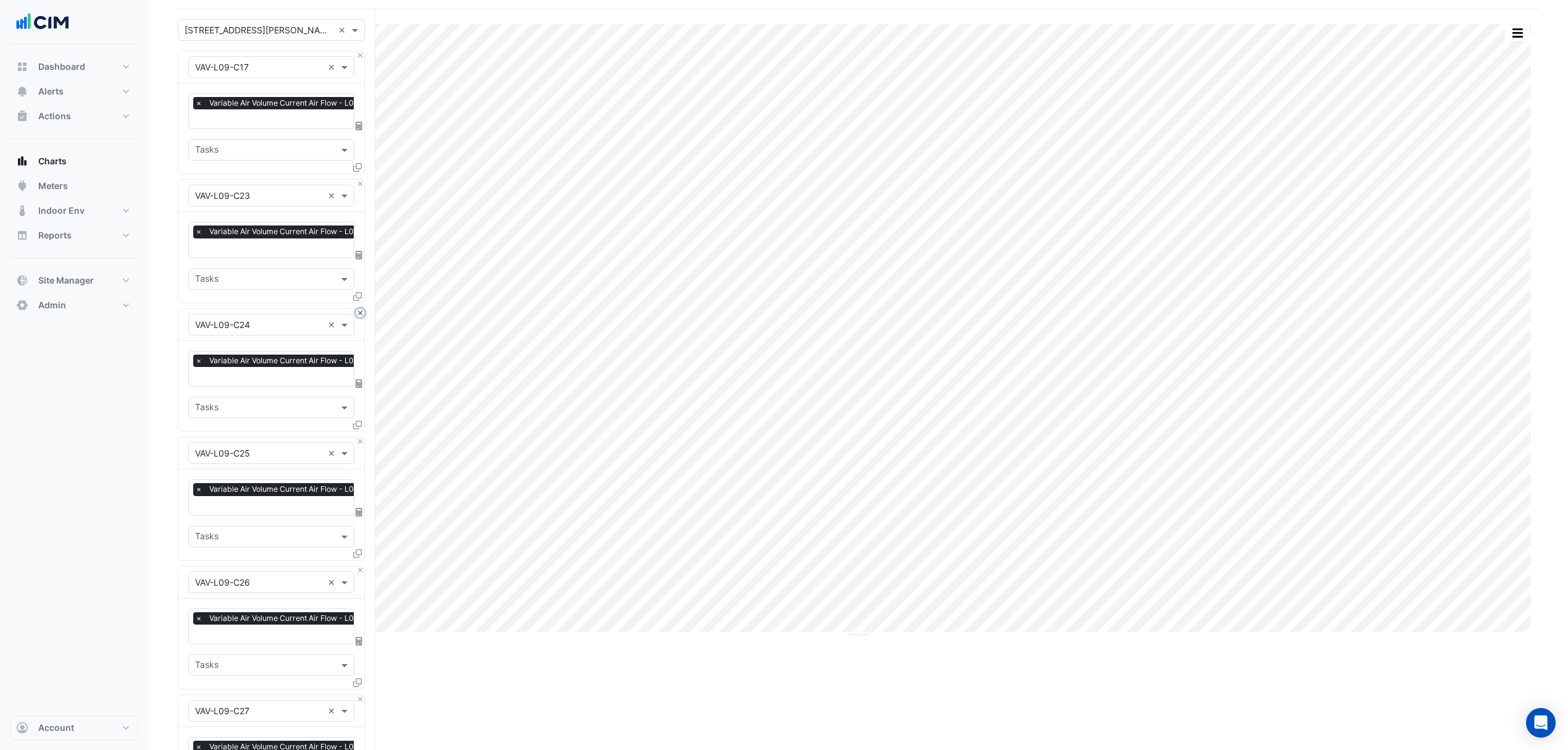
click at [359, 309] on button "Close" at bounding box center [360, 313] width 8 height 8
click at [359, 188] on button "Close" at bounding box center [360, 184] width 8 height 8
click at [359, 309] on button "Close" at bounding box center [360, 313] width 8 height 8
click at [359, 188] on button "Close" at bounding box center [360, 184] width 8 height 8
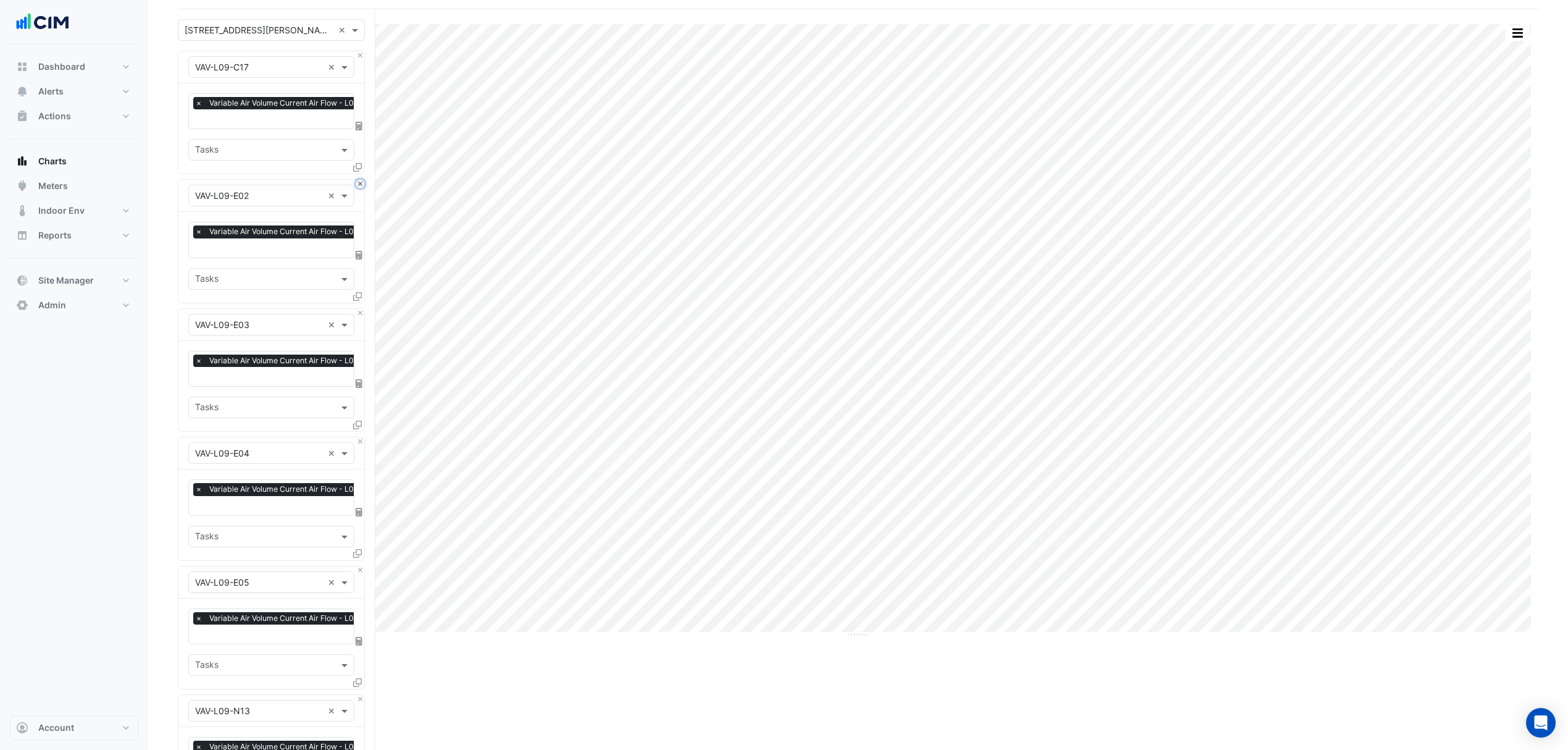
click at [359, 188] on button "Close" at bounding box center [360, 184] width 8 height 8
click at [359, 309] on button "Close" at bounding box center [360, 313] width 8 height 8
click at [359, 186] on button "Close" at bounding box center [360, 184] width 8 height 8
click at [359, 309] on button "Close" at bounding box center [360, 313] width 8 height 8
click at [359, 186] on button "Close" at bounding box center [360, 184] width 8 height 8
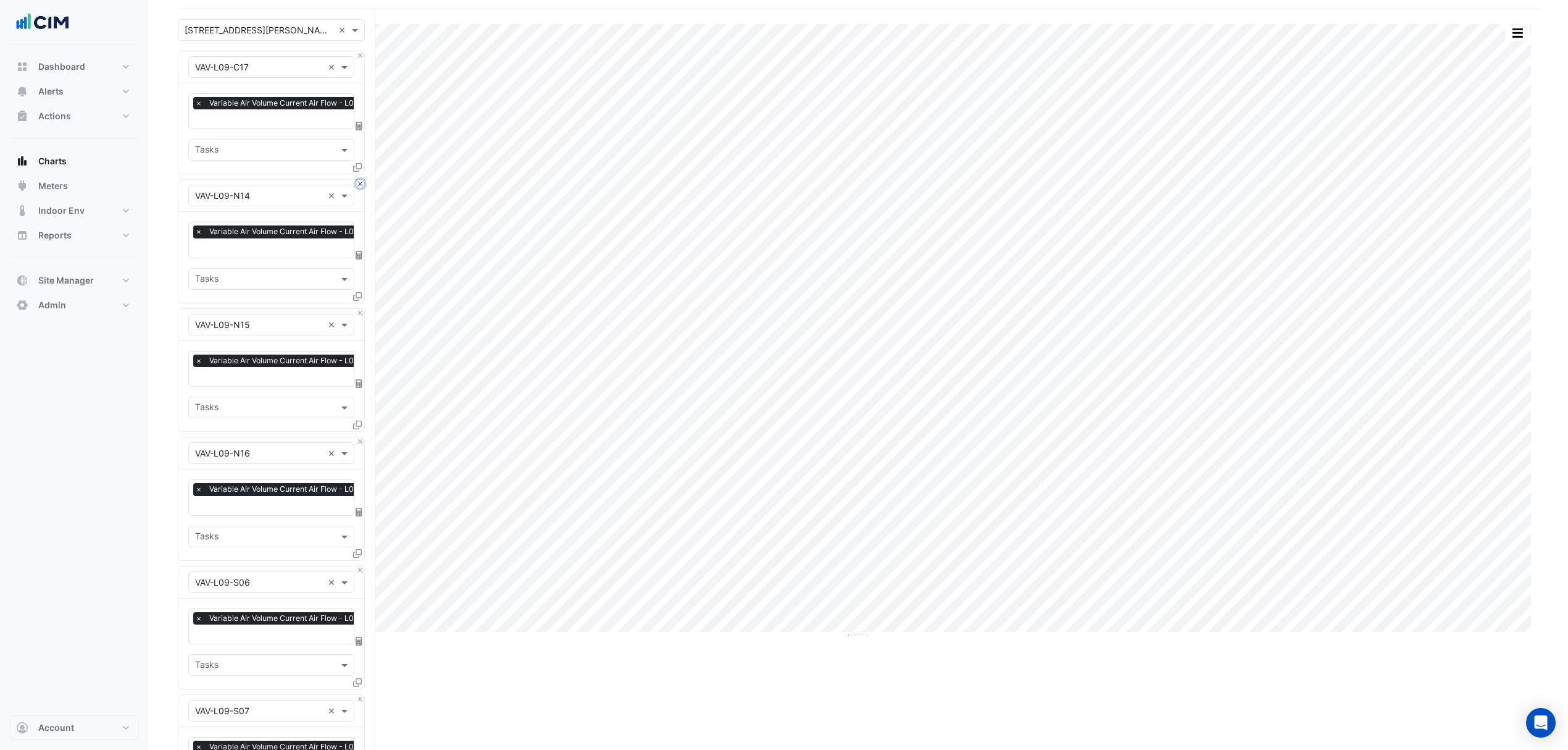
click at [359, 186] on button "Close" at bounding box center [360, 184] width 8 height 8
click at [359, 309] on button "Close" at bounding box center [360, 313] width 8 height 8
click at [359, 186] on button "Close" at bounding box center [360, 184] width 8 height 8
click at [359, 309] on button "Close" at bounding box center [360, 313] width 8 height 8
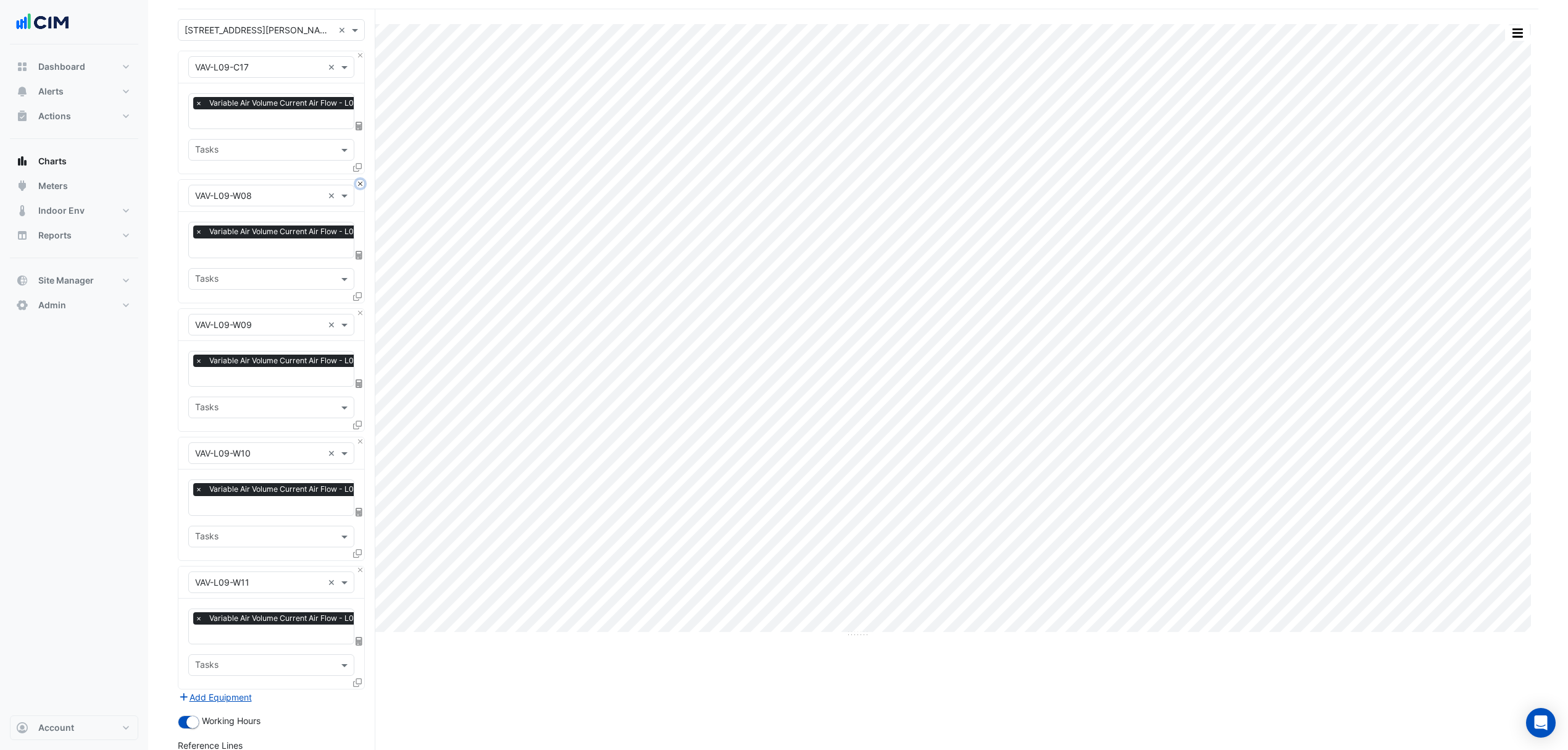
click at [359, 186] on button "Close" at bounding box center [360, 184] width 8 height 8
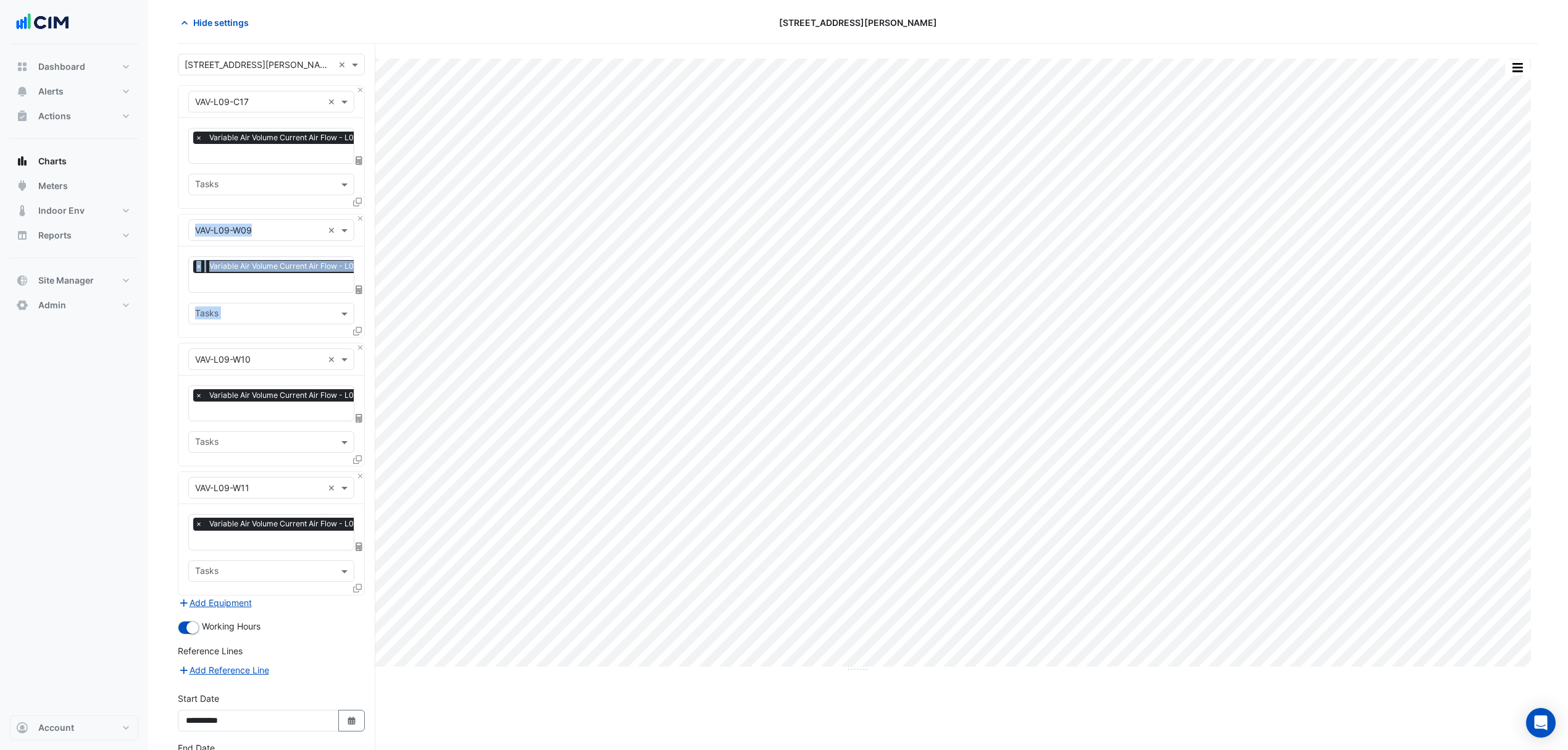
click at [359, 186] on div "× Variable Air Volume Current Air Flow - L09, Centre Zone × Tasks" at bounding box center [271, 163] width 186 height 90
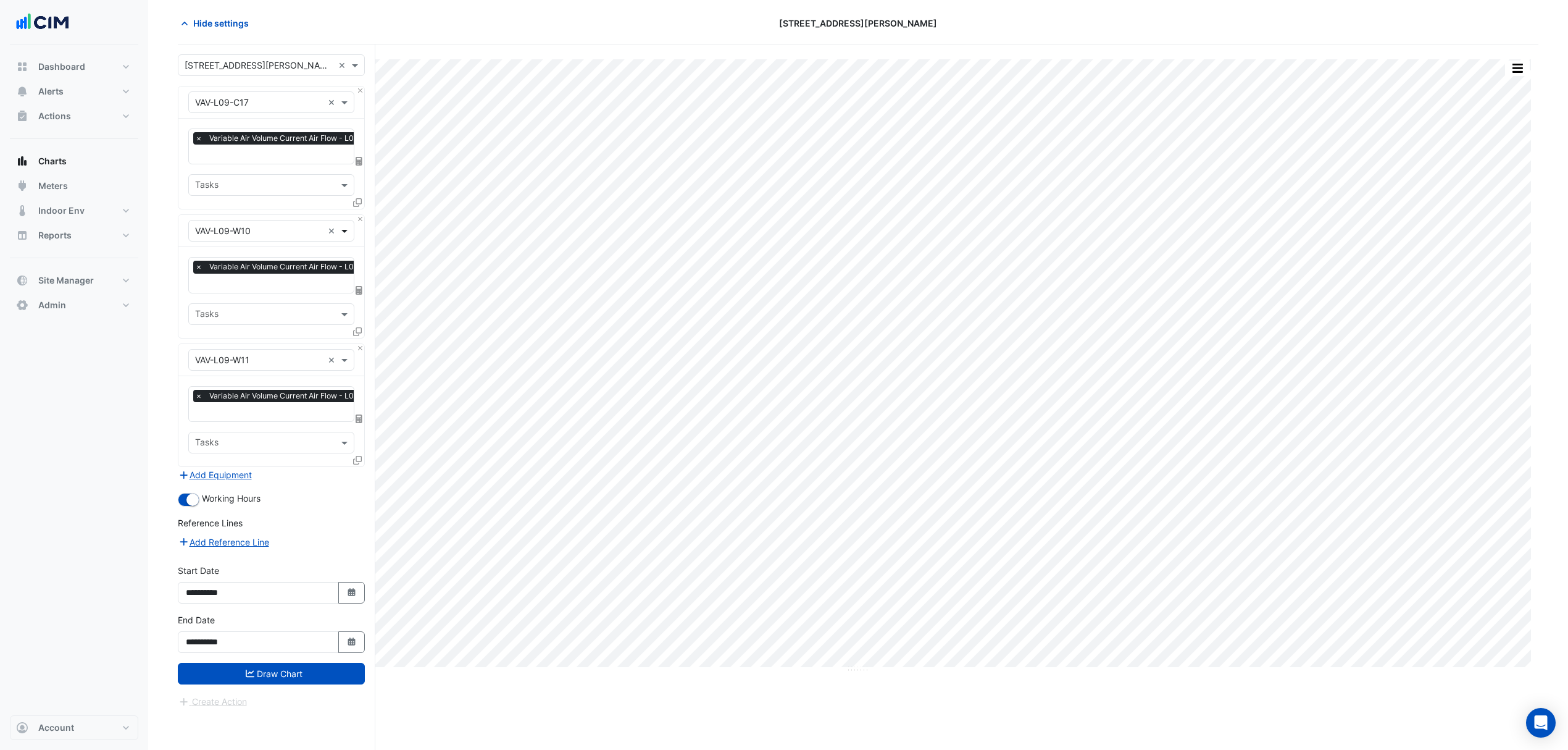
click at [352, 227] on span at bounding box center [346, 231] width 15 height 13
click at [352, 223] on div at bounding box center [271, 230] width 165 height 14
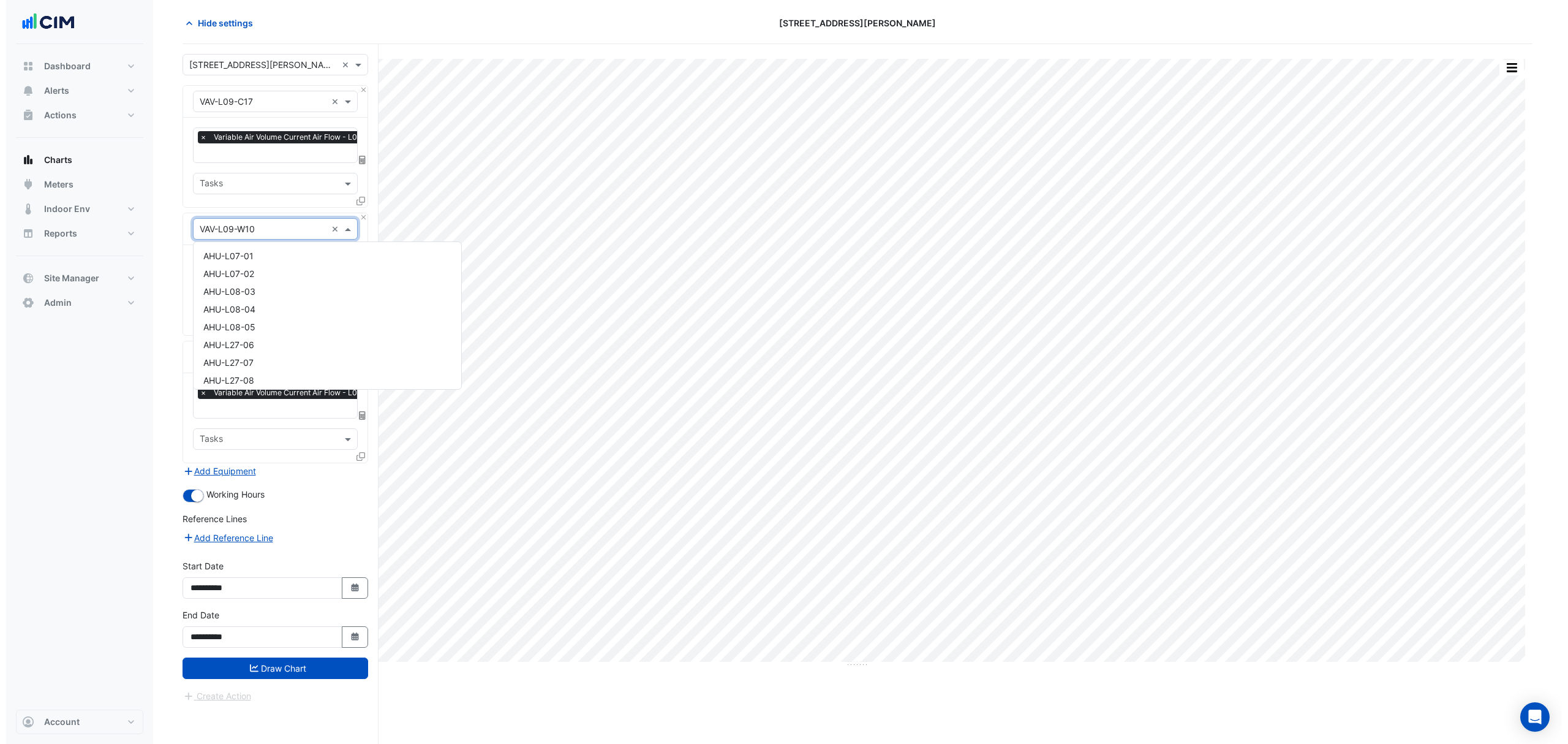
scroll to position [7448, 0]
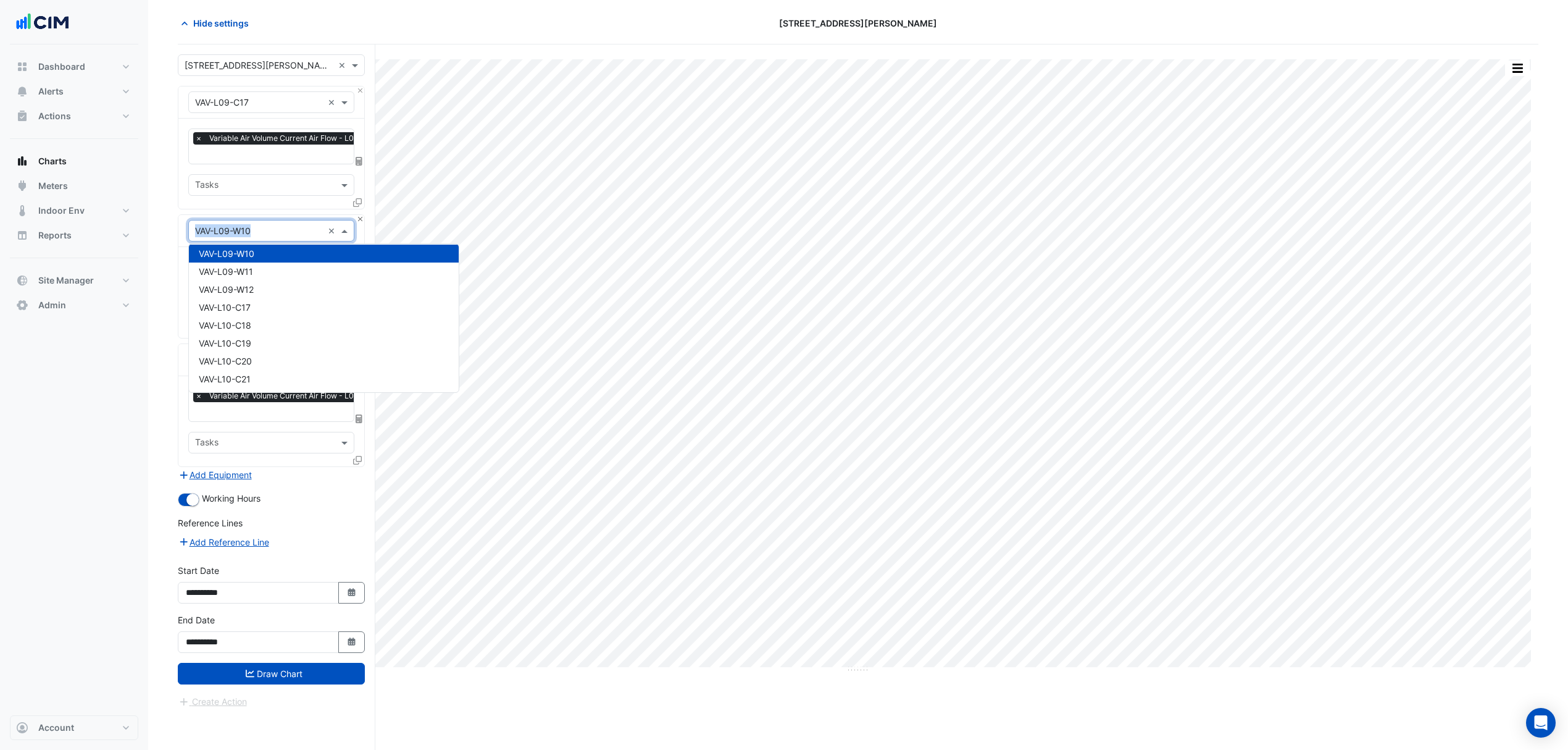
click at [358, 217] on div "× VAV-L09-W10 ×" at bounding box center [271, 231] width 186 height 32
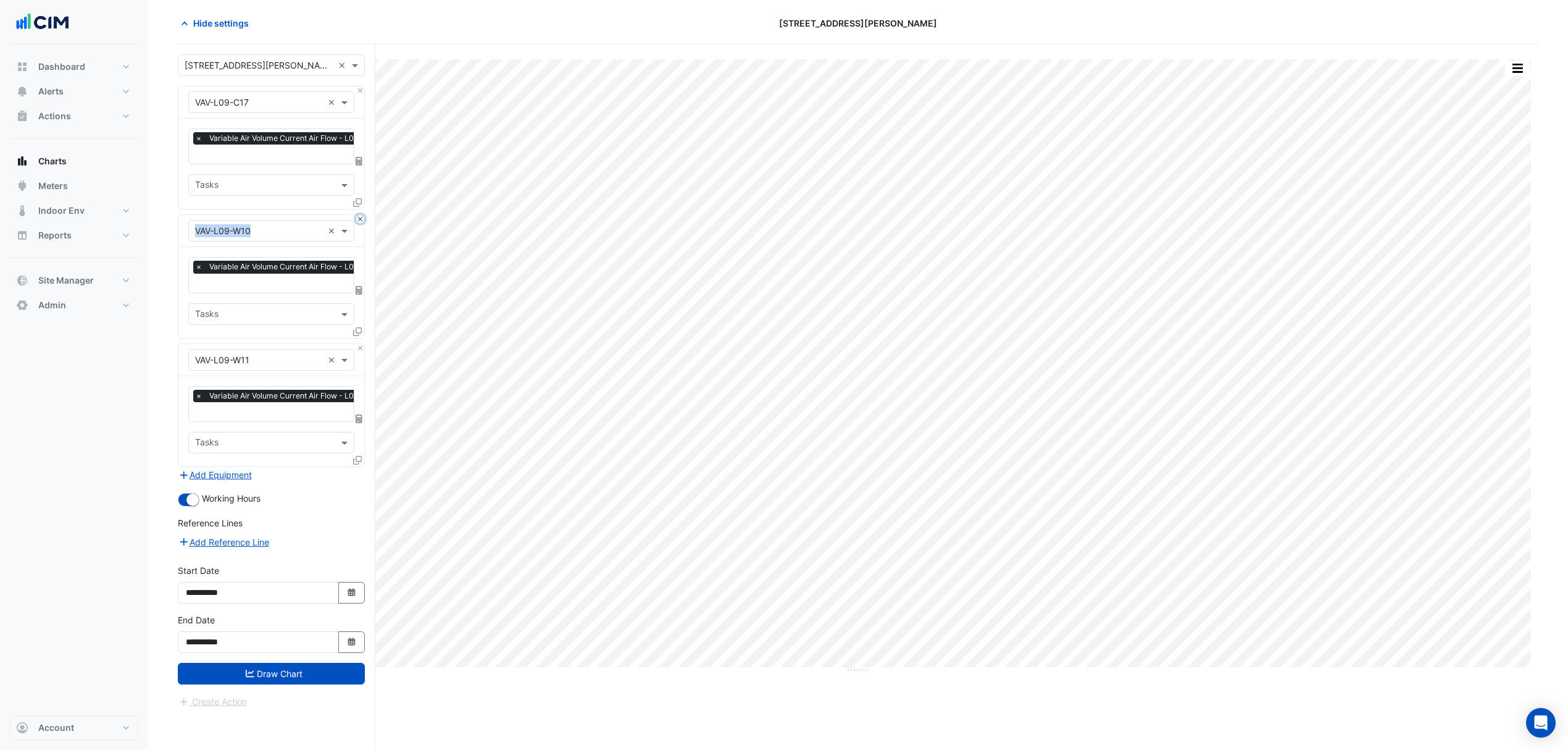
click at [358, 217] on button "Close" at bounding box center [360, 219] width 8 height 8
click at [358, 344] on button "Close" at bounding box center [360, 348] width 8 height 8
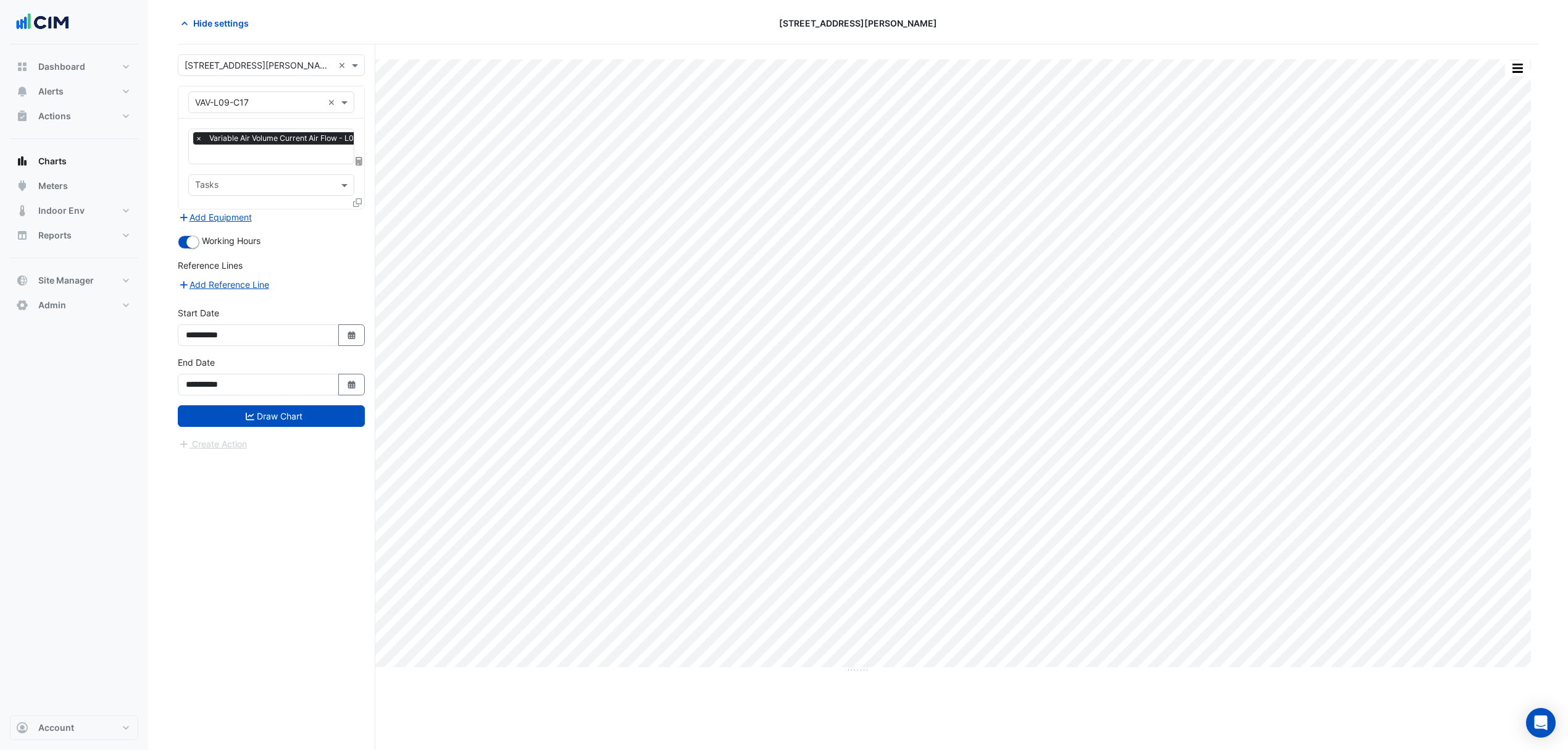
click at [358, 205] on fa-icon at bounding box center [357, 202] width 9 height 11
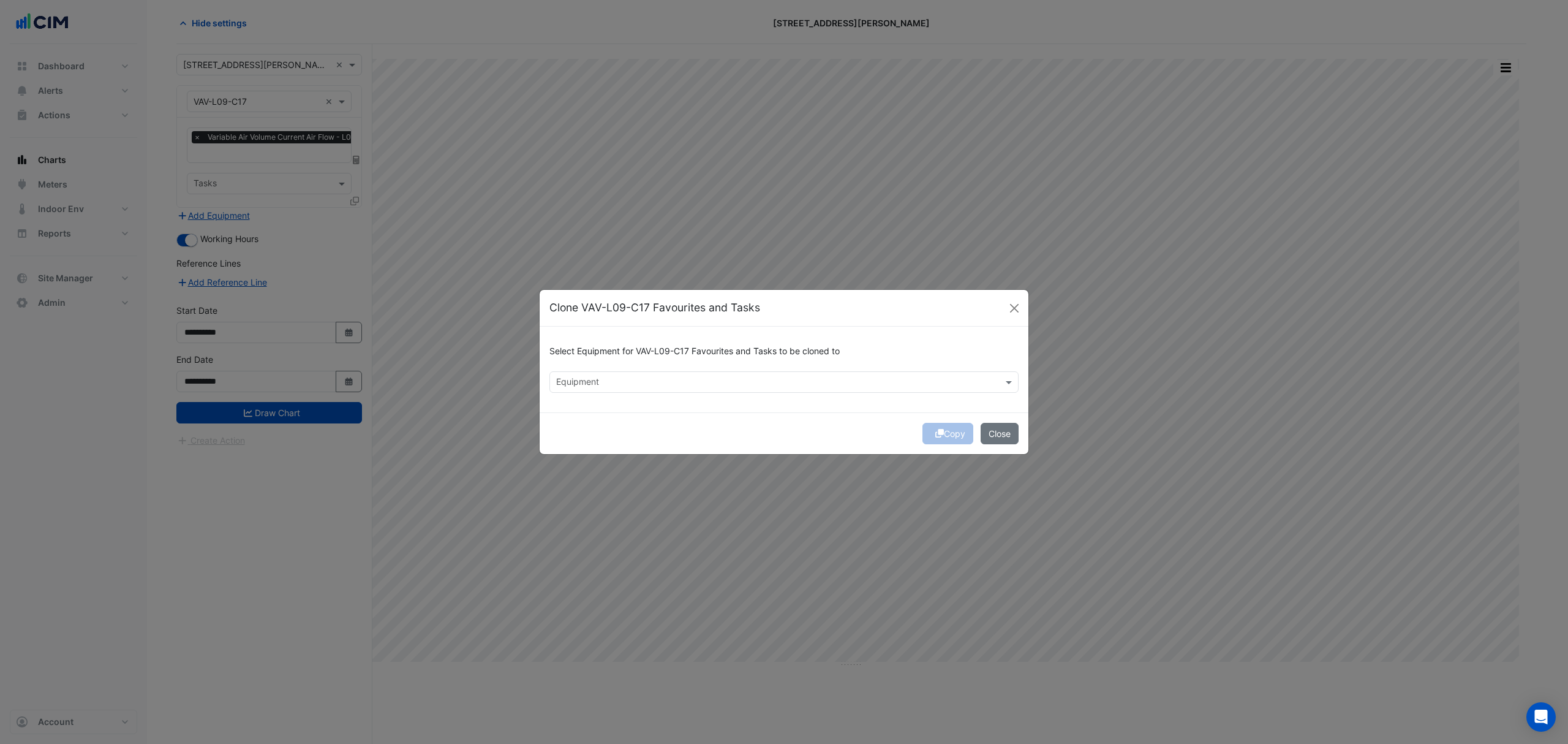
click at [635, 388] on input "text" at bounding box center [777, 383] width 442 height 13
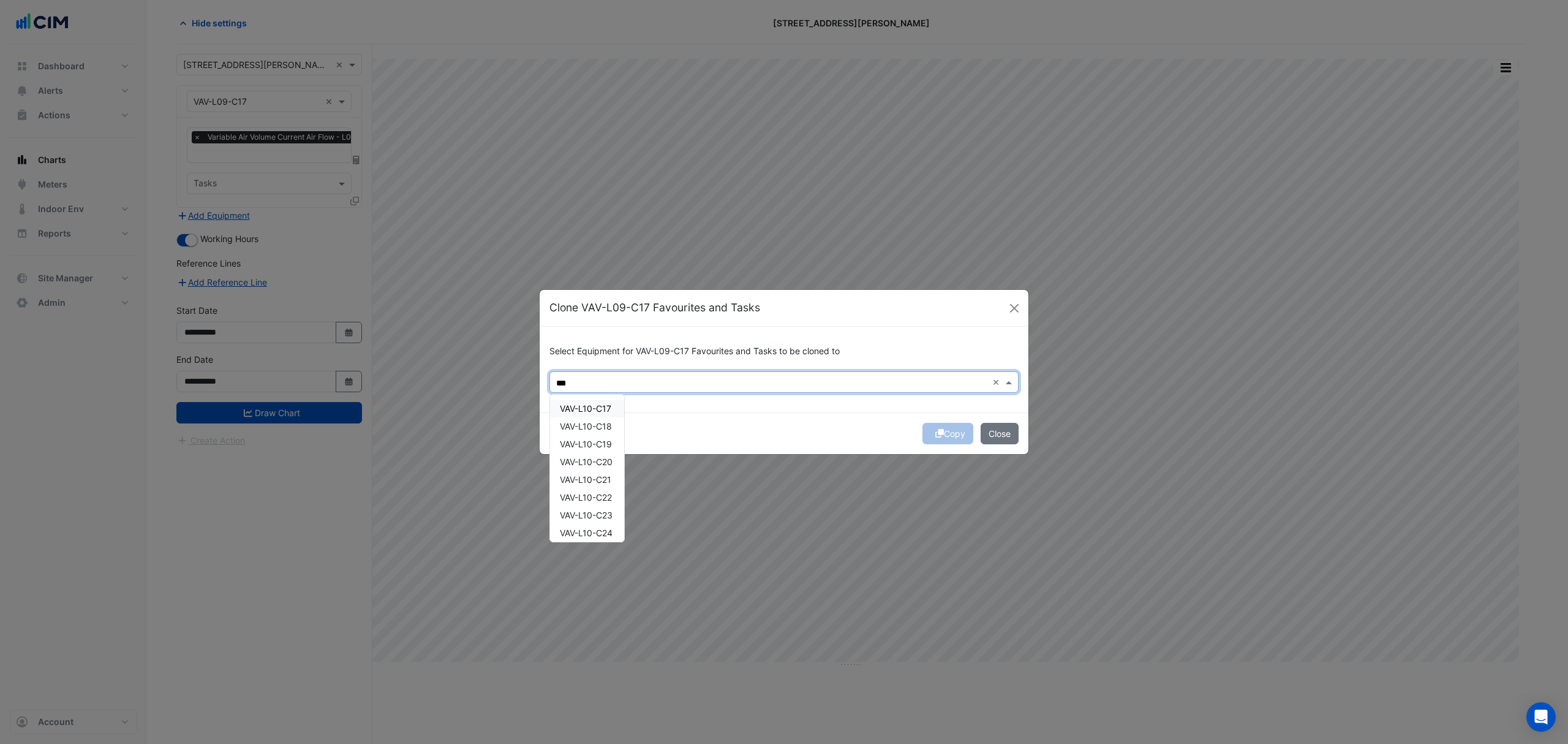
drag, startPoint x: 612, startPoint y: 400, endPoint x: 611, endPoint y: 409, distance: 9.1
click at [612, 401] on div "VAV-L10-C17" at bounding box center [587, 408] width 74 height 18
click at [606, 412] on span "VAV-L10-C17" at bounding box center [586, 408] width 51 height 11
click at [601, 432] on div "VAV-L10-C18" at bounding box center [587, 426] width 74 height 18
click at [600, 408] on span "VAV-L10-C17" at bounding box center [586, 408] width 51 height 11
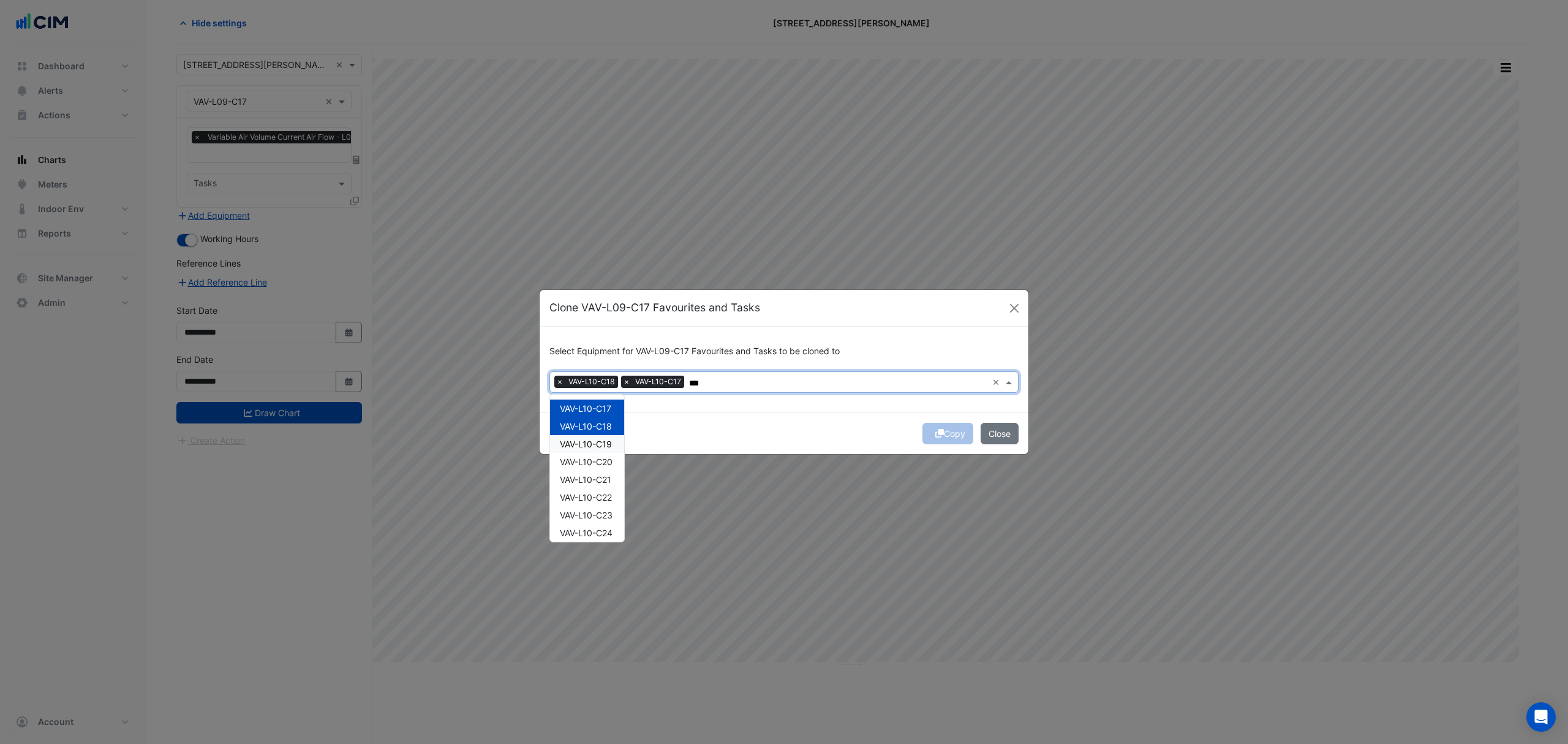
click at [603, 440] on span "VAV-L10-C19" at bounding box center [586, 444] width 52 height 11
click at [599, 467] on div "VAV-L10-C20" at bounding box center [587, 461] width 74 height 18
drag, startPoint x: 597, startPoint y: 477, endPoint x: 597, endPoint y: 483, distance: 6.0
click at [597, 478] on span "VAV-L10-C21" at bounding box center [586, 479] width 51 height 11
click at [599, 500] on span "VAV-L10-C22" at bounding box center [586, 497] width 52 height 11
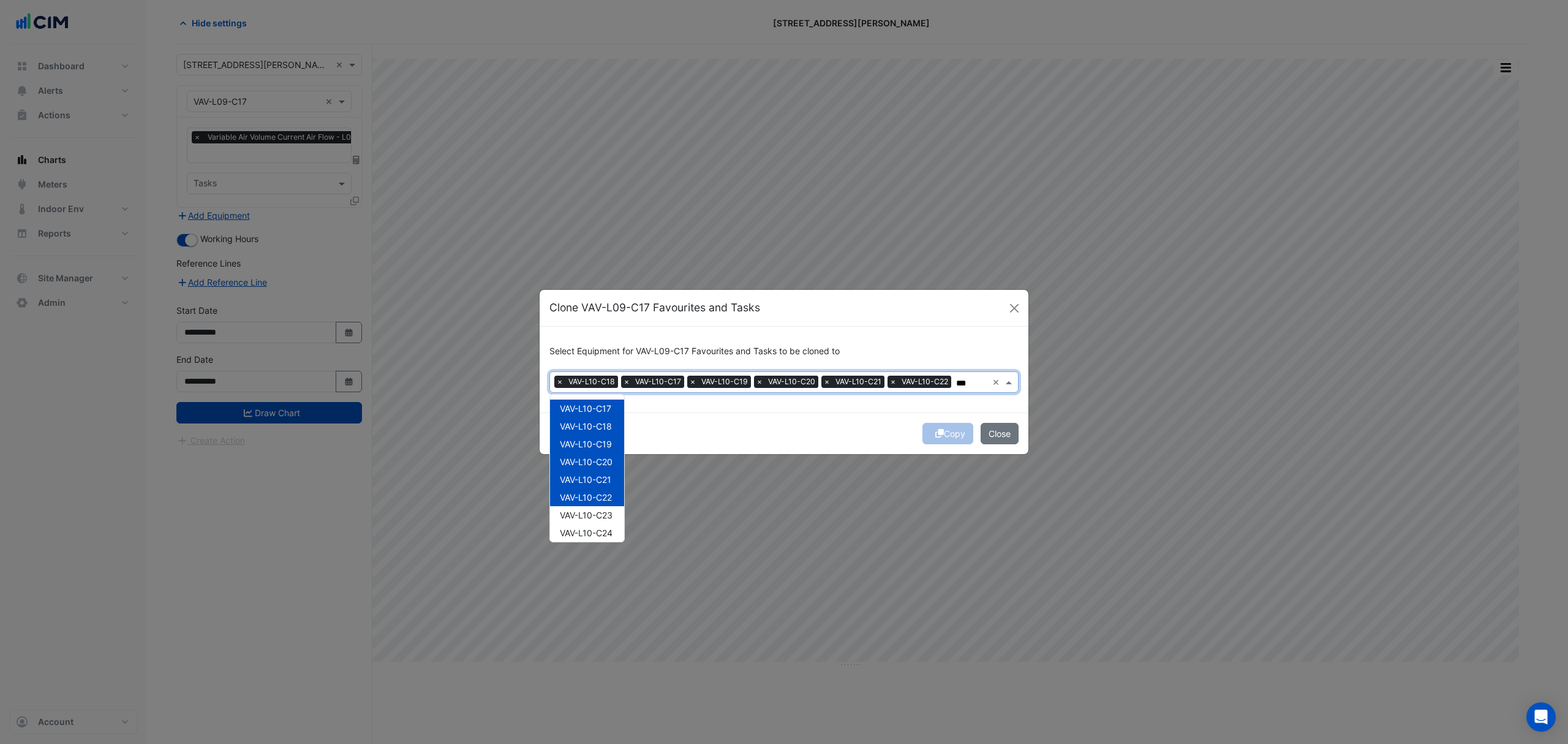
drag, startPoint x: 599, startPoint y: 515, endPoint x: 599, endPoint y: 523, distance: 8.0
click at [599, 517] on span "VAV-L10-C23" at bounding box center [586, 515] width 53 height 11
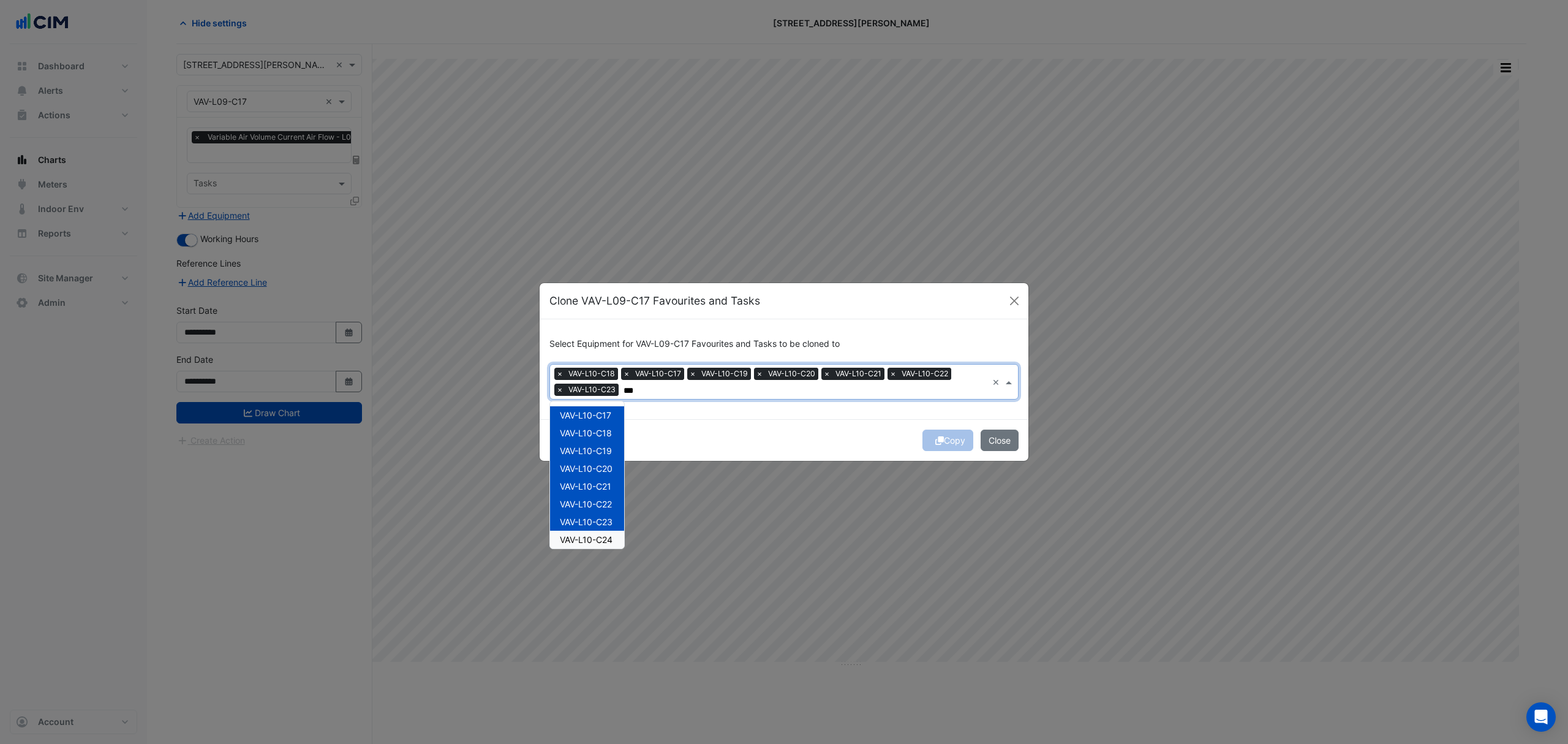
click at [599, 534] on span "VAV-L10-C24" at bounding box center [586, 540] width 53 height 11
drag, startPoint x: 607, startPoint y: 483, endPoint x: 607, endPoint y: 496, distance: 13.0
click at [607, 484] on div "VAV-L10-C17 VAV-L10-C18 VAV-L10-C19 VAV-L10-C20 VAV-L10-C21 VAV-L10-C22 VAV-L10…" at bounding box center [587, 555] width 74 height 462
click at [606, 498] on span "VAV-L10-C26" at bounding box center [586, 494] width 53 height 11
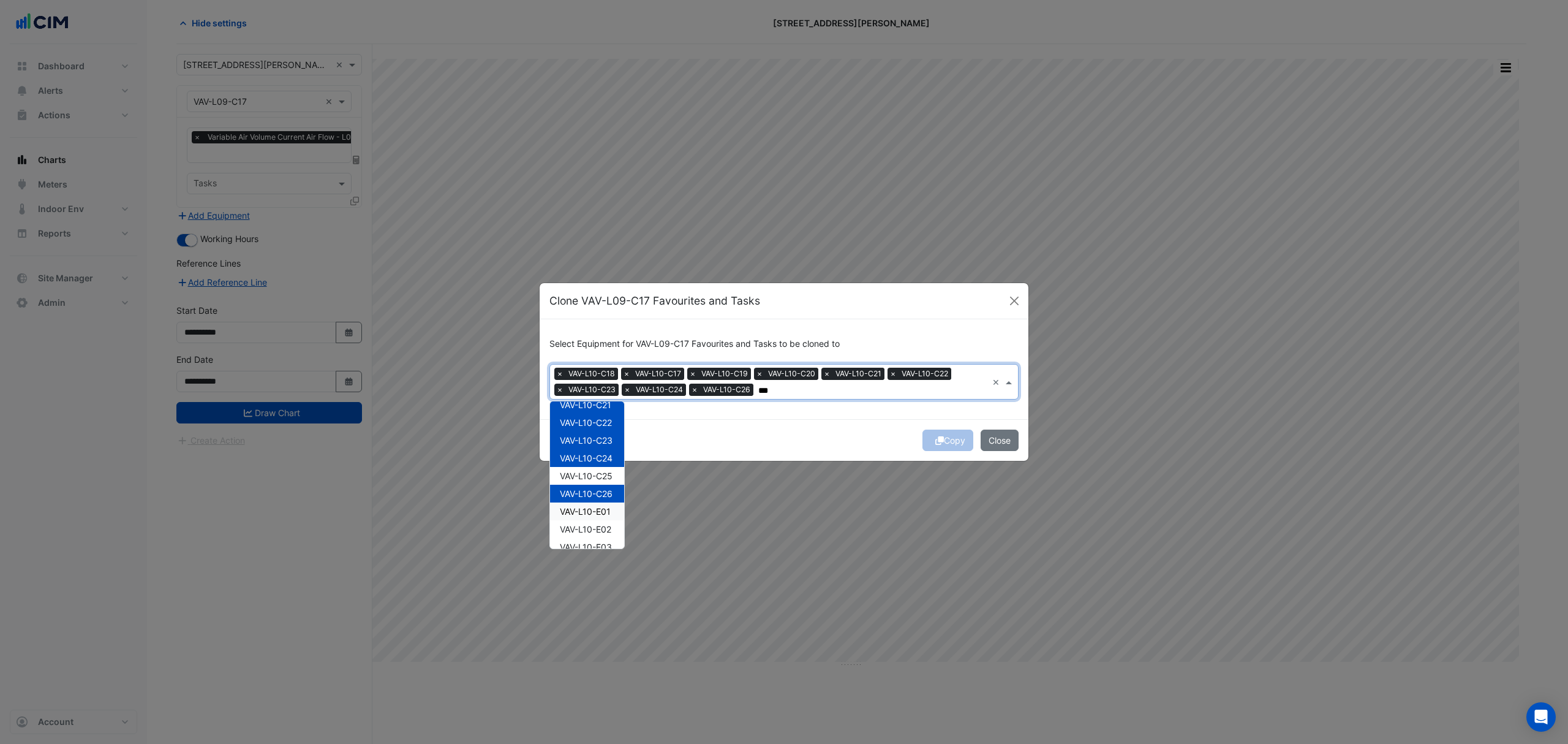
click at [601, 482] on div "VAV-L10-C25" at bounding box center [587, 475] width 74 height 18
click at [606, 505] on div "VAV-L10-E01" at bounding box center [587, 511] width 74 height 18
click at [600, 529] on span "VAV-L10-E02" at bounding box center [586, 529] width 51 height 11
click at [599, 542] on span "VAV-L10-E03" at bounding box center [586, 547] width 52 height 11
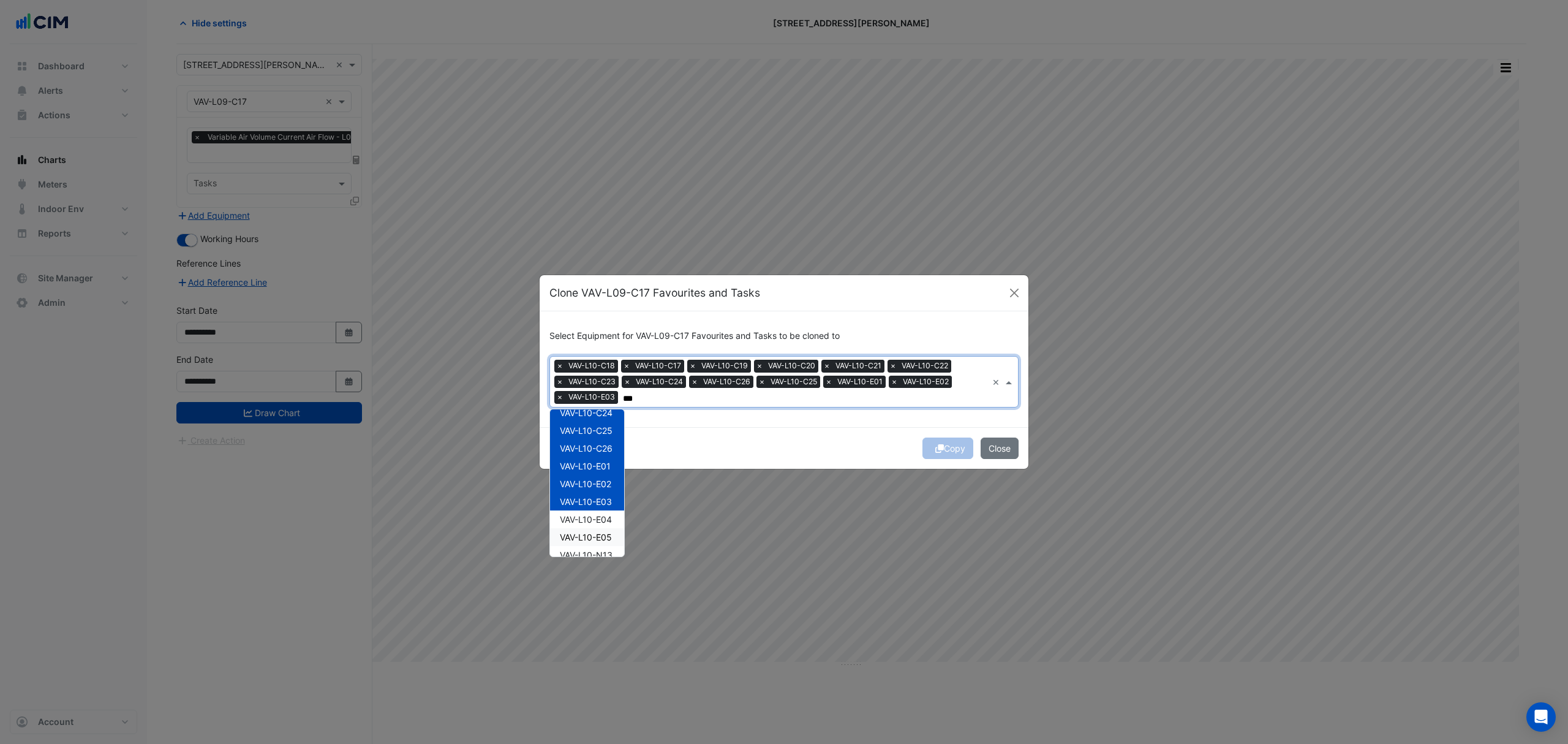
scroll to position [163, 0]
click at [610, 498] on div "VAV-L10-E04" at bounding box center [587, 491] width 74 height 18
click at [609, 508] on span "VAV-L10-E05" at bounding box center [586, 509] width 52 height 11
click at [606, 523] on span "VAV-L10-N13" at bounding box center [586, 526] width 53 height 11
click at [601, 540] on span "VAV-L10-N14" at bounding box center [586, 544] width 53 height 11
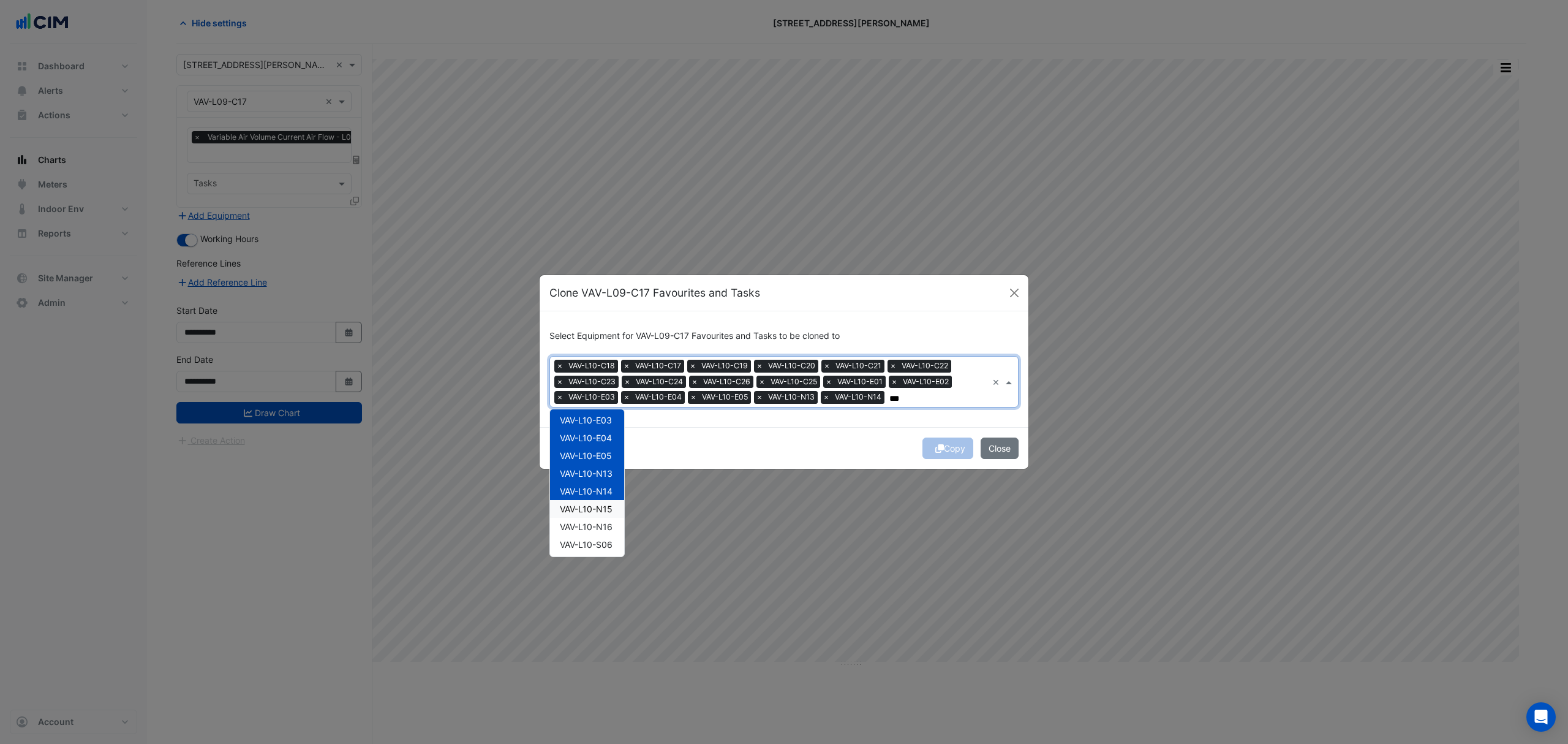
scroll to position [245, 0]
click at [605, 495] on span "VAV-L10-N16" at bounding box center [586, 498] width 53 height 11
click at [604, 489] on div "VAV-L10-N16" at bounding box center [587, 498] width 74 height 18
click at [604, 484] on span "VAV-L10-N15" at bounding box center [586, 480] width 53 height 11
click at [608, 498] on span "VAV-L10-N16" at bounding box center [586, 498] width 53 height 11
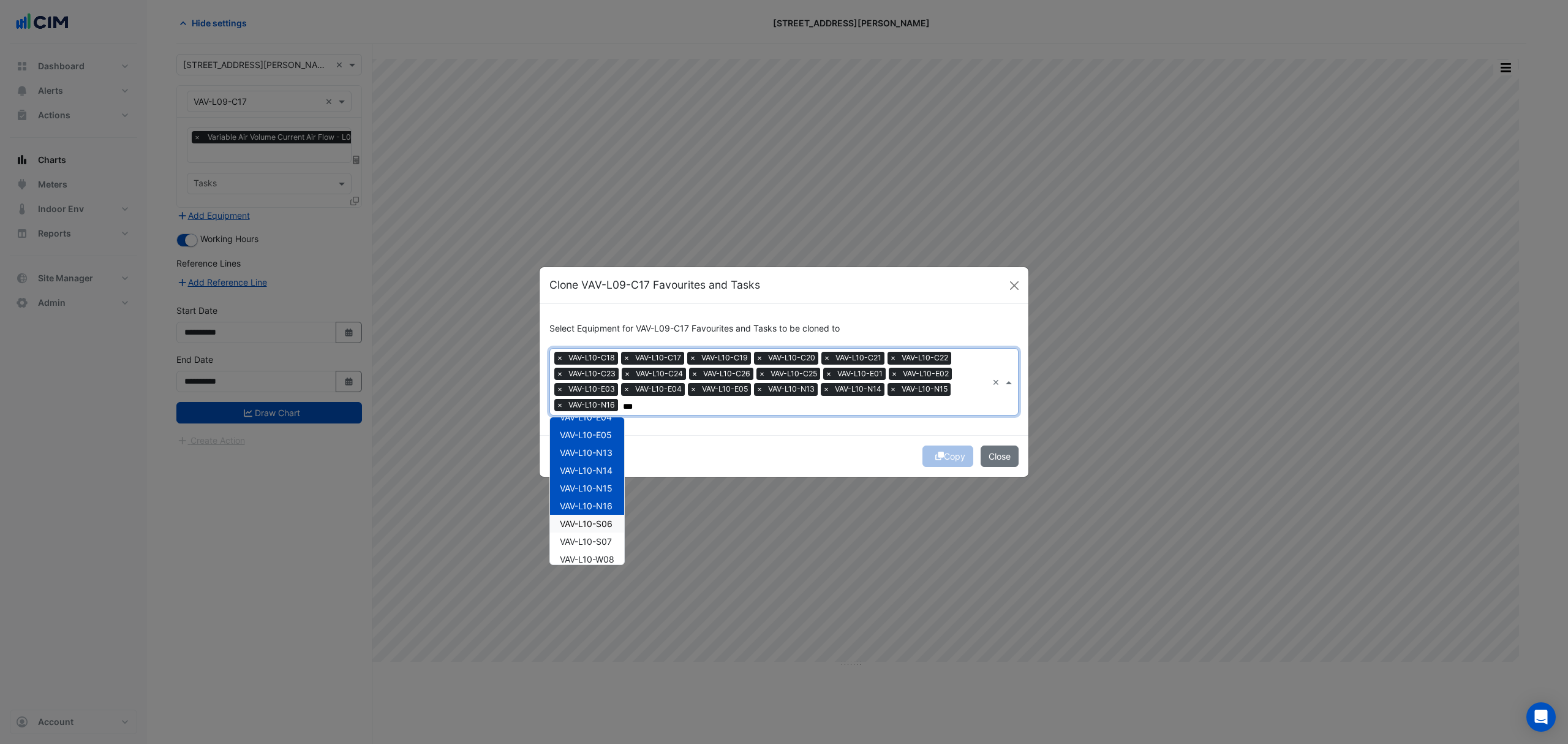
drag, startPoint x: 607, startPoint y: 515, endPoint x: 601, endPoint y: 539, distance: 24.7
click at [606, 516] on div "VAV-L10-S06" at bounding box center [587, 523] width 74 height 18
click at [601, 540] on span "VAV-L10-S07" at bounding box center [586, 542] width 52 height 11
click at [601, 557] on span "VAV-L10-W08" at bounding box center [587, 559] width 55 height 11
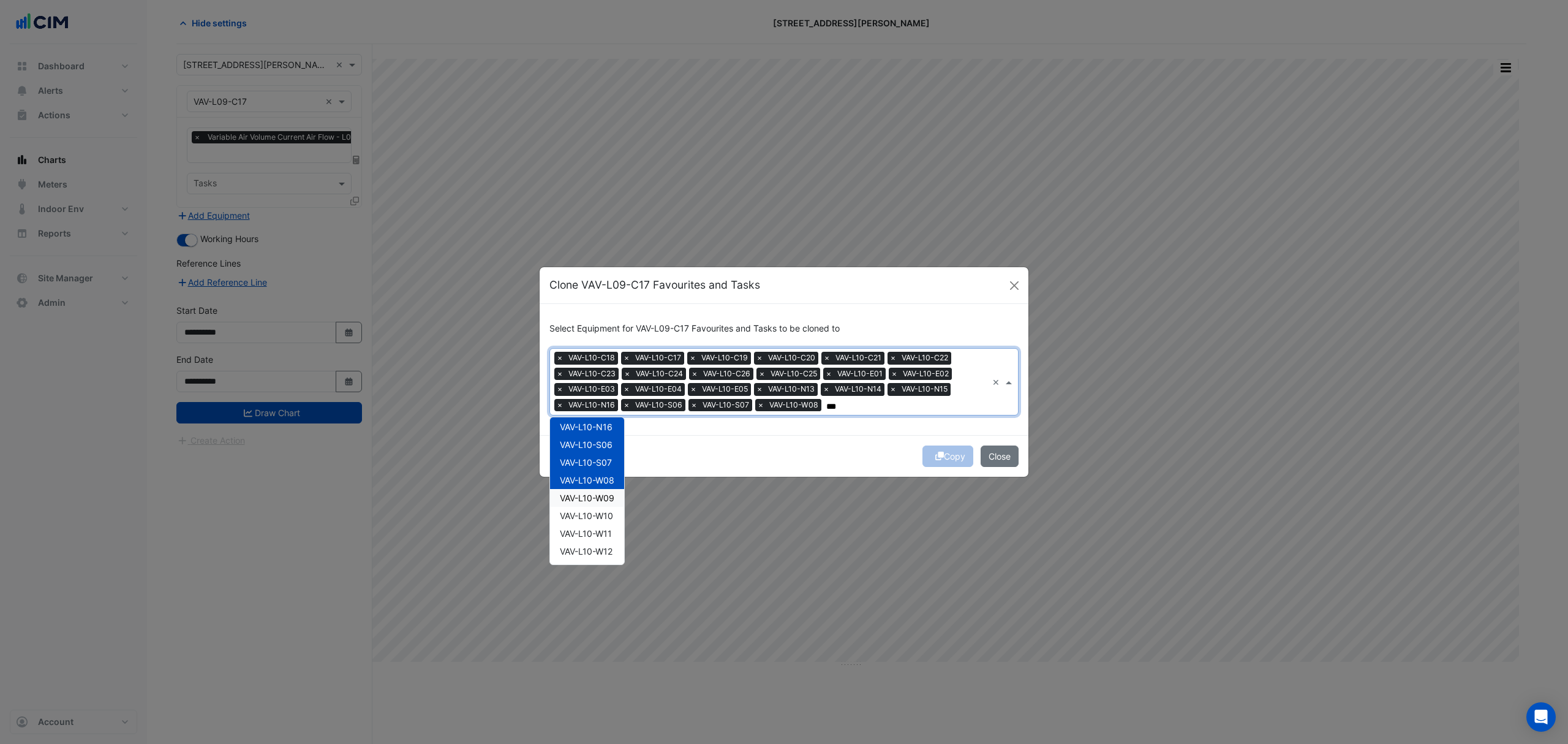
click at [609, 492] on span "VAV-L10-W09" at bounding box center [587, 498] width 55 height 11
click at [609, 515] on span "VAV-L10-W10" at bounding box center [586, 515] width 53 height 11
drag, startPoint x: 605, startPoint y: 536, endPoint x: 604, endPoint y: 546, distance: 10.0
click at [605, 538] on div "VAV-L10-W11" at bounding box center [587, 533] width 74 height 18
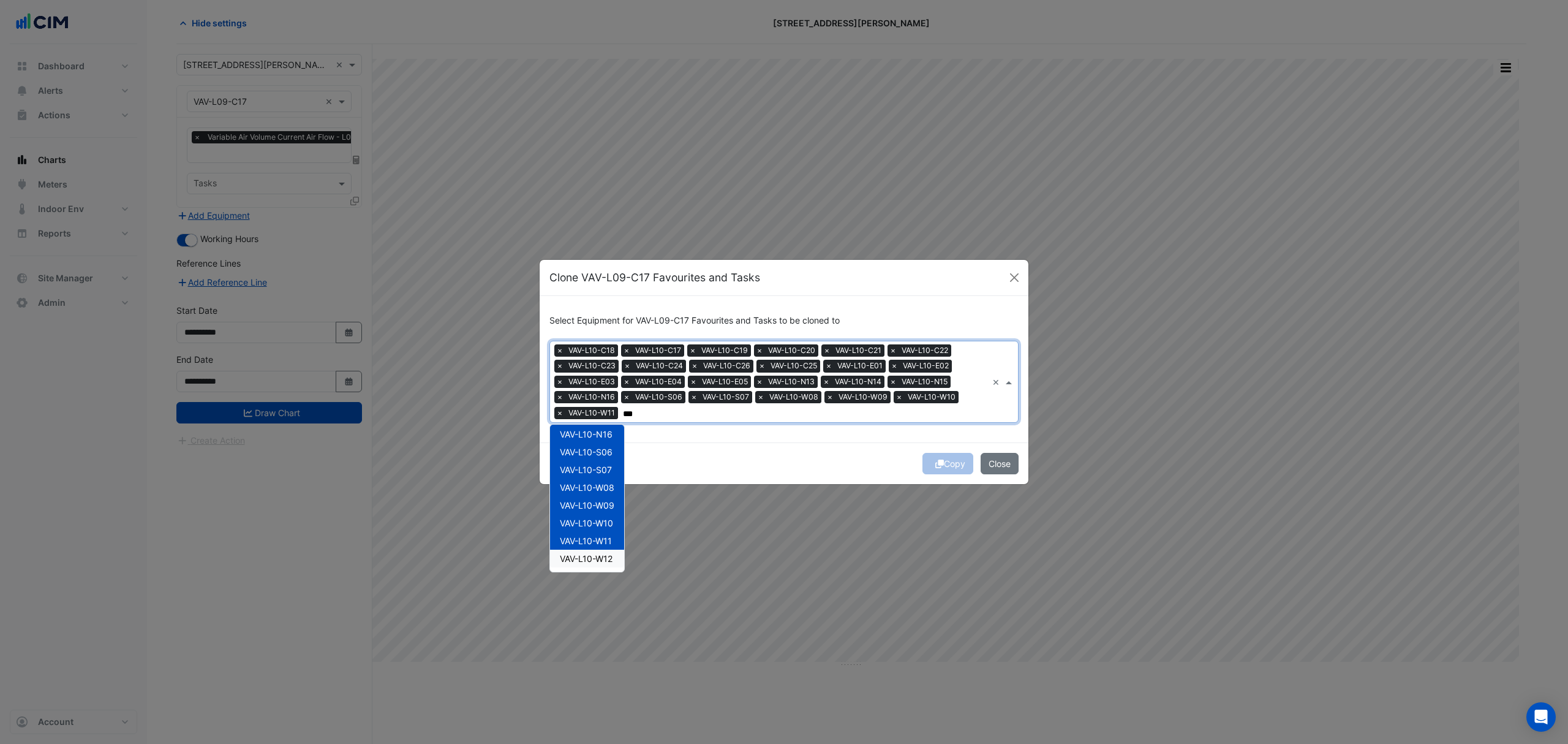
drag, startPoint x: 603, startPoint y: 555, endPoint x: 604, endPoint y: 543, distance: 12.0
click at [603, 555] on span "VAV-L10-W12" at bounding box center [586, 559] width 53 height 11
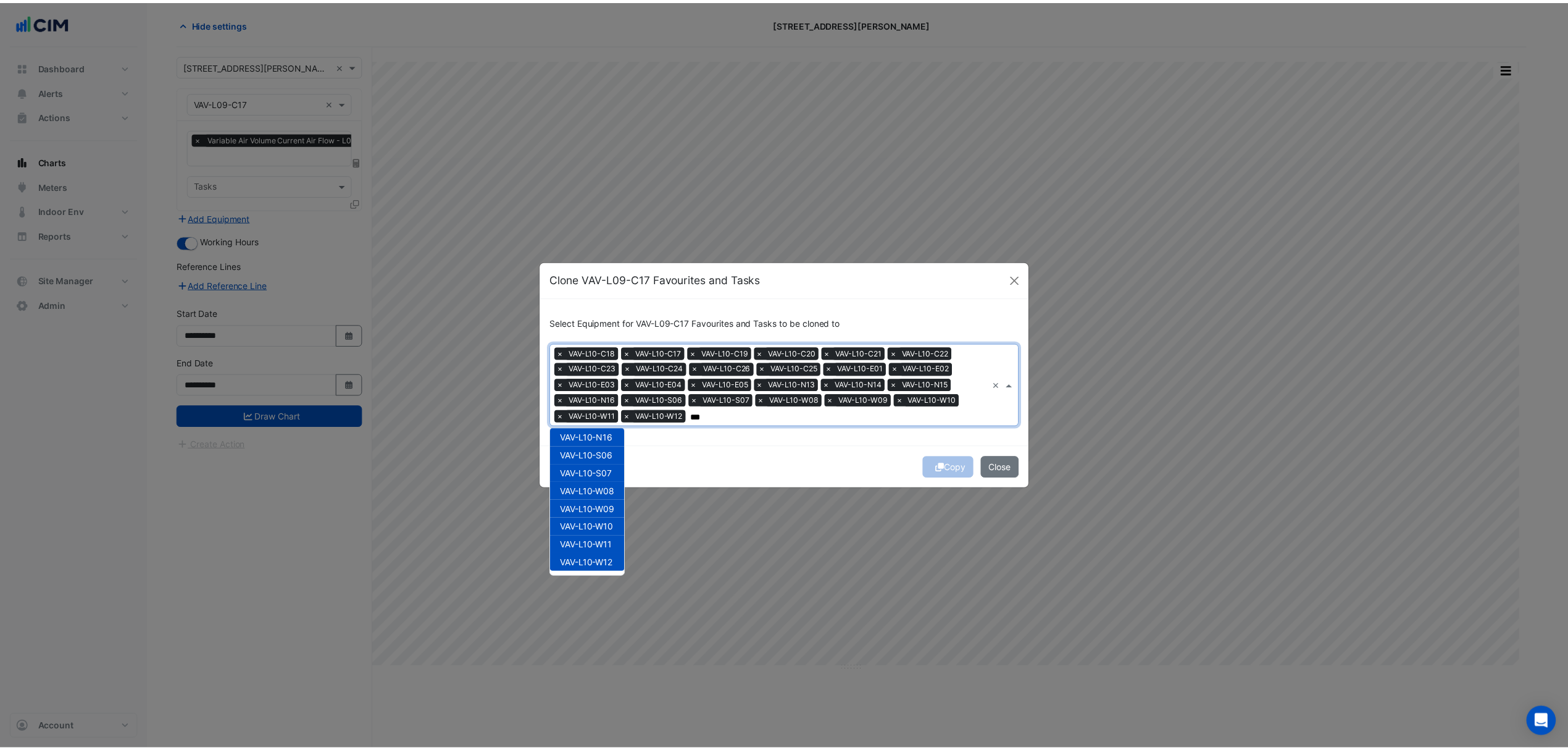
scroll to position [327, 0]
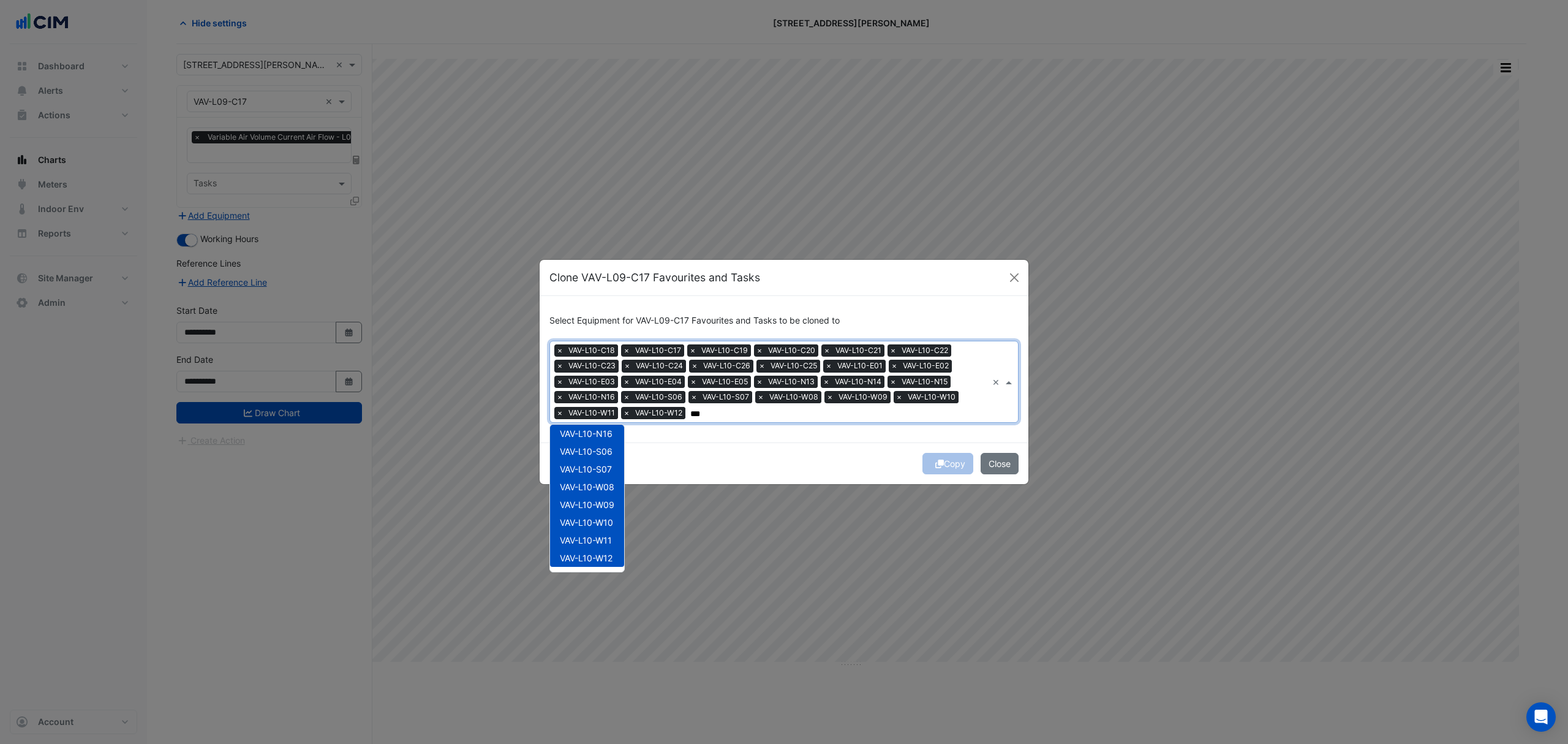
type input "***"
click at [804, 453] on div "Copy Close" at bounding box center [784, 463] width 489 height 41
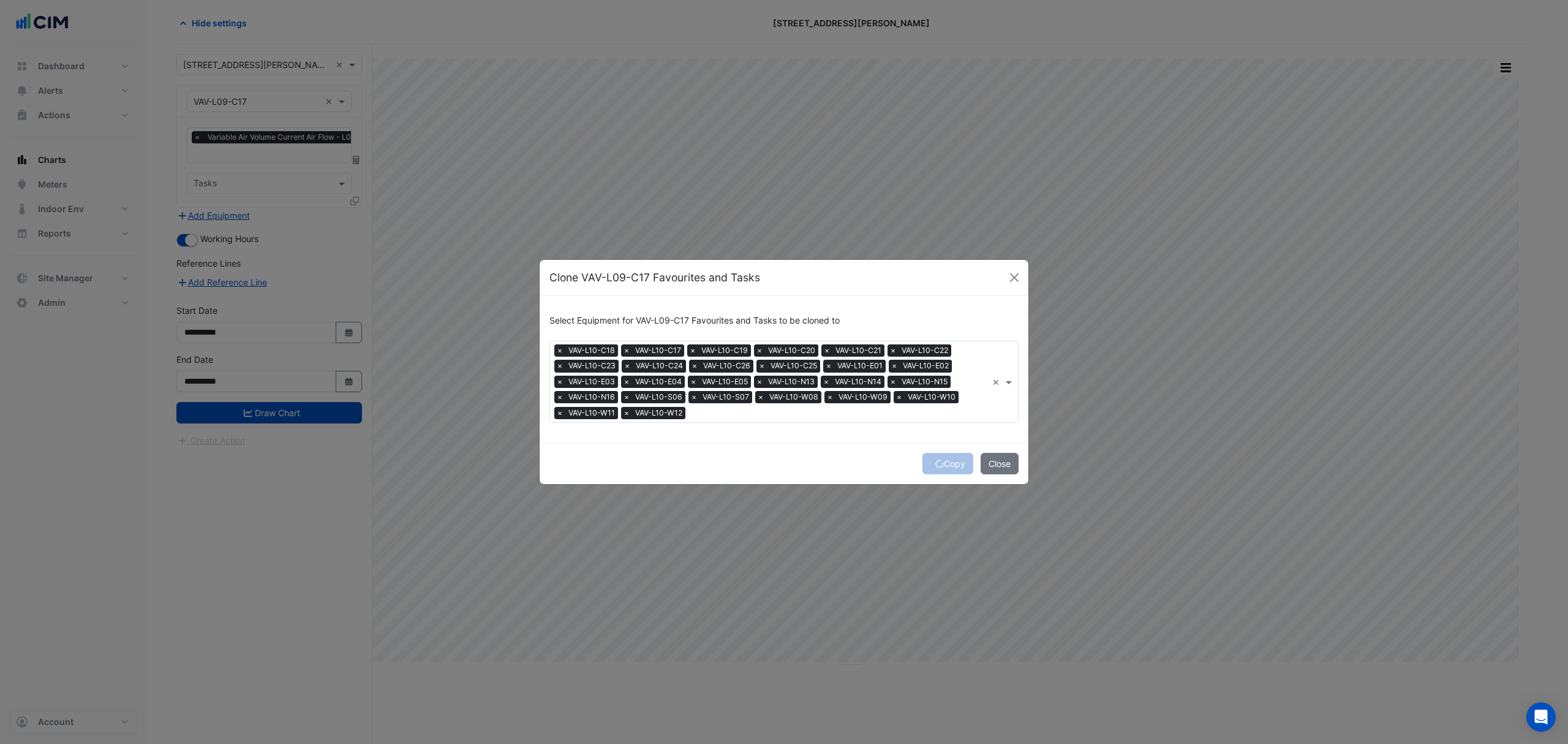
click at [944, 464] on div "Copy Close" at bounding box center [784, 463] width 489 height 41
click at [947, 464] on div "Copy Close" at bounding box center [784, 463] width 489 height 41
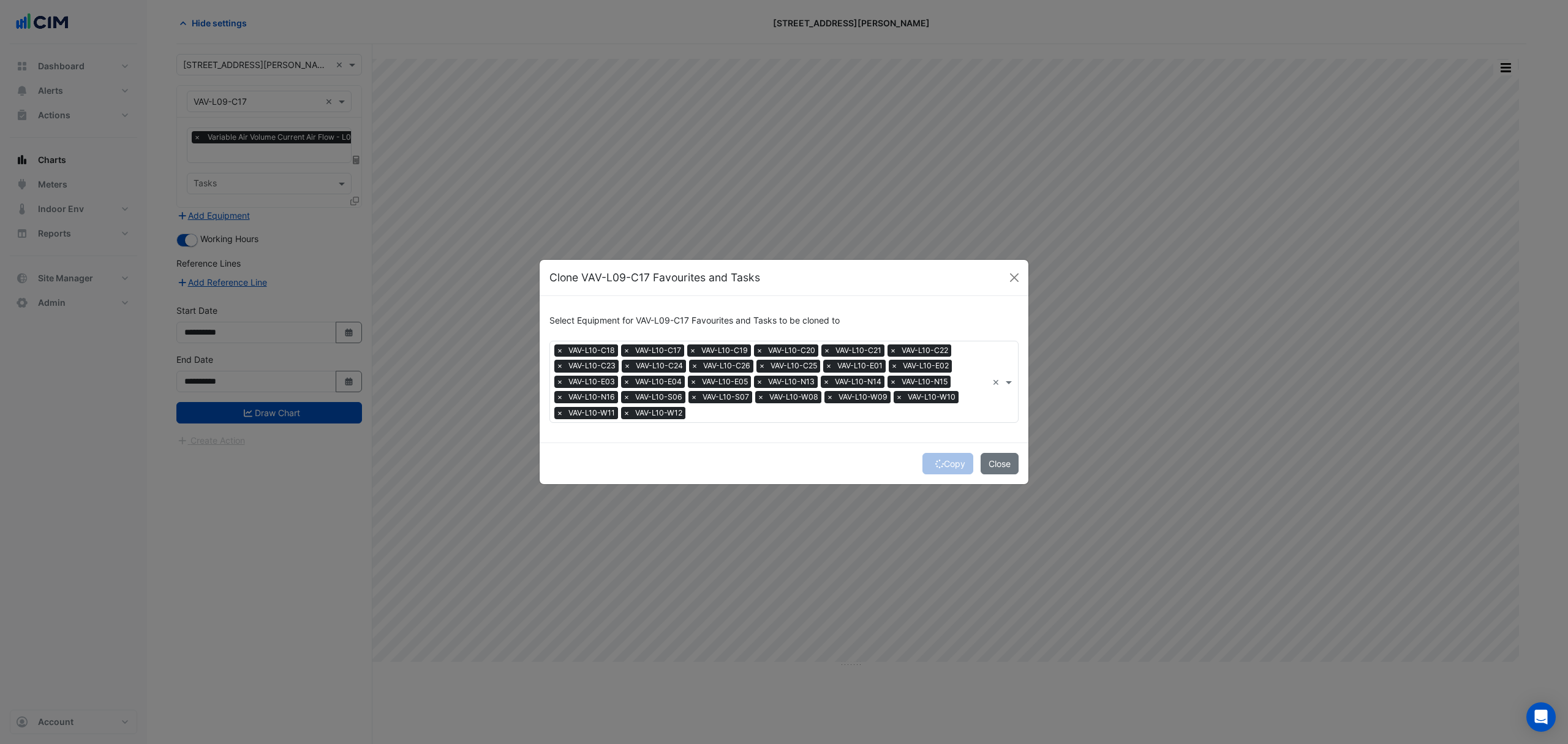
click at [944, 463] on div "Copy Close" at bounding box center [784, 463] width 489 height 41
click at [944, 462] on button "Copy" at bounding box center [948, 463] width 51 height 22
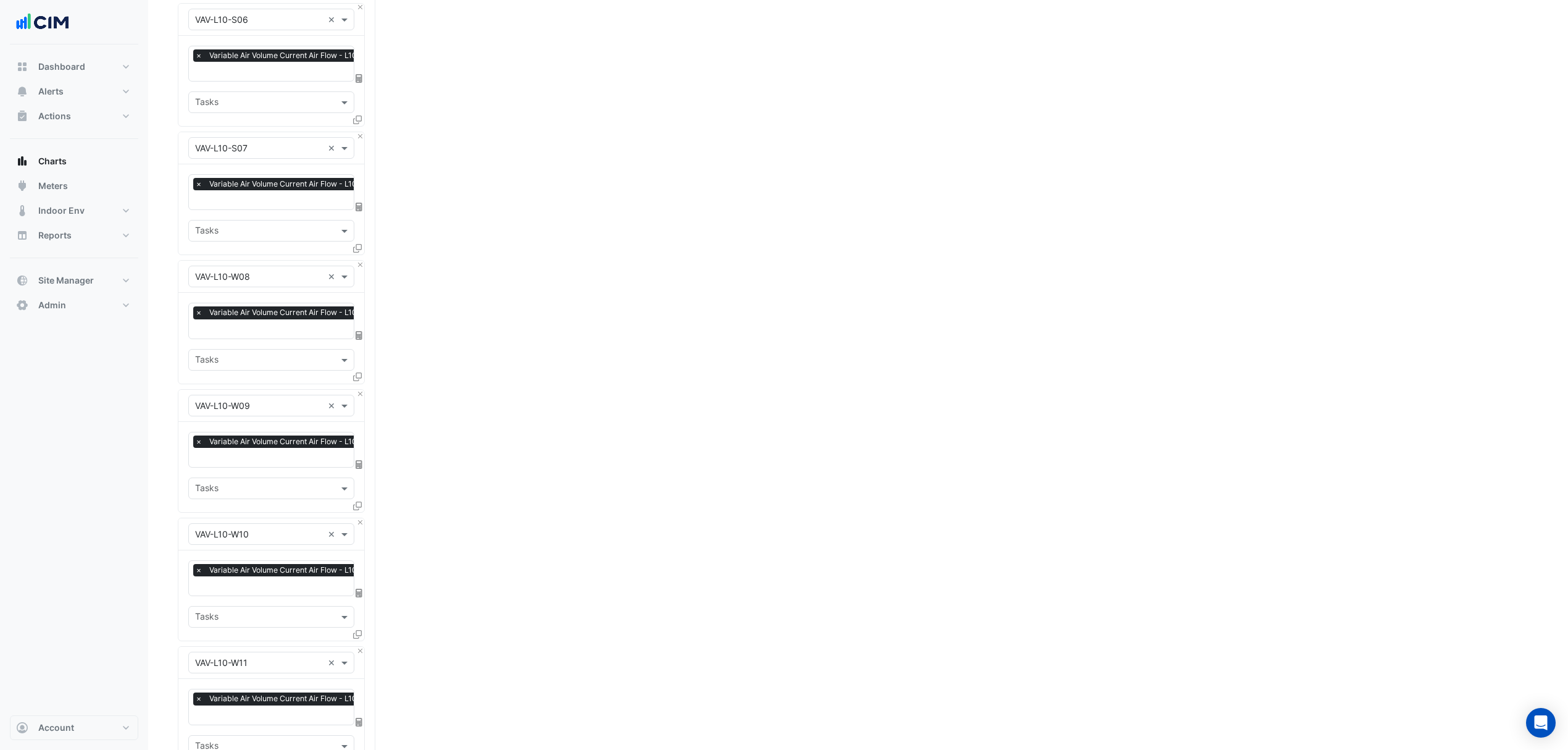
scroll to position [3100, 0]
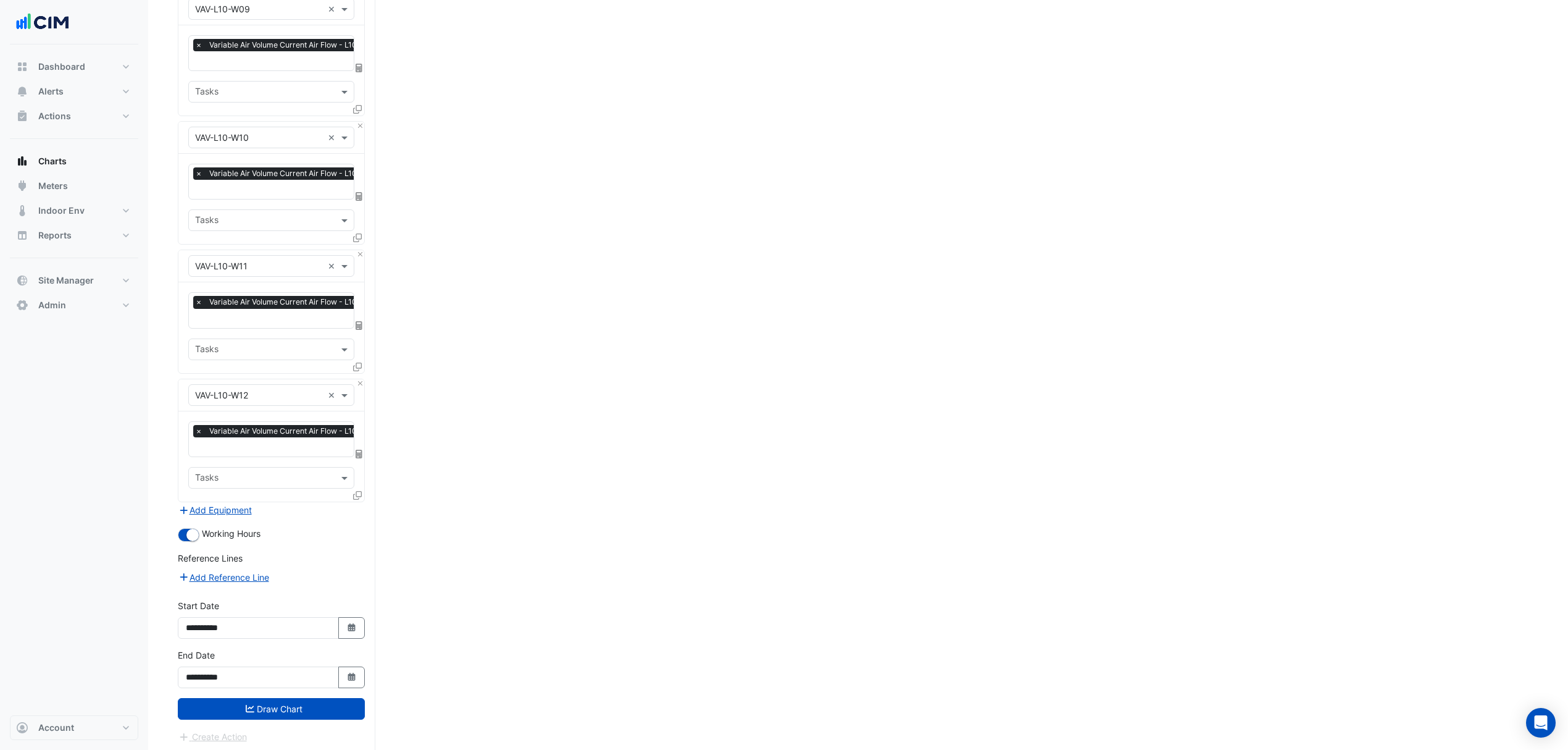
drag, startPoint x: 588, startPoint y: 413, endPoint x: 569, endPoint y: 727, distance: 314.6
click at [302, 702] on button "Draw Chart" at bounding box center [271, 708] width 187 height 22
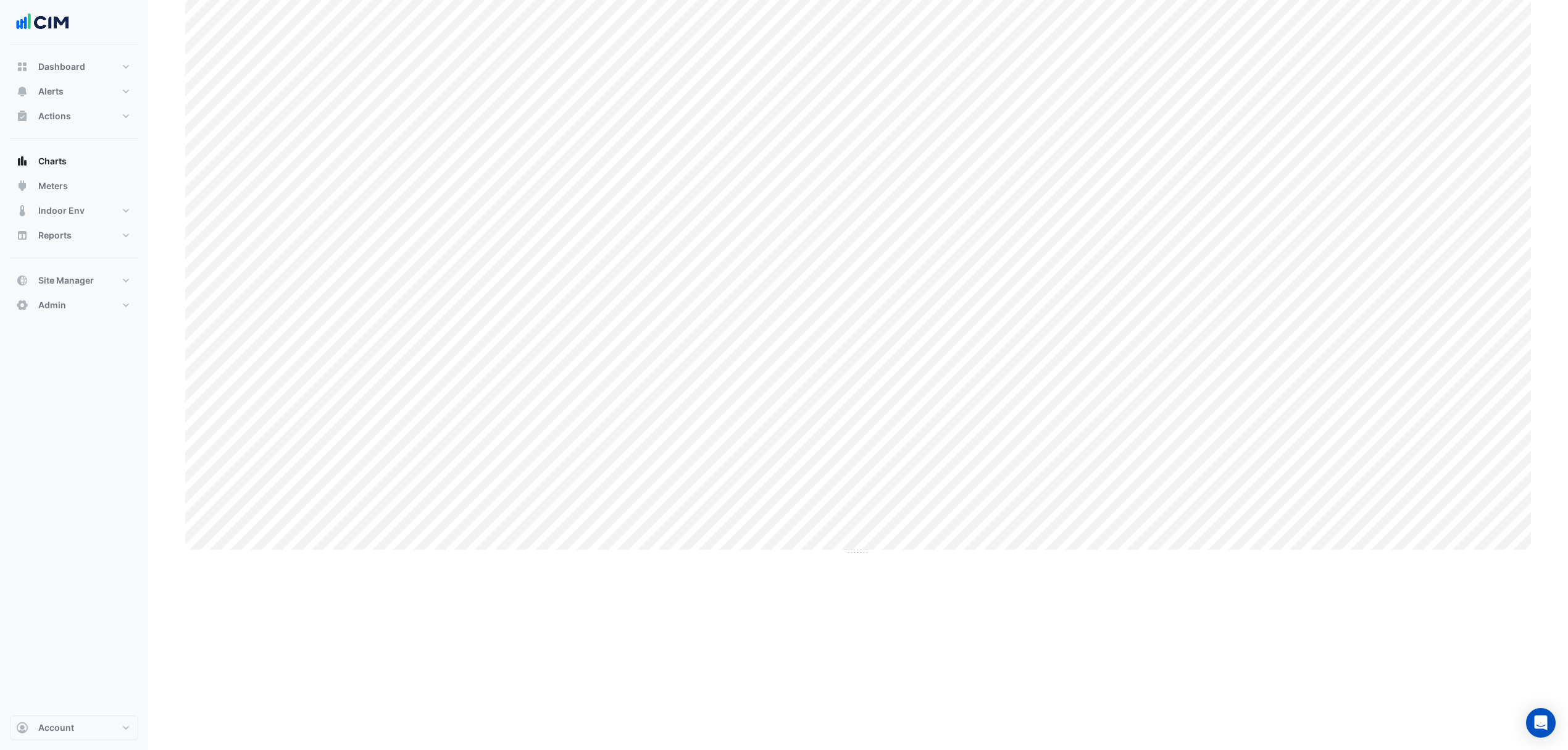
scroll to position [82, 0]
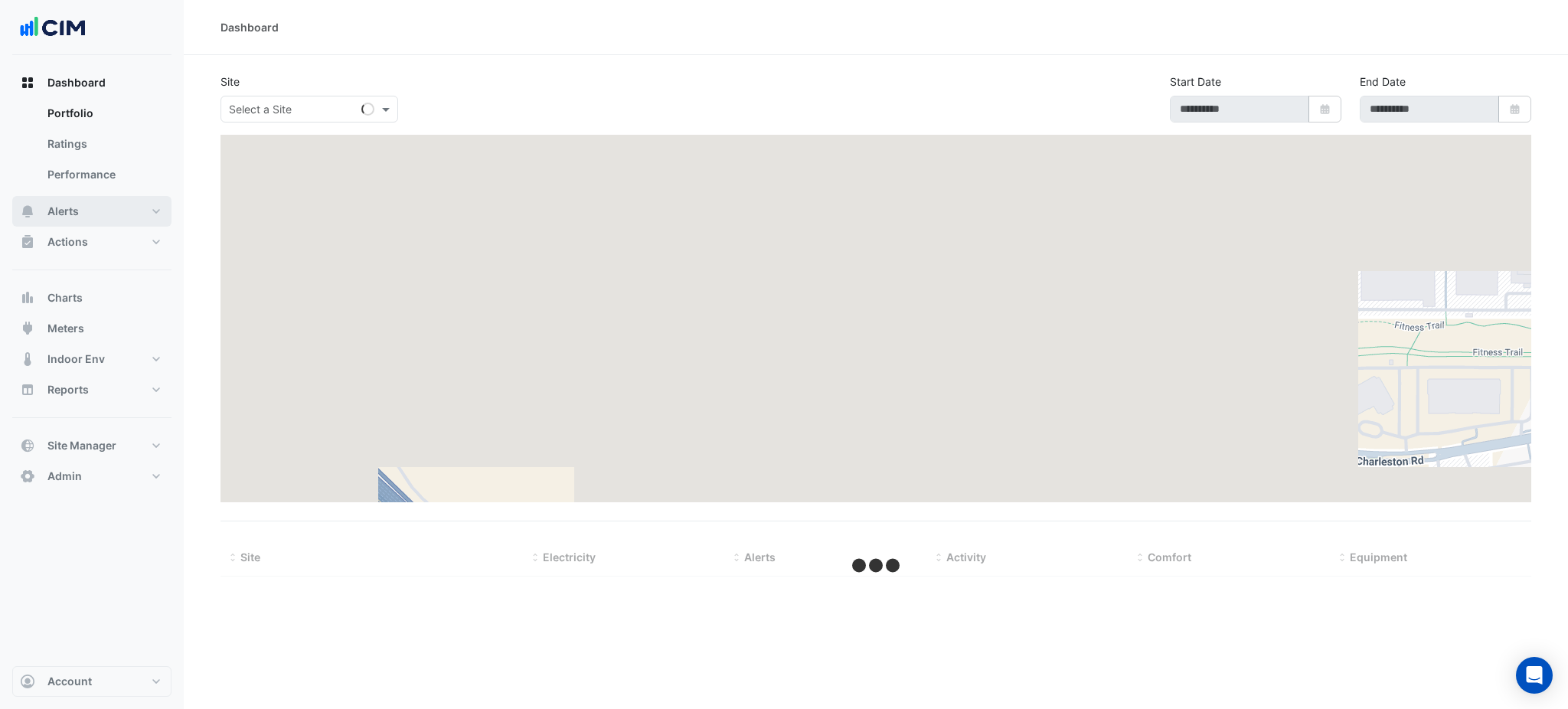
click at [72, 218] on span "Alerts" at bounding box center [63, 211] width 31 height 16
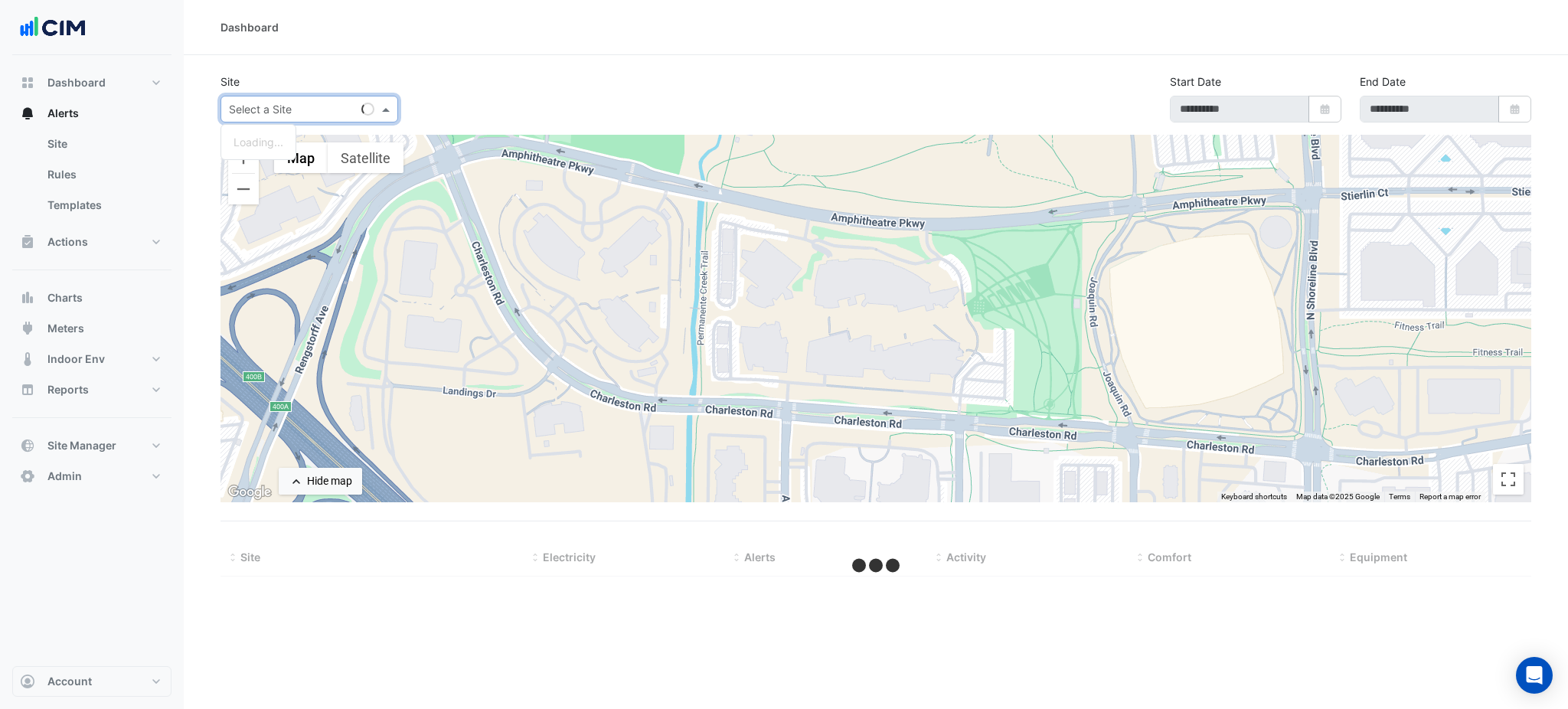
click at [239, 122] on div "Select a Site" at bounding box center [309, 109] width 177 height 27
type input "****"
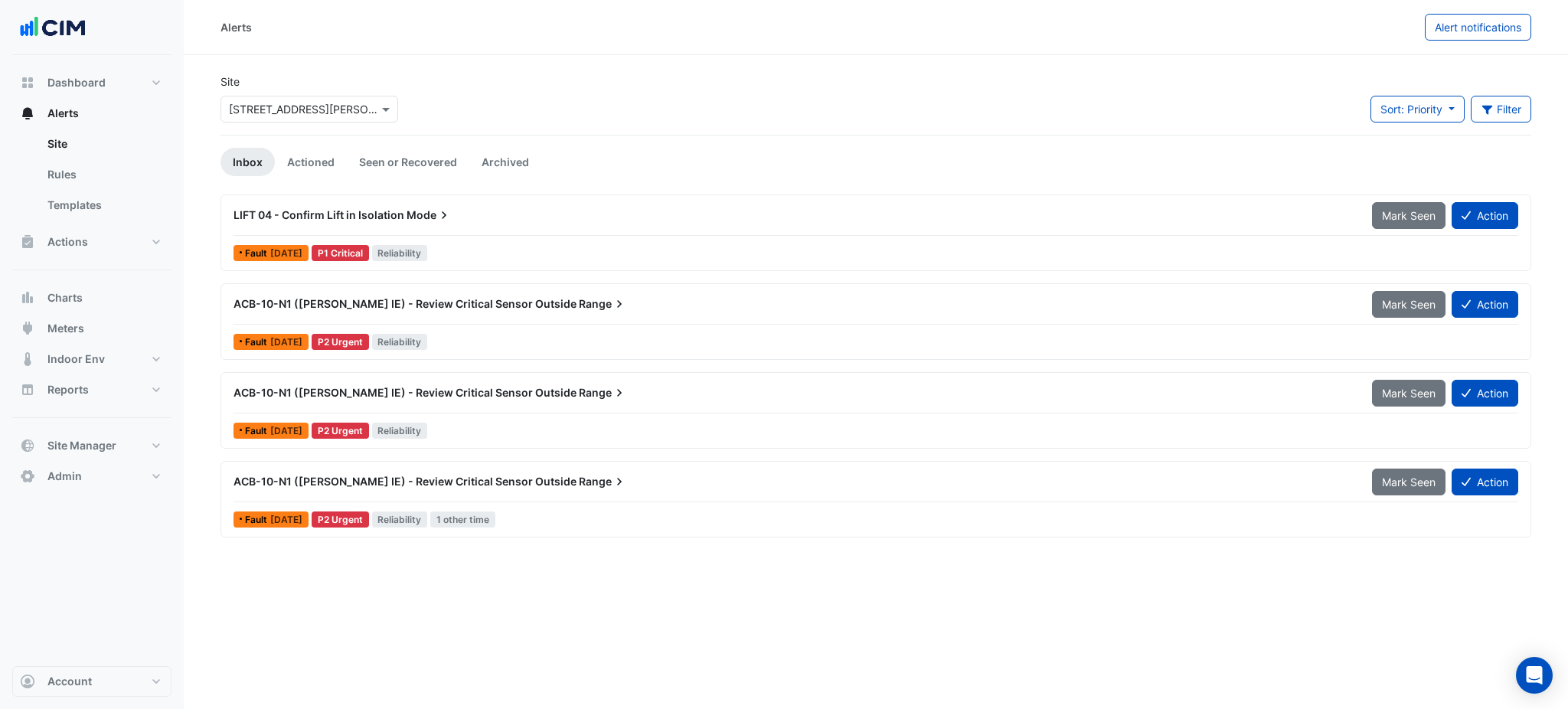
click at [287, 120] on div "× [STREET_ADDRESS][PERSON_NAME]" at bounding box center [309, 109] width 177 height 27
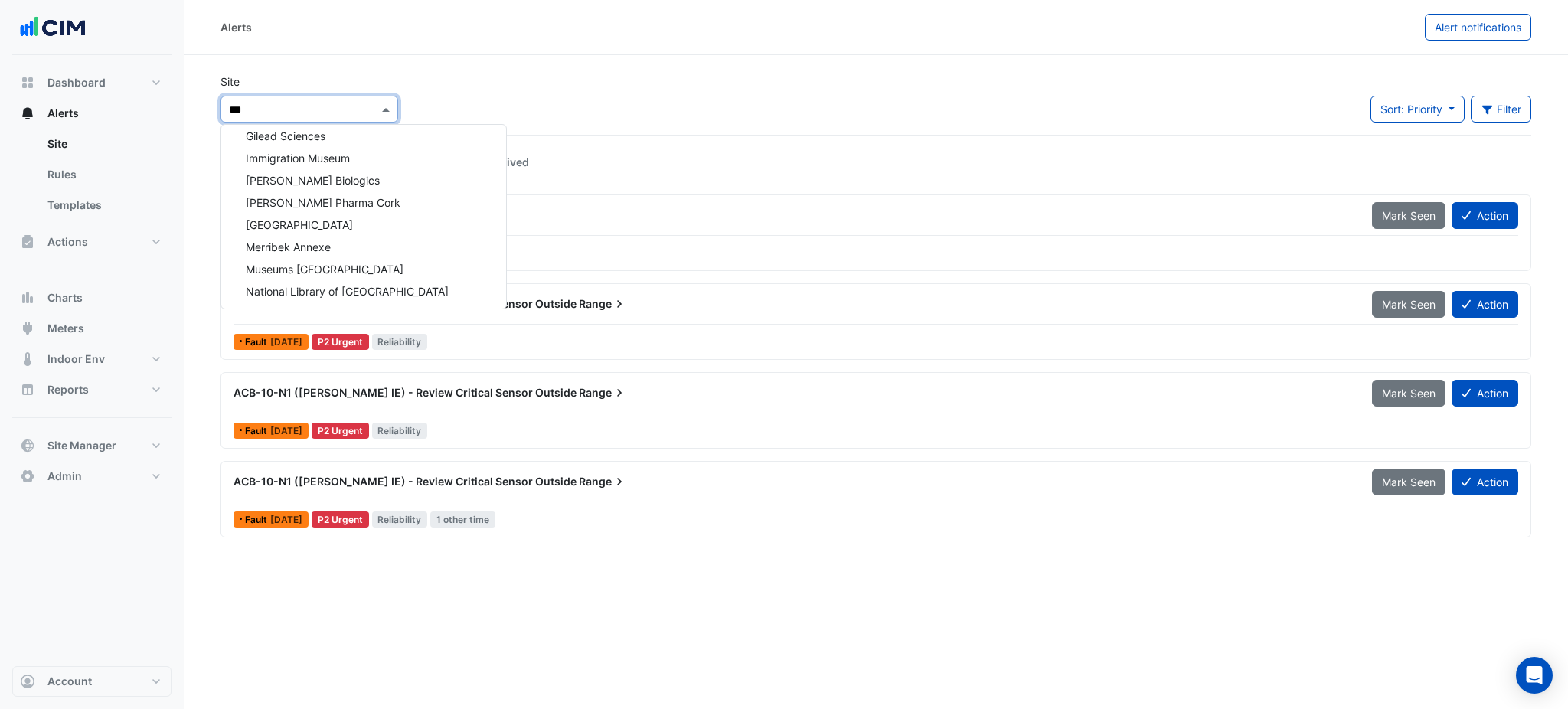
type input "****"
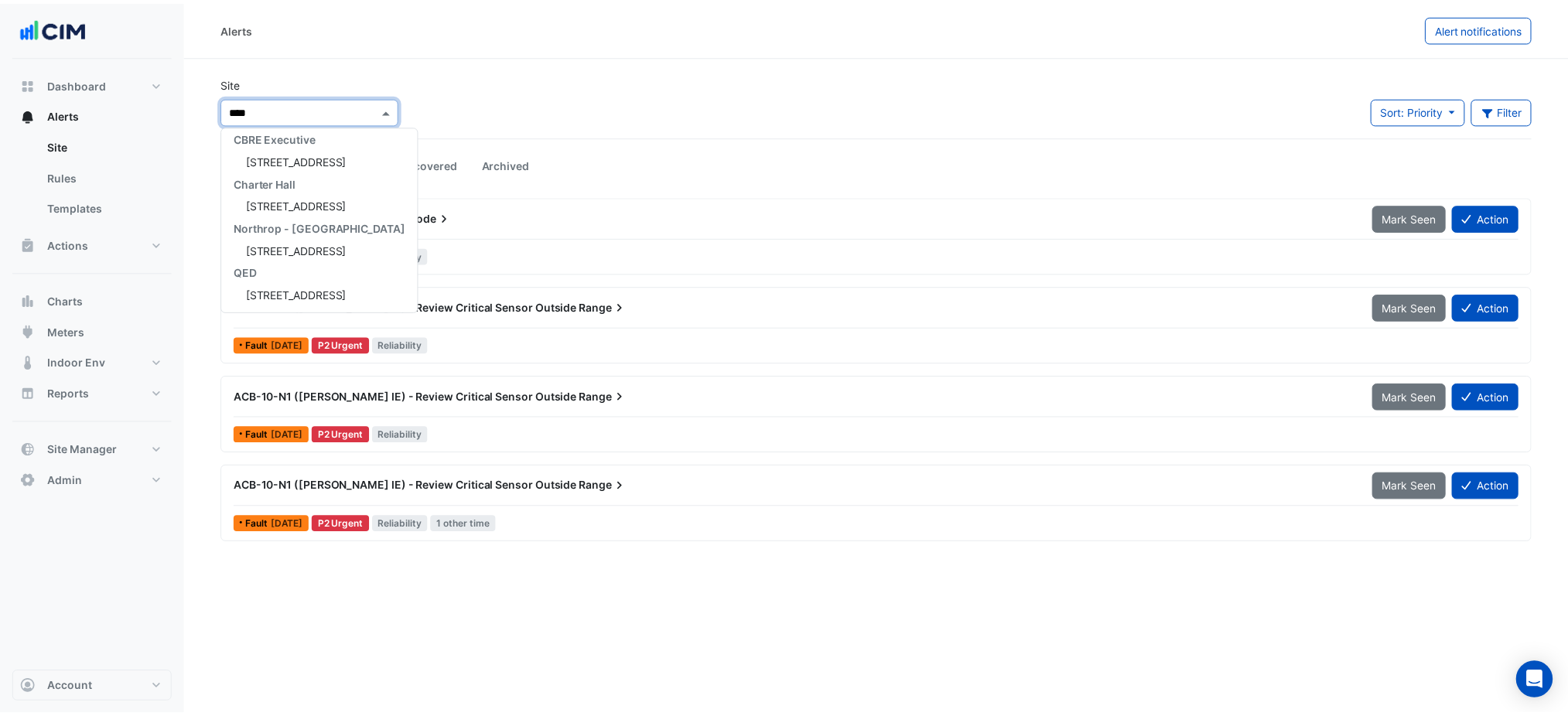
scroll to position [95, 0]
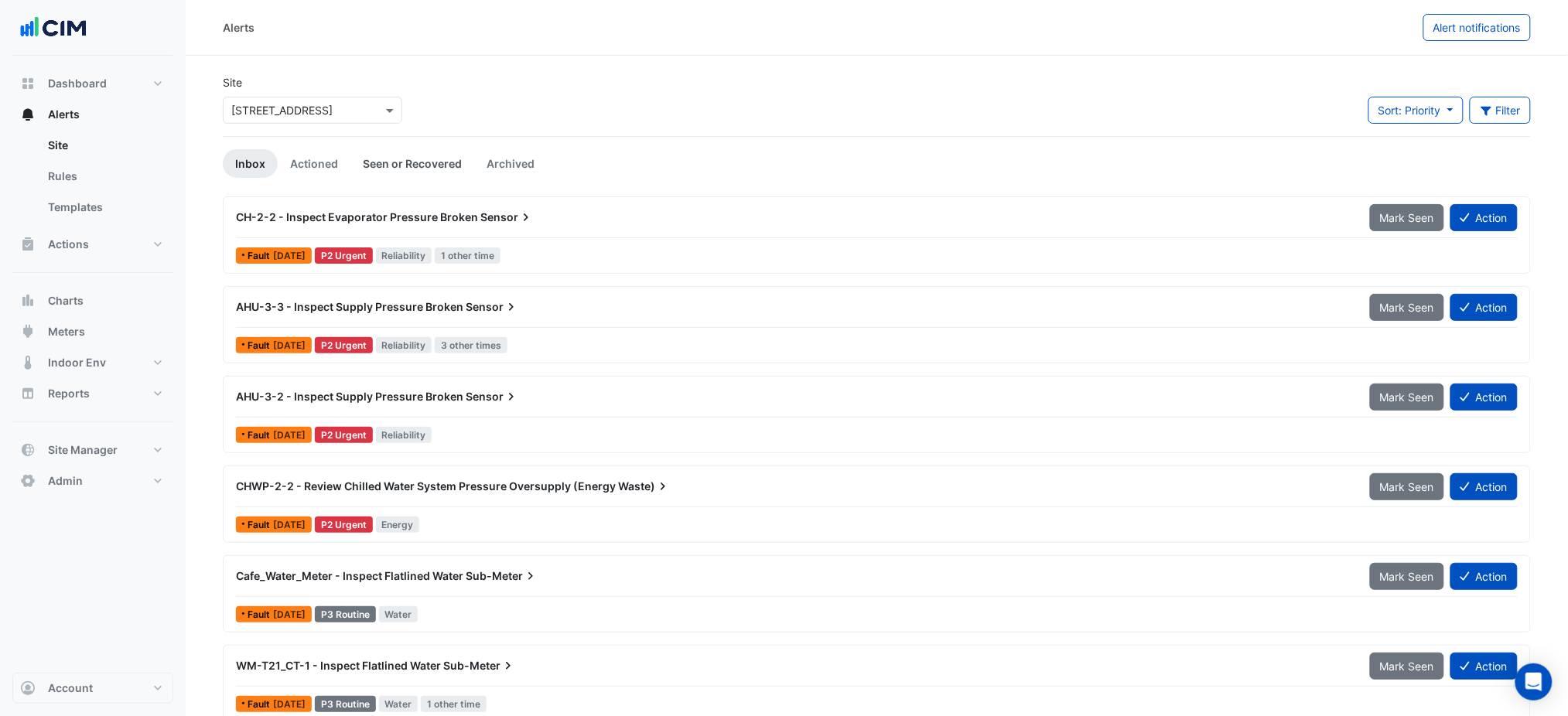
click at [437, 157] on link "Seen or Recovered" at bounding box center [412, 163] width 124 height 28
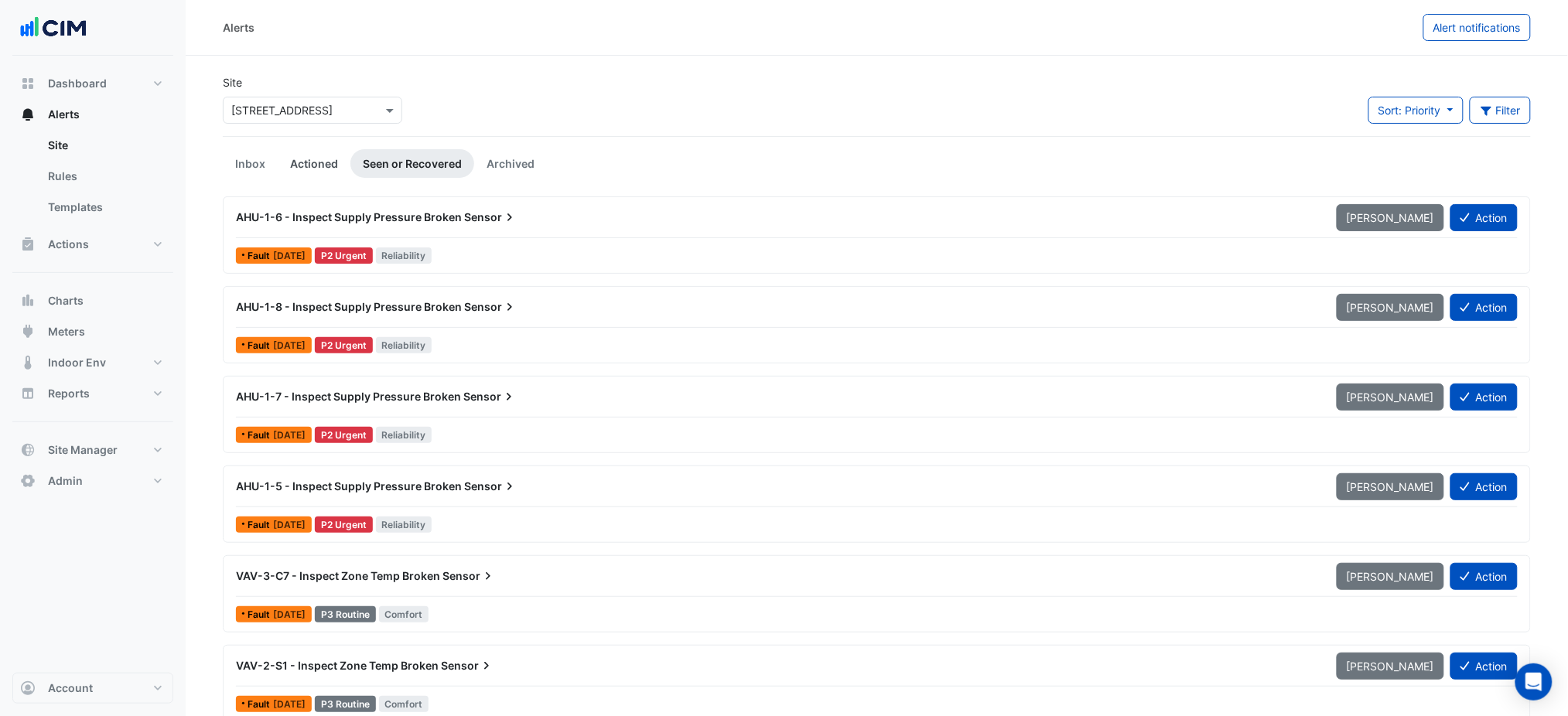
click at [300, 158] on link "Actioned" at bounding box center [315, 163] width 73 height 28
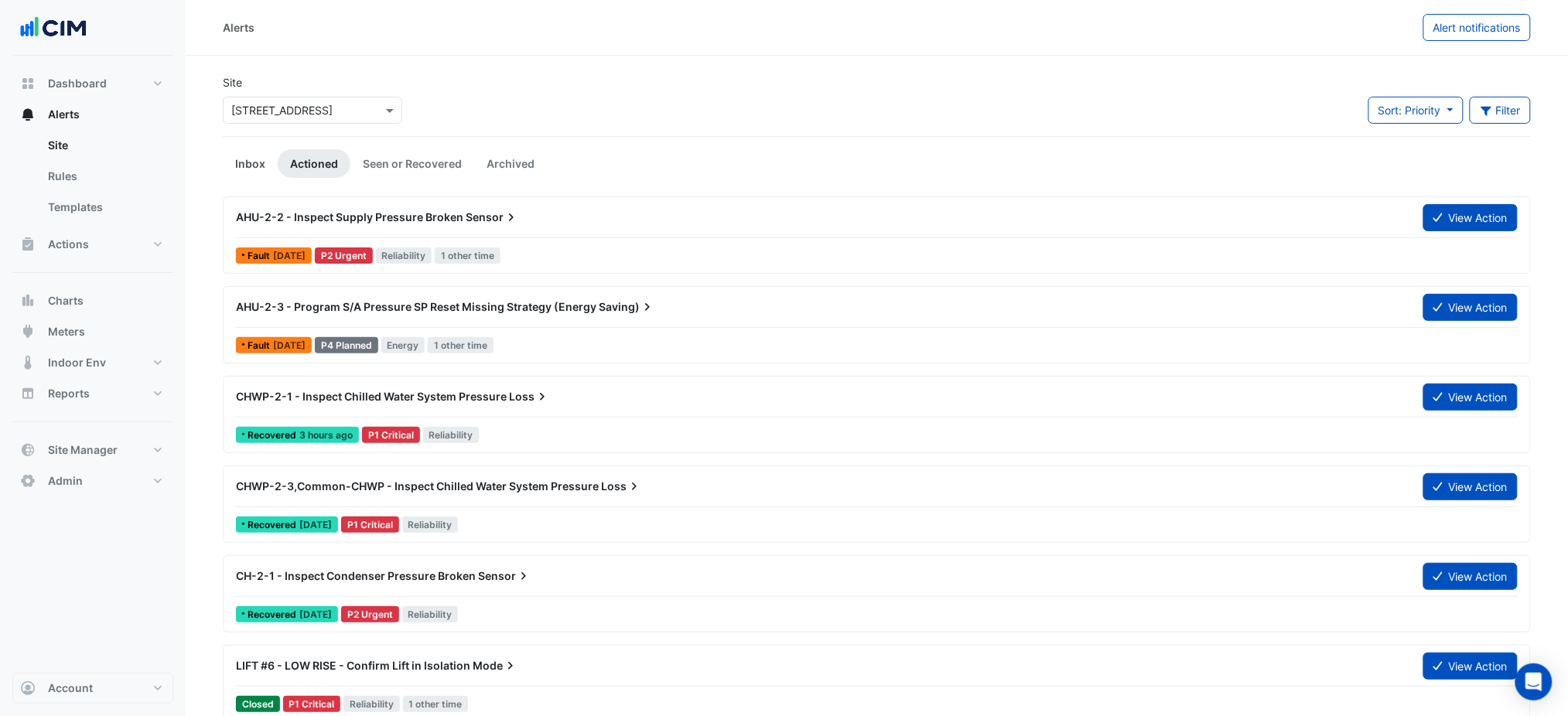
click at [253, 162] on link "Inbox" at bounding box center [250, 163] width 55 height 28
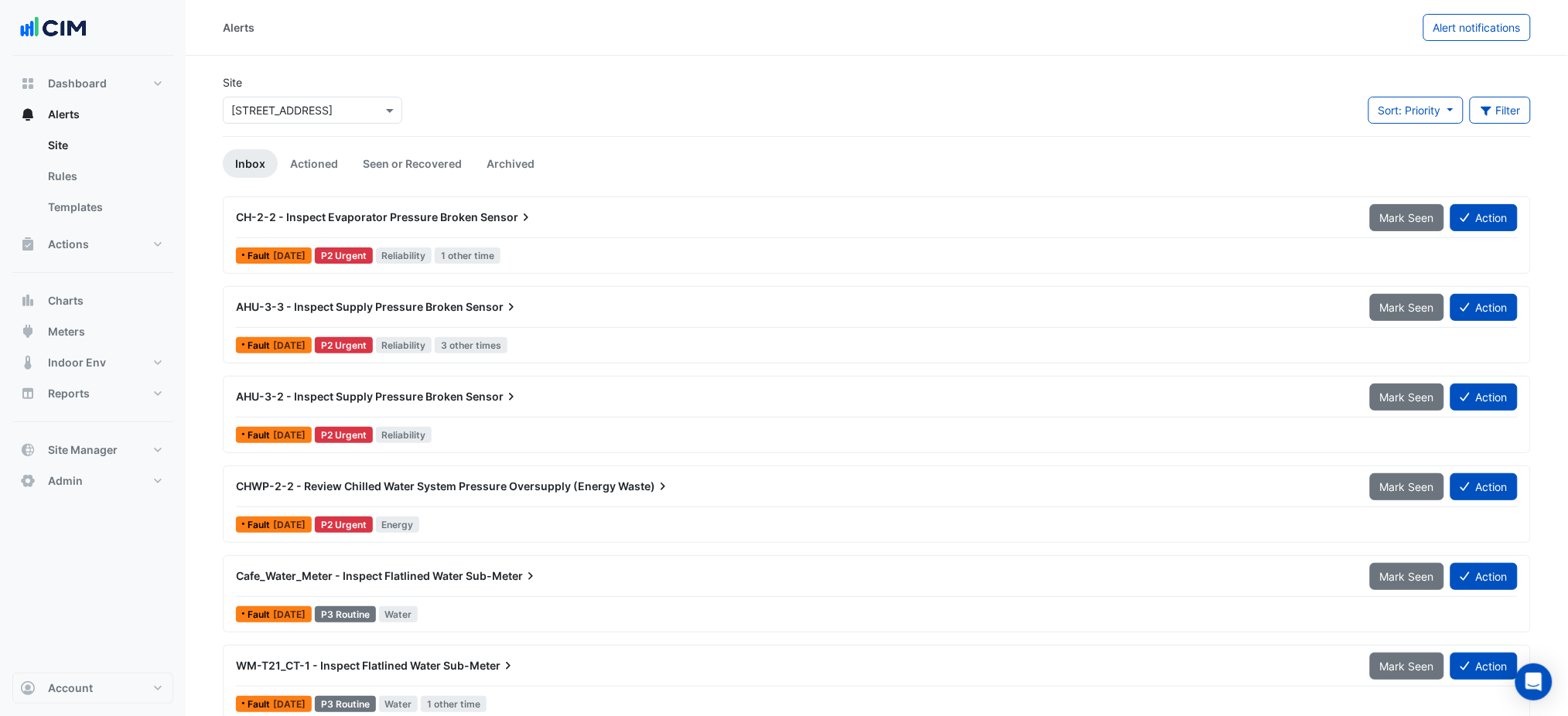
click at [125, 68] on div "Dashboard" at bounding box center [93, 83] width 161 height 31
click at [108, 215] on link "Templates" at bounding box center [105, 207] width 138 height 31
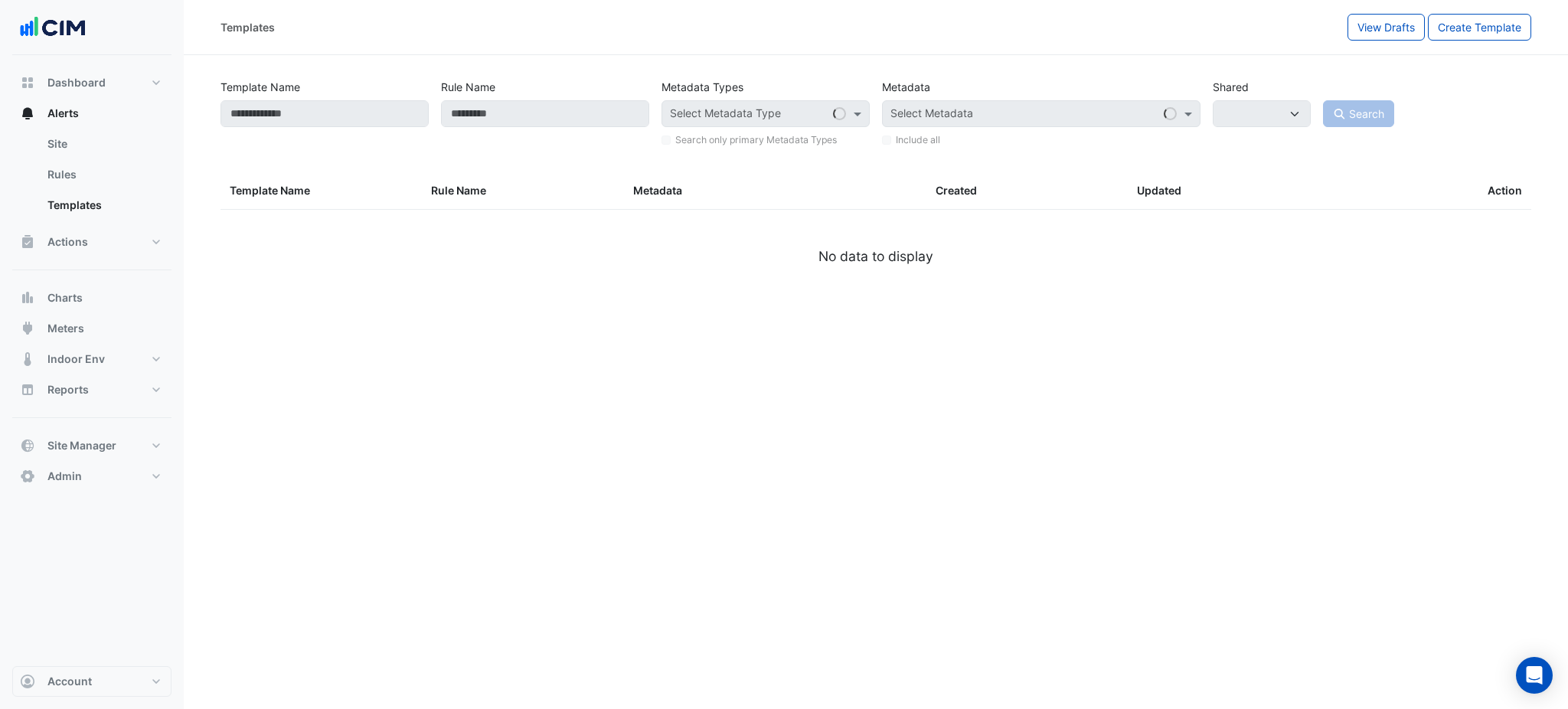
select select
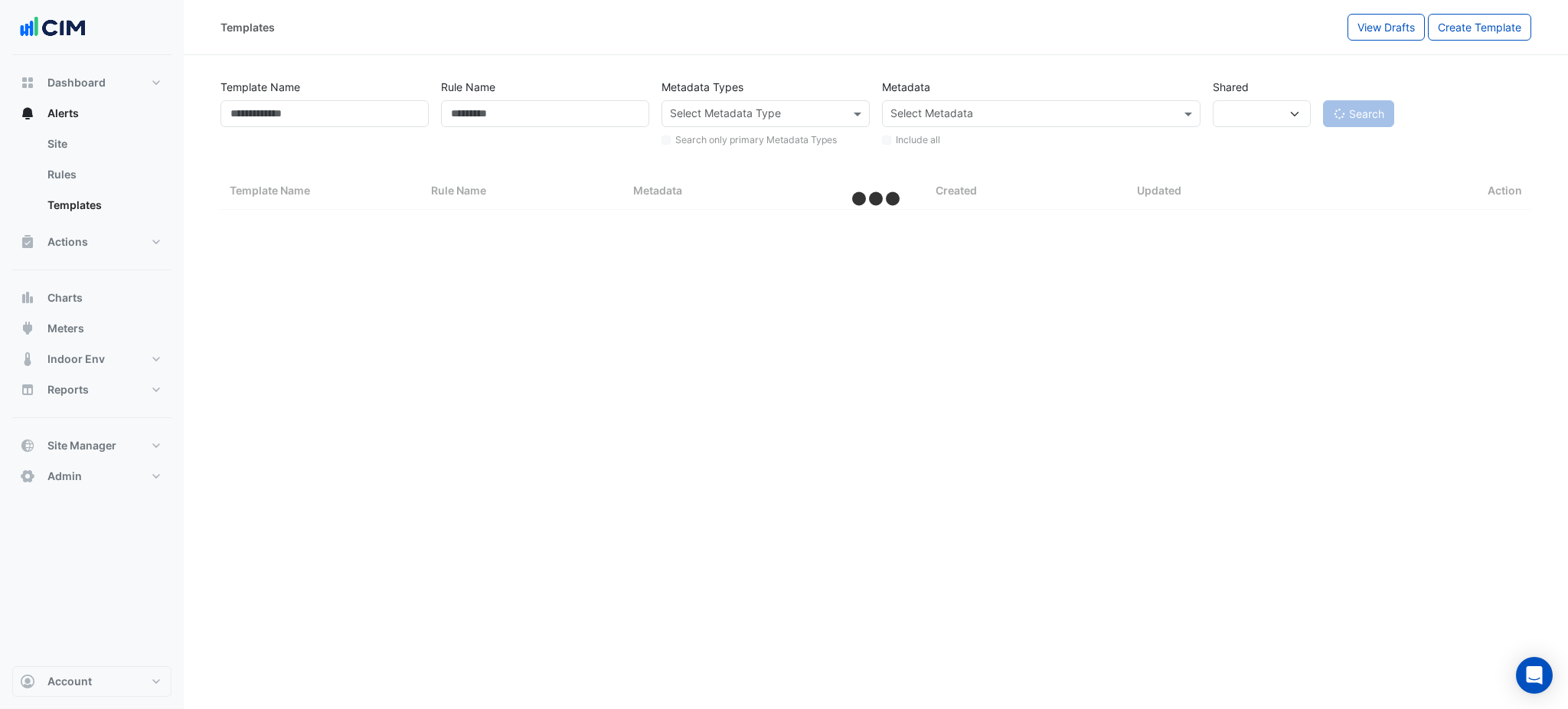
select select "***"
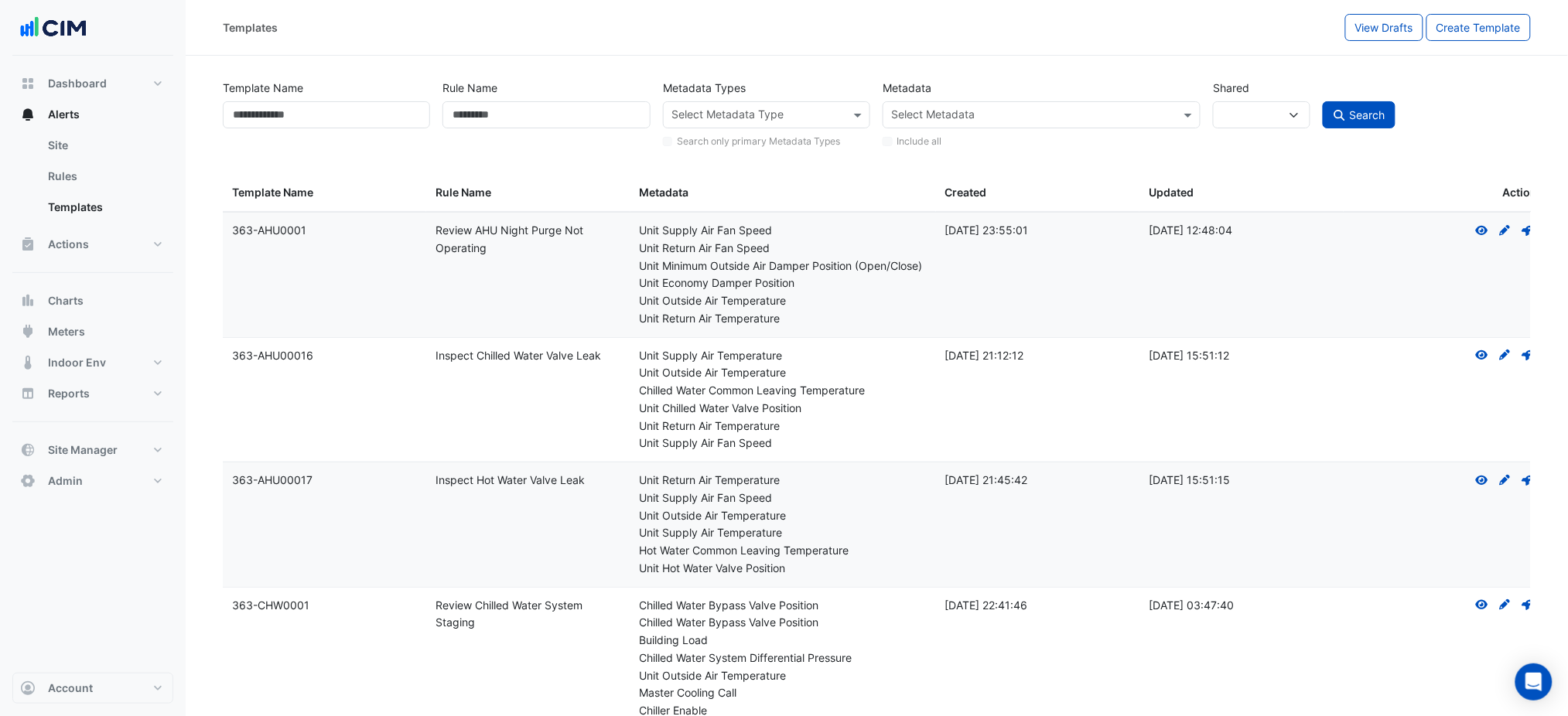
click at [315, 86] on div "Template Name" at bounding box center [326, 111] width 220 height 75
click at [305, 124] on input "Template Name" at bounding box center [326, 114] width 208 height 27
paste input "**********"
type input "**********"
click at [1321, 116] on div "Search" at bounding box center [1426, 111] width 220 height 75
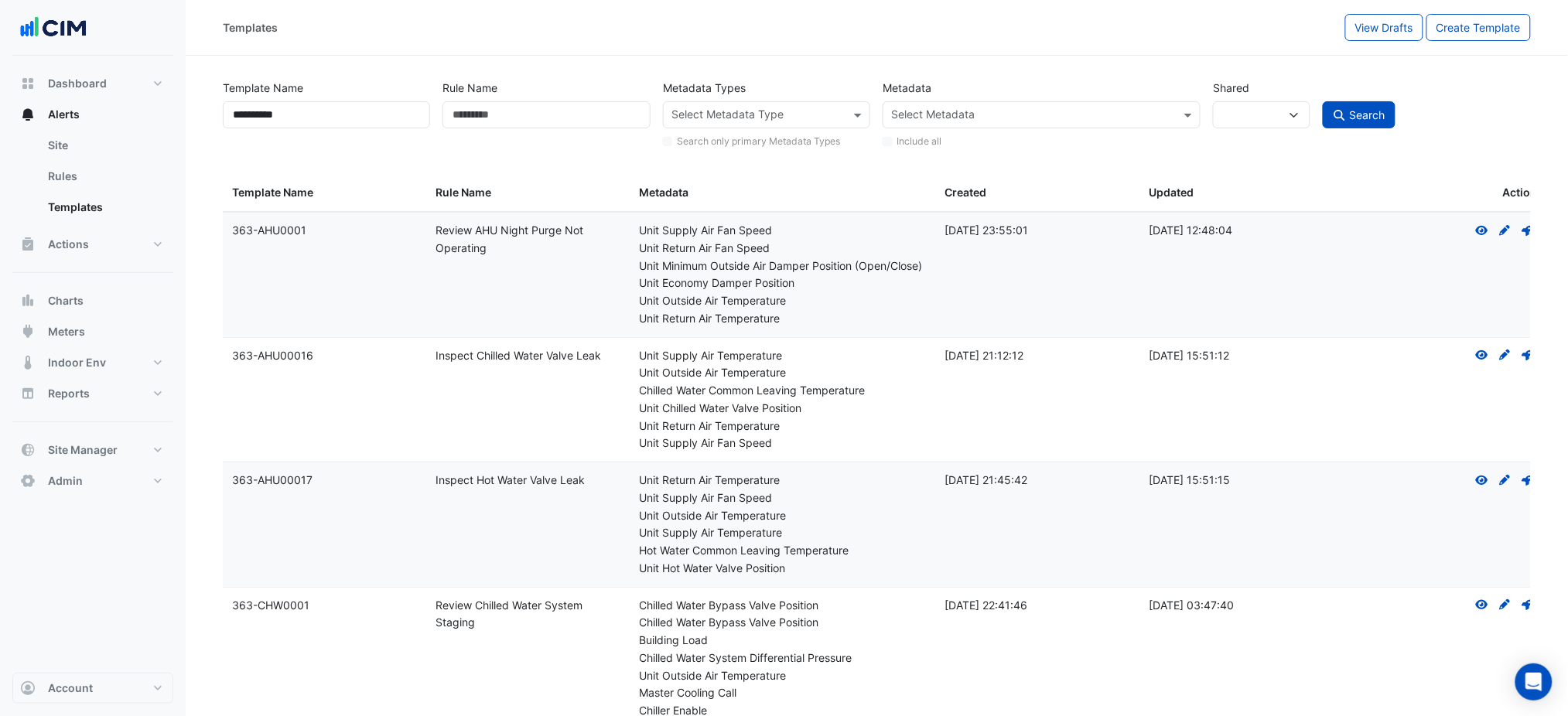
click at [1428, 129] on div "Search" at bounding box center [1426, 111] width 220 height 75
click at [1404, 124] on div "Search" at bounding box center [1426, 111] width 220 height 75
click at [1346, 119] on icon "submit" at bounding box center [1340, 114] width 14 height 11
select select
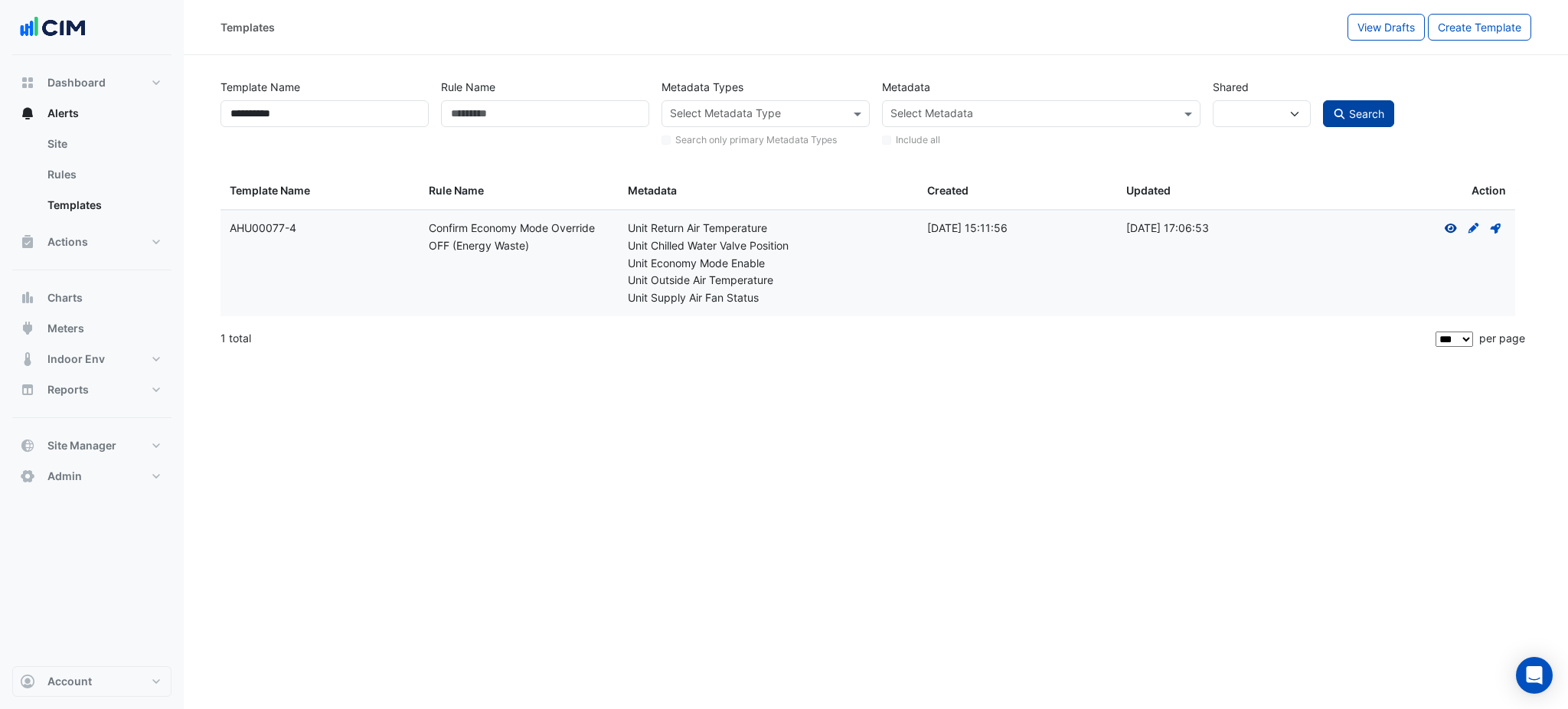
click at [1450, 225] on icon at bounding box center [1451, 228] width 12 height 9
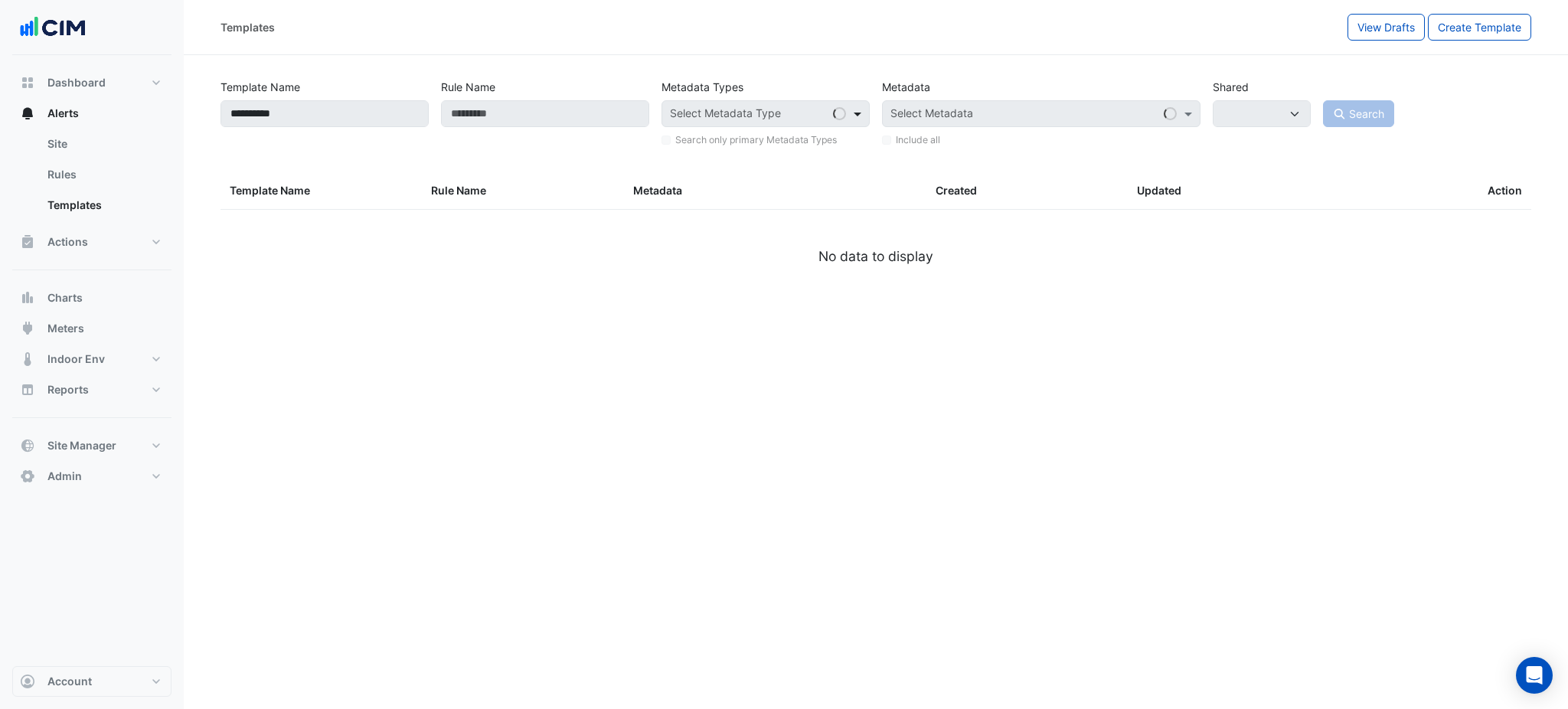
select select
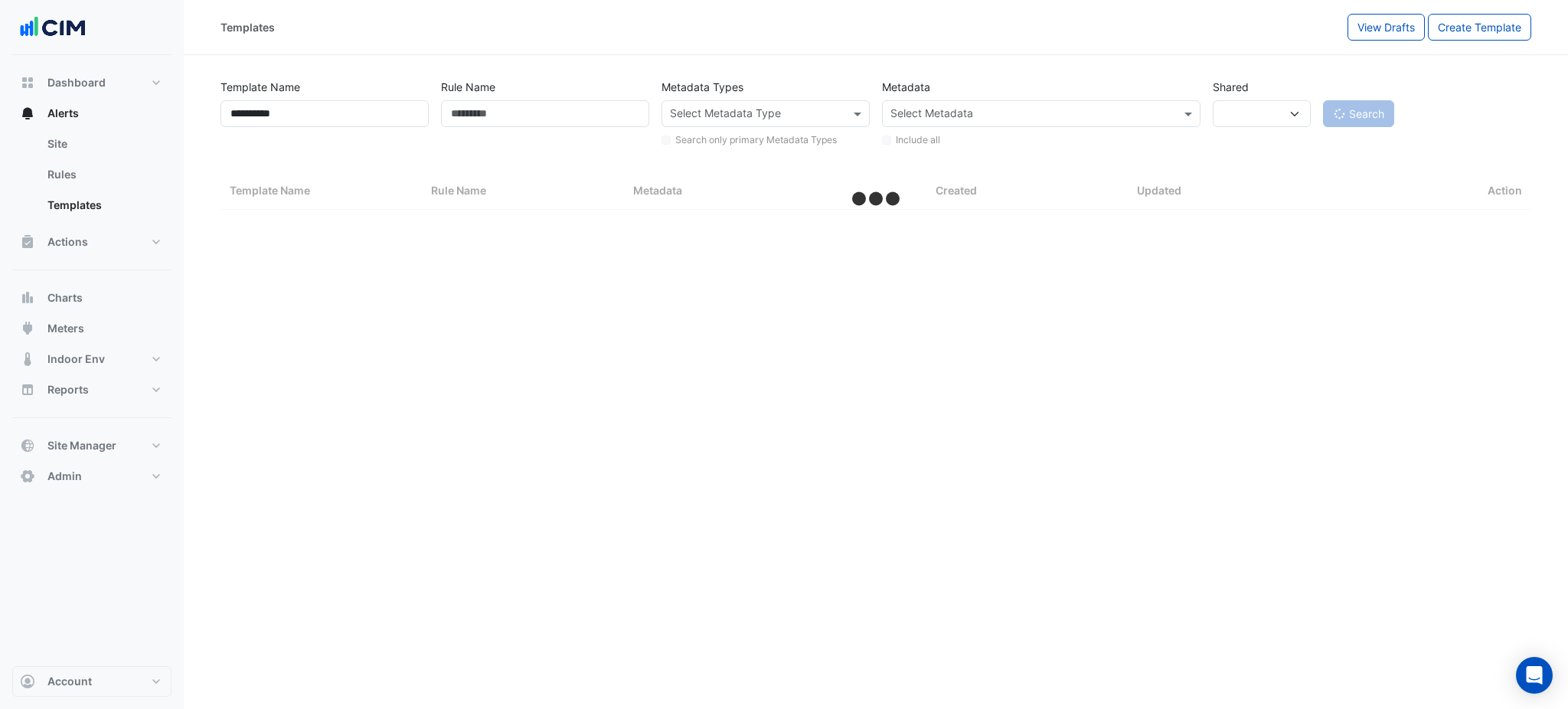
select select "***"
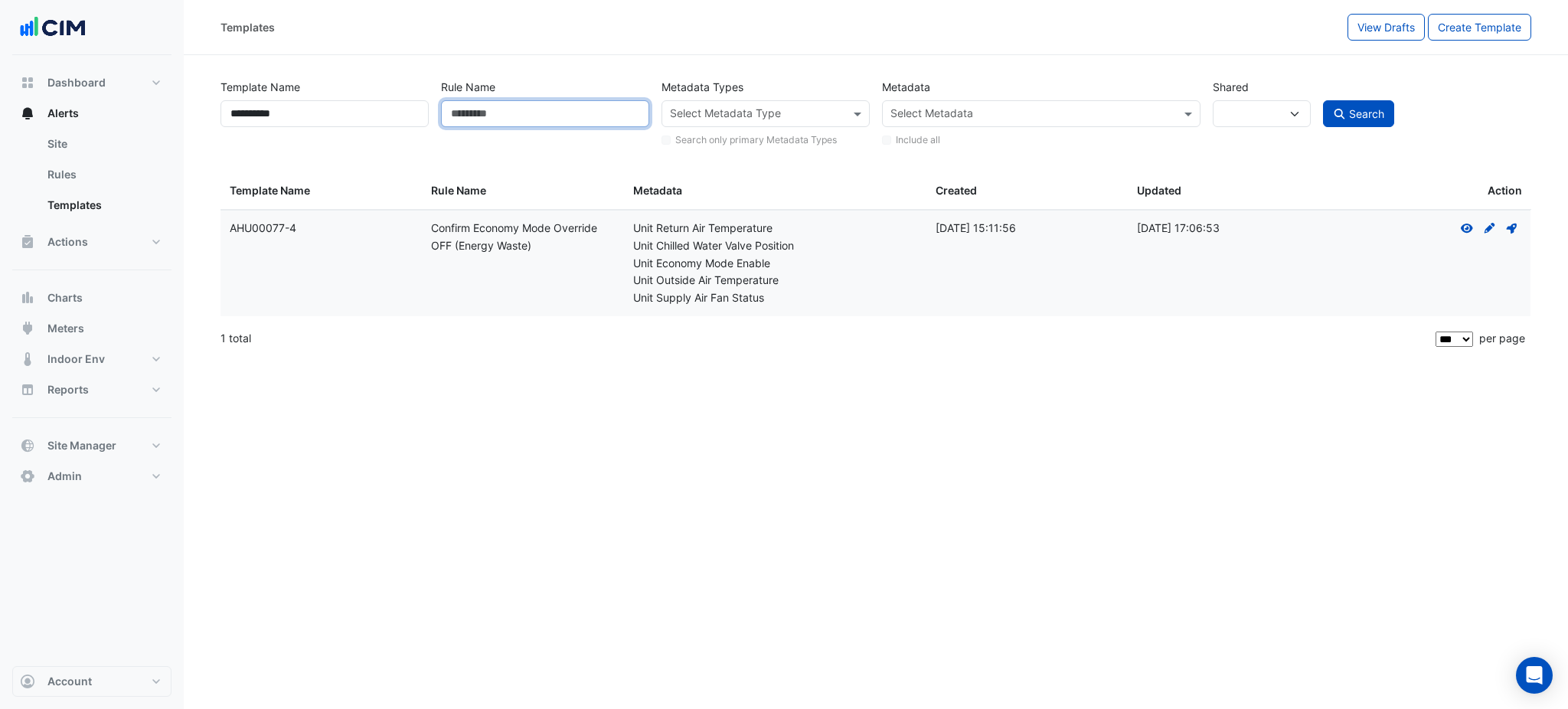
click at [560, 106] on input "Rule Name" at bounding box center [545, 113] width 209 height 27
click at [321, 106] on input "**********" at bounding box center [324, 113] width 209 height 27
paste input "***"
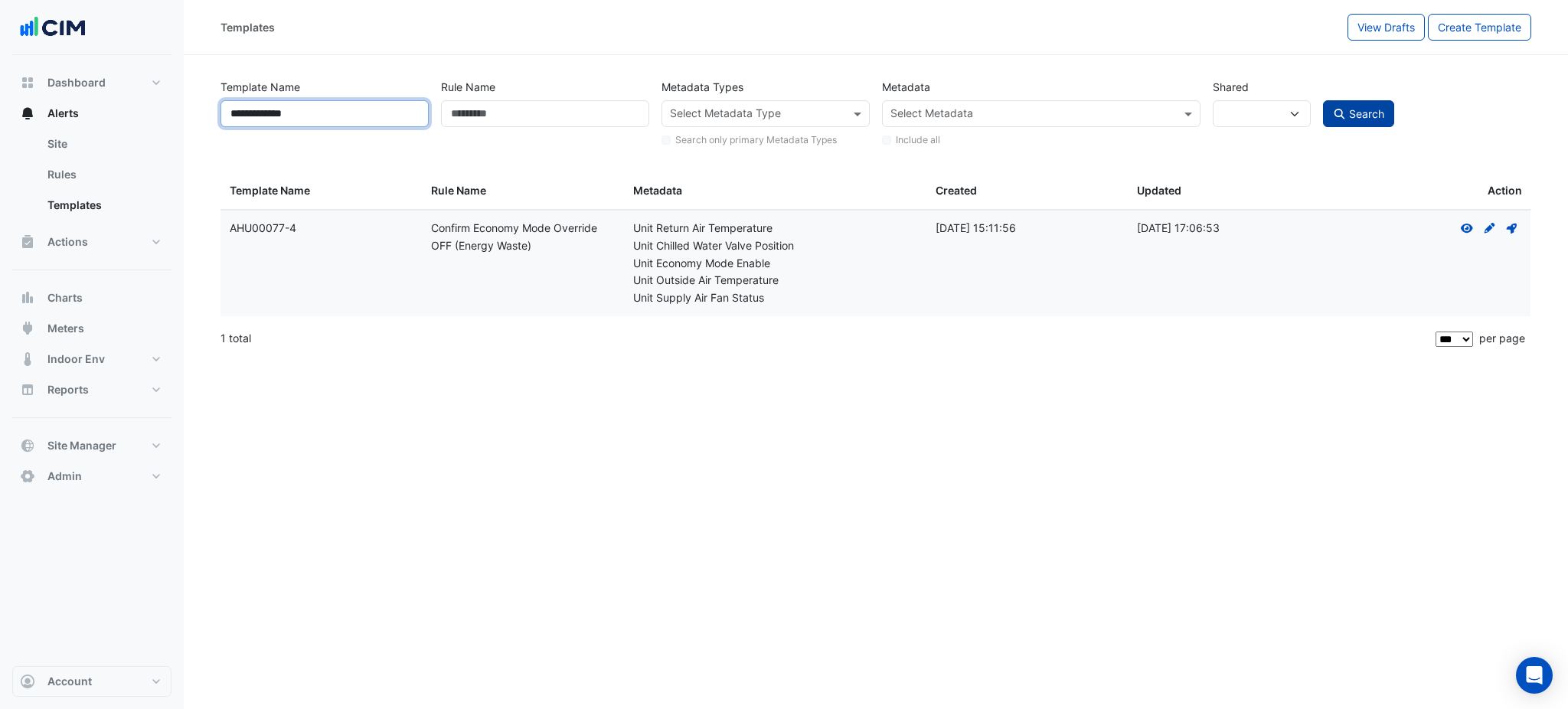
type input "**********"
click at [1332, 104] on button "Search" at bounding box center [1359, 113] width 72 height 27
select select
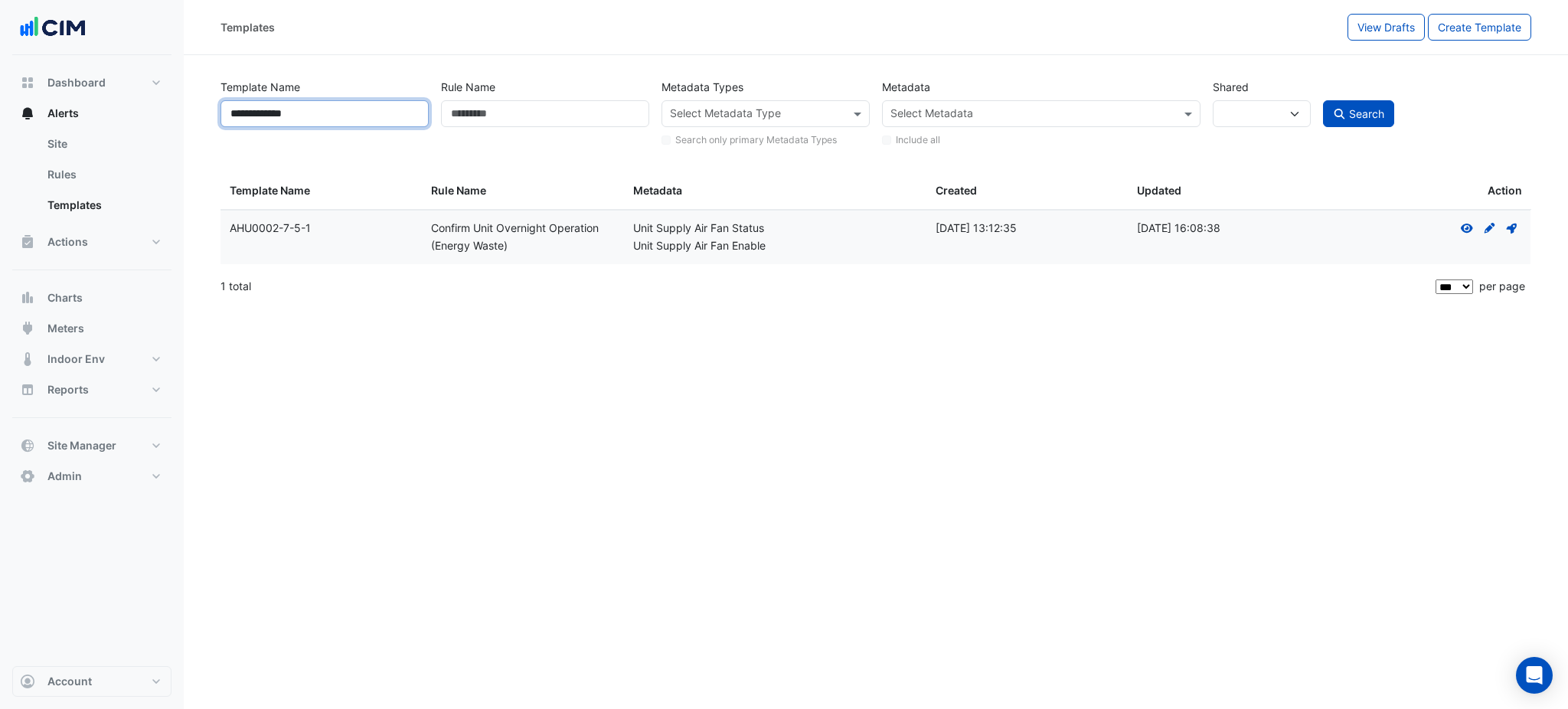
drag, startPoint x: 326, startPoint y: 129, endPoint x: 182, endPoint y: 127, distance: 144.0
click at [196, 130] on section "**********" at bounding box center [876, 180] width 1384 height 251
paste input "text"
type input "**********"
click at [1369, 132] on div "Search" at bounding box center [1427, 110] width 220 height 75
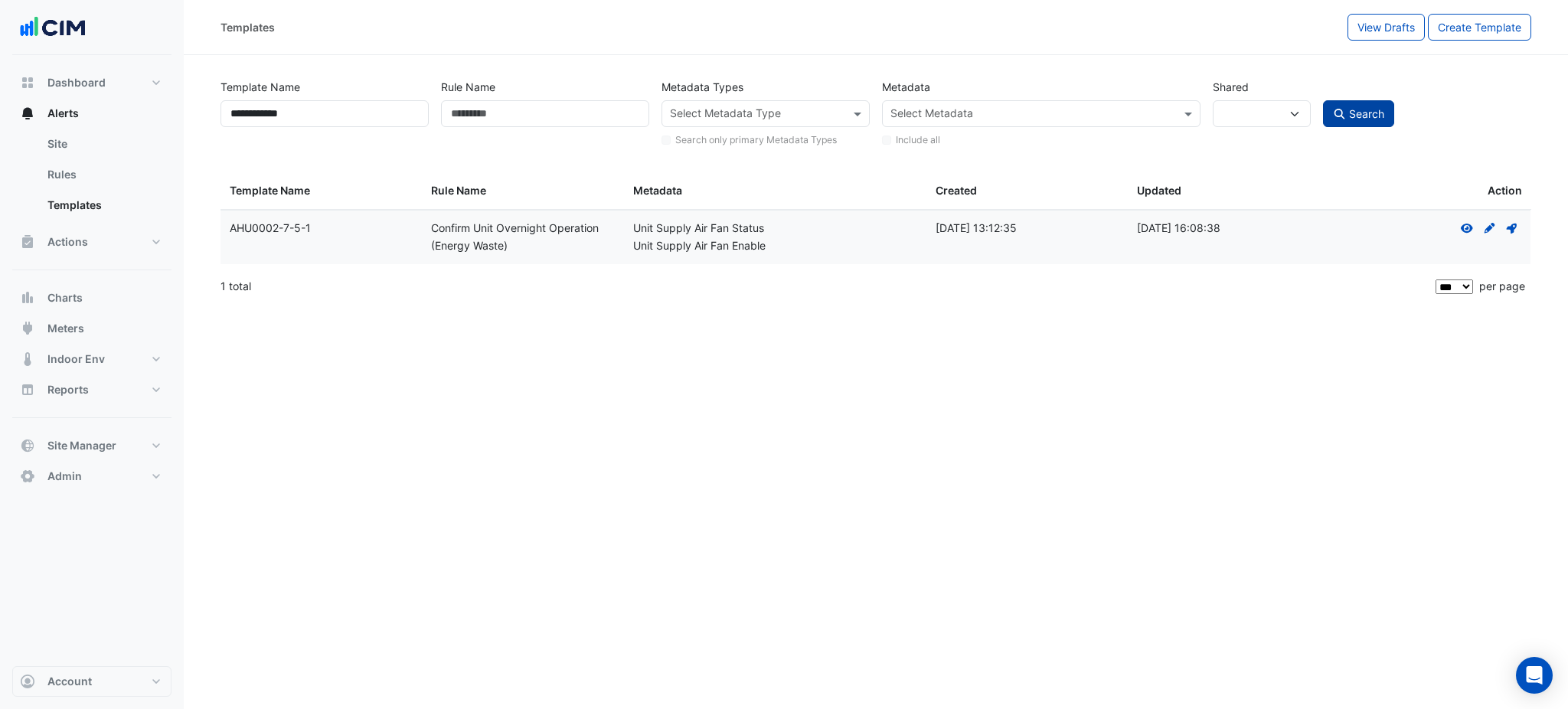
click at [1359, 109] on span "Search" at bounding box center [1366, 113] width 35 height 13
select select
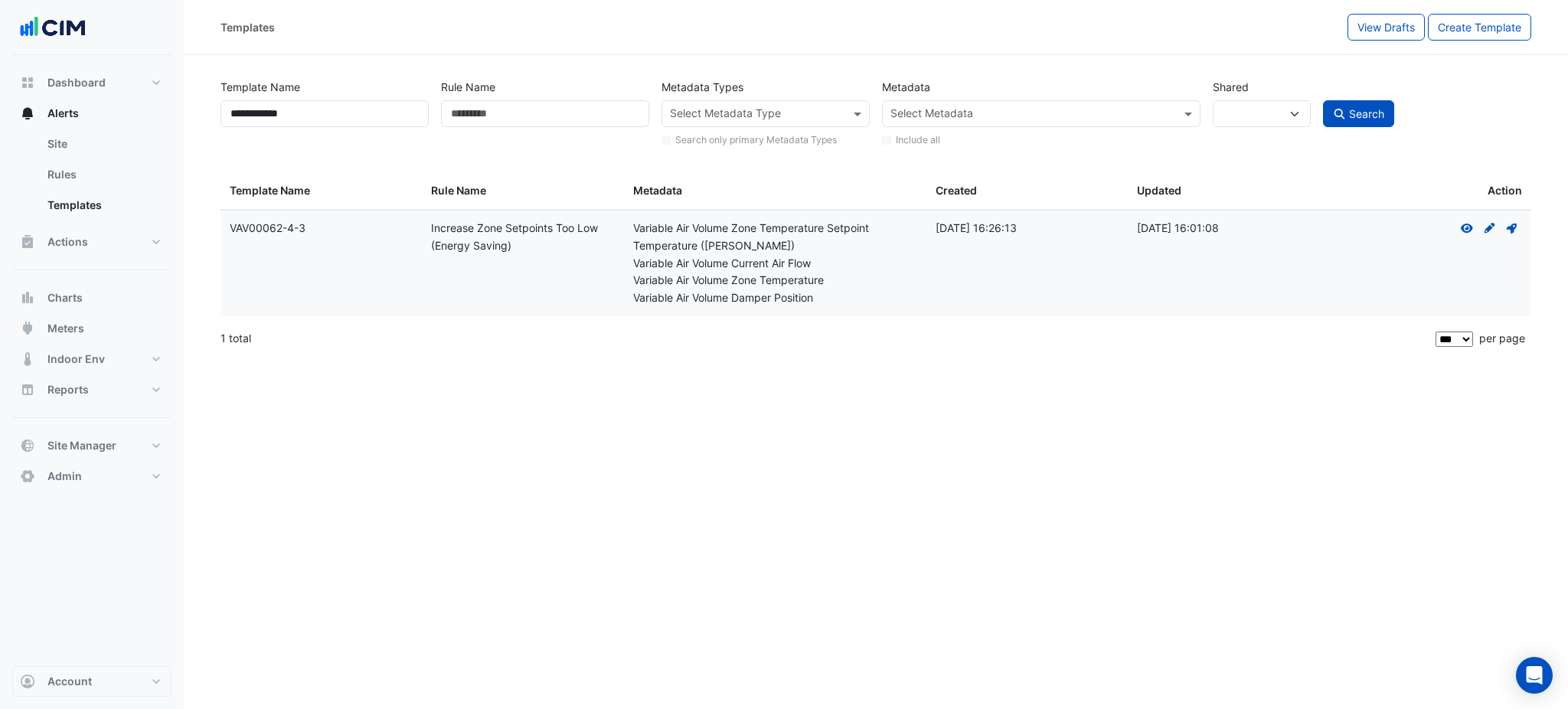
click at [1475, 229] on div "View Create Draft - to edit a template, you first need to create a draft, and t…" at bounding box center [1489, 228] width 65 height 17
click at [1470, 229] on icon at bounding box center [1466, 228] width 12 height 9
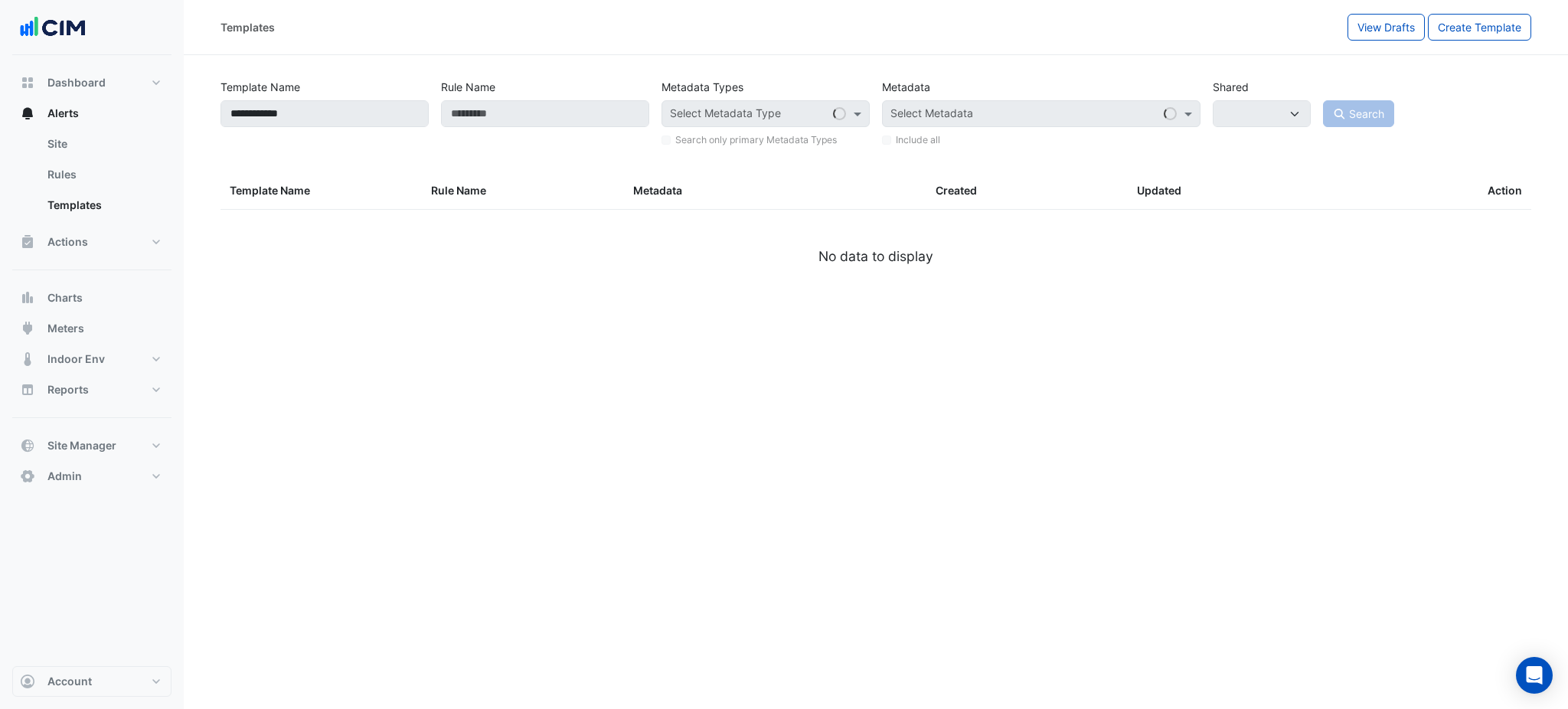
select select
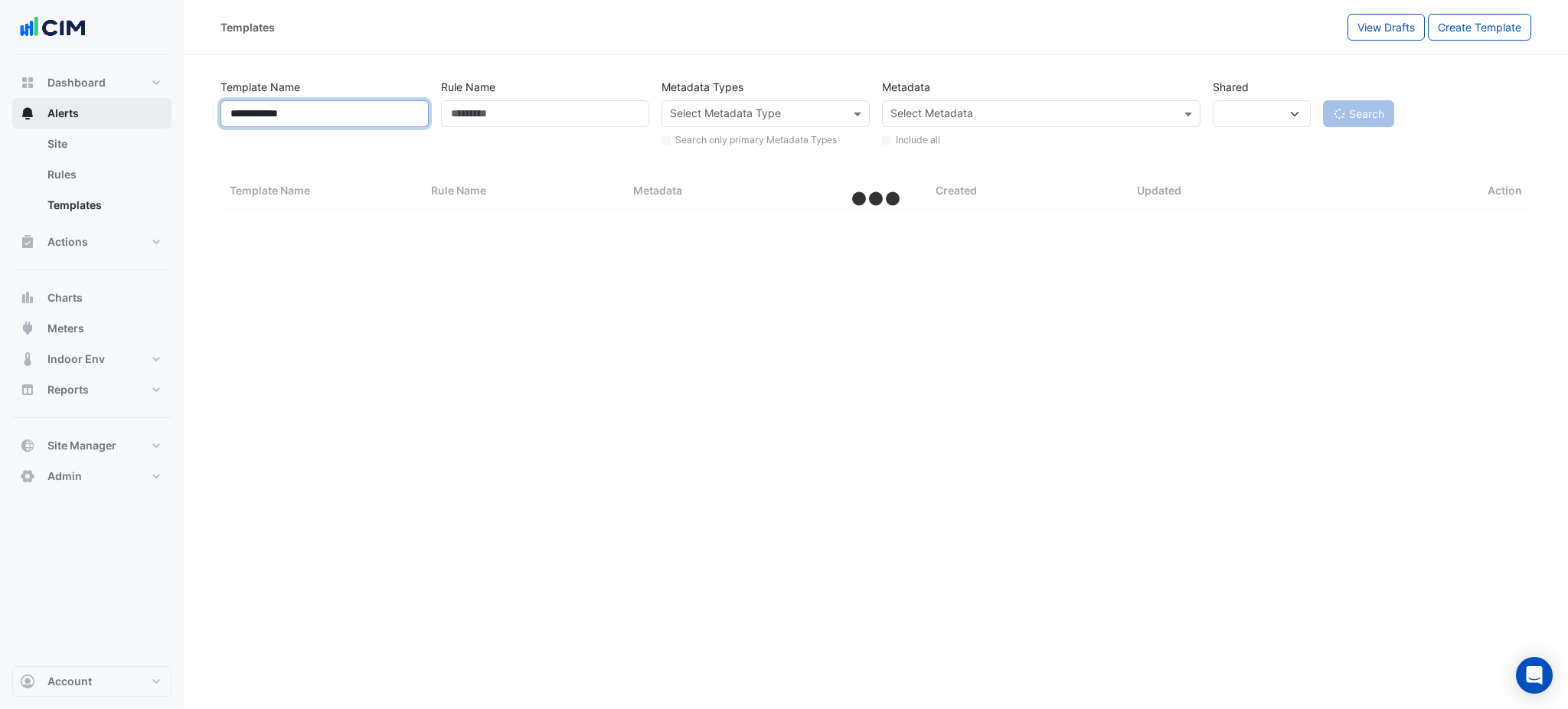
drag, startPoint x: 334, startPoint y: 118, endPoint x: 50, endPoint y: 101, distance: 284.5
click at [46, 99] on div "**********" at bounding box center [784, 354] width 1568 height 709
paste input "text"
type input "**********"
select select "***"
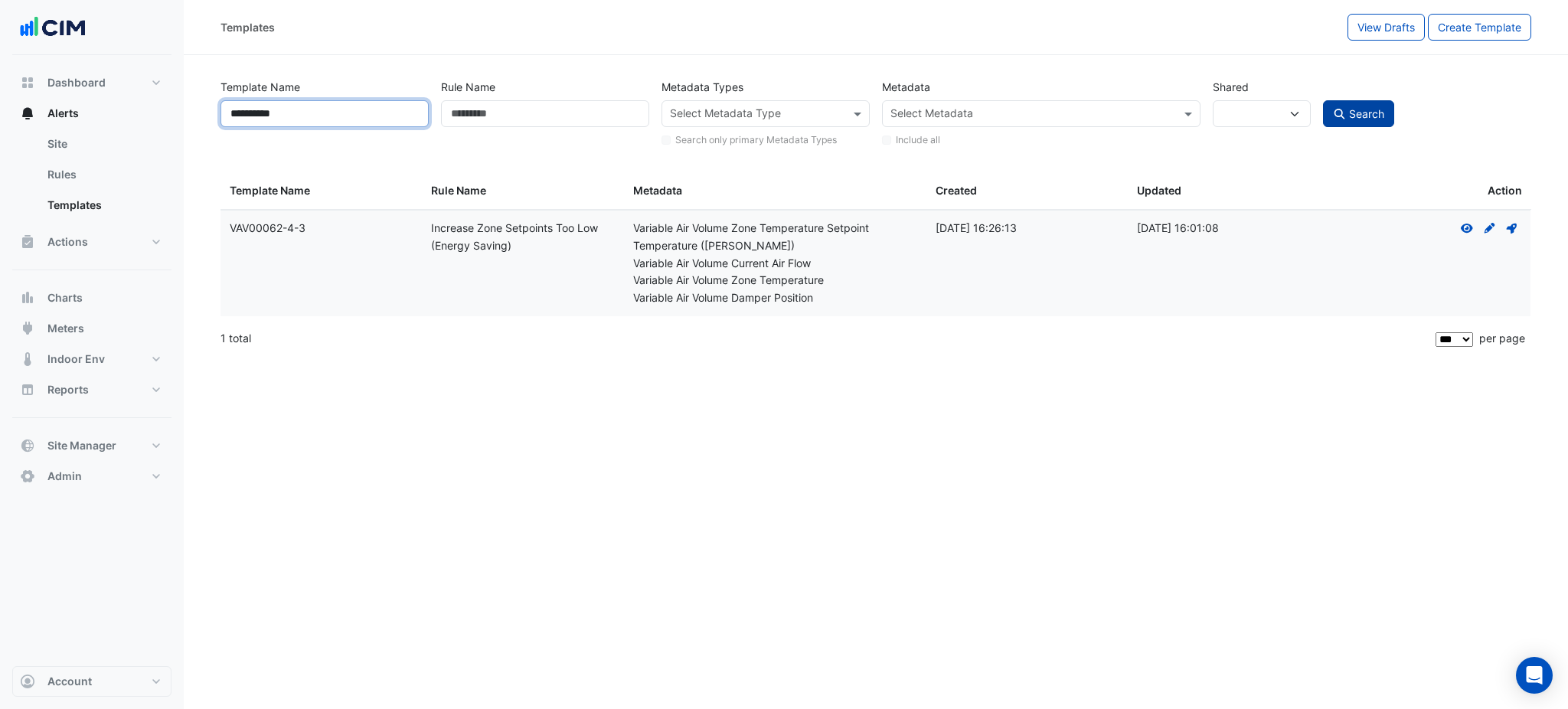
type input "**********"
click at [1343, 119] on button "Search" at bounding box center [1359, 113] width 72 height 27
select select
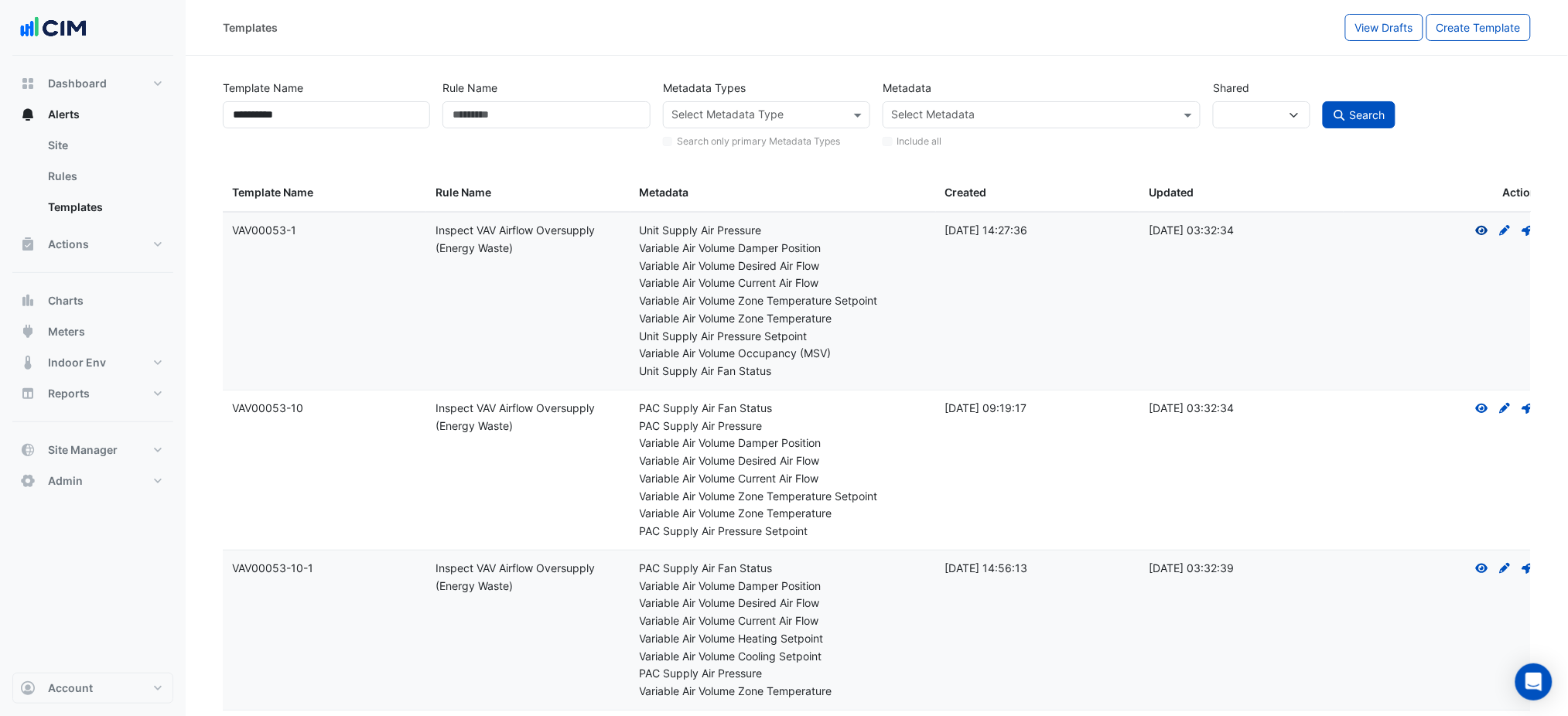
click at [1481, 229] on icon "View" at bounding box center [1482, 230] width 14 height 11
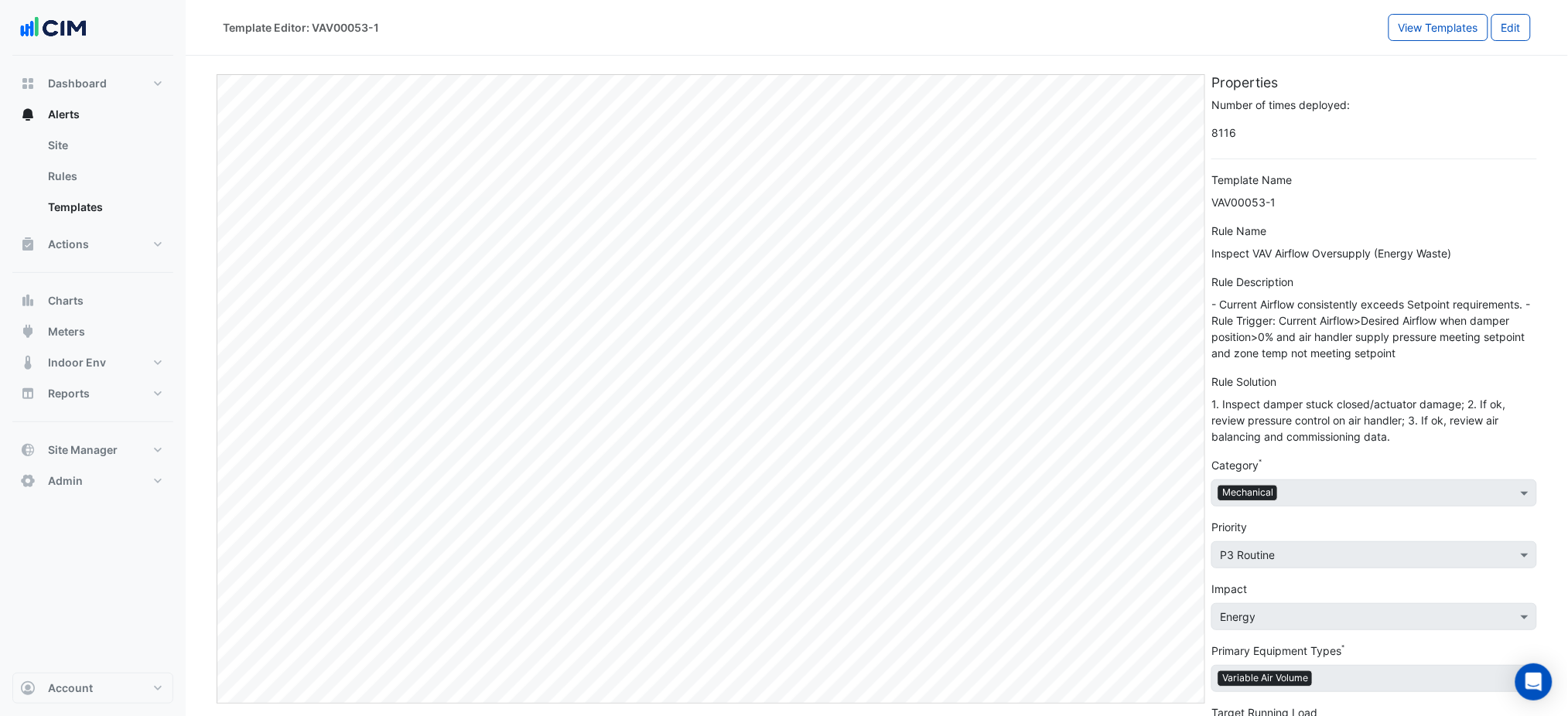
click at [950, 41] on div "Template Editor: VAV00053-1 View Templates Edit" at bounding box center [877, 27] width 1383 height 56
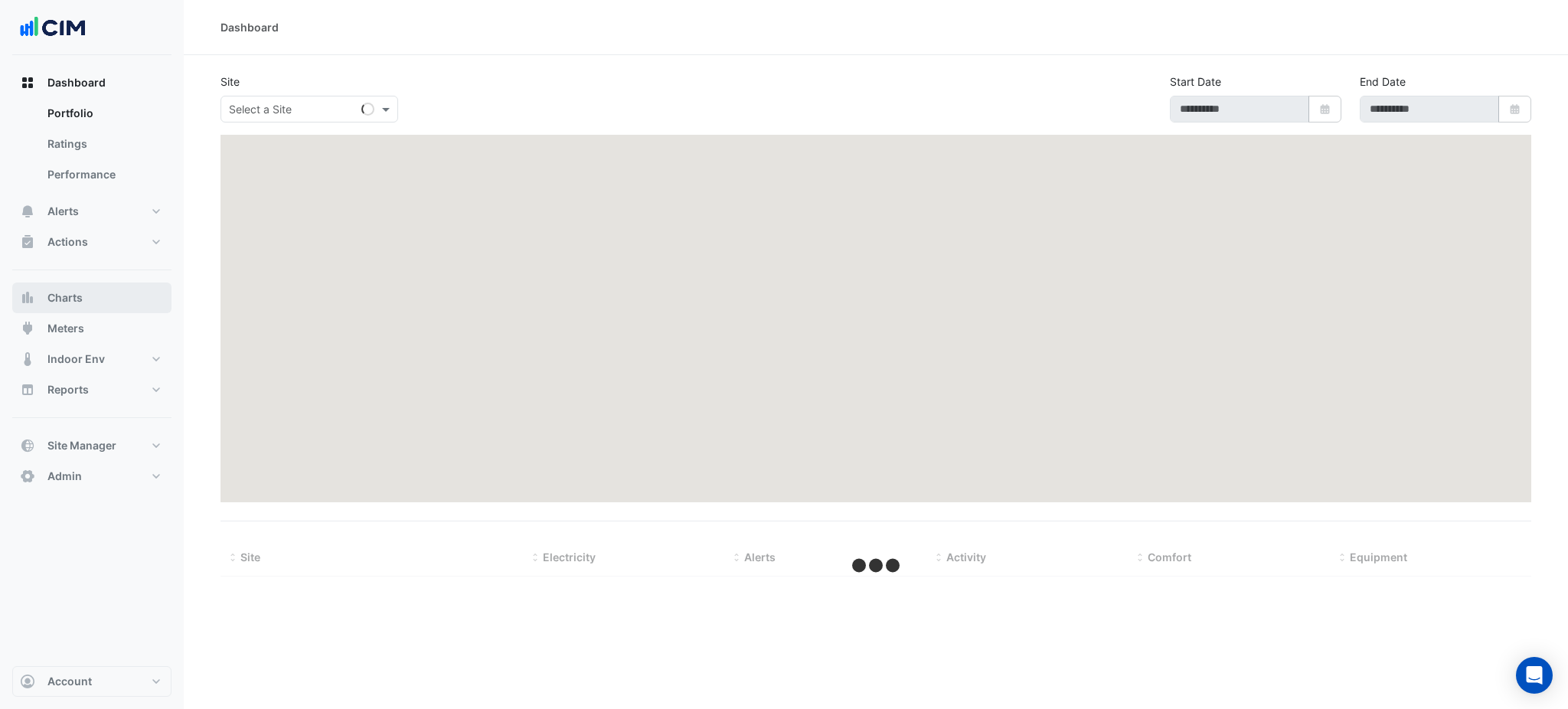
click at [44, 281] on div "Dashboard Portfolio Ratings Performance Alerts Site Rules Templates Actions Sit…" at bounding box center [92, 279] width 159 height 424
click at [78, 281] on div "Dashboard Portfolio Ratings Performance Alerts Site Rules Templates Actions Sit…" at bounding box center [92, 279] width 159 height 424
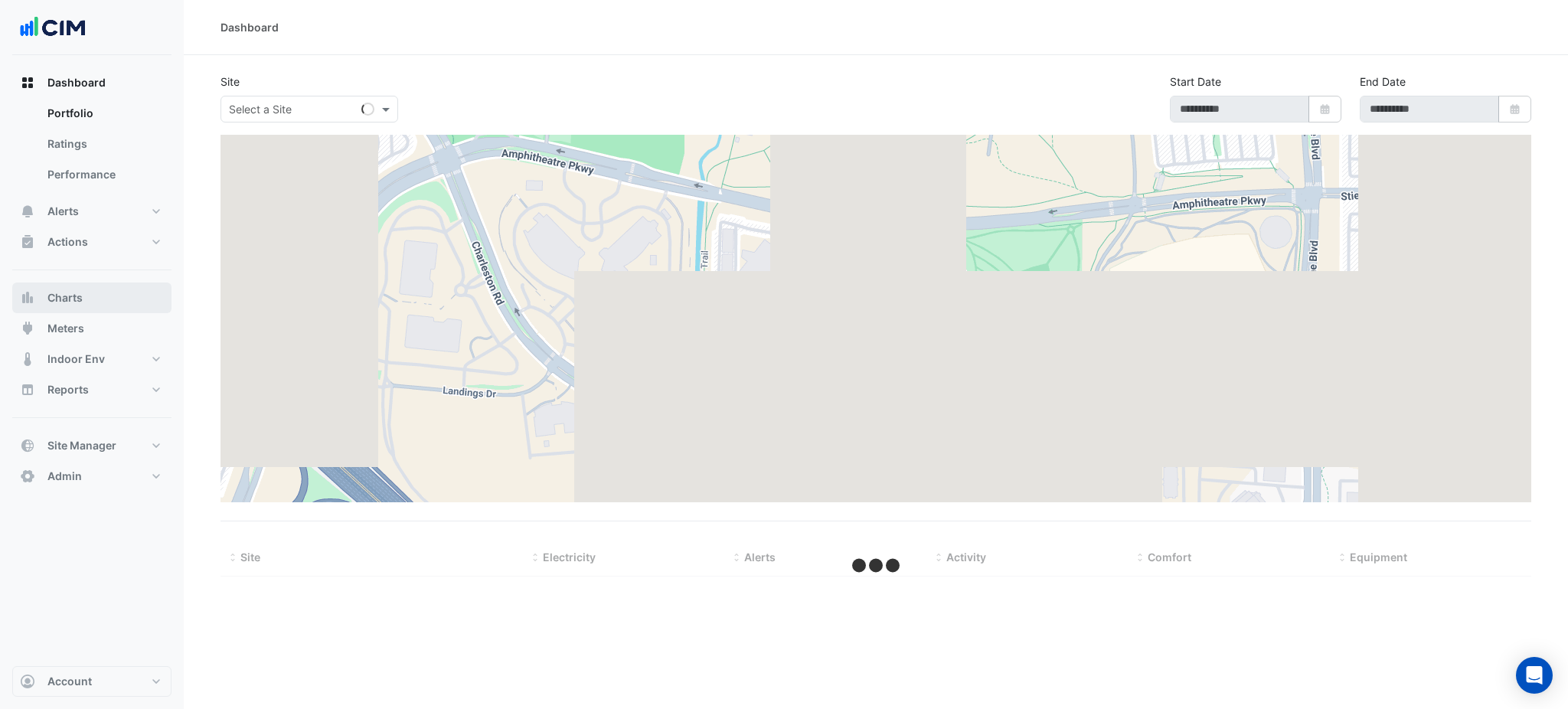
click at [82, 285] on button "Charts" at bounding box center [92, 297] width 159 height 30
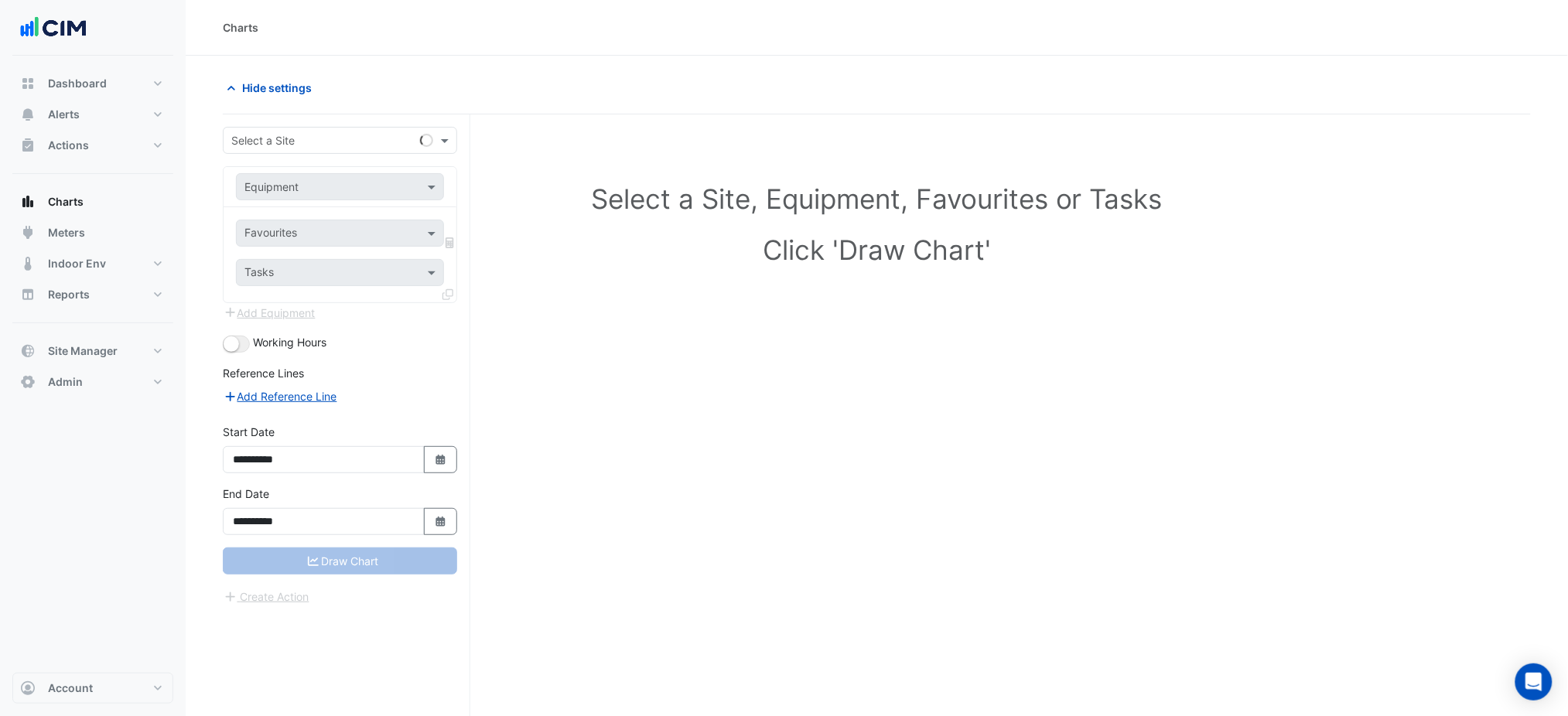
click at [278, 160] on form "**********" at bounding box center [339, 366] width 234 height 479
click at [291, 144] on input "text" at bounding box center [325, 141] width 187 height 17
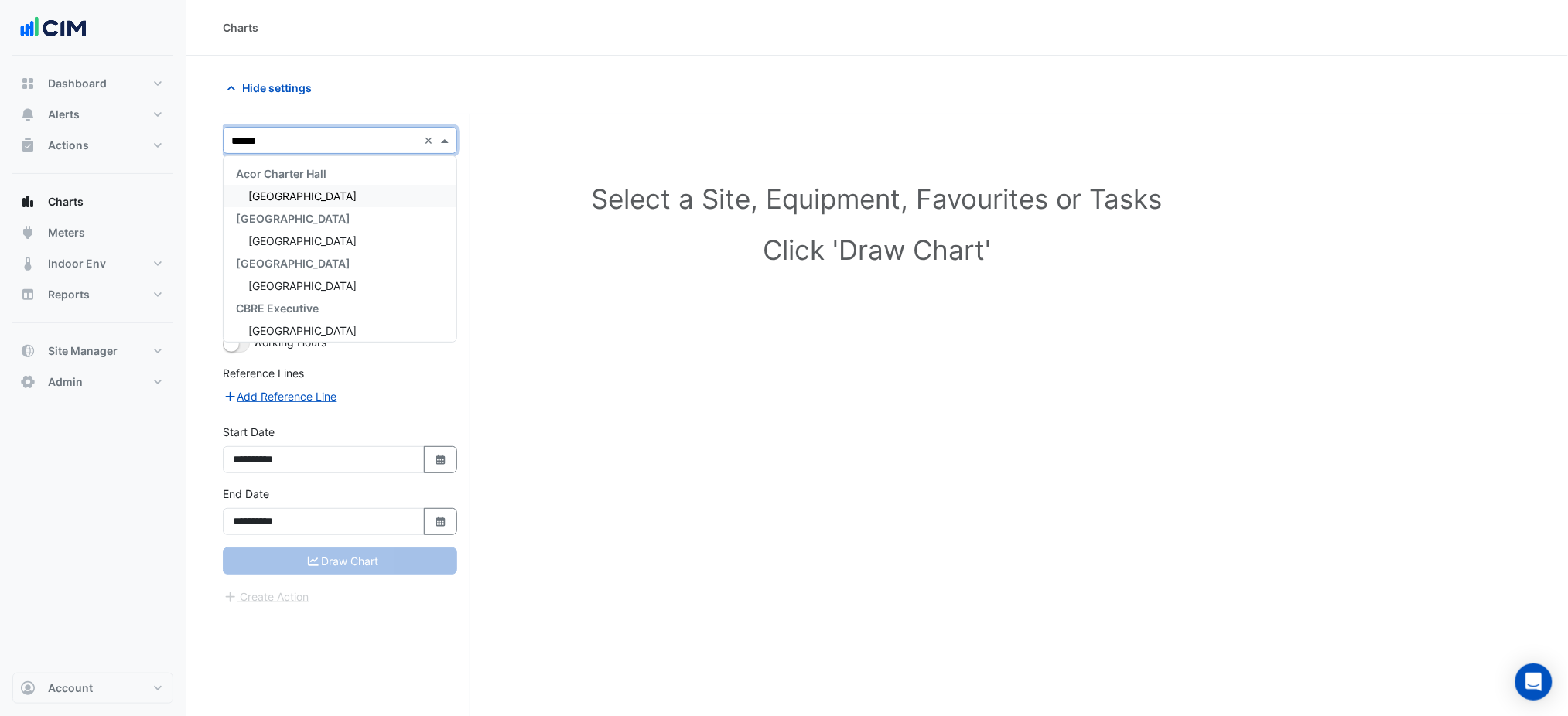
type input "*******"
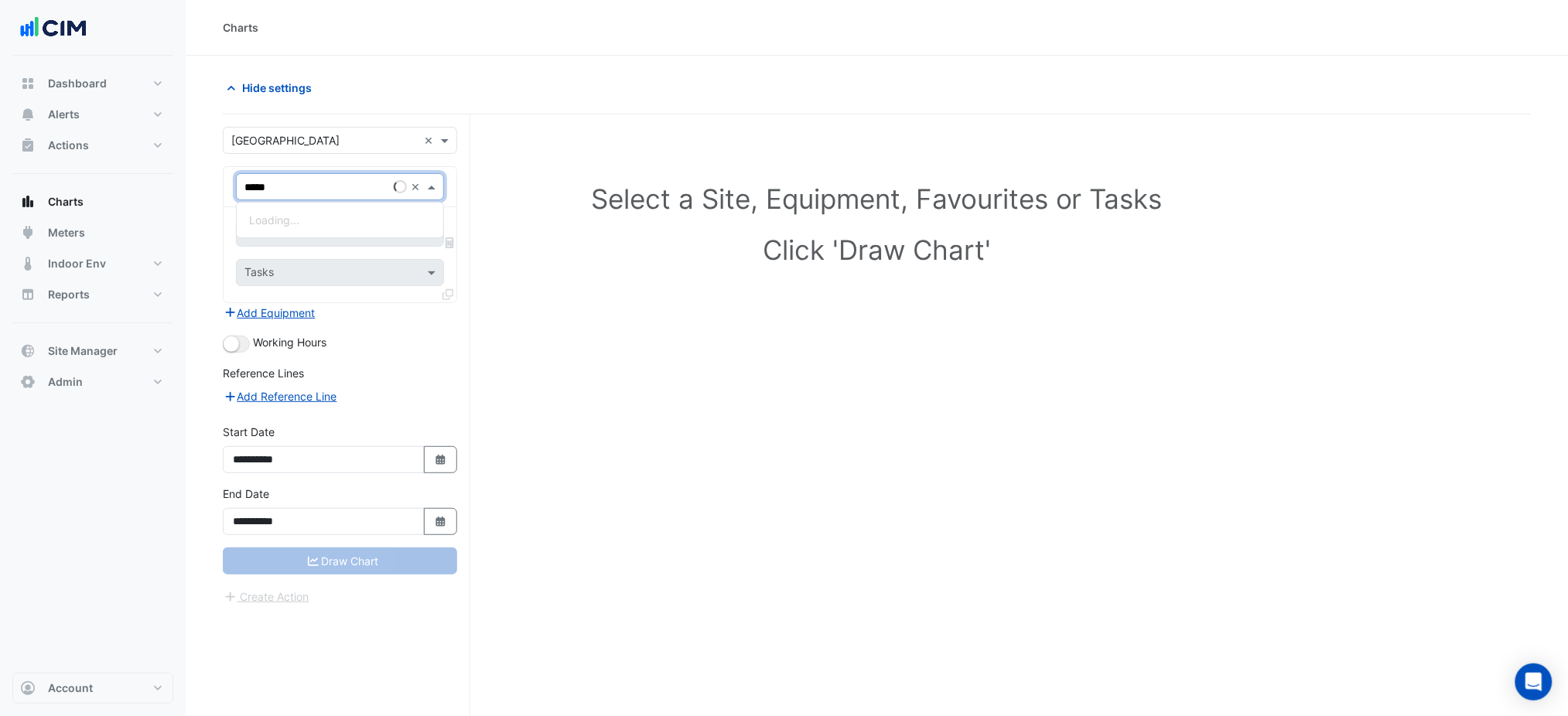
type input "******"
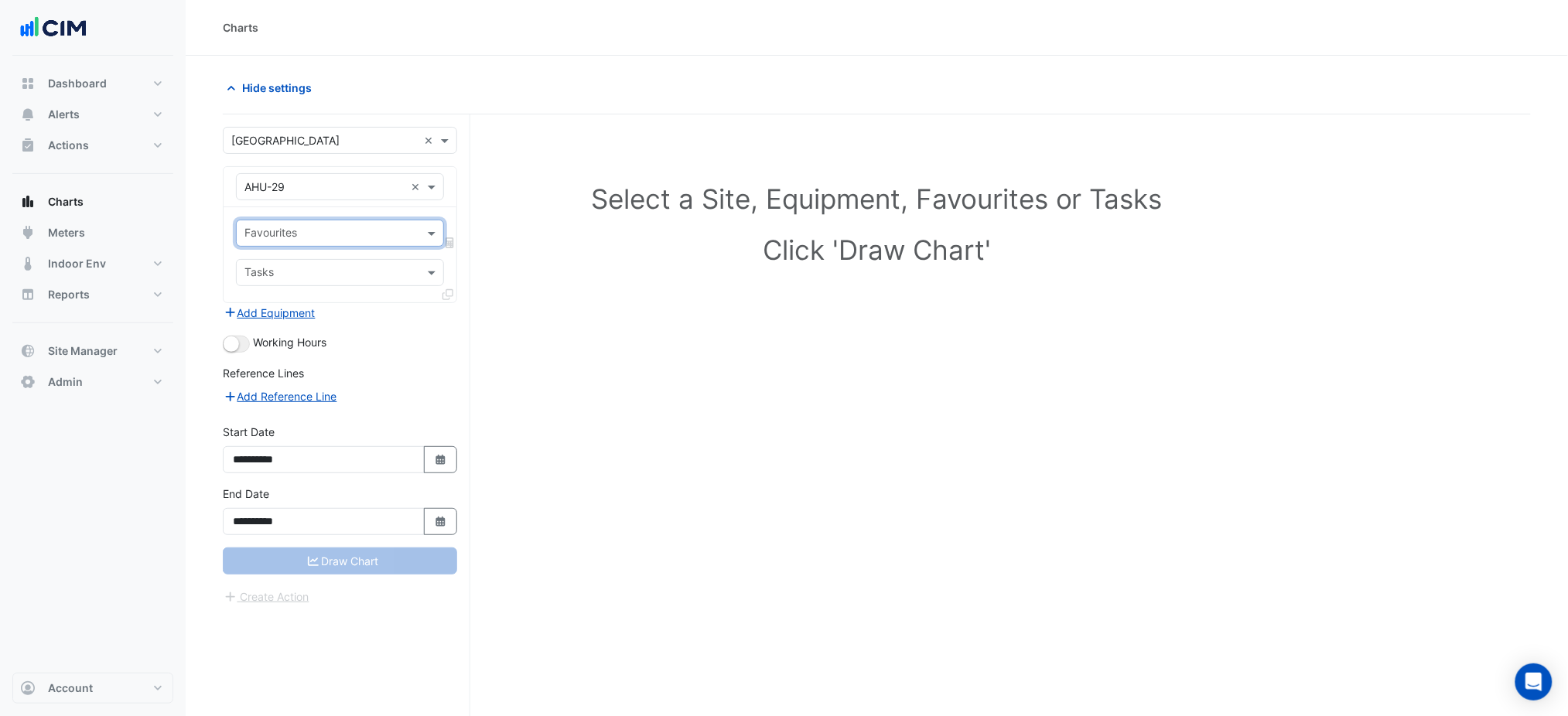
click at [315, 198] on div "× AHU-29 ×" at bounding box center [339, 187] width 208 height 27
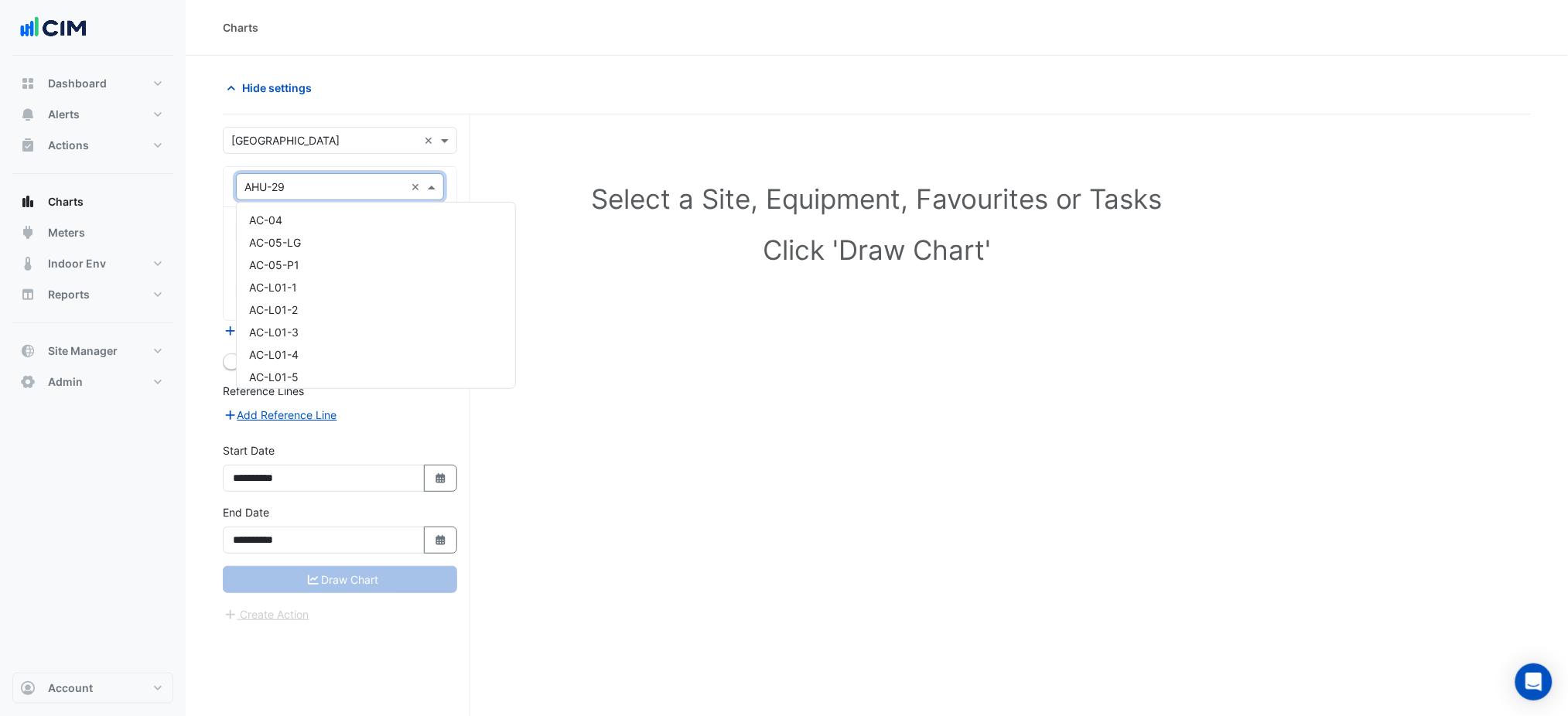
click at [315, 198] on div "× AHU-29 ×" at bounding box center [339, 187] width 208 height 27
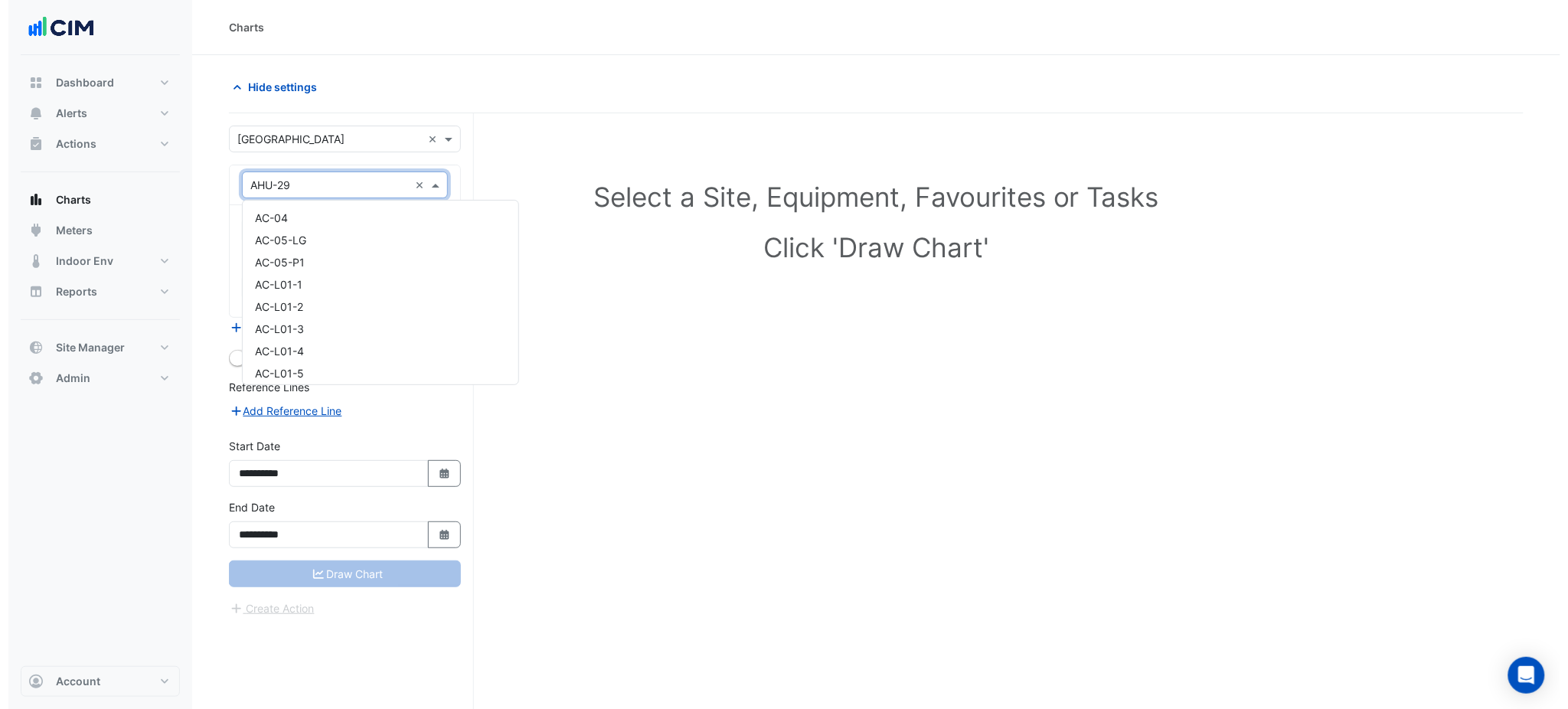
scroll to position [2337, 0]
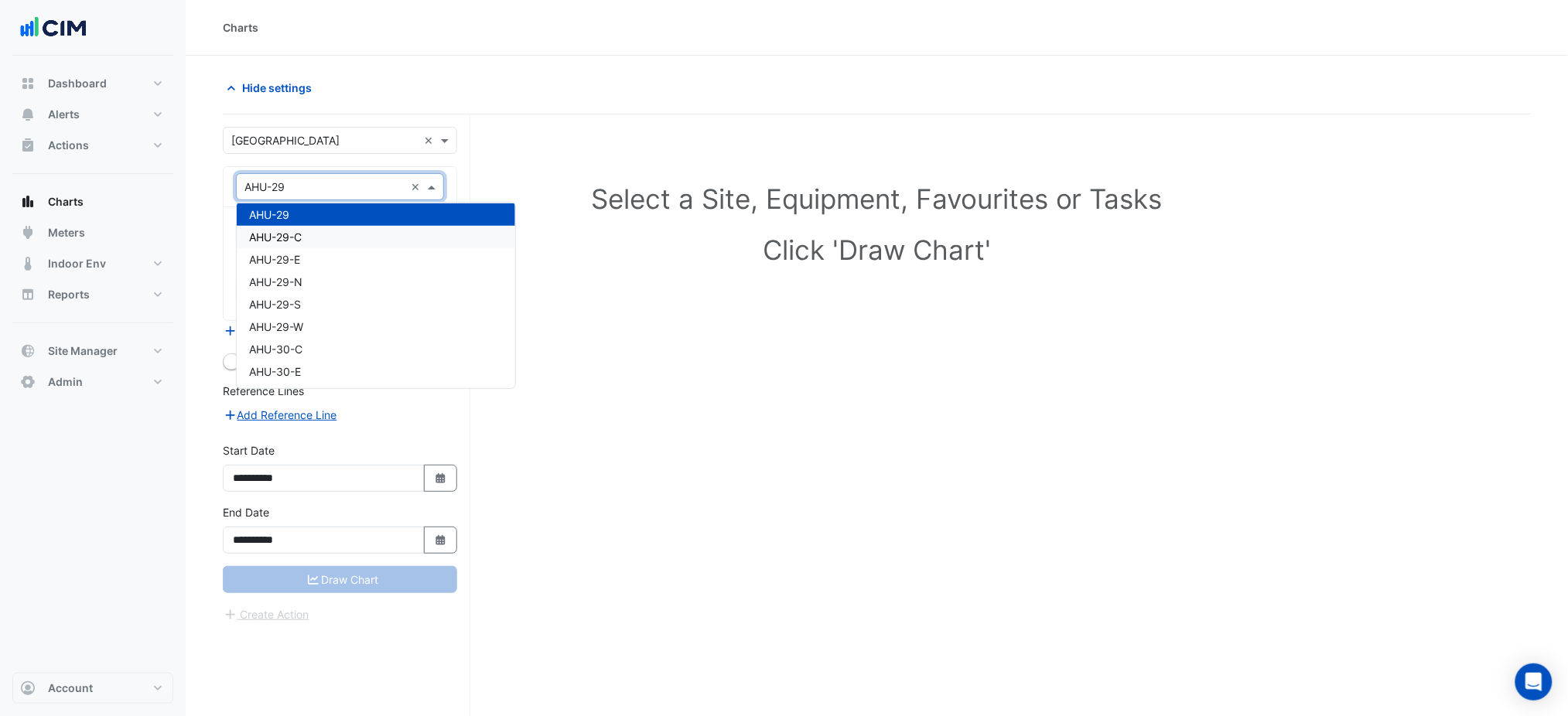
click at [308, 234] on div "AHU-29-C" at bounding box center [376, 236] width 279 height 22
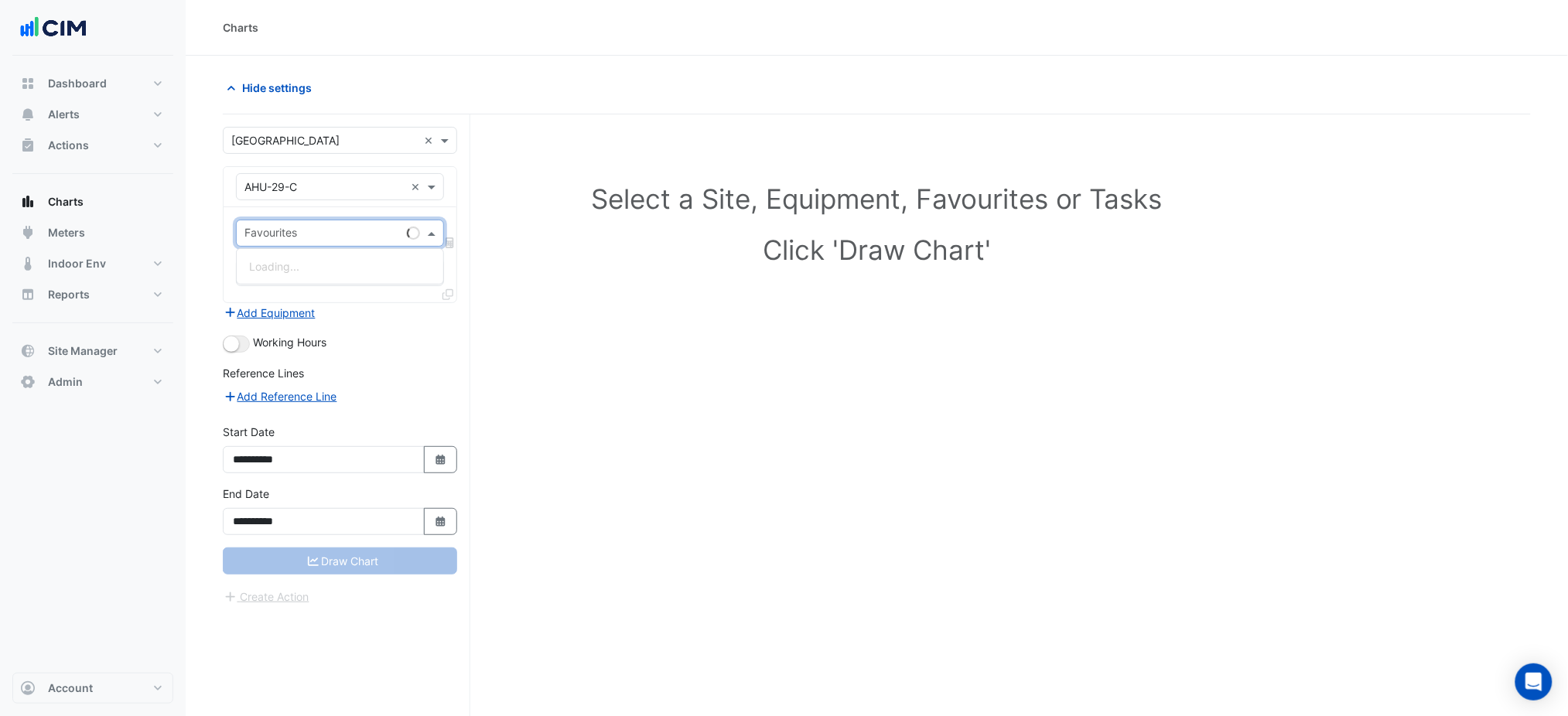
click at [308, 234] on input "text" at bounding box center [323, 235] width 156 height 17
type input "****"
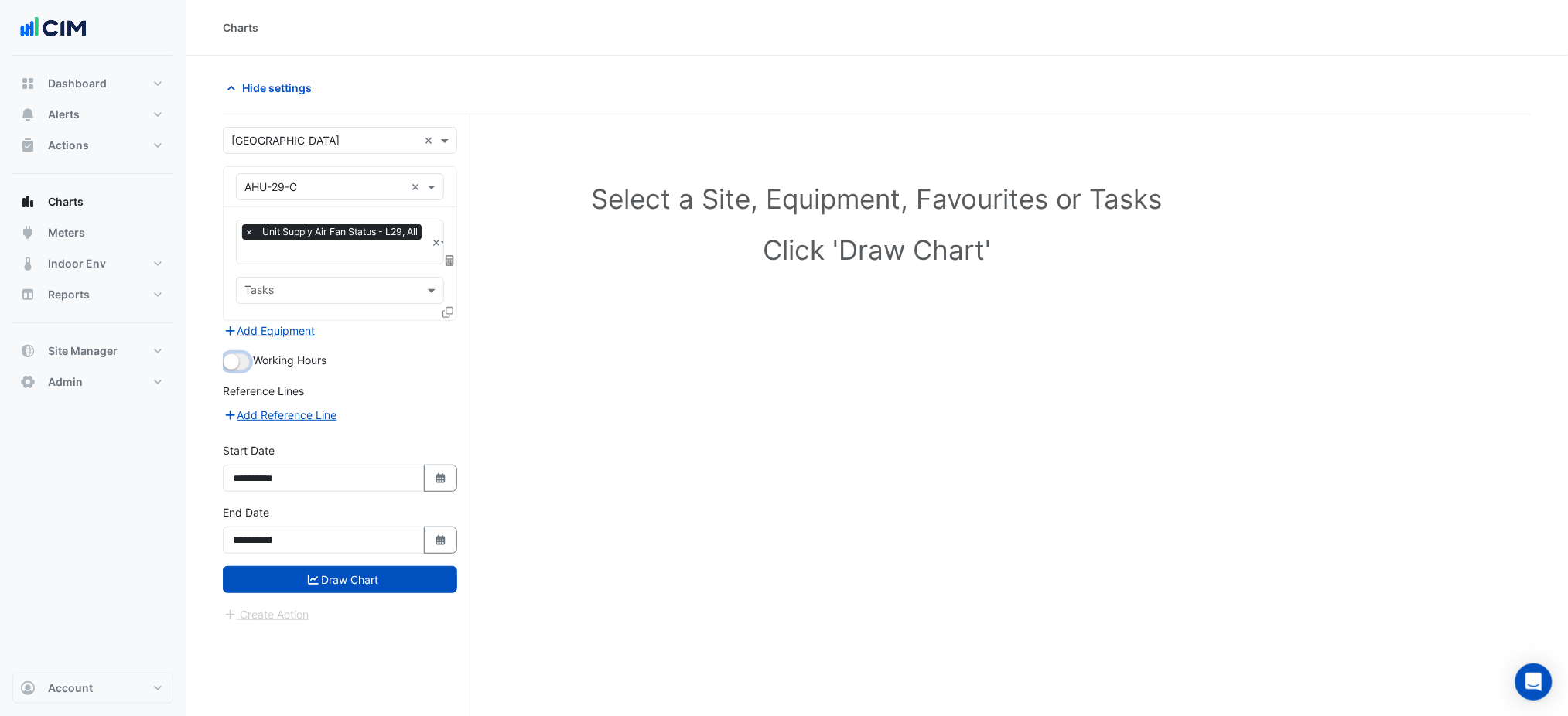
click at [242, 360] on button "button" at bounding box center [236, 362] width 27 height 17
click at [450, 314] on icon at bounding box center [447, 312] width 11 height 11
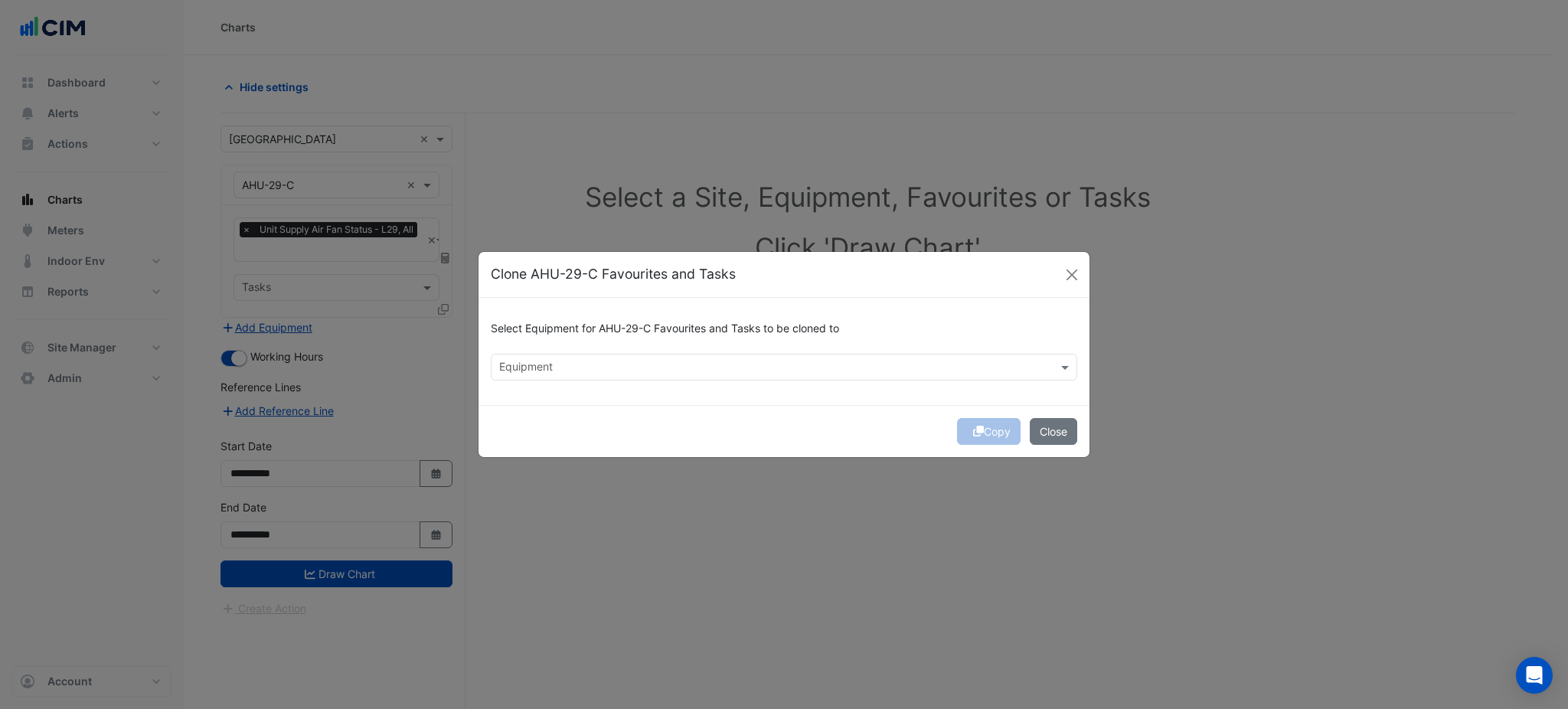
drag, startPoint x: 517, startPoint y: 348, endPoint x: 529, endPoint y: 358, distance: 15.6
click at [517, 348] on div "Select Equipment for AHU-29-C Favourites and Tasks to be cloned to" at bounding box center [784, 331] width 586 height 44
click at [536, 366] on input "text" at bounding box center [775, 369] width 552 height 16
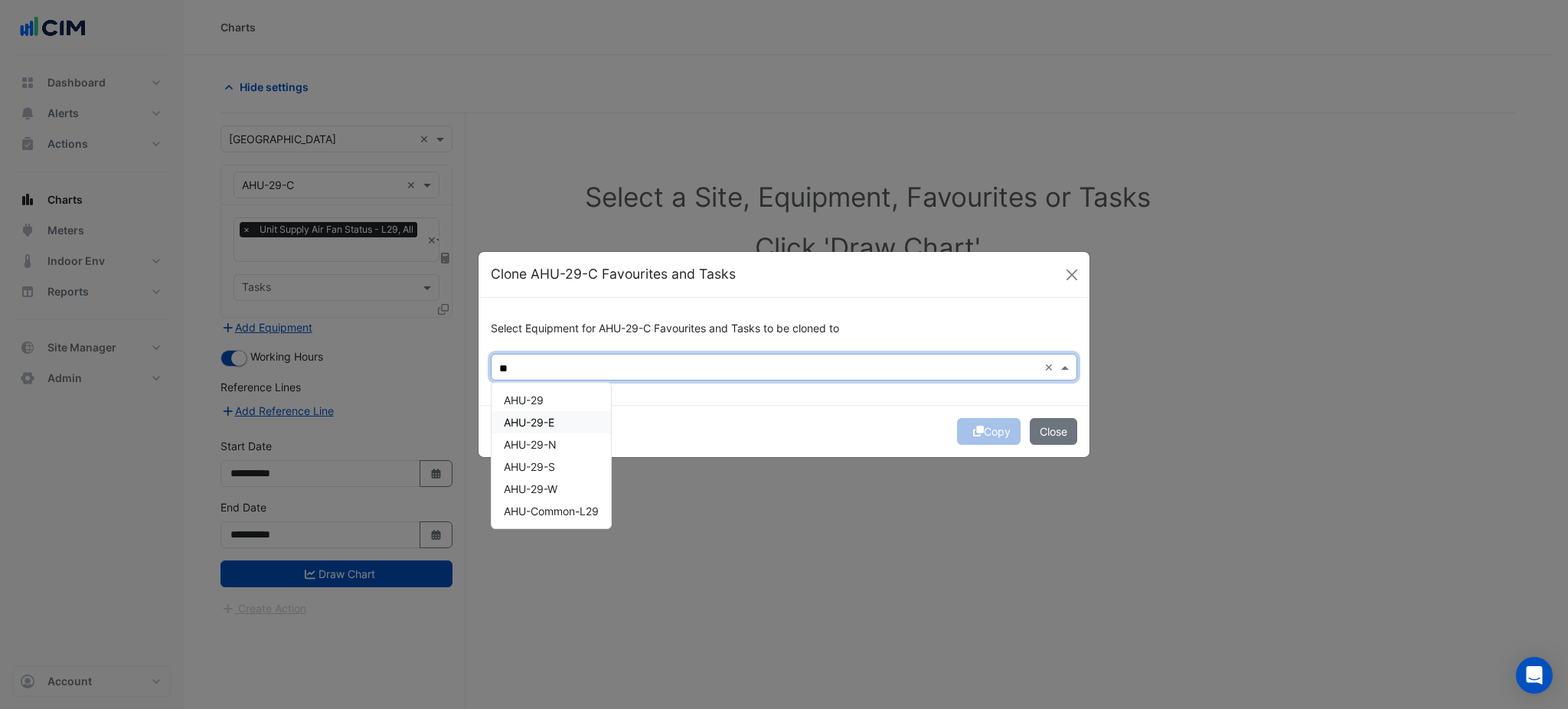
drag, startPoint x: 558, startPoint y: 427, endPoint x: 557, endPoint y: 453, distance: 26.0
click at [558, 428] on div "AHU-29-E" at bounding box center [550, 422] width 119 height 22
click at [557, 453] on div "AHU-29-N" at bounding box center [550, 444] width 119 height 22
drag, startPoint x: 559, startPoint y: 464, endPoint x: 561, endPoint y: 472, distance: 8.2
click at [559, 467] on div "AHU-29-S" at bounding box center [550, 467] width 119 height 22
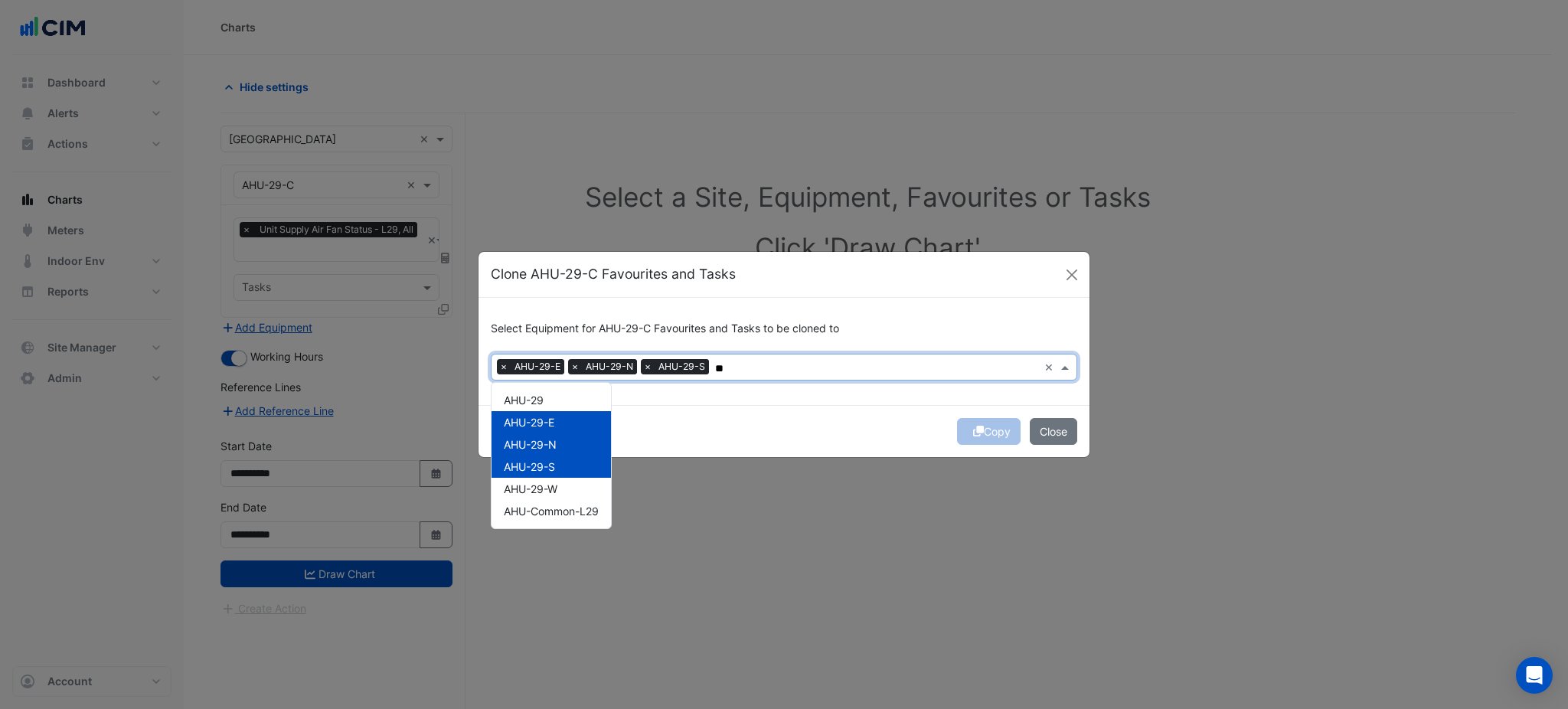
click at [563, 477] on div "AHU-29 AHU-29-E AHU-29-N AHU-29-S AHU-29-W AHU-Common-L29" at bounding box center [550, 455] width 119 height 133
click at [572, 482] on div "AHU-29-W" at bounding box center [550, 489] width 119 height 22
type input "**"
click at [784, 424] on div "Copy Close" at bounding box center [784, 430] width 611 height 52
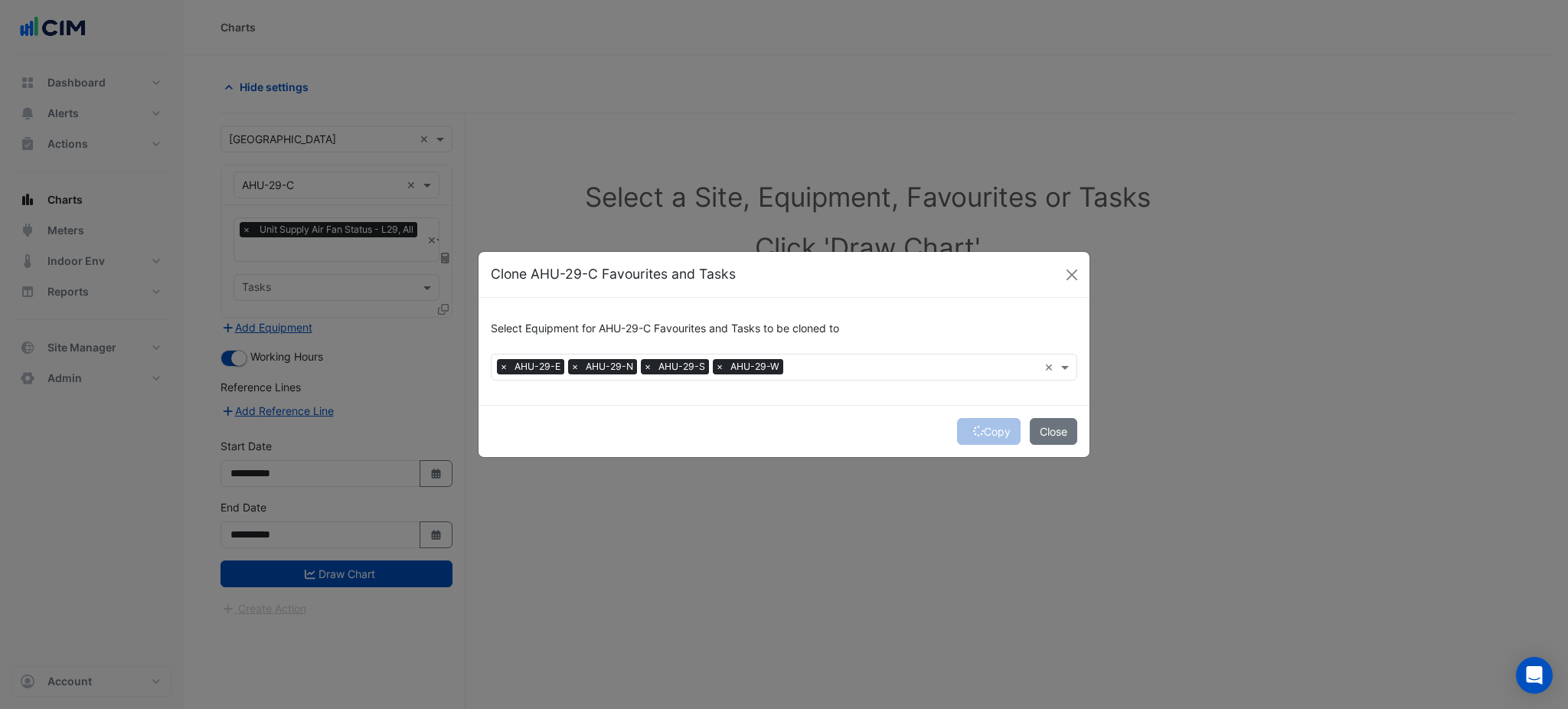
click at [969, 435] on div "Copy Close" at bounding box center [784, 430] width 611 height 52
drag, startPoint x: 969, startPoint y: 435, endPoint x: 948, endPoint y: 435, distance: 21.0
click at [973, 435] on icon "submit" at bounding box center [978, 430] width 11 height 11
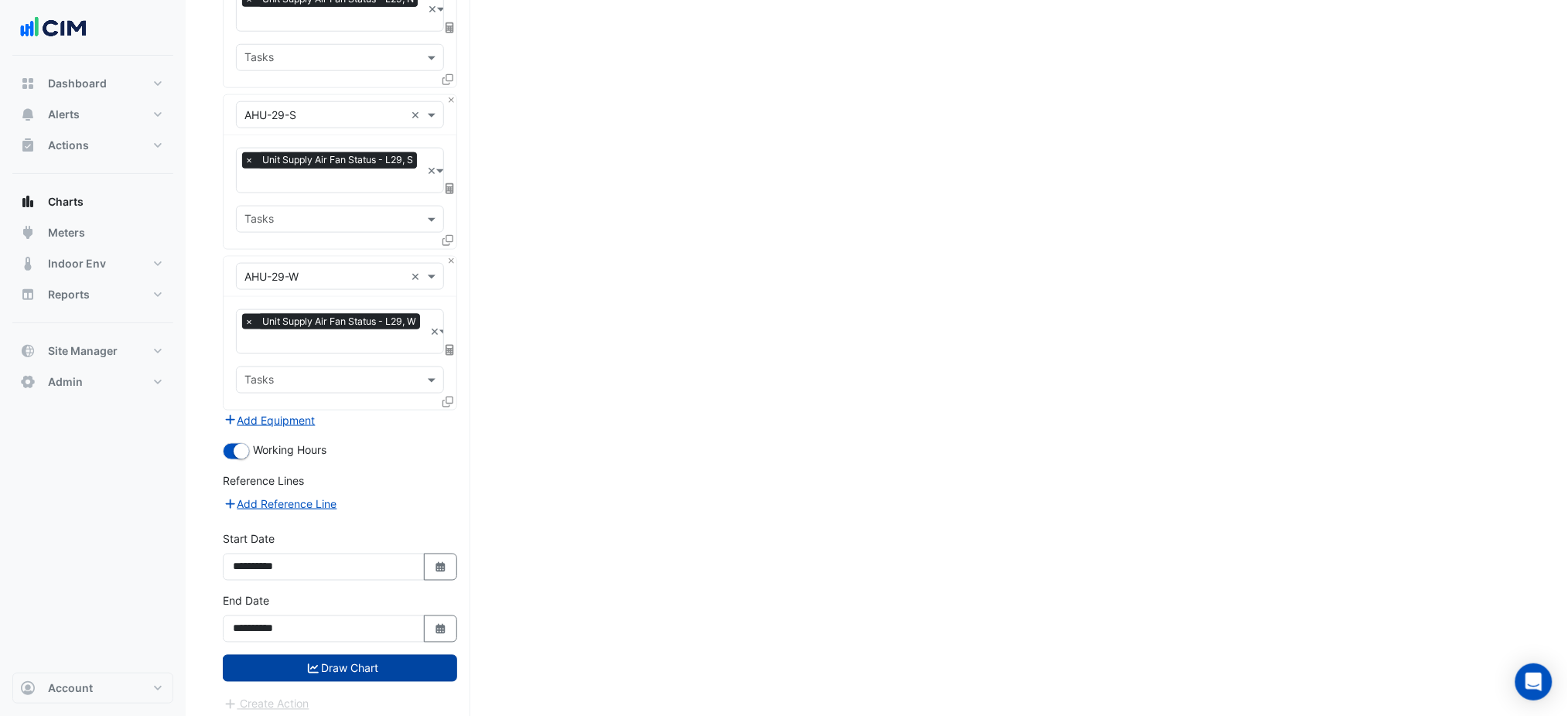
click at [417, 644] on div "**********" at bounding box center [339, 624] width 253 height 62
click at [417, 656] on button "Draw Chart" at bounding box center [339, 668] width 234 height 27
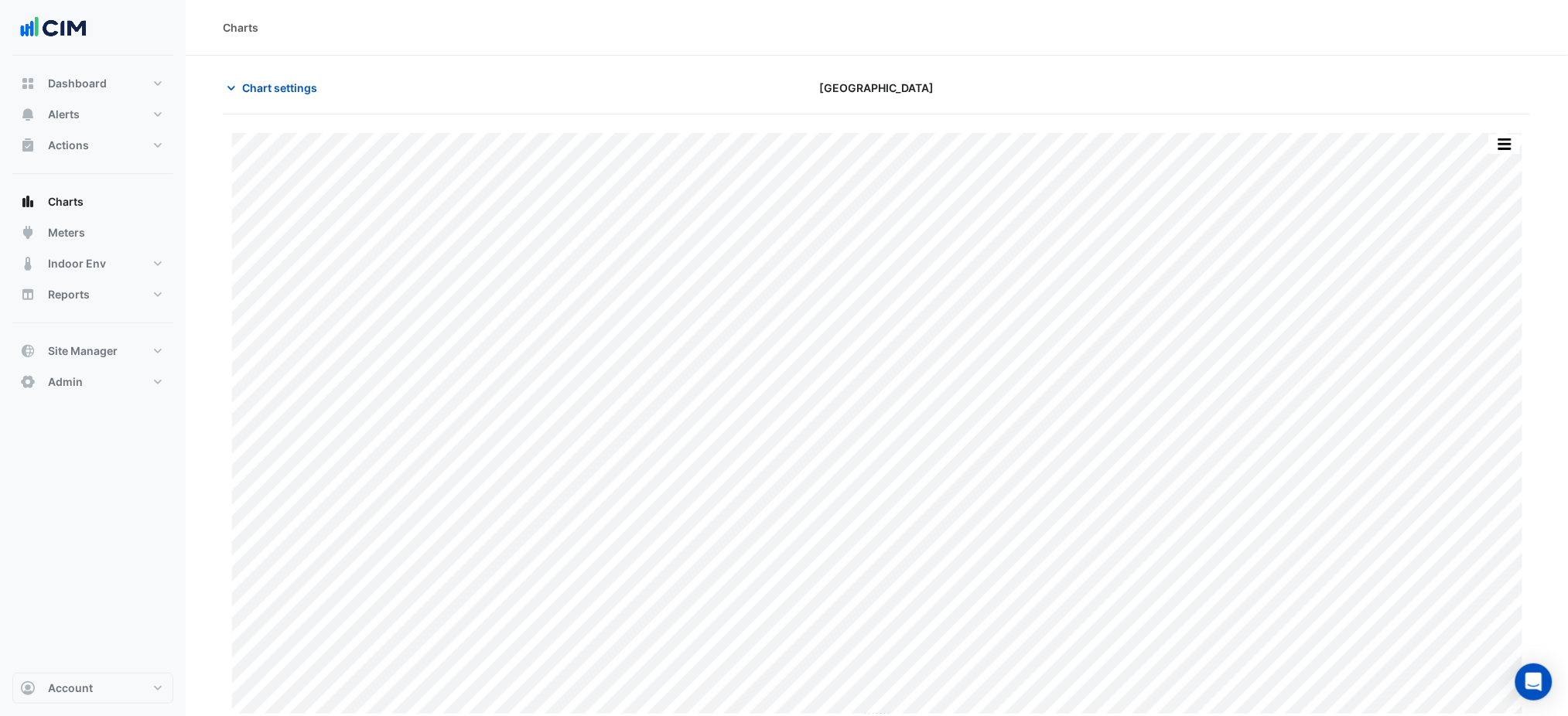
drag, startPoint x: 291, startPoint y: 90, endPoint x: 286, endPoint y: 105, distance: 15.8
click at [292, 95] on span "Chart settings" at bounding box center [280, 88] width 75 height 17
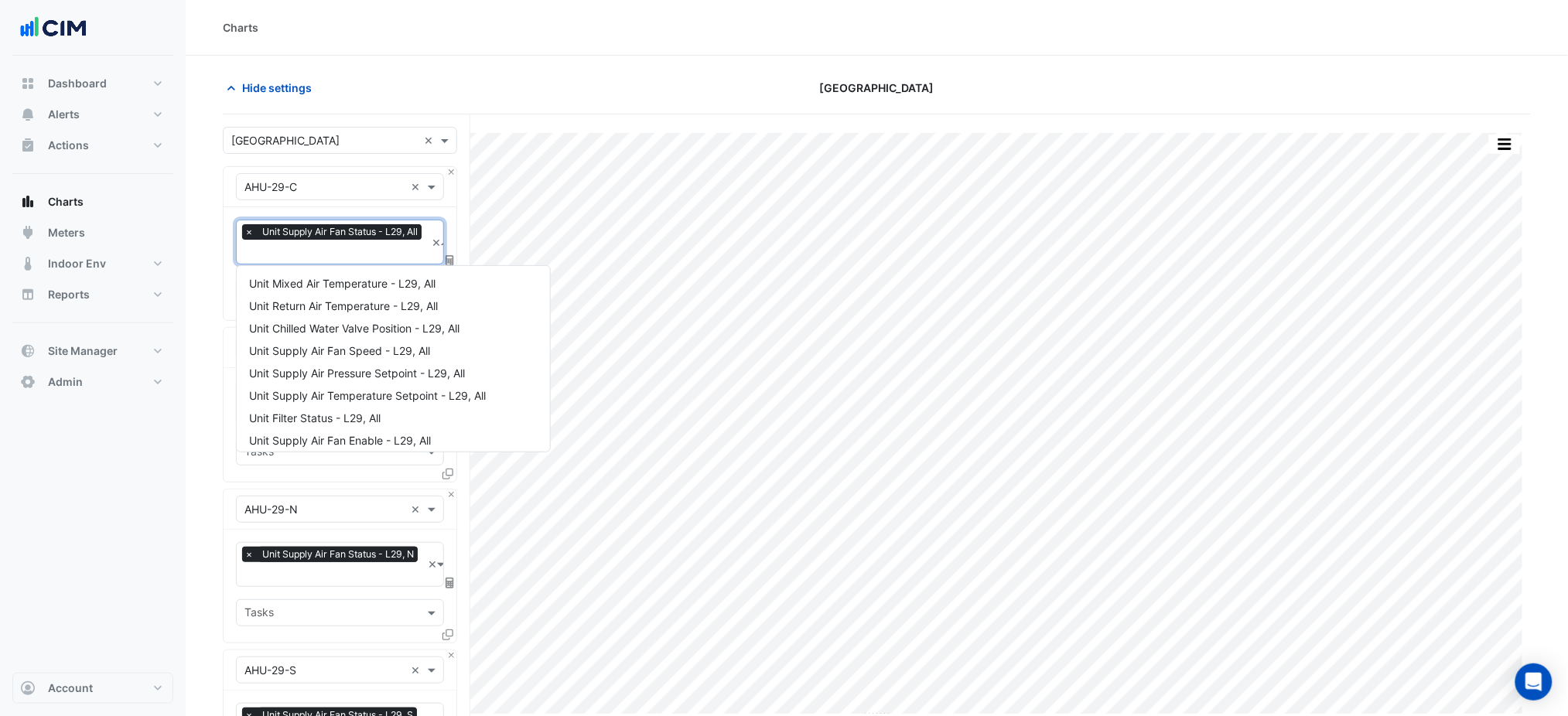
click at [314, 264] on div "× Unit Supply Air Fan Status - L29, All × Tasks" at bounding box center [339, 264] width 233 height 113
type input "**"
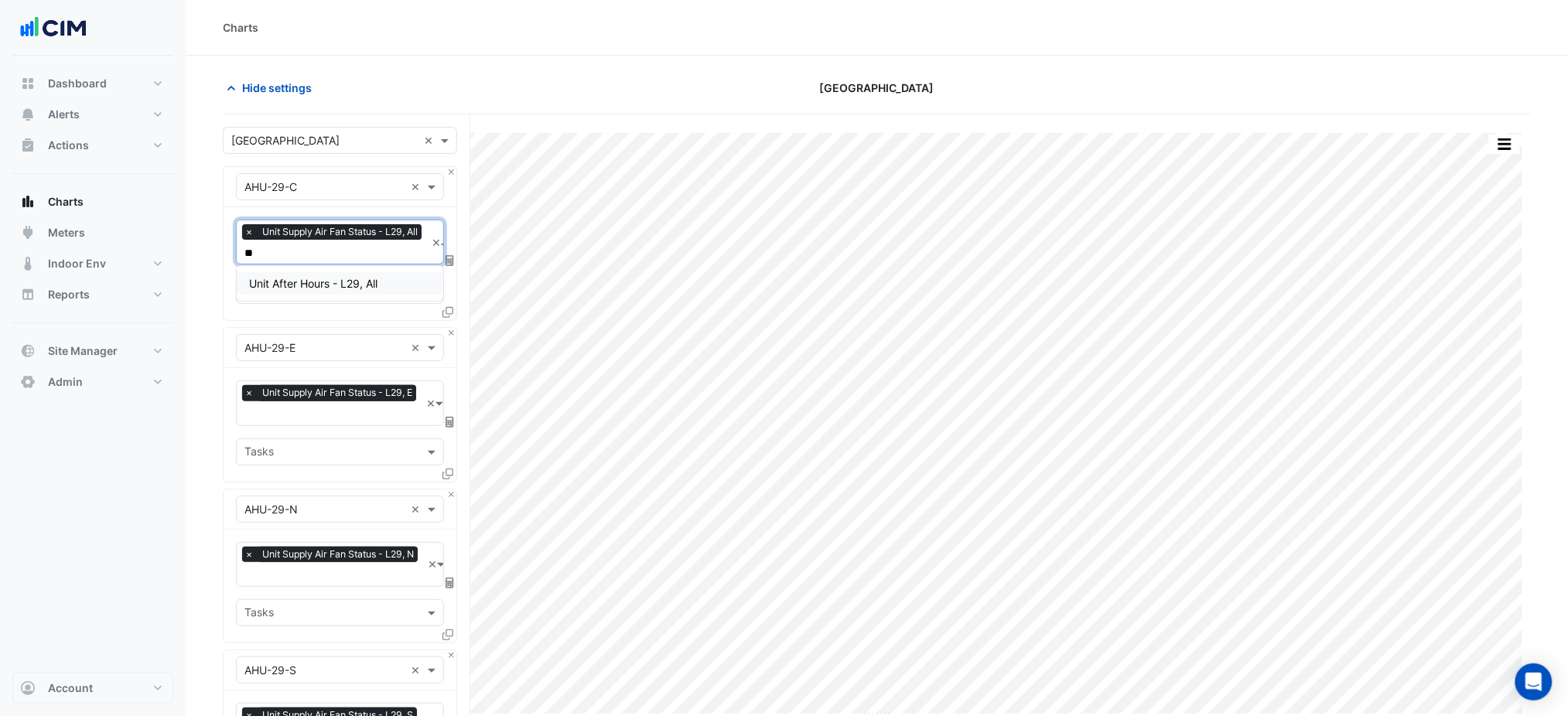
drag, startPoint x: 362, startPoint y: 283, endPoint x: 375, endPoint y: 295, distance: 17.7
click at [363, 283] on span "Unit After Hours - L29, All" at bounding box center [313, 284] width 129 height 13
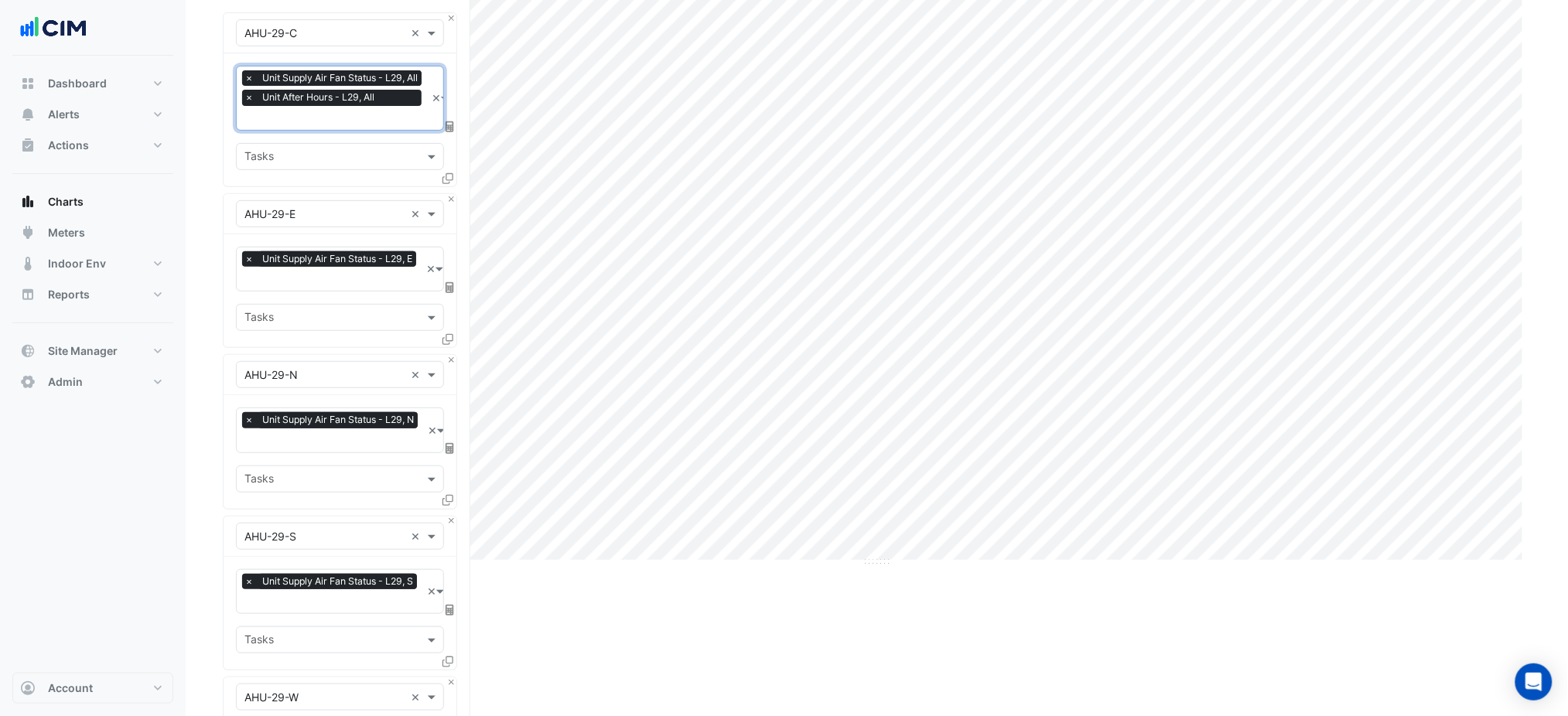
scroll to position [575, 0]
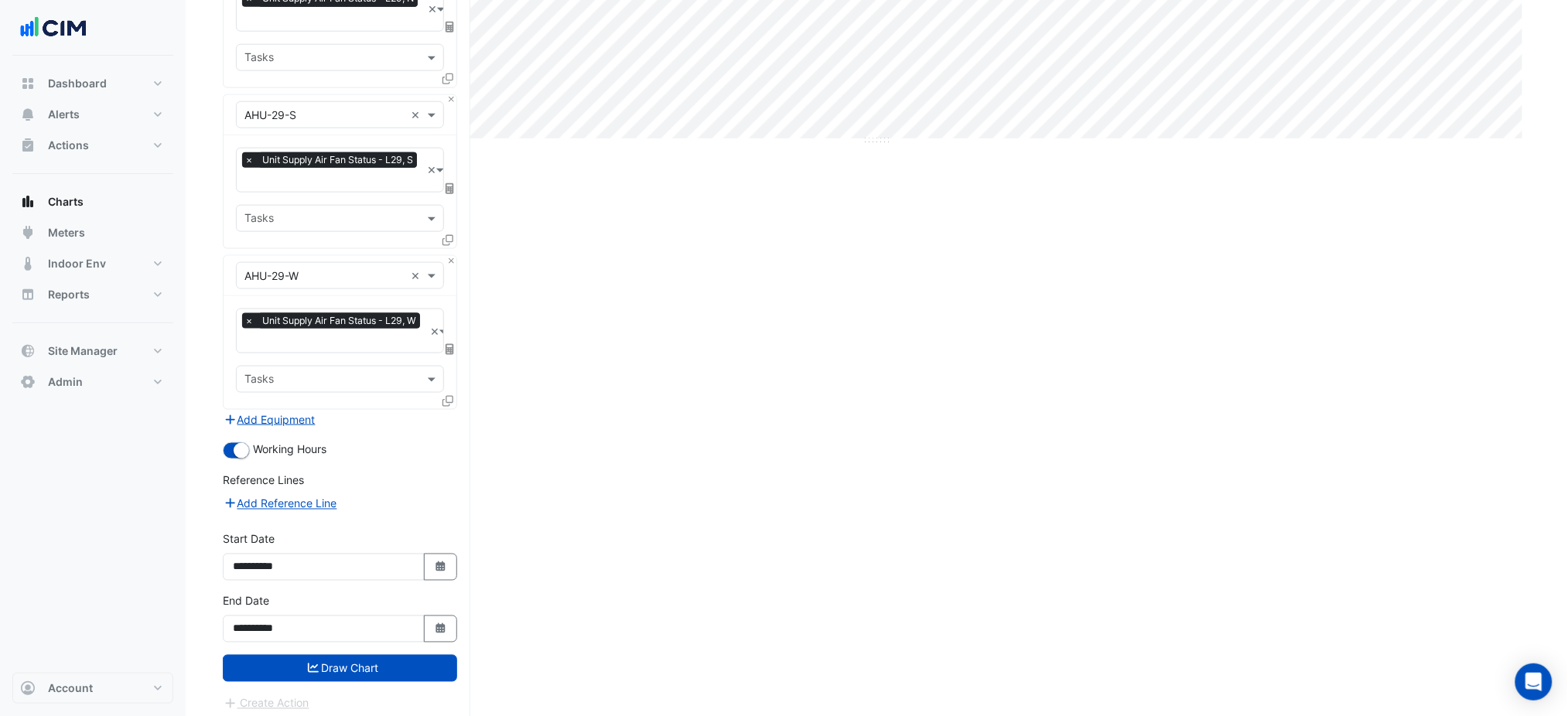
click at [372, 694] on div "Create Action" at bounding box center [339, 704] width 234 height 18
click at [379, 665] on button "Draw Chart" at bounding box center [339, 668] width 234 height 27
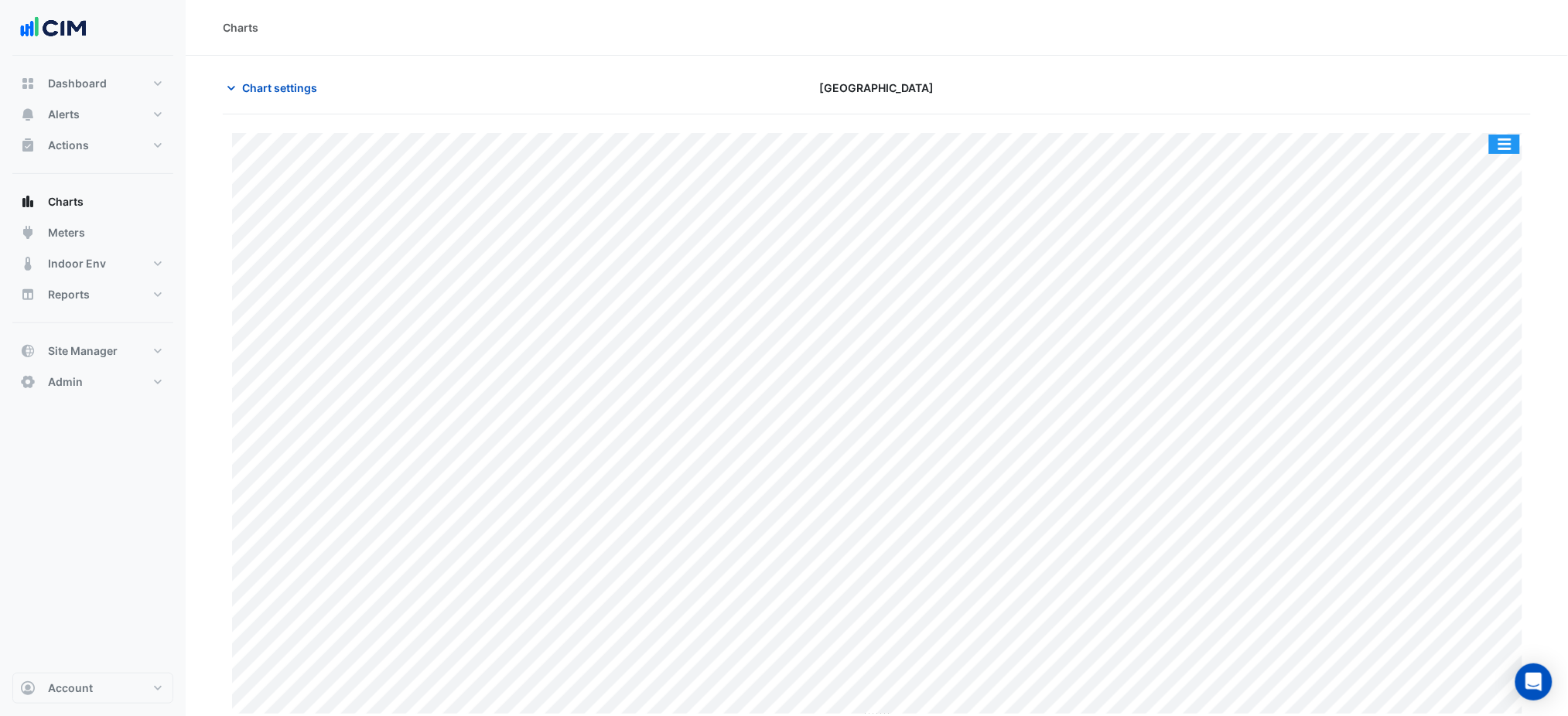
click at [1505, 153] on button "button" at bounding box center [1504, 144] width 31 height 19
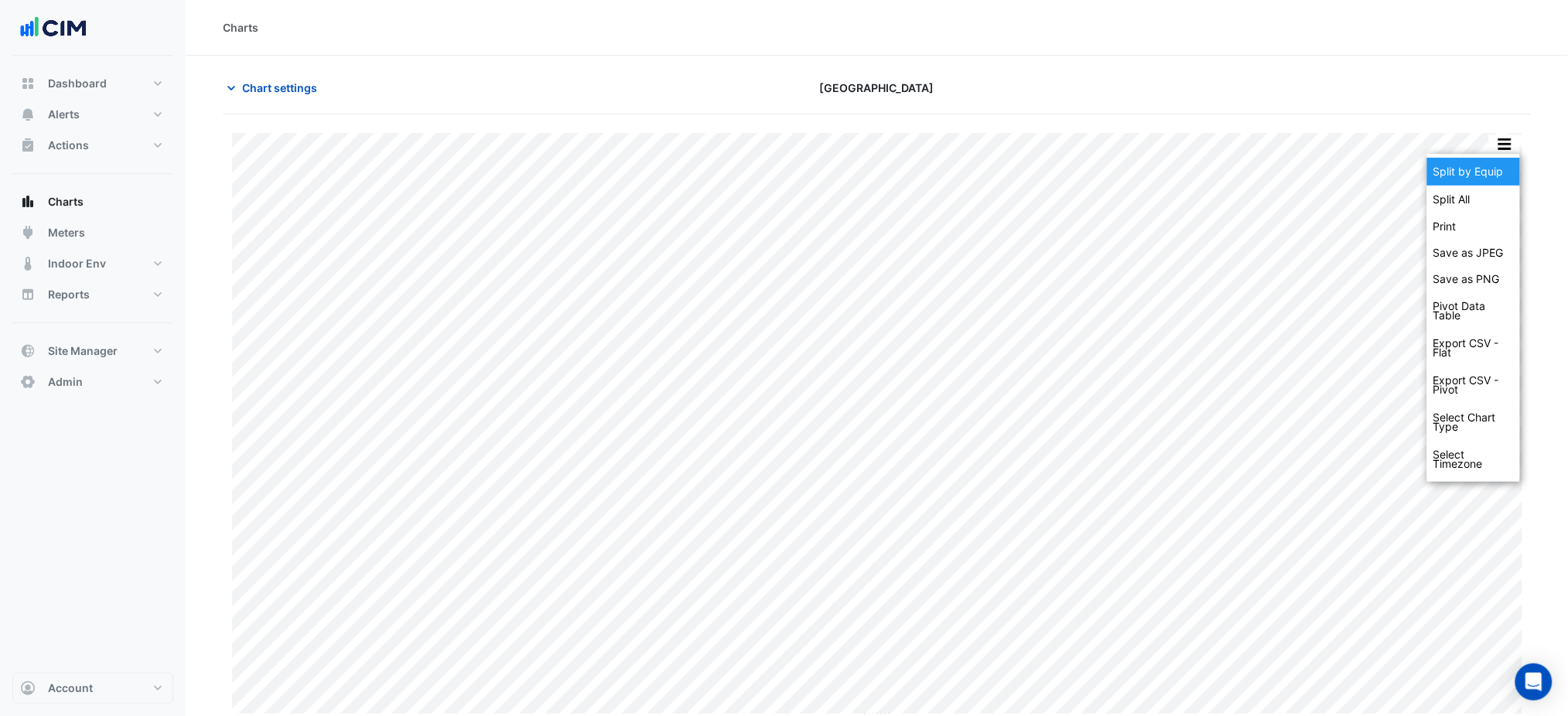
click at [1502, 168] on div "Split by Equip" at bounding box center [1474, 172] width 93 height 28
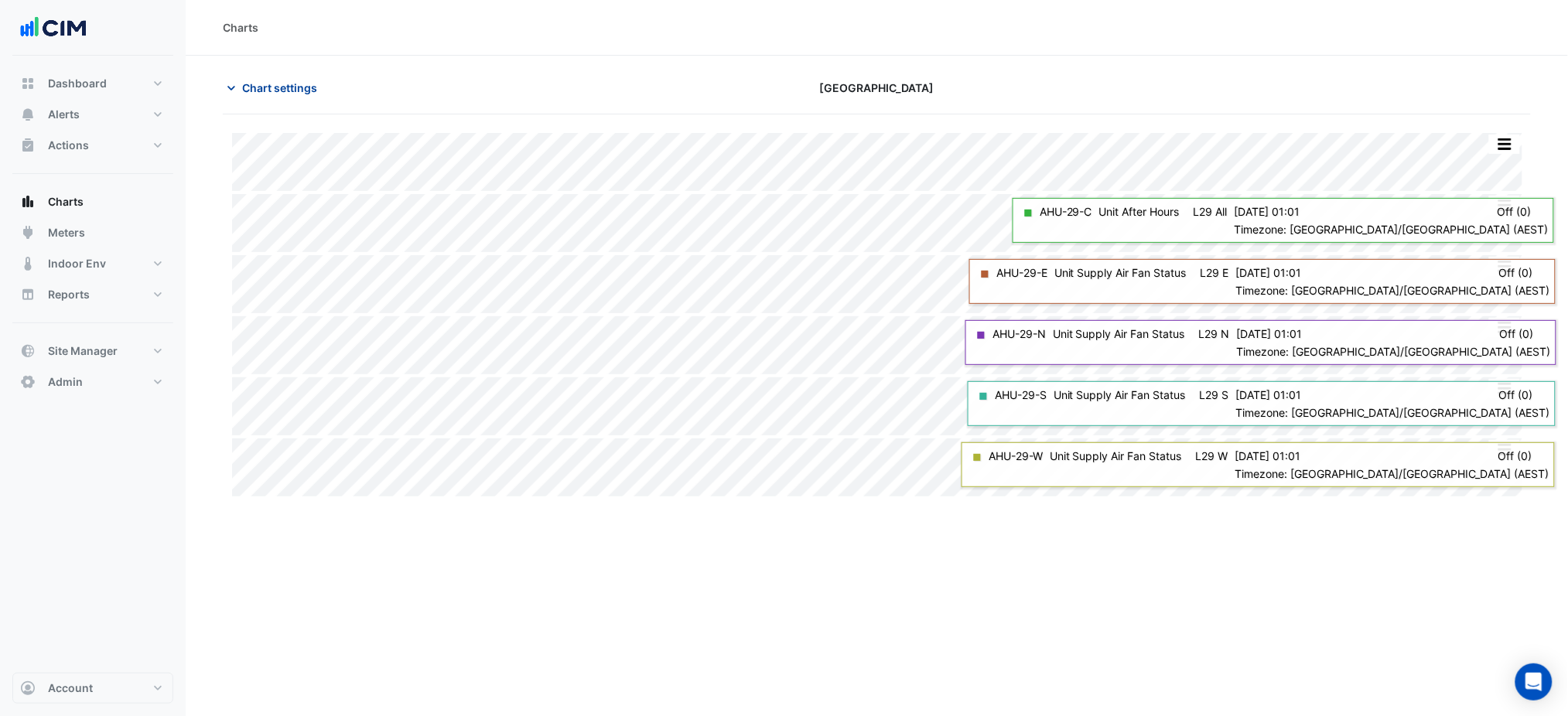
click at [264, 85] on span "Chart settings" at bounding box center [280, 88] width 75 height 17
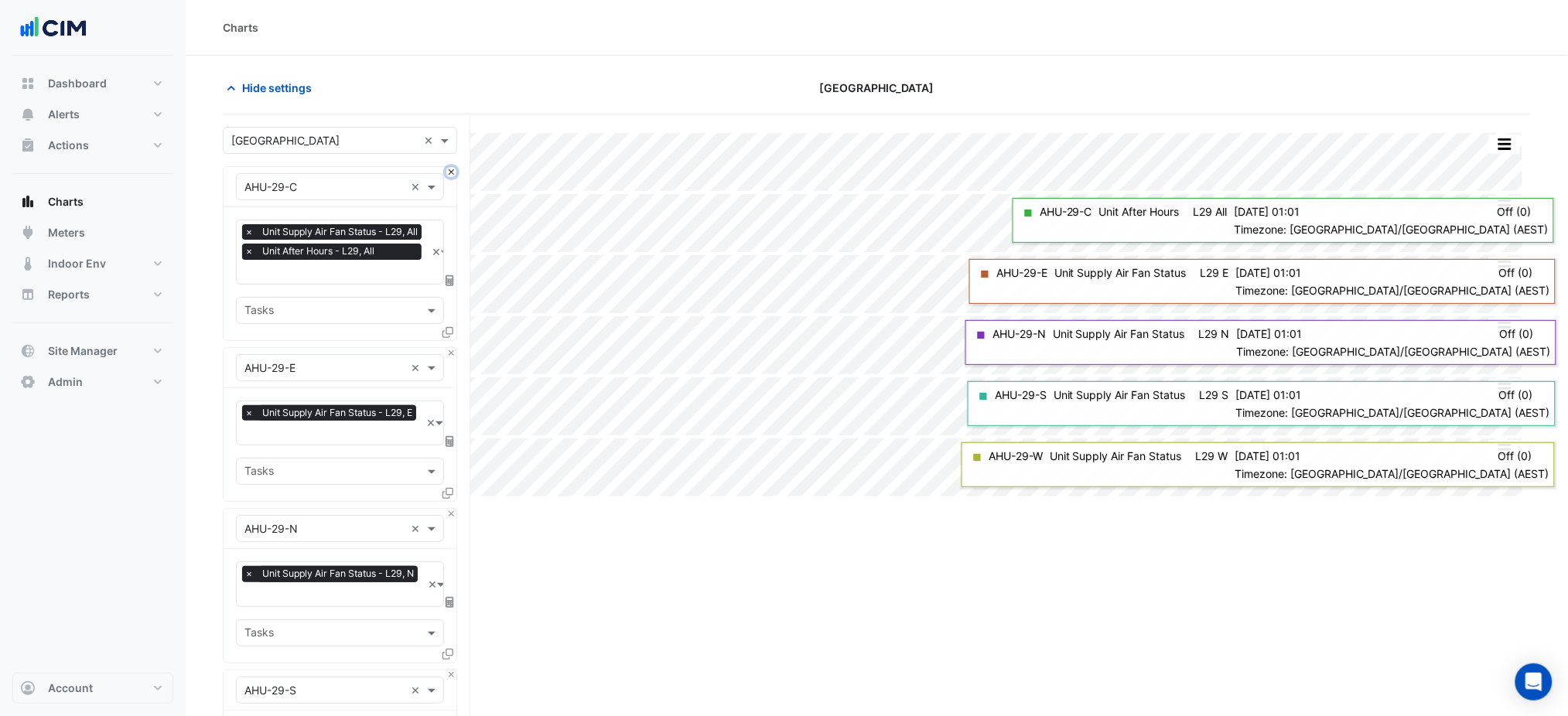
click at [452, 173] on button "Close" at bounding box center [452, 172] width 10 height 10
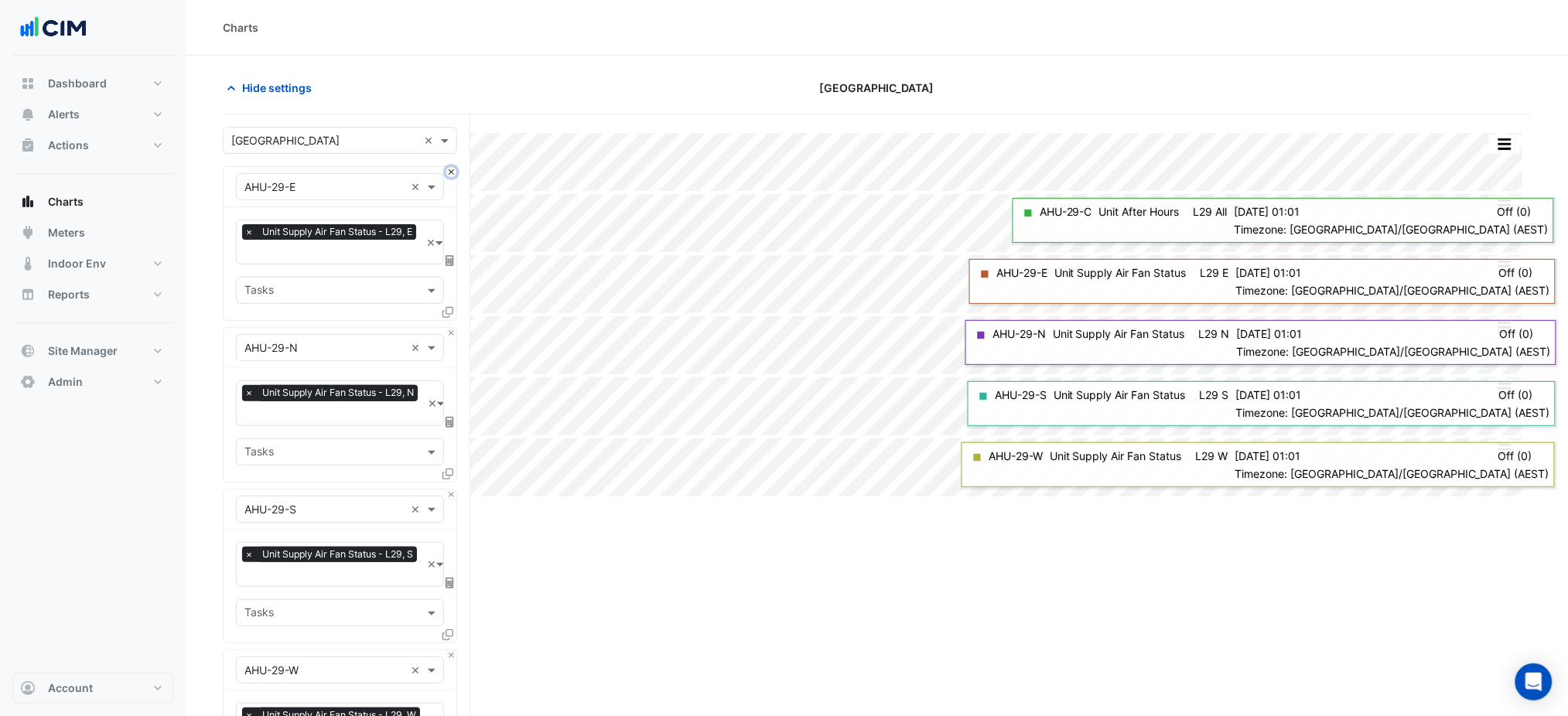
click at [452, 173] on button "Close" at bounding box center [452, 172] width 10 height 10
click at [452, 328] on button "Close" at bounding box center [452, 333] width 10 height 10
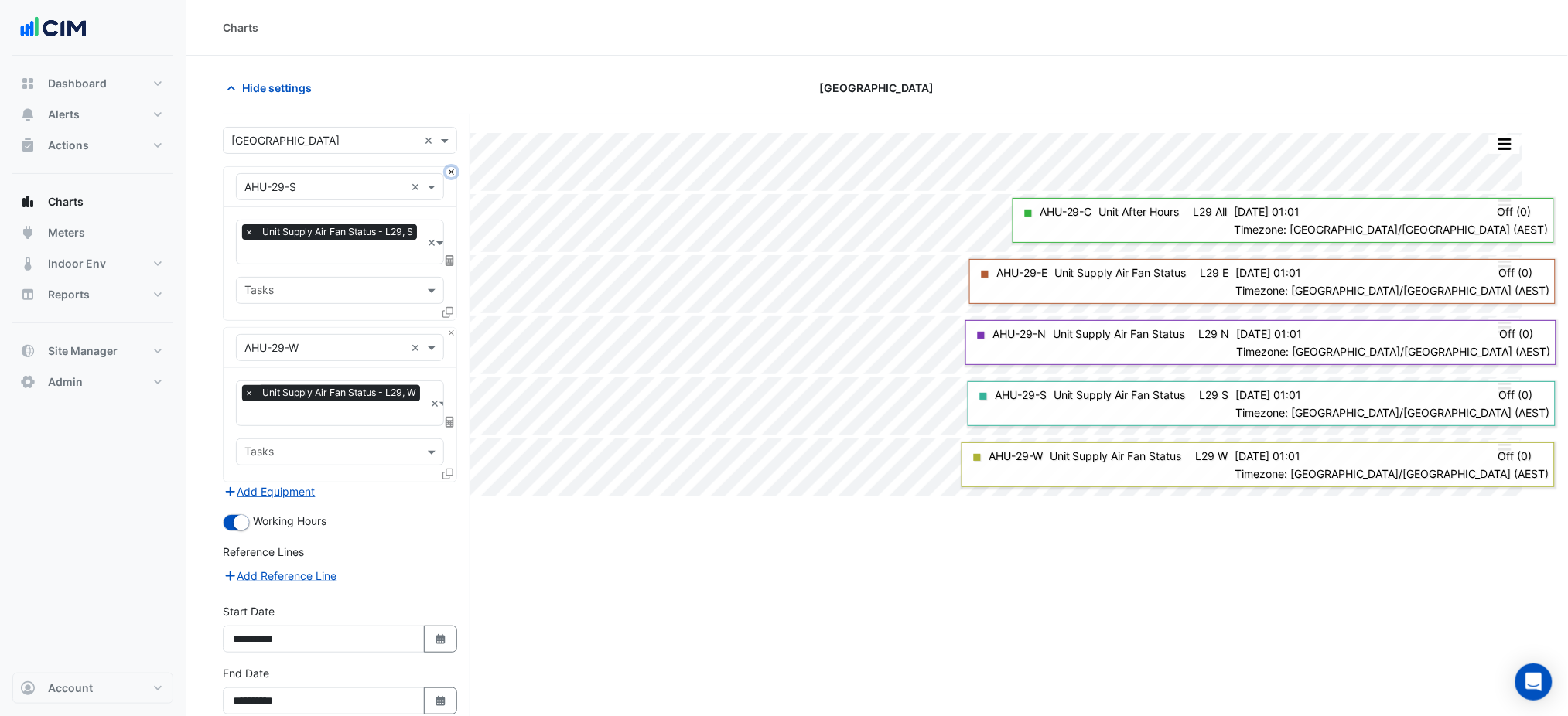
click at [453, 173] on button "Close" at bounding box center [452, 172] width 10 height 10
click at [453, 328] on div "× AHU-29-W ×" at bounding box center [339, 348] width 233 height 40
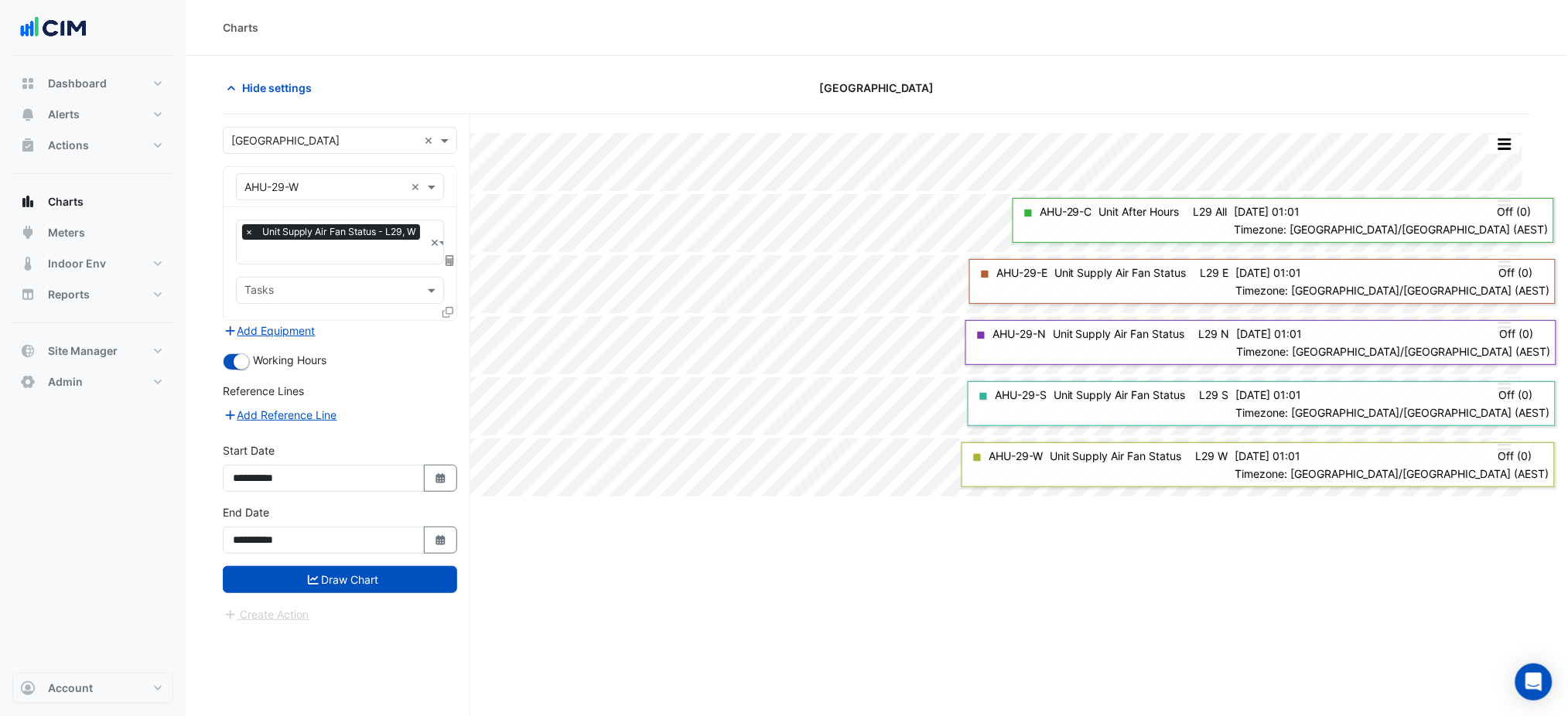
click at [399, 179] on input "text" at bounding box center [325, 188] width 160 height 17
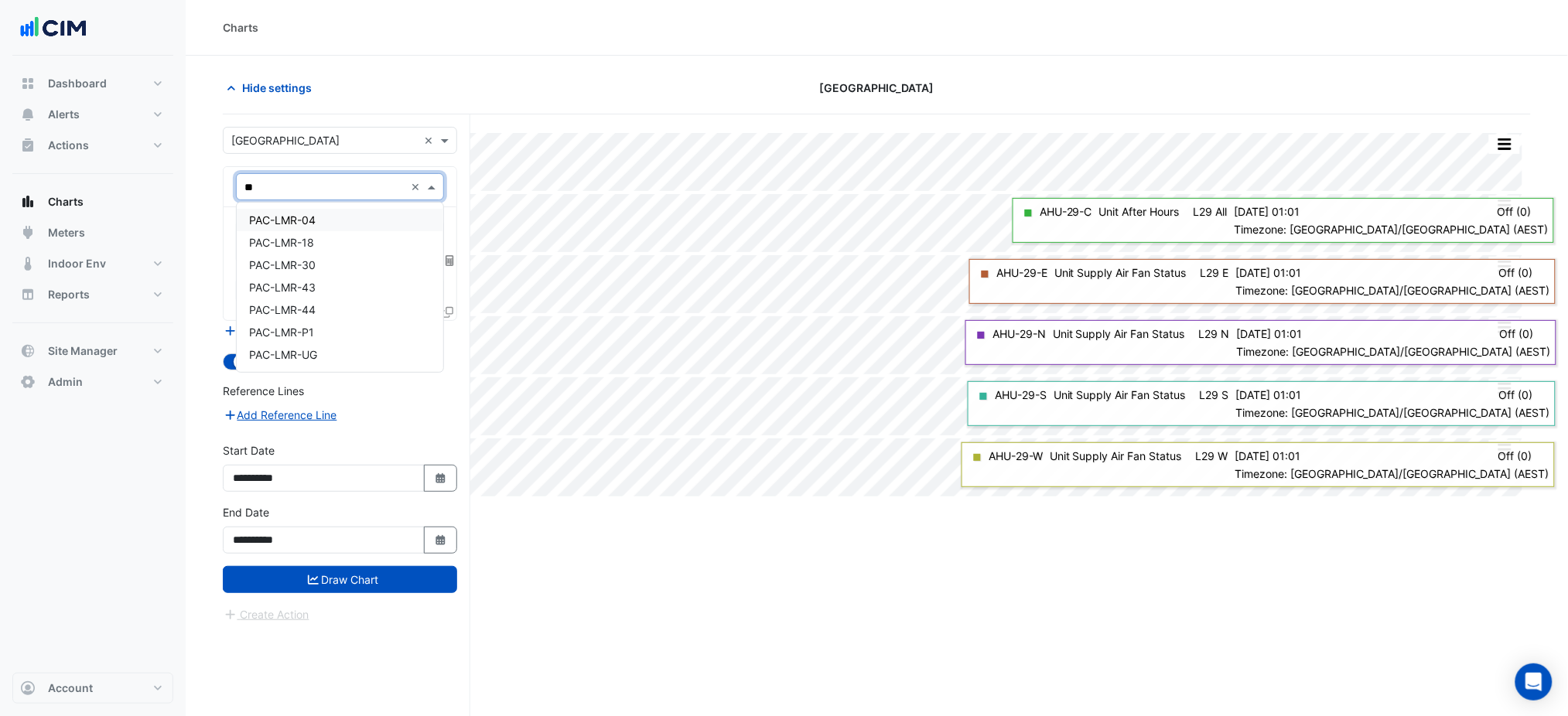
type input "***"
click at [301, 220] on span "PAC-LMR-04" at bounding box center [282, 220] width 66 height 13
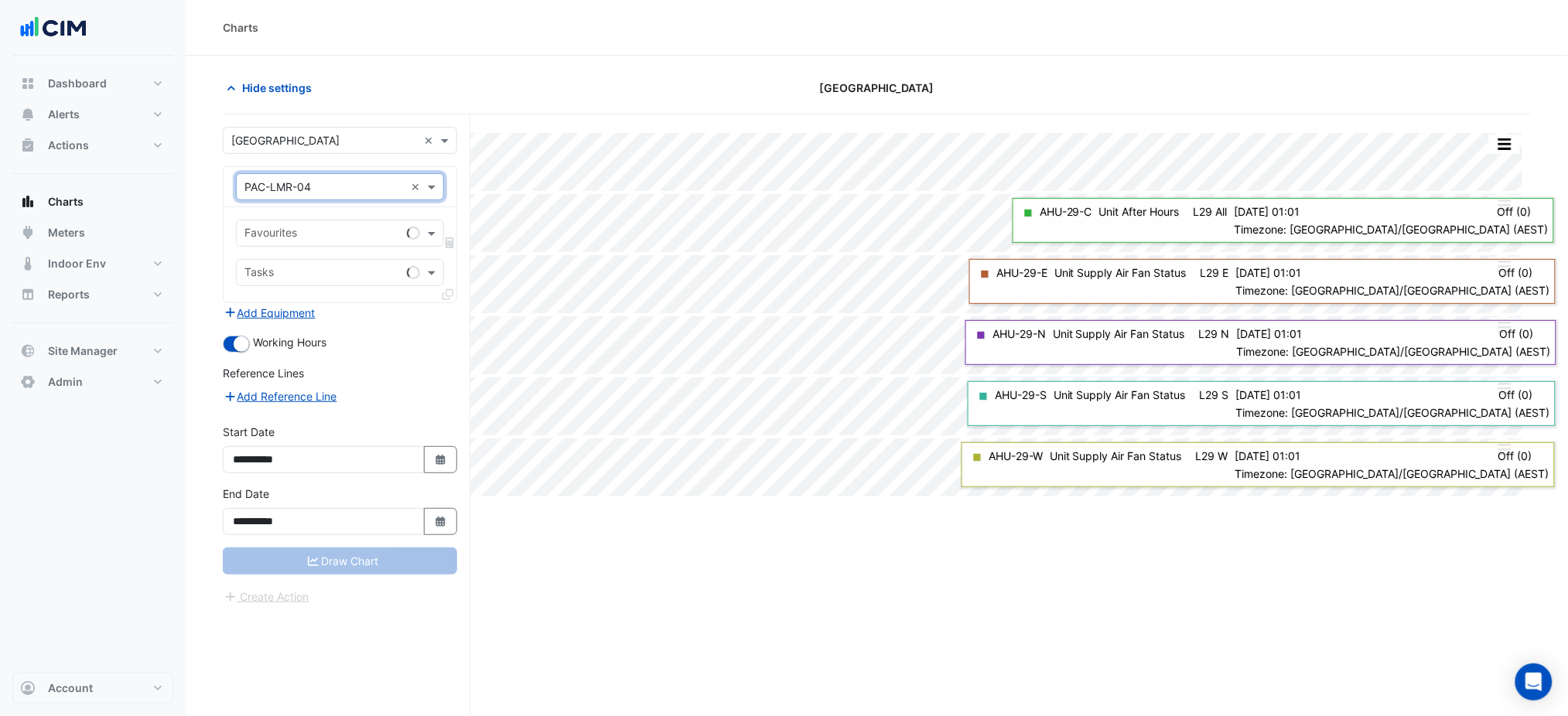
click at [312, 231] on input "text" at bounding box center [323, 235] width 156 height 17
type input "****"
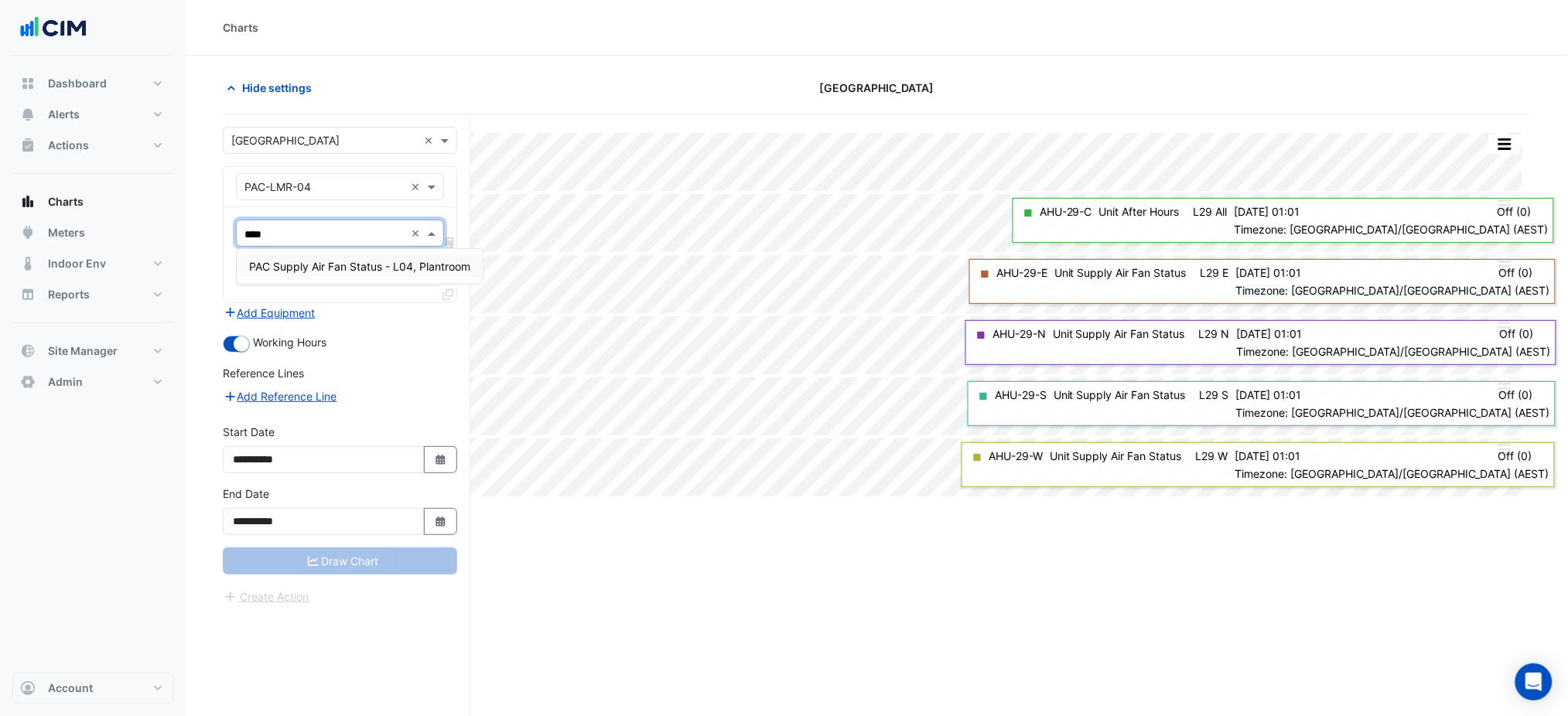
click at [387, 267] on span "PAC Supply Air Fan Status - L04, Plantroom" at bounding box center [359, 266] width 222 height 13
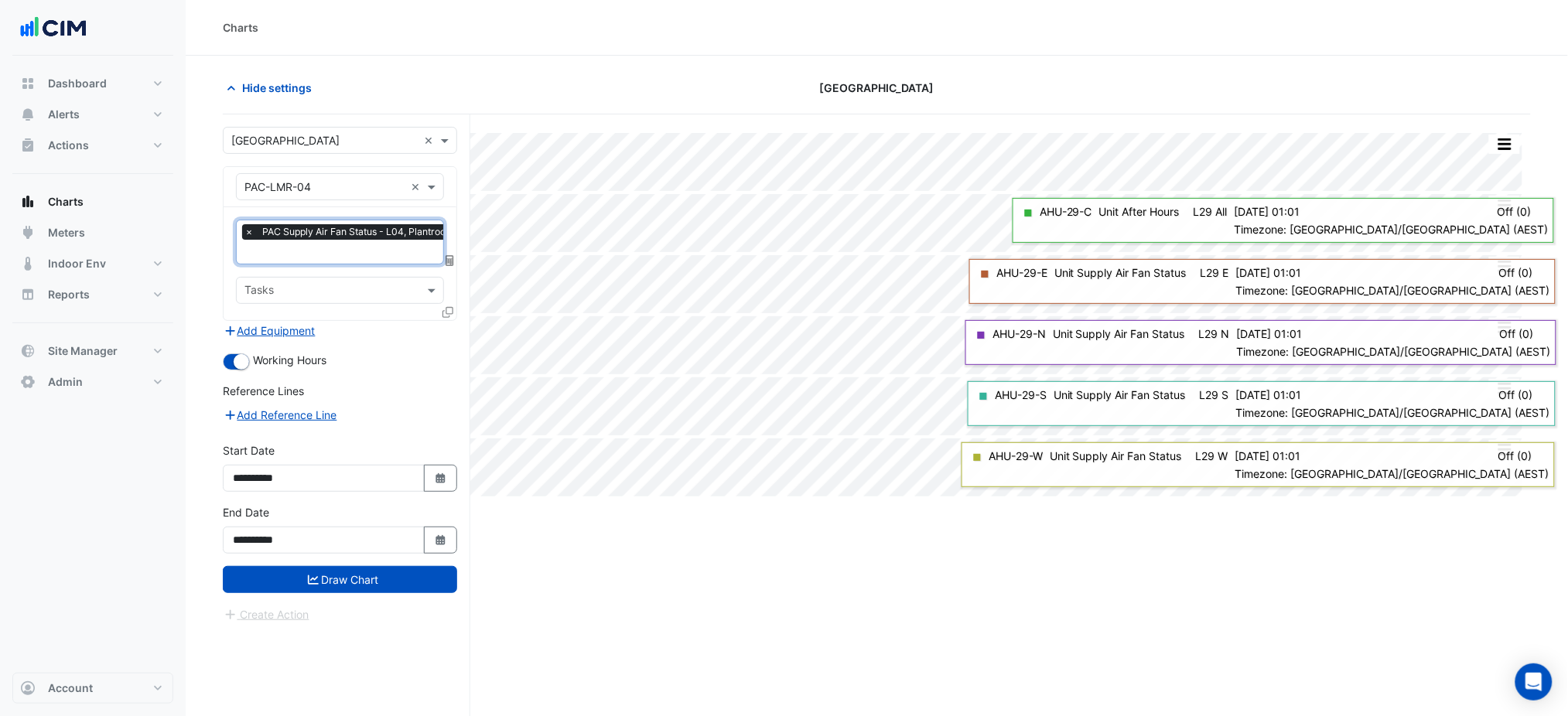
drag, startPoint x: 454, startPoint y: 306, endPoint x: 447, endPoint y: 309, distance: 7.6
click at [447, 309] on div at bounding box center [449, 314] width 14 height 22
click at [447, 309] on icon at bounding box center [447, 312] width 11 height 11
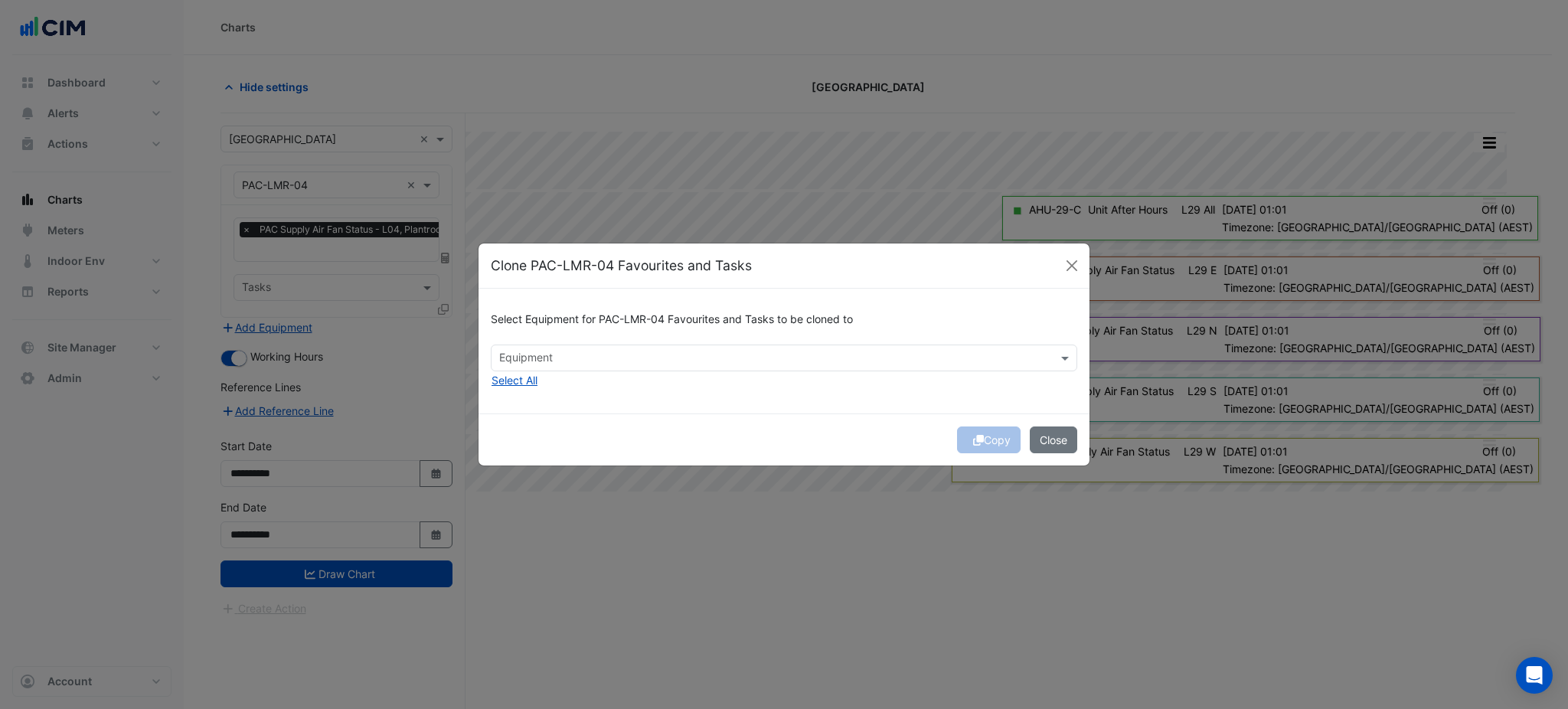
drag, startPoint x: 586, startPoint y: 330, endPoint x: 589, endPoint y: 339, distance: 9.5
click at [586, 331] on div "Select Equipment for PAC-LMR-04 Favourites and Tasks to be cloned to" at bounding box center [784, 322] width 586 height 44
click at [592, 348] on div "Equipment" at bounding box center [770, 357] width 559 height 24
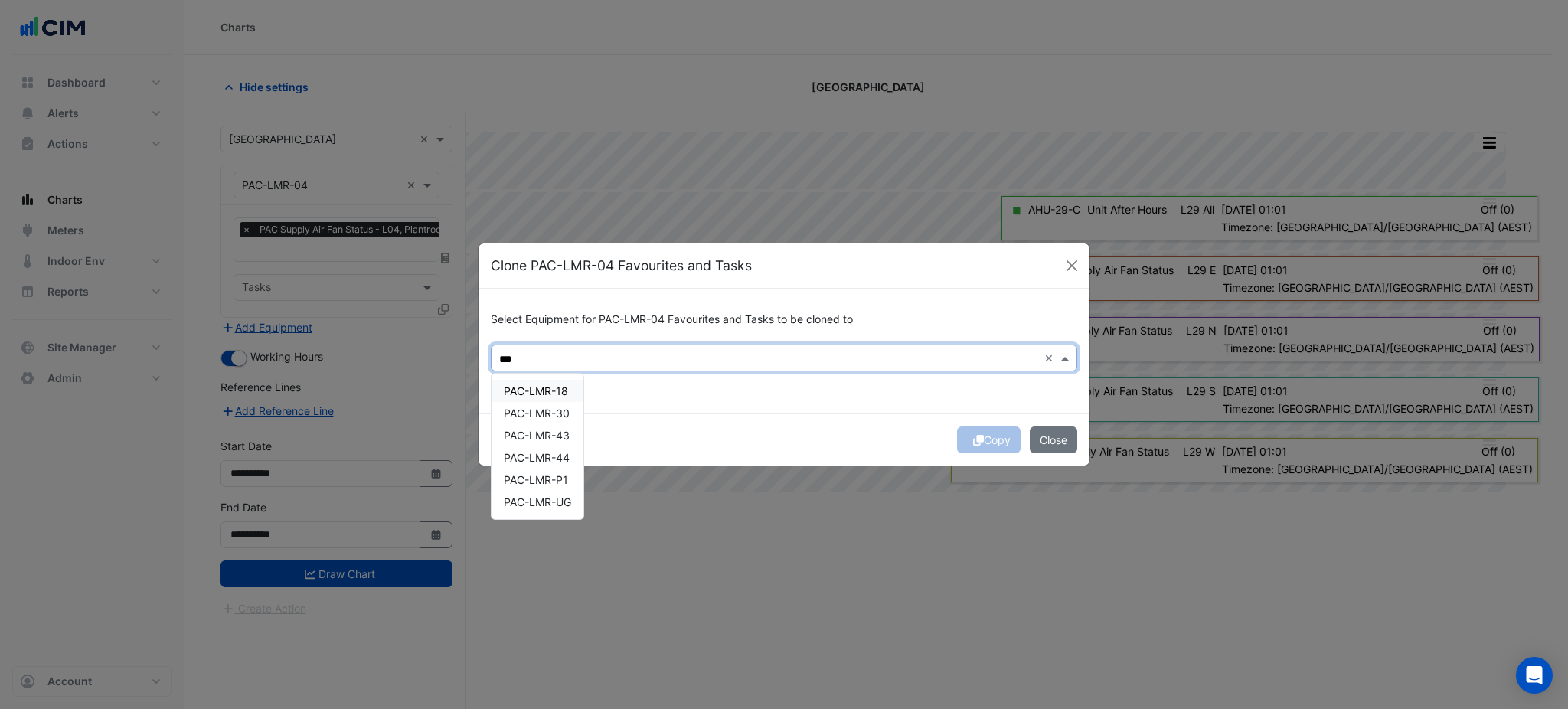
click at [563, 398] on div "PAC-LMR-18" at bounding box center [537, 390] width 92 height 22
click at [561, 422] on div "PAC-LMR-30" at bounding box center [537, 412] width 92 height 22
click at [562, 442] on div "PAC-LMR-43" at bounding box center [537, 435] width 92 height 22
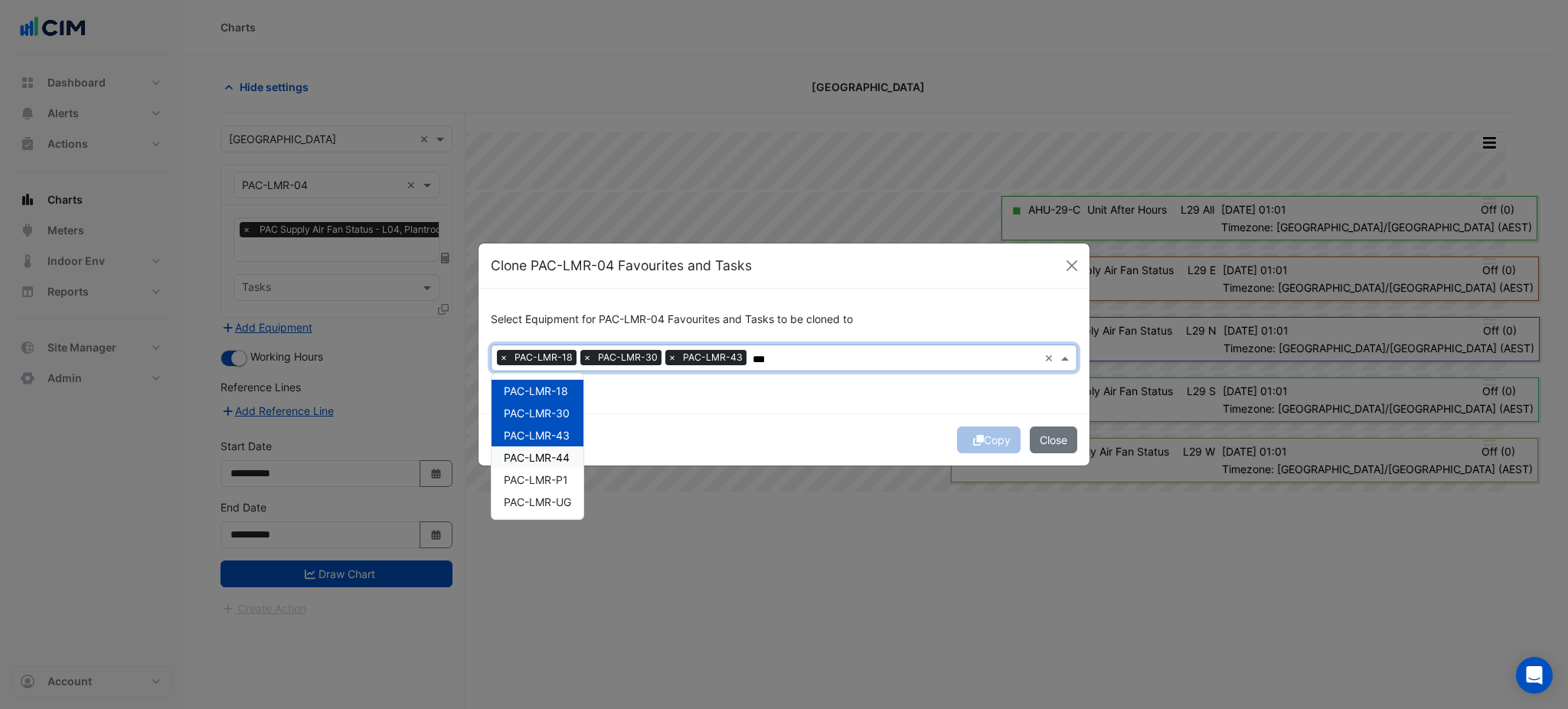
click at [559, 458] on span "PAC-LMR-44" at bounding box center [536, 458] width 66 height 13
click at [558, 473] on span "PAC-LMR-P1" at bounding box center [536, 480] width 64 height 13
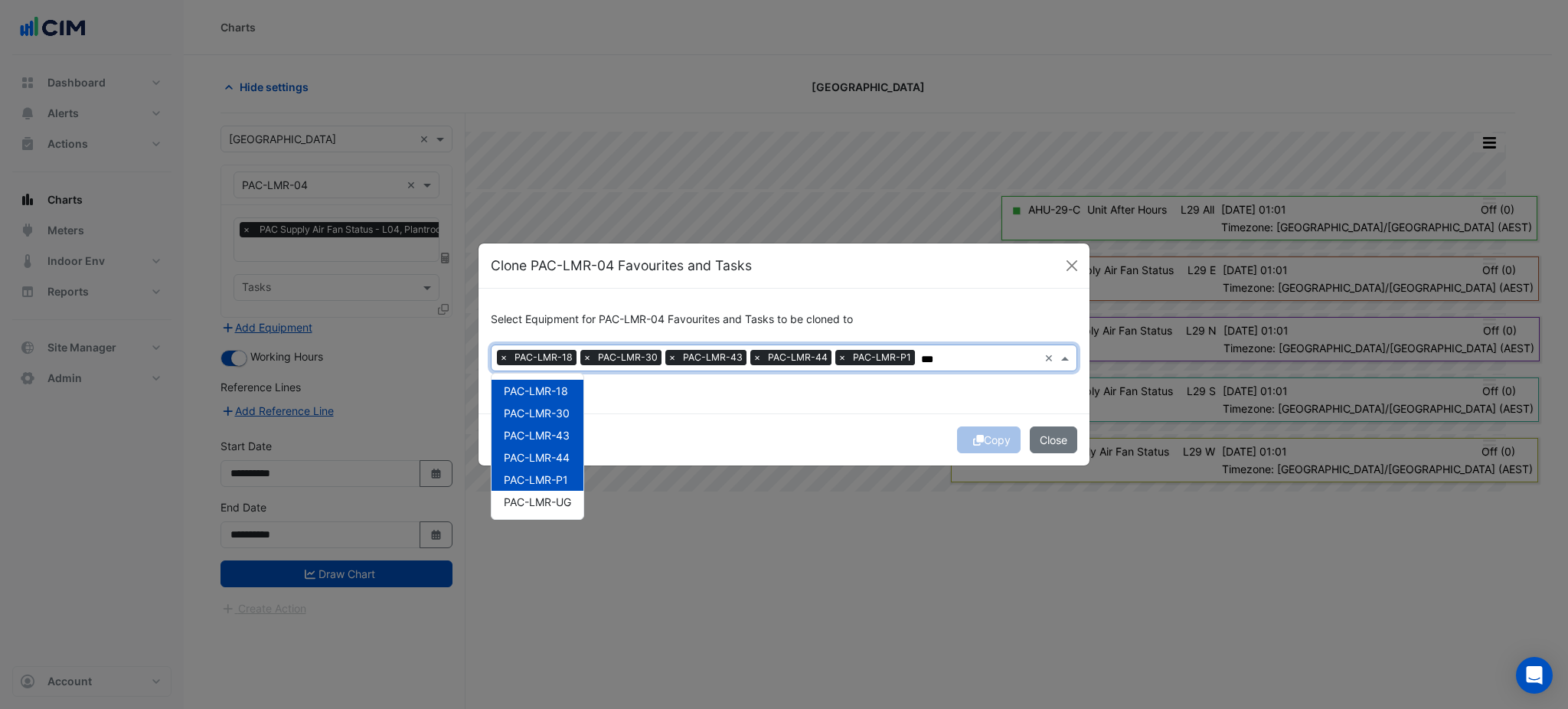
click at [558, 491] on div "PAC-LMR-UG" at bounding box center [537, 501] width 92 height 22
type input "***"
click at [705, 442] on div "Copy Close" at bounding box center [784, 439] width 611 height 52
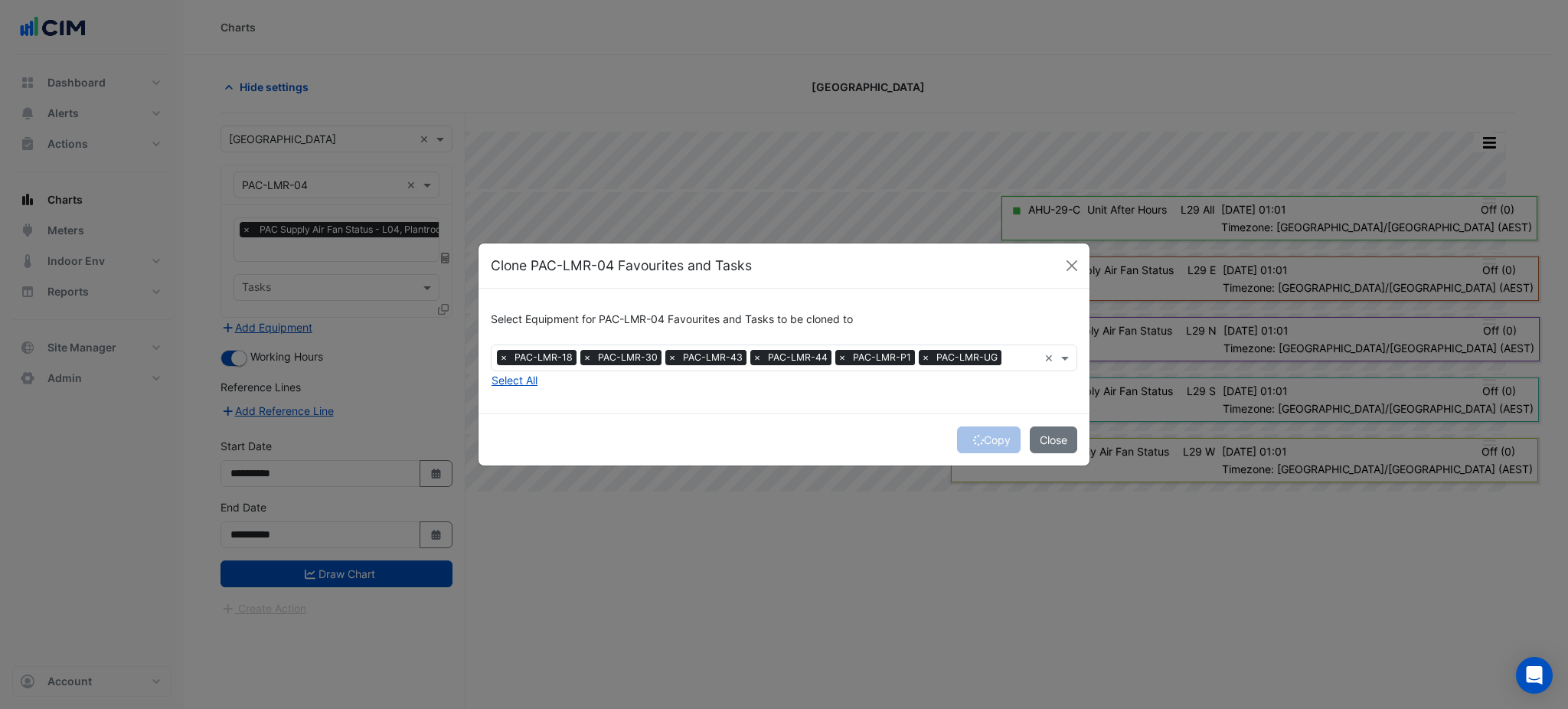
click at [982, 435] on div "Copy Close" at bounding box center [784, 439] width 611 height 52
click at [983, 443] on div "Copy Close" at bounding box center [784, 439] width 611 height 52
click at [983, 443] on button "Copy" at bounding box center [988, 440] width 63 height 27
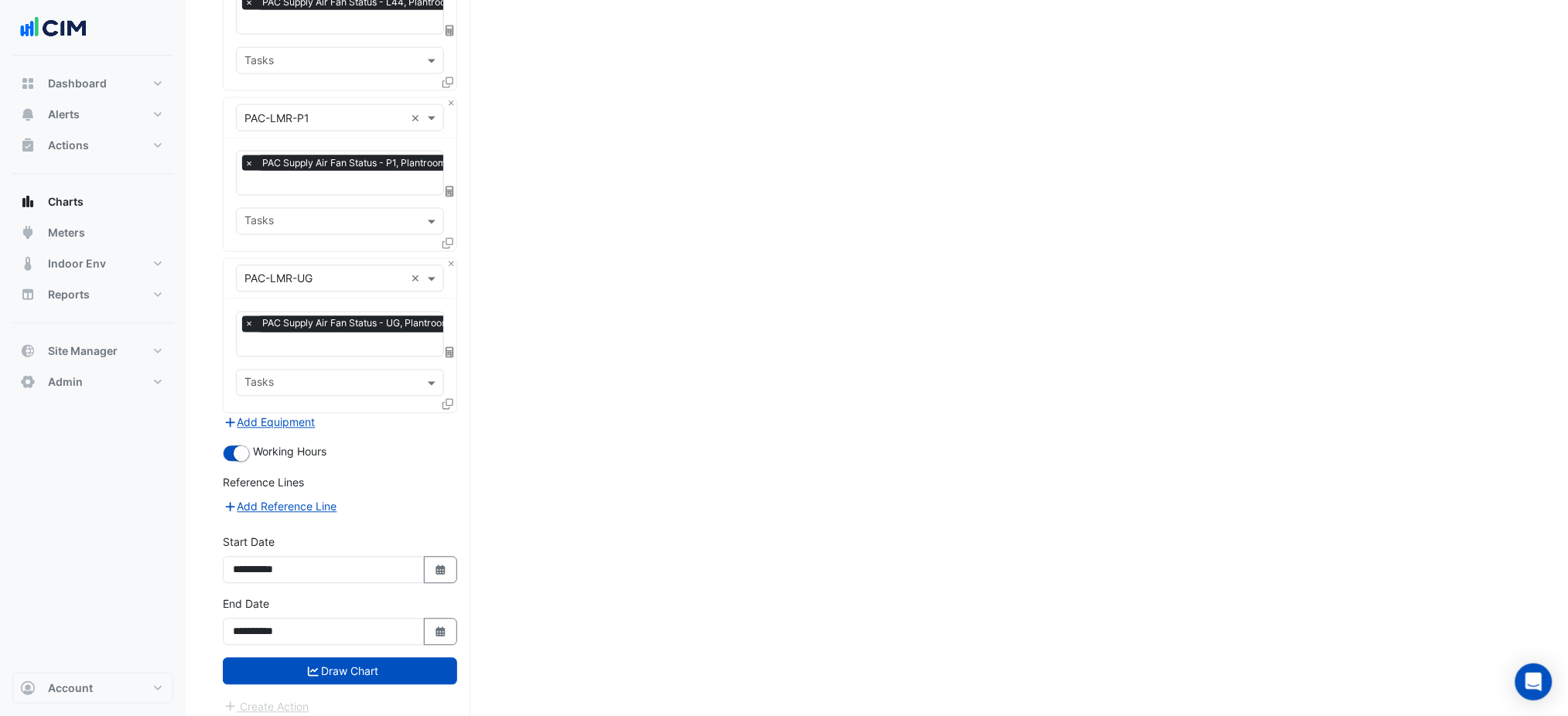
click at [438, 643] on div "**********" at bounding box center [339, 627] width 253 height 62
click at [436, 658] on button "Draw Chart" at bounding box center [339, 671] width 234 height 27
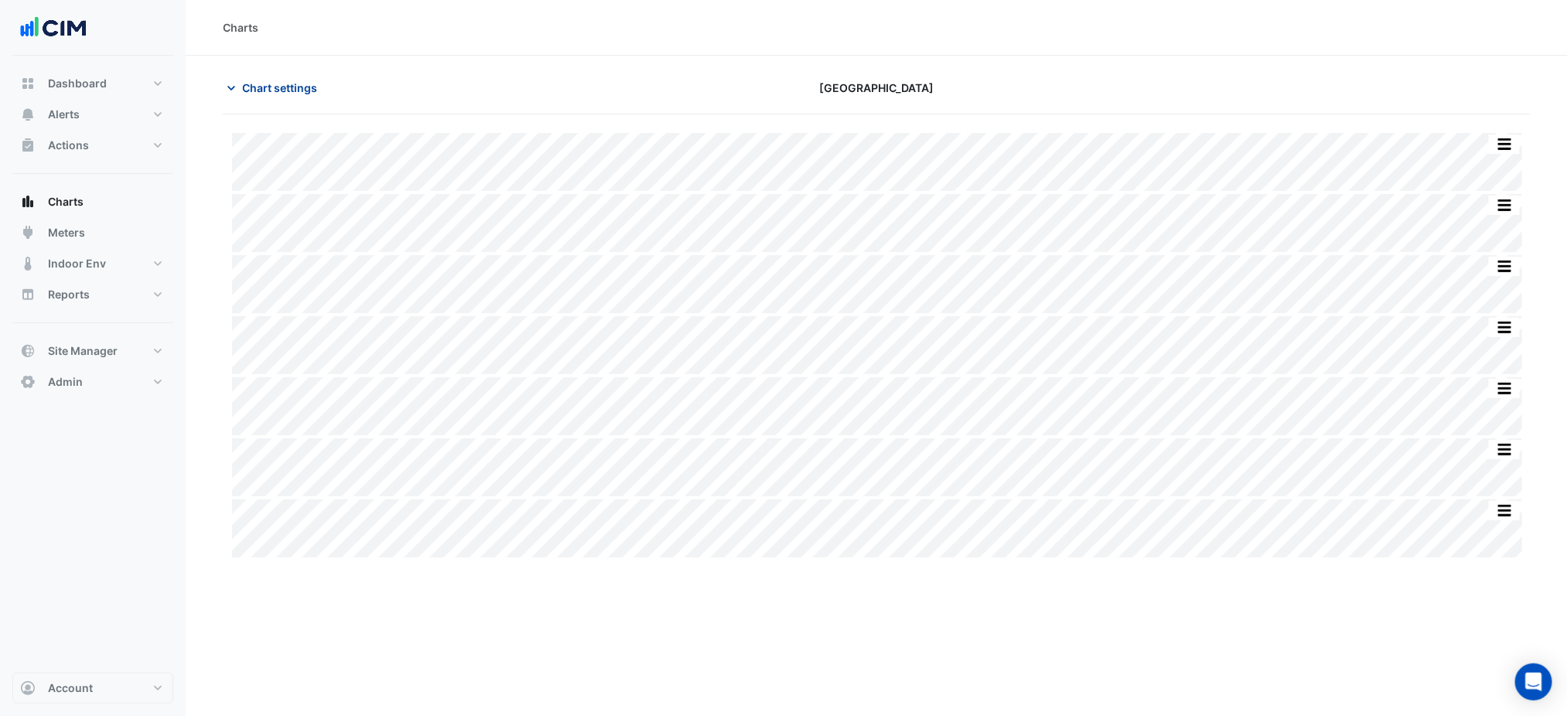
click at [272, 80] on span "Chart settings" at bounding box center [280, 88] width 75 height 17
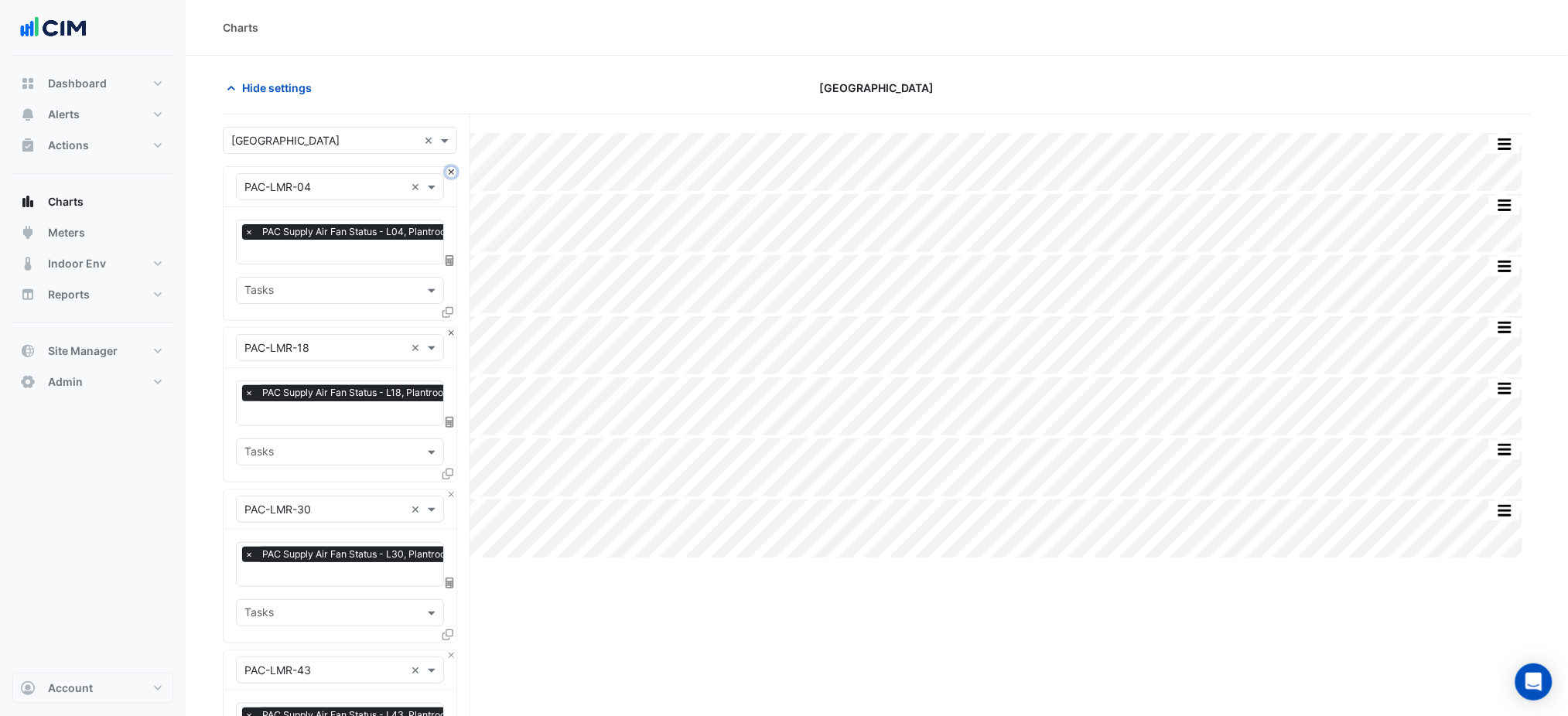
click at [448, 173] on button "Close" at bounding box center [452, 172] width 10 height 10
click at [448, 328] on button "Close" at bounding box center [452, 333] width 10 height 10
click at [451, 173] on button "Close" at bounding box center [452, 172] width 10 height 10
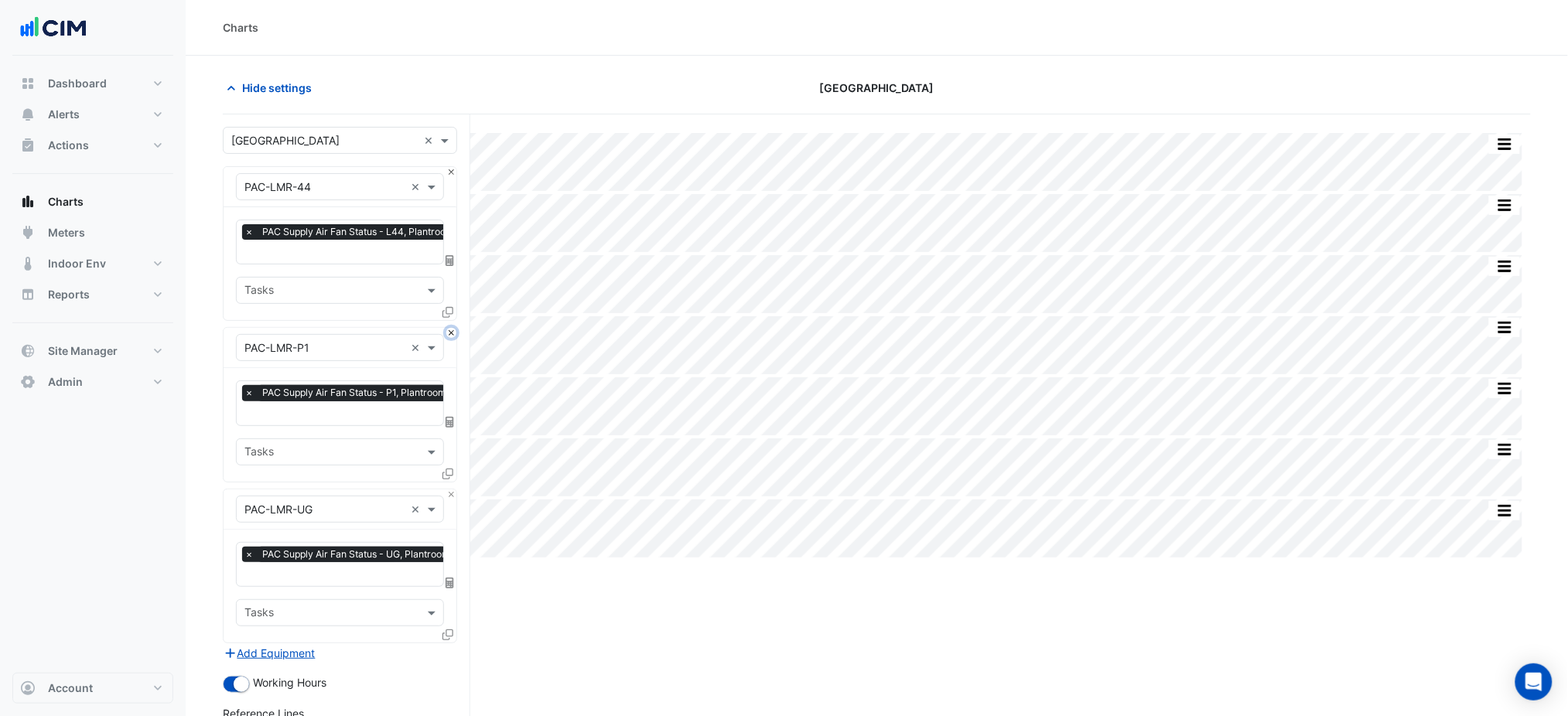
click at [451, 328] on button "Close" at bounding box center [452, 333] width 10 height 10
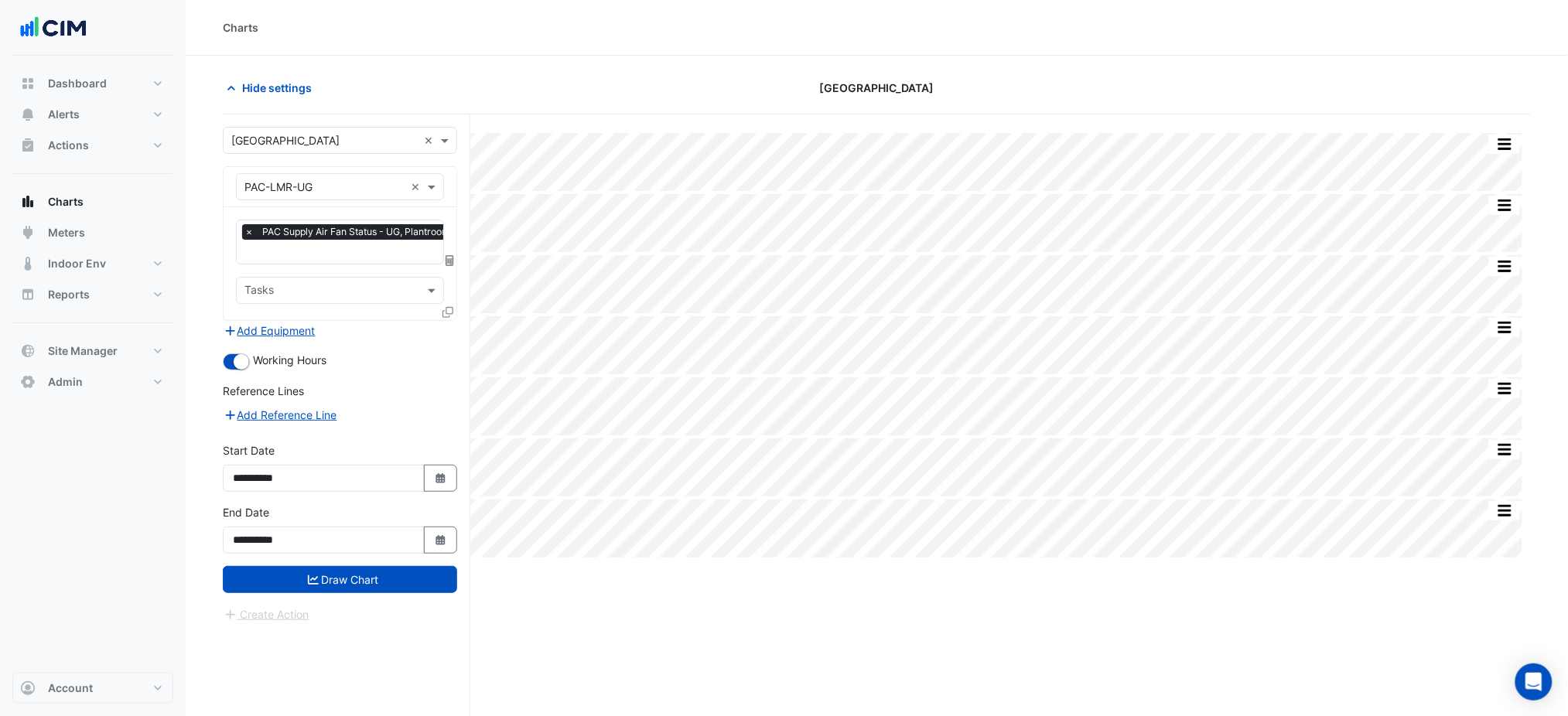
click at [451, 173] on div "× PAC-LMR-UG ×" at bounding box center [339, 187] width 233 height 40
click at [348, 182] on input "text" at bounding box center [325, 188] width 160 height 17
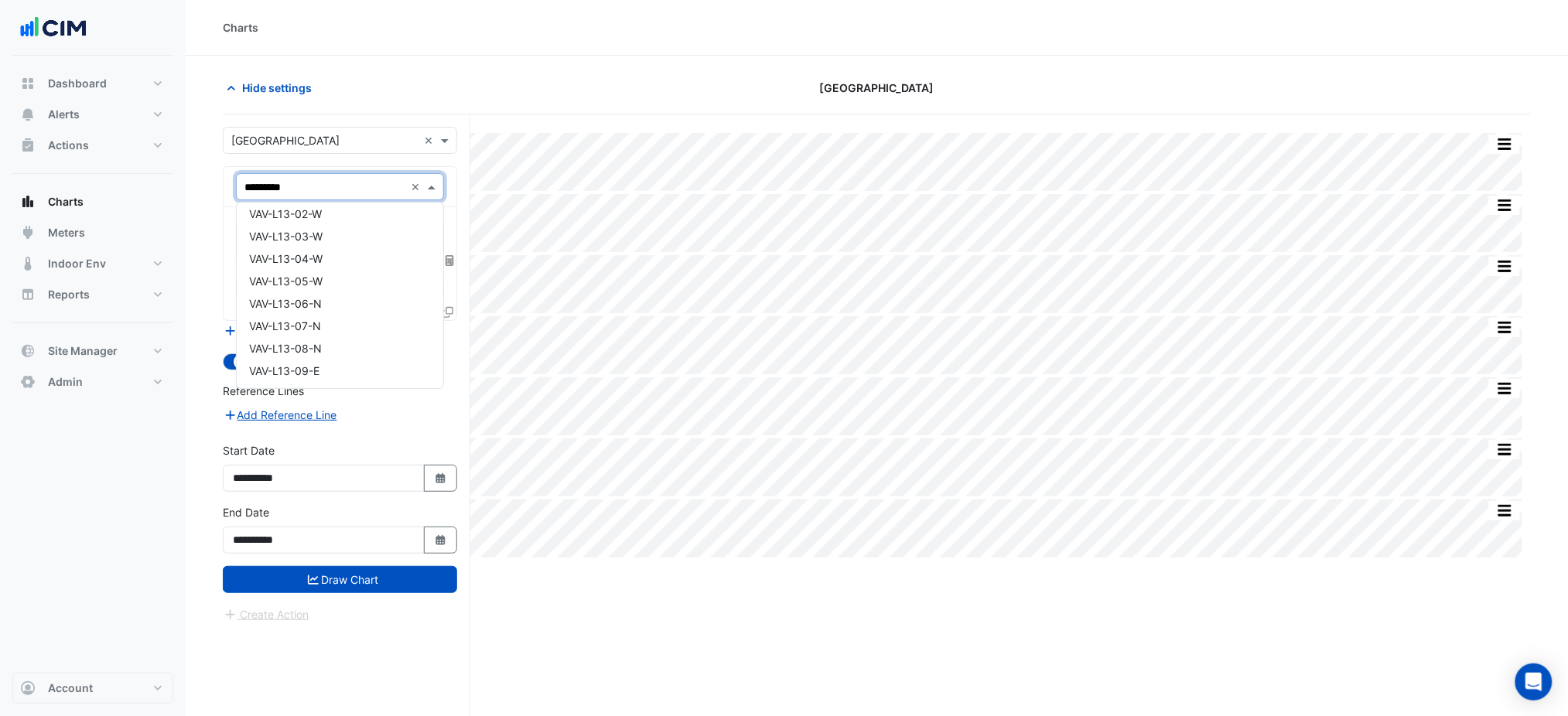
scroll to position [28, 0]
type input "**********"
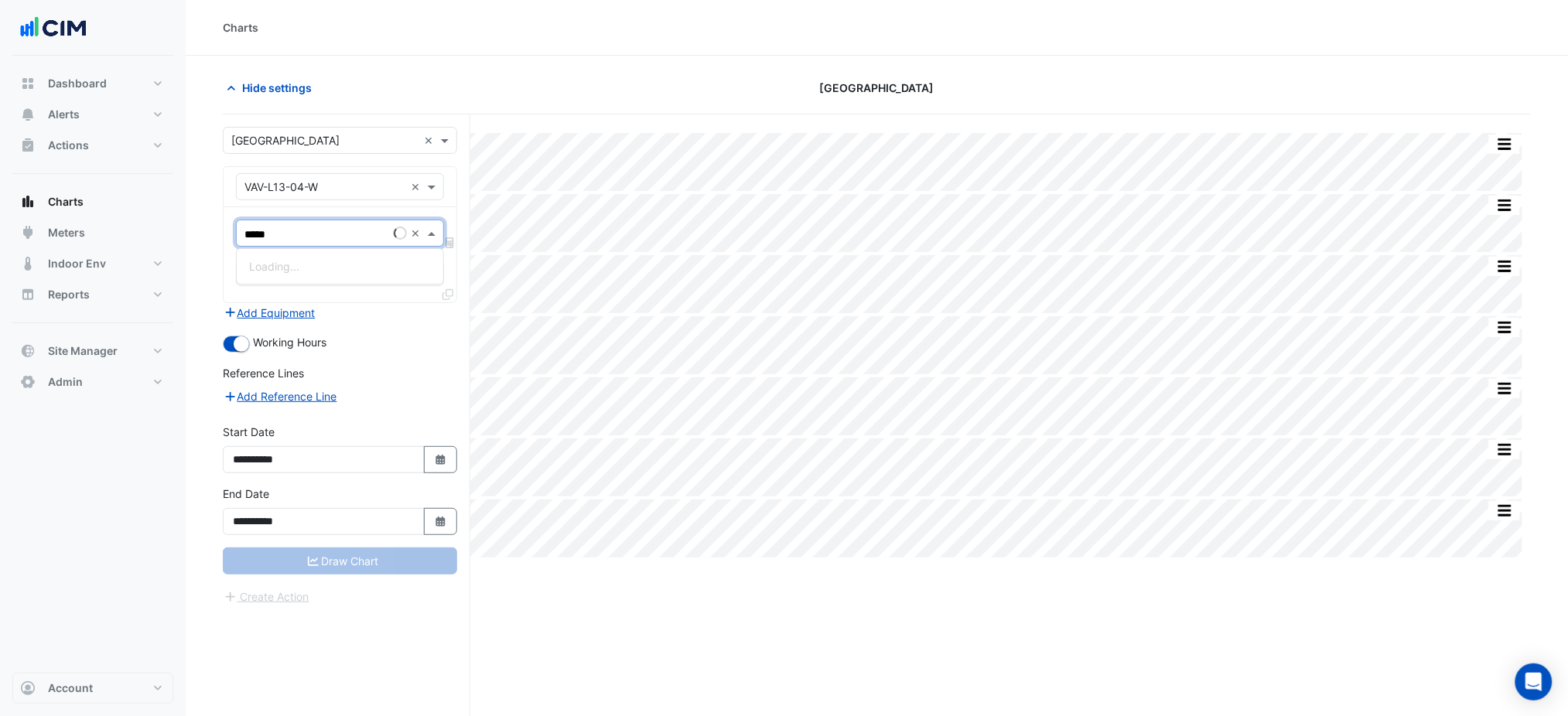
type input "******"
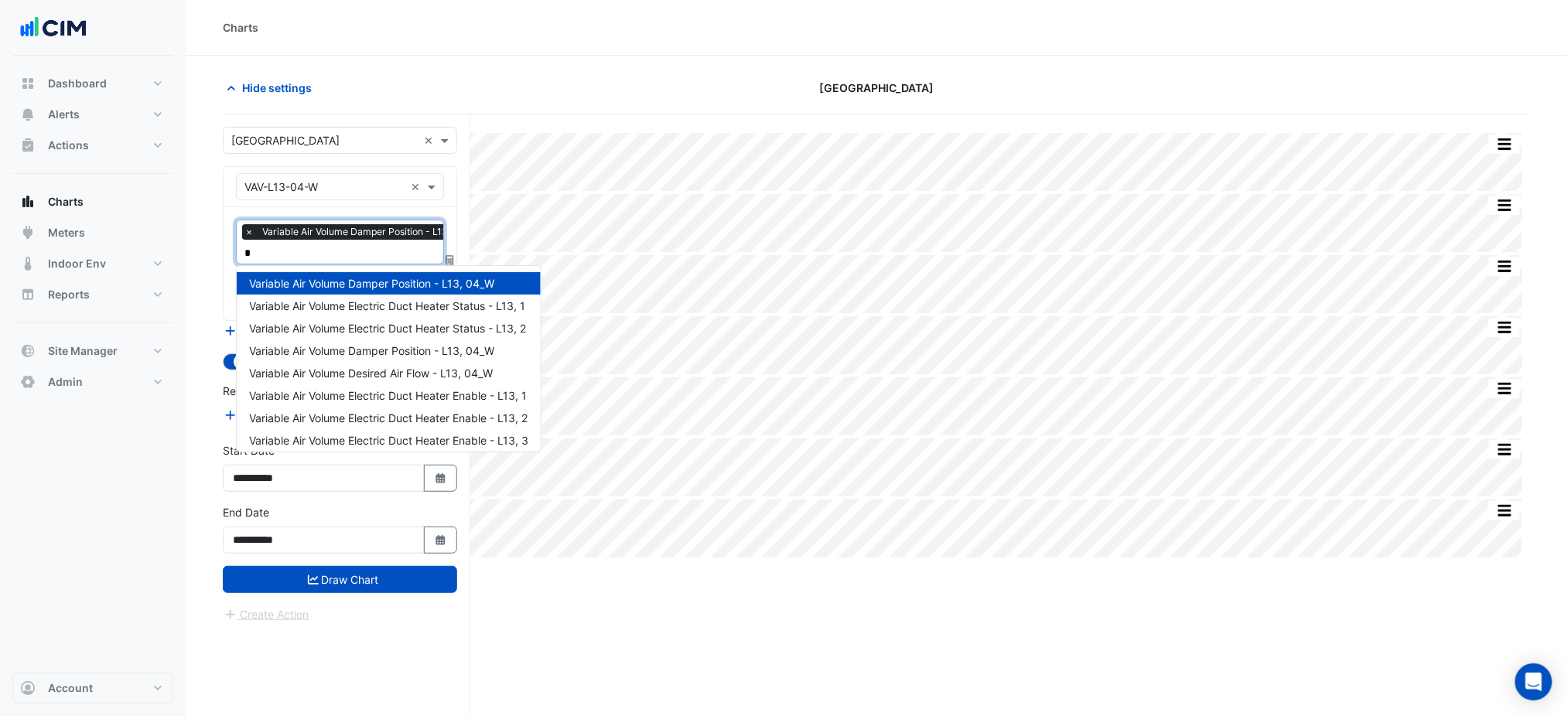
type input "**"
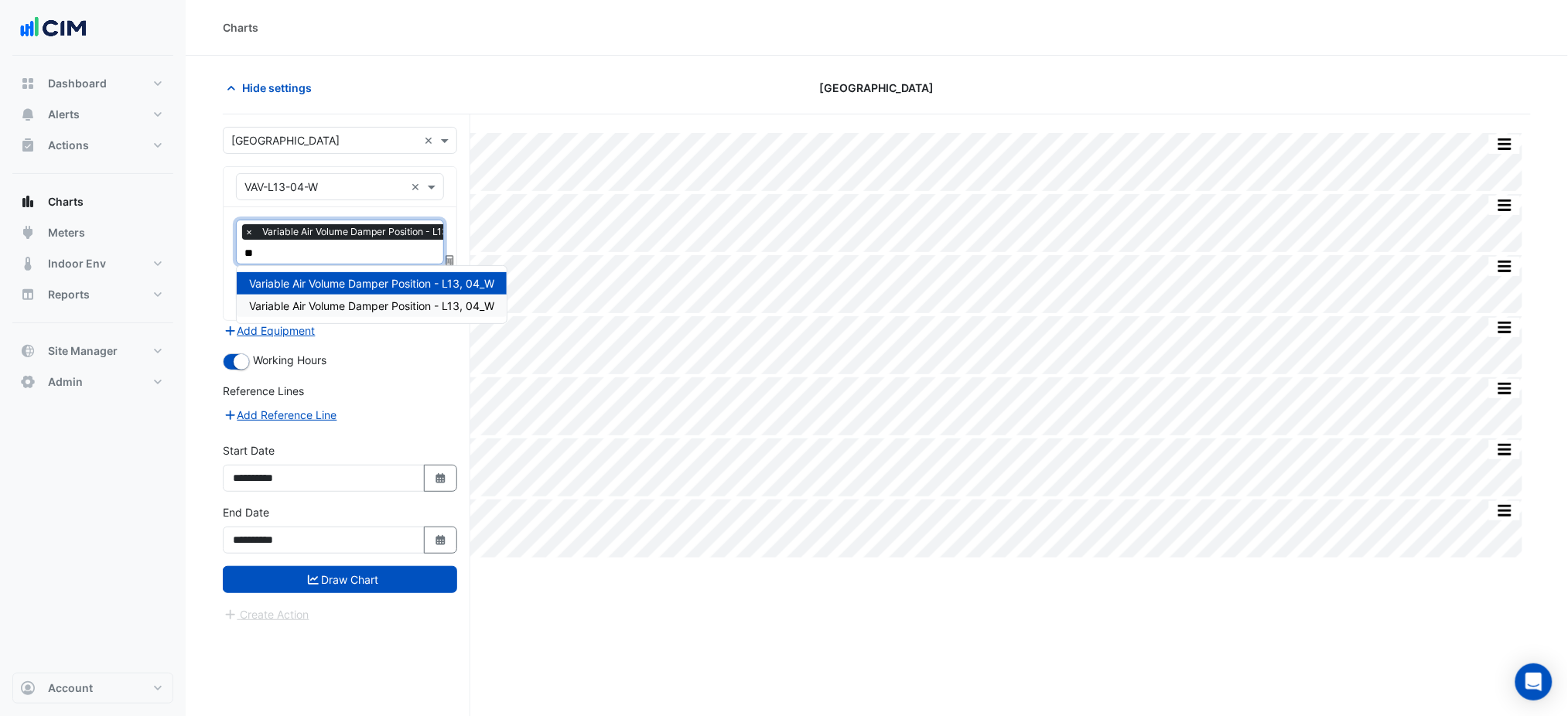
click at [438, 304] on span "Variable Air Volume Damper Position - L13, 04_W" at bounding box center [371, 306] width 245 height 13
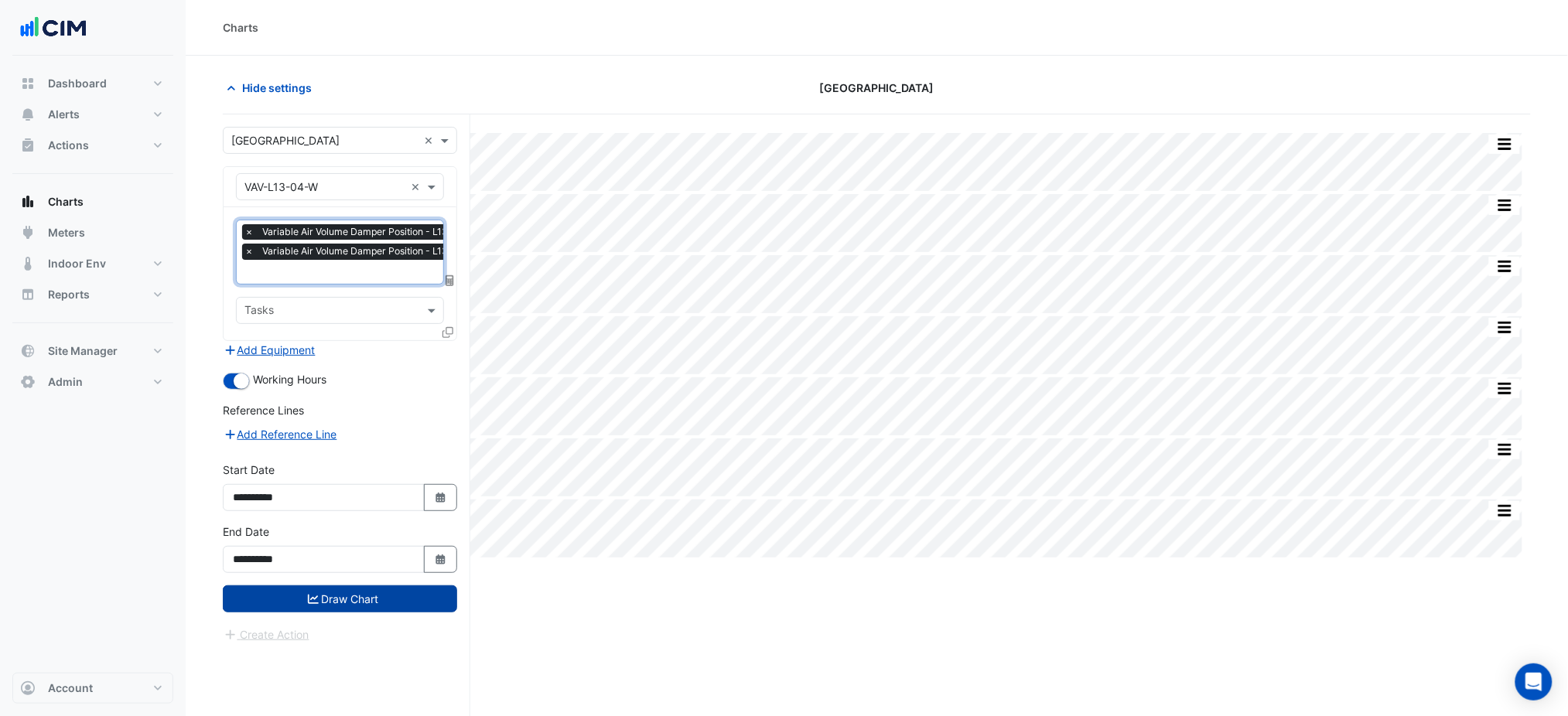
click at [353, 606] on button "Draw Chart" at bounding box center [339, 599] width 234 height 27
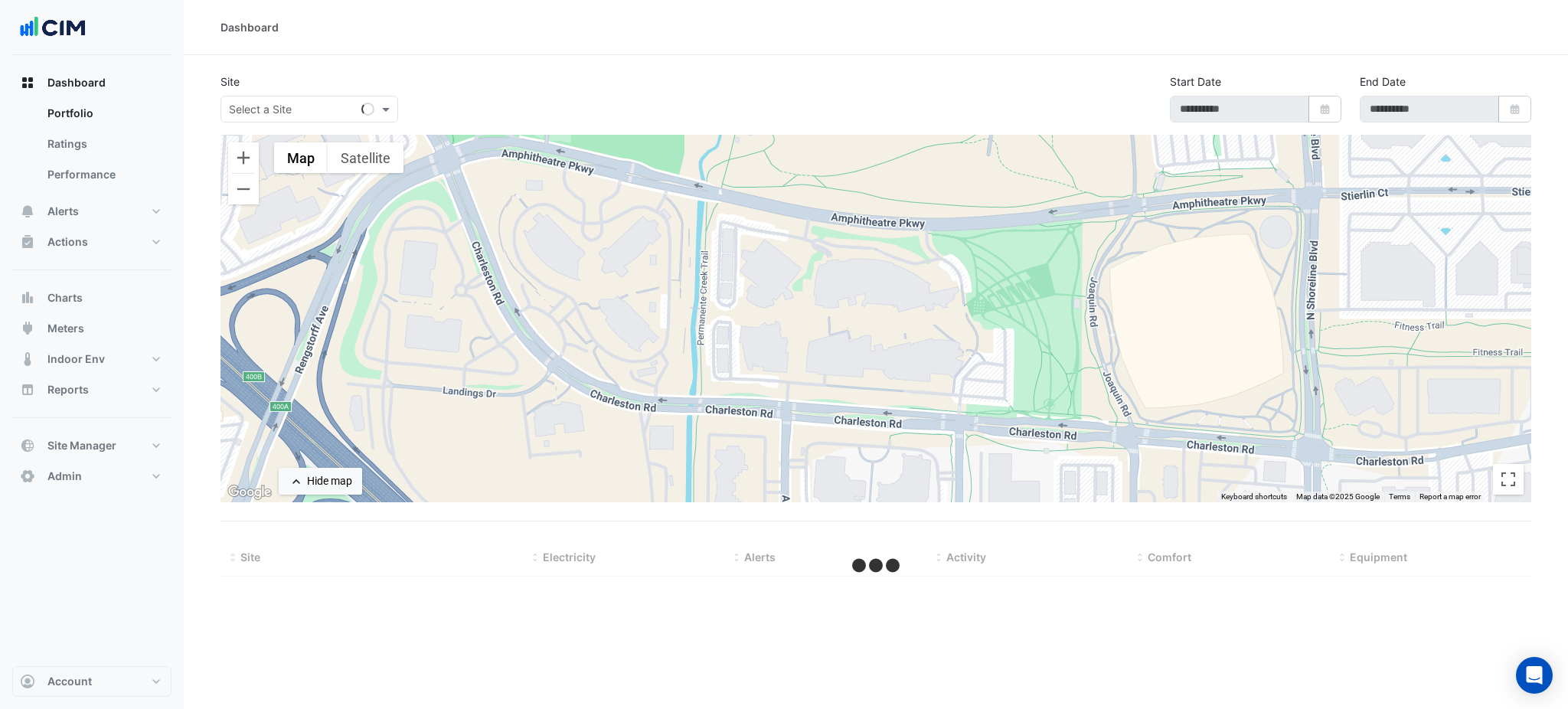
click at [102, 191] on ul "Portfolio Ratings Performance" at bounding box center [92, 146] width 159 height 98
type input "**********"
select select "***"
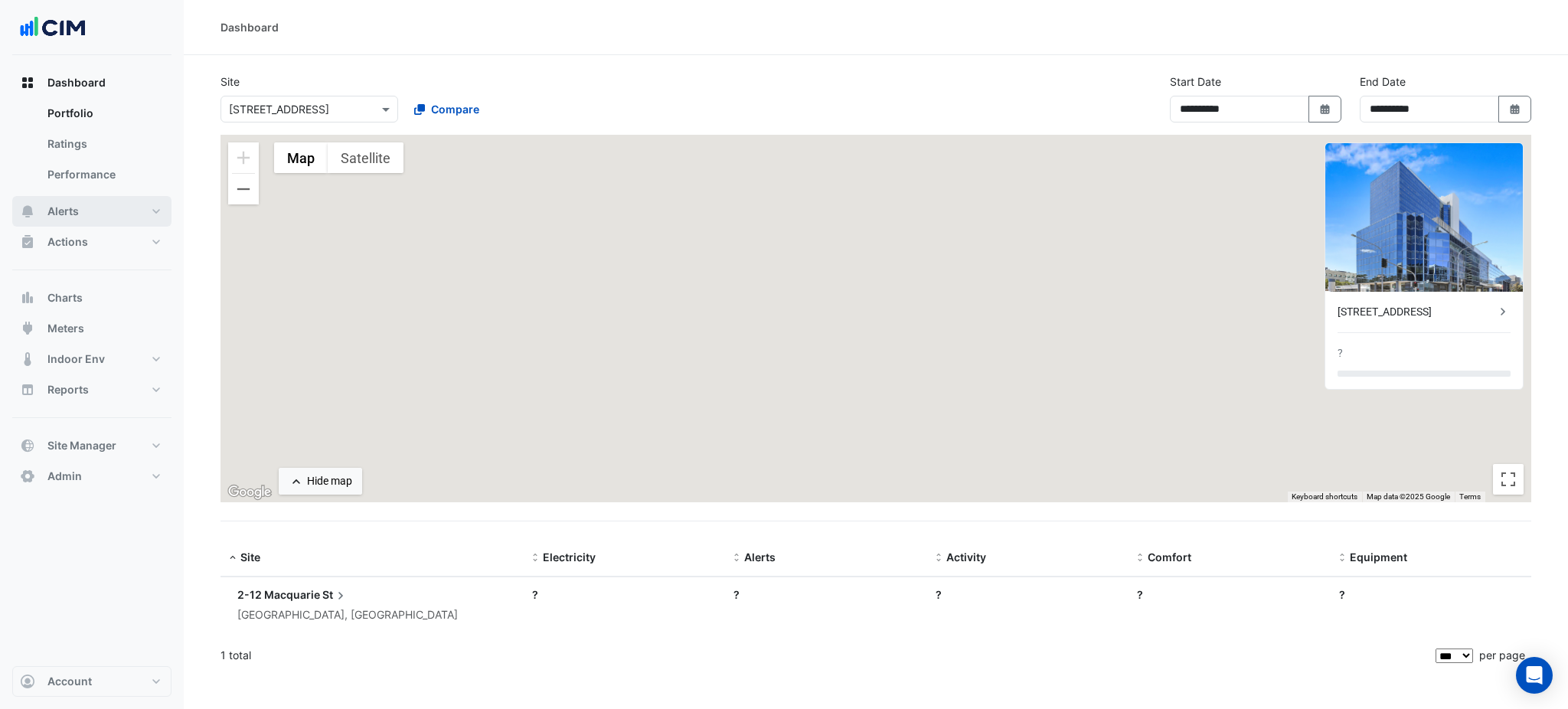
click at [106, 207] on button "Alerts" at bounding box center [92, 211] width 159 height 30
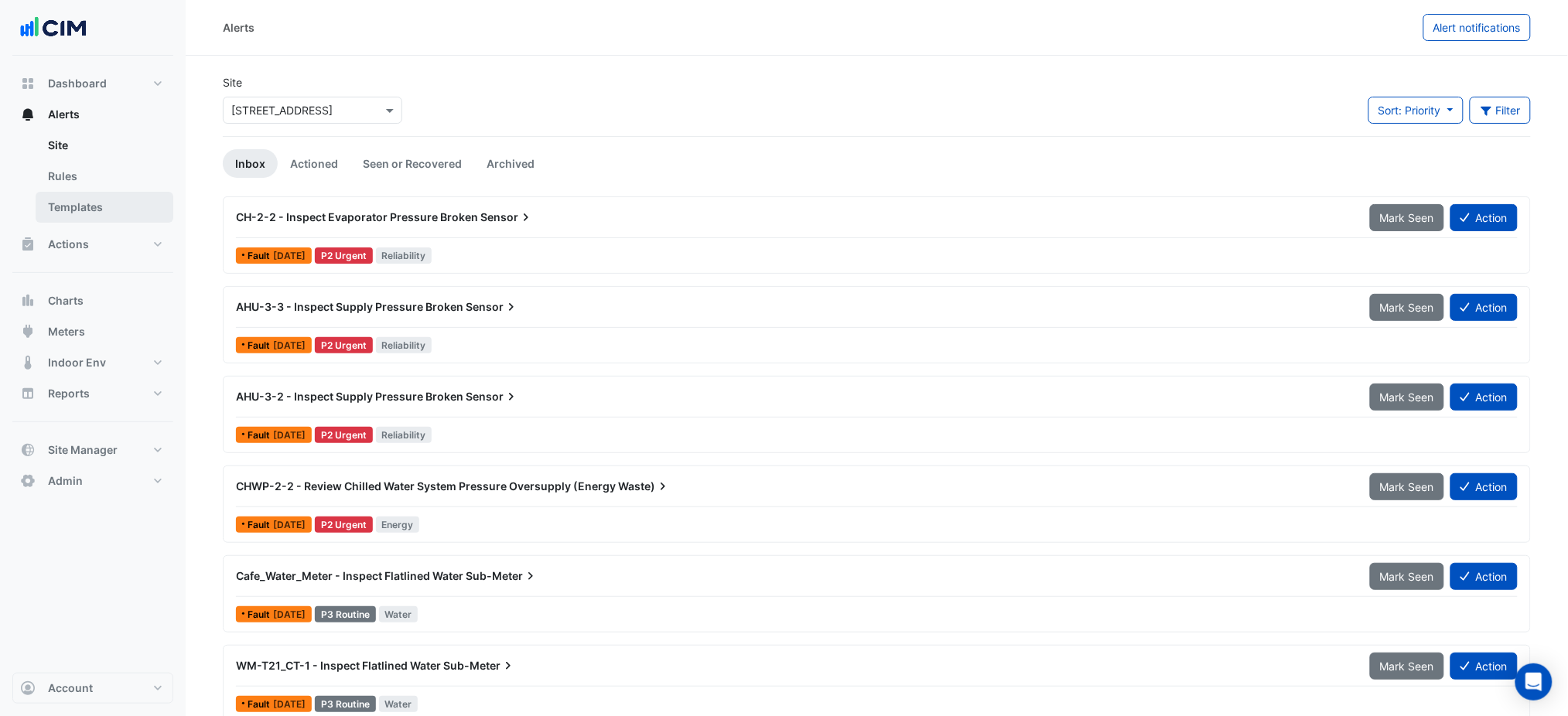
click at [108, 209] on link "Templates" at bounding box center [105, 207] width 138 height 31
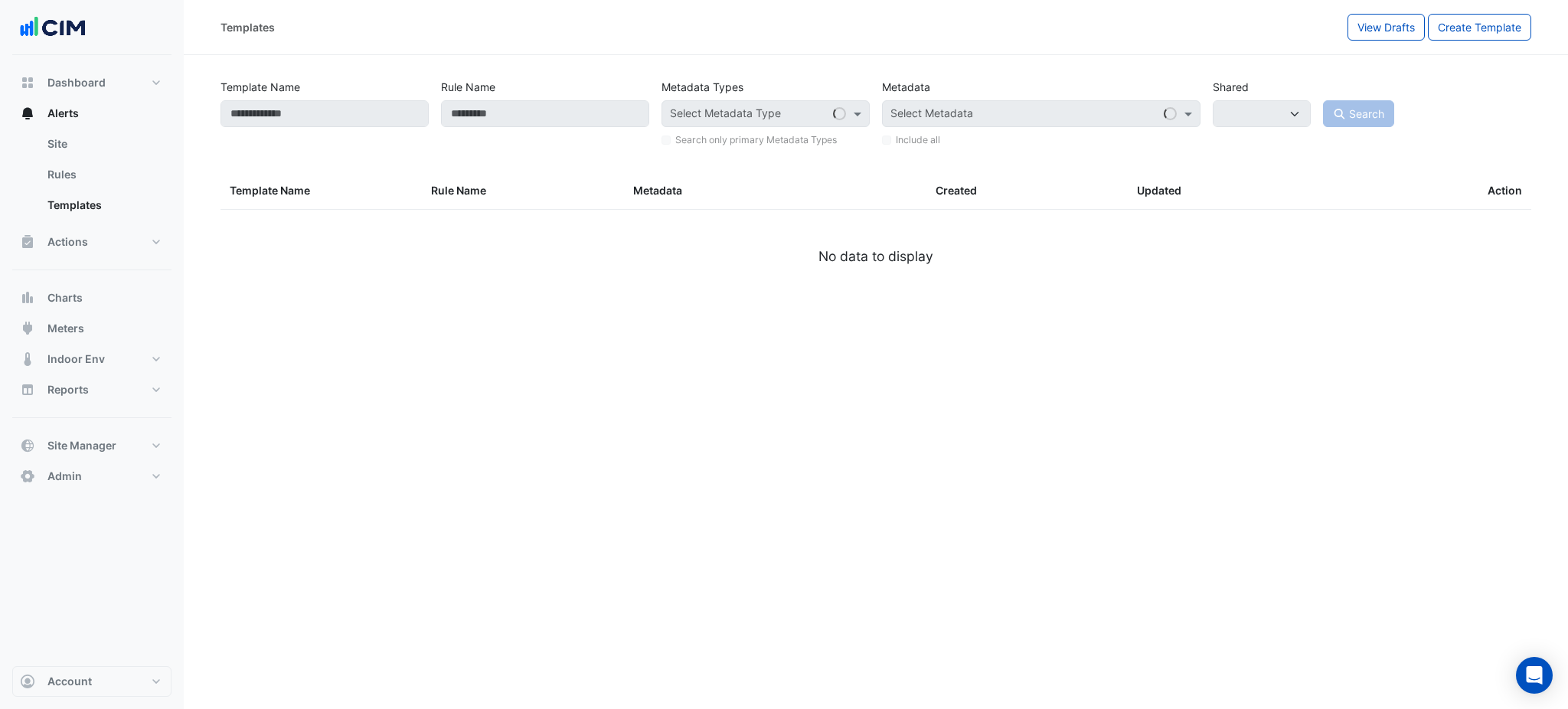
select select
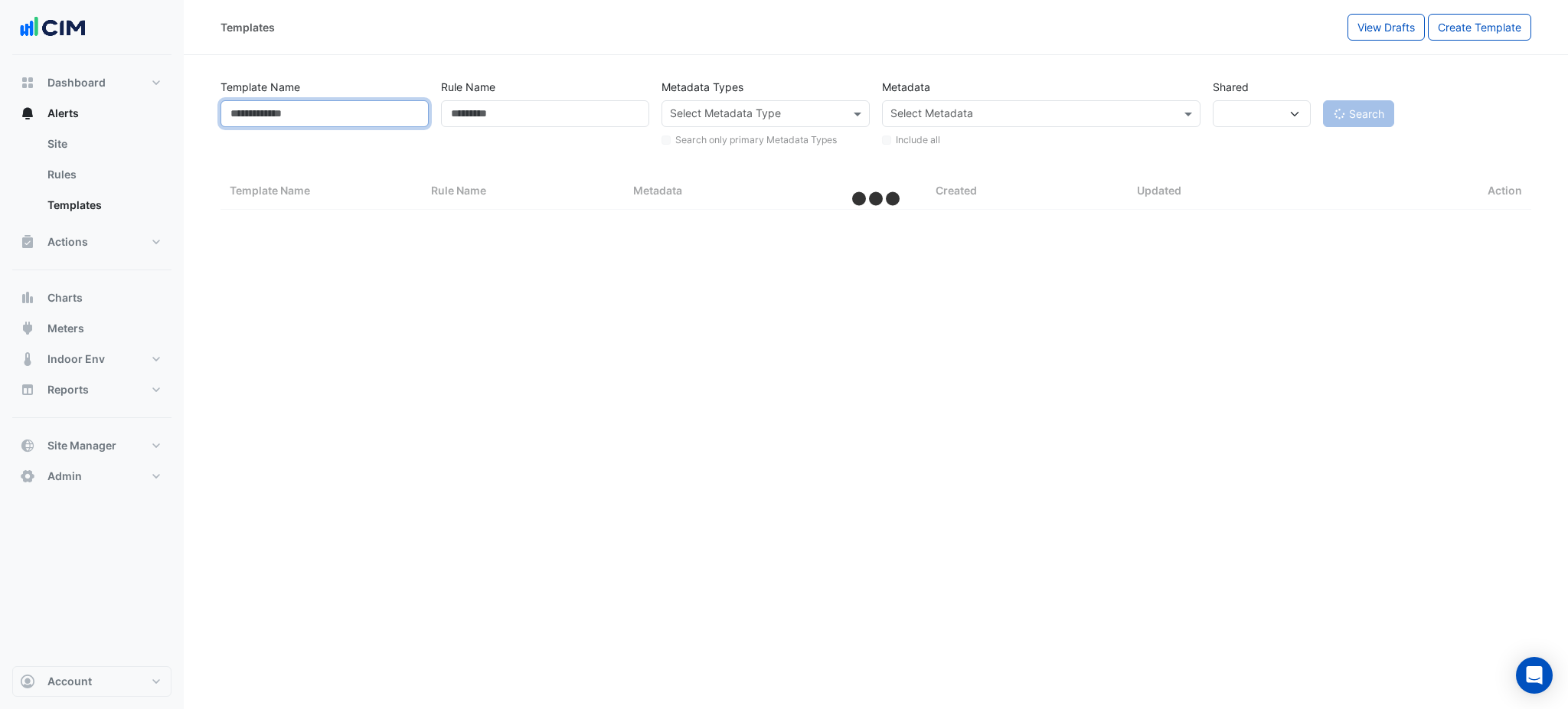
click at [310, 118] on input "Template Name" at bounding box center [324, 113] width 209 height 27
click at [79, 168] on link "Rules" at bounding box center [103, 174] width 136 height 30
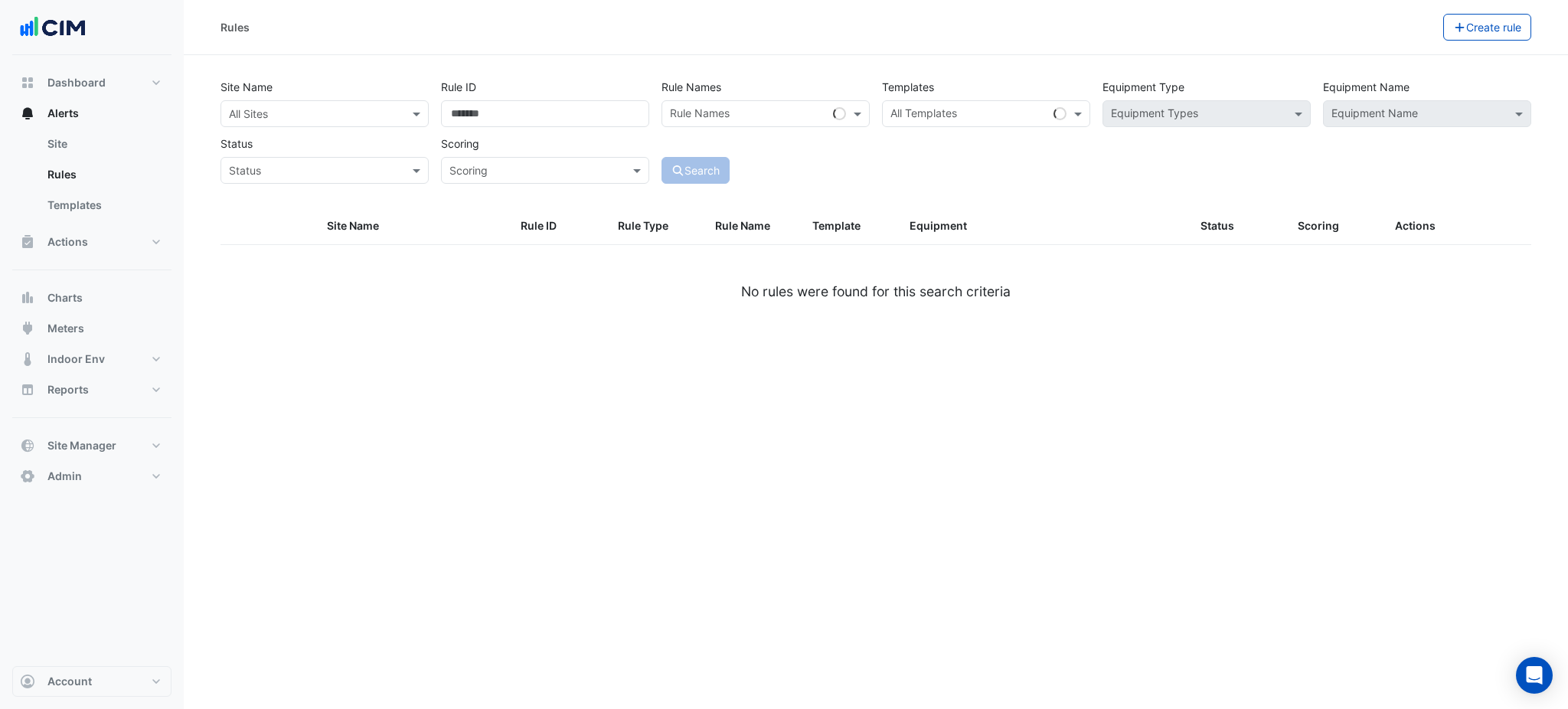
click at [287, 128] on div "Site Name All Sites Rule ID Rule Names Rule Names Templates All Templates Equip…" at bounding box center [876, 127] width 1323 height 113
click at [300, 118] on input "text" at bounding box center [310, 115] width 161 height 16
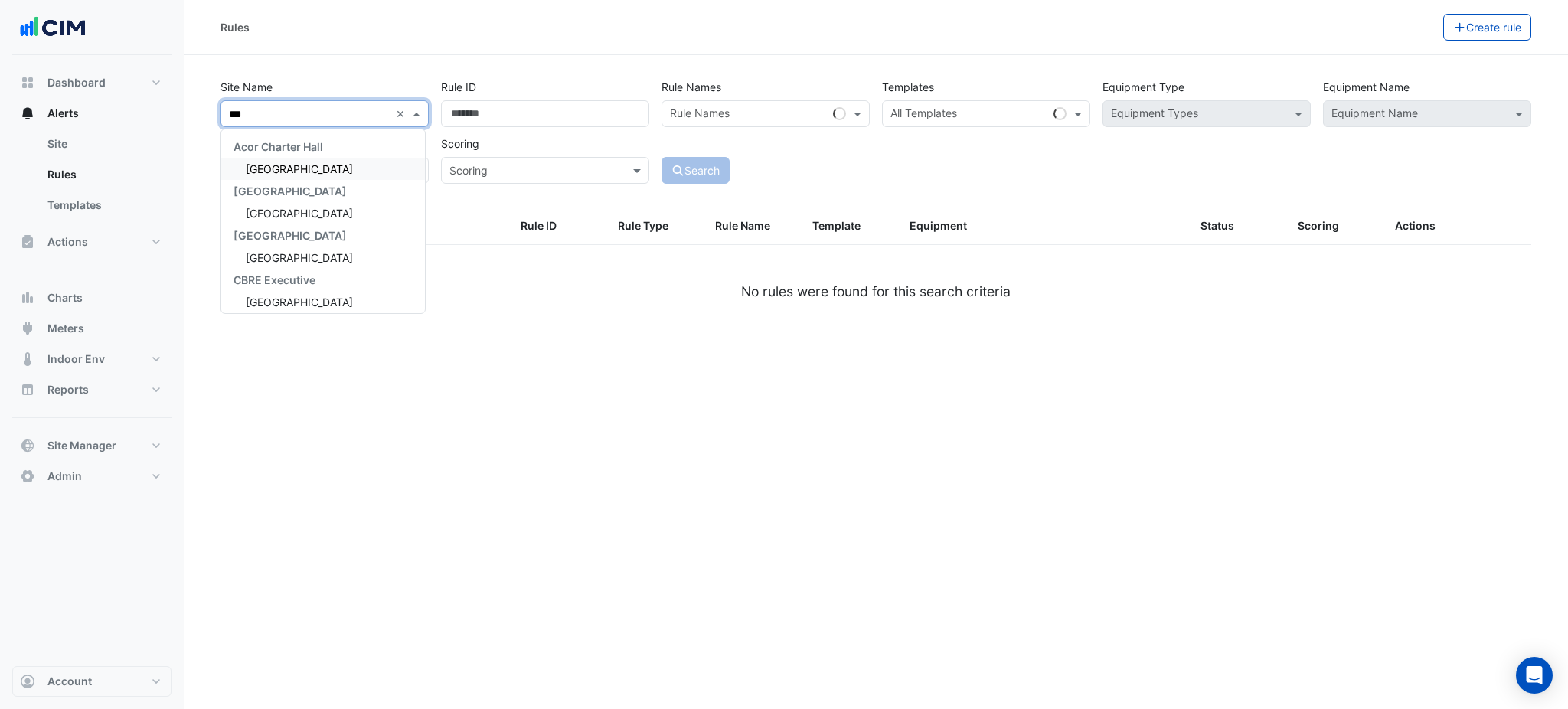
type input "****"
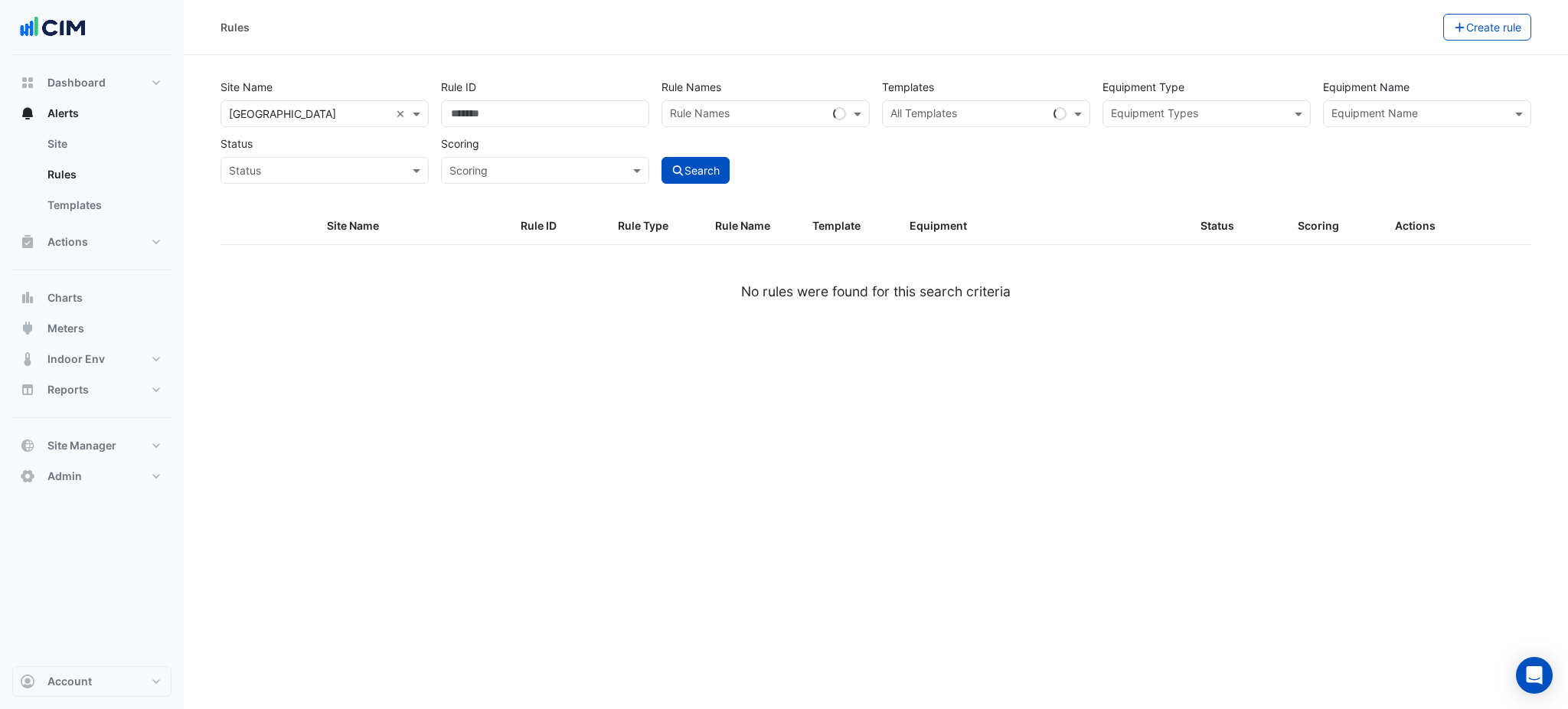
click at [997, 119] on input "text" at bounding box center [968, 115] width 157 height 16
click at [1225, 128] on div "Site Name × Chifley Tower × Rule ID Rule Names Rule Names Templates All Templat…" at bounding box center [876, 127] width 1323 height 113
click at [1052, 105] on div "All Templates" at bounding box center [986, 113] width 209 height 27
click at [1394, 113] on input "text" at bounding box center [1419, 115] width 174 height 16
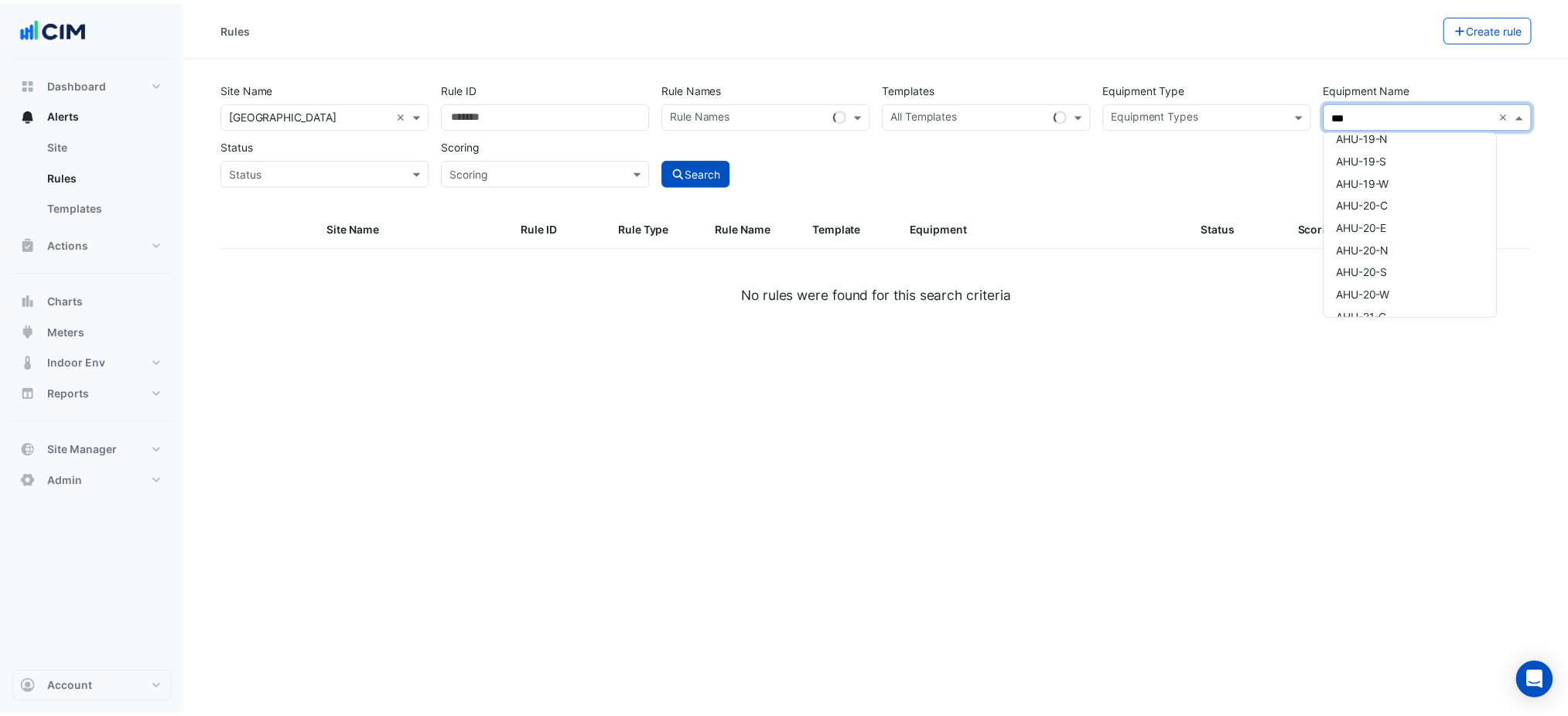
scroll to position [1443, 0]
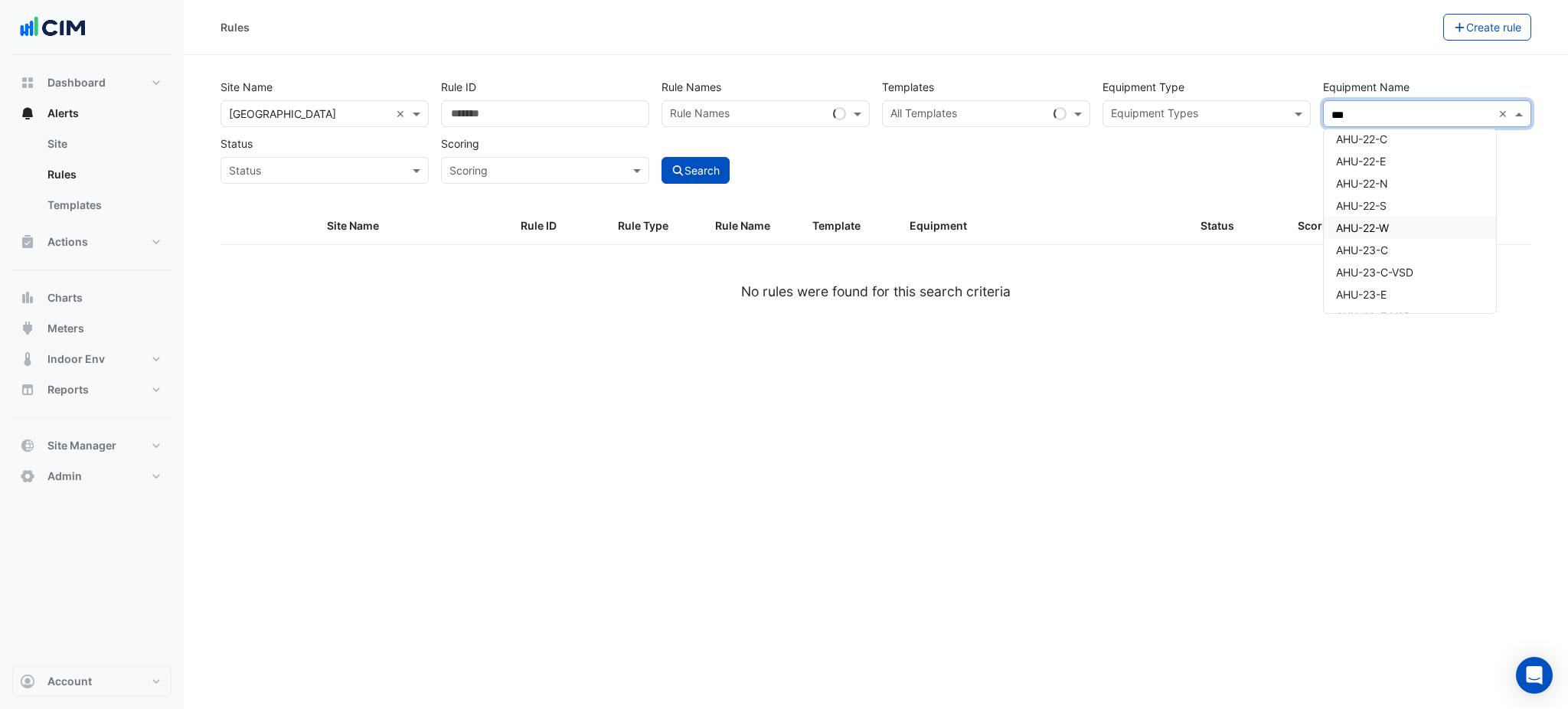
click at [1414, 215] on div "AHU-22-S" at bounding box center [1410, 205] width 172 height 22
type input "***"
click at [727, 165] on button "Search" at bounding box center [696, 170] width 69 height 27
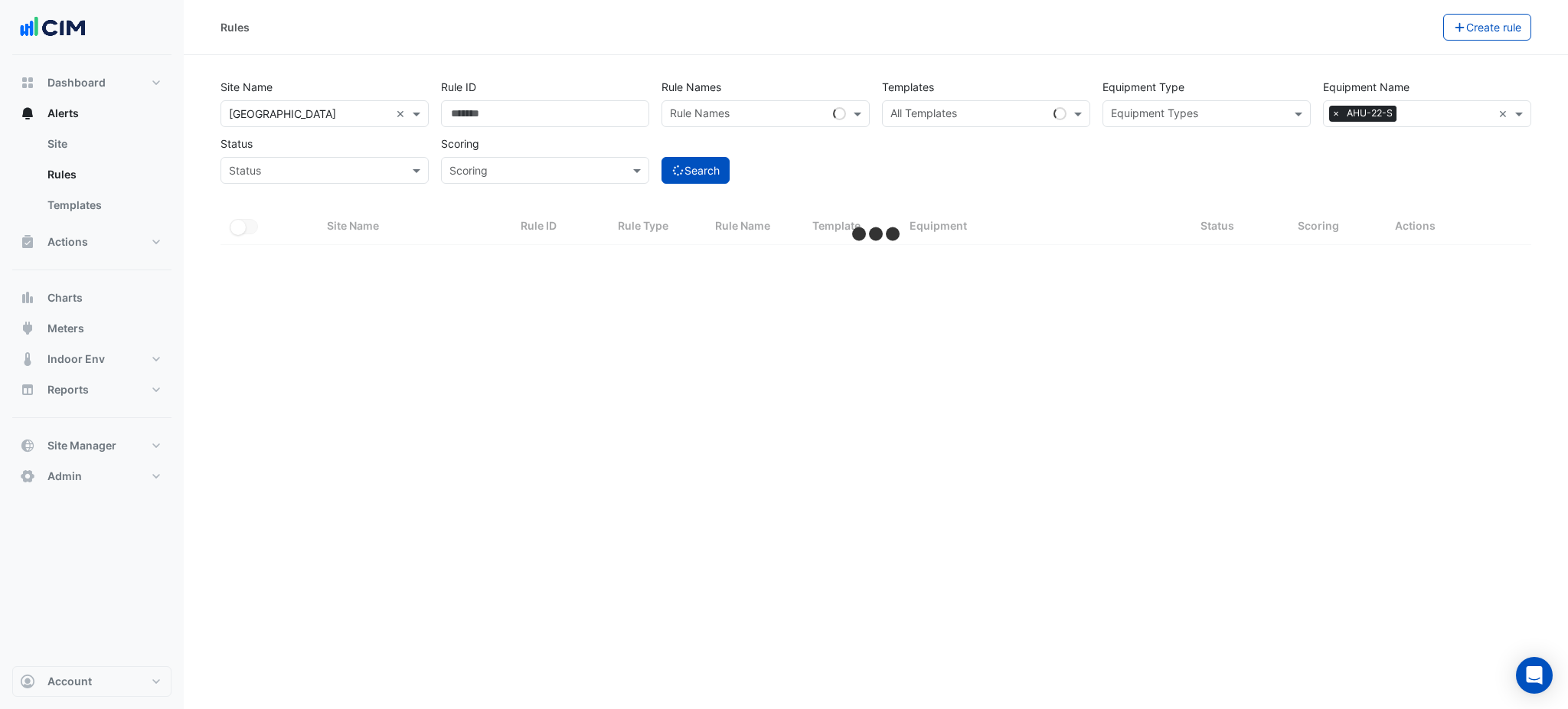
select select "***"
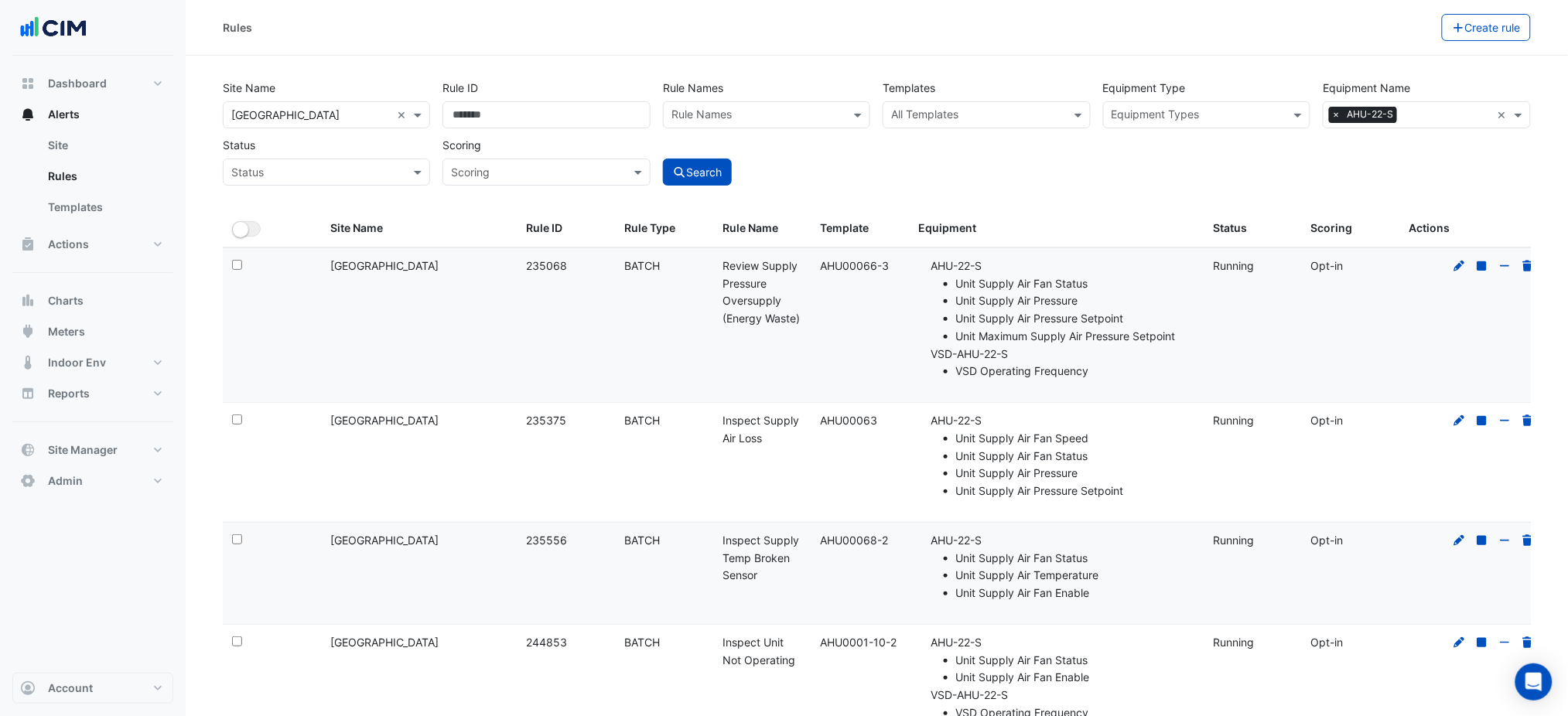
click at [1406, 123] on input "text" at bounding box center [1447, 116] width 87 height 17
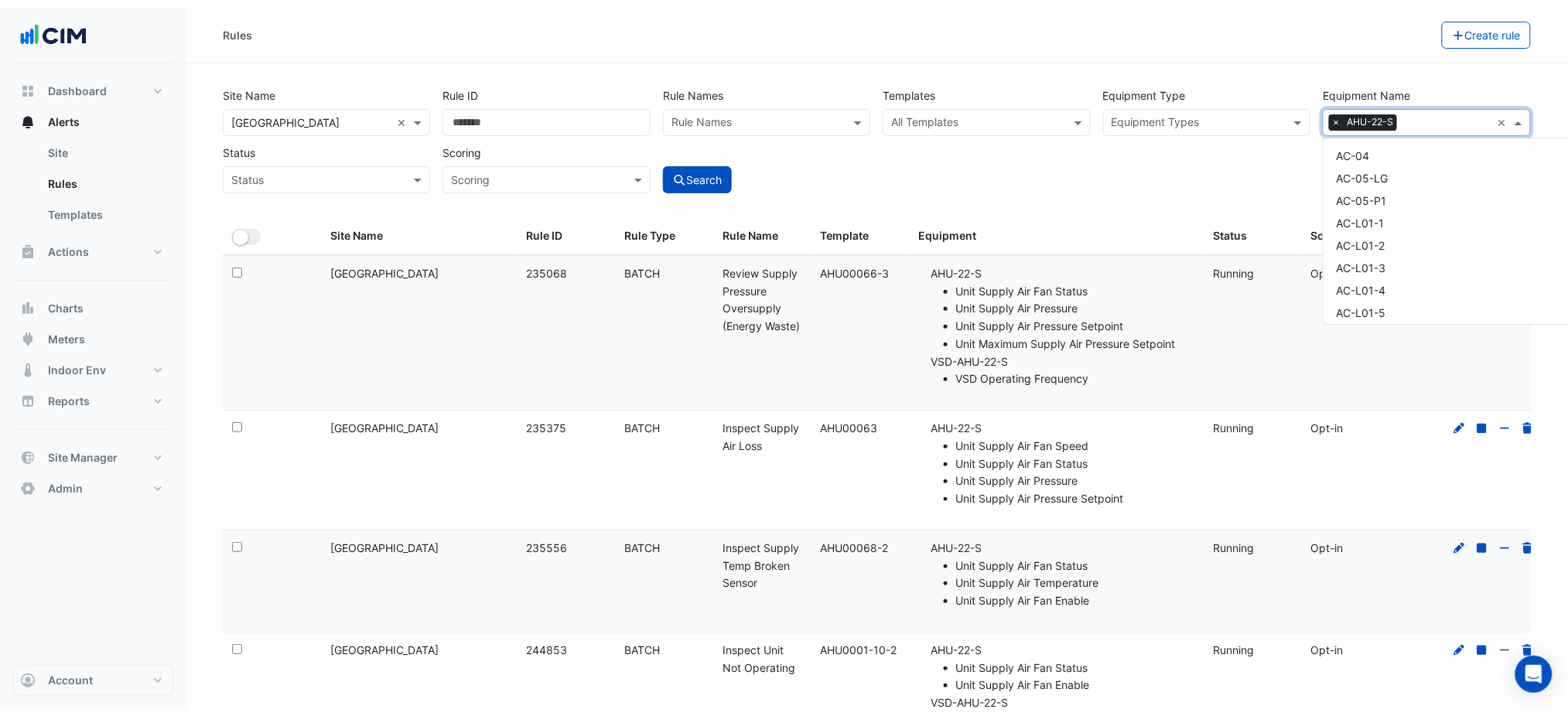
scroll to position [1733, 0]
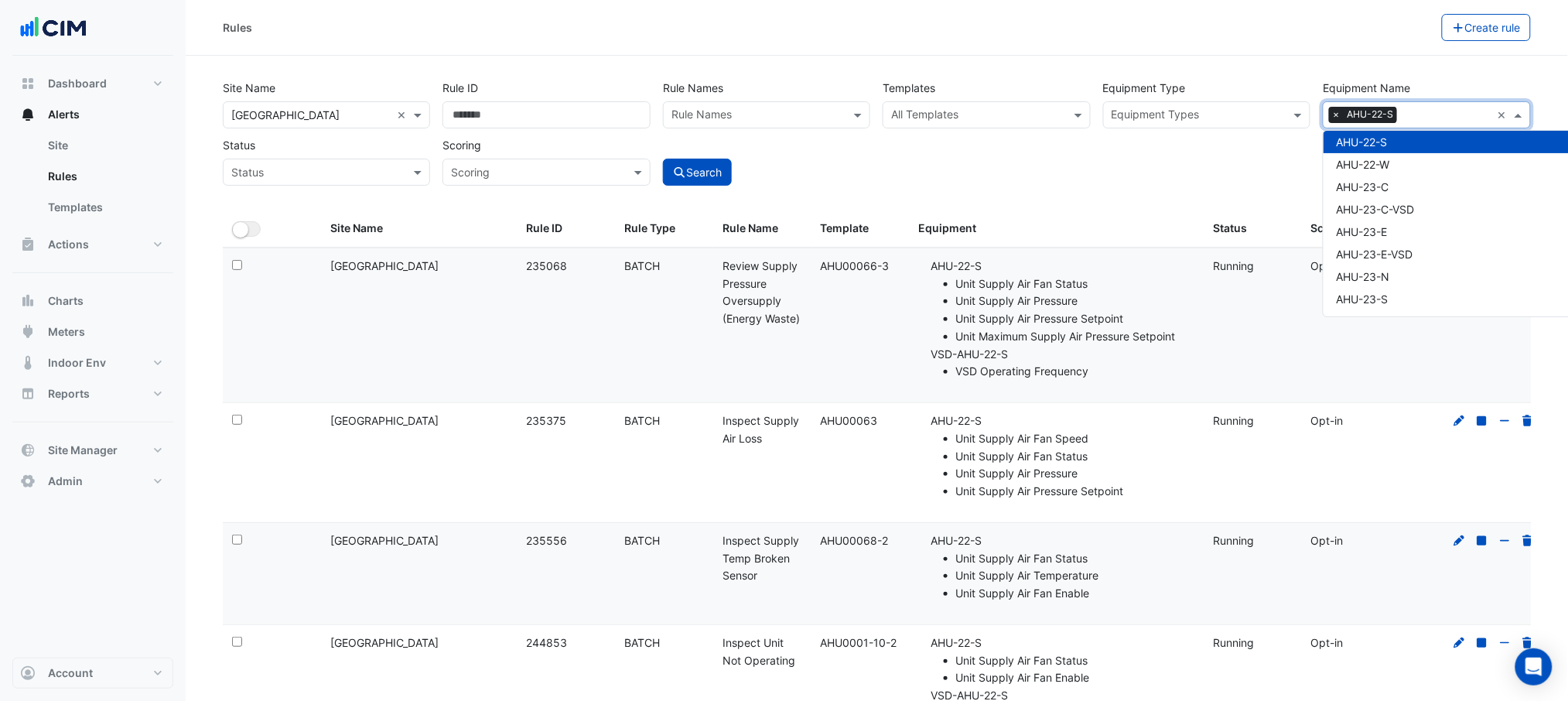
click at [1387, 141] on span "AHU-22-S" at bounding box center [1362, 142] width 51 height 13
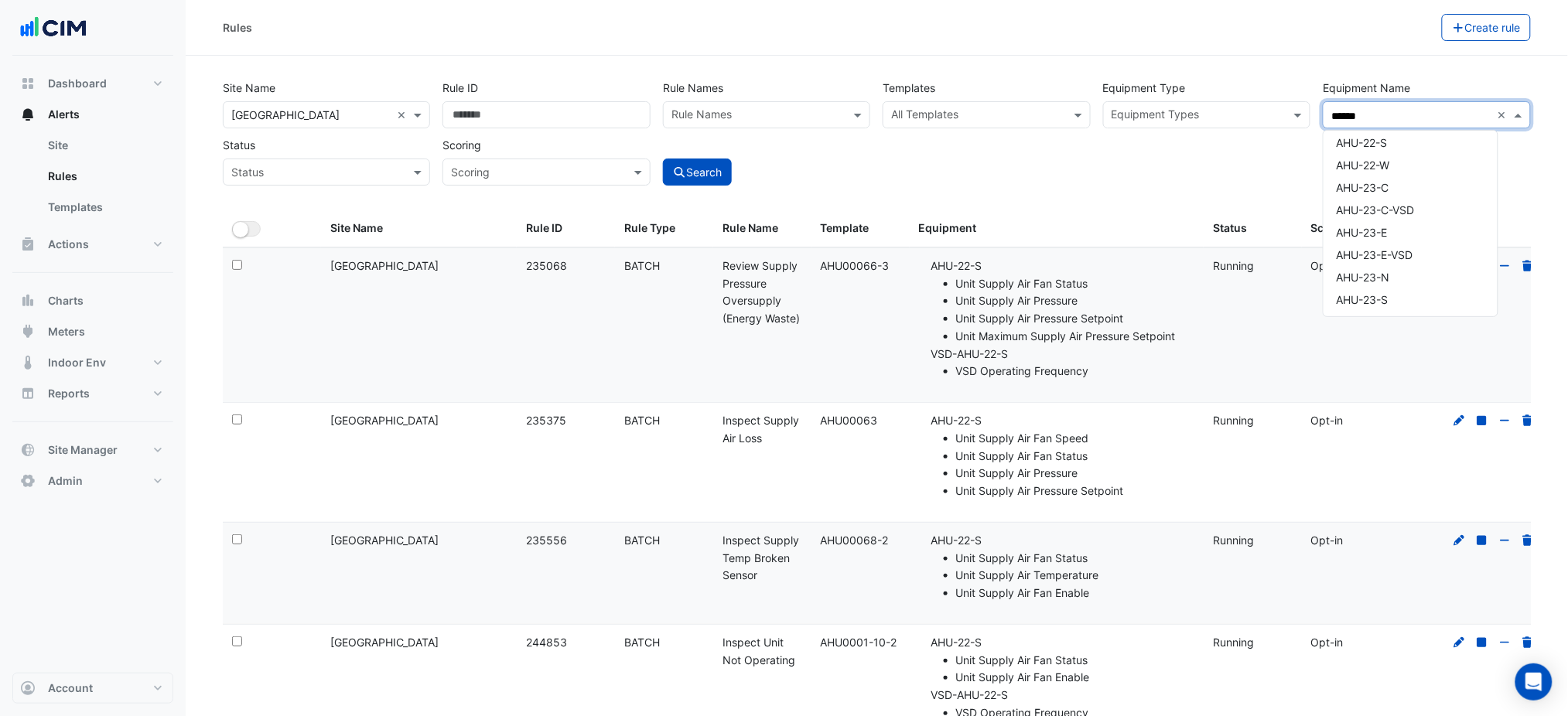
scroll to position [0, 0]
click at [1379, 178] on div "AHU-14-E" at bounding box center [1411, 170] width 174 height 22
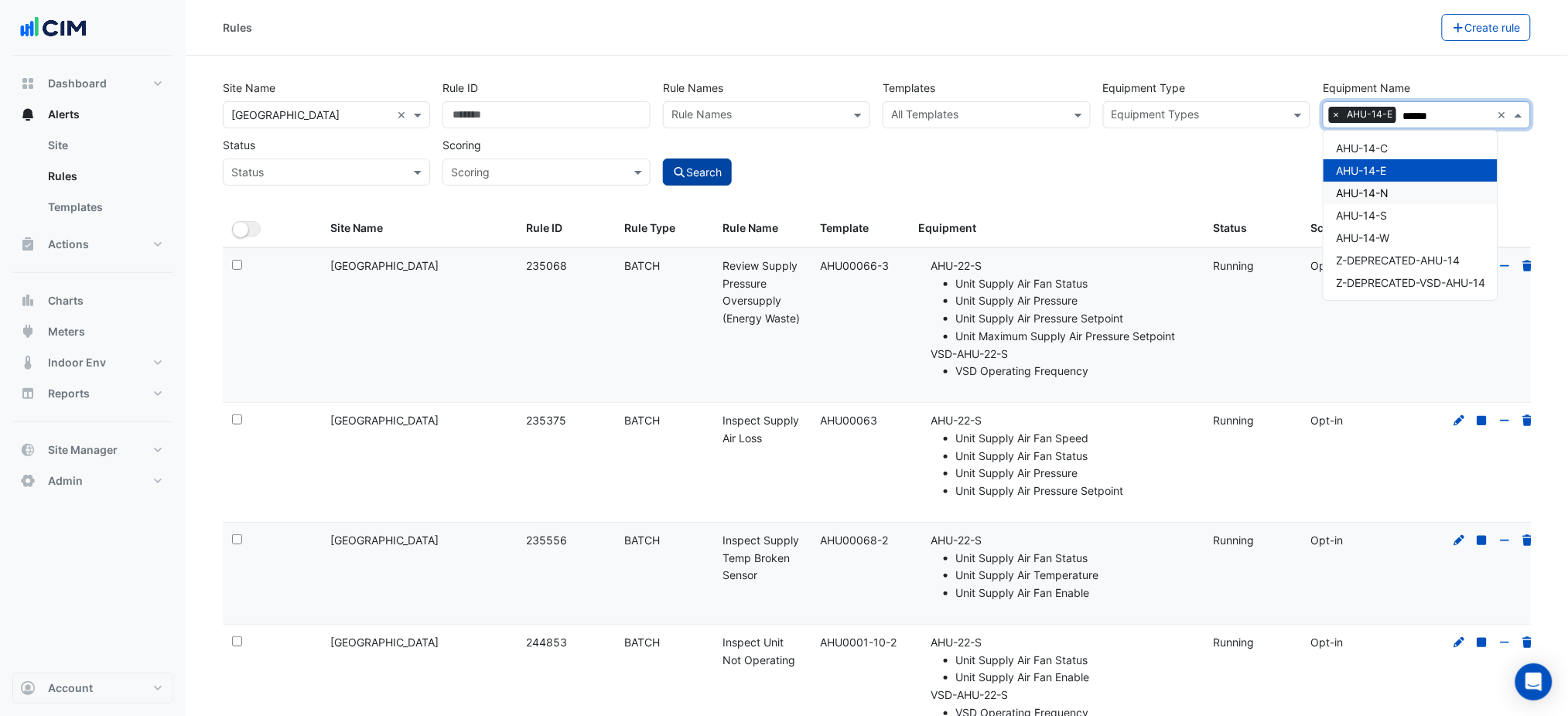
type input "******"
click at [733, 171] on button "Search" at bounding box center [698, 172] width 70 height 27
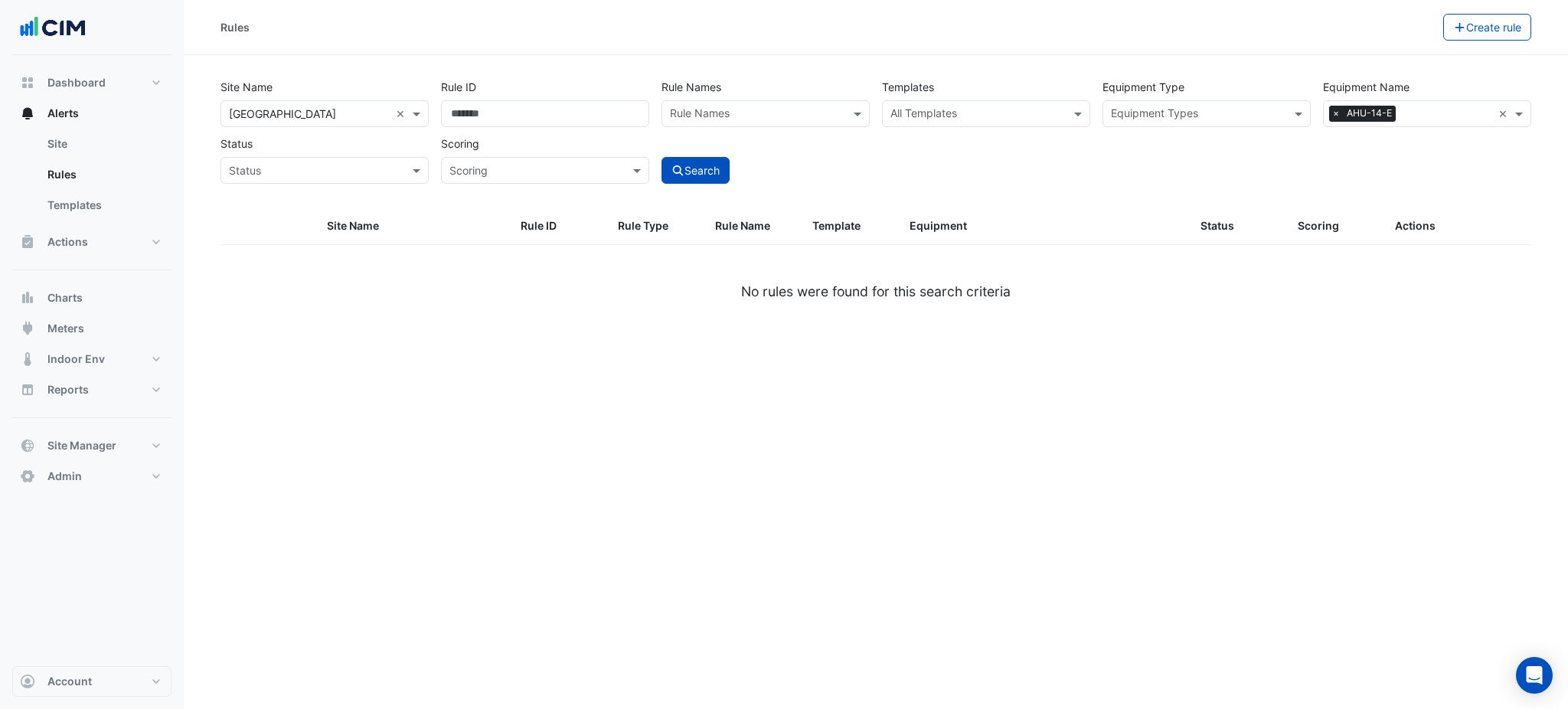
click at [1340, 112] on span "×" at bounding box center [1336, 113] width 14 height 16
click at [1343, 109] on input "text" at bounding box center [1419, 115] width 174 height 16
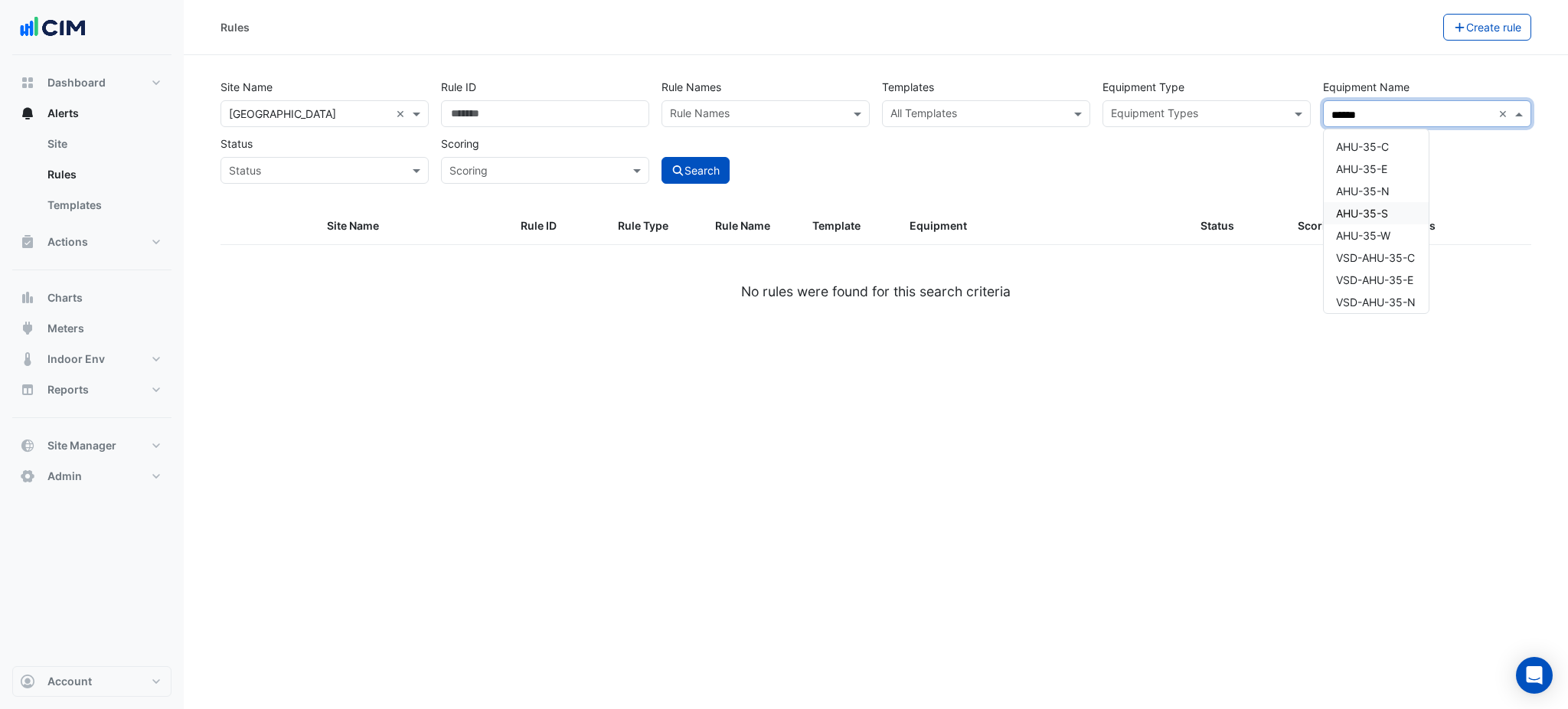
click at [1354, 207] on span "AHU-35-S" at bounding box center [1361, 214] width 52 height 13
type input "******"
click at [724, 171] on button "Search" at bounding box center [696, 170] width 69 height 27
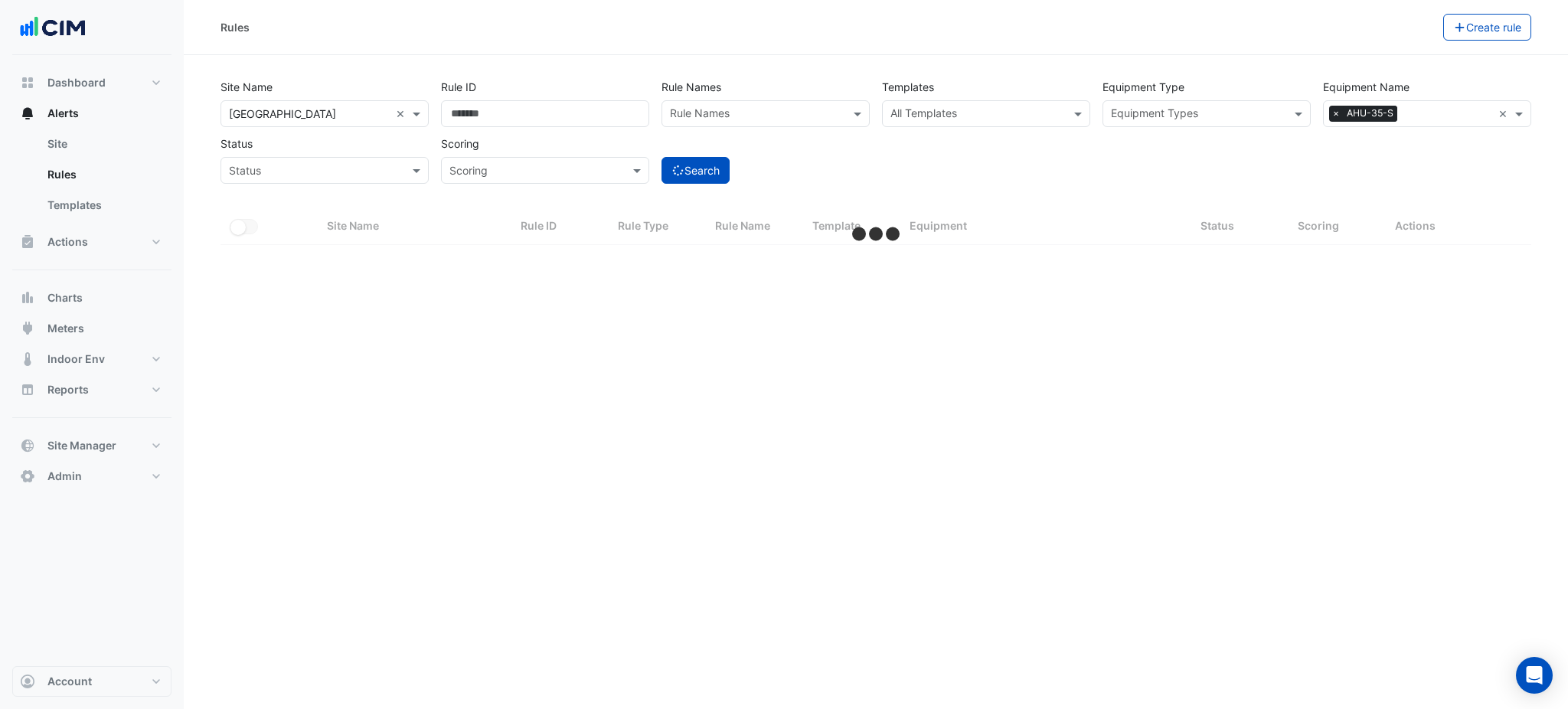
select select "***"
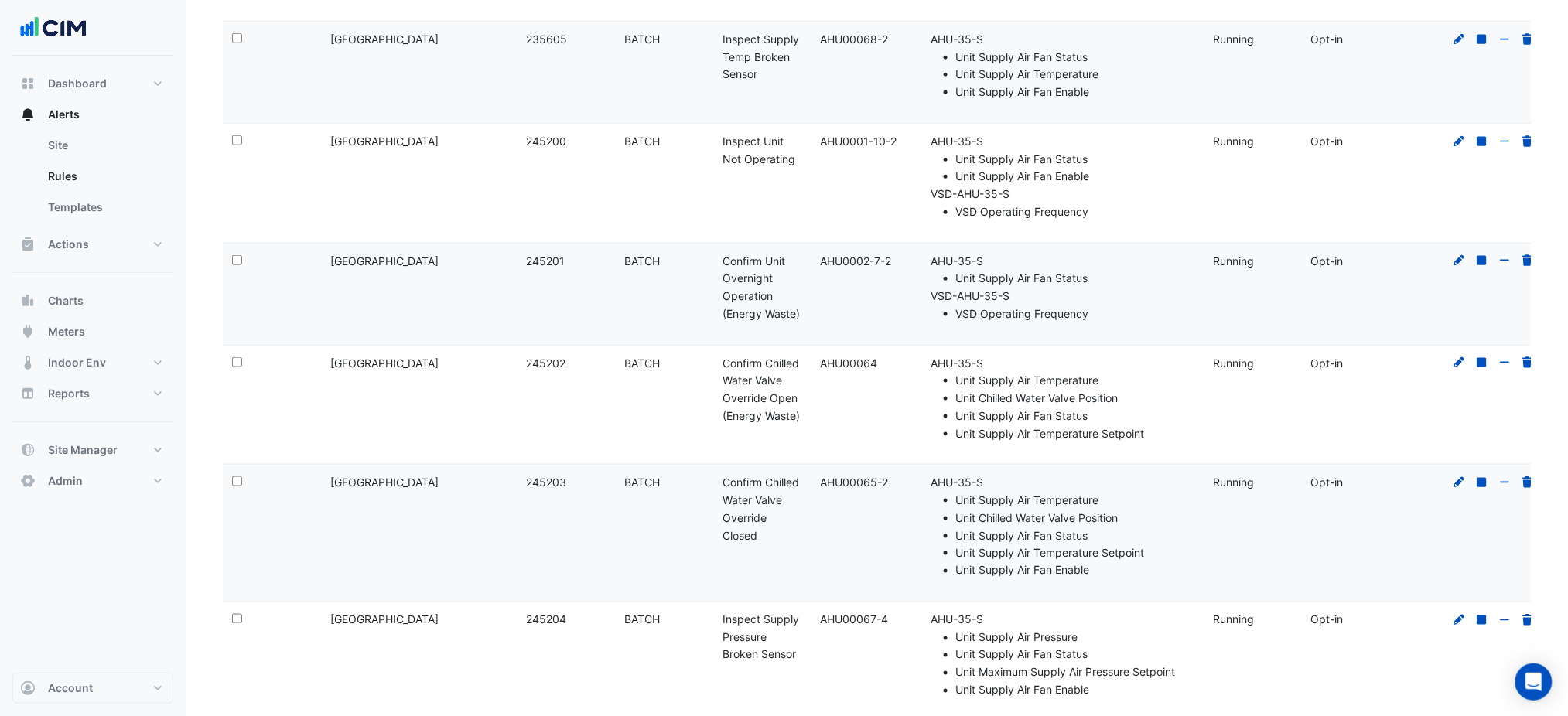
scroll to position [515, 0]
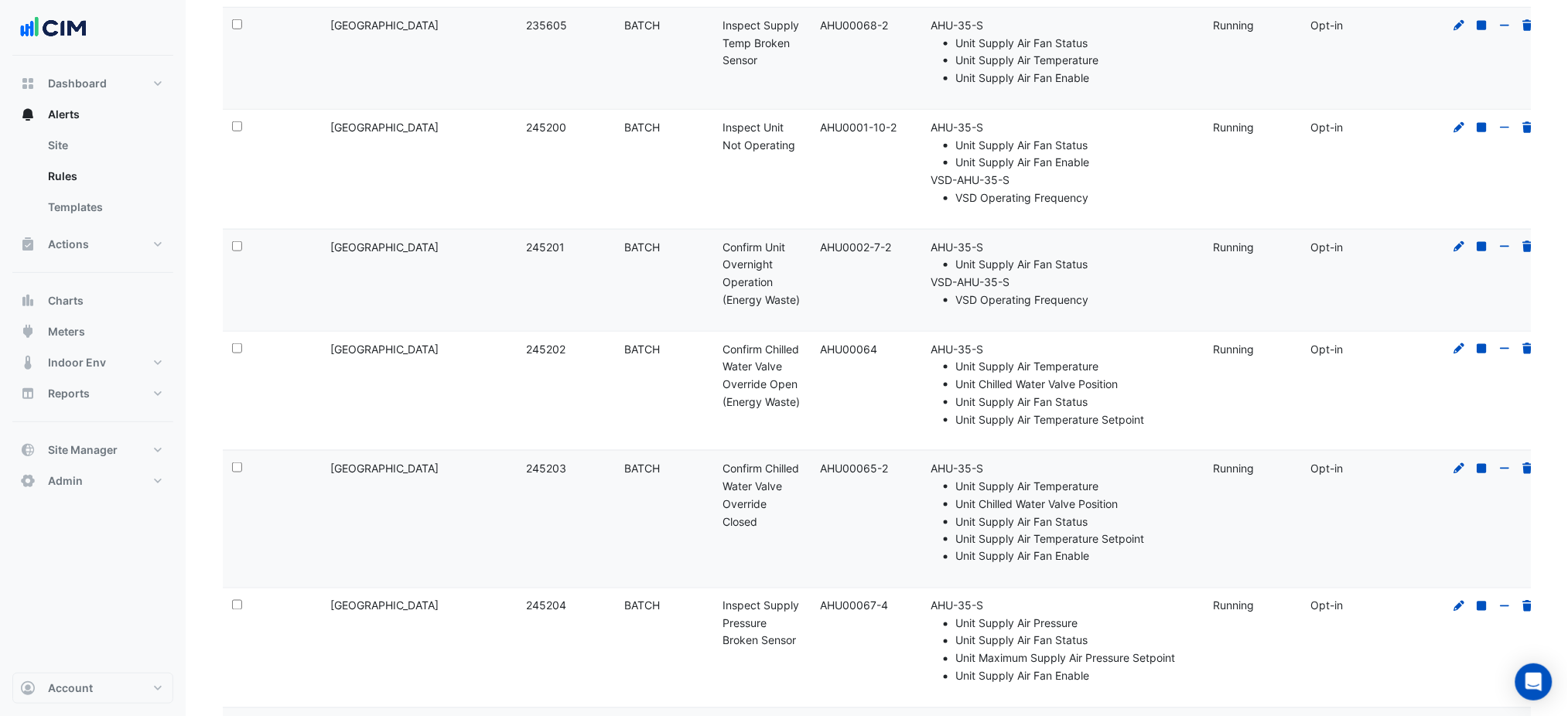
drag, startPoint x: 1114, startPoint y: 308, endPoint x: 931, endPoint y: 249, distance: 192.3
click at [931, 249] on ul "AHU-35-S Unit Supply Air Fan Status VSD-AHU-35-S VSD Operating Frequency" at bounding box center [1062, 274] width 263 height 71
click at [931, 249] on li "AHU-35-S Unit Supply Air Fan Status" at bounding box center [1062, 256] width 263 height 36
click at [906, 248] on datatable-body-cell "Template: AHU0002-7-2" at bounding box center [861, 280] width 98 height 101
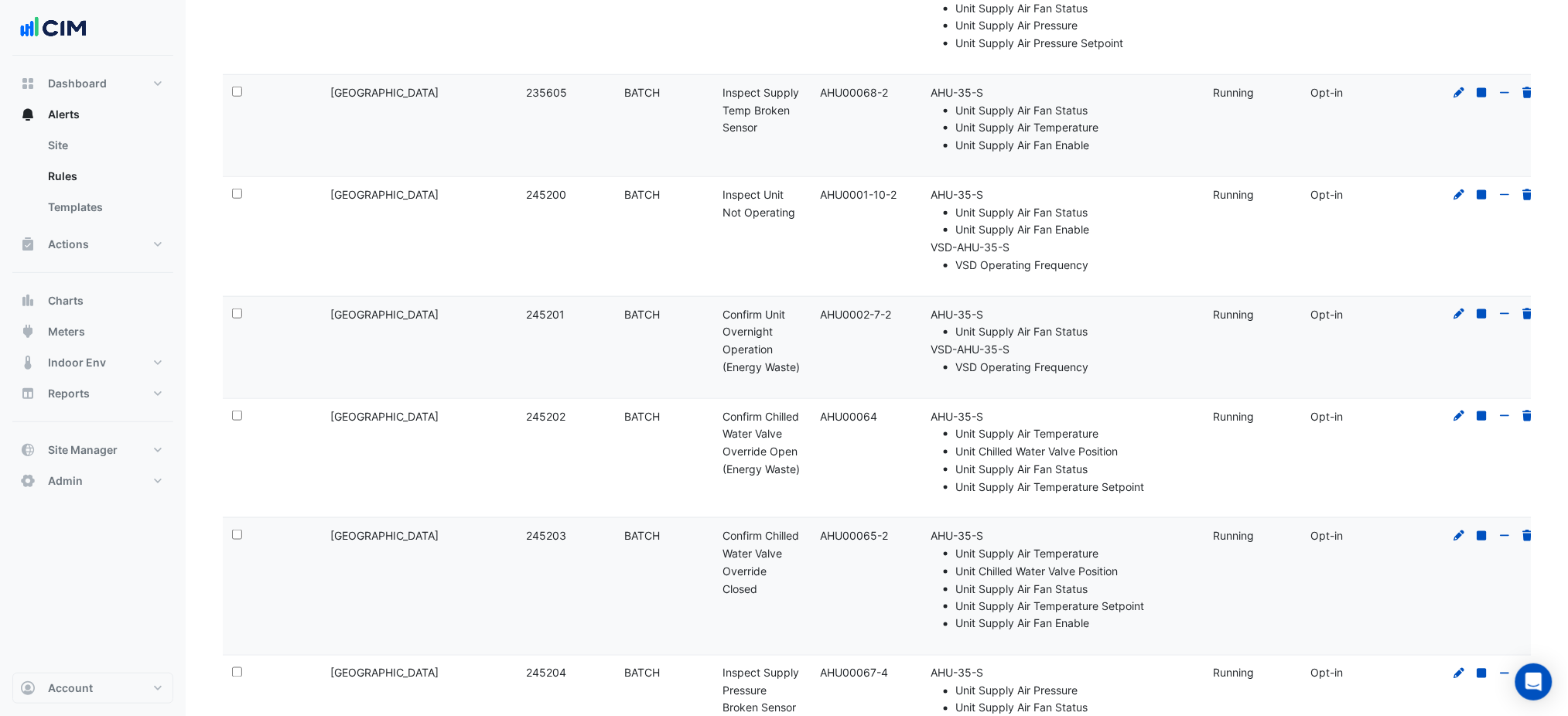
scroll to position [412, 0]
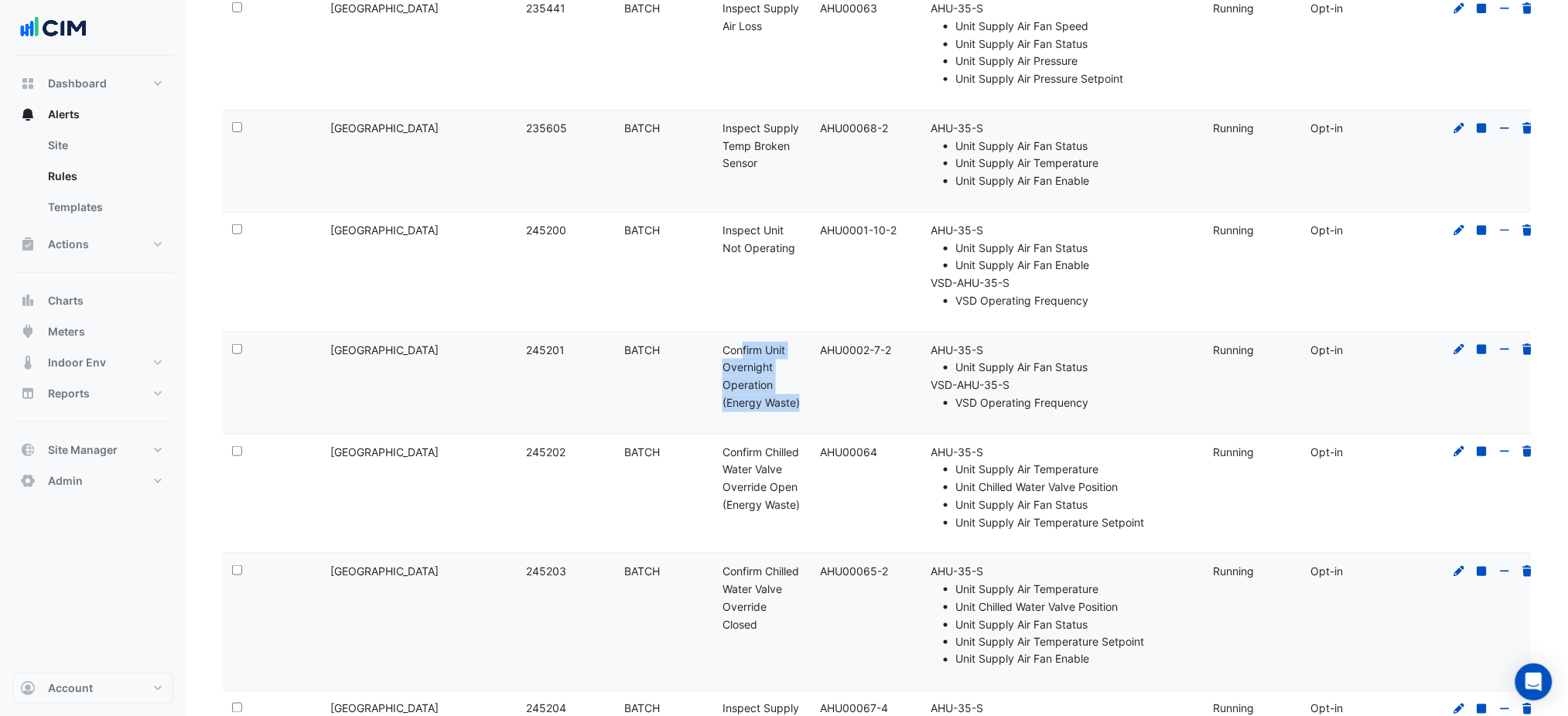
drag, startPoint x: 814, startPoint y: 403, endPoint x: 723, endPoint y: 347, distance: 106.9
click at [723, 347] on div "Select: Site Name: [GEOGRAPHIC_DATA] Rule ID: 245201 Rule Type: BATCH Rule Name…" at bounding box center [885, 383] width 1325 height 101
copy div "Confirm Unit Overnight Operation (Energy Waste)"
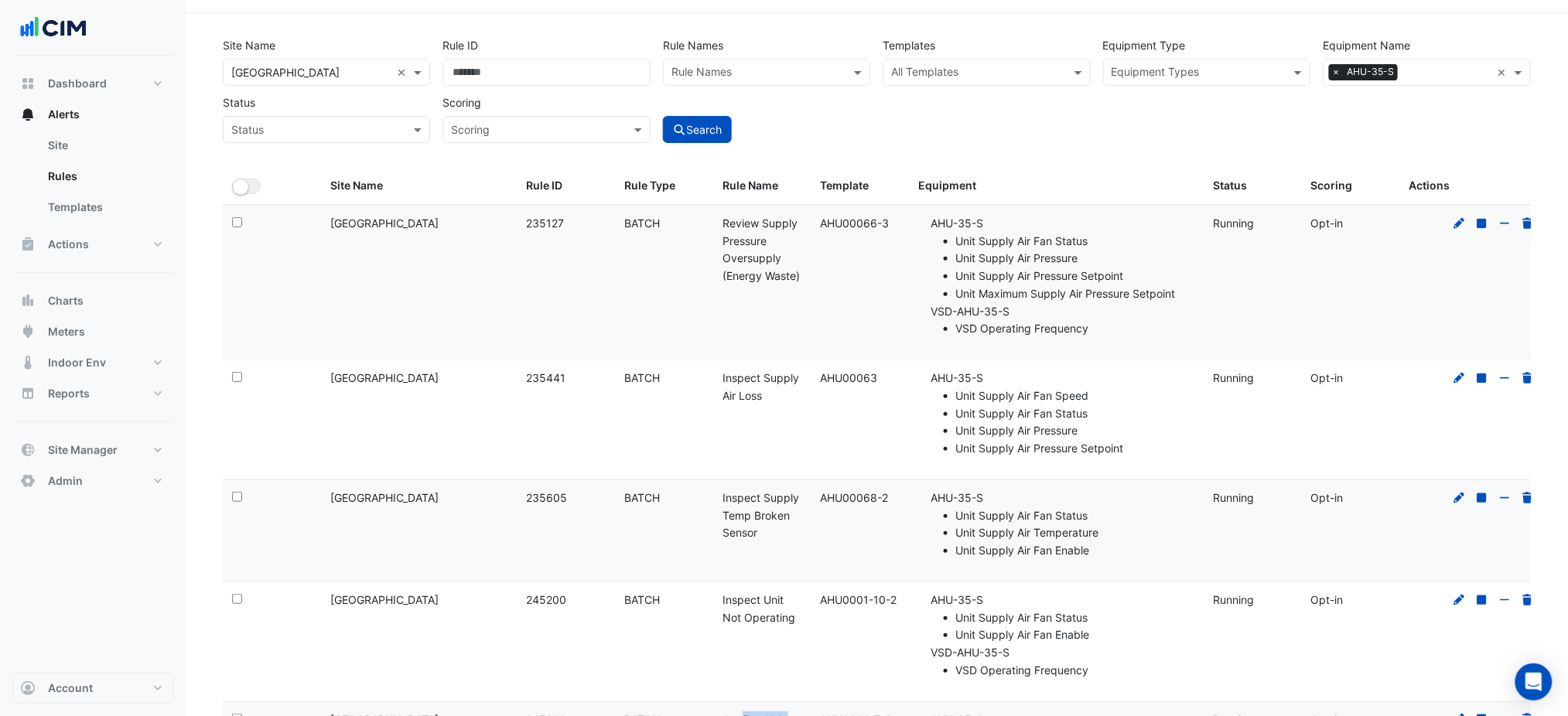
scroll to position [0, 0]
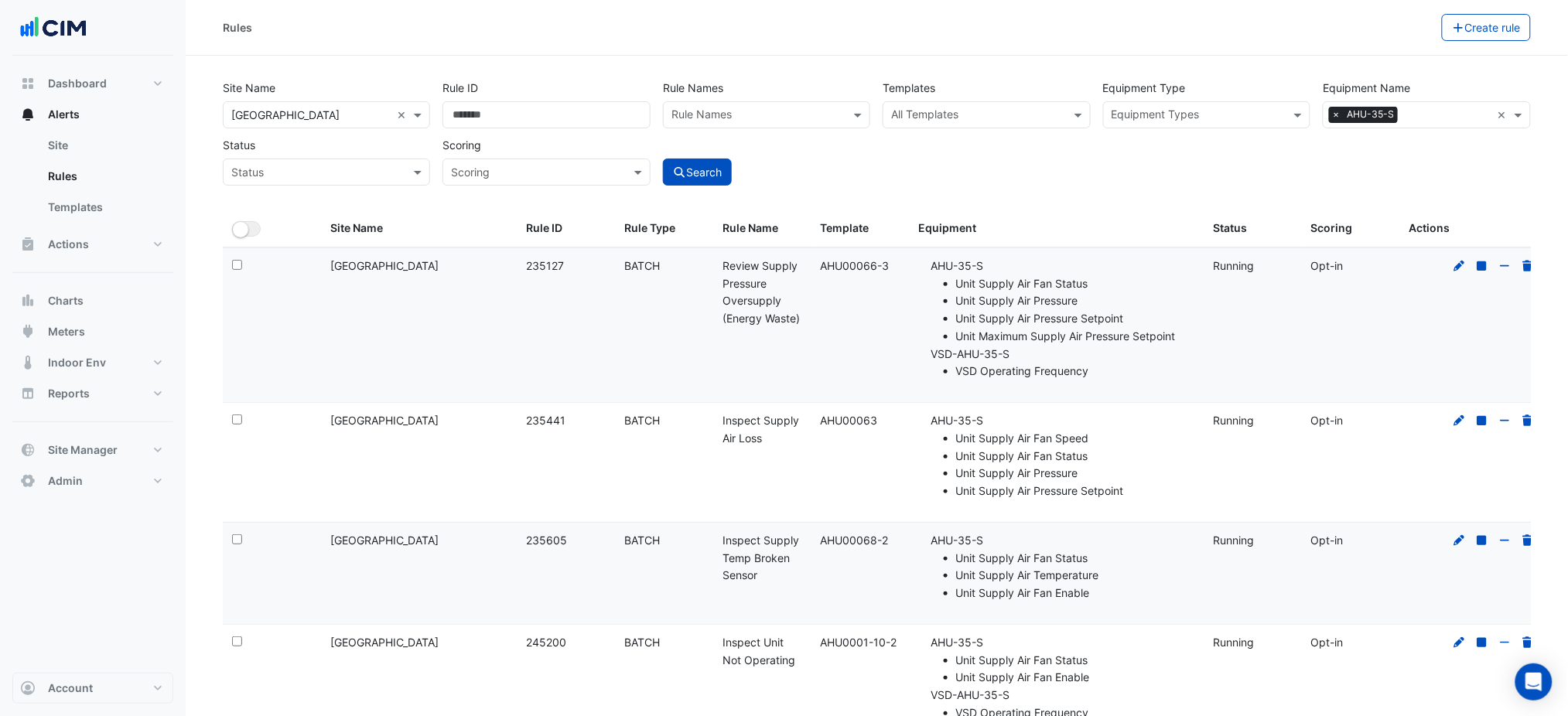
click at [723, 113] on input "text" at bounding box center [758, 116] width 173 height 17
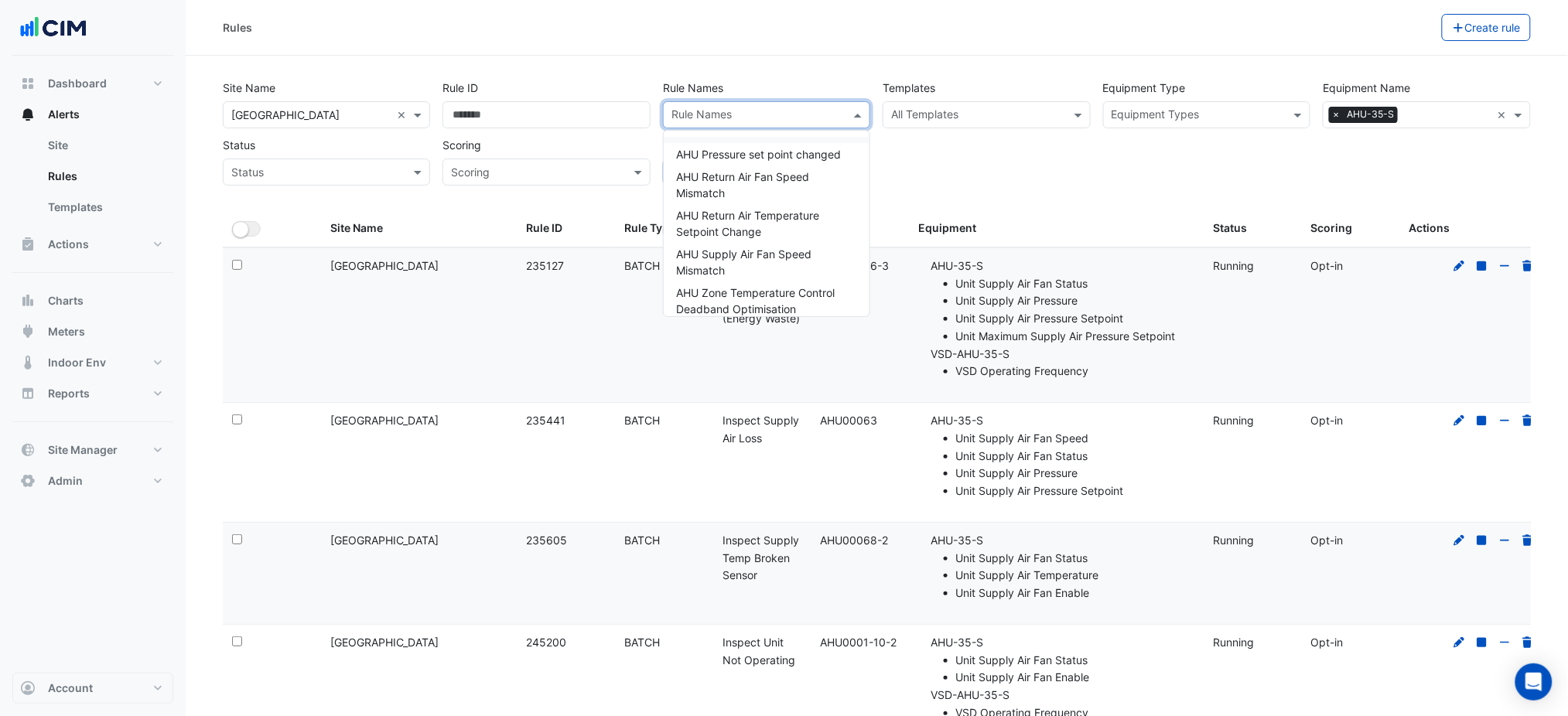
paste input "**********"
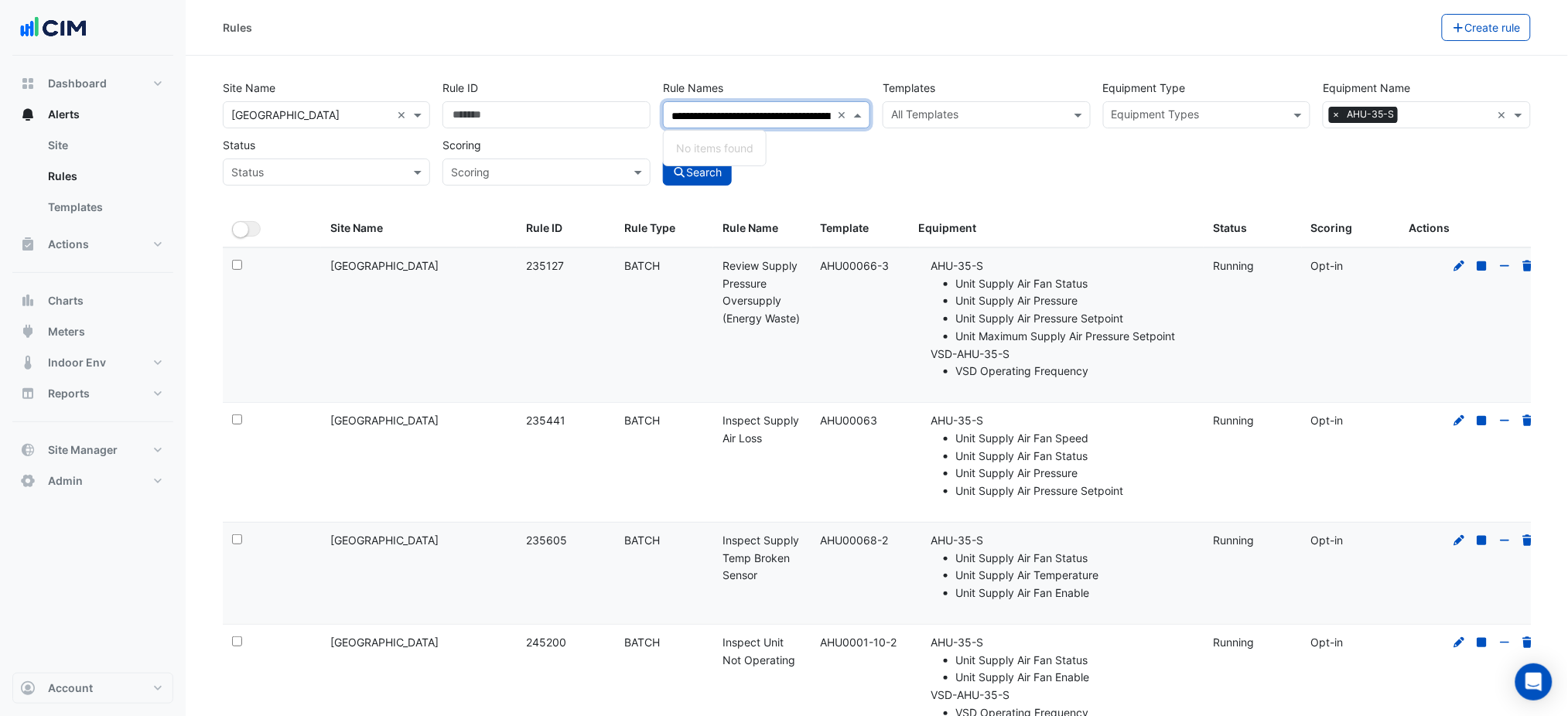
scroll to position [0, 108]
type input "**********"
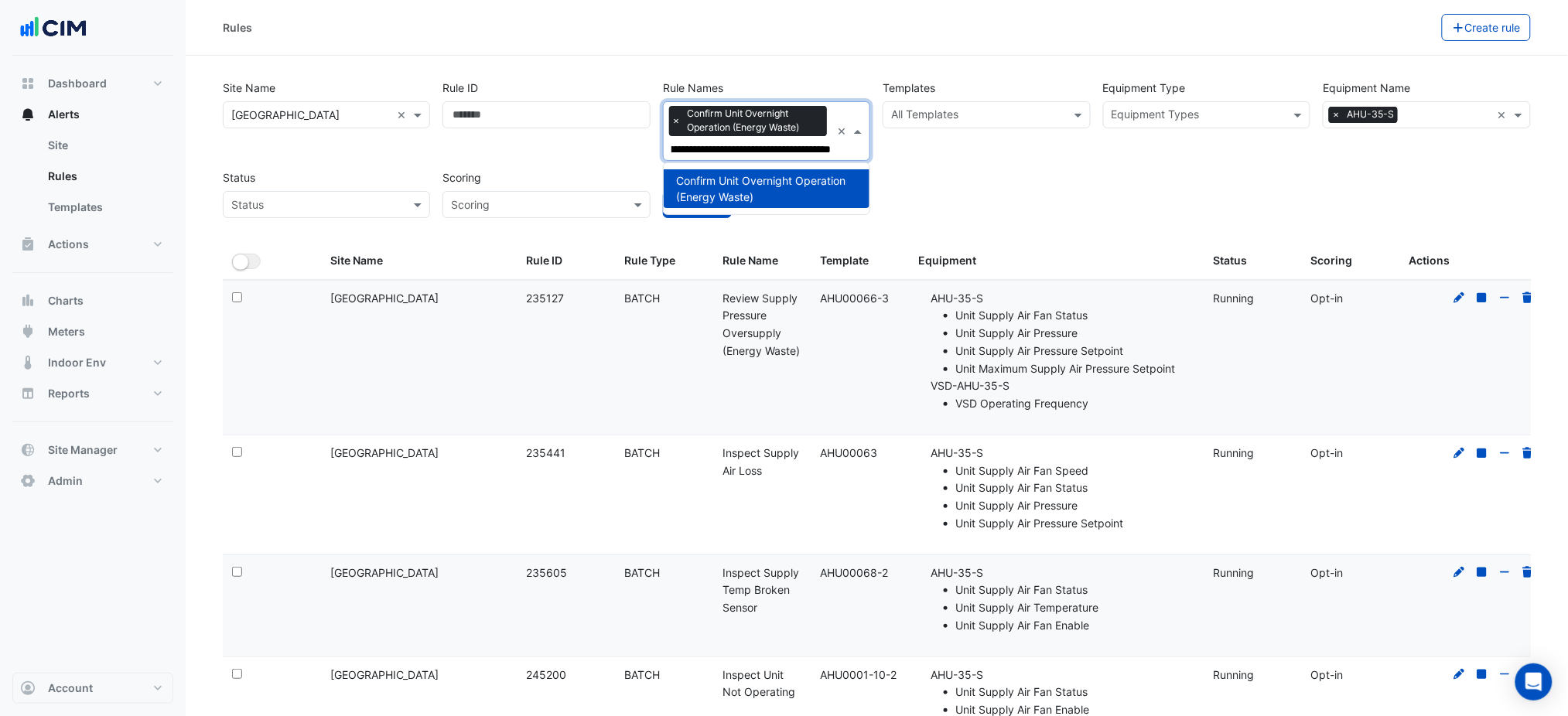
click at [1339, 112] on span "×" at bounding box center [1336, 114] width 14 height 16
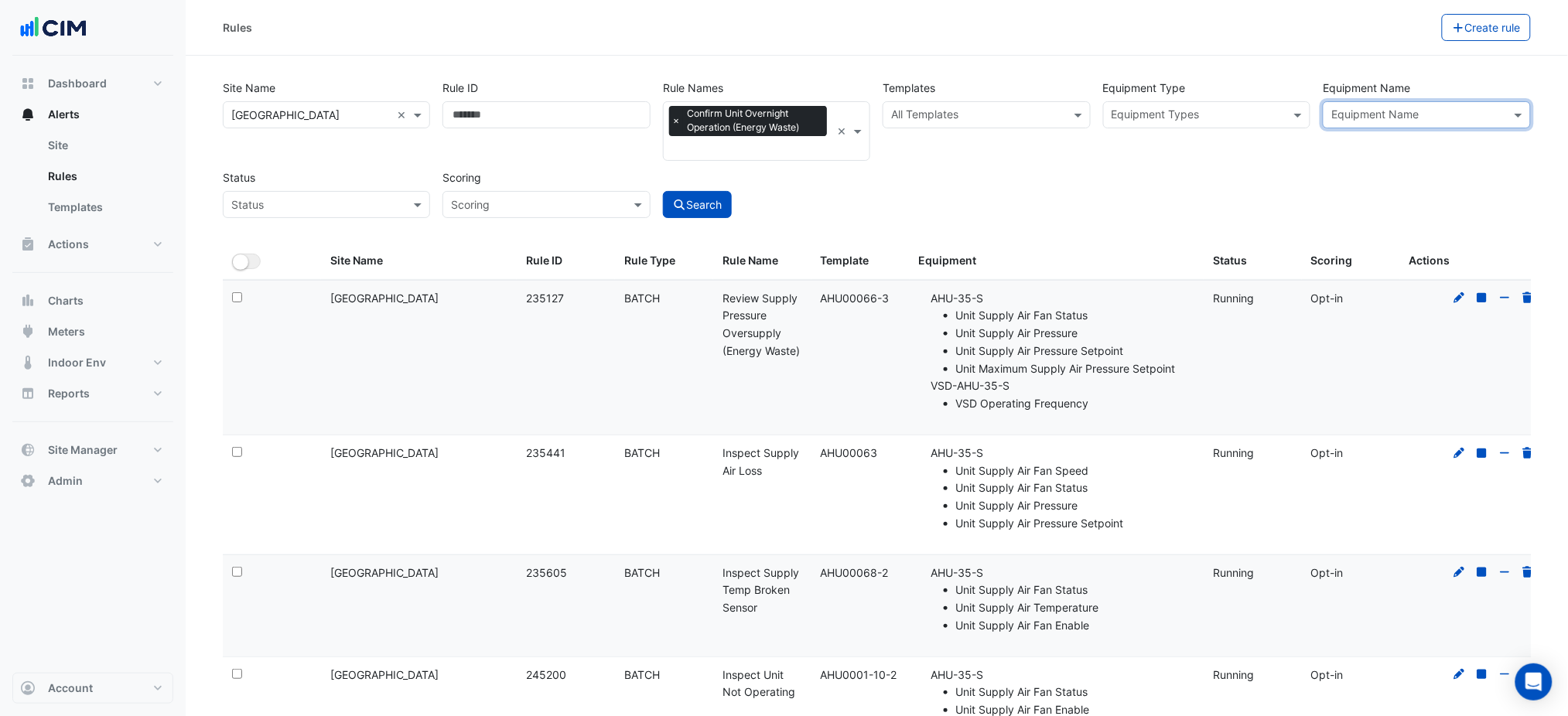
scroll to position [0, 0]
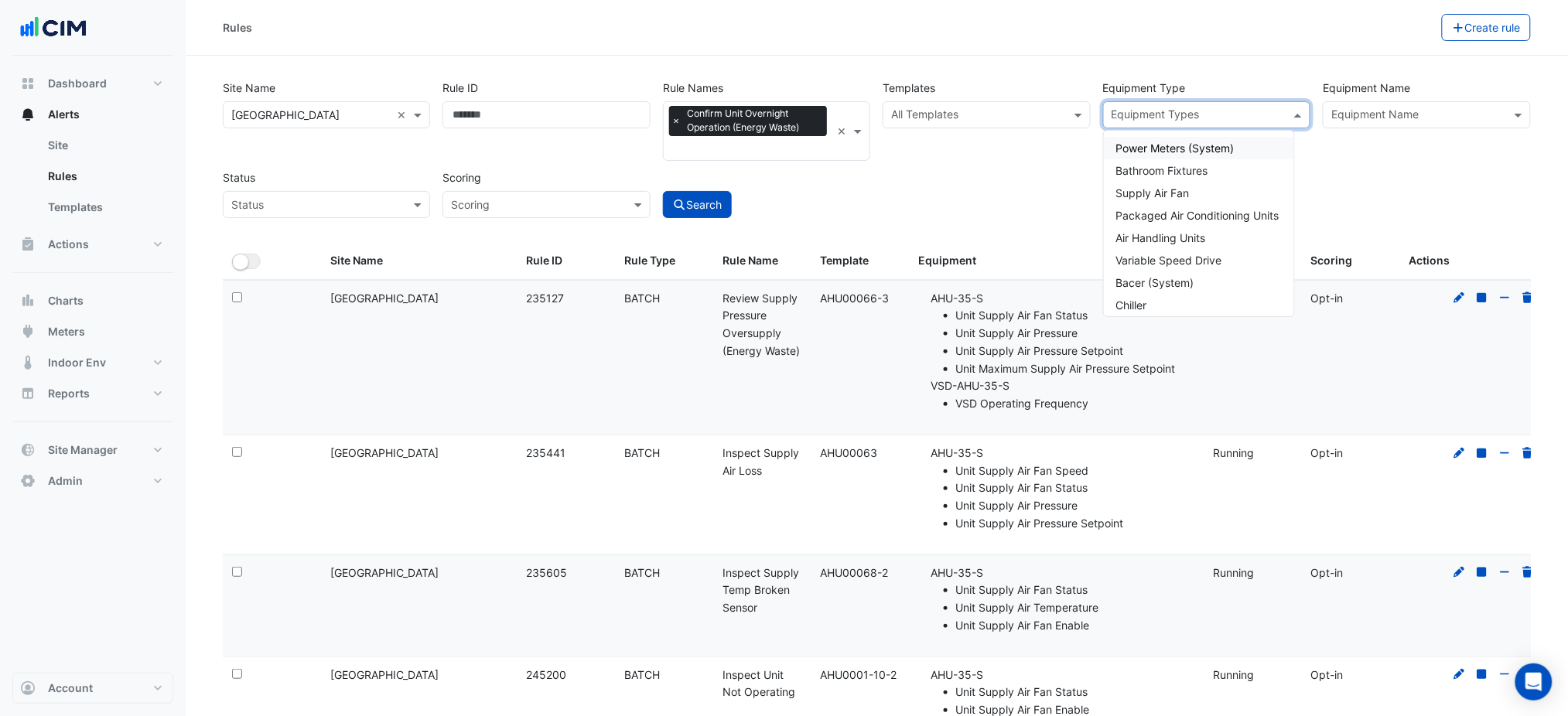
click at [1255, 116] on input "text" at bounding box center [1198, 116] width 173 height 17
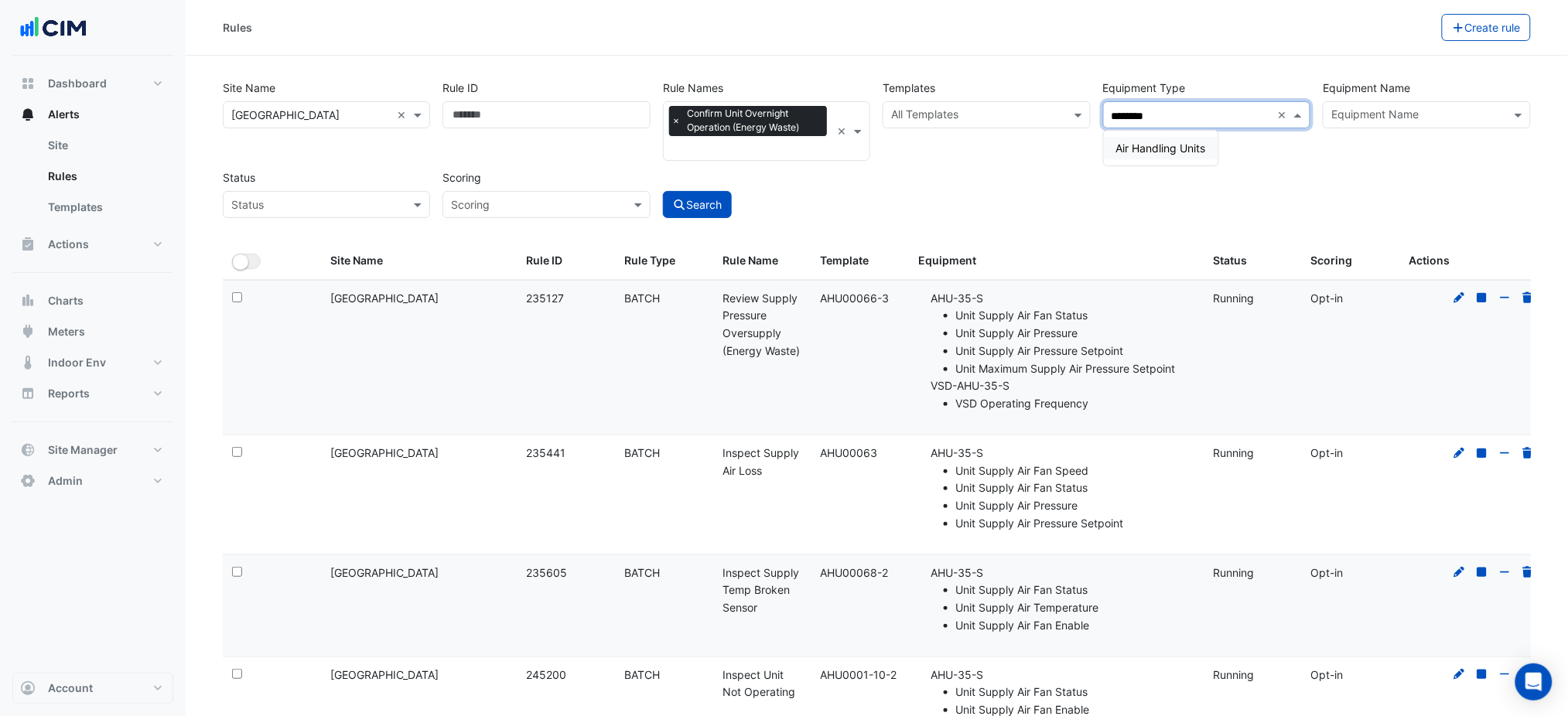
click at [1190, 143] on span "Air Handling Units" at bounding box center [1161, 149] width 90 height 13
type input "********"
click at [704, 203] on button "Search" at bounding box center [698, 204] width 70 height 27
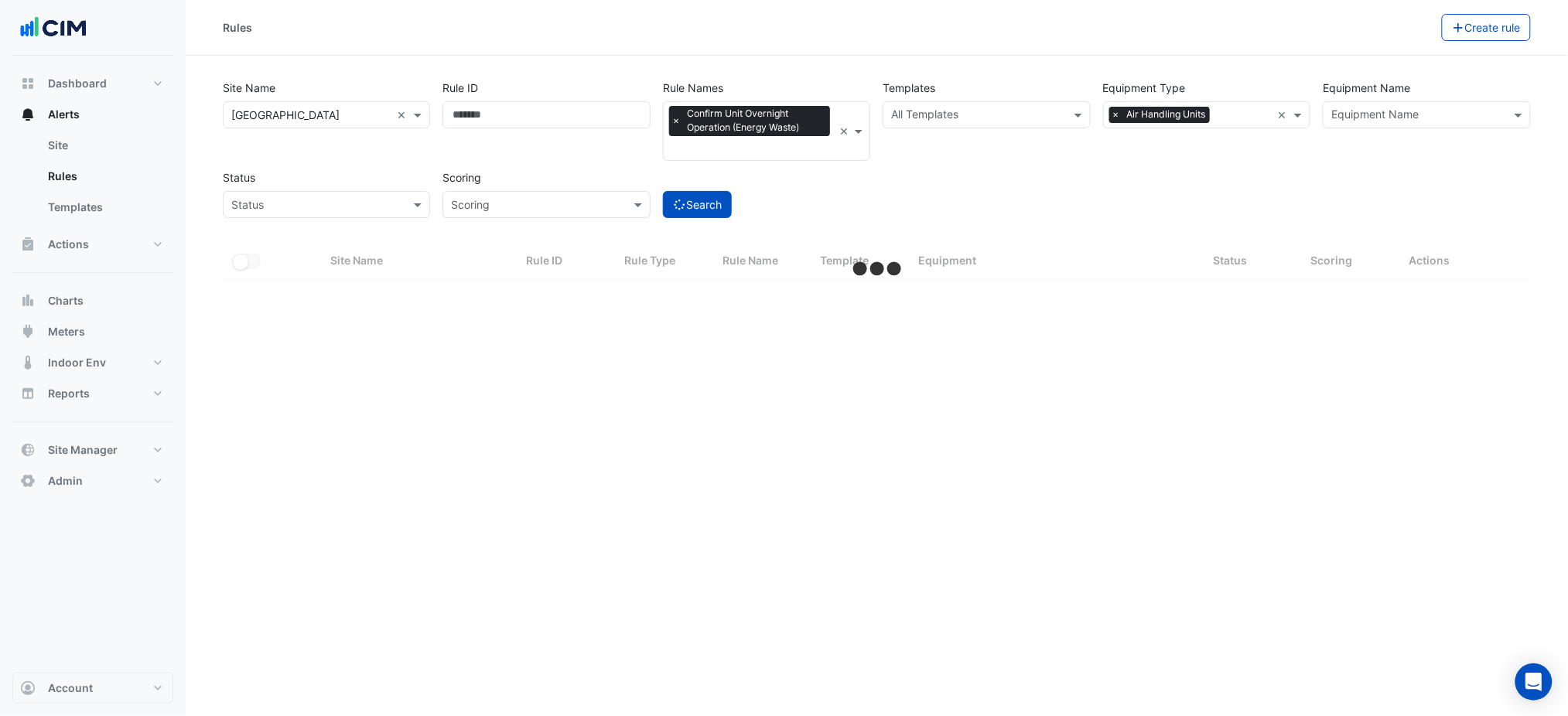
select select "***"
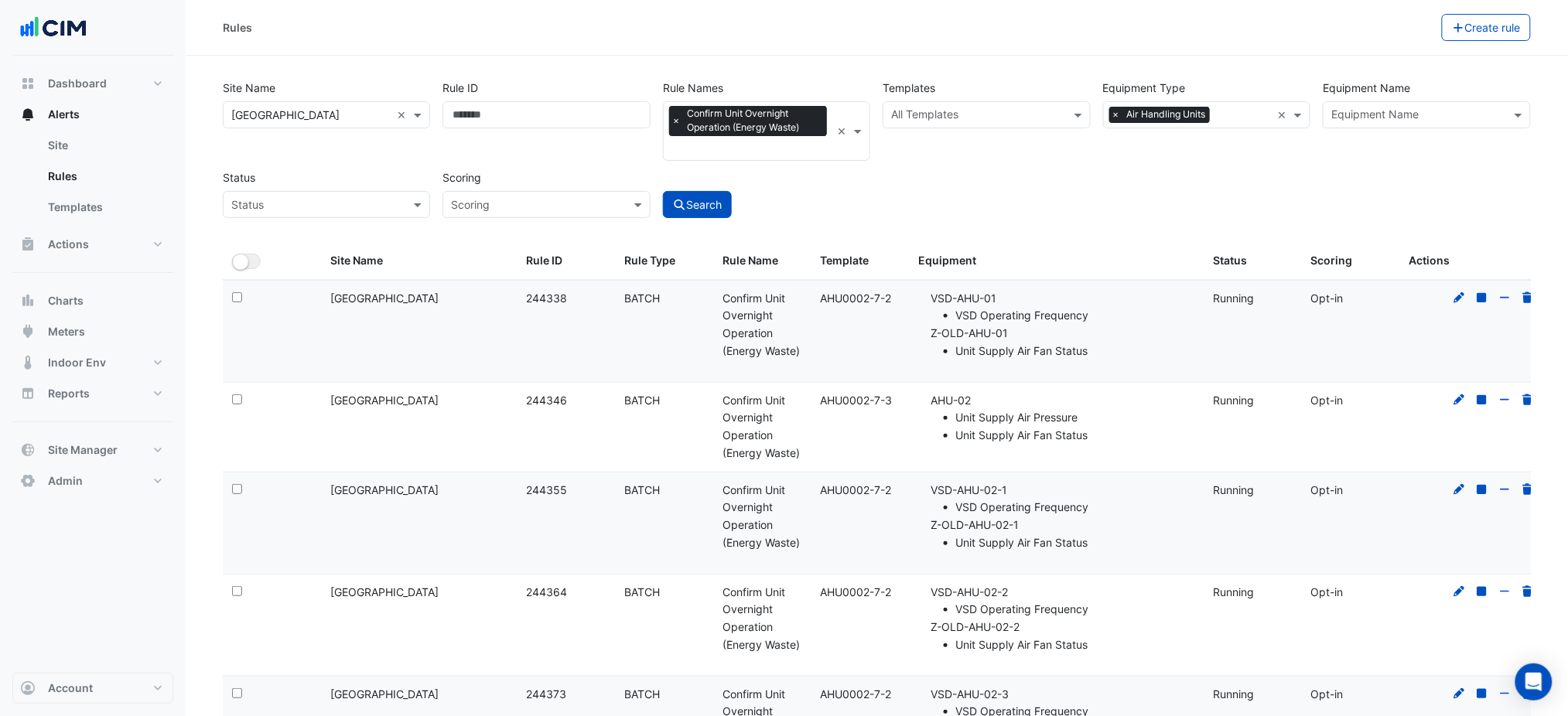
click at [1033, 179] on div "Site Name × Chifley Tower × Rule ID Rule Names × Confirm Unit Overnight Operati…" at bounding box center [877, 144] width 1321 height 147
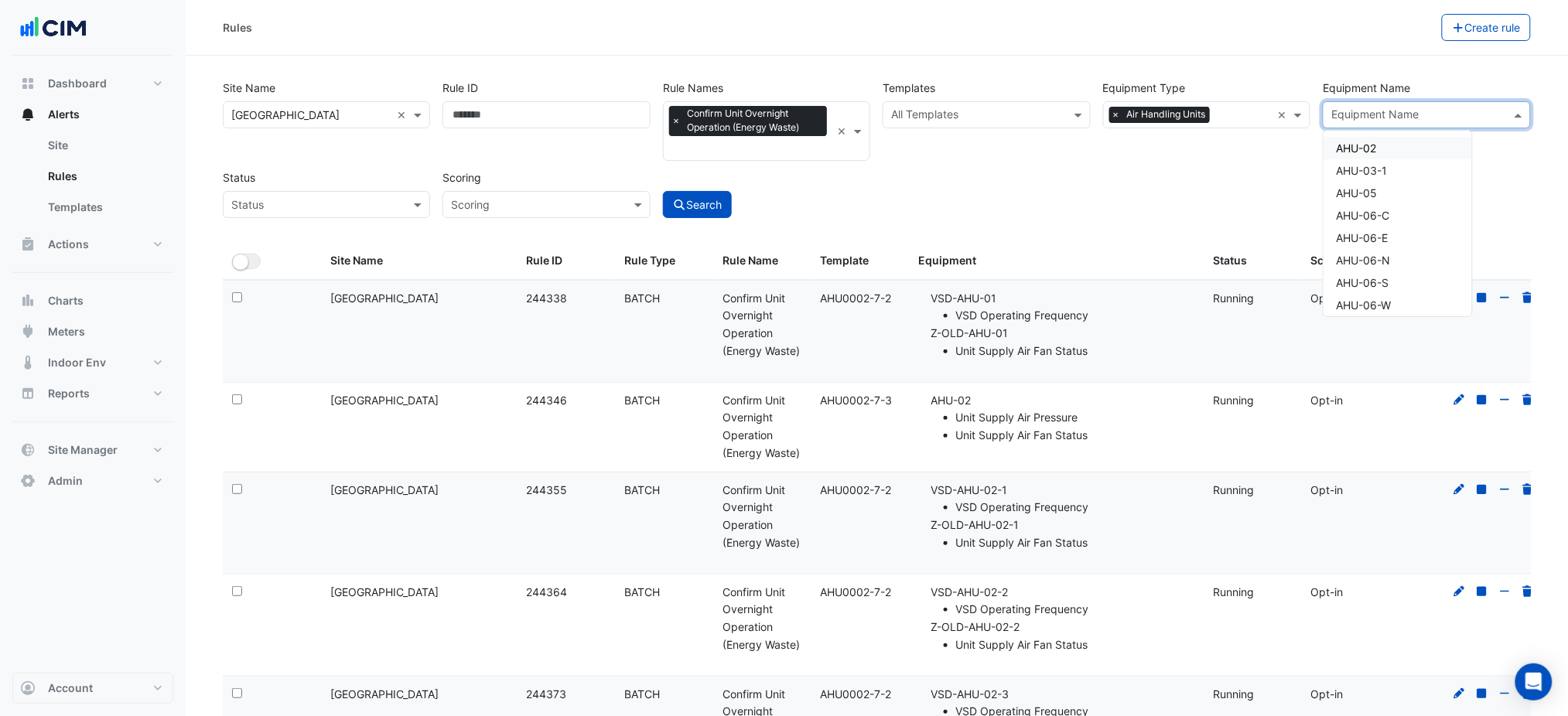
click at [1360, 111] on input "text" at bounding box center [1418, 116] width 173 height 17
click at [1102, 156] on div "Equipment Type × Air Handling Units ×" at bounding box center [1207, 117] width 220 height 86
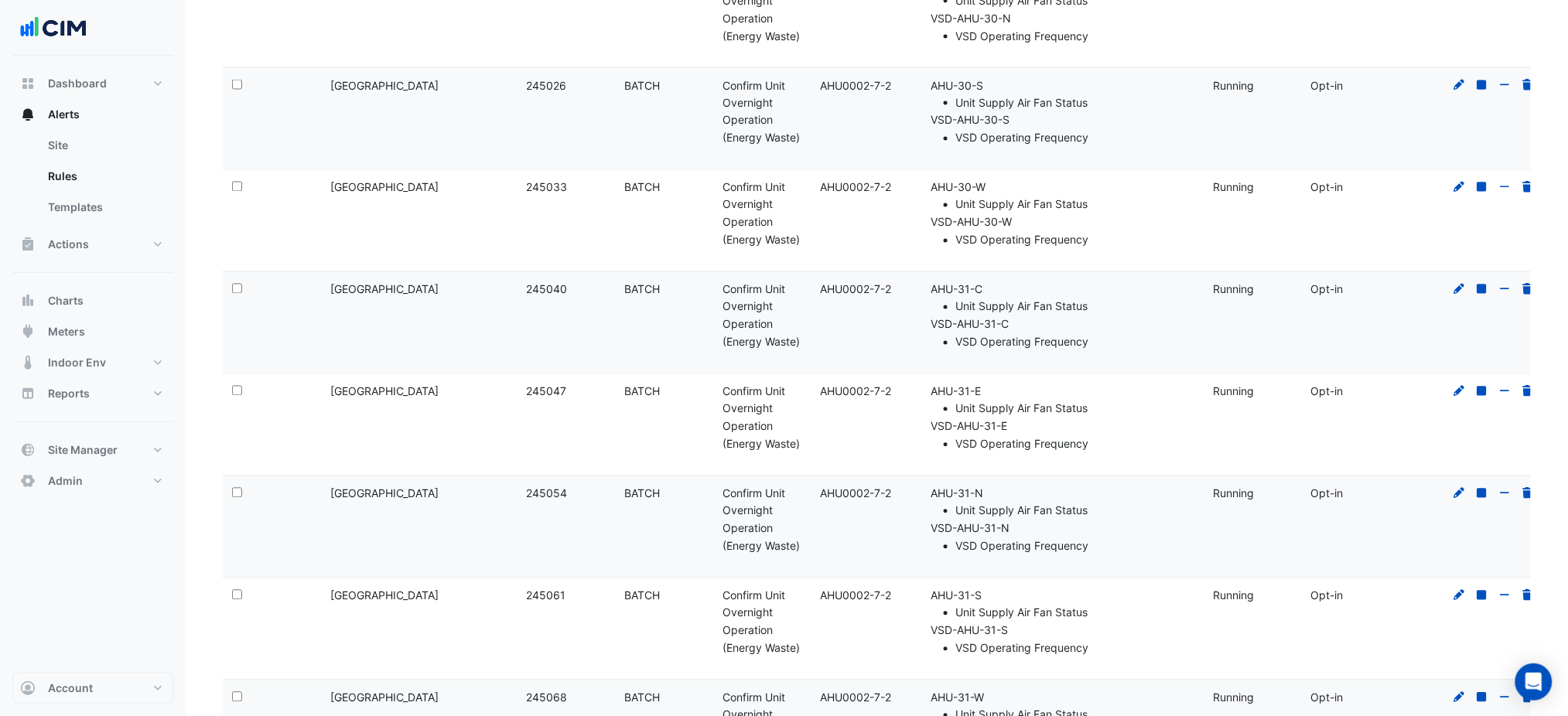
scroll to position [9717, 0]
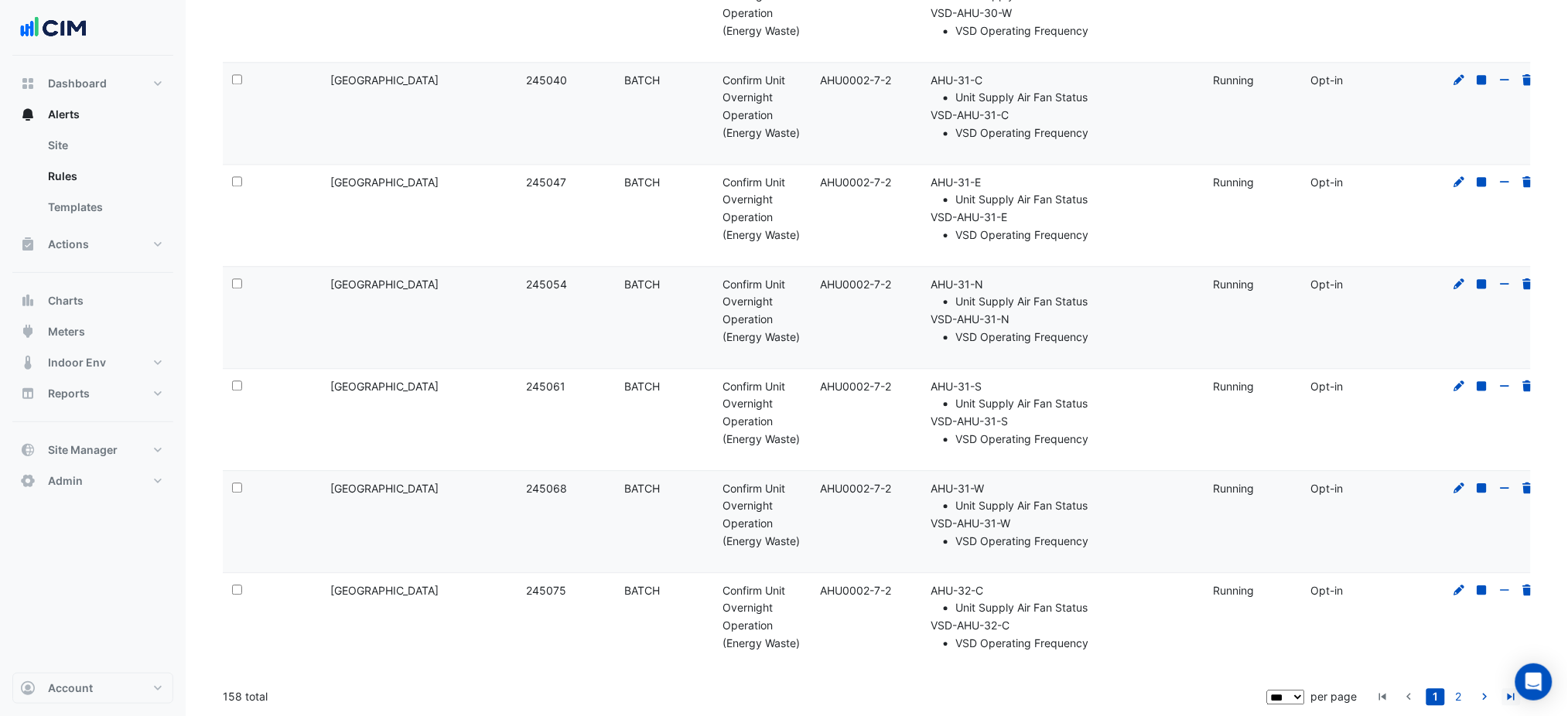
click at [1510, 694] on icon "go to last page" at bounding box center [1512, 699] width 18 height 17
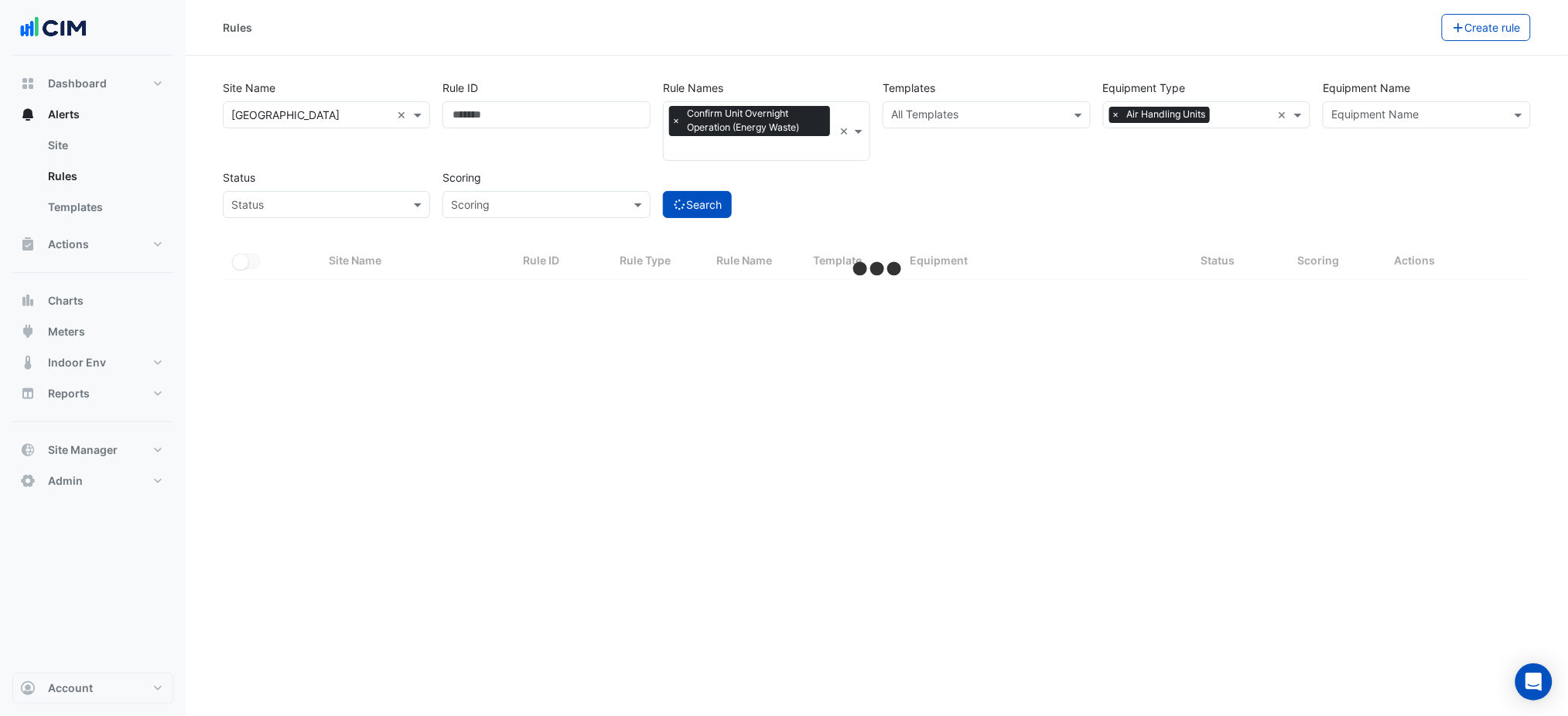
select select "***"
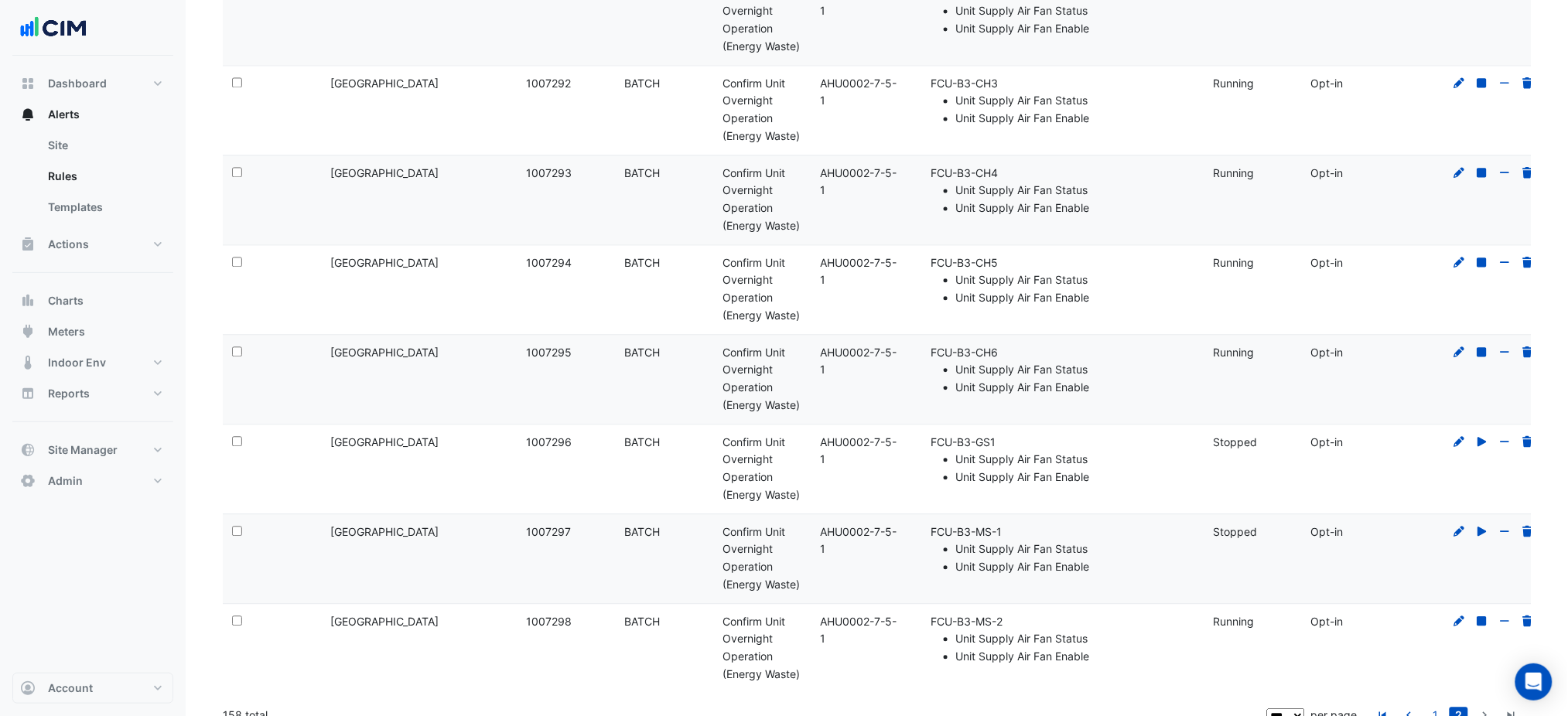
scroll to position [5403, 0]
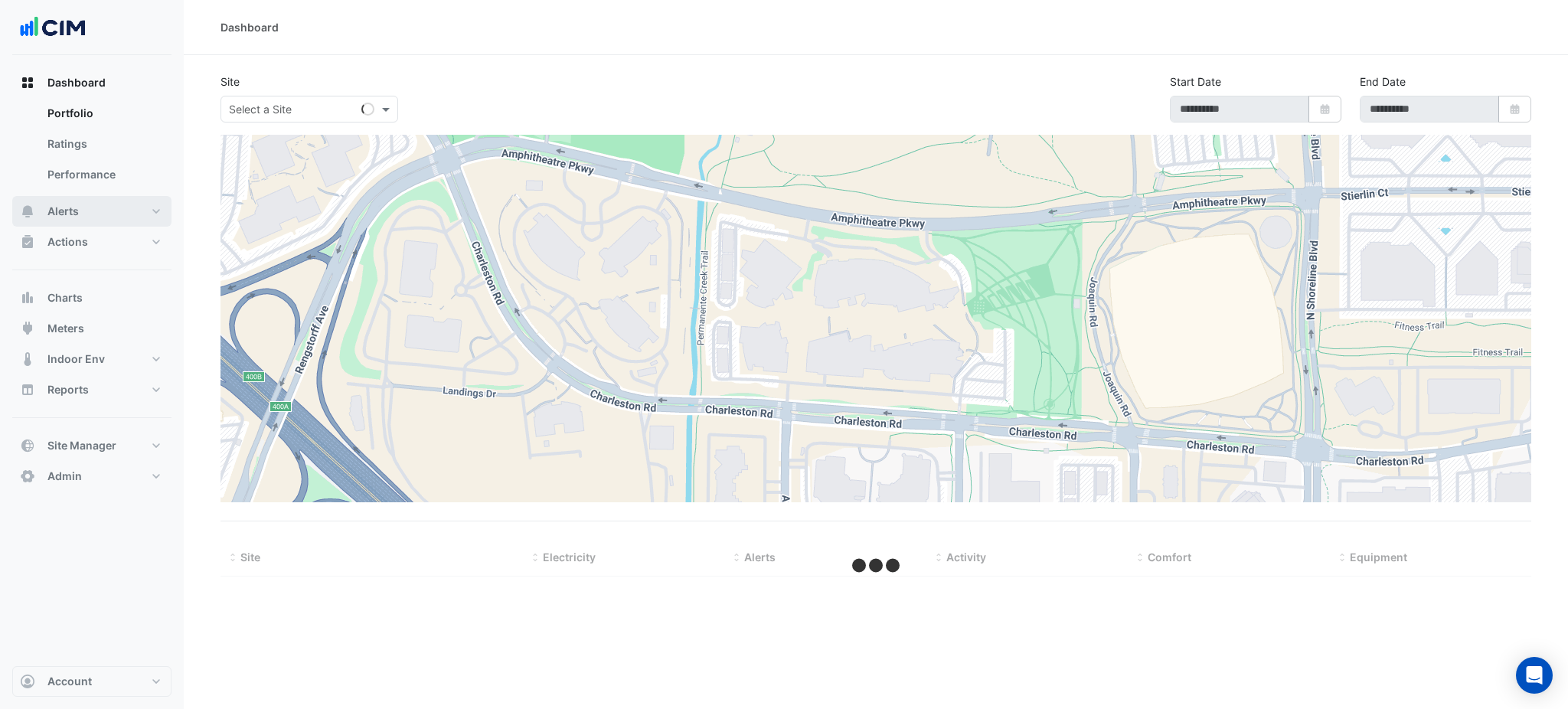
click at [82, 222] on button "Alerts" at bounding box center [92, 211] width 159 height 30
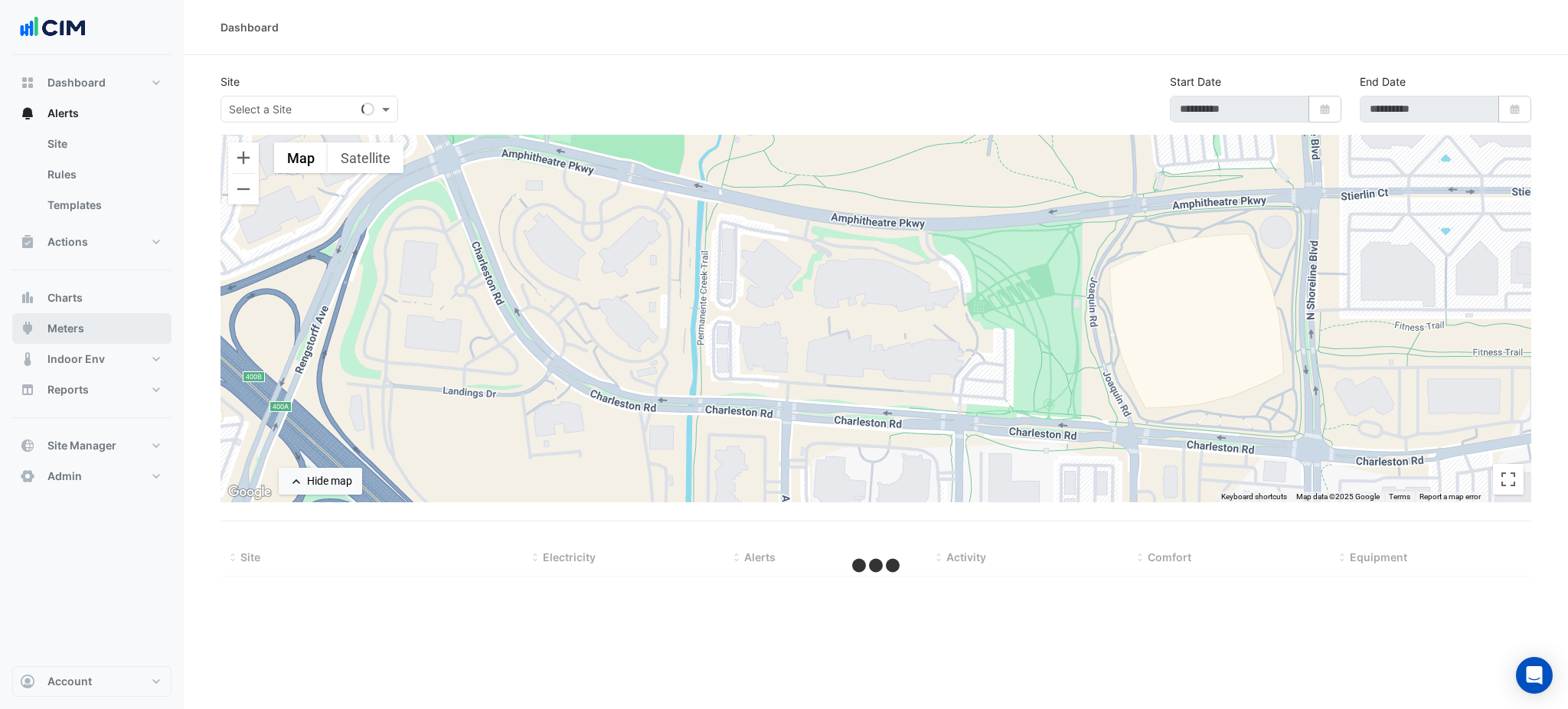
click at [88, 340] on button "Meters" at bounding box center [92, 328] width 159 height 30
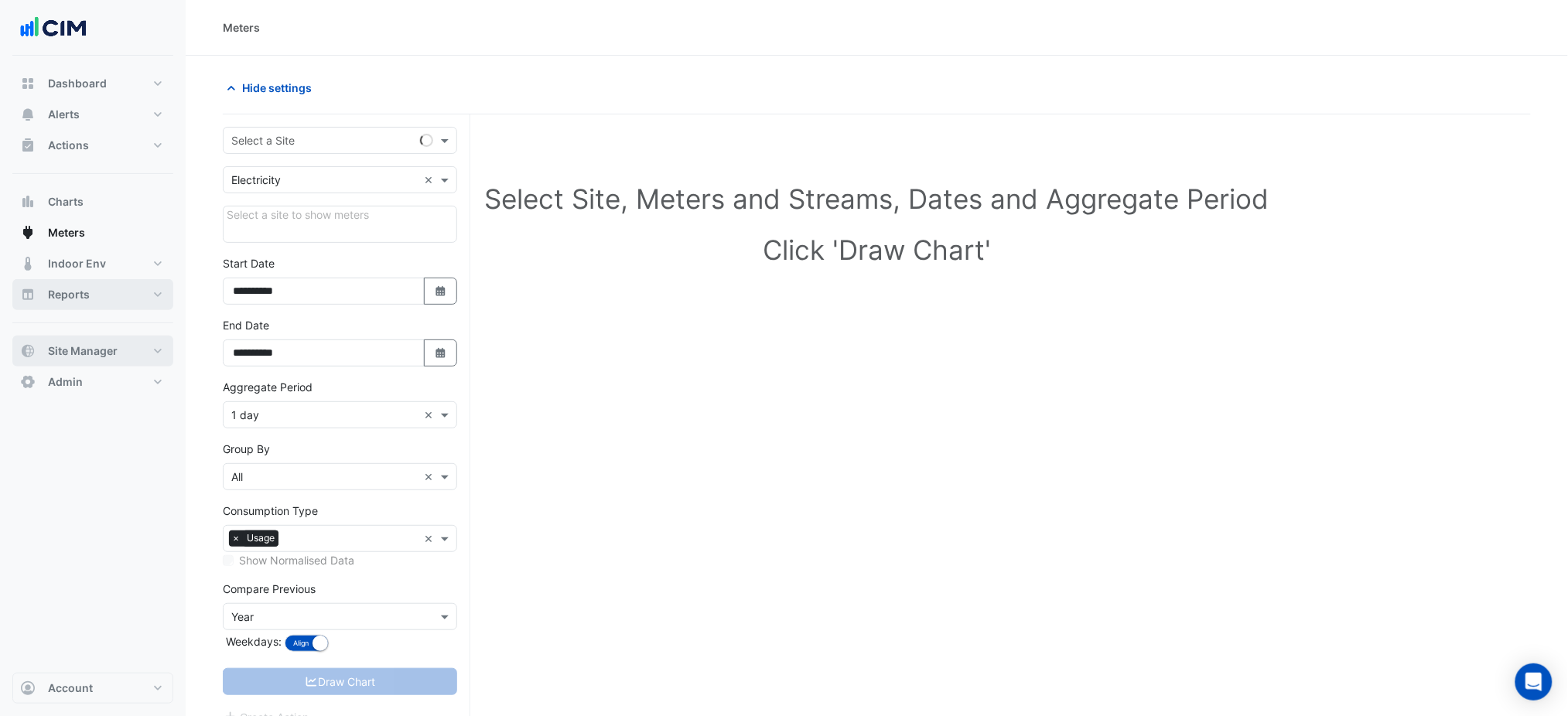
click at [92, 358] on span "Site Manager" at bounding box center [83, 351] width 70 height 16
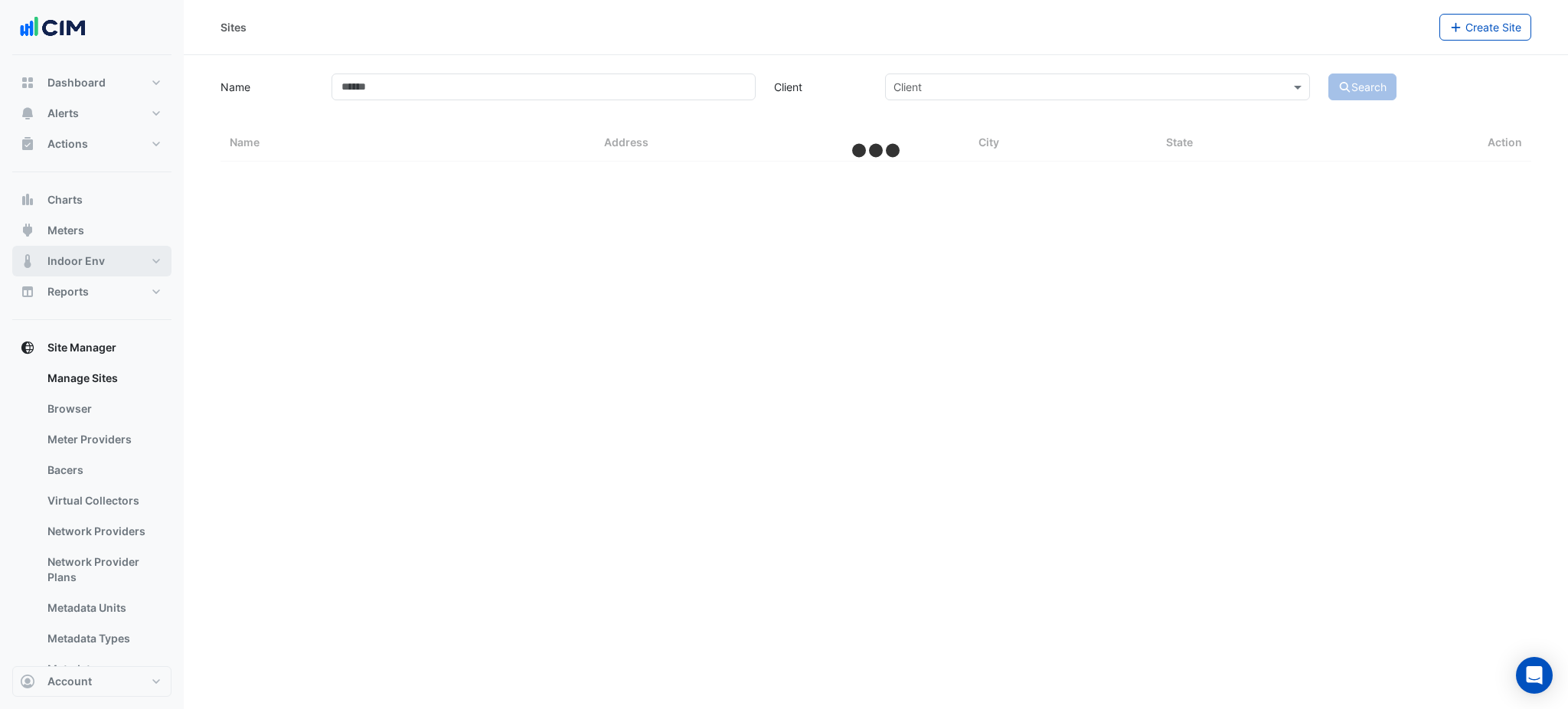
click at [104, 254] on button "Indoor Env" at bounding box center [92, 260] width 159 height 30
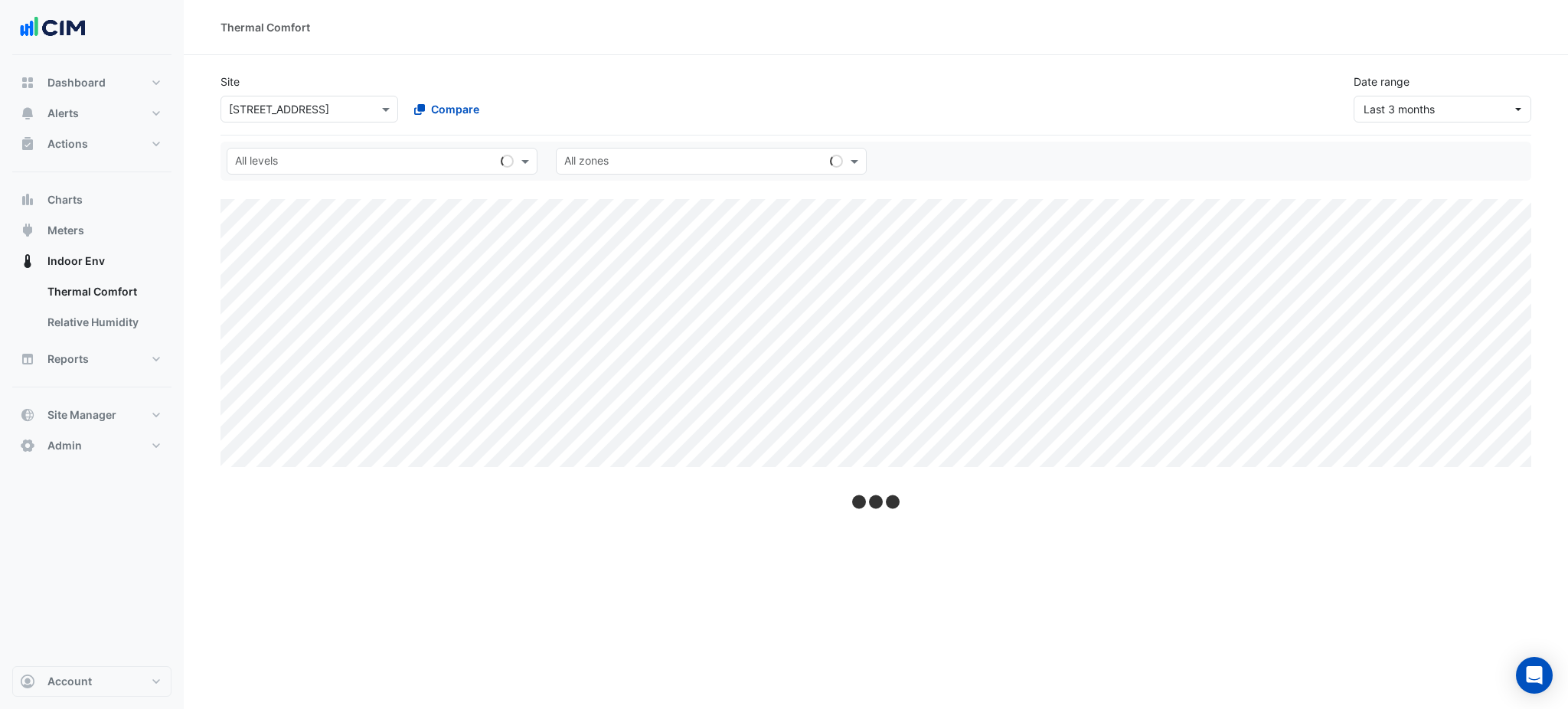
click at [308, 111] on input "text" at bounding box center [294, 110] width 130 height 16
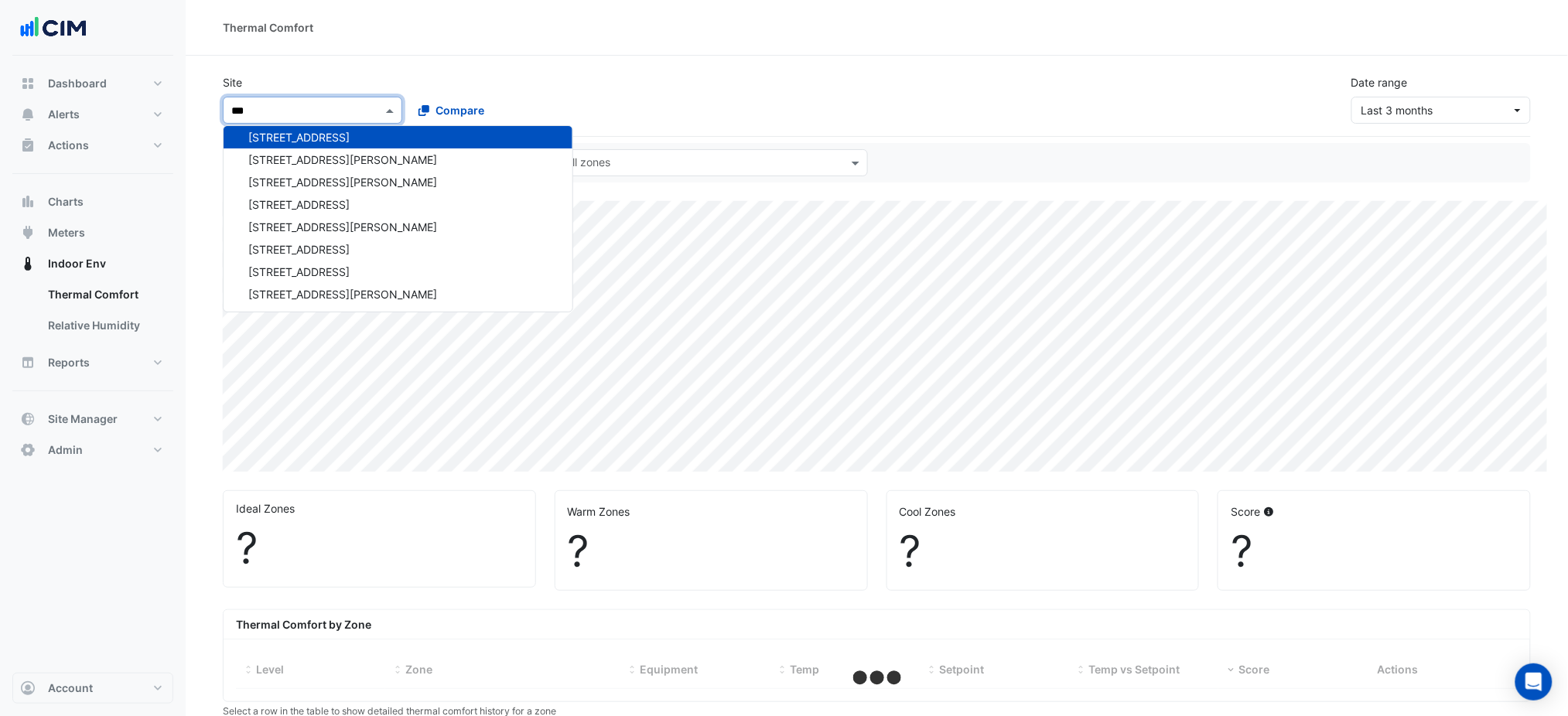
type input "****"
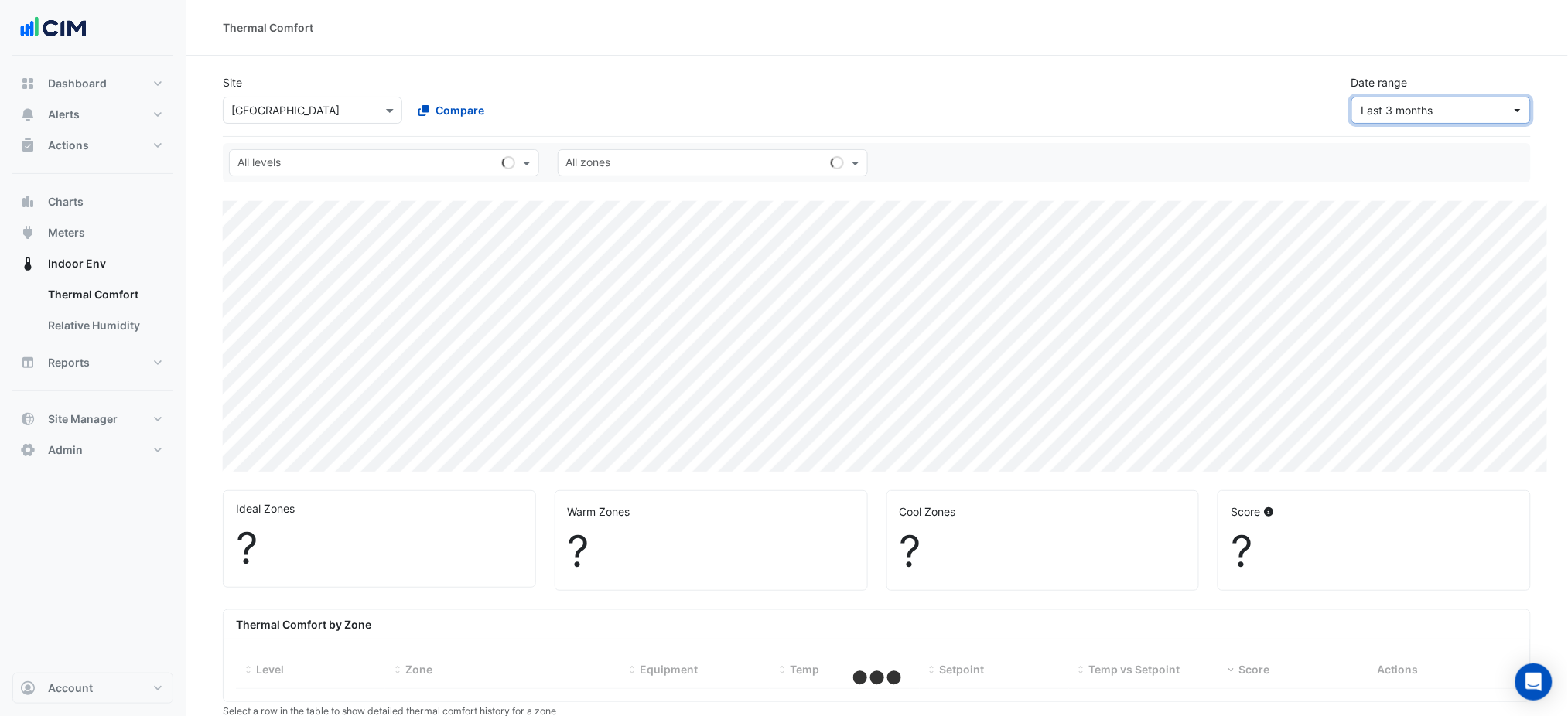
click at [1390, 116] on span "Last 3 months" at bounding box center [1397, 110] width 72 height 13
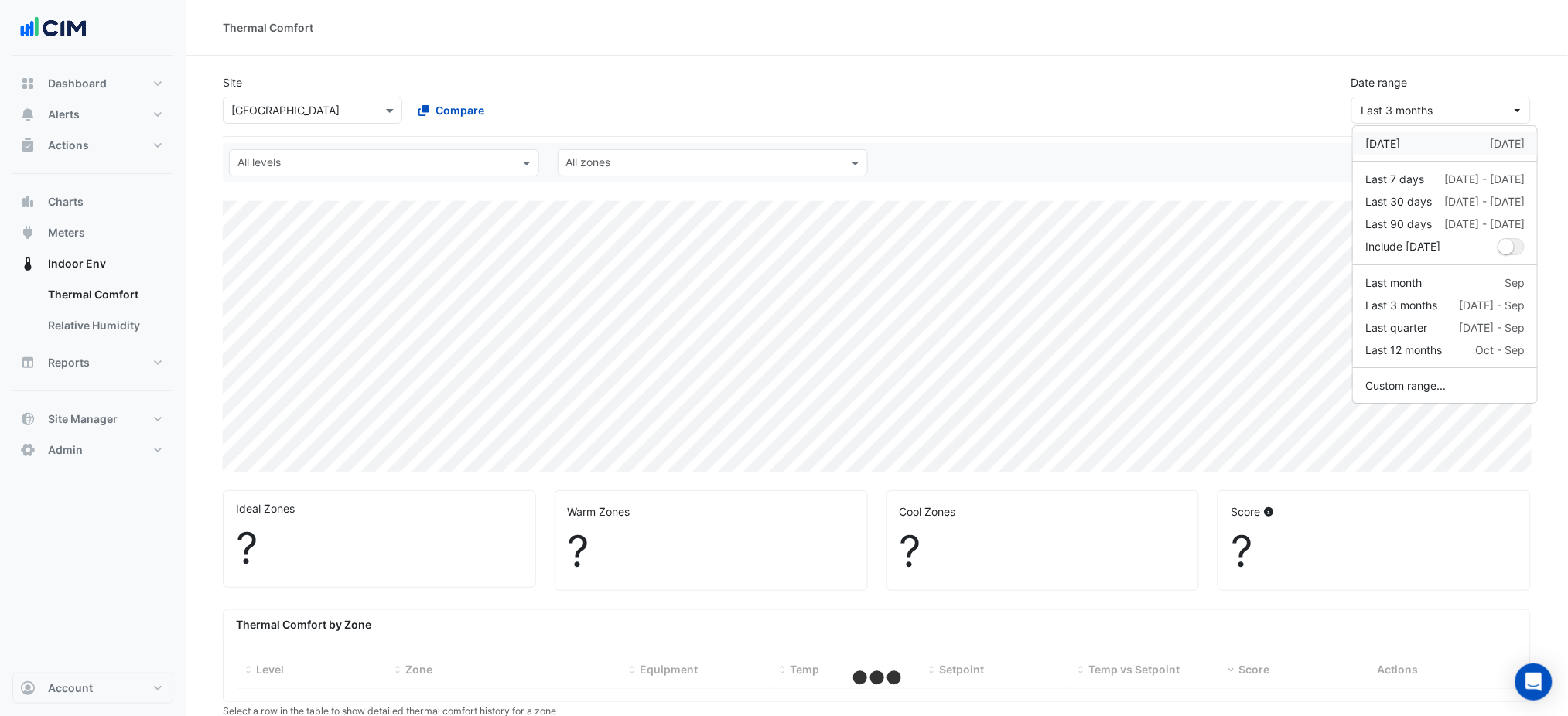
click at [1400, 136] on div "[DATE]" at bounding box center [1383, 144] width 35 height 17
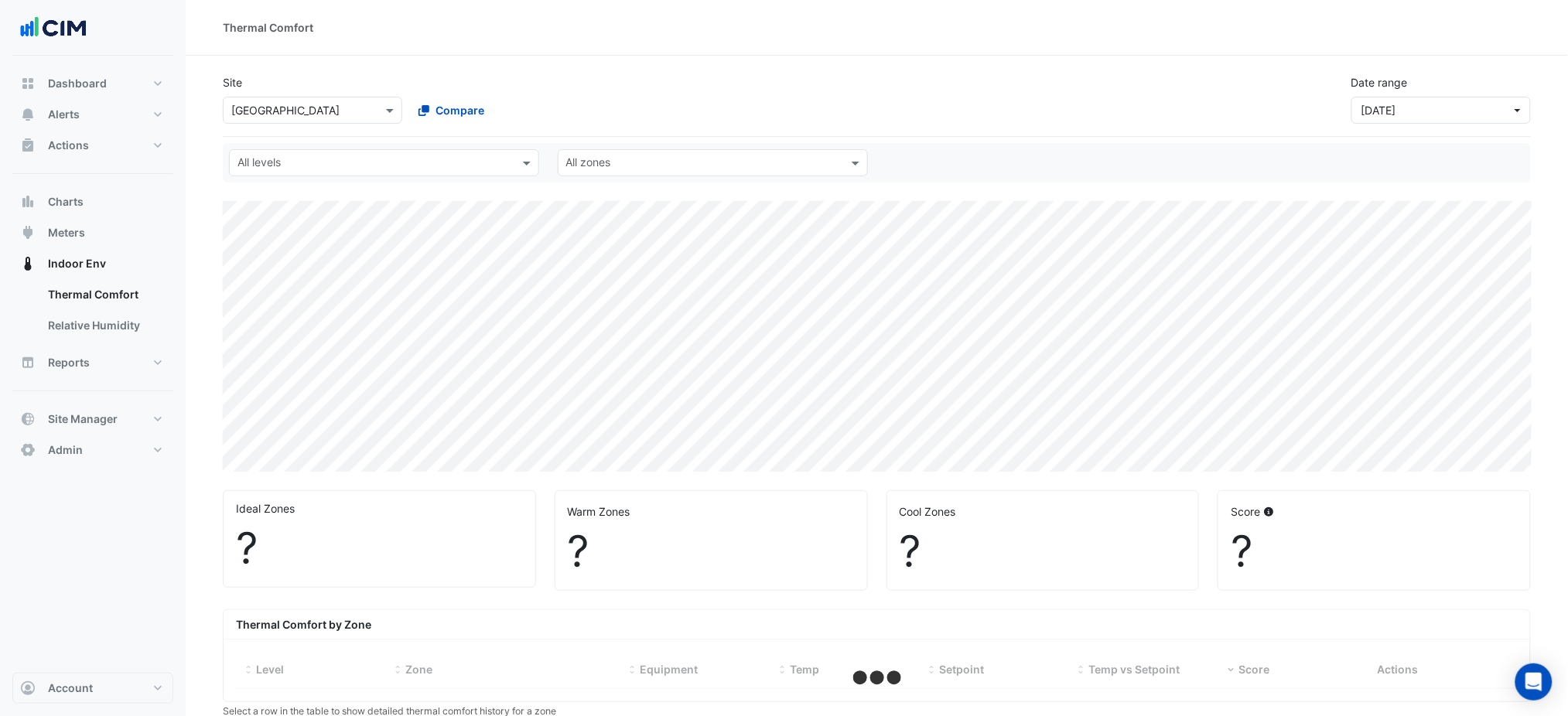
select select "***"
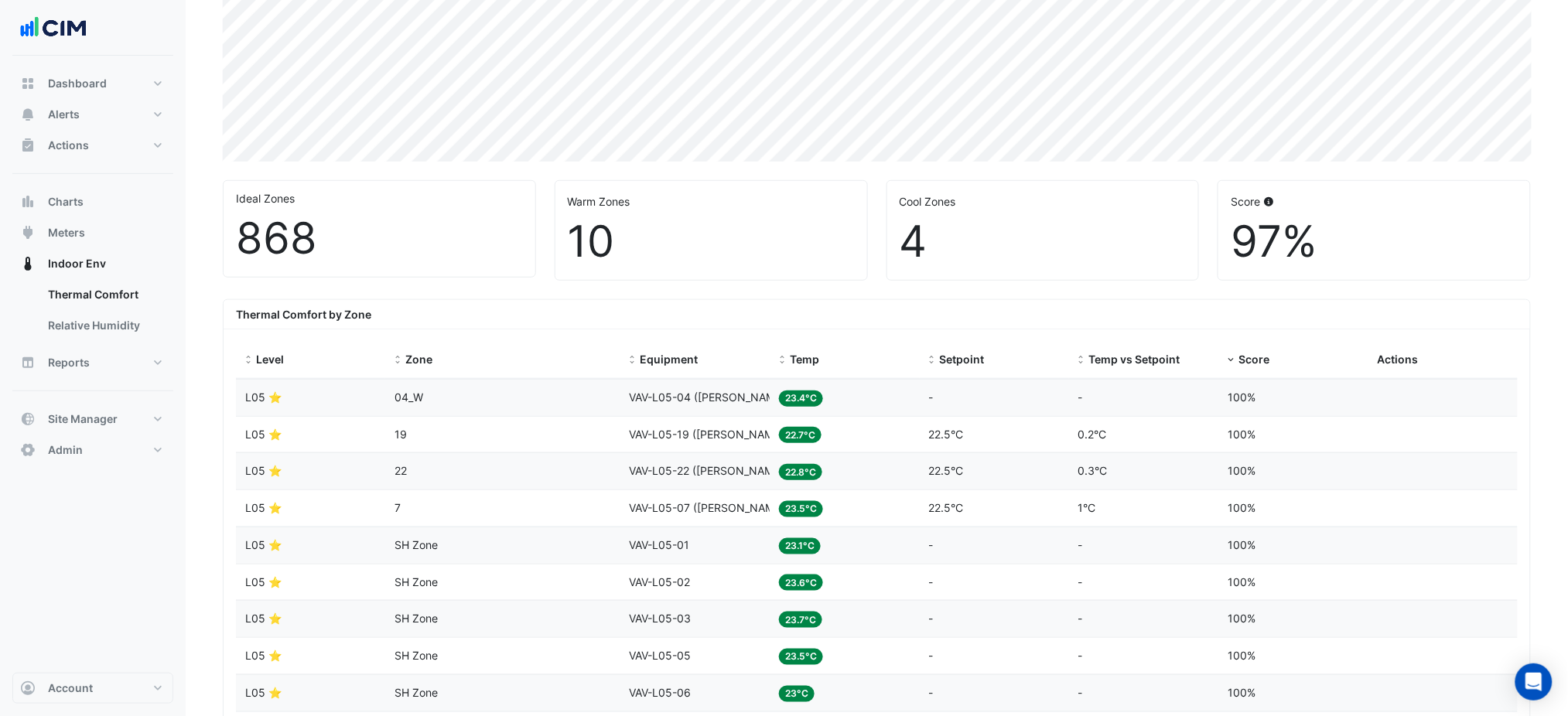
scroll to position [515, 0]
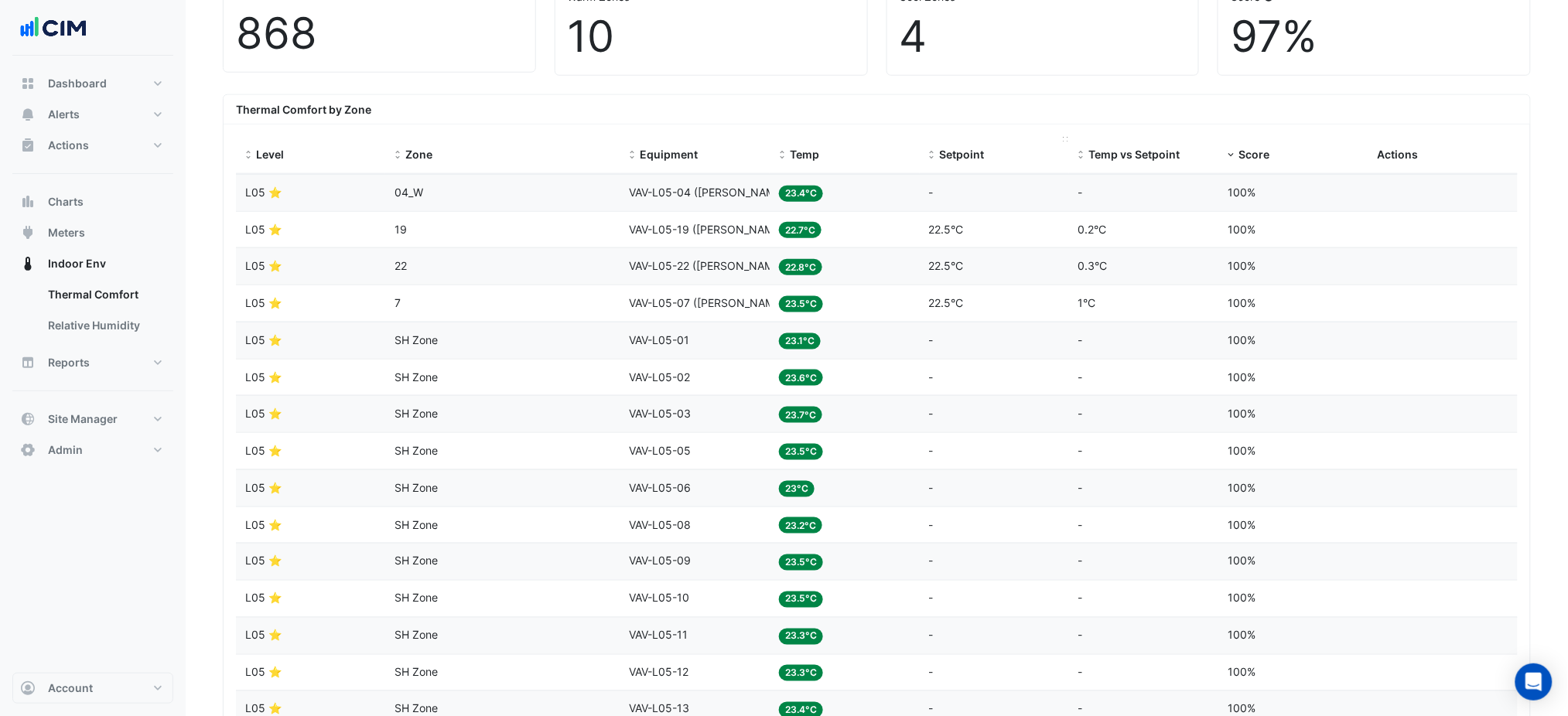
click at [962, 153] on span "Setpoint" at bounding box center [962, 154] width 45 height 13
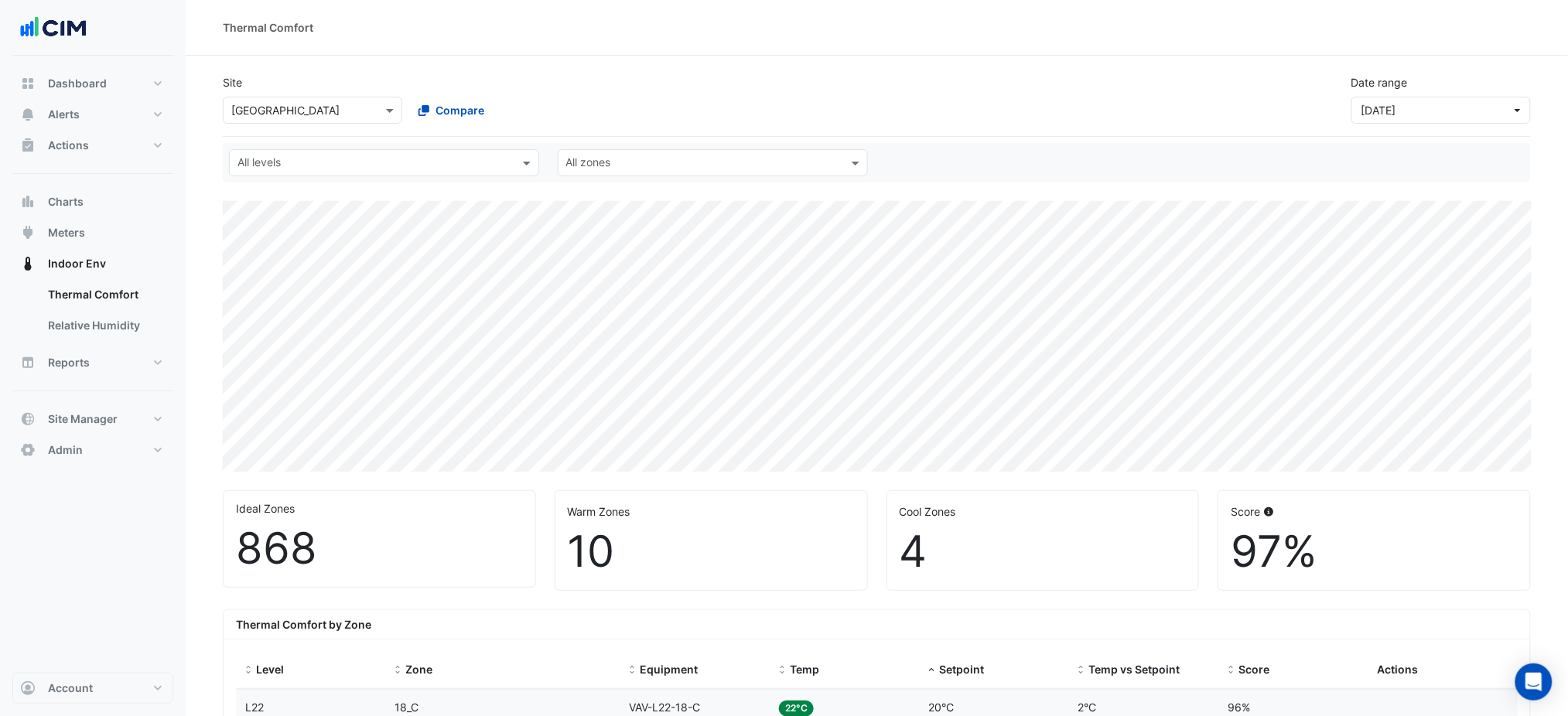
click at [292, 149] on div "All levels All zones" at bounding box center [877, 163] width 1308 height 40
click at [297, 153] on div "All levels" at bounding box center [371, 163] width 283 height 24
click at [286, 273] on div "L22" at bounding box center [292, 277] width 100 height 17
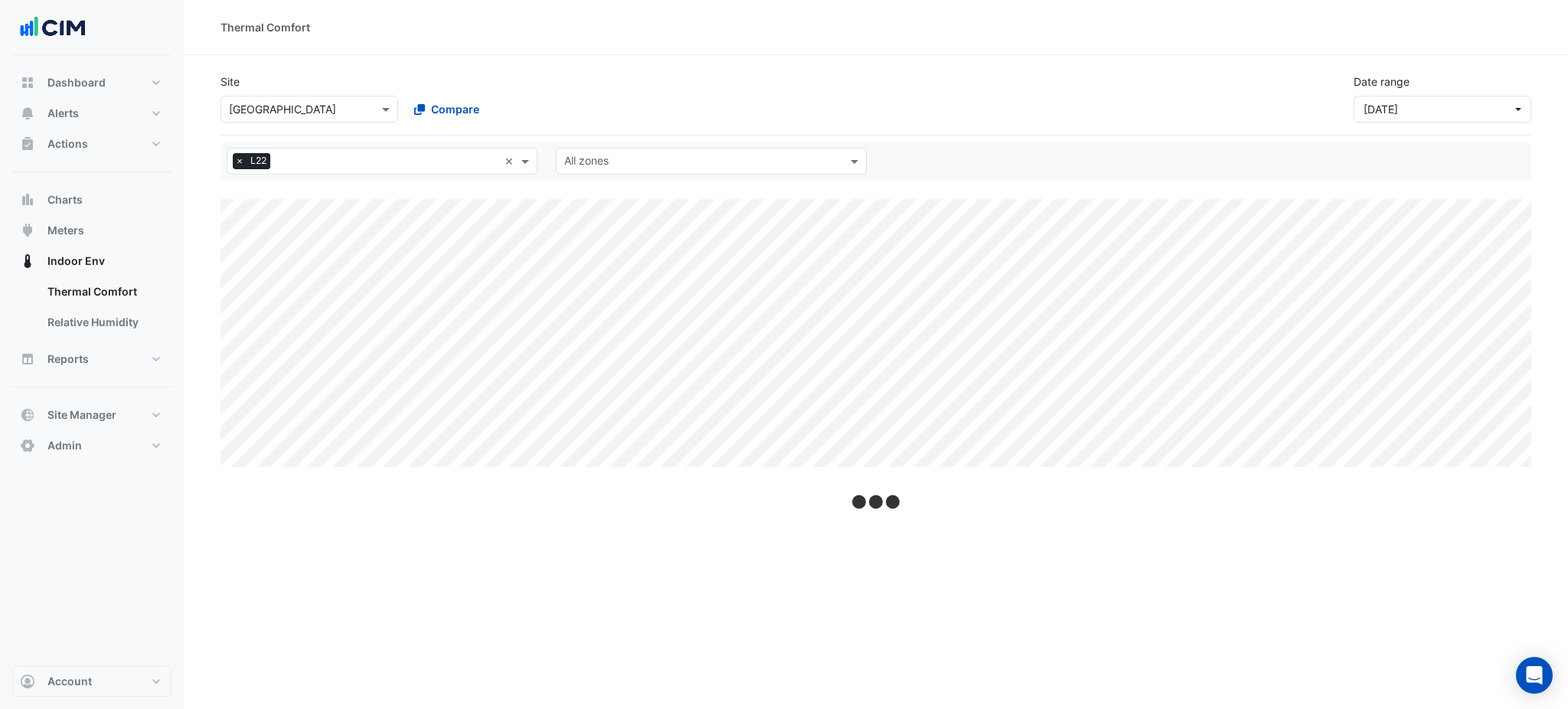
click at [637, 109] on div "Site × Chifley Tower Compare Date range Yesterday" at bounding box center [876, 92] width 1329 height 62
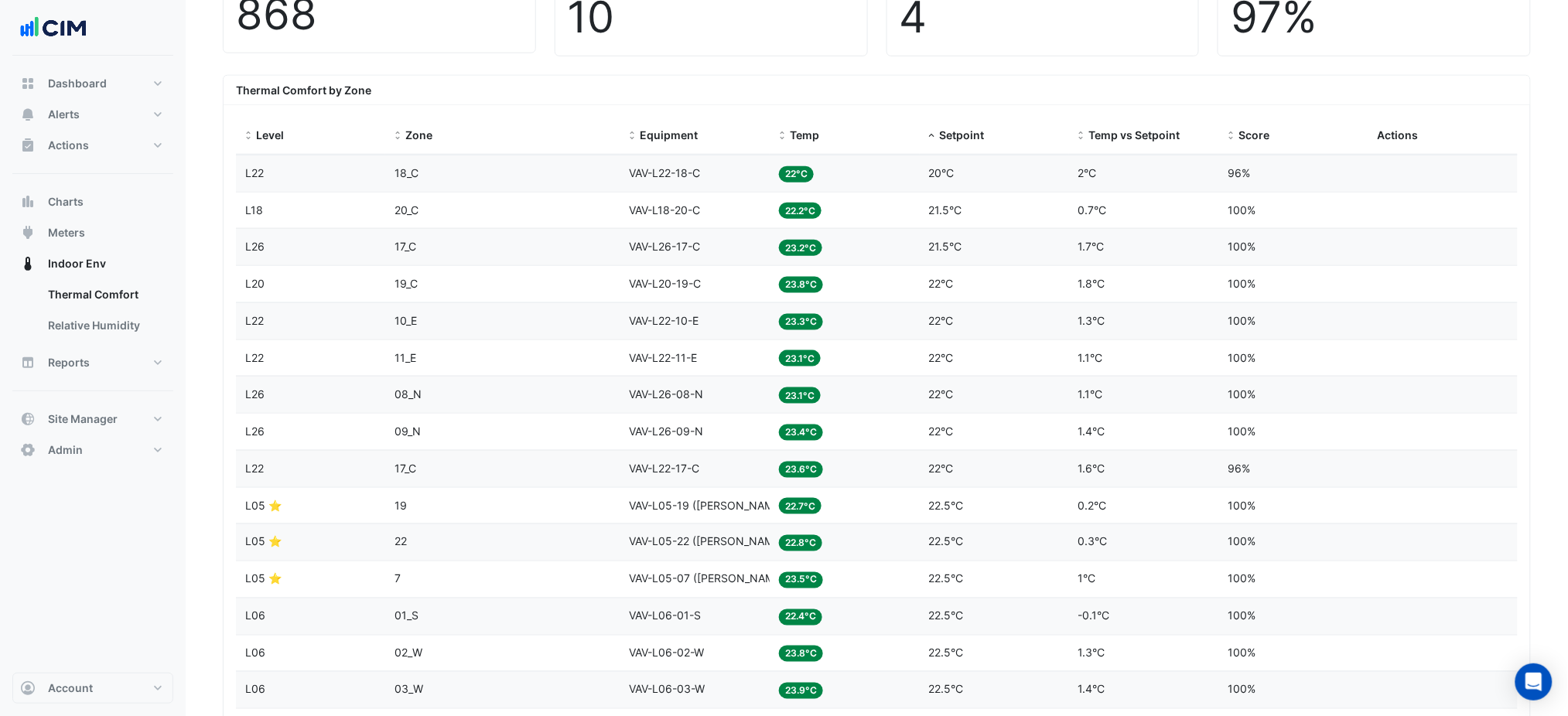
scroll to position [515, 0]
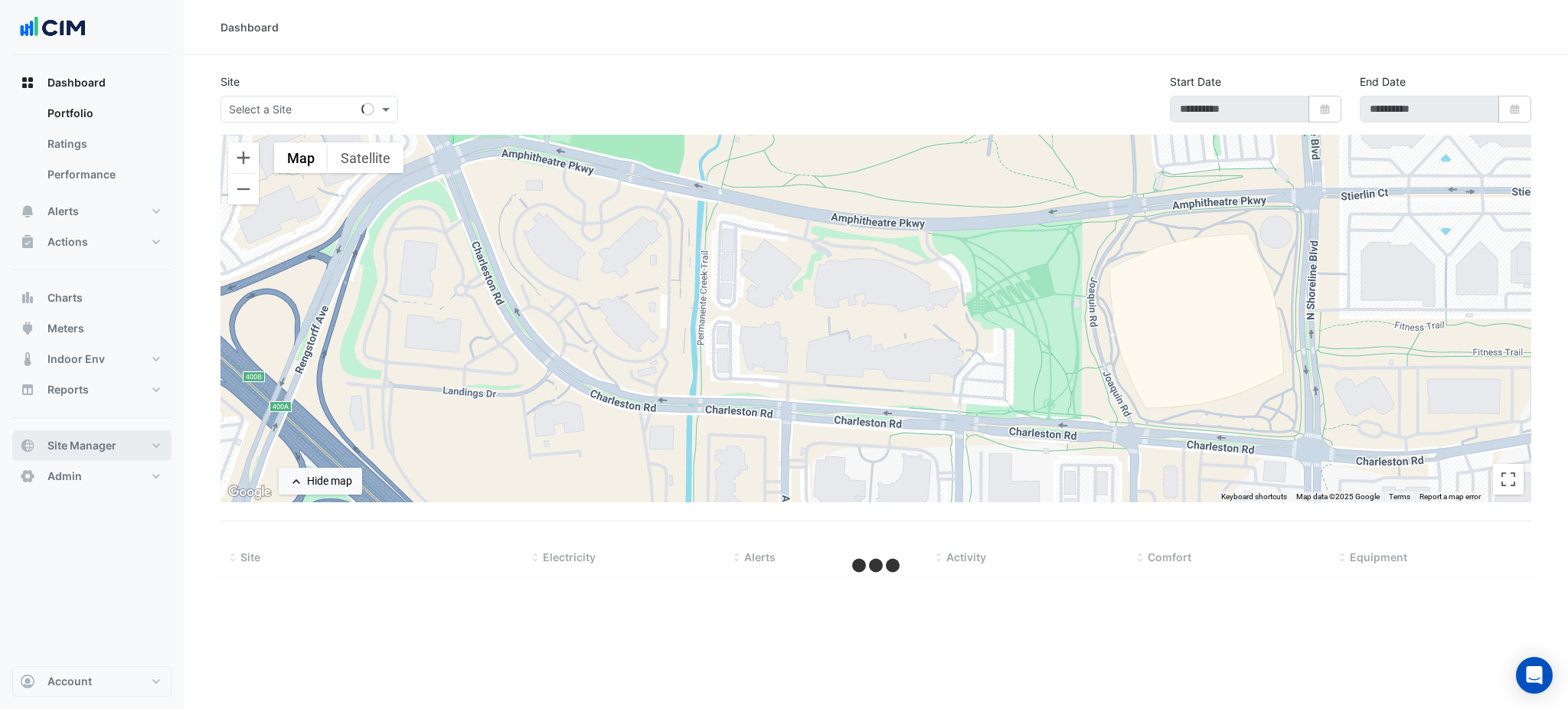
click at [87, 449] on span "Site Manager" at bounding box center [82, 445] width 69 height 16
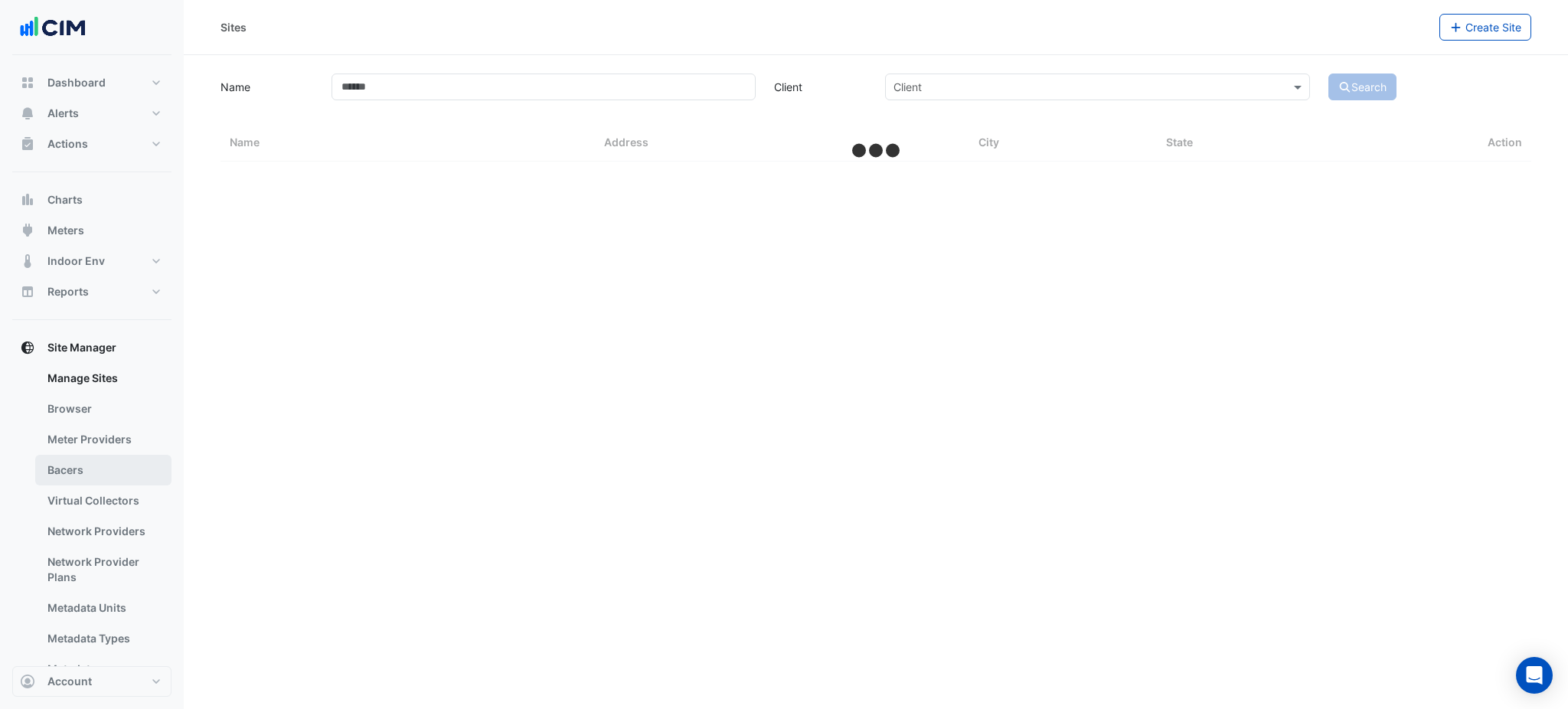
click at [94, 475] on link "Bacers" at bounding box center [103, 470] width 136 height 30
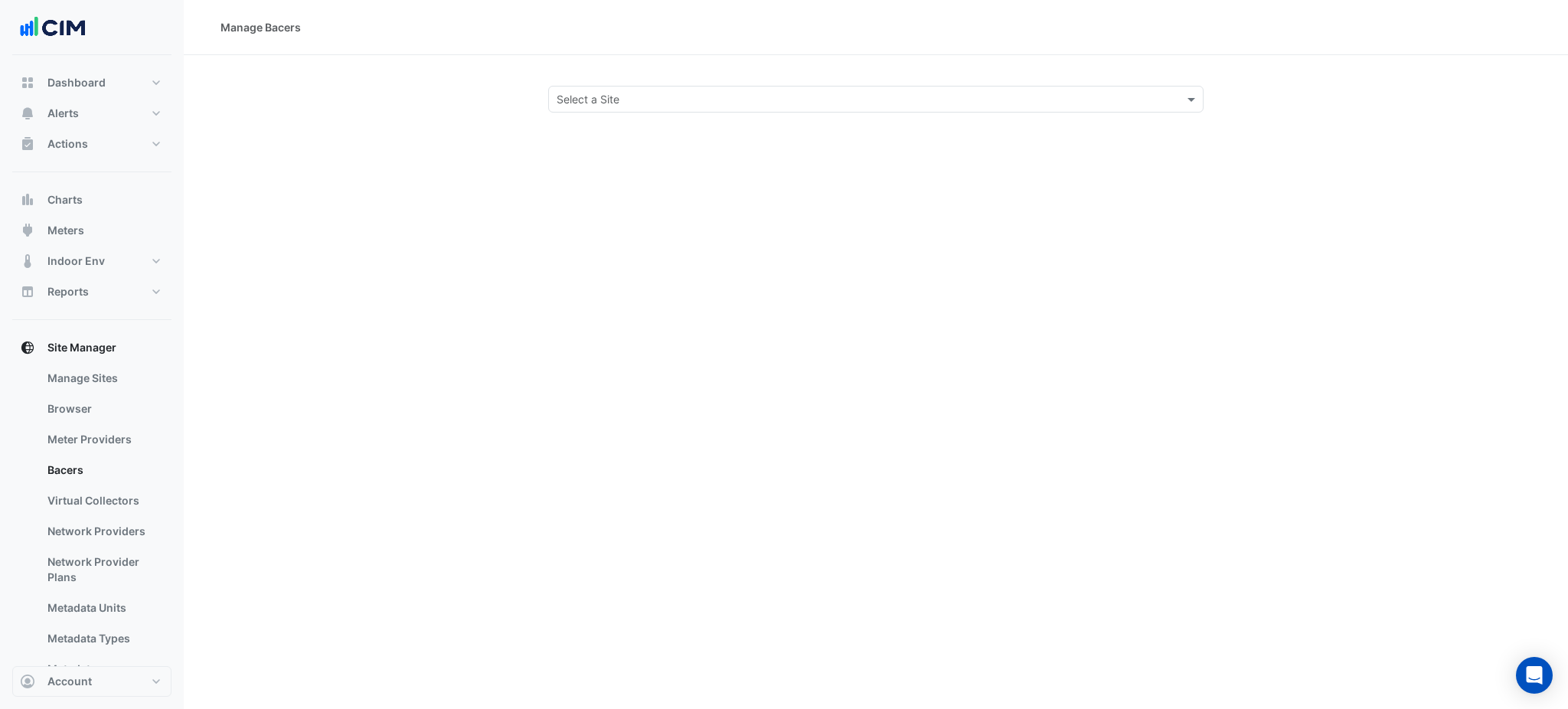
drag, startPoint x: 657, startPoint y: 124, endPoint x: 655, endPoint y: 96, distance: 28.1
click at [657, 122] on div "Manage Bacers Select a Site" at bounding box center [876, 354] width 1384 height 709
click at [655, 96] on input "text" at bounding box center [861, 100] width 608 height 16
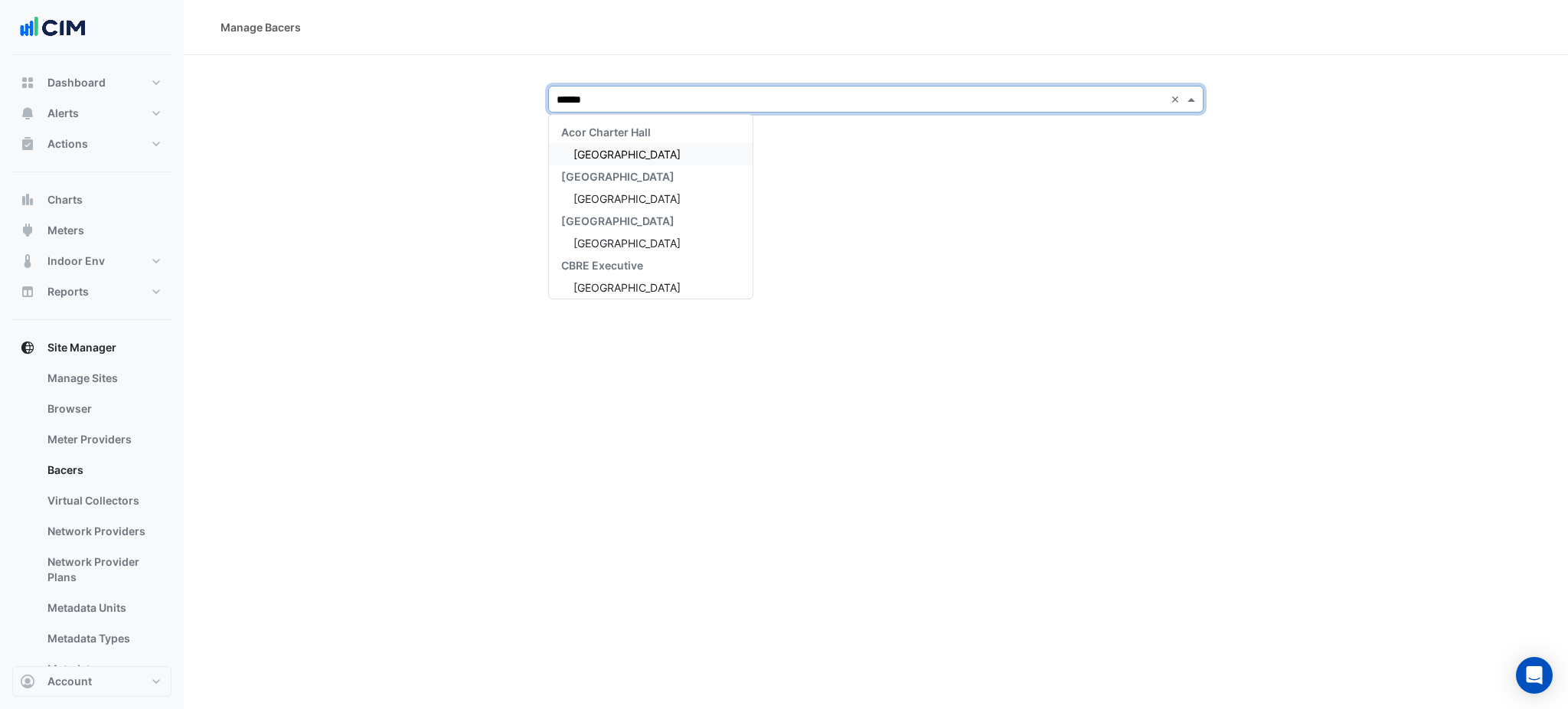
type input "*******"
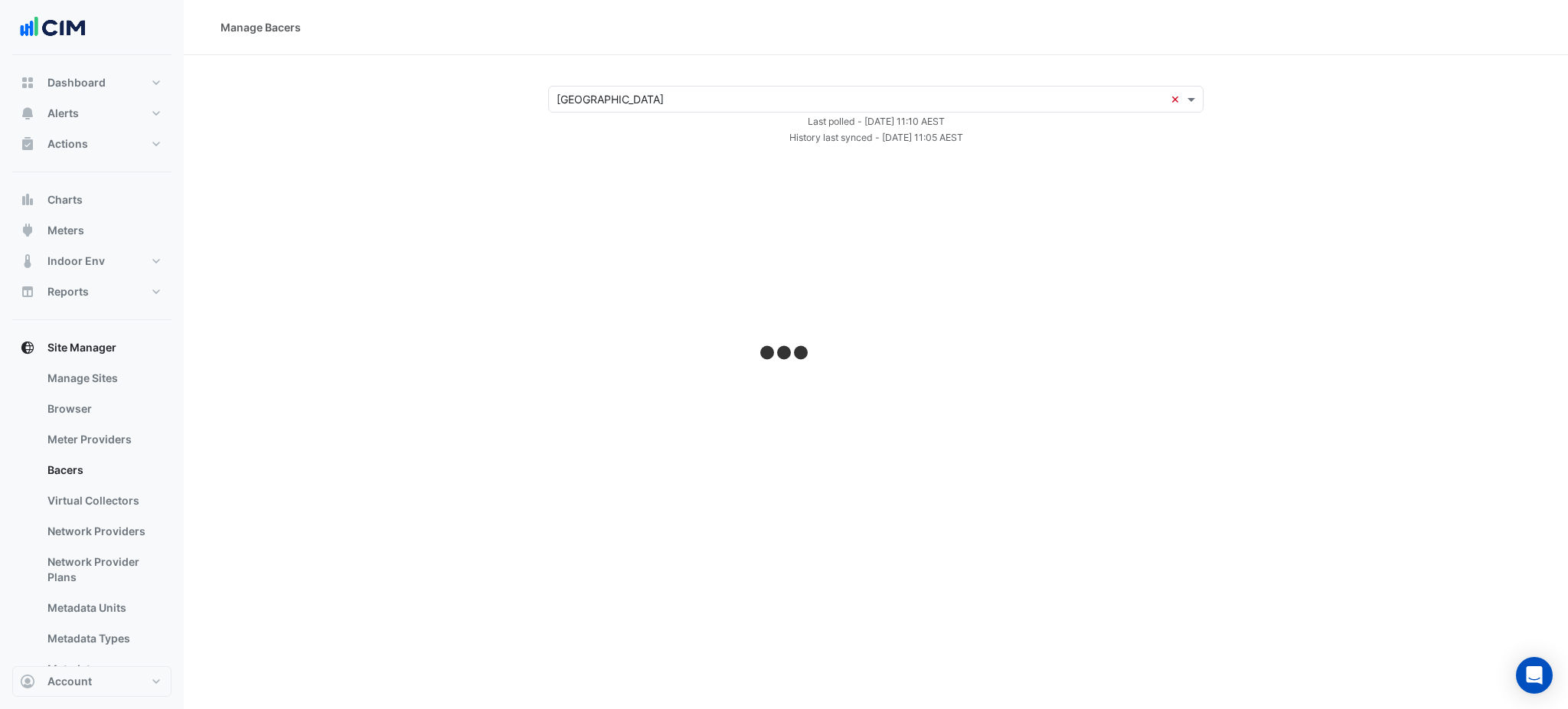
select select "***"
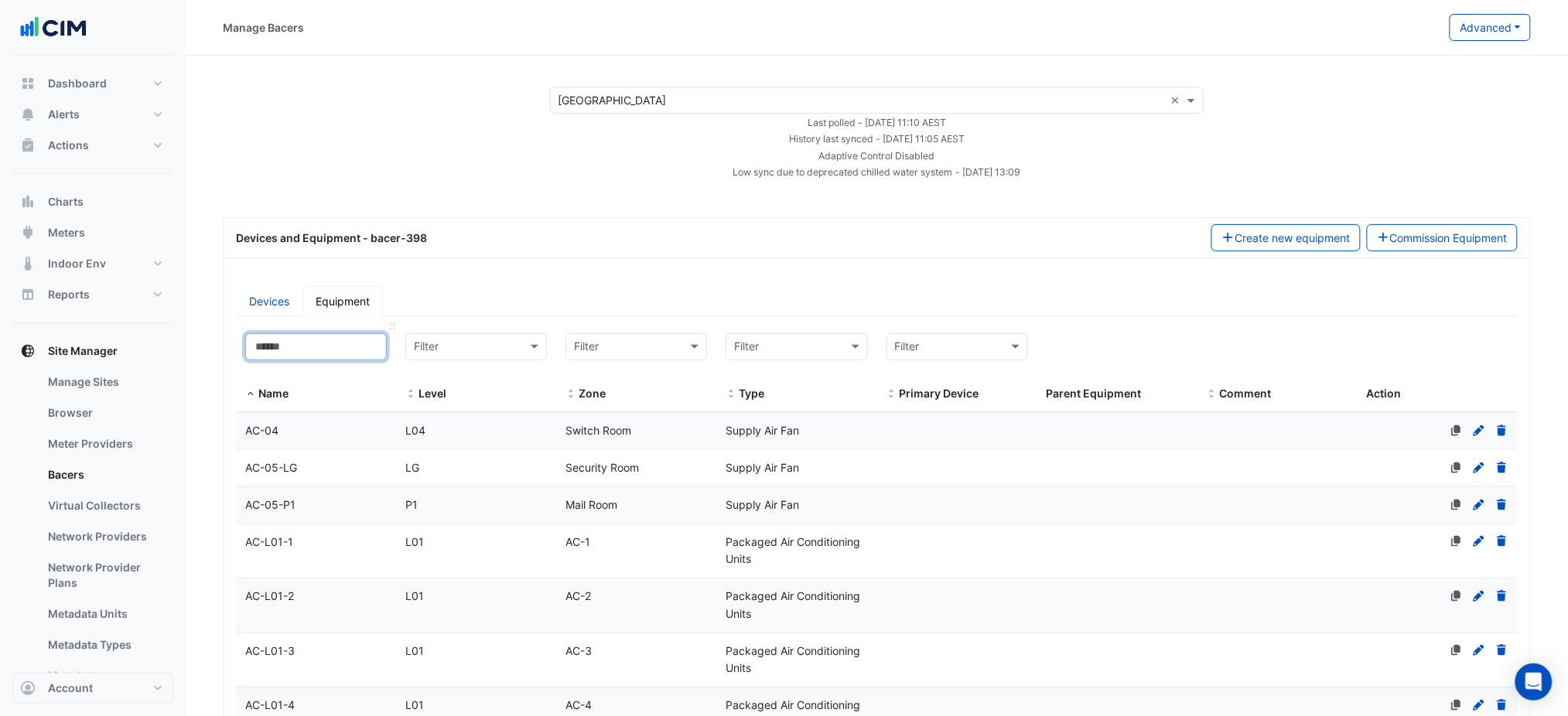
drag, startPoint x: 260, startPoint y: 349, endPoint x: 266, endPoint y: 343, distance: 8.5
click at [261, 349] on input at bounding box center [315, 347] width 142 height 27
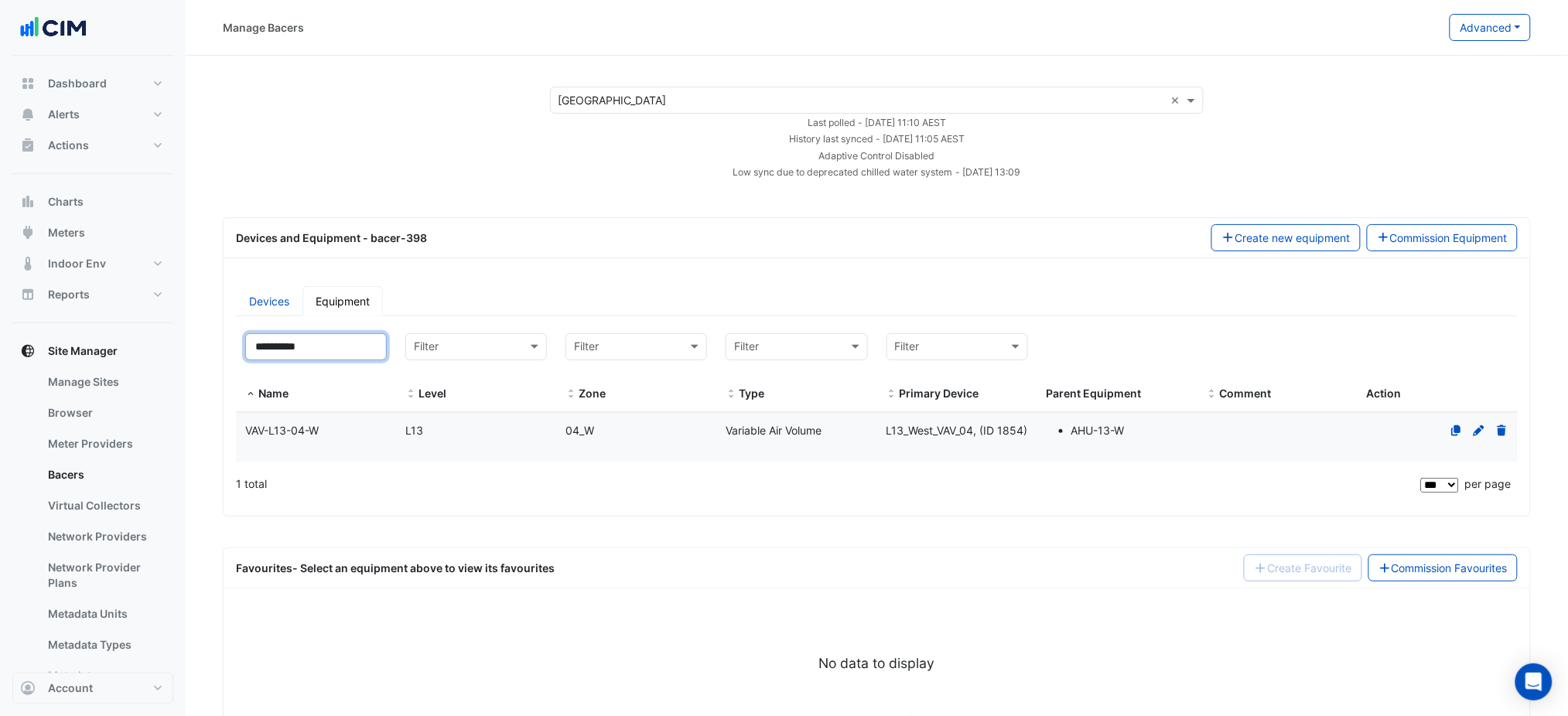
type input "**********"
click at [492, 453] on datatable-body-cell "Level L13" at bounding box center [476, 437] width 160 height 49
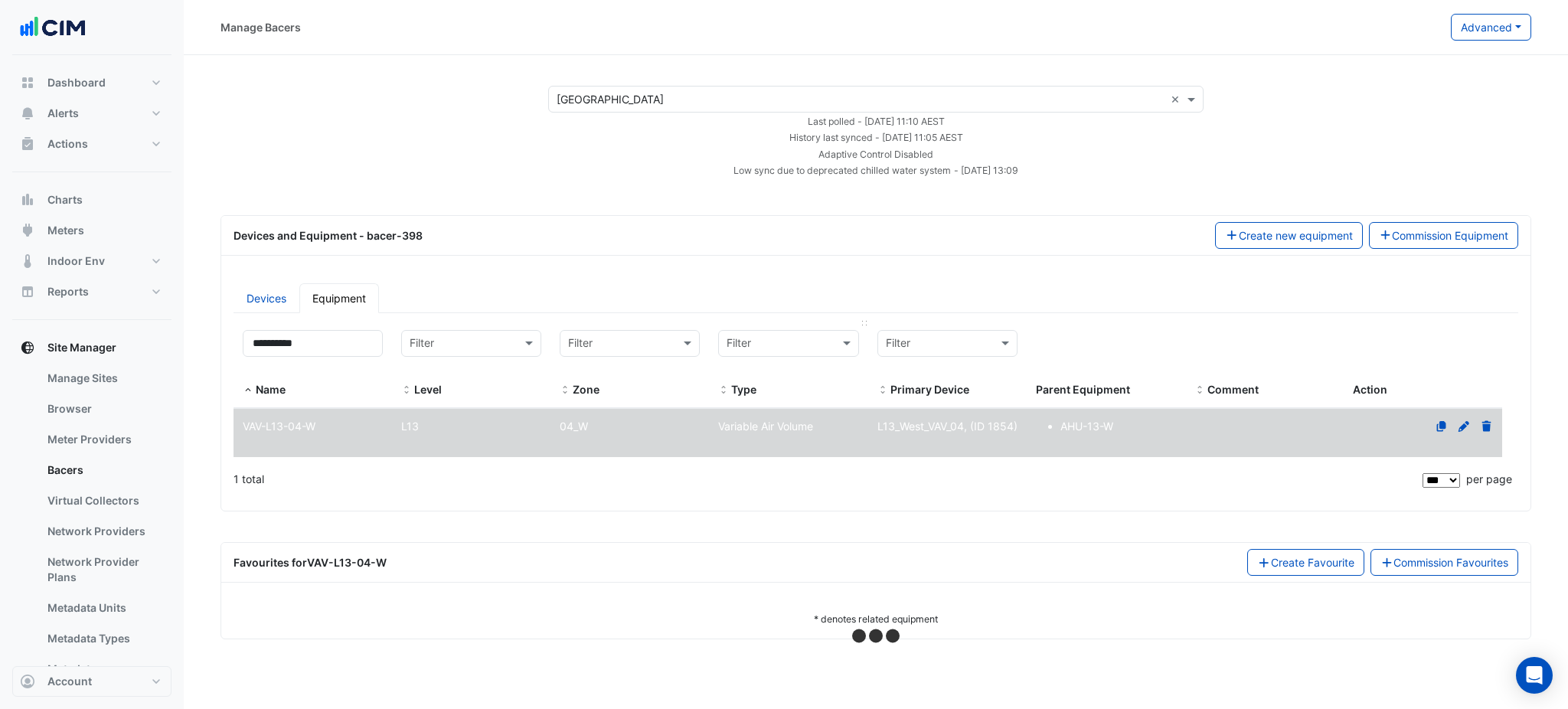
select select "***"
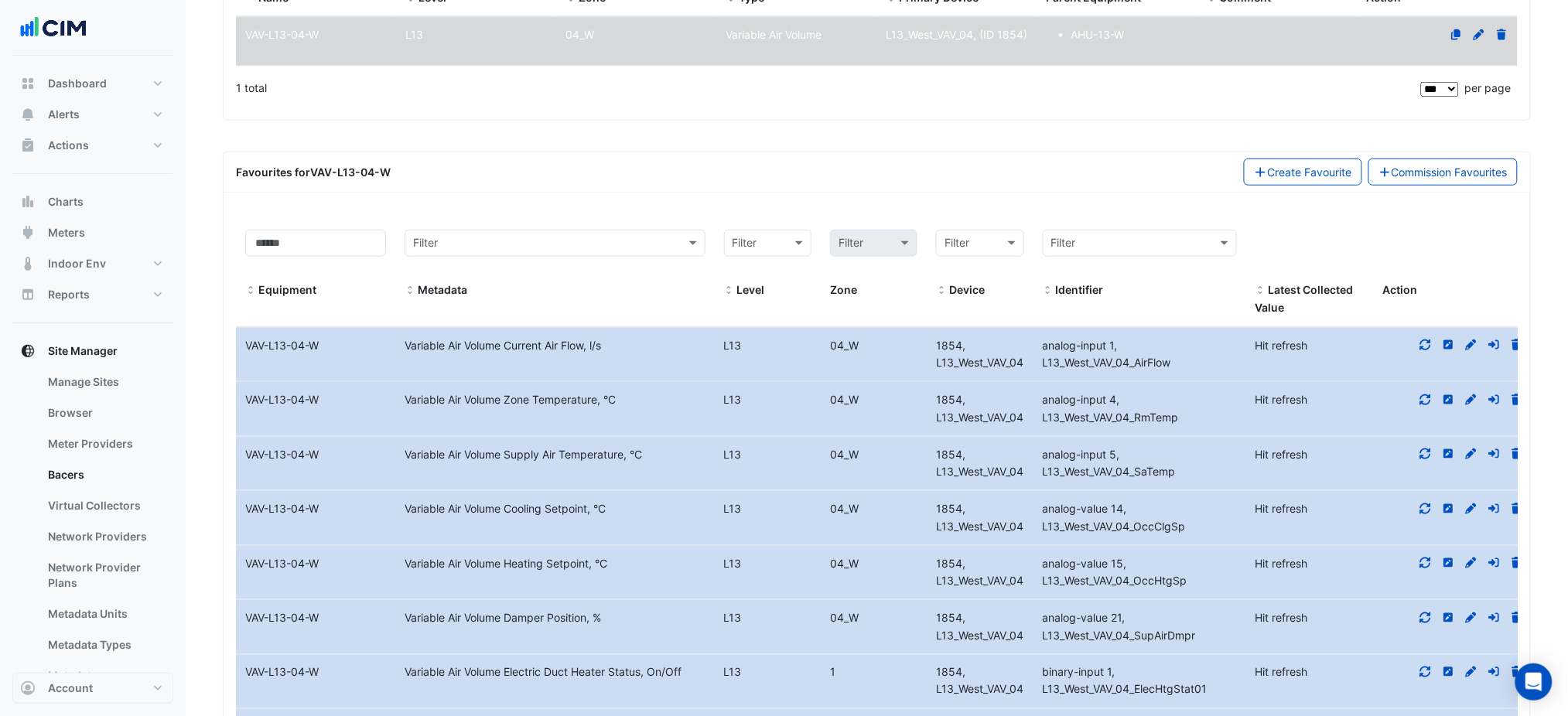
scroll to position [103, 0]
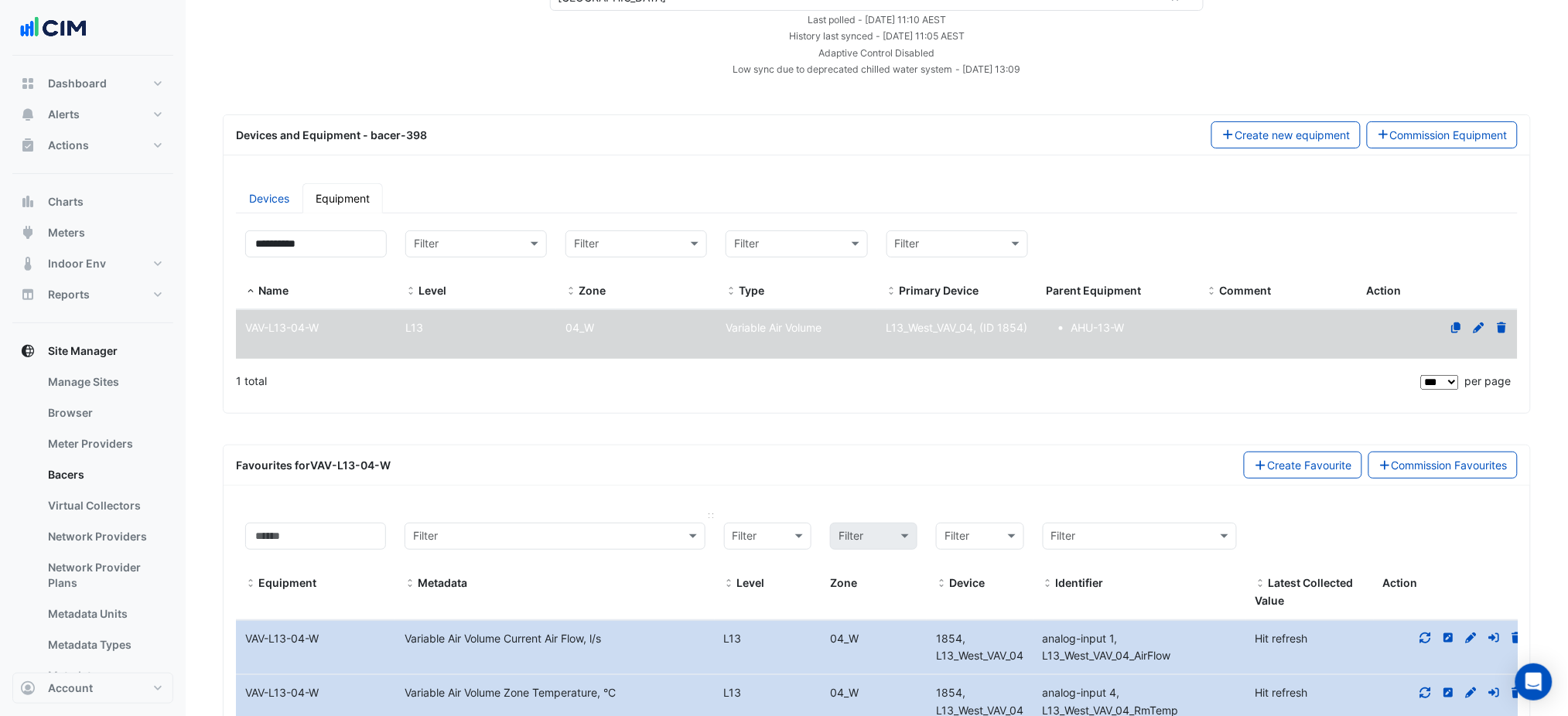
click at [569, 570] on div "Filter Metadata" at bounding box center [554, 558] width 300 height 70
drag, startPoint x: 567, startPoint y: 556, endPoint x: 568, endPoint y: 548, distance: 8.1
click at [567, 554] on div "Filter Metadata" at bounding box center [554, 558] width 300 height 70
click at [569, 550] on div "Filter" at bounding box center [554, 536] width 300 height 27
type input "******"
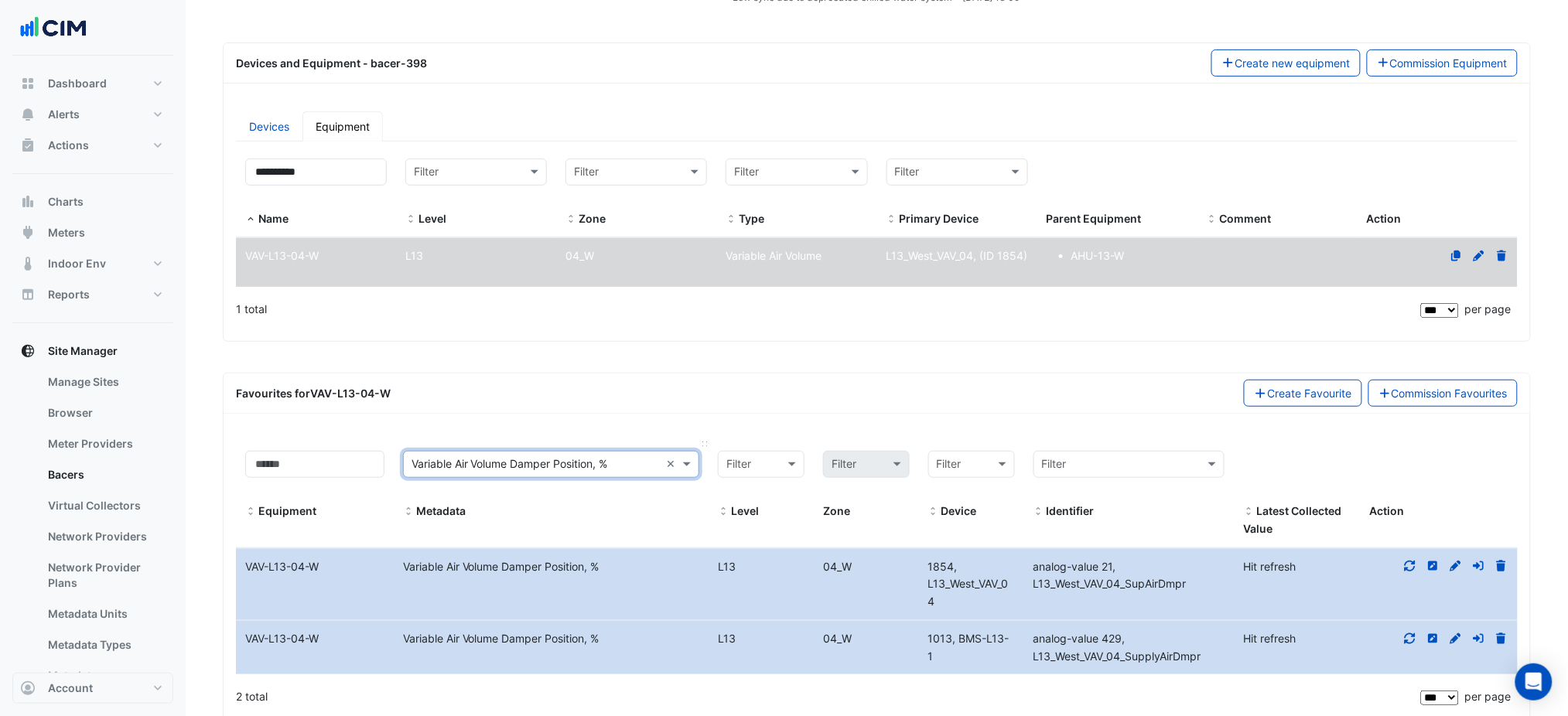
scroll to position [241, 0]
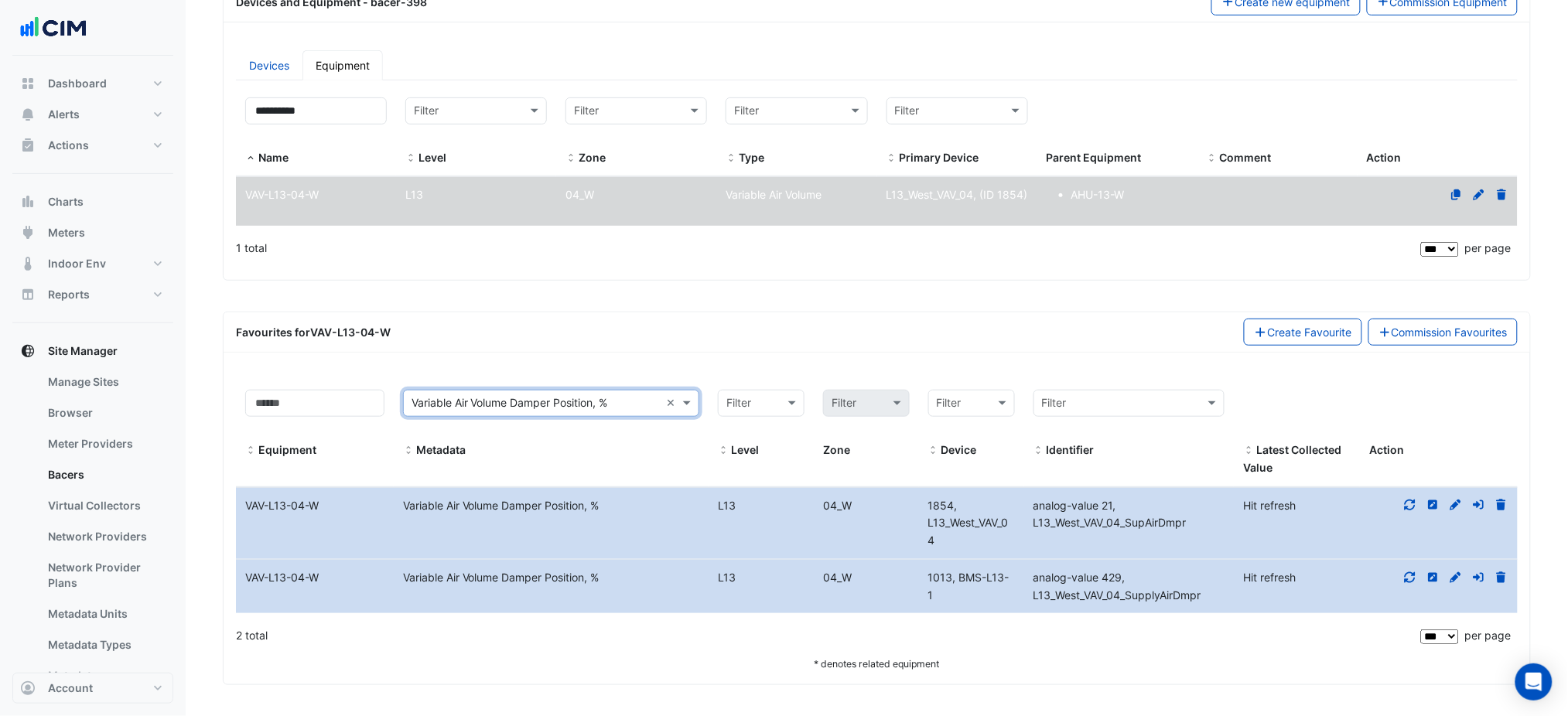
click at [1179, 582] on div "analog-value 429, L13_West_VAV_04_SupplyAirDmpr" at bounding box center [1130, 587] width 211 height 36
click at [1228, 607] on datatable-body-cell "Identifier analog-value 429, L13_West_VAV_04_SupplyAirDmpr" at bounding box center [1130, 587] width 211 height 54
drag, startPoint x: 900, startPoint y: 577, endPoint x: 710, endPoint y: 581, distance: 190.0
click at [710, 581] on div "L13 04_W" at bounding box center [814, 577] width 211 height 17
click at [754, 574] on div "L13" at bounding box center [761, 577] width 105 height 17
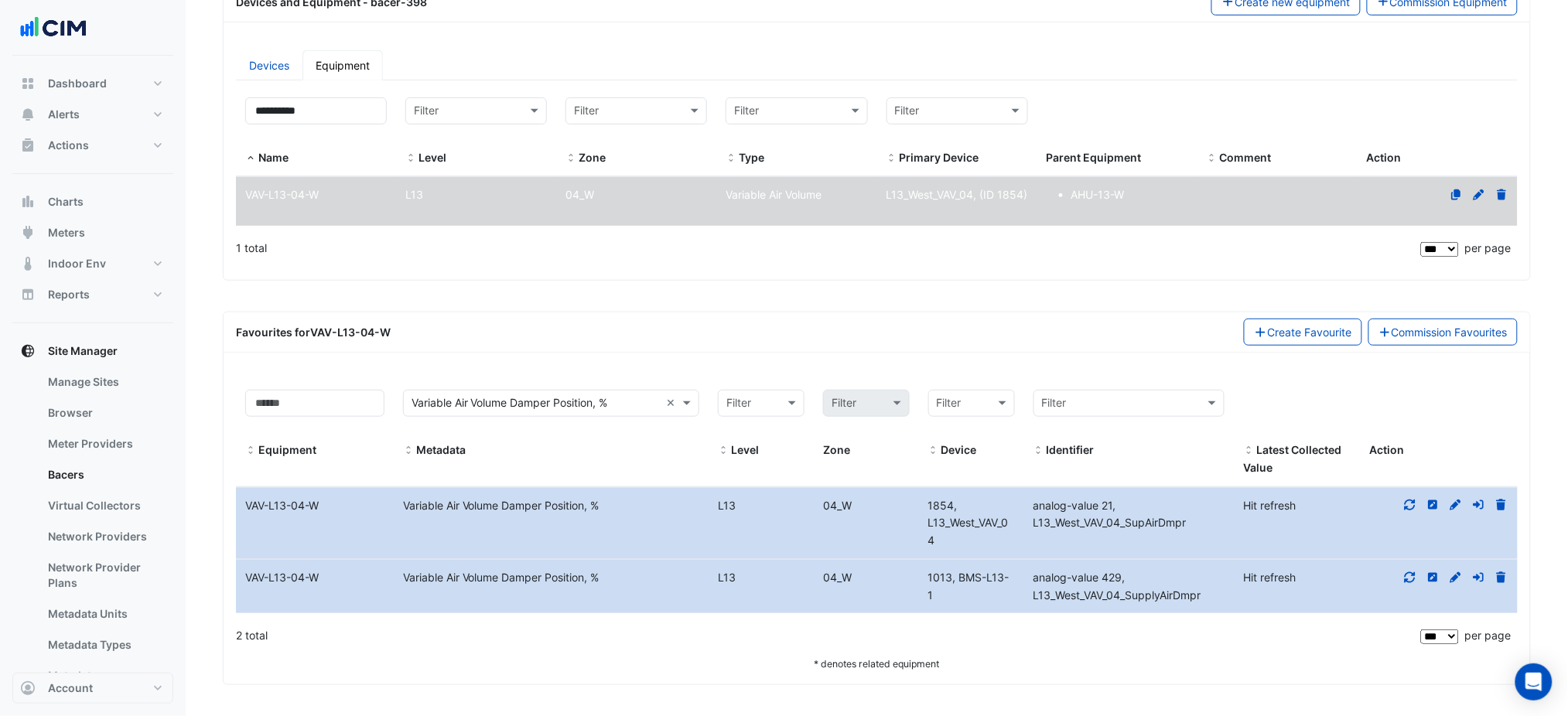
drag, startPoint x: 839, startPoint y: 502, endPoint x: 875, endPoint y: 501, distance: 36.0
click at [875, 501] on div "04_W" at bounding box center [867, 505] width 105 height 17
drag, startPoint x: 928, startPoint y: 528, endPoint x: 940, endPoint y: 533, distance: 13.0
click at [930, 529] on div "1854, L13_West_VAV_04" at bounding box center [971, 523] width 105 height 52
click at [1413, 504] on icon at bounding box center [1410, 504] width 11 height 11
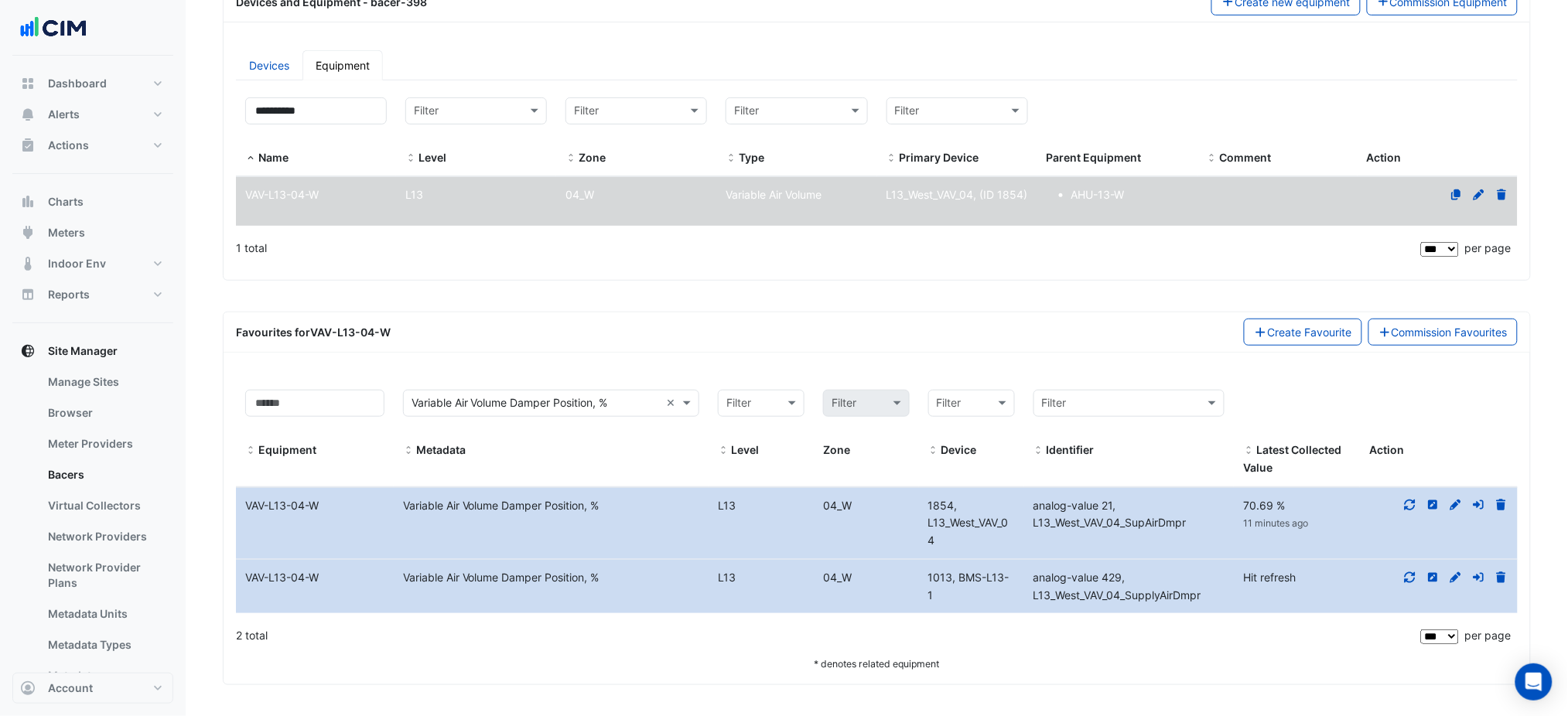
click at [1413, 581] on icon at bounding box center [1410, 577] width 11 height 11
click at [1384, 586] on div at bounding box center [1439, 577] width 158 height 17
click at [426, 603] on datatable-body-cell "Metadata Variable Air Volume Damper Position, %" at bounding box center [550, 587] width 315 height 54
click at [669, 317] on div "Favourites for VAV-L13-04-W Create Favourite Commission Favourites" at bounding box center [877, 333] width 1307 height 40
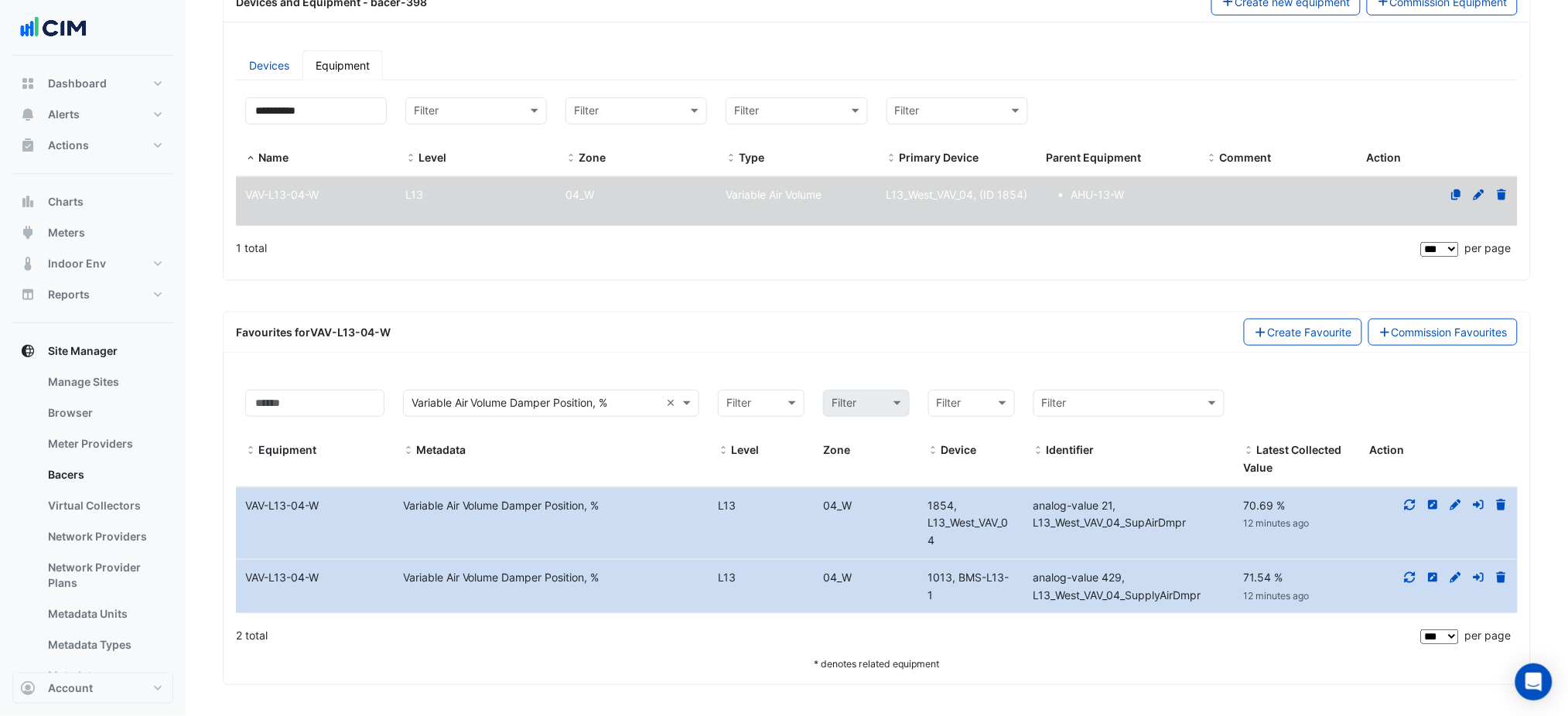
drag, startPoint x: 863, startPoint y: 536, endPoint x: 862, endPoint y: 511, distance: 25.0
click at [863, 525] on datatable-body-cell "Level L13 04_W" at bounding box center [814, 524] width 211 height 71
drag, startPoint x: 862, startPoint y: 508, endPoint x: 818, endPoint y: 506, distance: 44.0
click at [818, 506] on div "04_W" at bounding box center [867, 505] width 105 height 17
drag, startPoint x: 818, startPoint y: 577, endPoint x: 872, endPoint y: 582, distance: 54.2
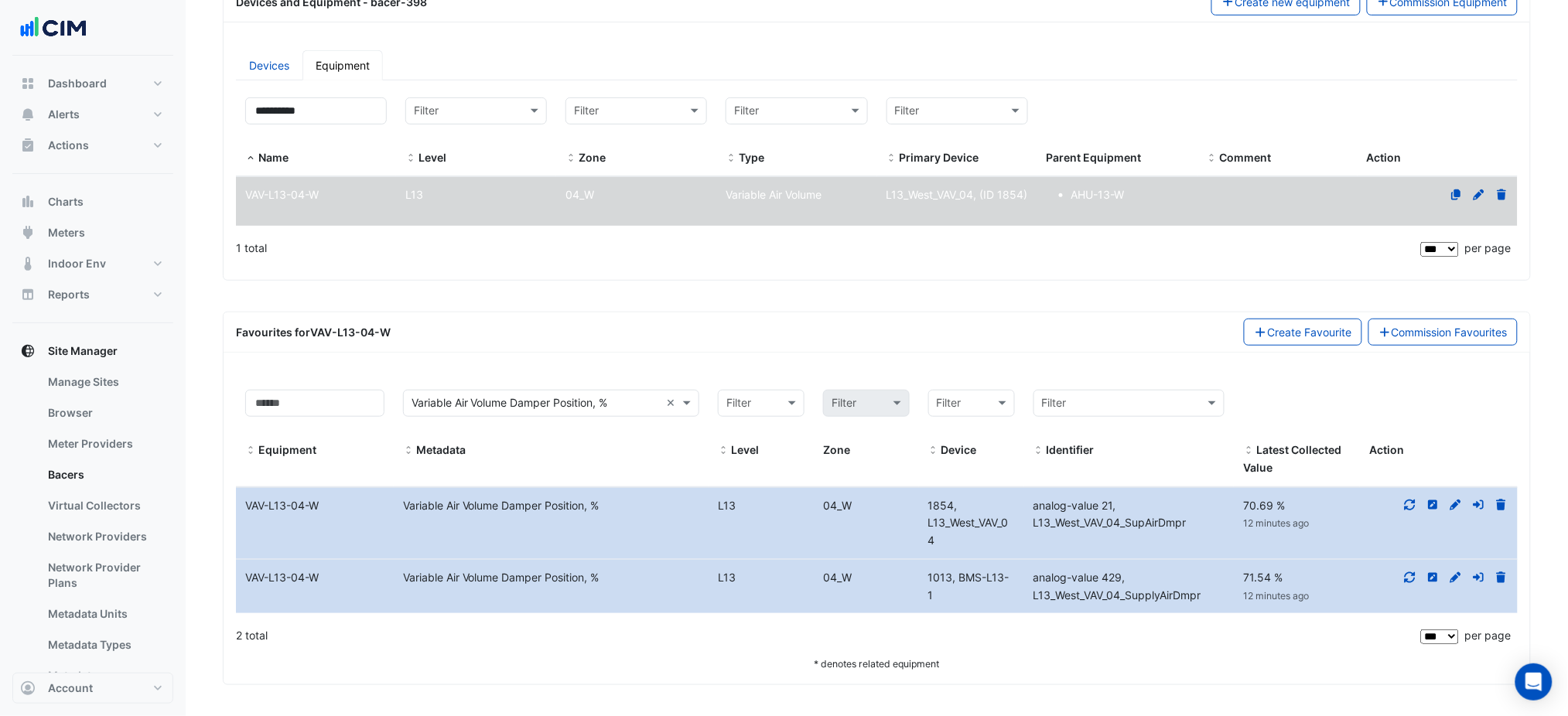
click at [872, 582] on div "L13 04_W" at bounding box center [814, 577] width 211 height 17
click at [872, 582] on div "04_W" at bounding box center [867, 577] width 105 height 17
click at [1409, 513] on div at bounding box center [1439, 505] width 158 height 17
click at [1409, 506] on icon at bounding box center [1410, 504] width 14 height 11
click at [1408, 571] on fa-icon at bounding box center [1410, 577] width 14 height 13
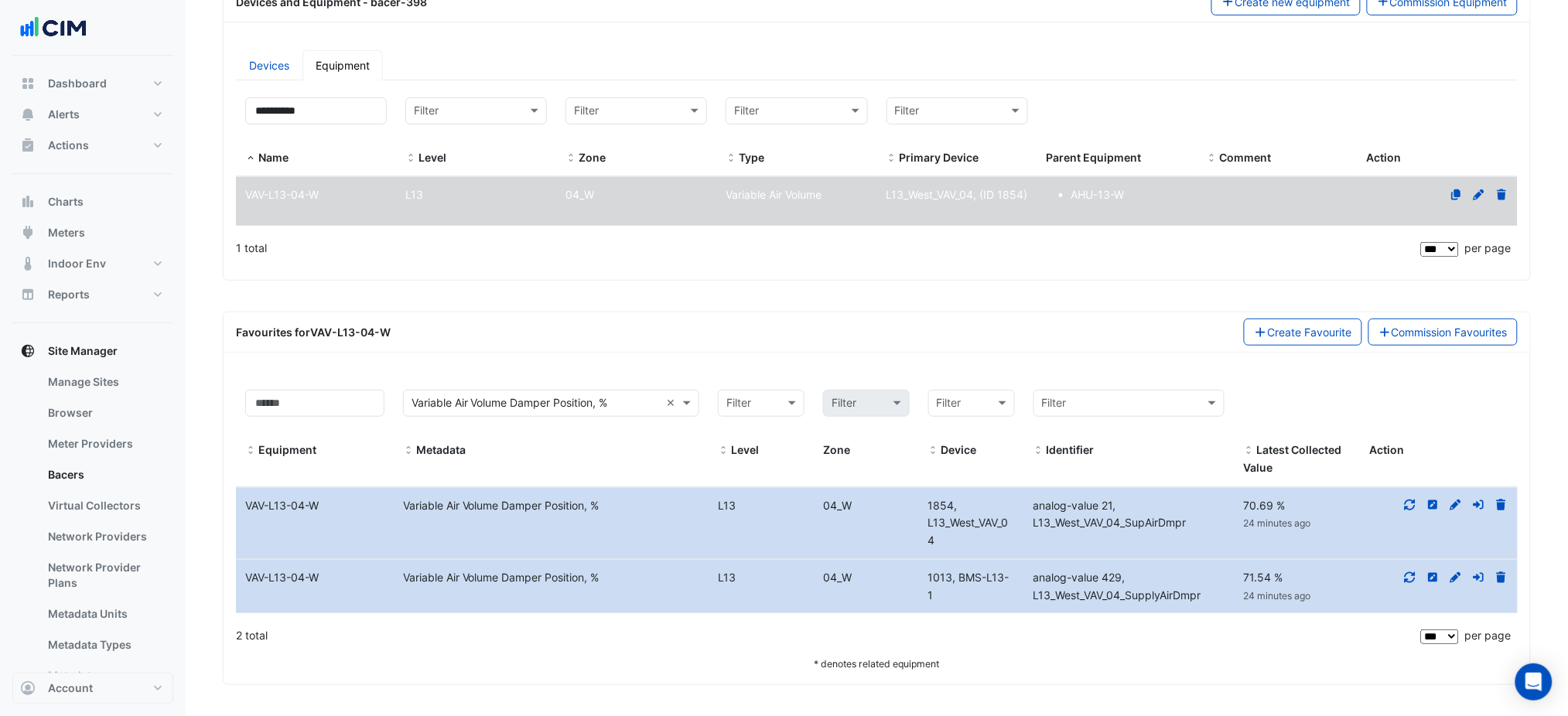
drag, startPoint x: 896, startPoint y: 503, endPoint x: 256, endPoint y: 505, distance: 640.0
click at [256, 505] on div "Equipment Name VAV-L13-04-W Metadata Variable Air Volume Damper Position, % Lev…" at bounding box center [877, 524] width 1282 height 71
click at [254, 506] on div "VAV-L13-04-W" at bounding box center [315, 505] width 158 height 17
drag, startPoint x: 246, startPoint y: 506, endPoint x: 855, endPoint y: 504, distance: 609.0
click at [855, 504] on div "Equipment Name VAV-L13-04-W Metadata Variable Air Volume Damper Position, % Lev…" at bounding box center [877, 524] width 1282 height 71
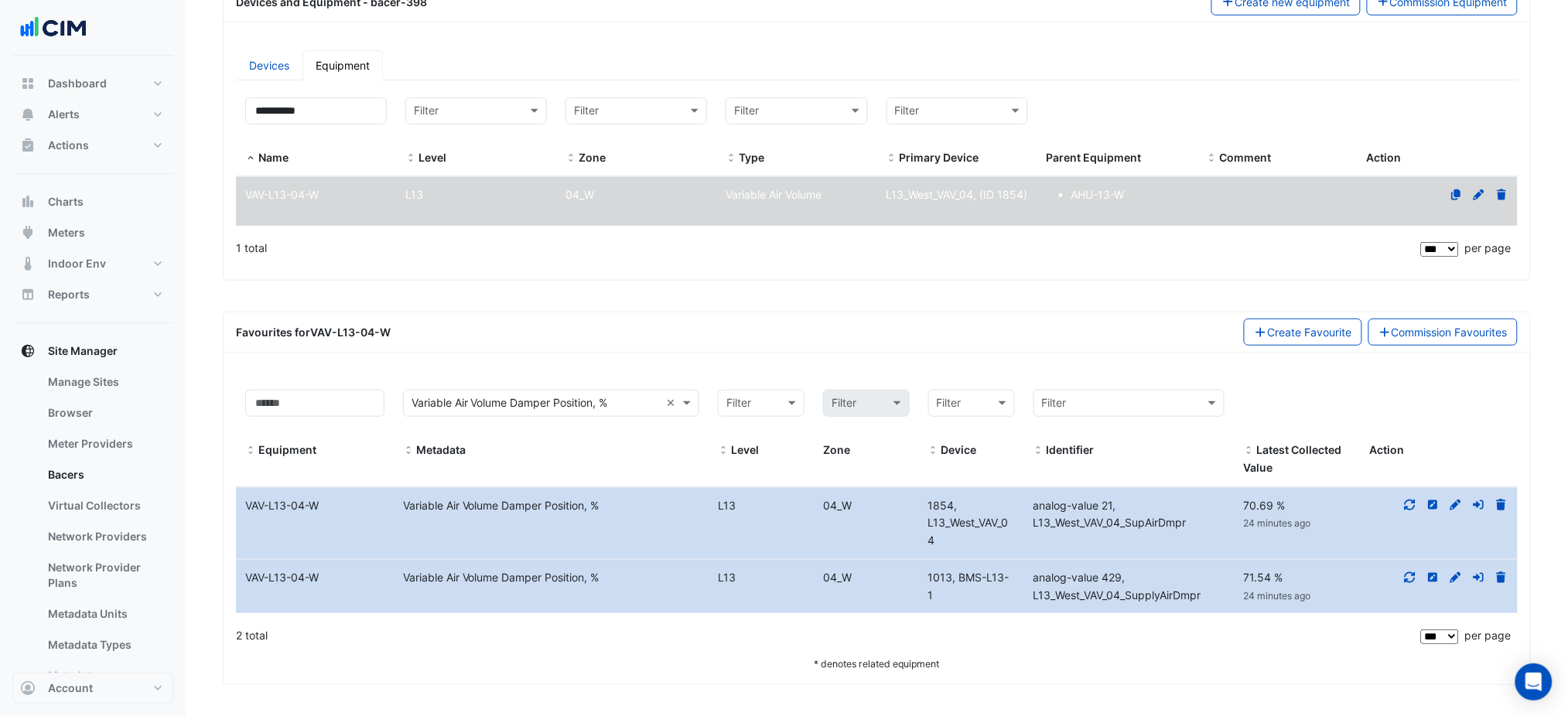
click at [857, 533] on datatable-body-cell "Level L13 04_W" at bounding box center [814, 524] width 211 height 71
drag, startPoint x: 347, startPoint y: 513, endPoint x: 242, endPoint y: 506, distance: 105.2
click at [242, 506] on div "VAV-L13-04-W" at bounding box center [315, 505] width 158 height 17
copy div "VAV-L13-04-W"
click at [720, 548] on datatable-body-cell "Level L13 04_W" at bounding box center [814, 524] width 211 height 71
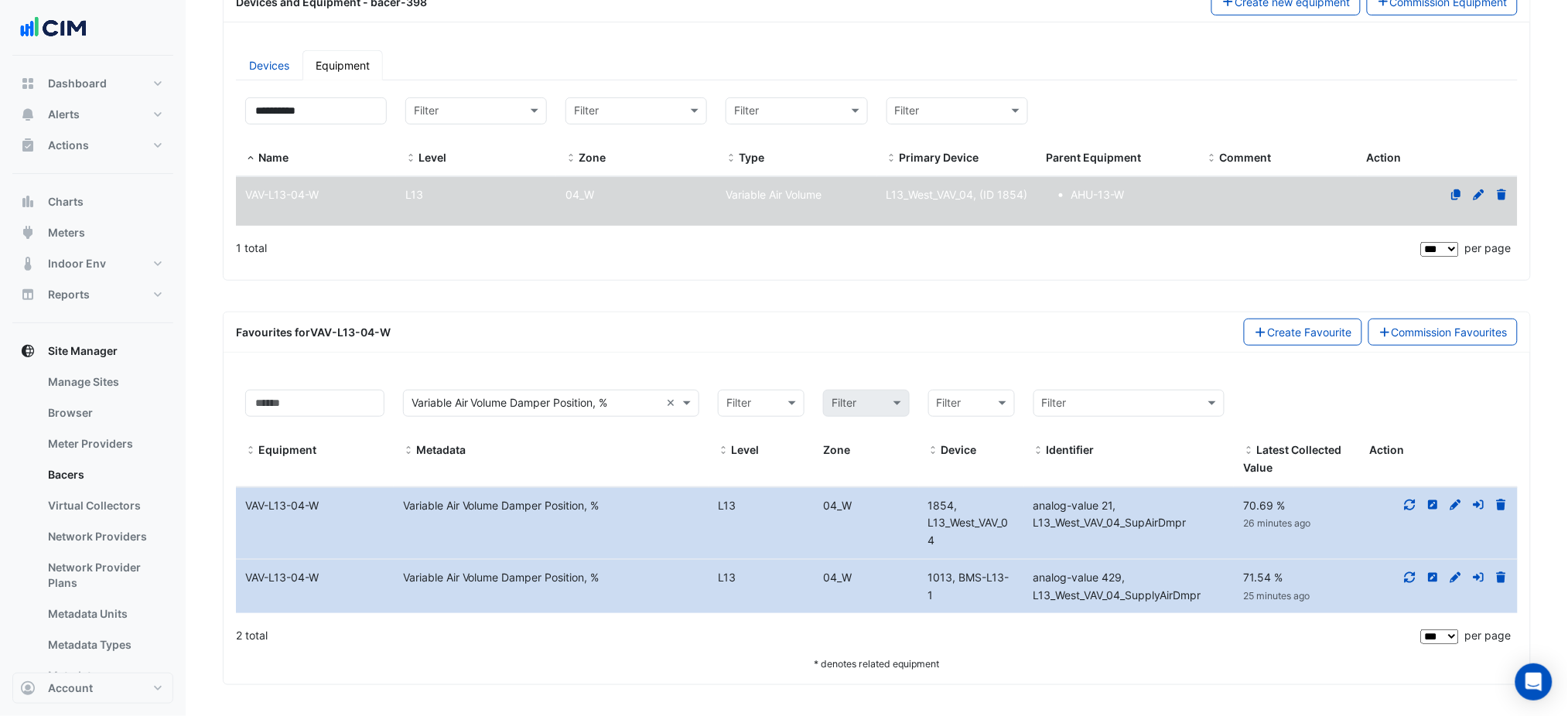
drag, startPoint x: 297, startPoint y: 508, endPoint x: 231, endPoint y: 514, distance: 66.3
click at [231, 514] on div "Filter by equipment: Filter by metadata: Variable Air Volume Damper Position, %…" at bounding box center [877, 526] width 1301 height 291
copy datatable-body-row "Equipment Name VAV-L13-04-W"
click at [594, 401] on input "text" at bounding box center [535, 403] width 248 height 17
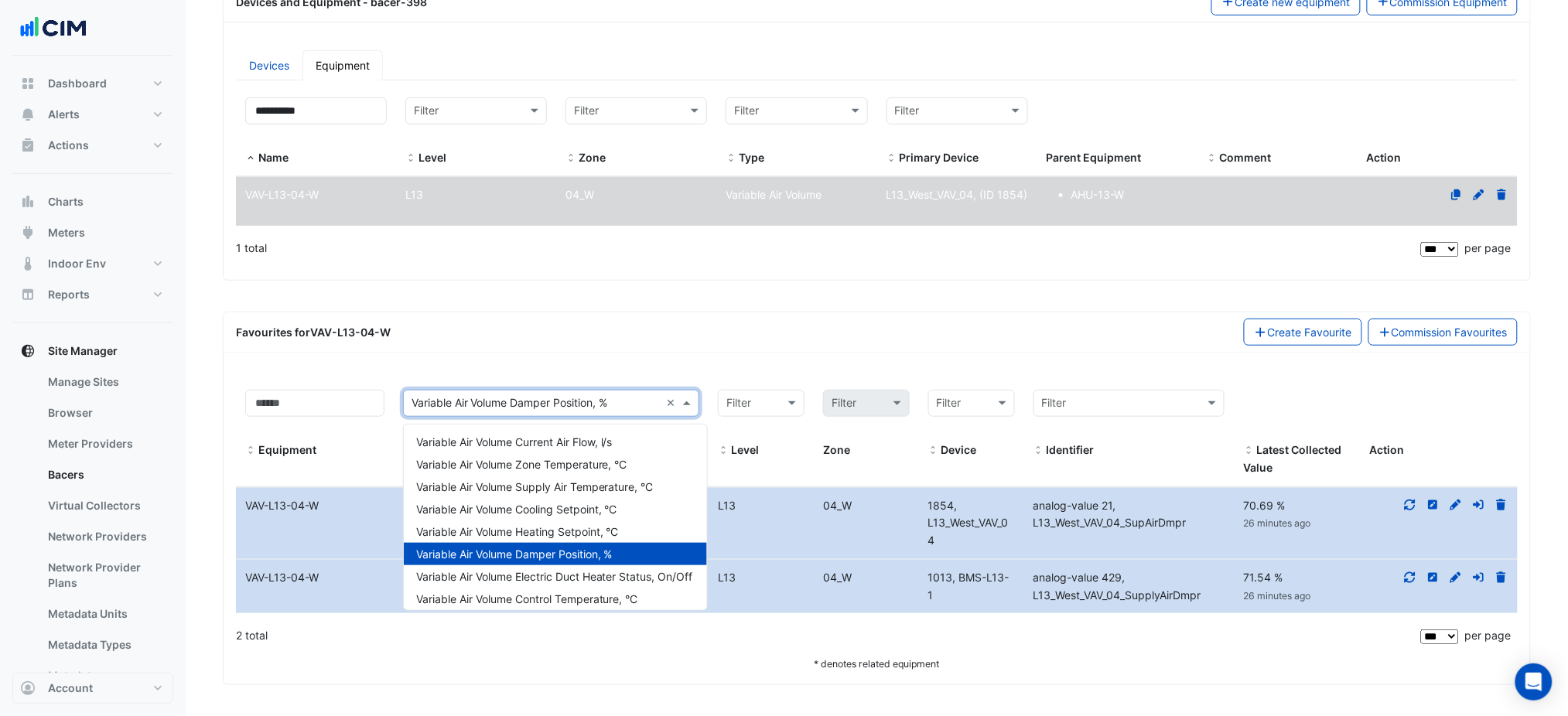
click at [611, 336] on div "Favourites for VAV-L13-04-W Create Favourite Commission Favourites" at bounding box center [877, 332] width 1282 height 27
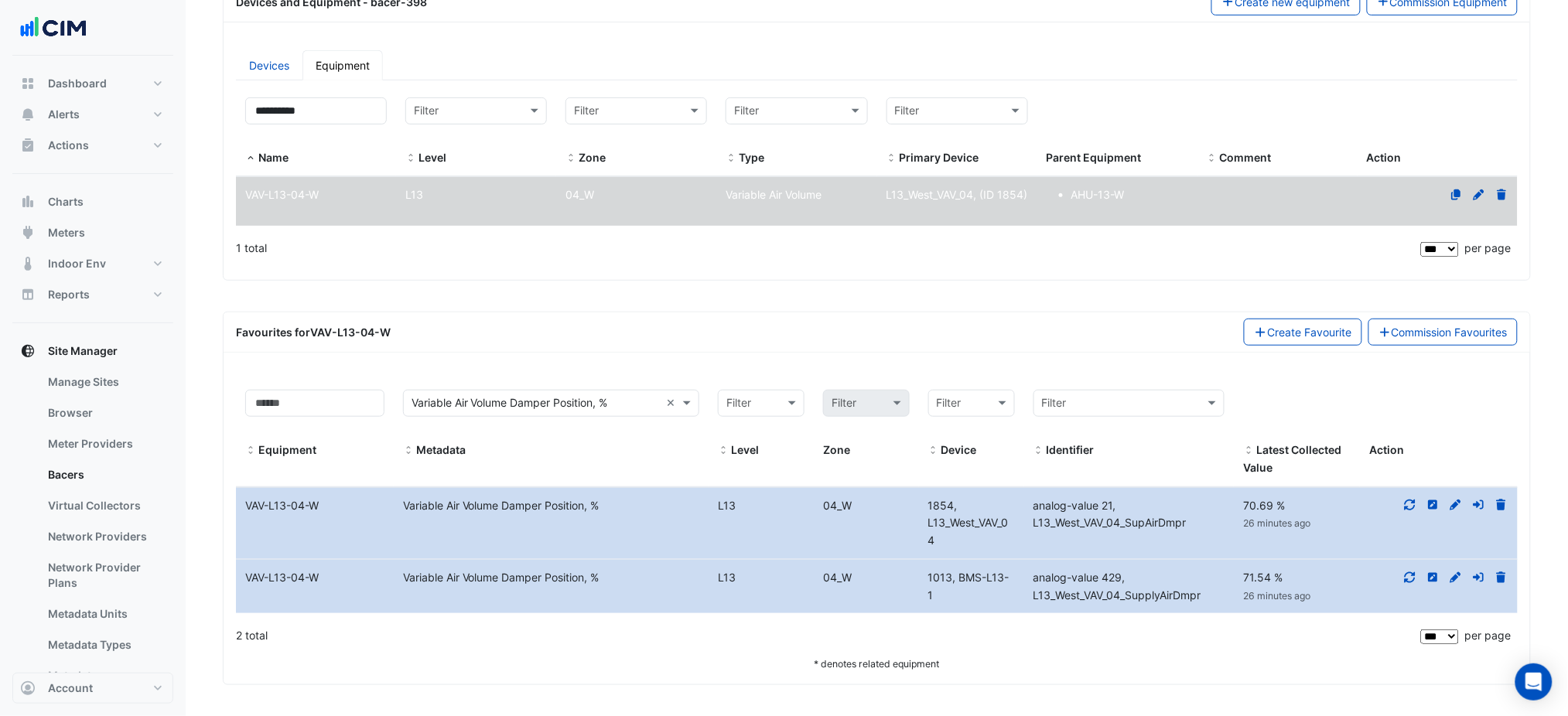
click at [622, 329] on div "Favourites for VAV-L13-04-W Create Favourite Commission Favourites" at bounding box center [877, 332] width 1282 height 27
click at [1258, 509] on div "70.69 % 39 minutes ago" at bounding box center [1297, 514] width 126 height 36
click at [1258, 507] on span "70.69 %" at bounding box center [1264, 505] width 42 height 13
click at [1272, 576] on span "71.54 %" at bounding box center [1263, 577] width 40 height 13
click at [1272, 575] on span "71.54 %" at bounding box center [1263, 577] width 40 height 13
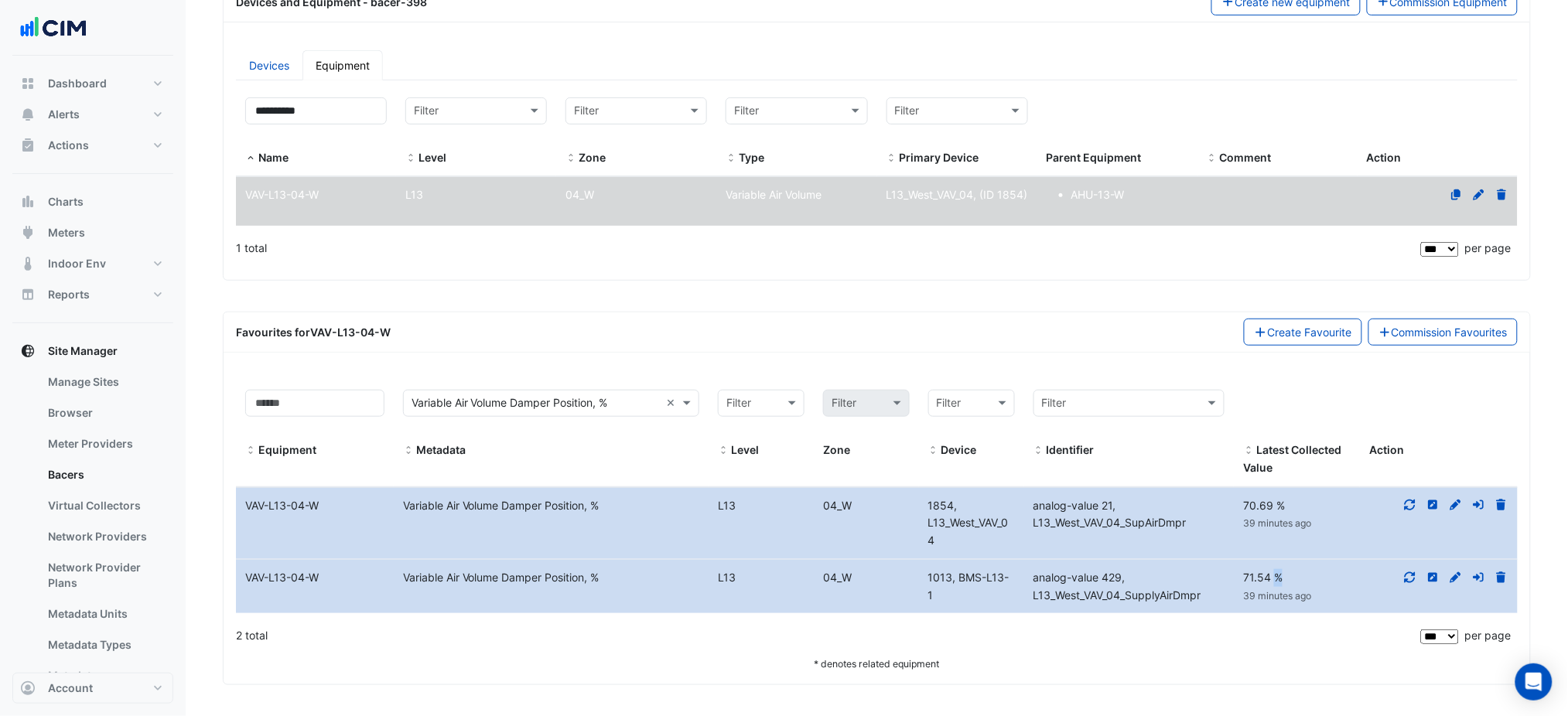
click at [1286, 579] on div "71.54 % 39 minutes ago" at bounding box center [1297, 587] width 126 height 36
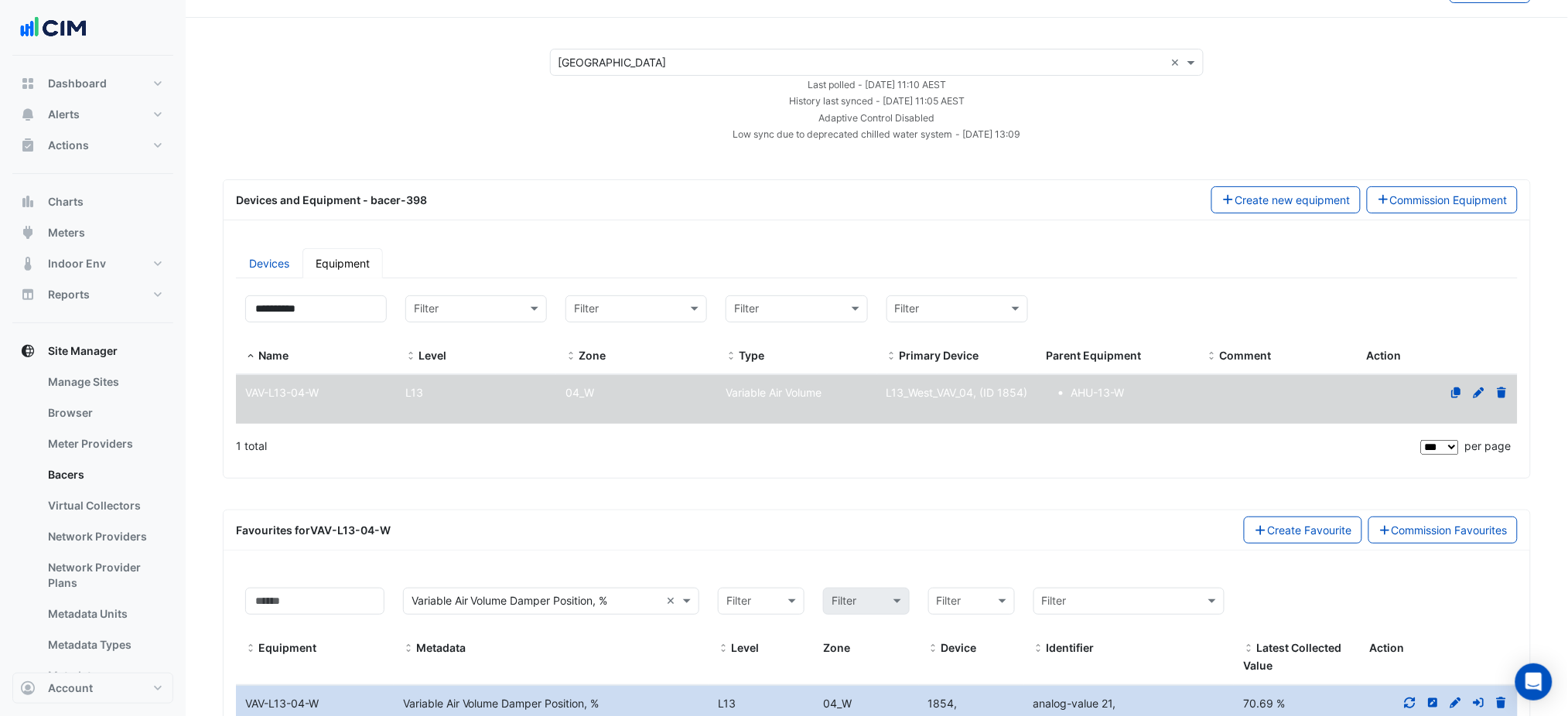
scroll to position [35, 0]
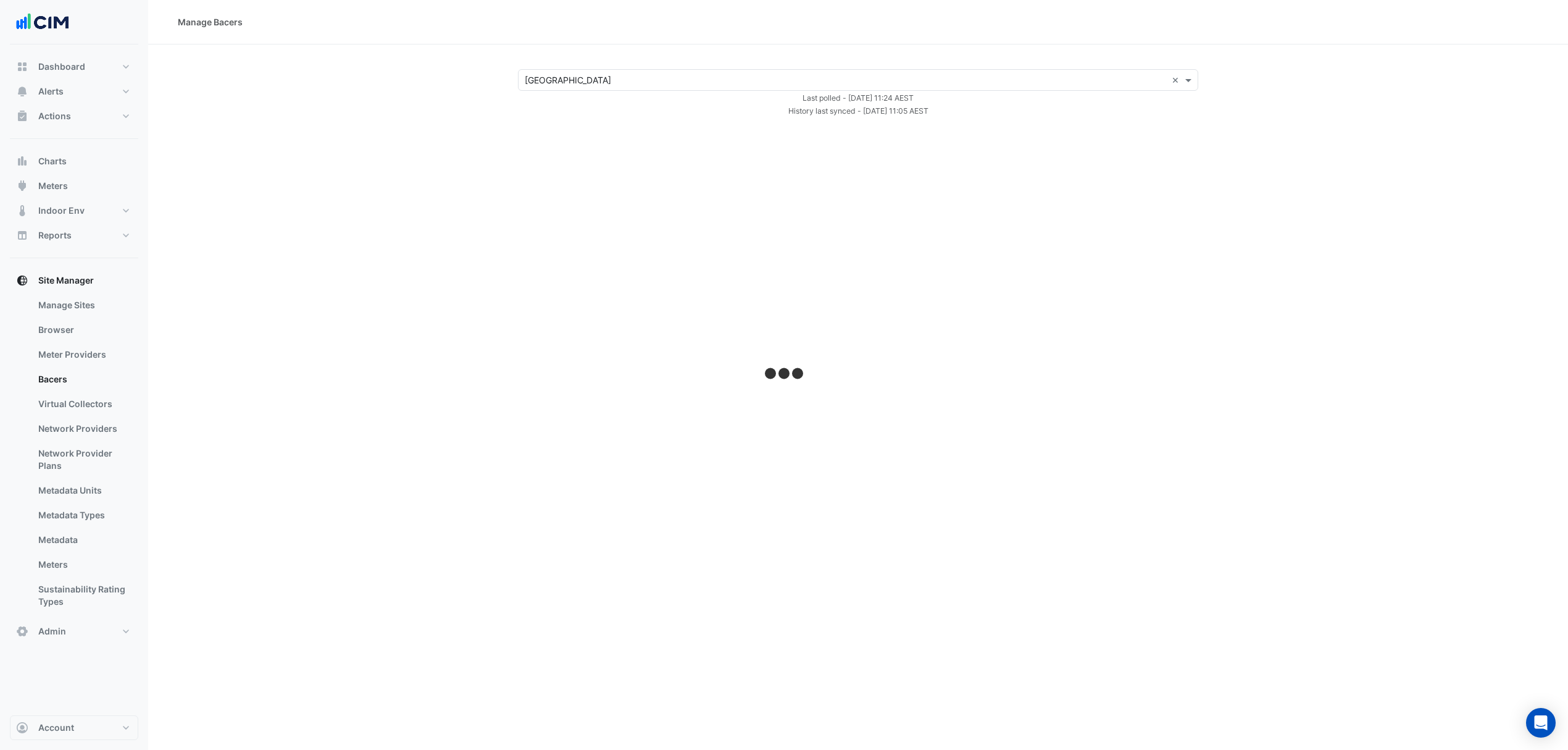
select select "***"
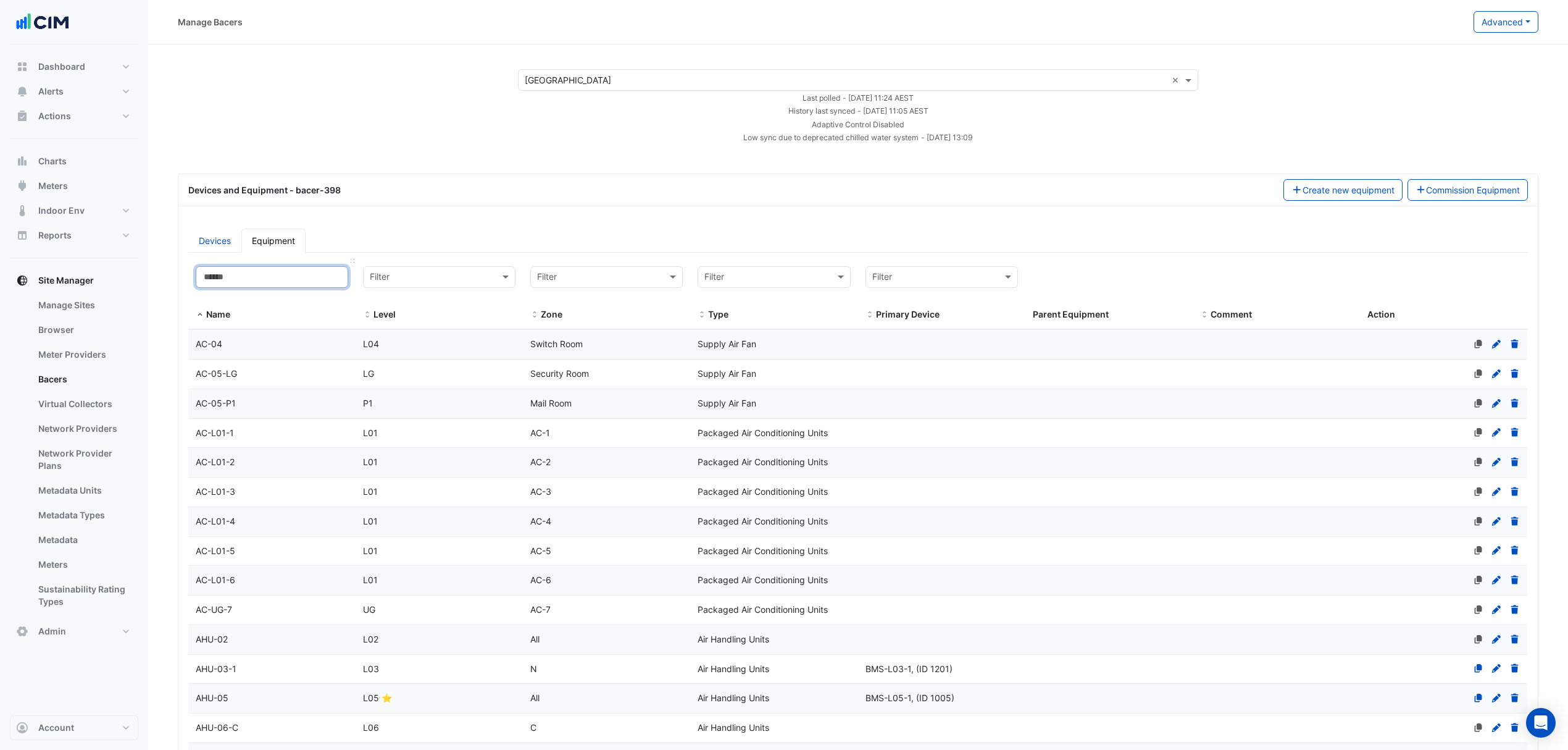
click at [250, 277] on input at bounding box center [272, 277] width 152 height 22
paste input "**********"
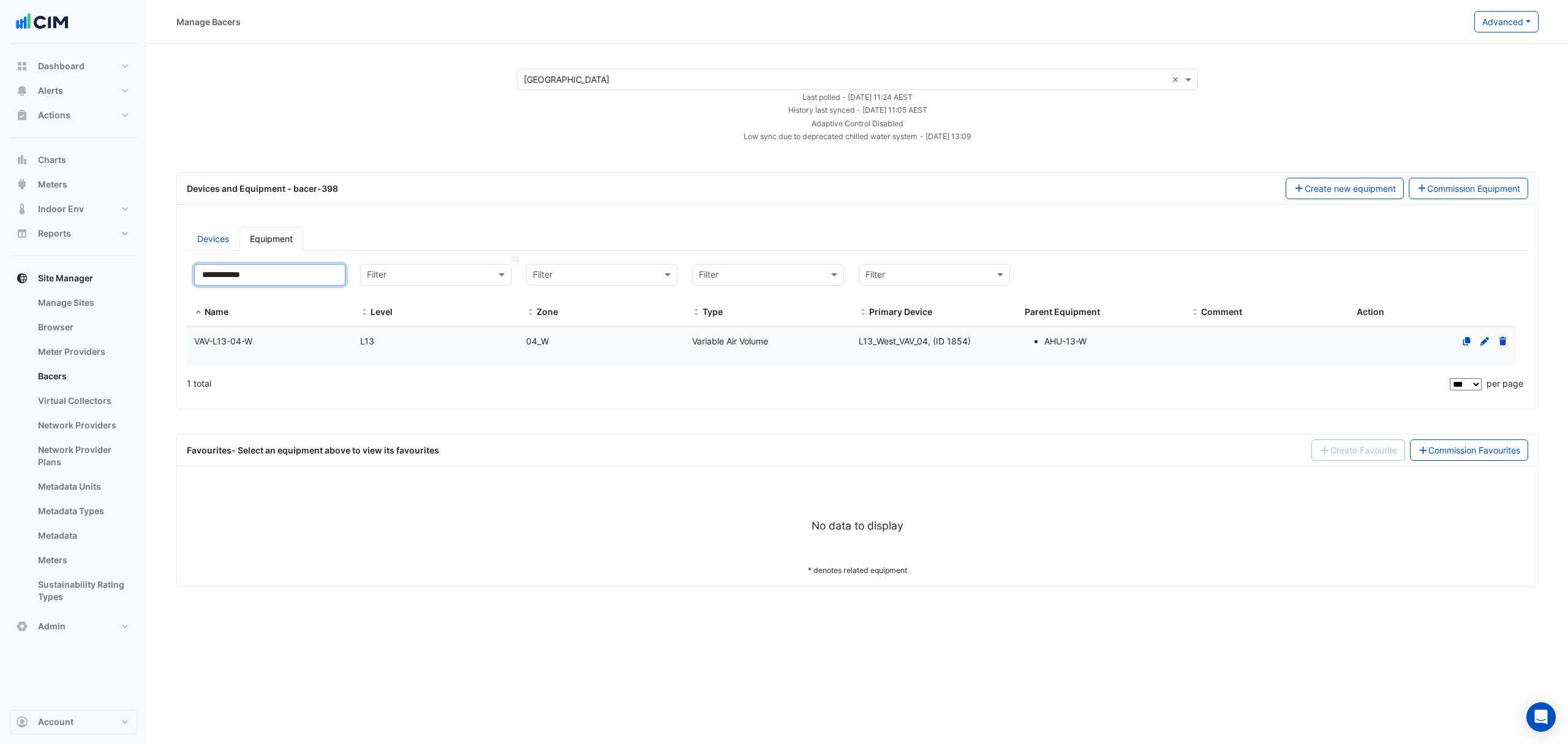
type input "**********"
click at [408, 282] on input "text" at bounding box center [423, 275] width 113 height 14
click at [582, 233] on ul "Devices Equipment" at bounding box center [857, 239] width 1341 height 24
click at [630, 333] on datatable-body-cell "Zone 04_W" at bounding box center [601, 346] width 166 height 39
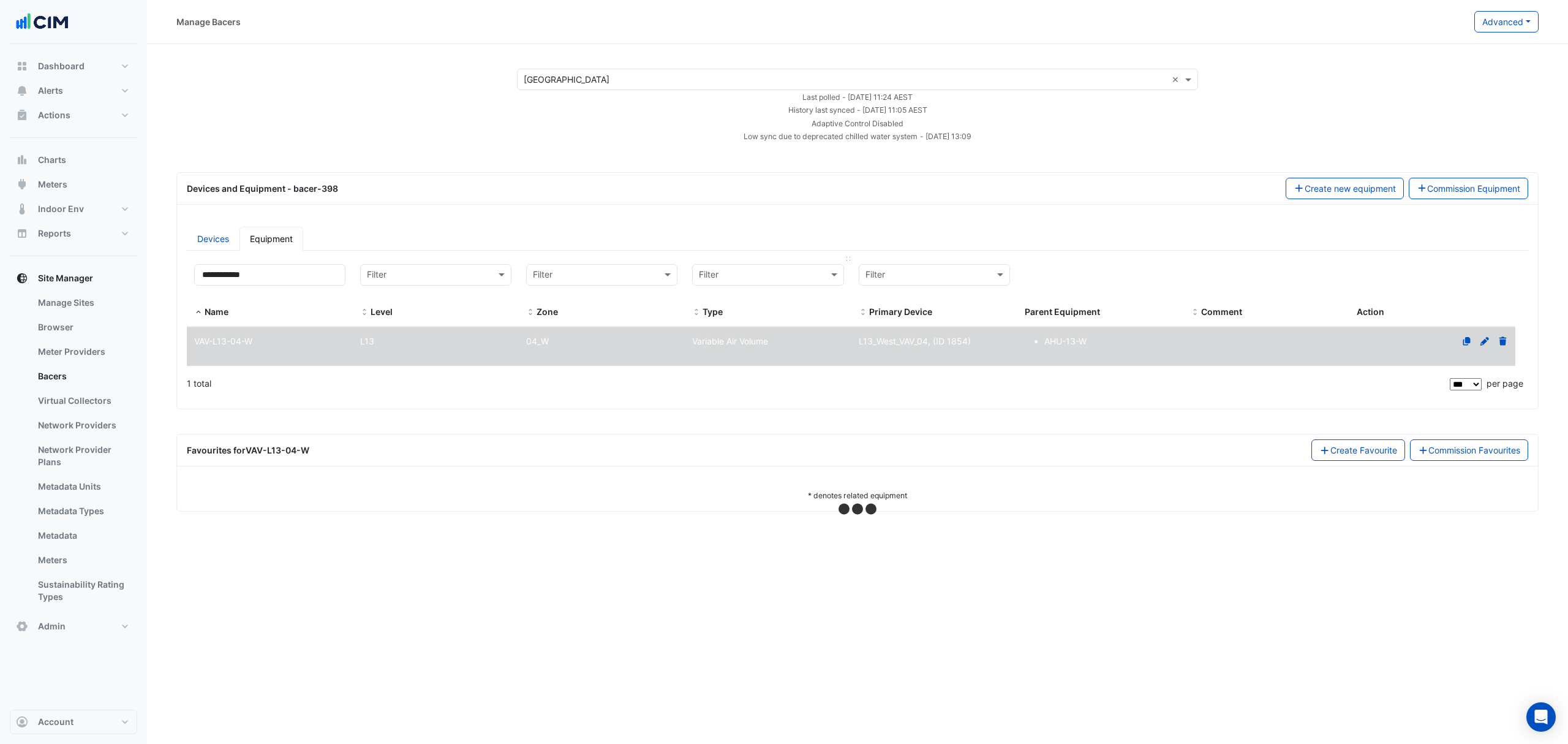
select select "***"
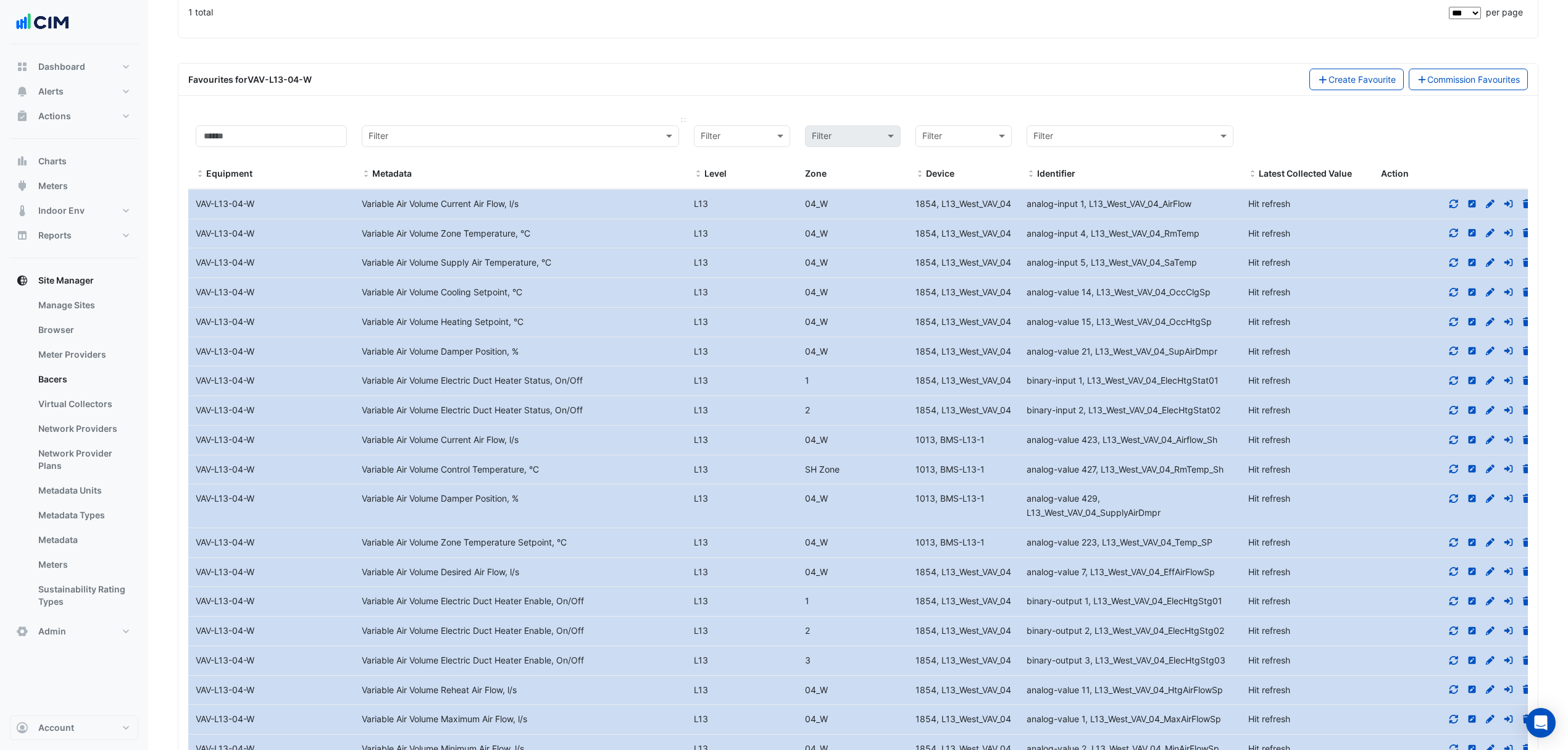
scroll to position [247, 0]
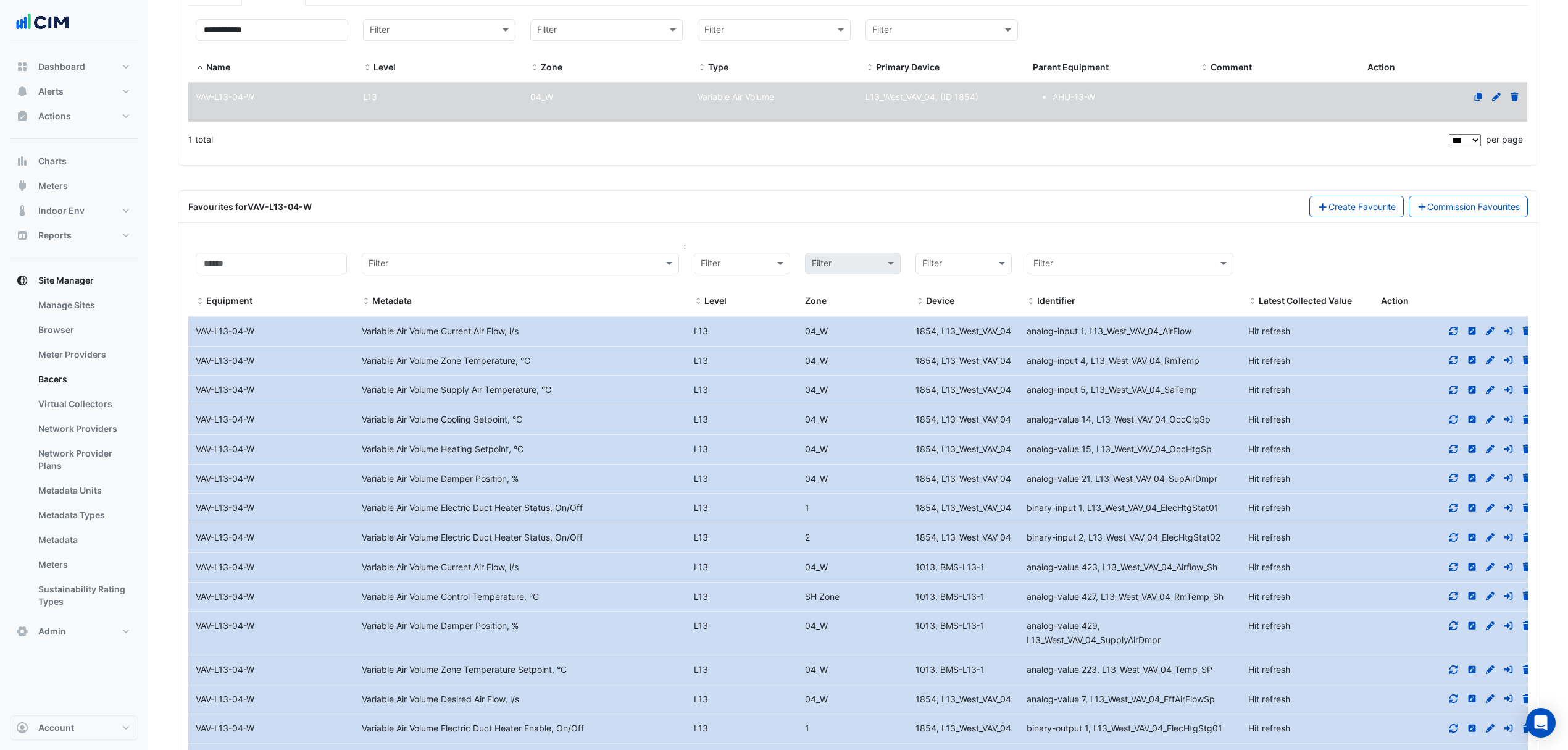
click at [545, 265] on input "text" at bounding box center [507, 264] width 279 height 14
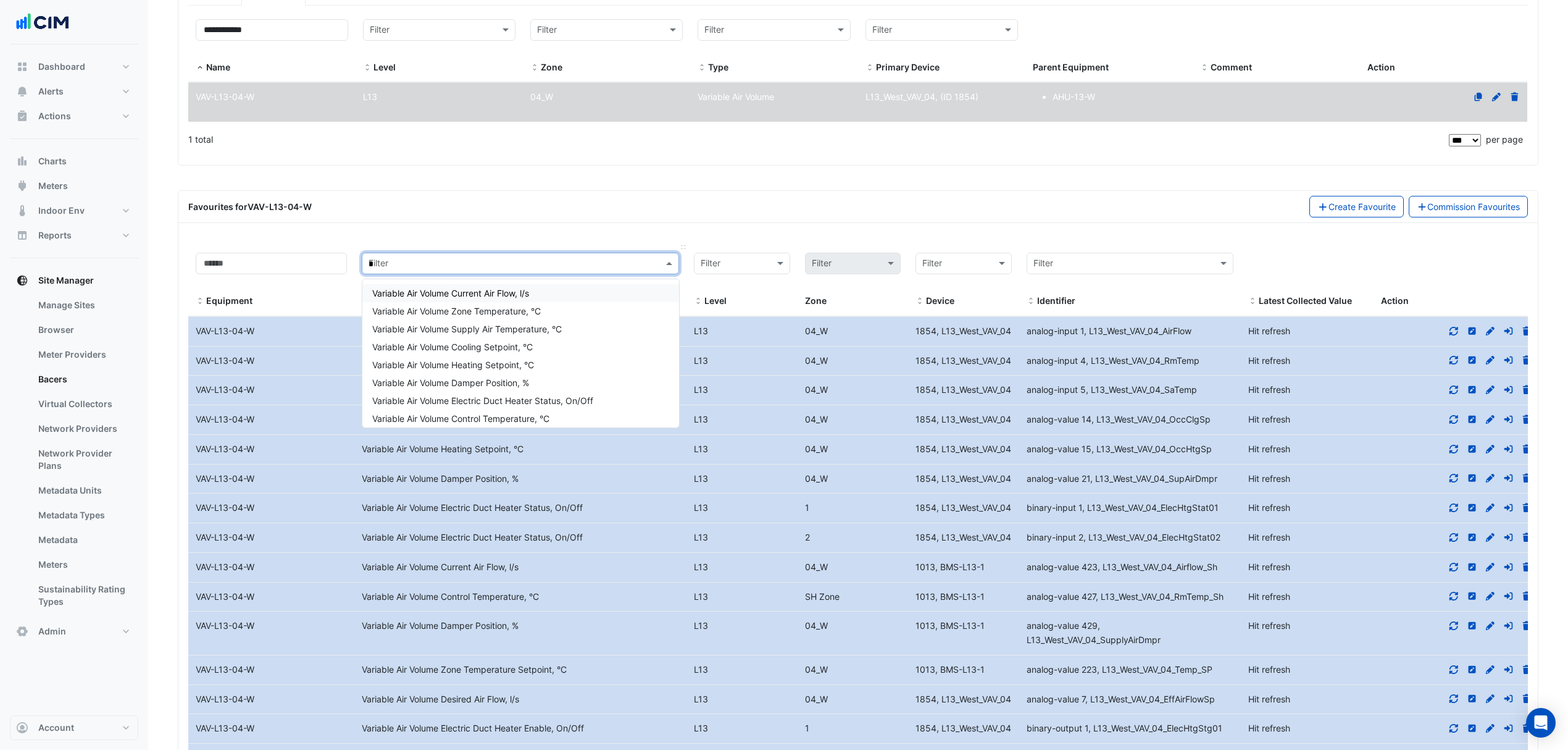
type input "**"
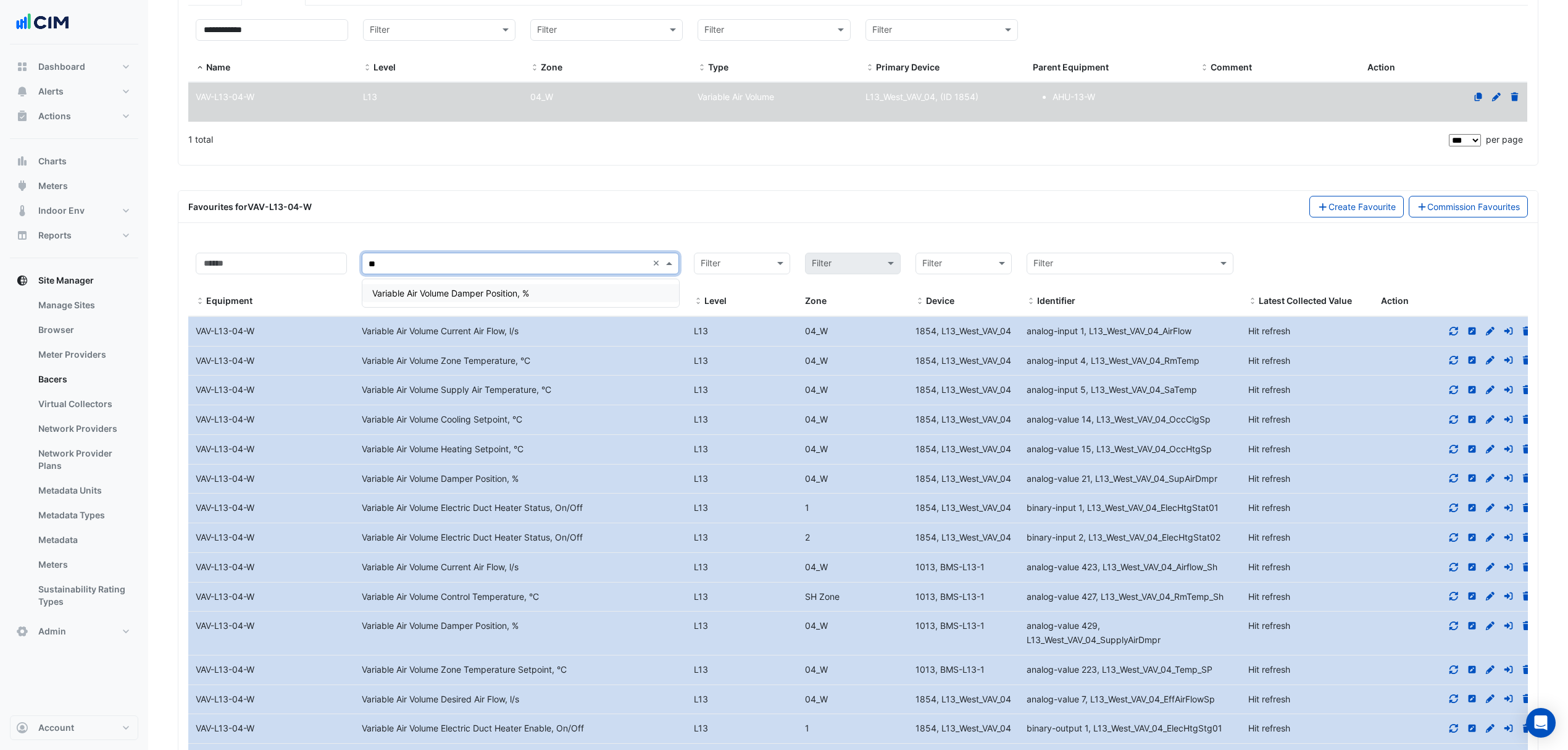
click at [490, 289] on span "Variable Air Volume Damper Position, %" at bounding box center [450, 293] width 157 height 11
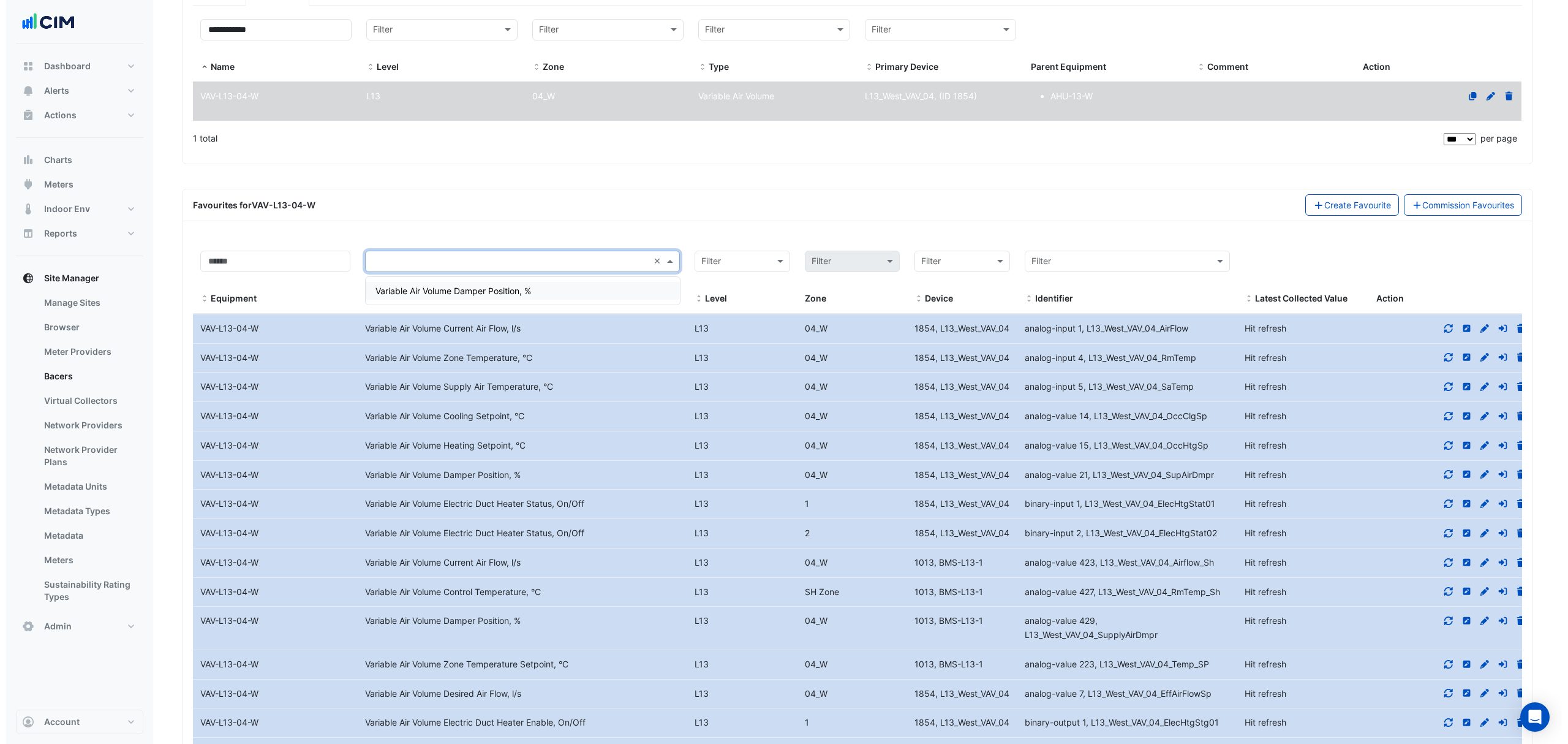
scroll to position [0, 0]
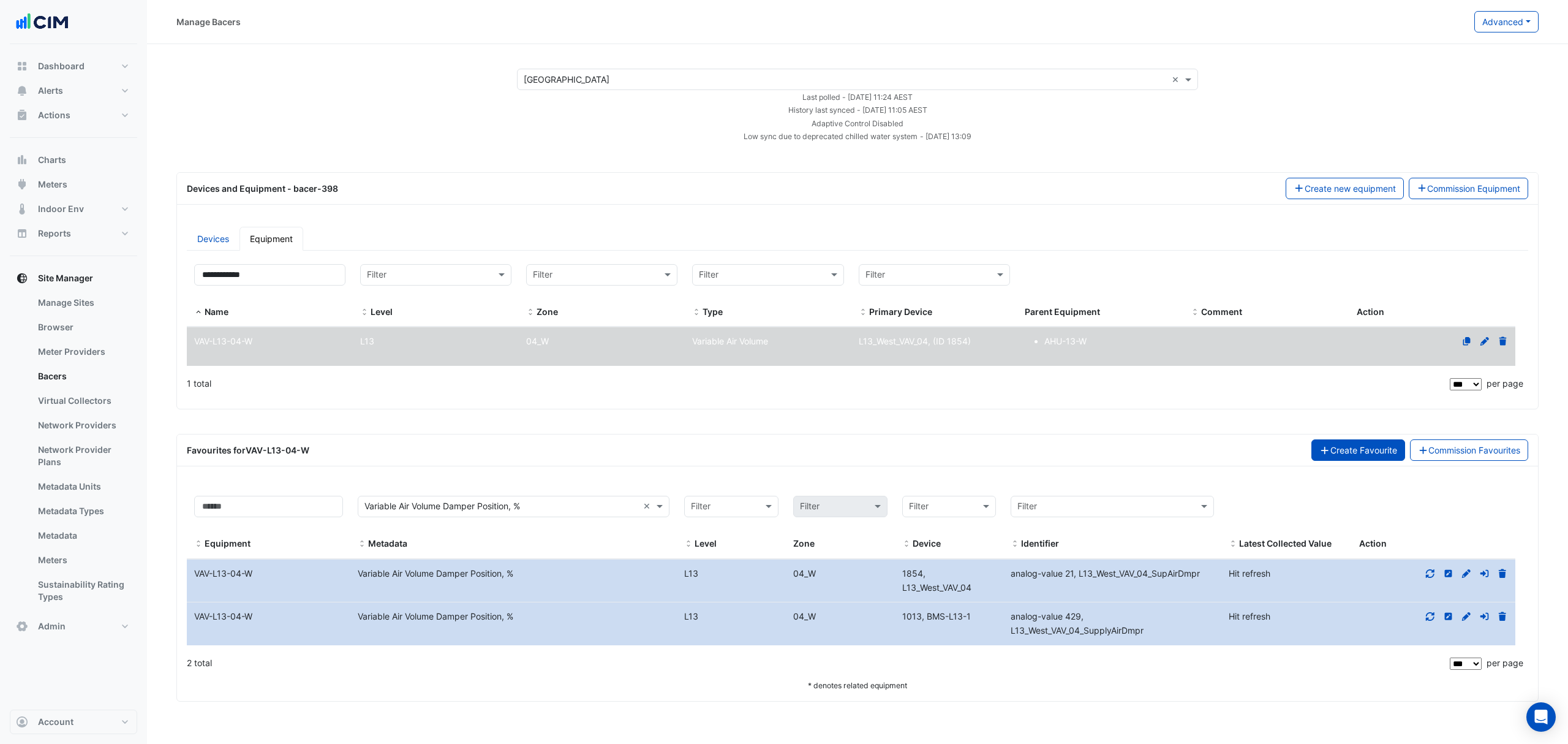
click at [1254, 447] on button "Create Favourite" at bounding box center [1358, 450] width 94 height 22
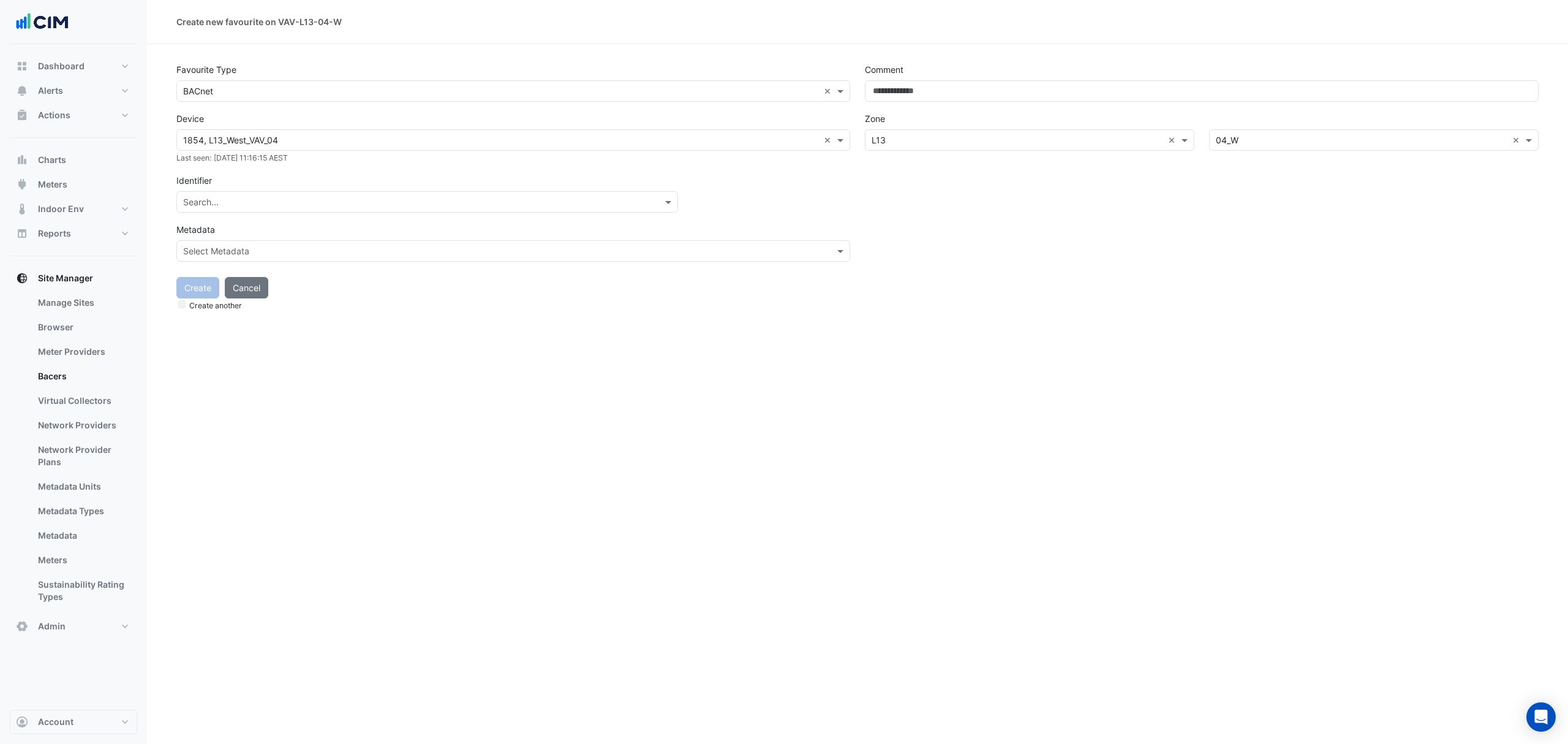
click at [293, 138] on input "text" at bounding box center [501, 141] width 635 height 13
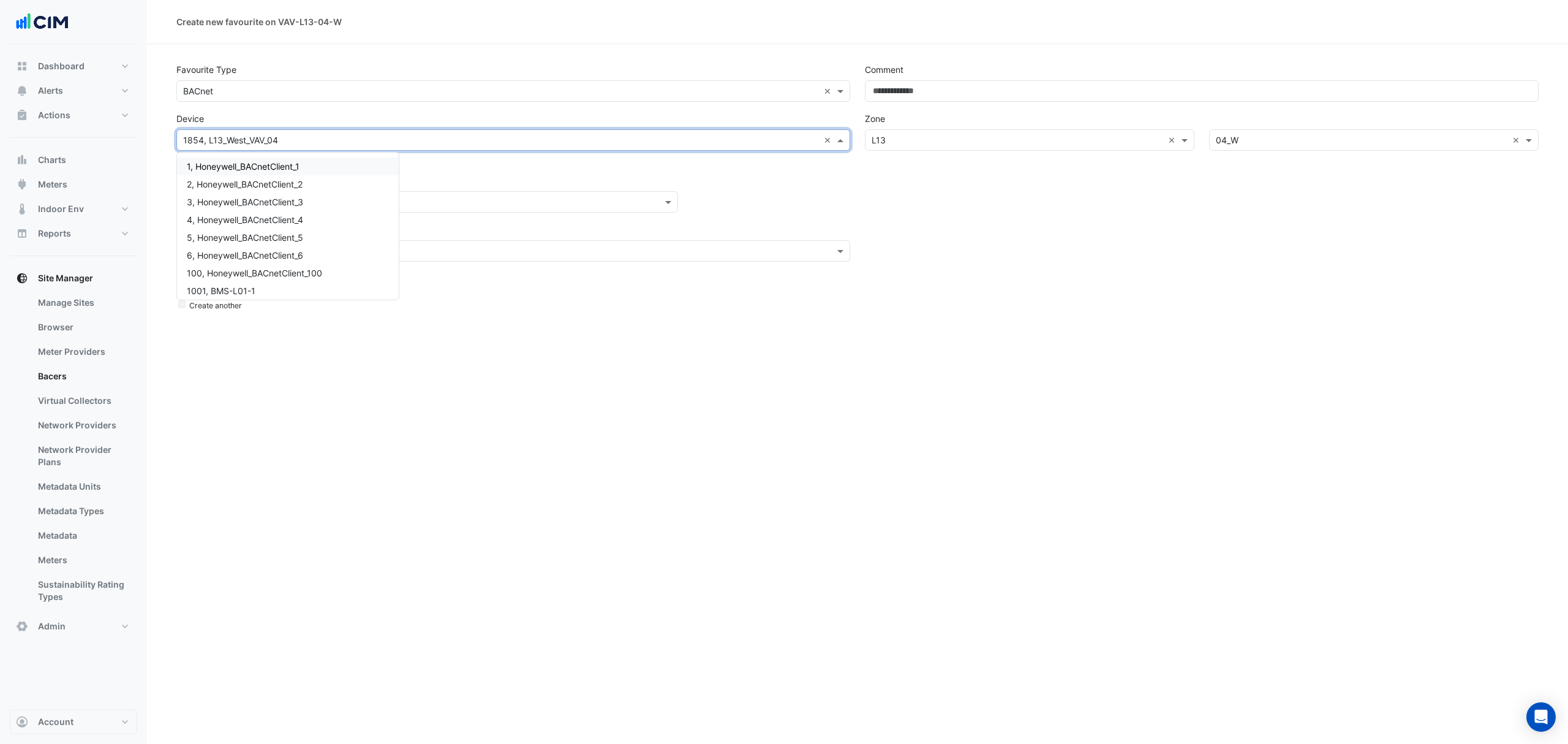
click at [307, 113] on div "Device 1854, L13_West_VAV_04 × 1, Honeywell_BACnetClient_1 2, Honeywell_BACnetC…" at bounding box center [513, 135] width 674 height 56
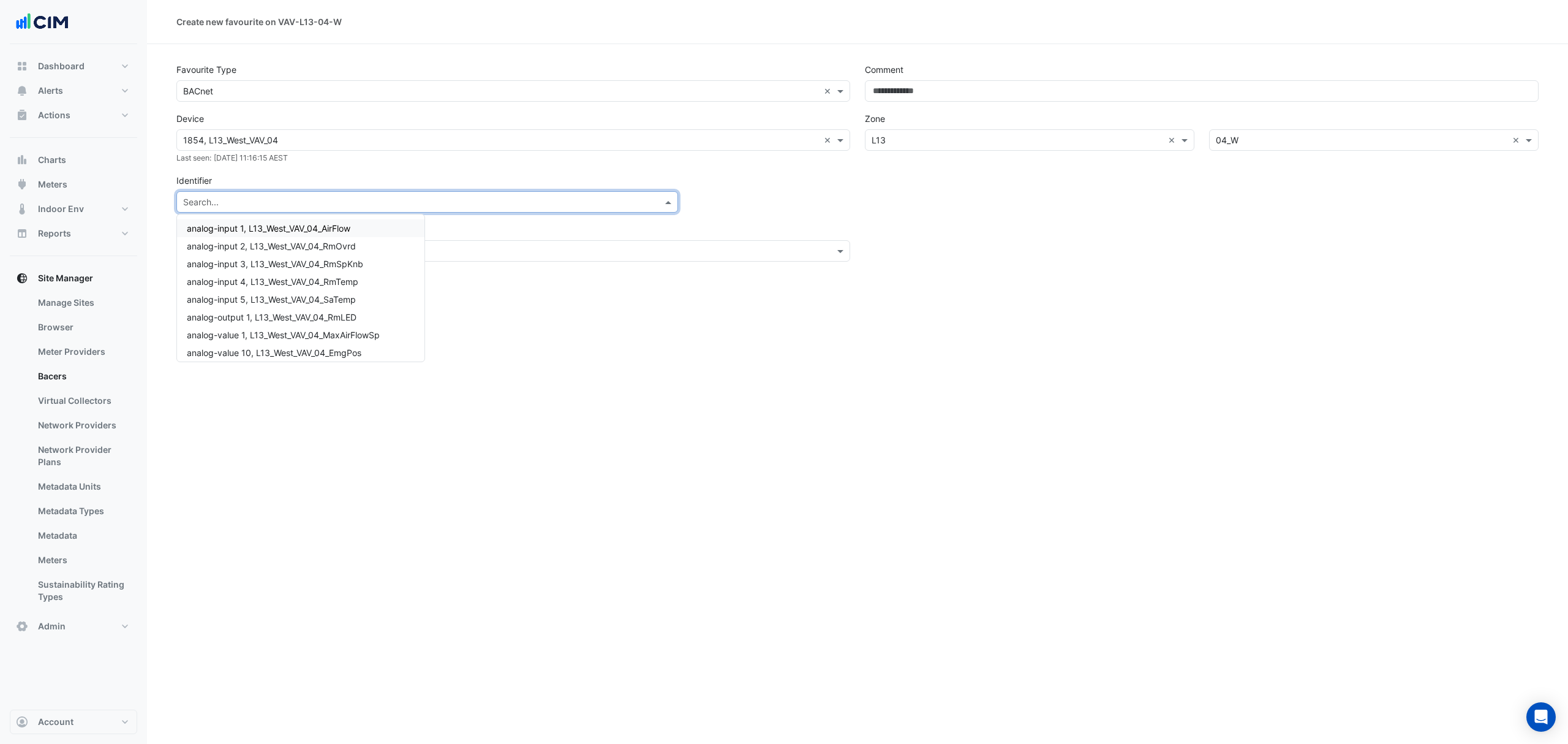
click at [285, 201] on input "text" at bounding box center [415, 202] width 464 height 13
click at [361, 288] on span "analog-value 8, L13_West_VAV_04_EffTempSp" at bounding box center [278, 289] width 183 height 11
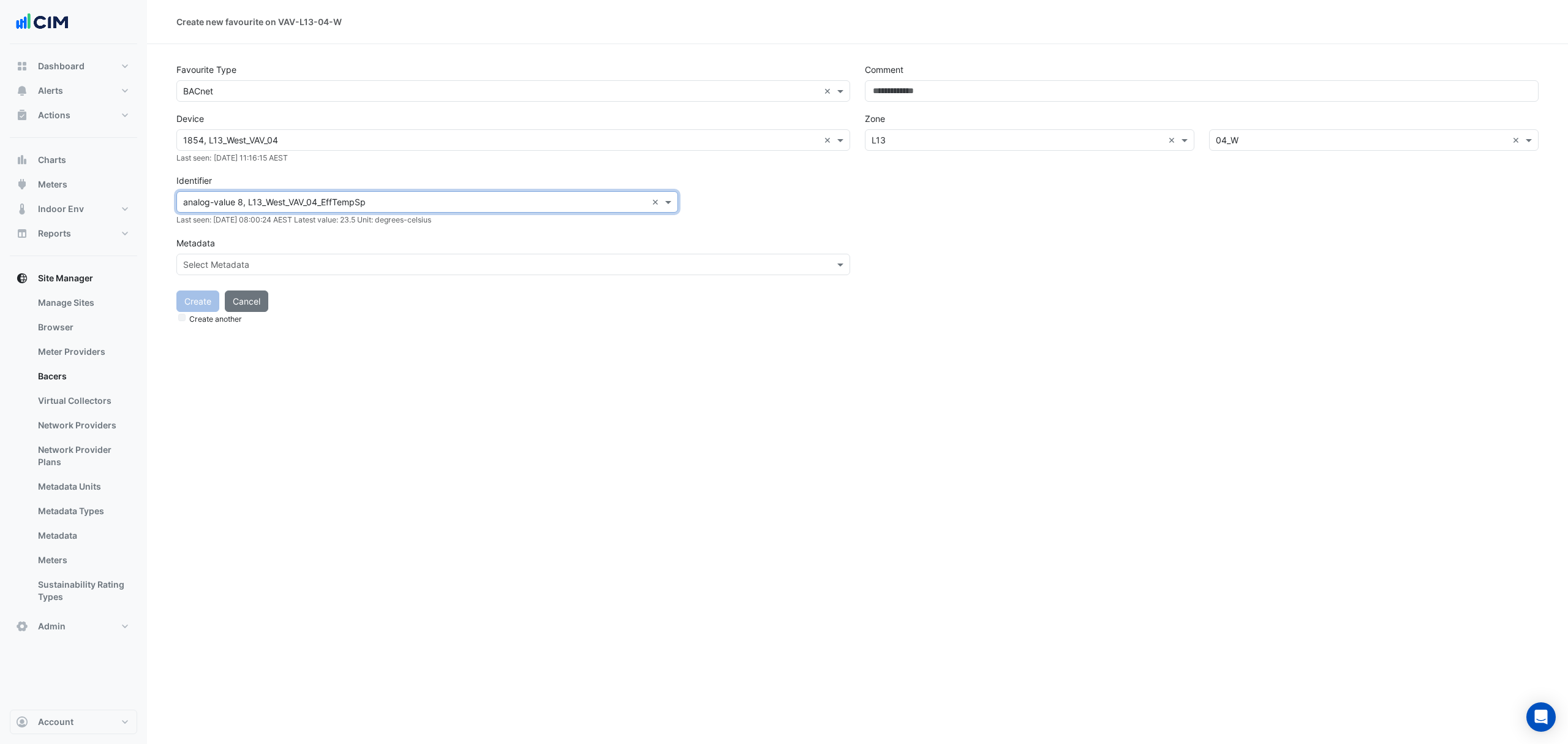
click at [379, 261] on input "text" at bounding box center [501, 265] width 635 height 13
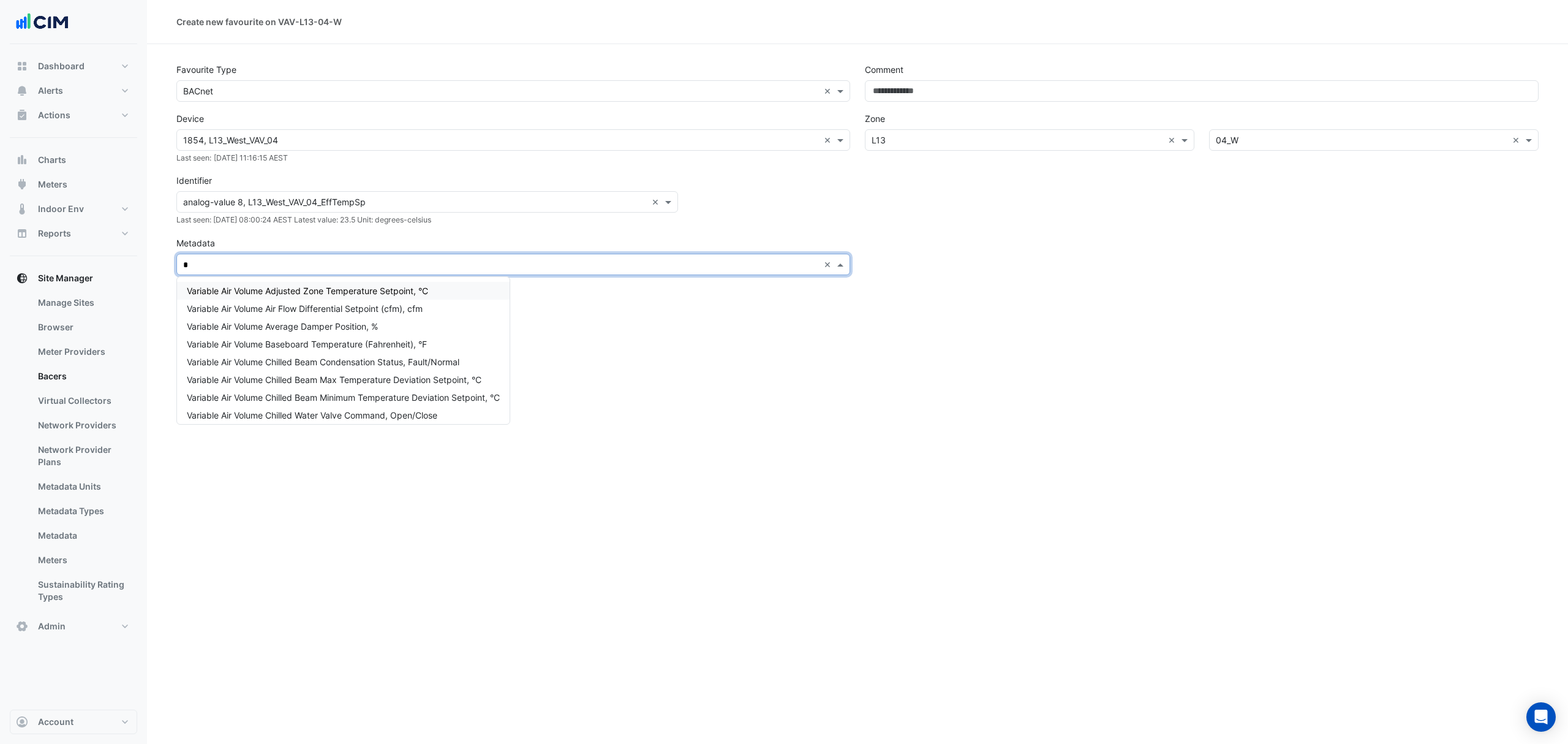
type input "**"
click at [394, 292] on div "Variable Air Volume Average Damper Position, %" at bounding box center [309, 291] width 265 height 18
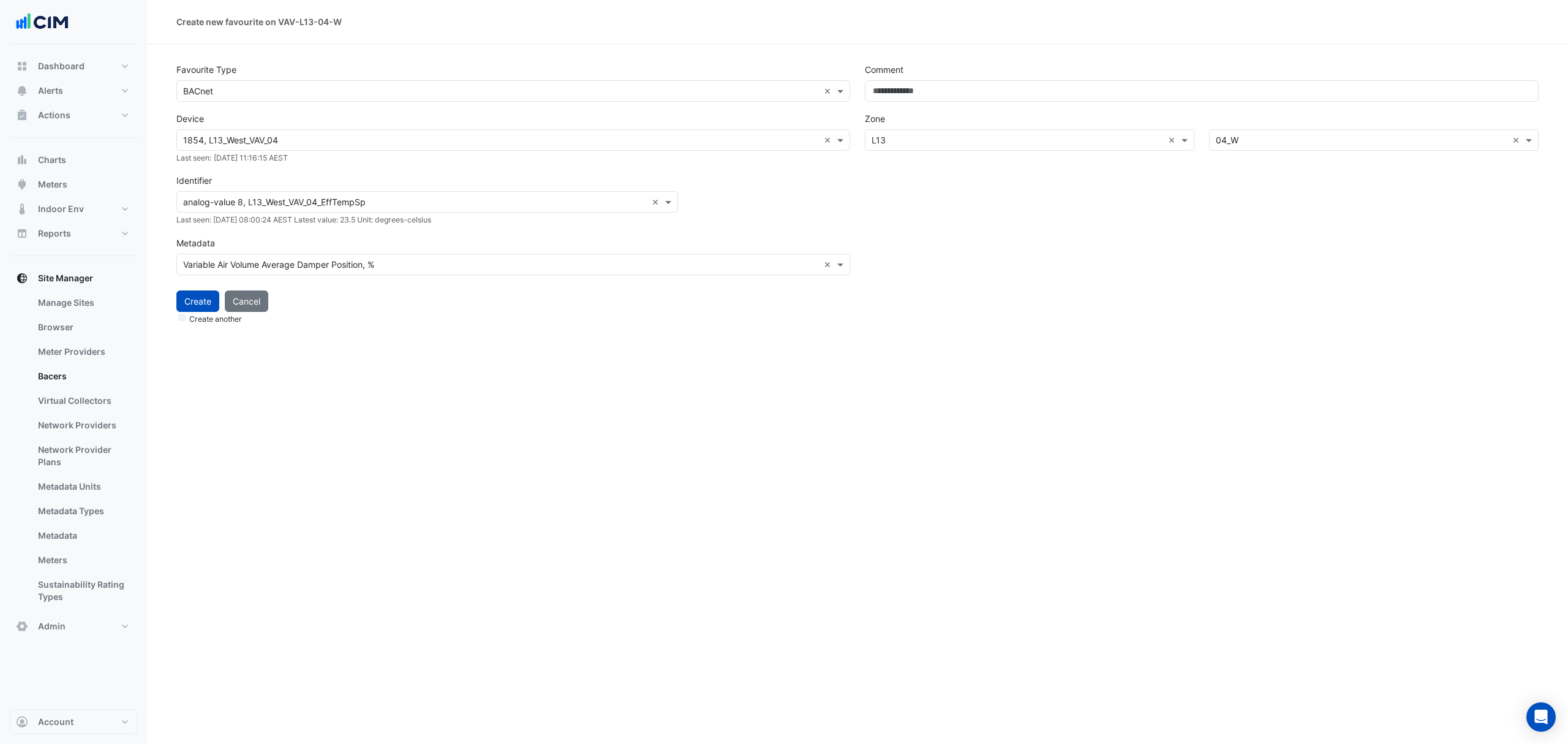
click at [484, 305] on div "Create Cancel Create another" at bounding box center [857, 304] width 1377 height 45
click at [250, 302] on button "Cancel" at bounding box center [246, 301] width 43 height 22
select select "***"
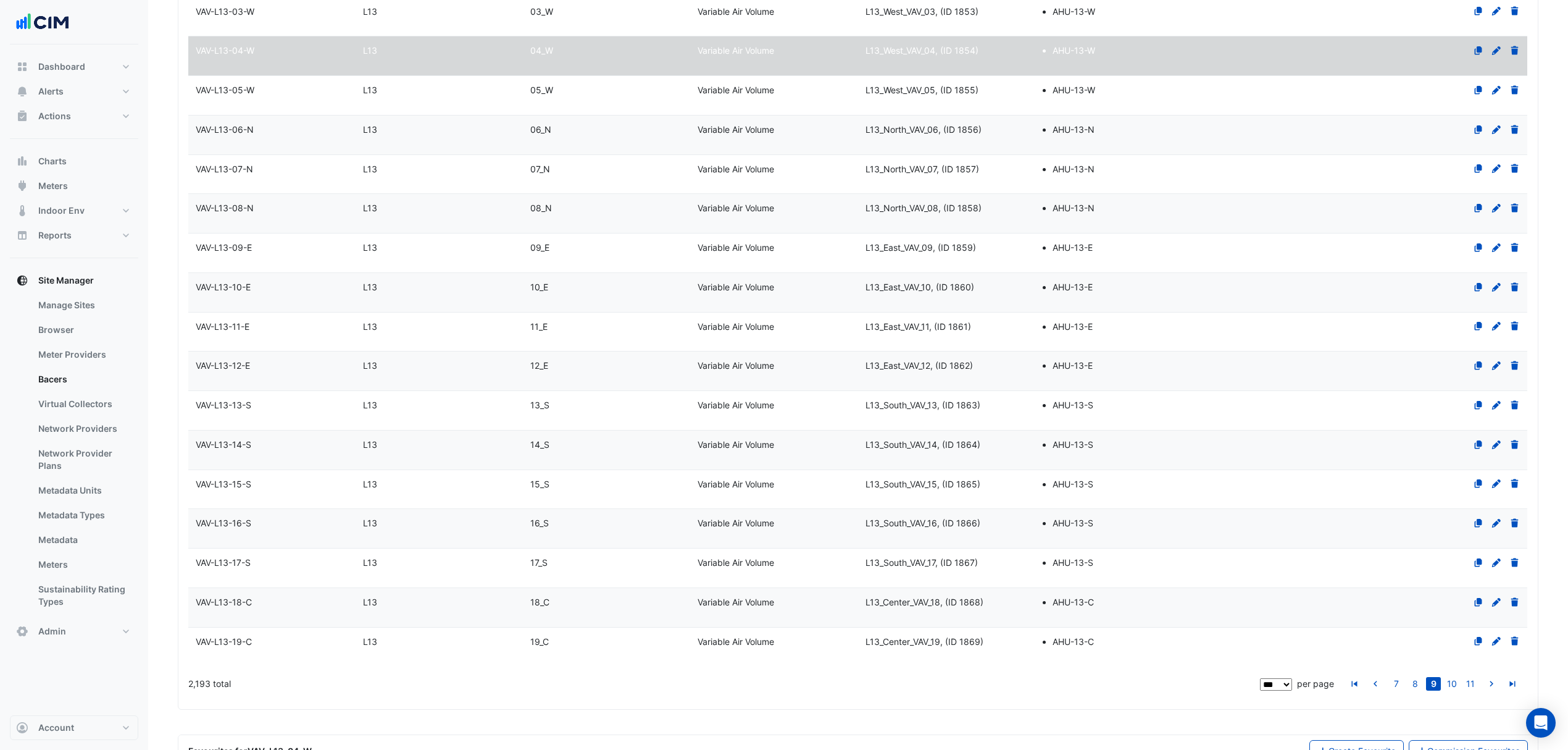
scroll to position [3712, 0]
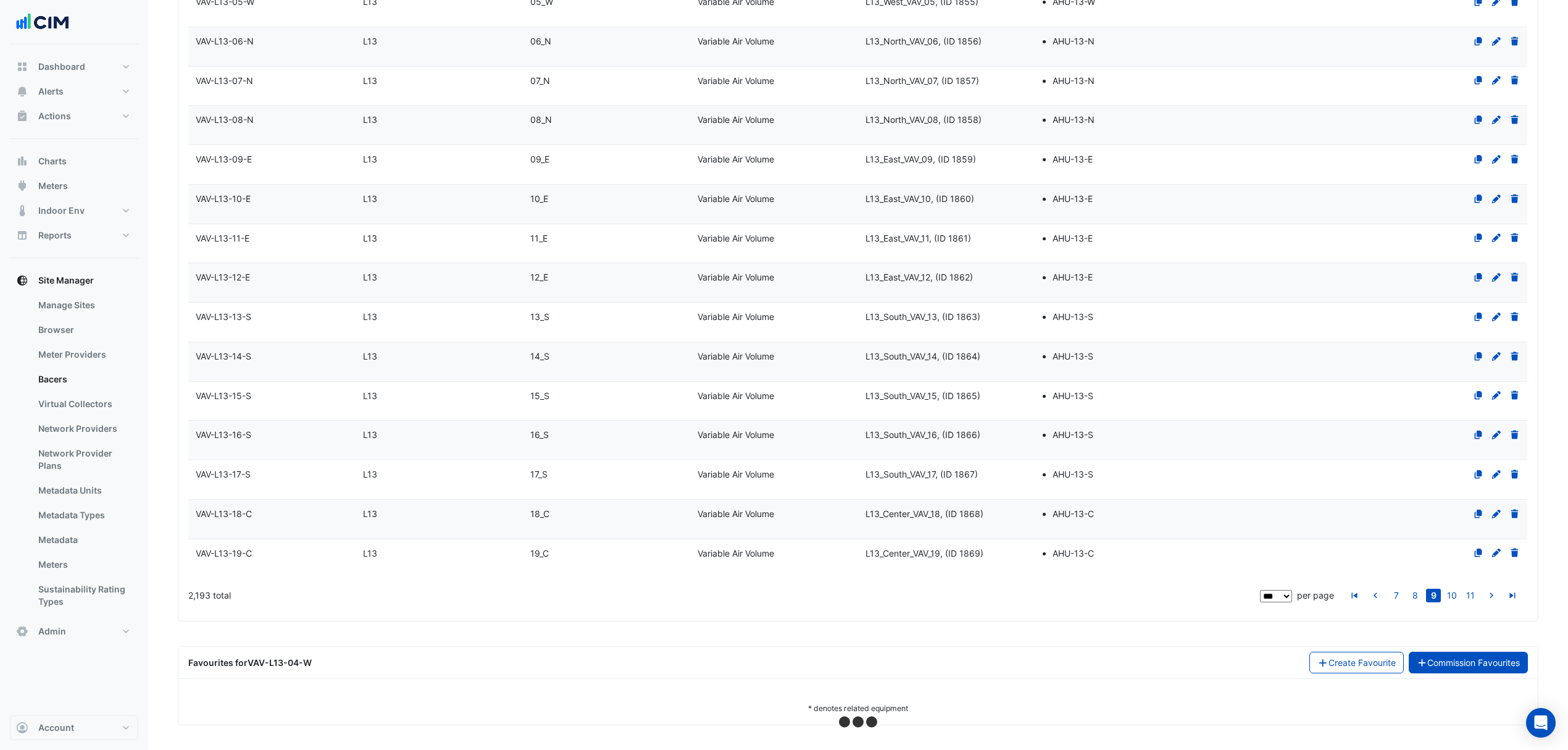
click at [1264, 571] on link "Commission Favourites" at bounding box center [1469, 662] width 120 height 22
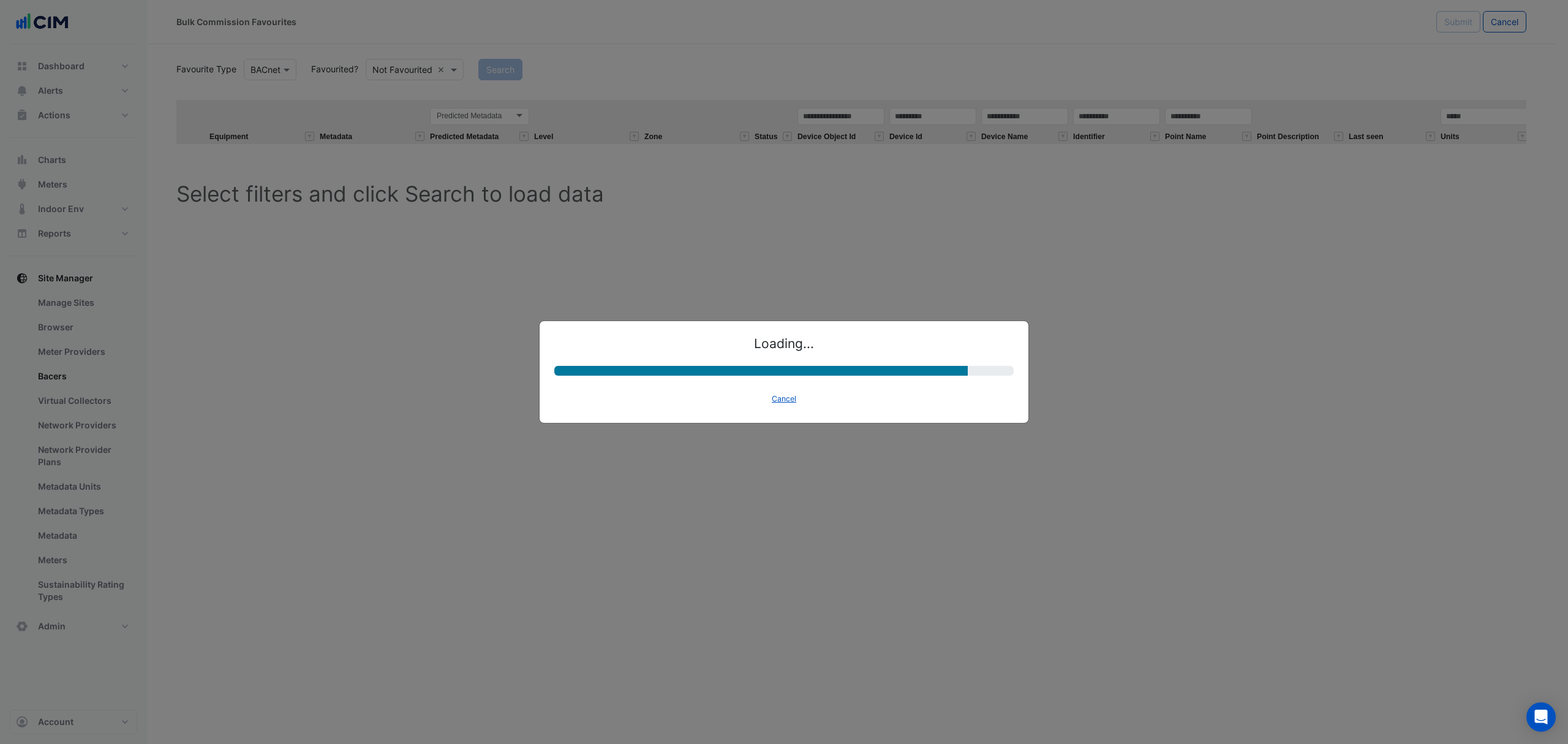
select select "********"
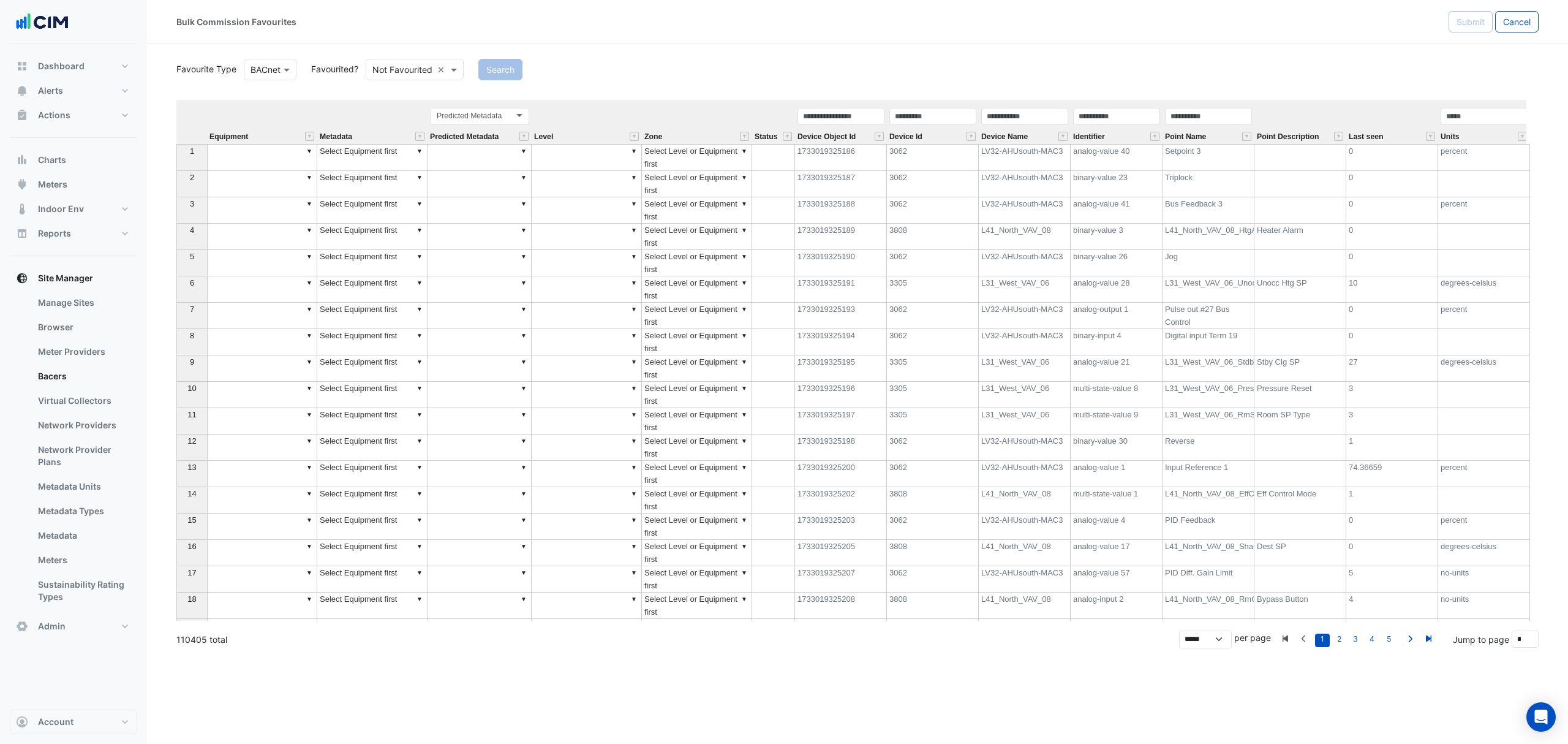
click at [248, 221] on td "▼" at bounding box center [262, 210] width 110 height 26
click at [258, 206] on td "▼" at bounding box center [262, 210] width 110 height 26
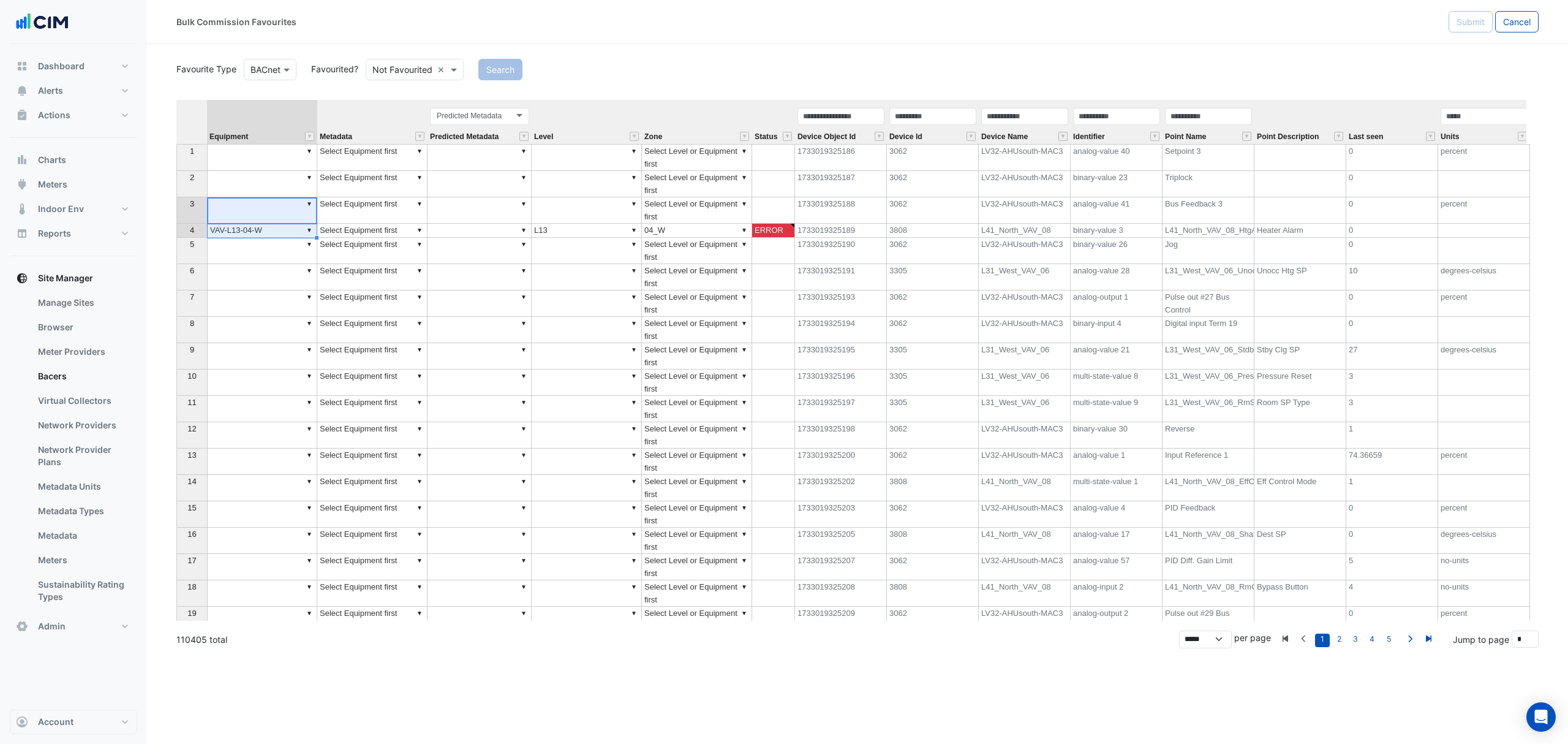
click at [375, 235] on td "▼ Select Equipment first" at bounding box center [373, 230] width 110 height 14
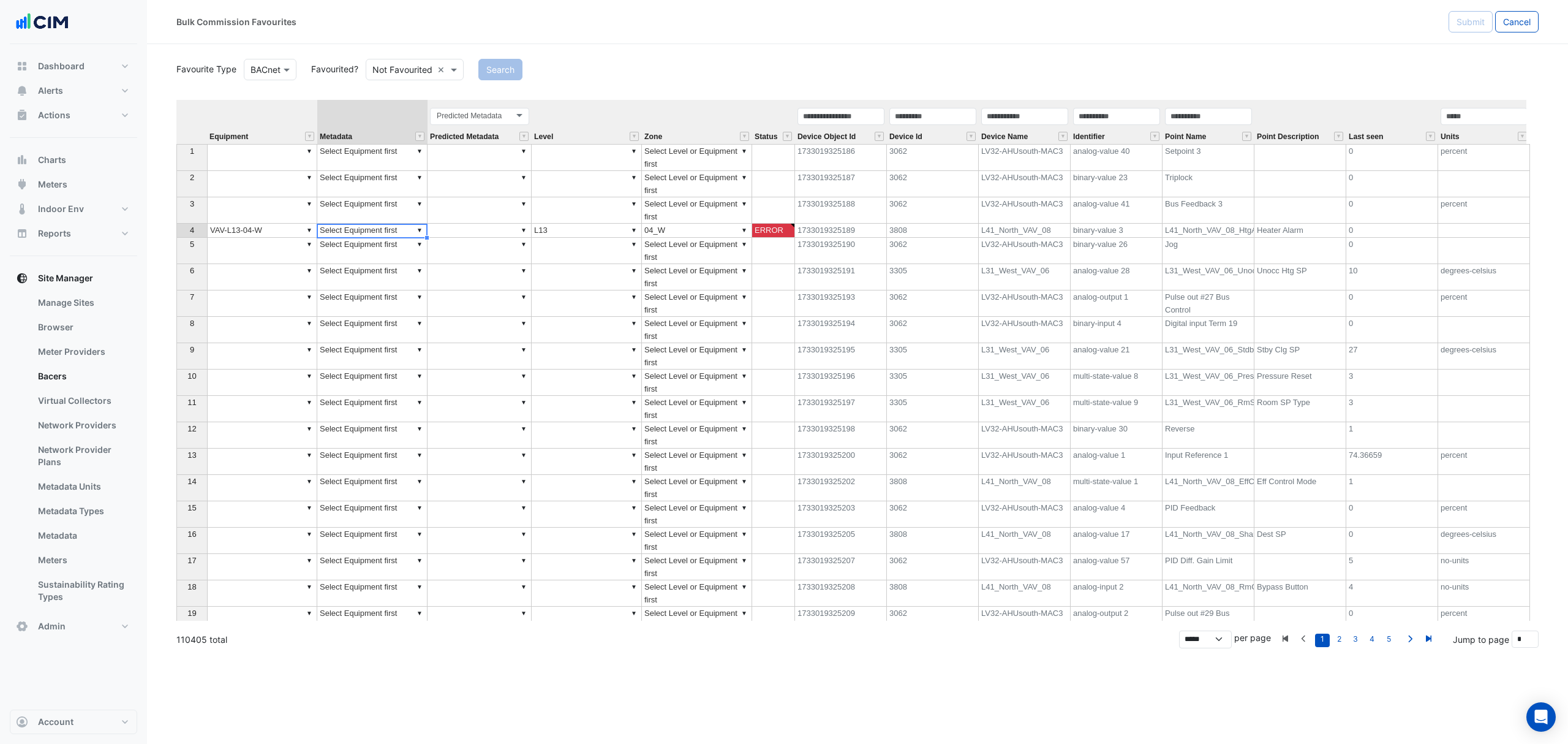
type textarea "**********"
click at [394, 229] on td "▼ Select Equipment first" at bounding box center [373, 230] width 110 height 14
click at [394, 229] on textarea "**********" at bounding box center [372, 231] width 111 height 14
click at [395, 228] on textarea "**********" at bounding box center [372, 231] width 111 height 14
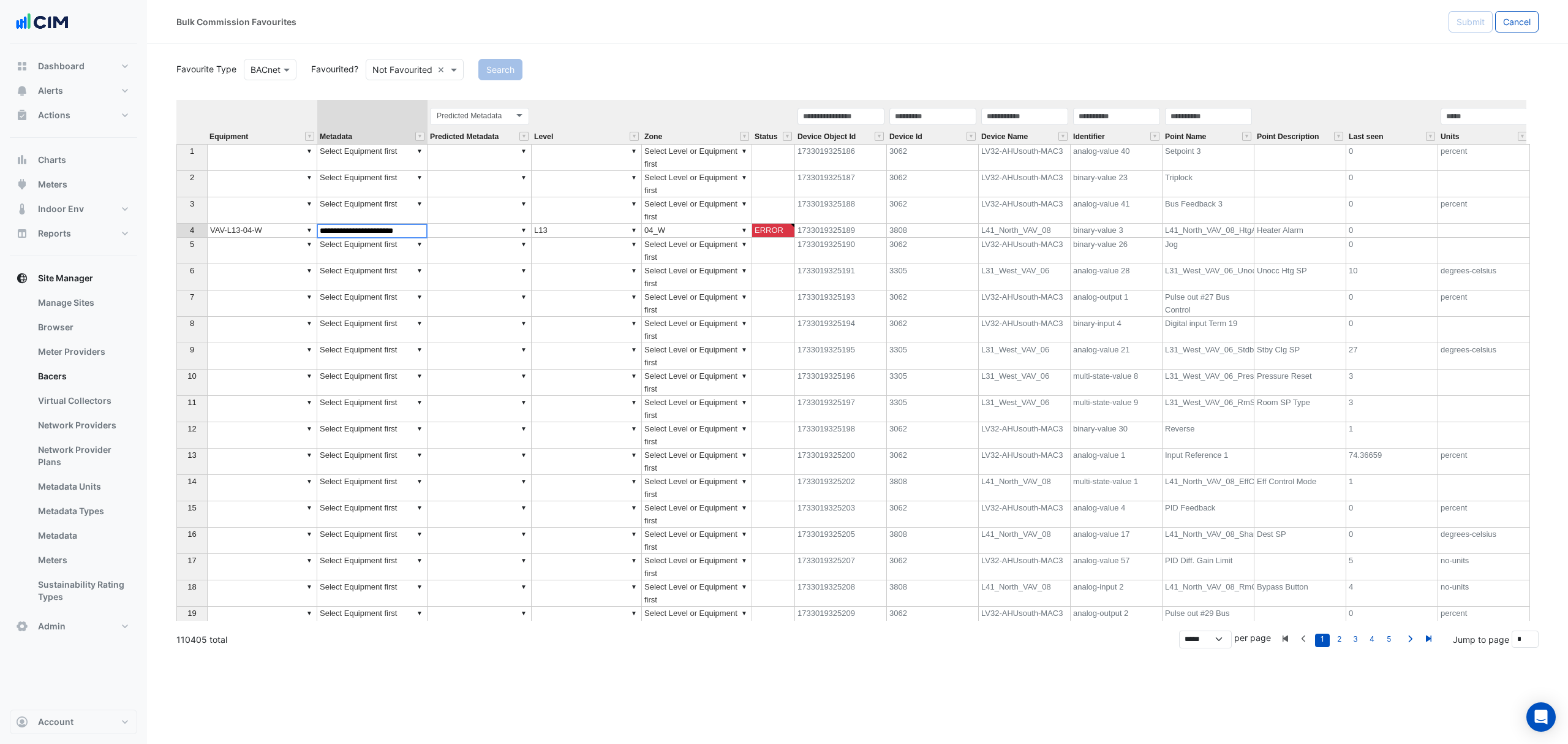
click at [395, 228] on textarea "**********" at bounding box center [372, 231] width 111 height 14
type textarea "**********"
click at [474, 229] on td "▼" at bounding box center [480, 230] width 104 height 14
click at [388, 229] on td "▼ Select Equipment firsdat" at bounding box center [373, 230] width 110 height 14
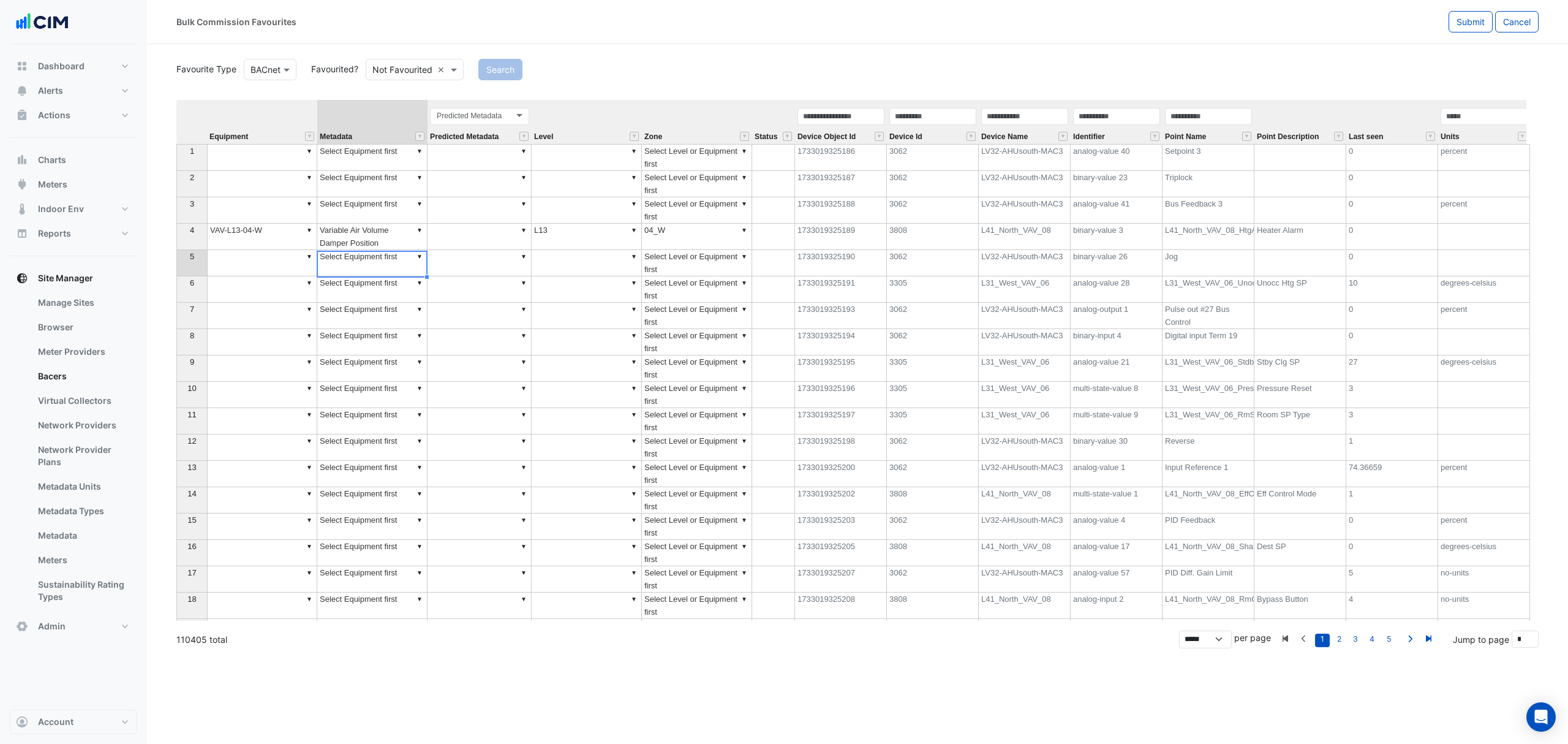
type textarea "**********"
click at [566, 310] on td "▼" at bounding box center [587, 315] width 110 height 26
click at [452, 236] on td "▼" at bounding box center [480, 237] width 104 height 26
click at [380, 236] on td "▼ Variable Air Volume Damper Position" at bounding box center [373, 237] width 110 height 26
click at [505, 230] on td "▼" at bounding box center [480, 237] width 104 height 26
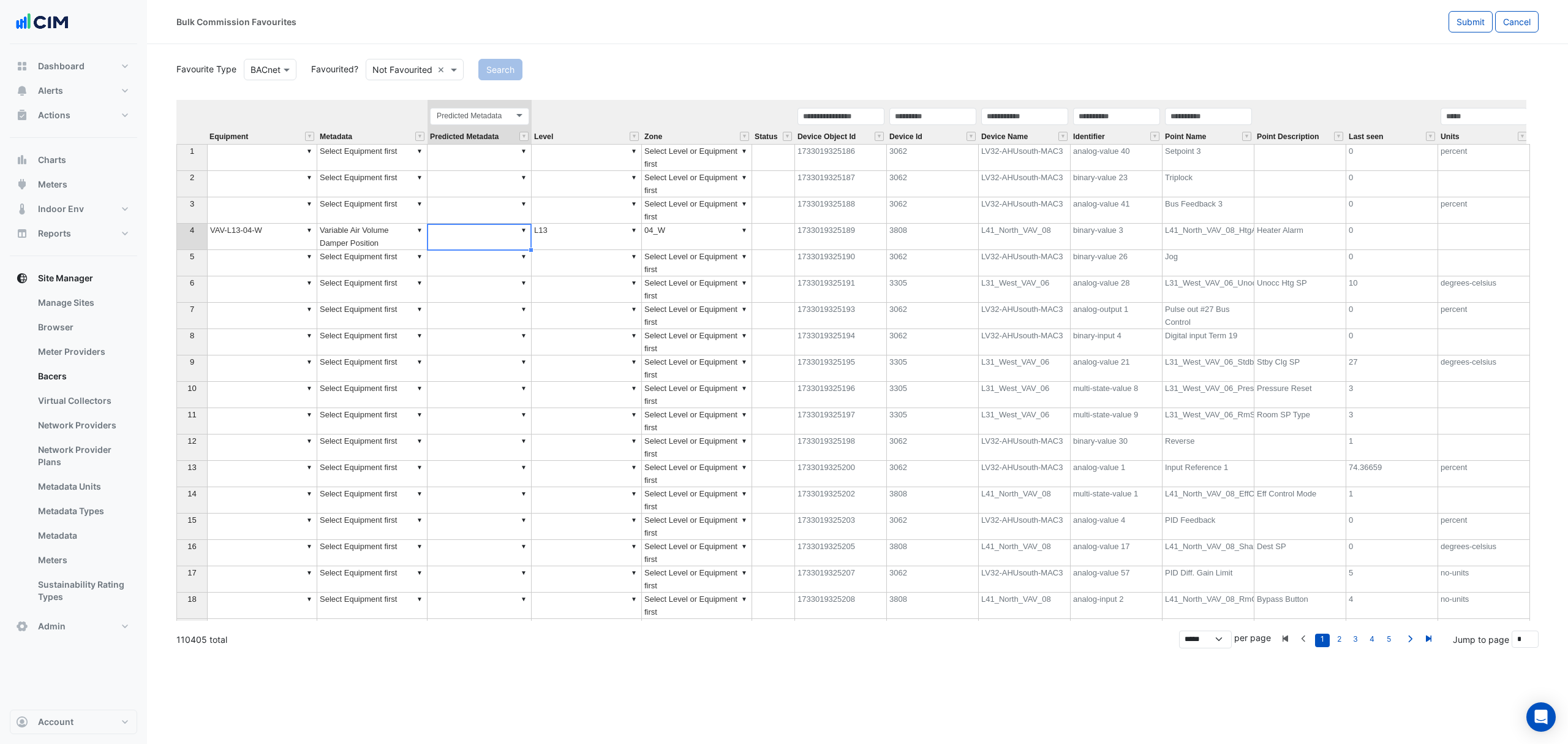
click at [595, 231] on td "▼ L13" at bounding box center [587, 237] width 110 height 26
click at [668, 234] on td "▼ 04_W" at bounding box center [697, 237] width 110 height 26
drag, startPoint x: 1252, startPoint y: 125, endPoint x: 1282, endPoint y: 124, distance: 30.0
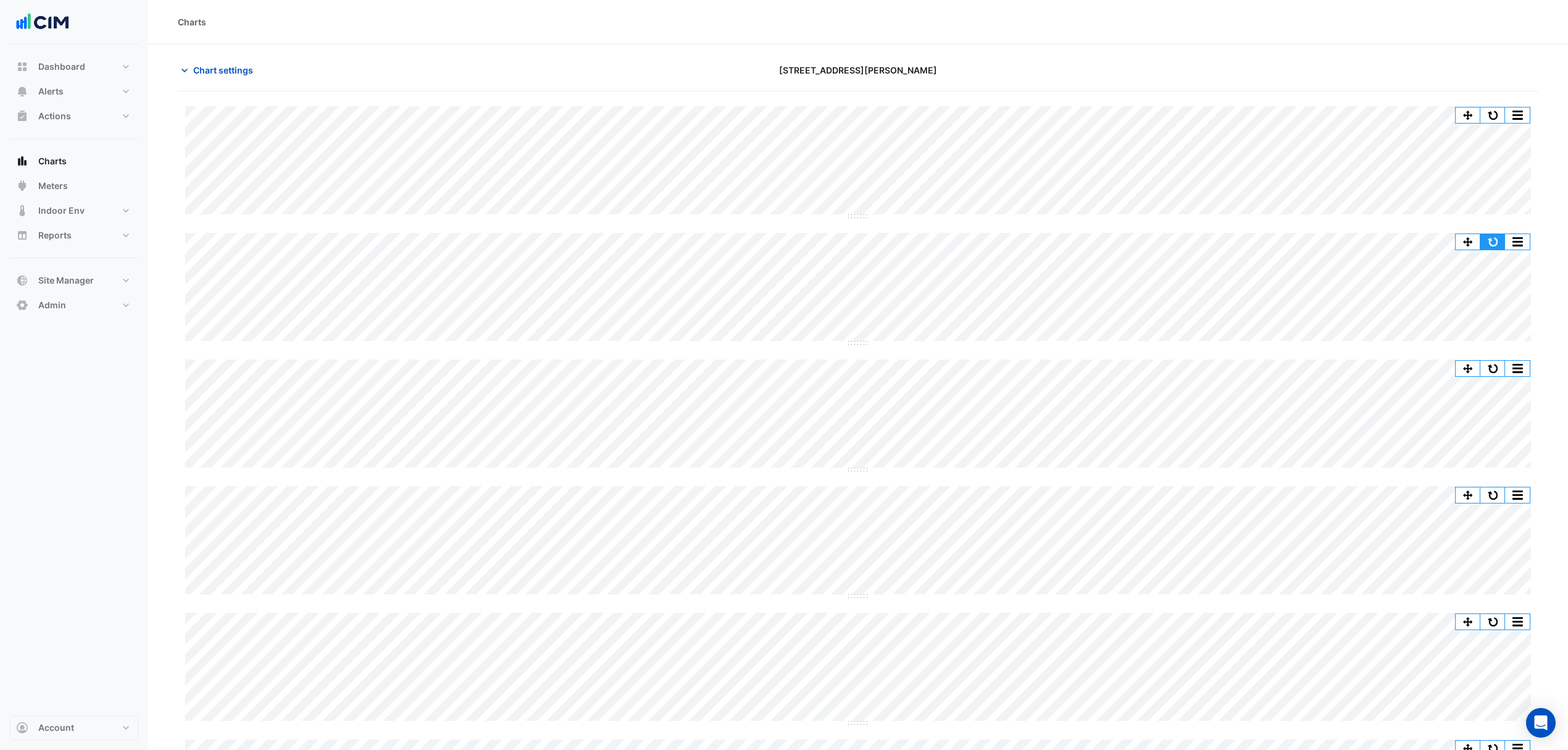
drag, startPoint x: 0, startPoint y: 0, endPoint x: 1487, endPoint y: 241, distance: 1506.4
click at [1487, 241] on button "button" at bounding box center [1492, 241] width 25 height 15
click at [1495, 112] on button "button" at bounding box center [1492, 115] width 25 height 15
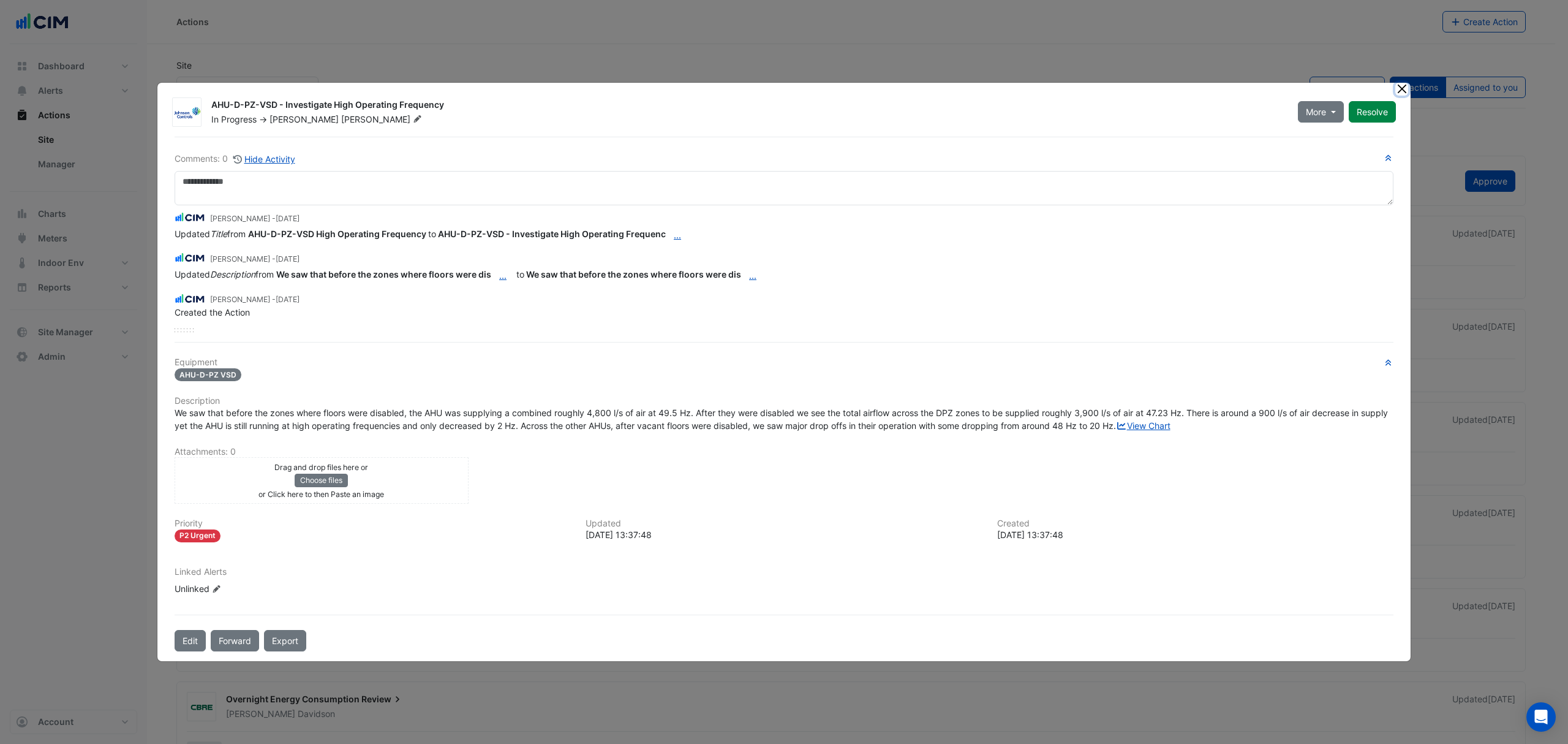
click at [1254, 83] on button "Close" at bounding box center [1402, 89] width 13 height 13
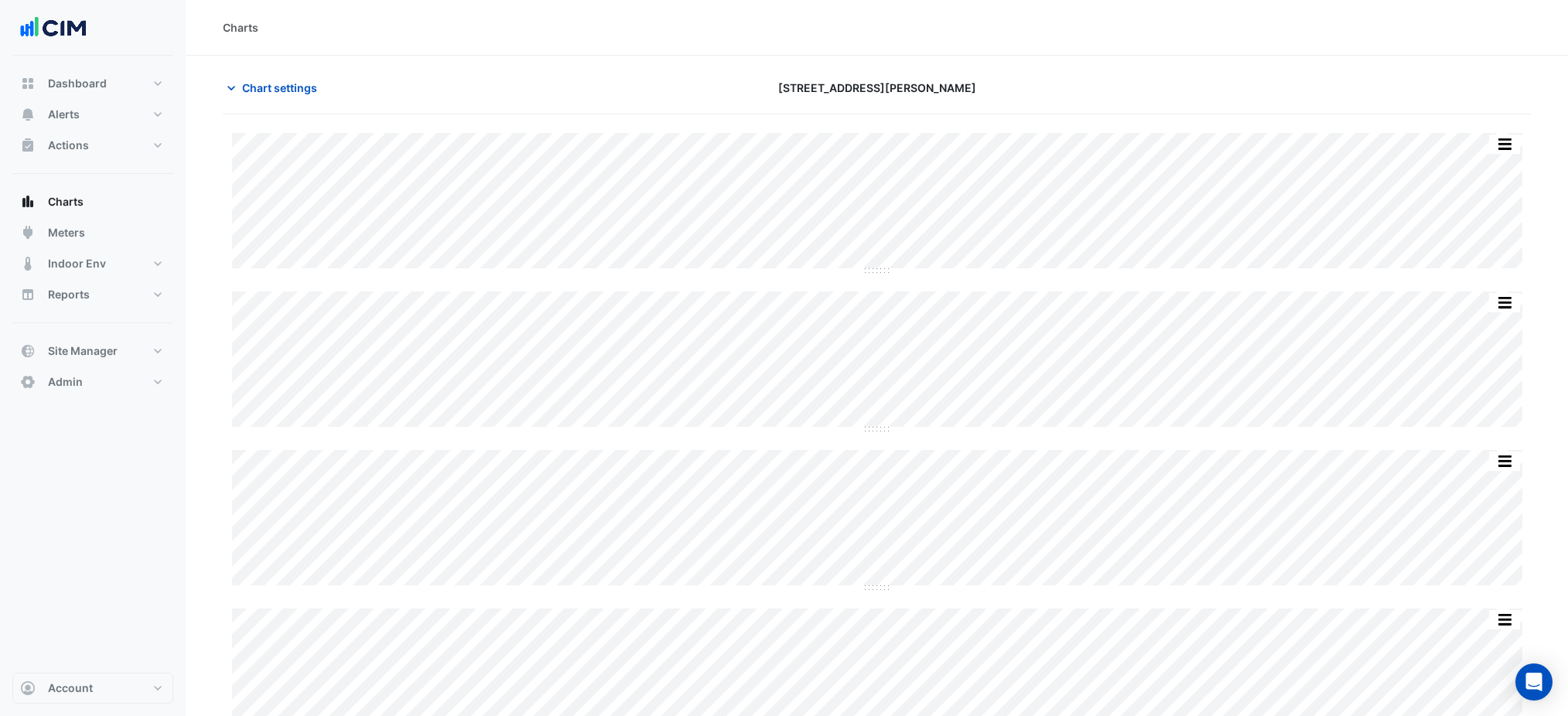
scroll to position [1477, 0]
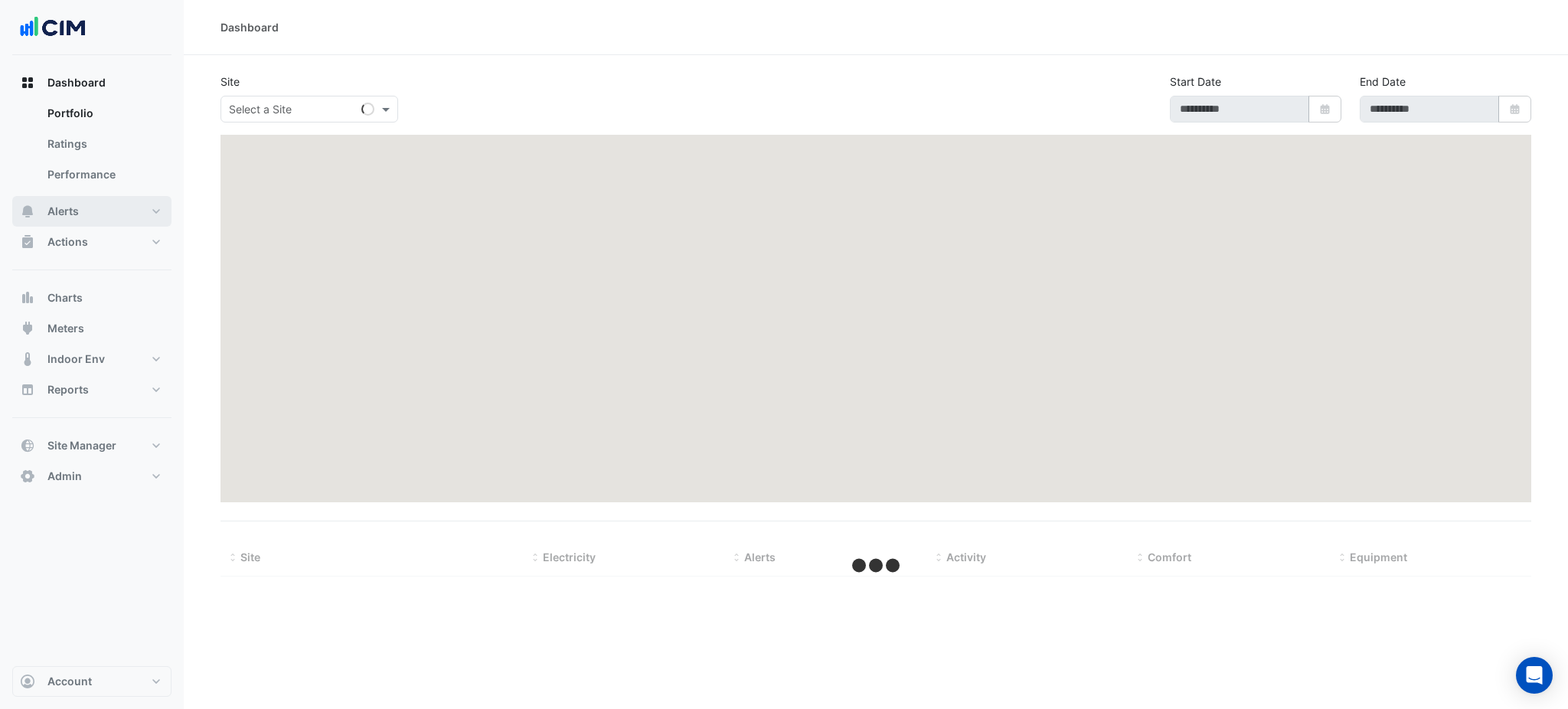
click at [110, 225] on button "Alerts" at bounding box center [92, 211] width 159 height 30
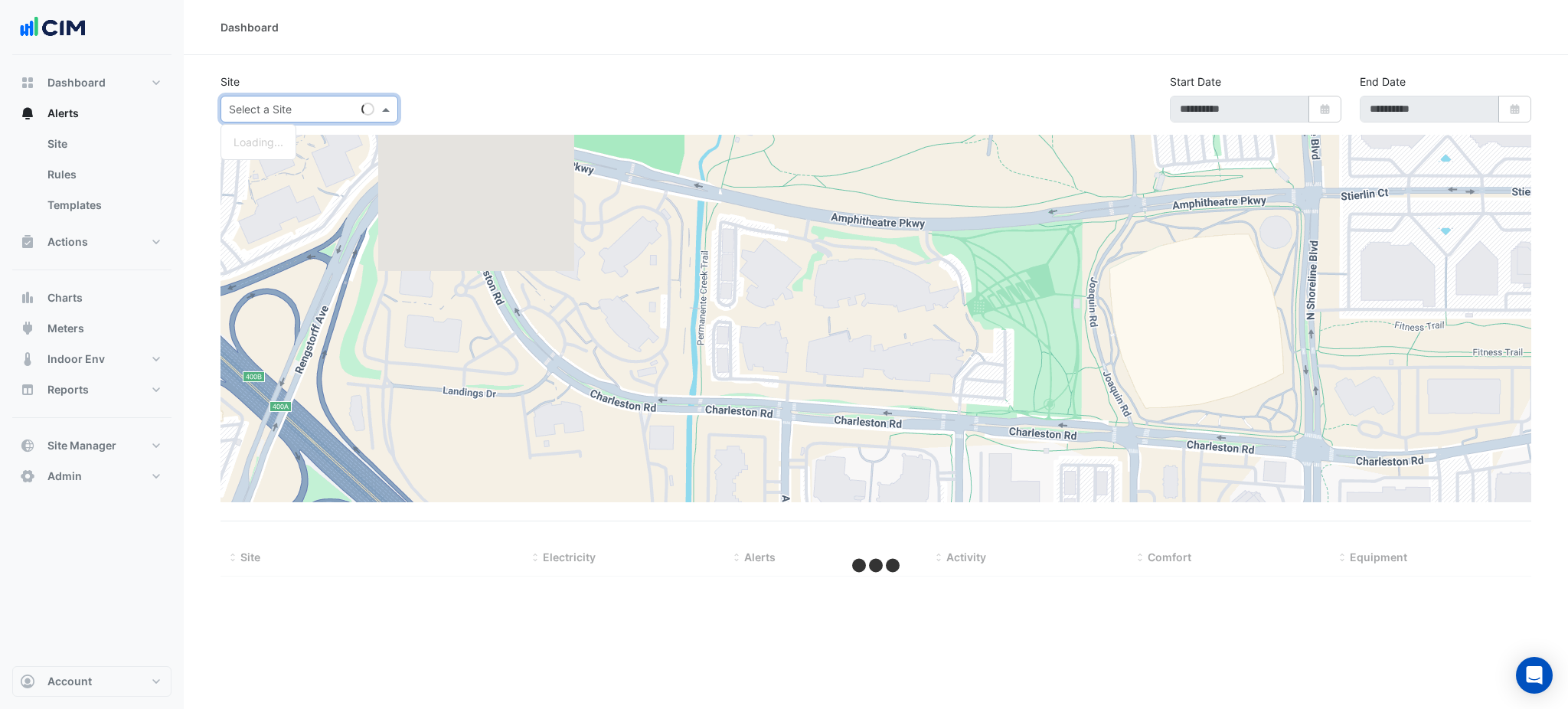
click at [298, 106] on input "text" at bounding box center [294, 110] width 130 height 16
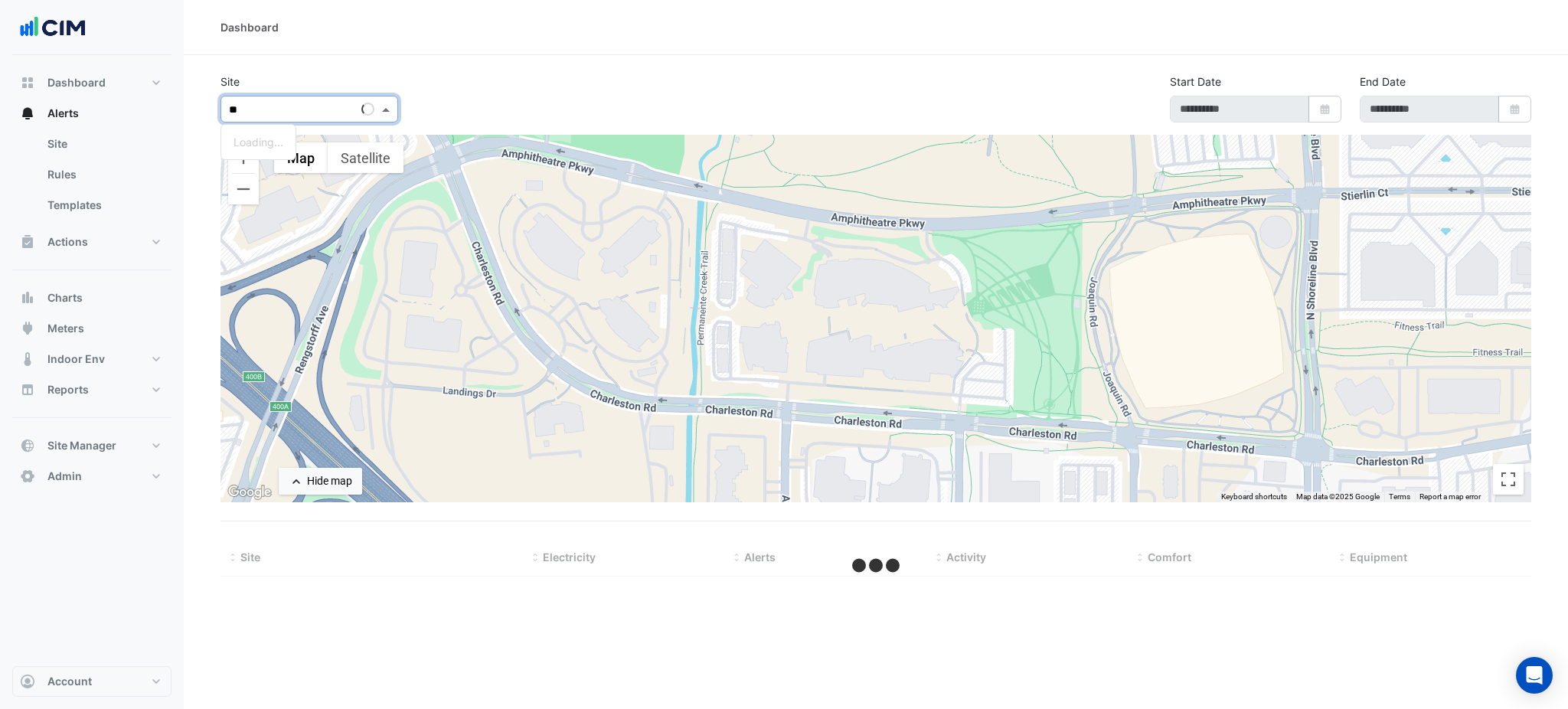
type input "***"
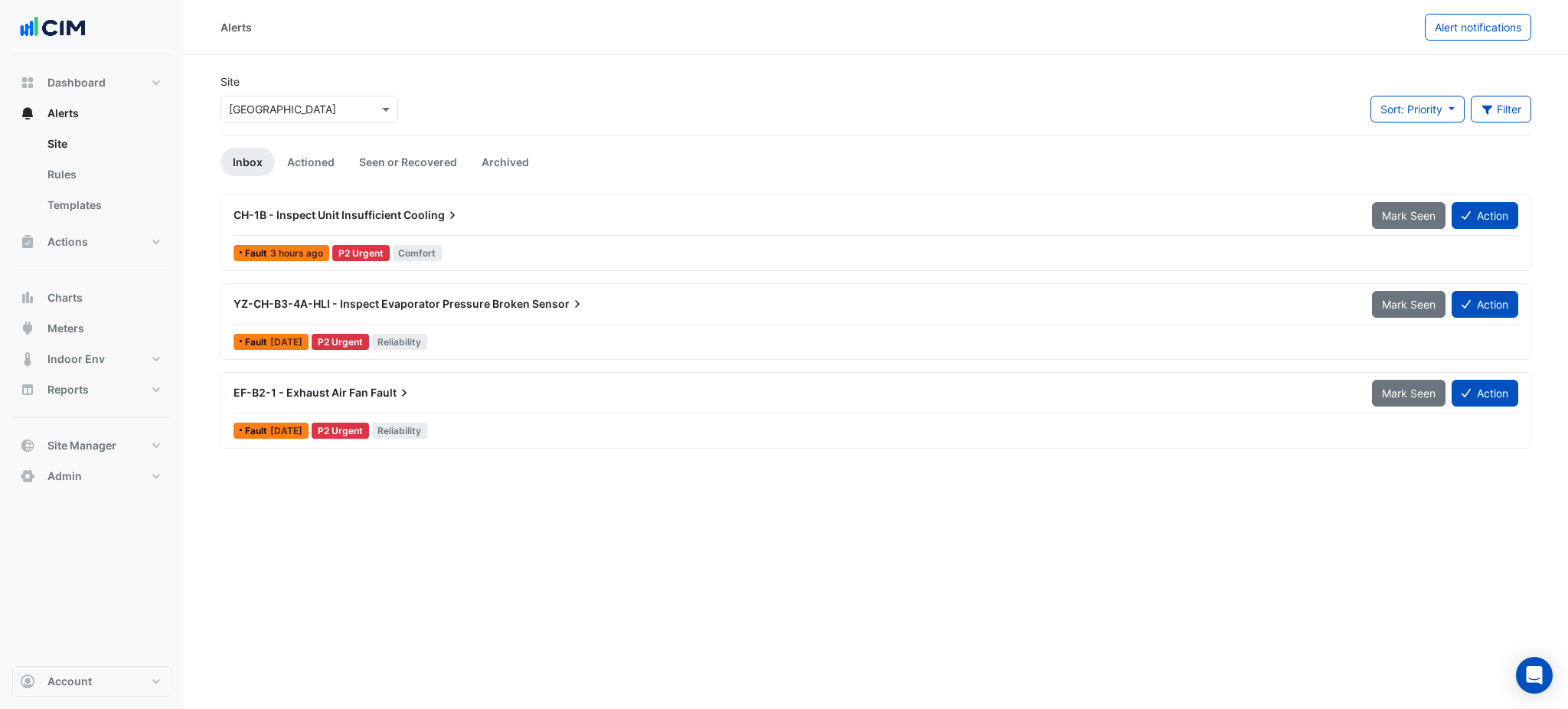
click at [299, 106] on input "text" at bounding box center [294, 110] width 130 height 16
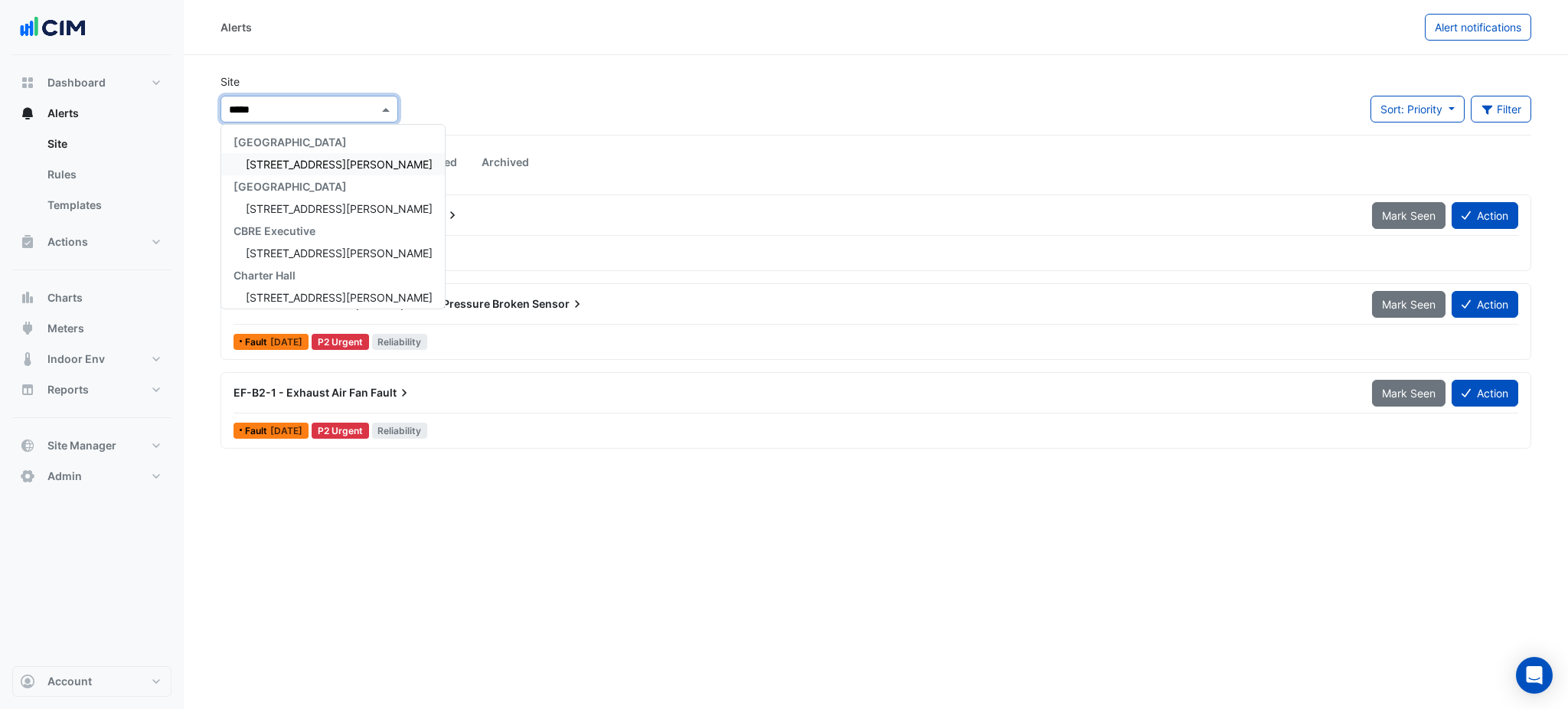
type input "******"
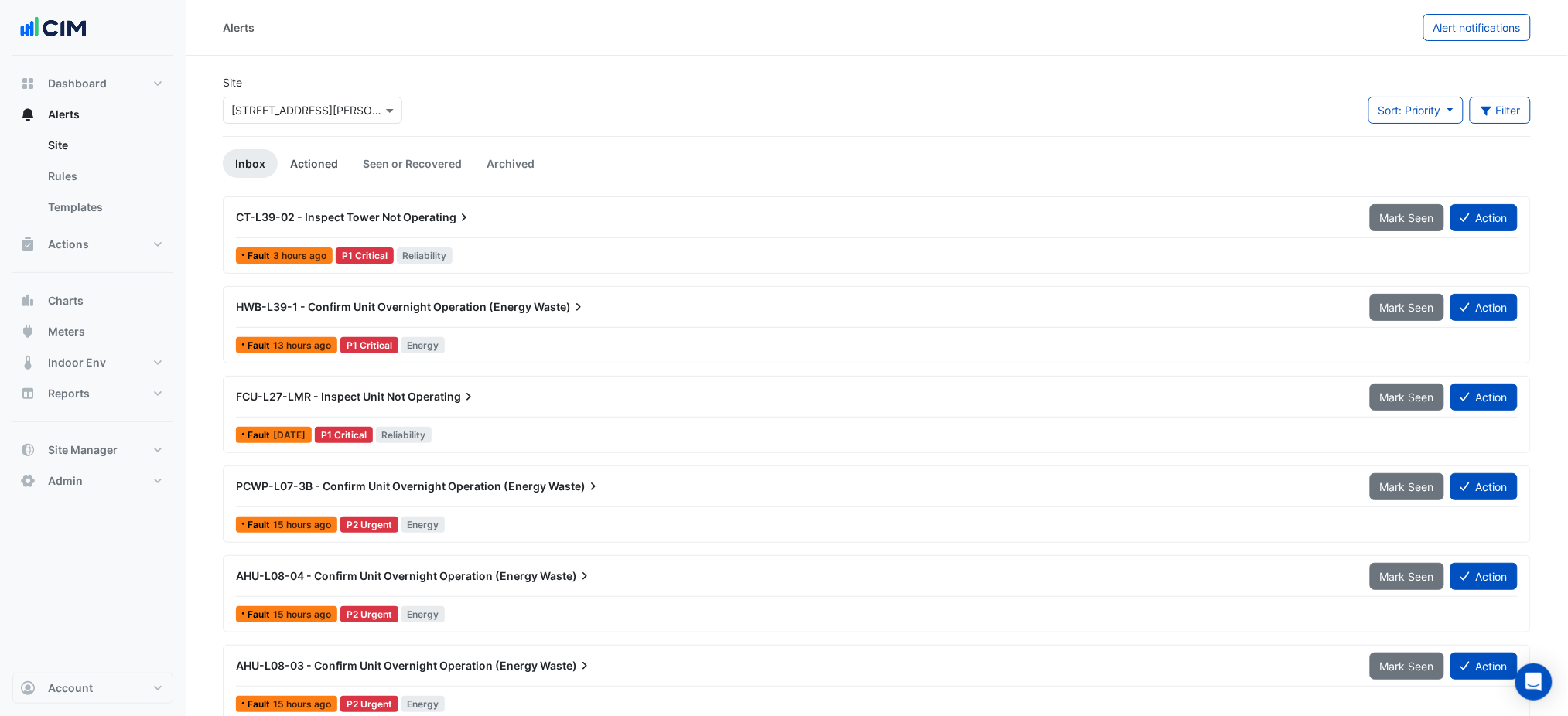
click at [325, 159] on link "Actioned" at bounding box center [315, 163] width 73 height 28
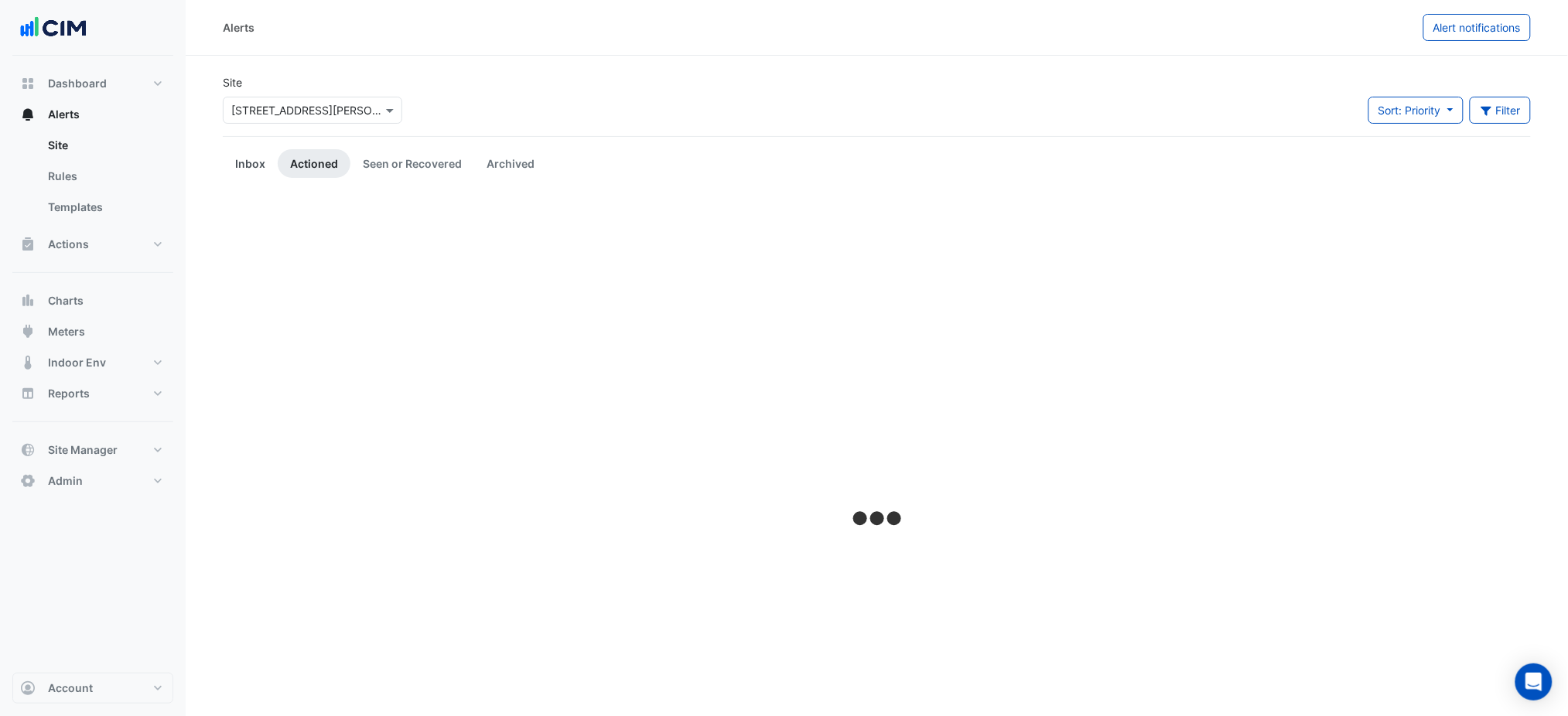
click at [267, 159] on link "Inbox" at bounding box center [250, 163] width 55 height 28
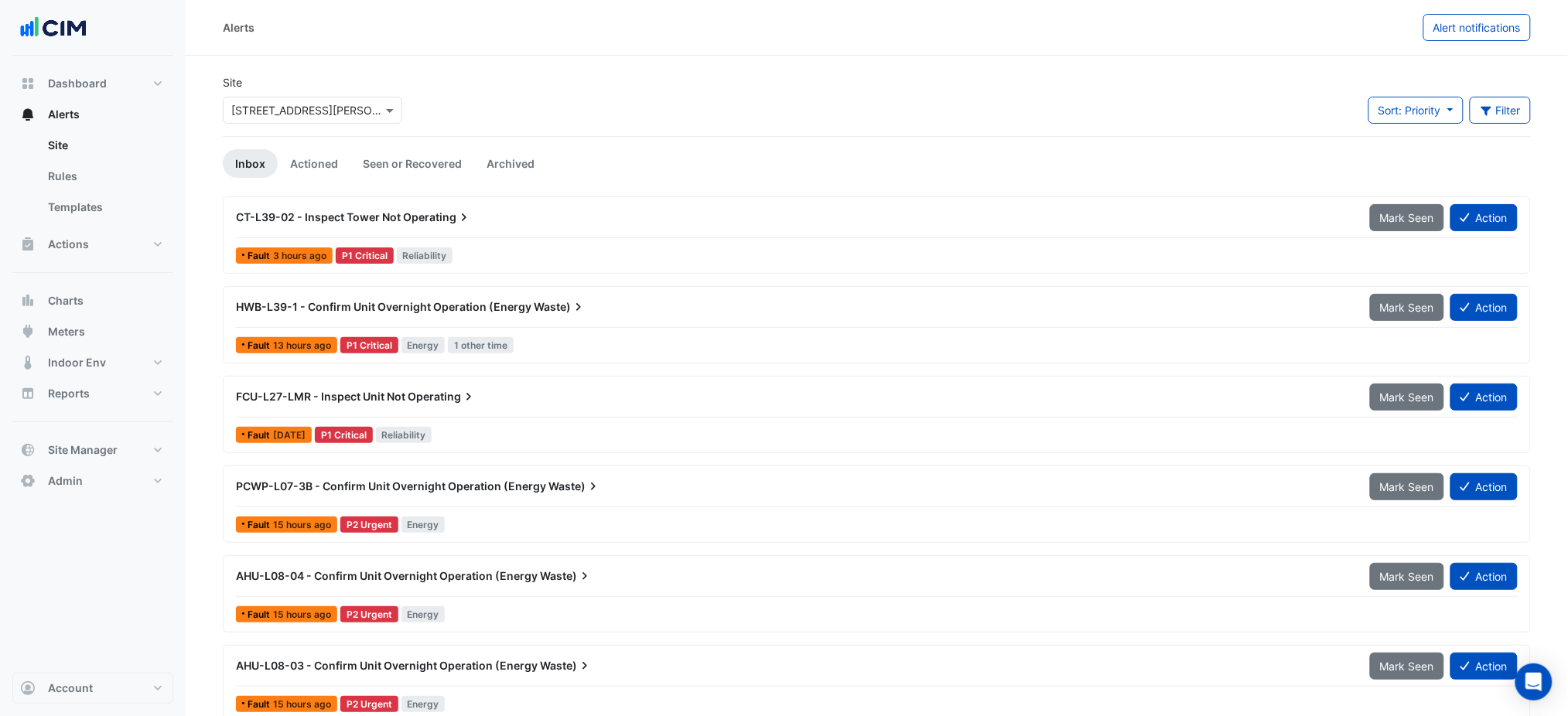
click at [372, 317] on div "HWB-L39-1 - Confirm Unit Overnight Operation (Energy Waste)" at bounding box center [794, 307] width 1134 height 28
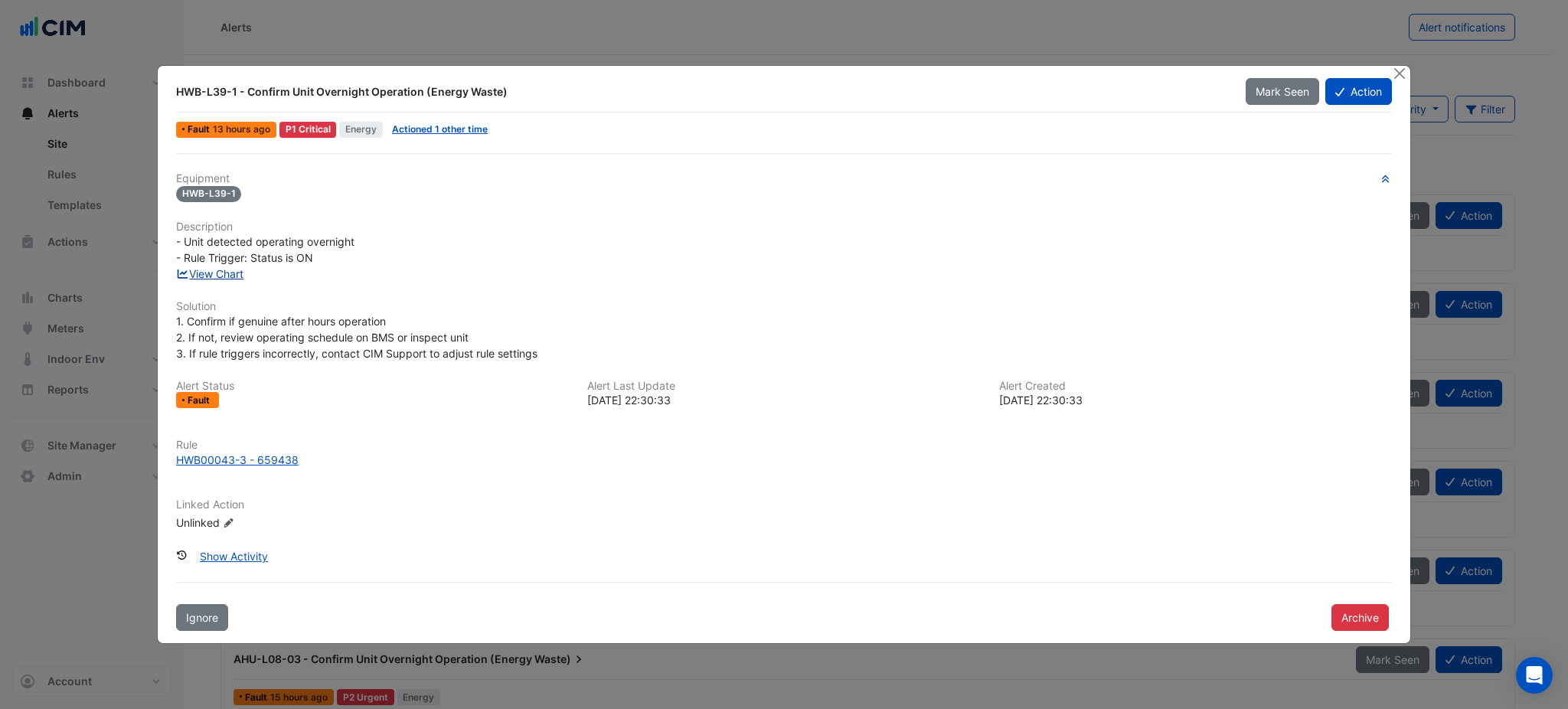
click at [231, 273] on link "View Chart" at bounding box center [209, 274] width 68 height 13
click at [1391, 71] on button "Close" at bounding box center [1400, 74] width 16 height 16
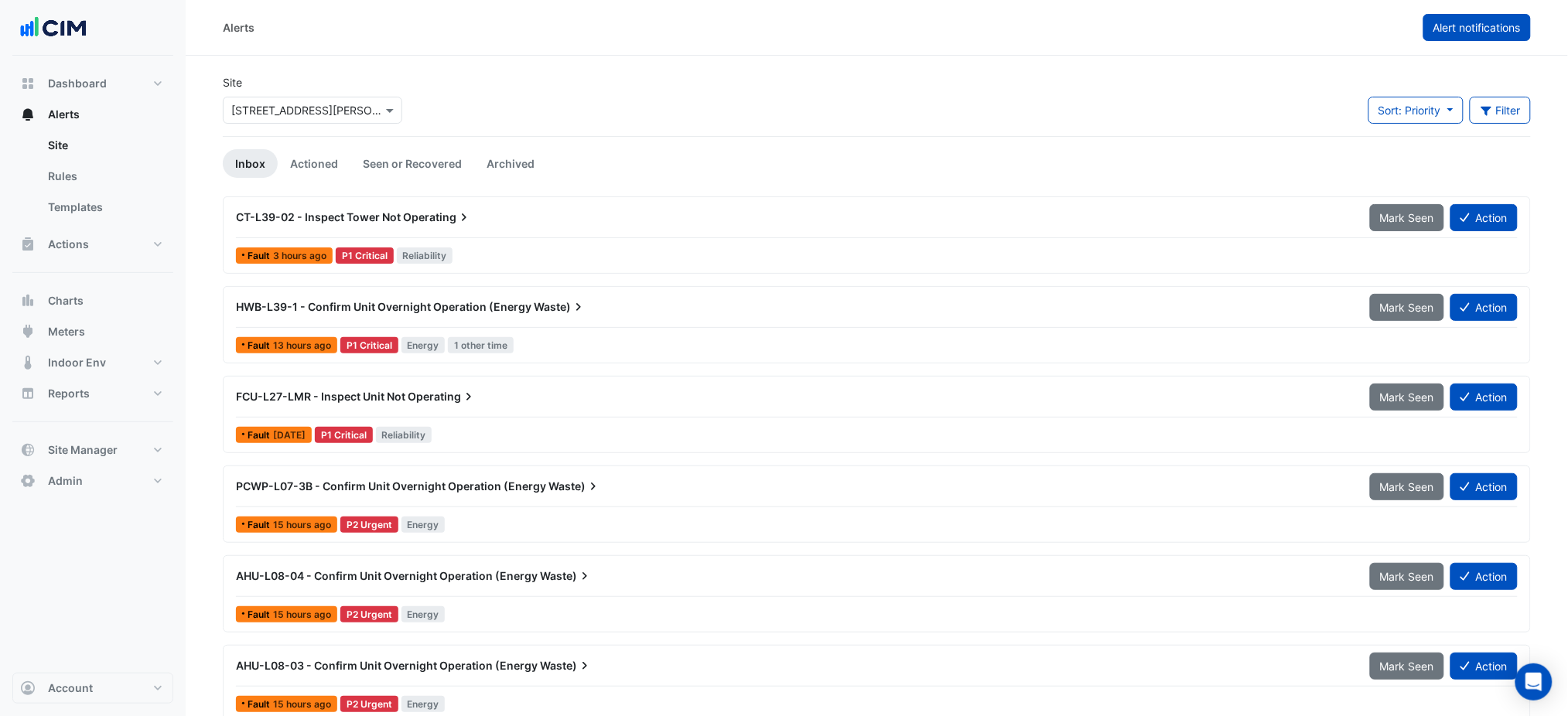
click at [1442, 28] on span "Alert notifications" at bounding box center [1477, 27] width 87 height 13
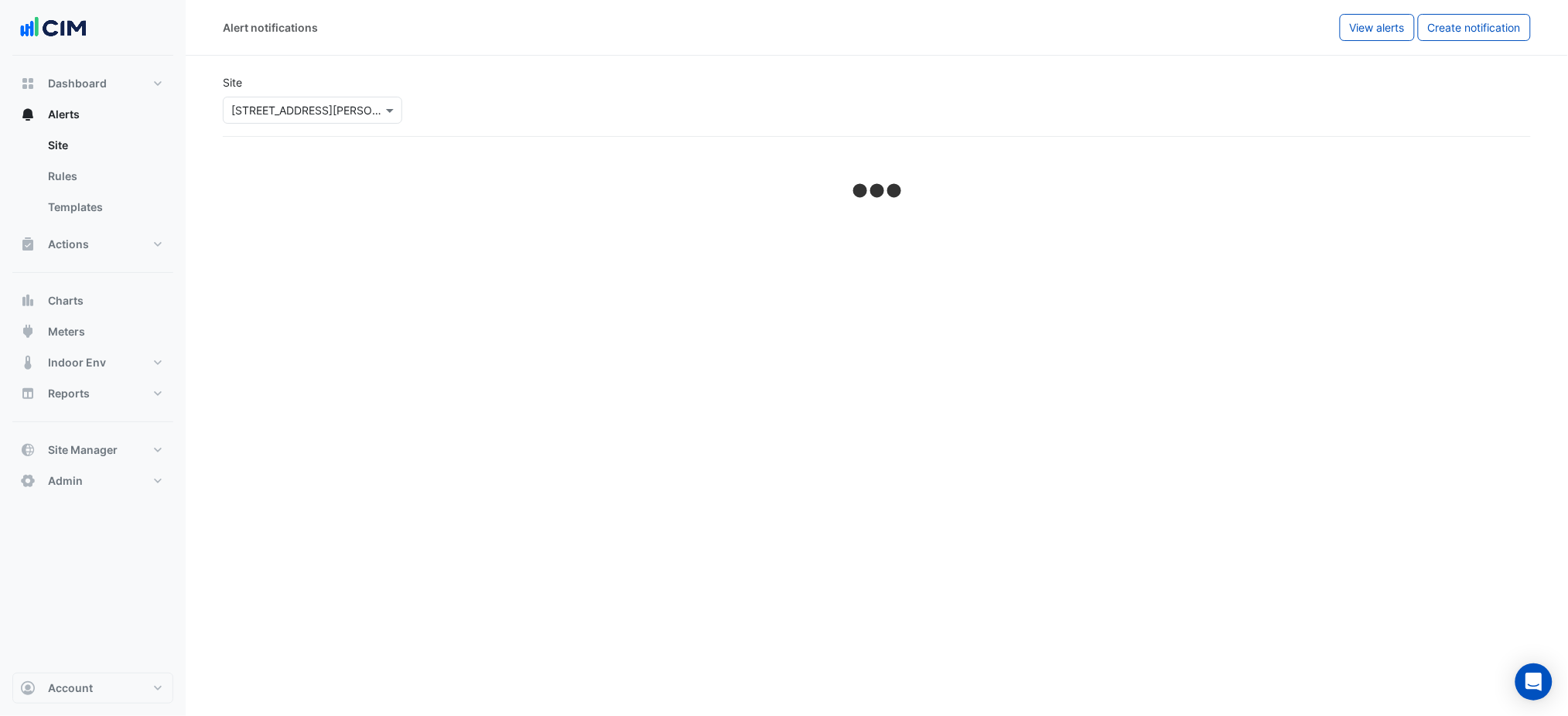
select select "******"
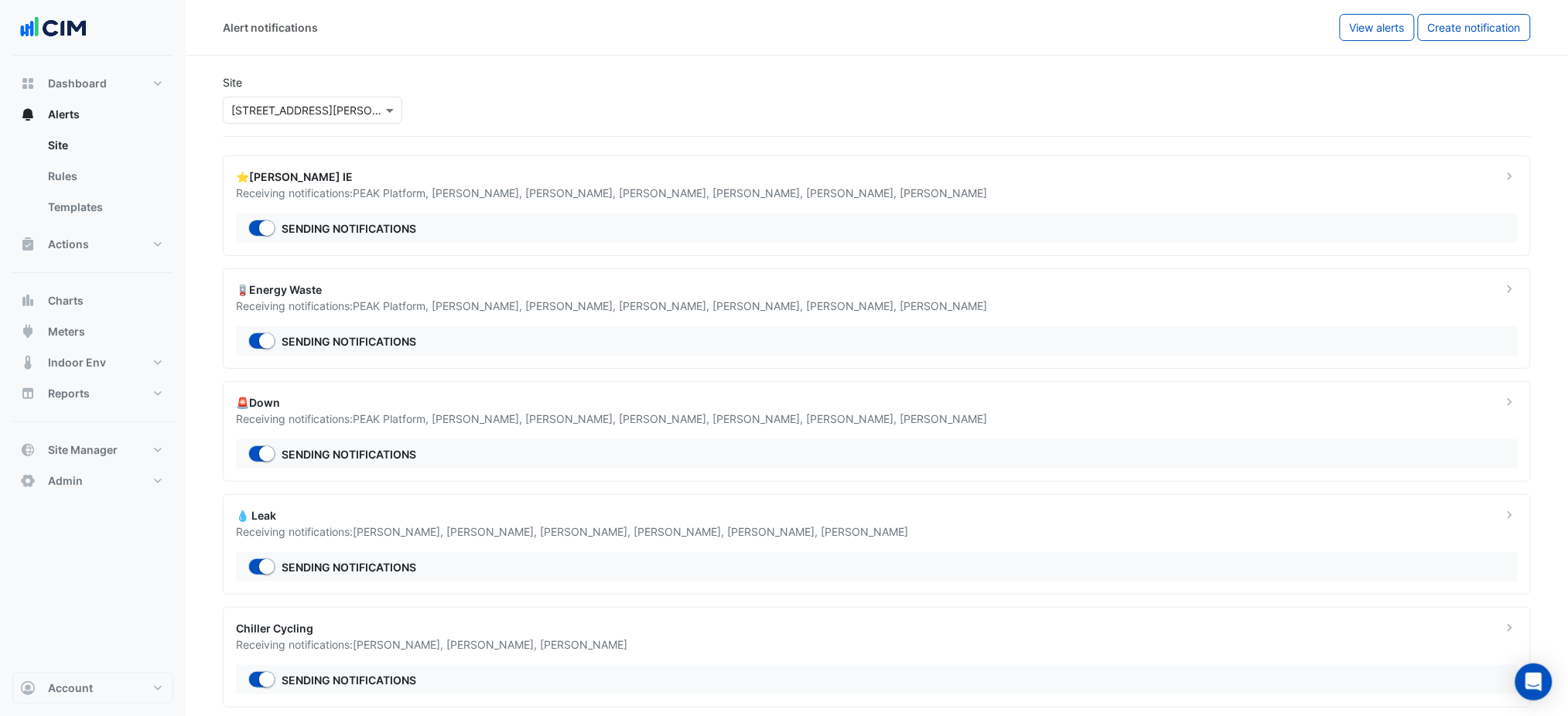
click at [510, 298] on div "Receiving notifications: PEAK Platform , [PERSON_NAME] , [PERSON_NAME] , [PERSO…" at bounding box center [859, 306] width 1248 height 17
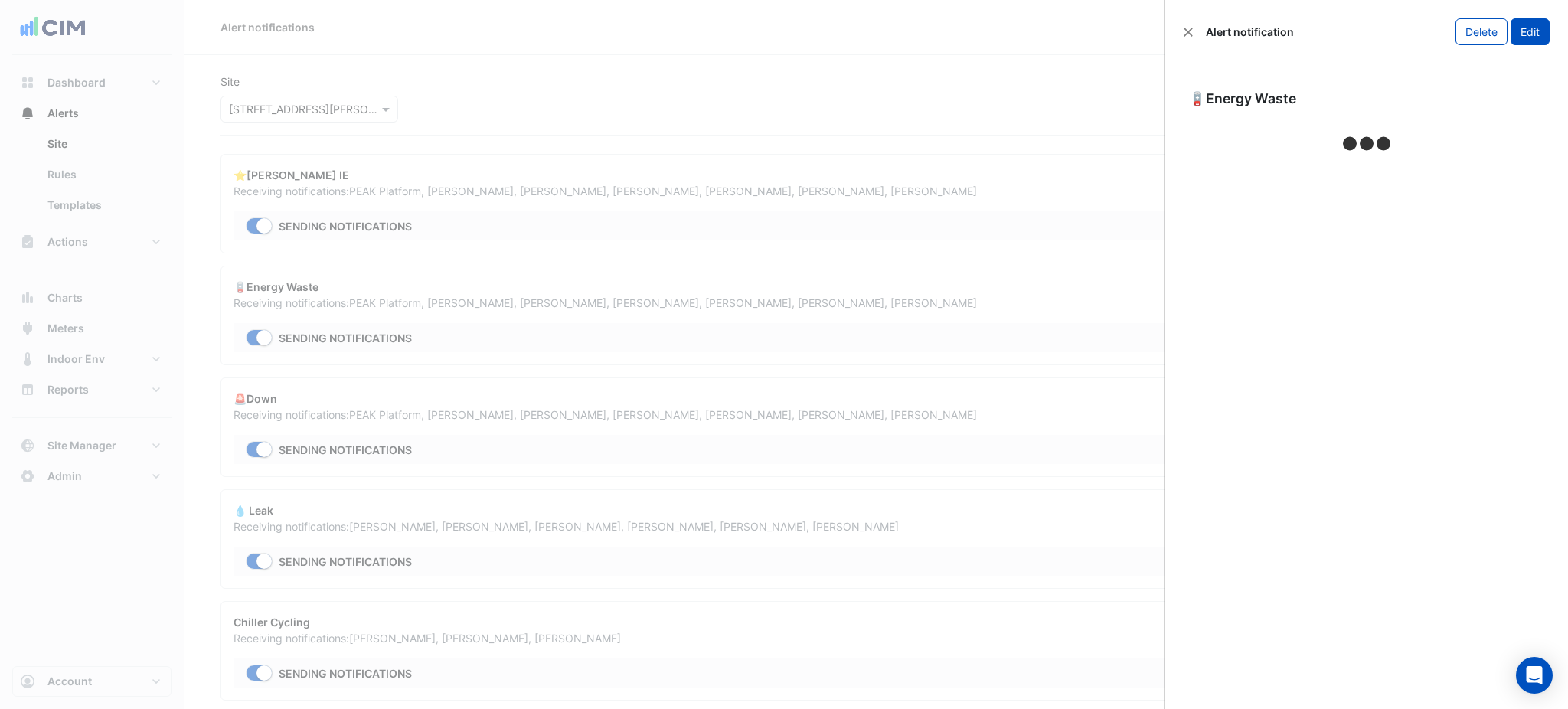
click at [1546, 30] on div "Alert notification Delete Edit" at bounding box center [1366, 32] width 403 height 64
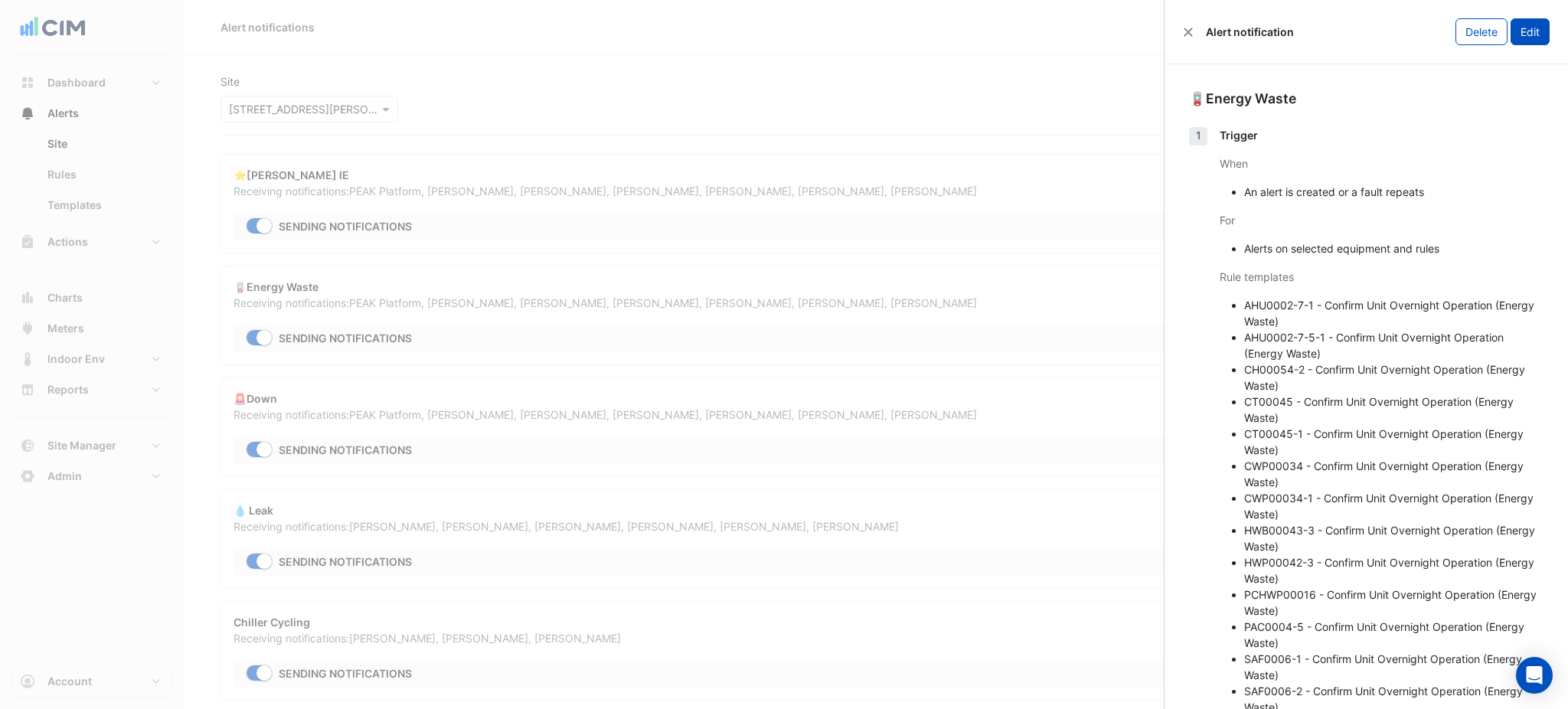
click at [1532, 30] on button "Edit" at bounding box center [1530, 31] width 39 height 27
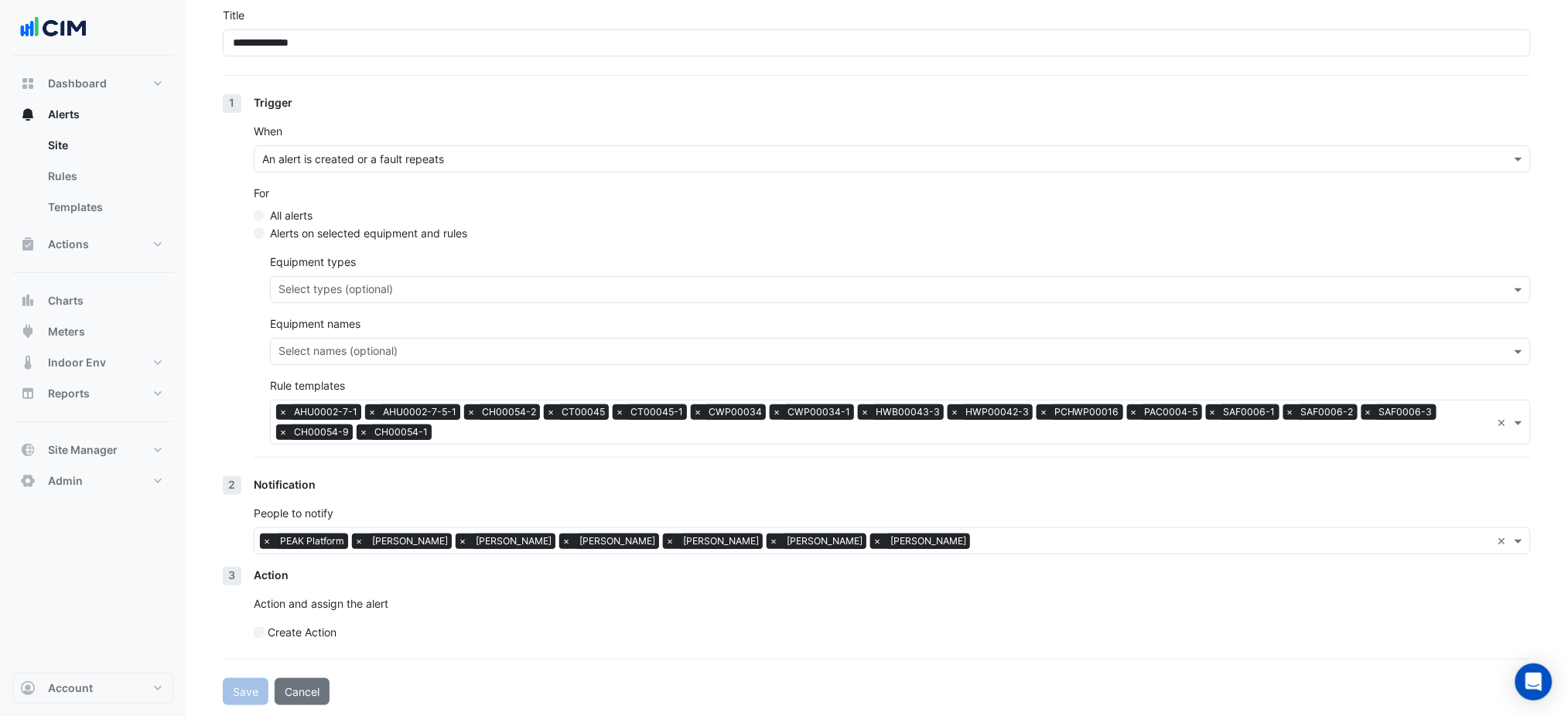
scroll to position [130, 0]
click at [632, 421] on div "× AHU0002-7-1 × AHU0002-7-5-1 × CH00054-2 × CT00045 × CT00045-1 × CWP00034 × CW…" at bounding box center [881, 421] width 1221 height 43
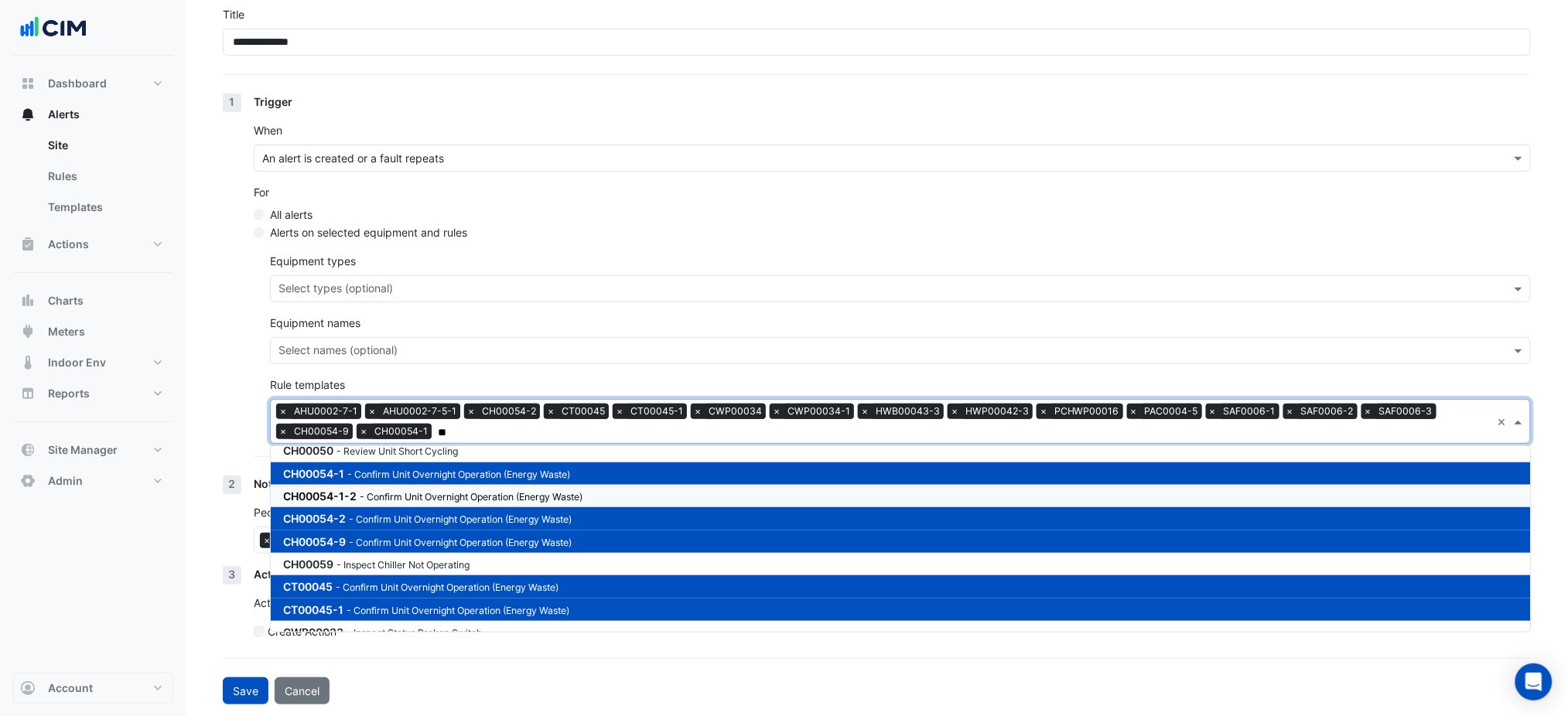
scroll to position [0, 0]
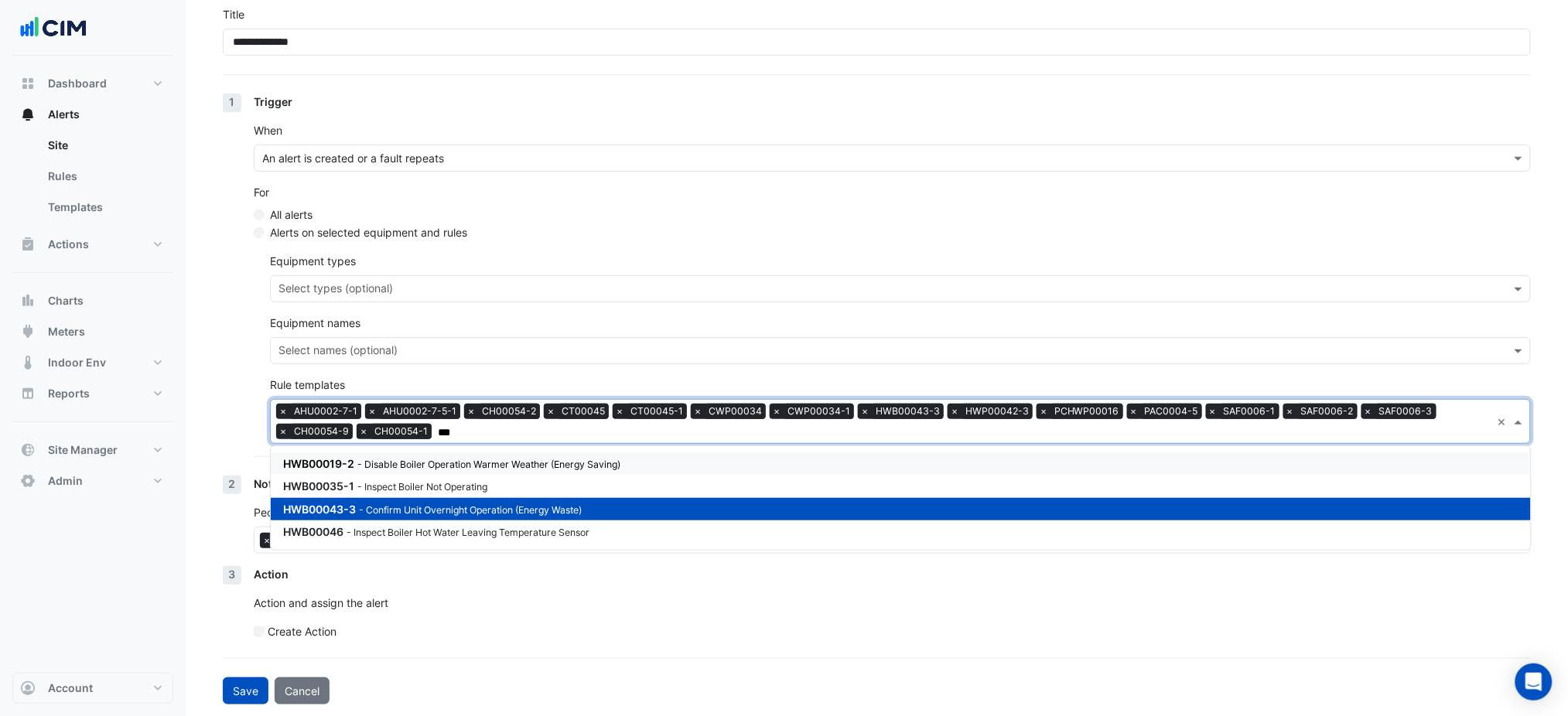
type input "***"
click at [220, 402] on section "**********" at bounding box center [877, 315] width 1383 height 779
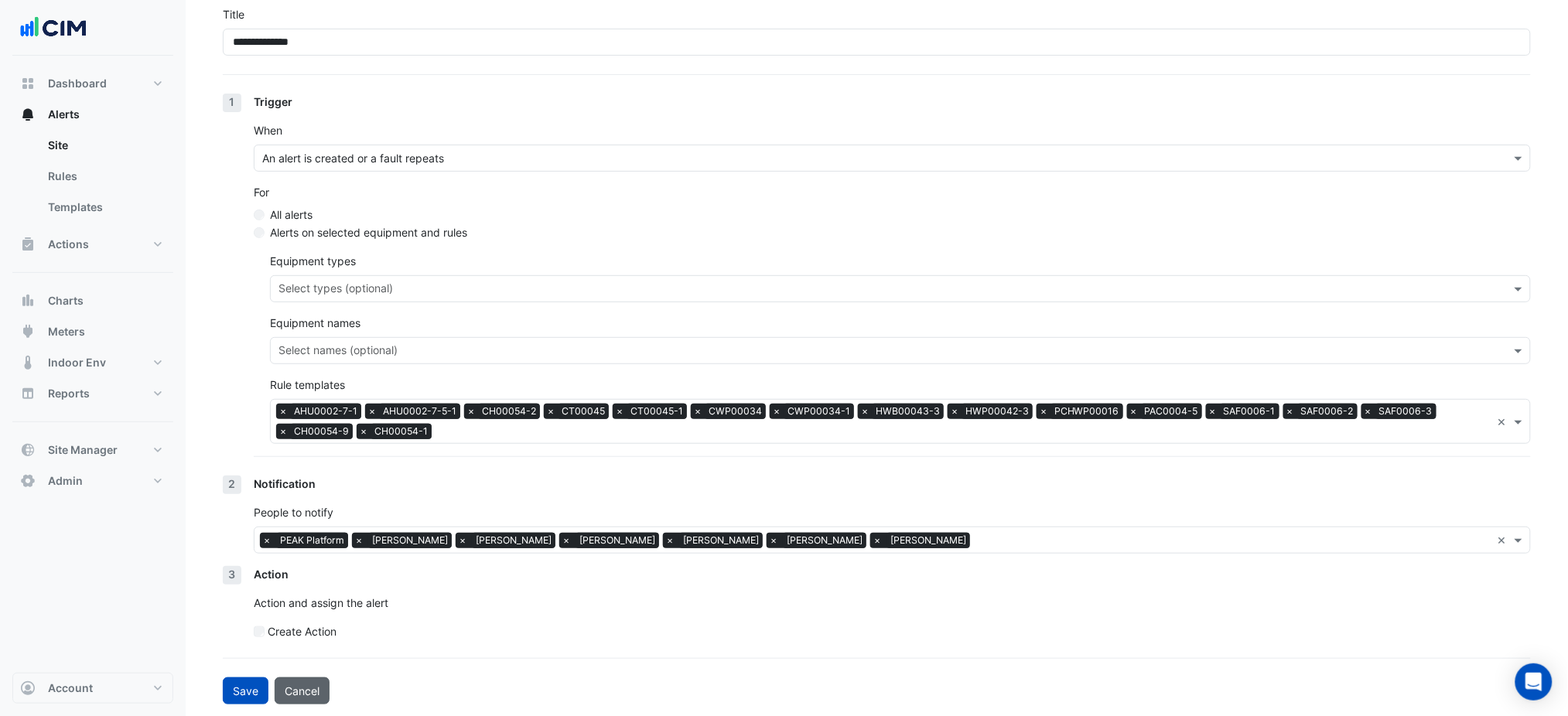
click at [310, 681] on button "Cancel" at bounding box center [302, 690] width 55 height 27
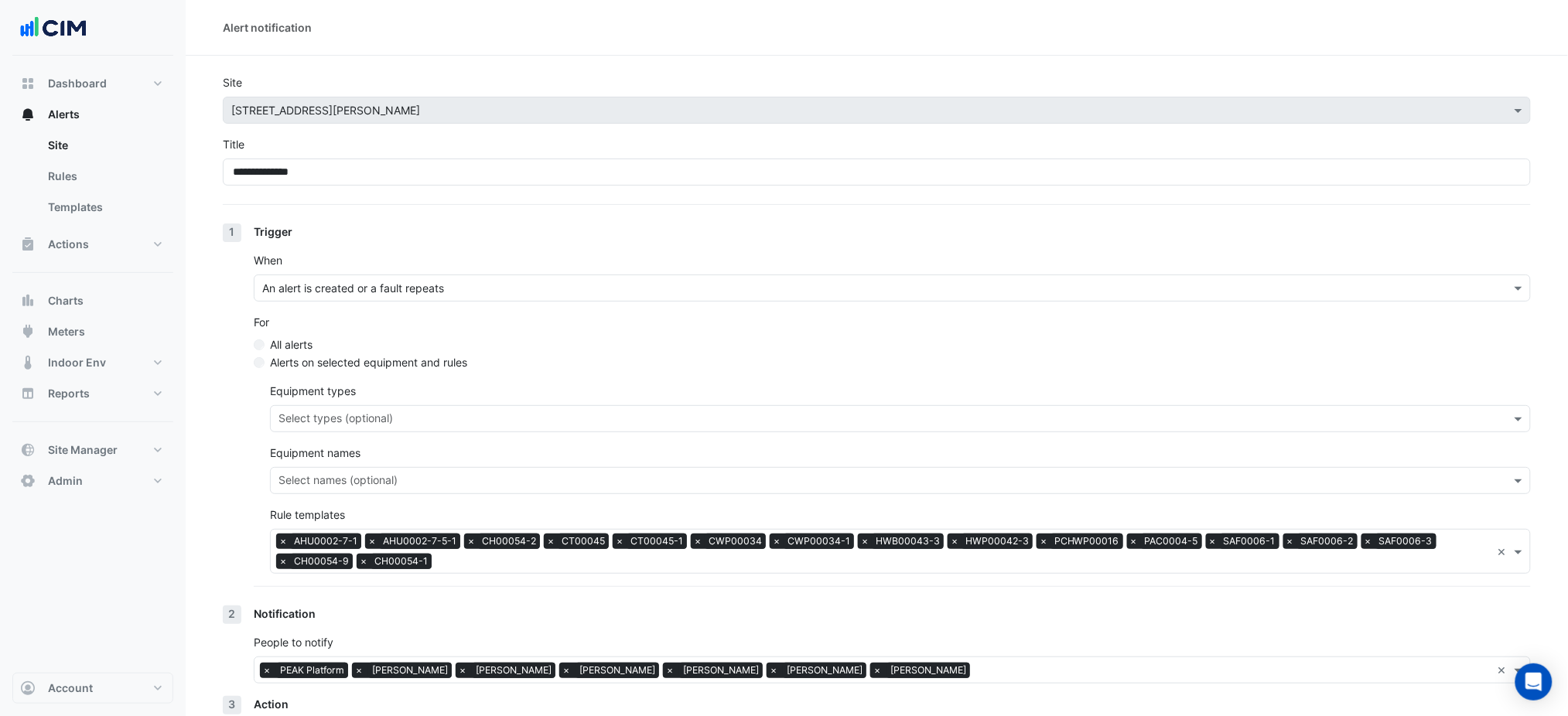
select select "******"
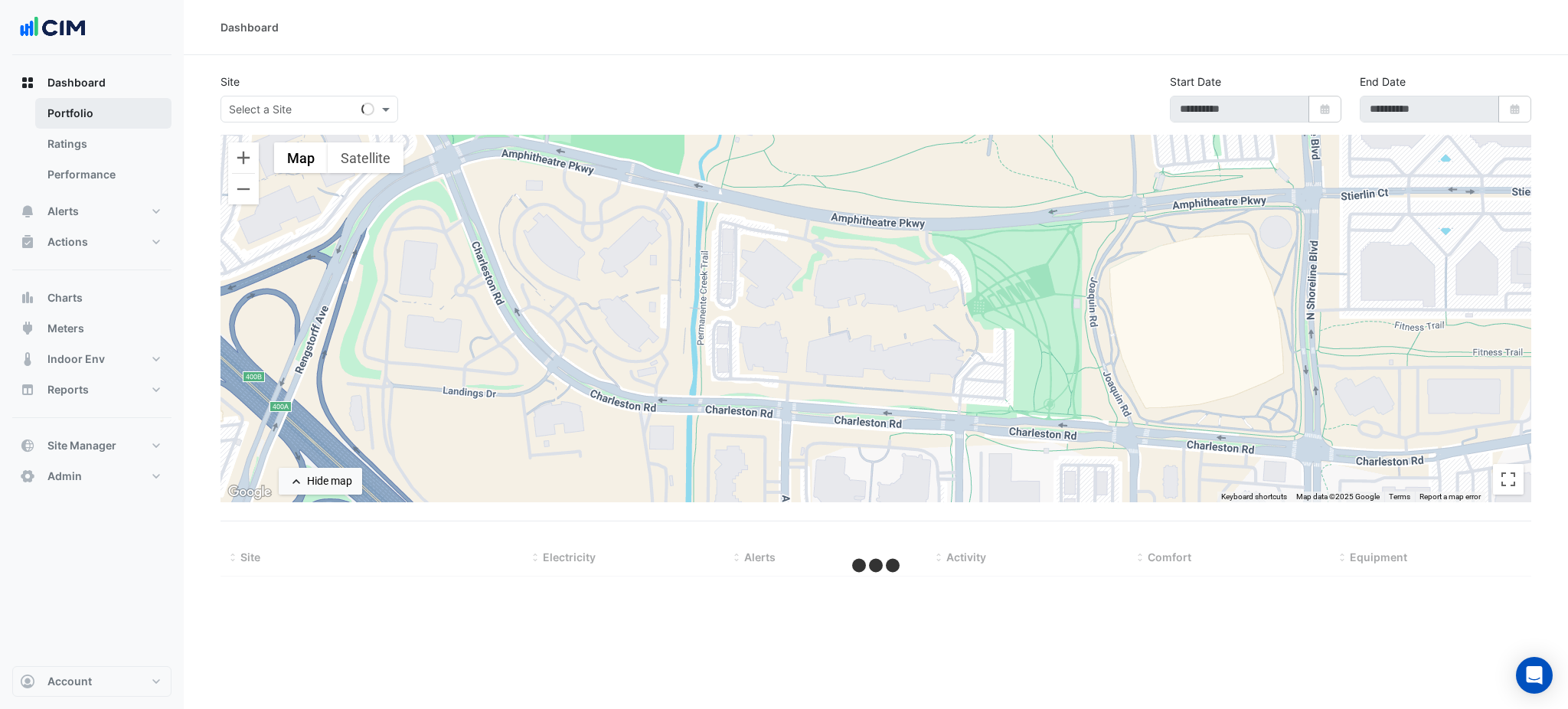
select select "***"
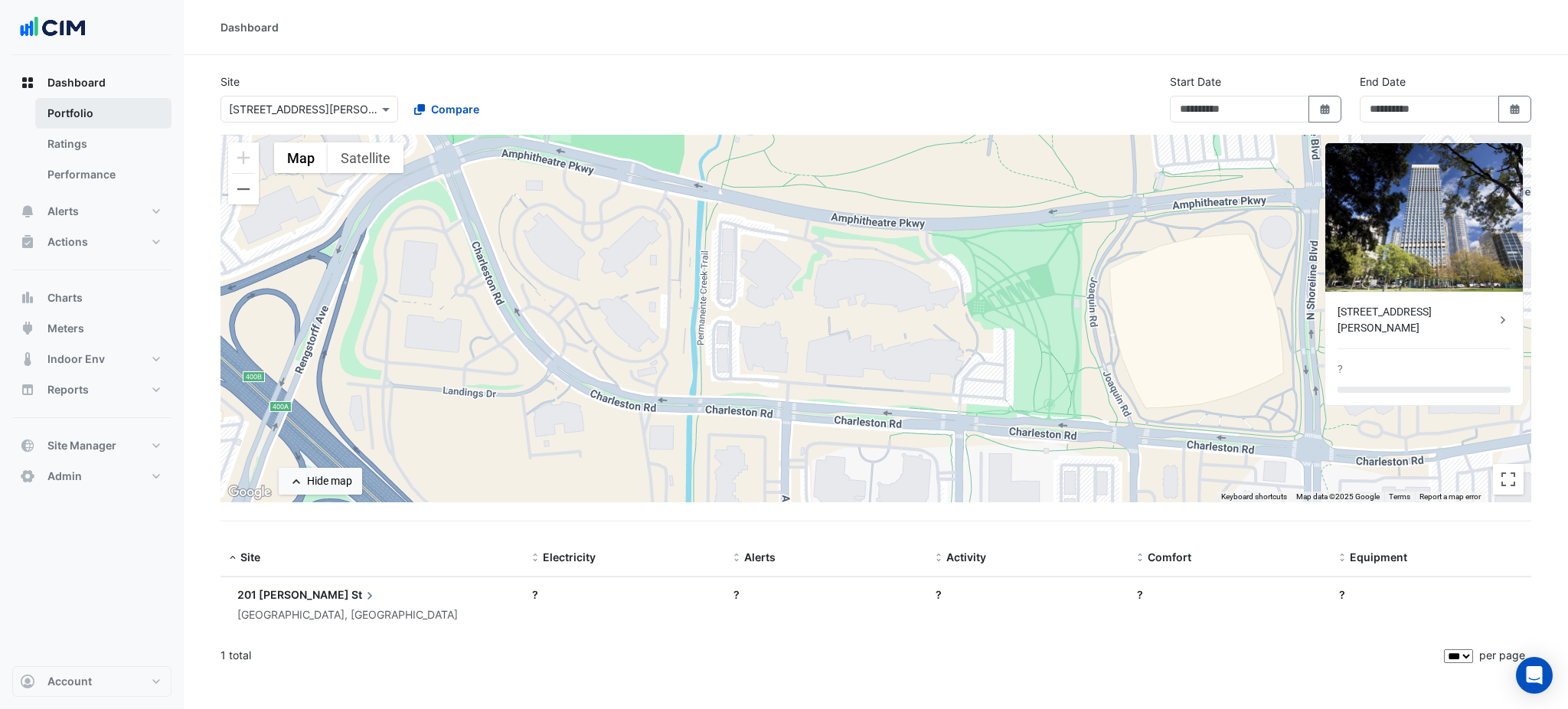
type input "**********"
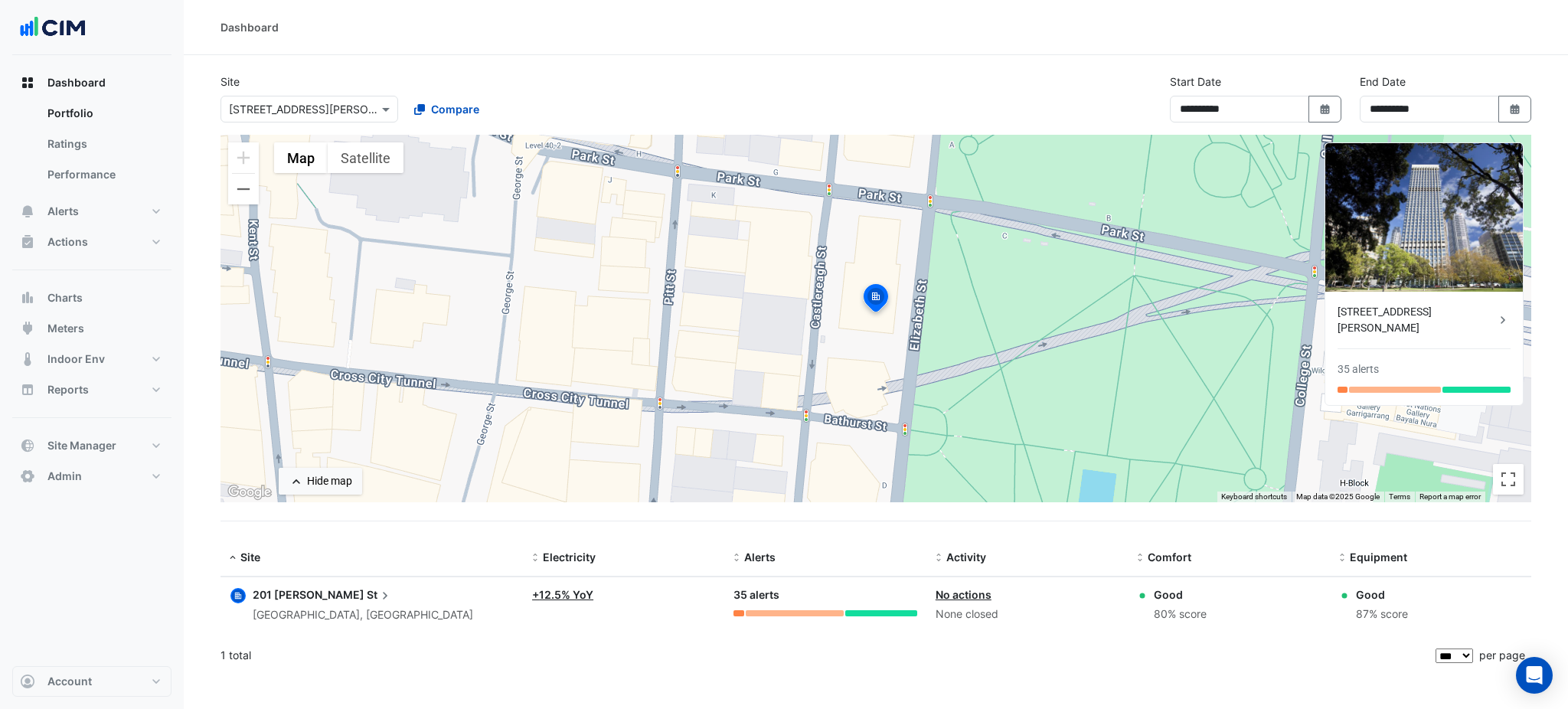
click at [344, 36] on div "Dashboard" at bounding box center [876, 27] width 1384 height 55
click at [743, 42] on div "Dashboard" at bounding box center [876, 27] width 1384 height 55
click at [82, 216] on button "Alerts" at bounding box center [92, 211] width 159 height 30
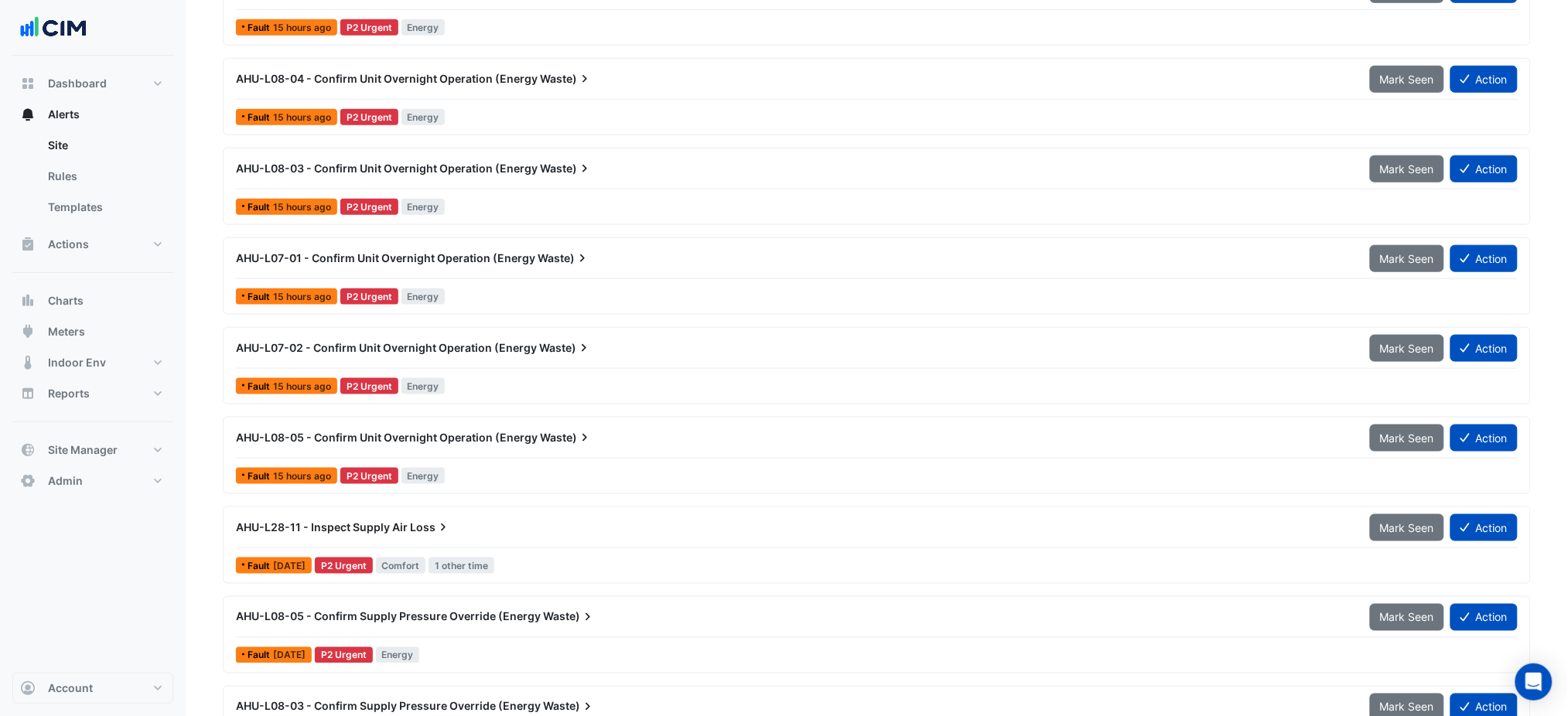
scroll to position [309, 0]
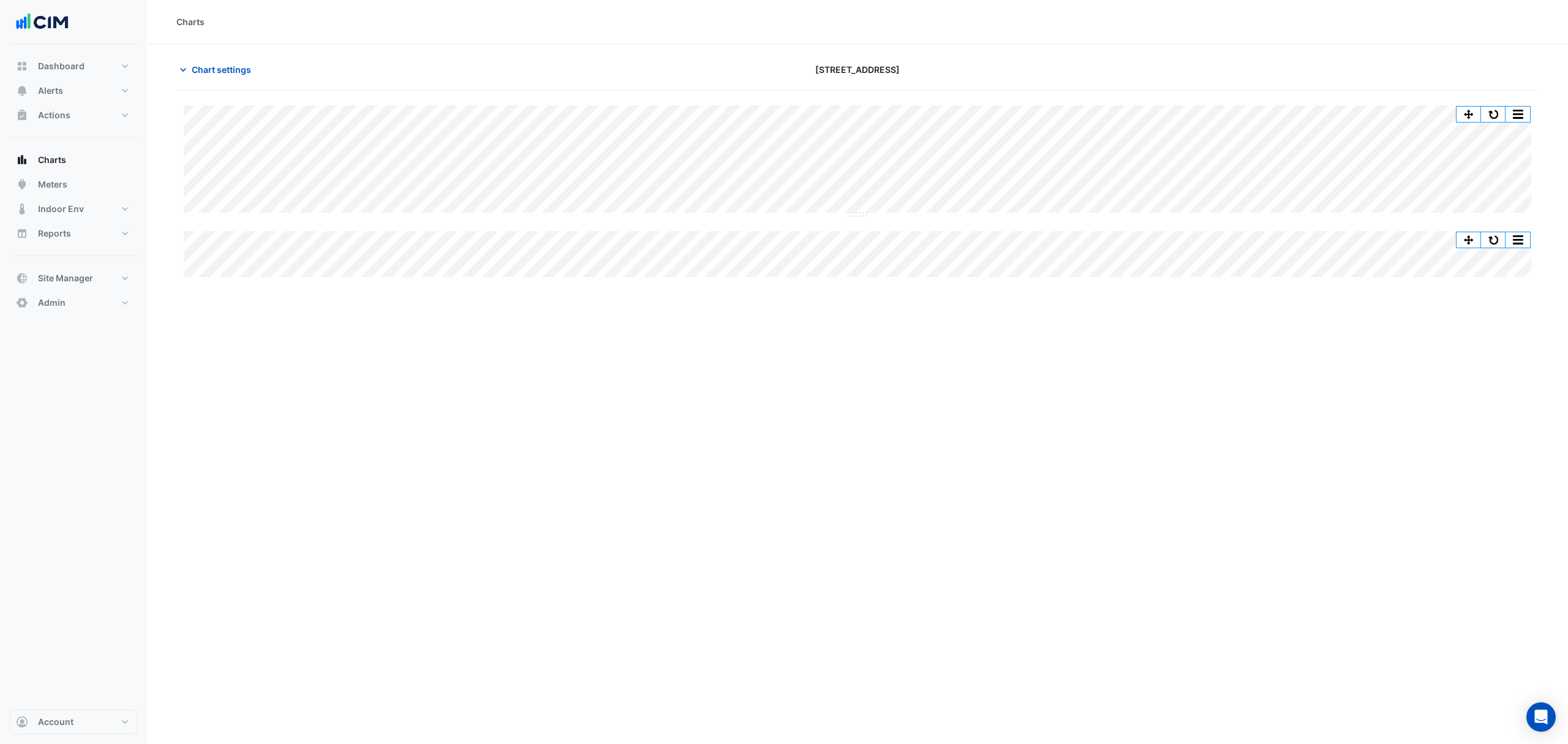
click at [689, 33] on div "Charts" at bounding box center [858, 22] width 1421 height 44
